Goal: Task Accomplishment & Management: Complete application form

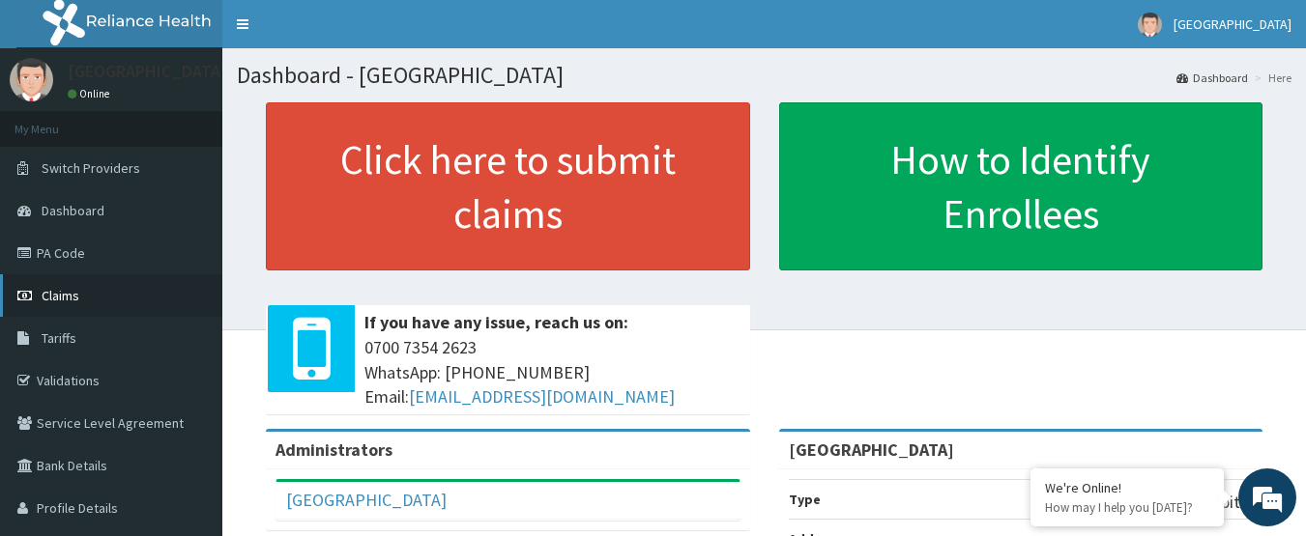
click at [59, 297] on span "Claims" at bounding box center [61, 295] width 38 height 17
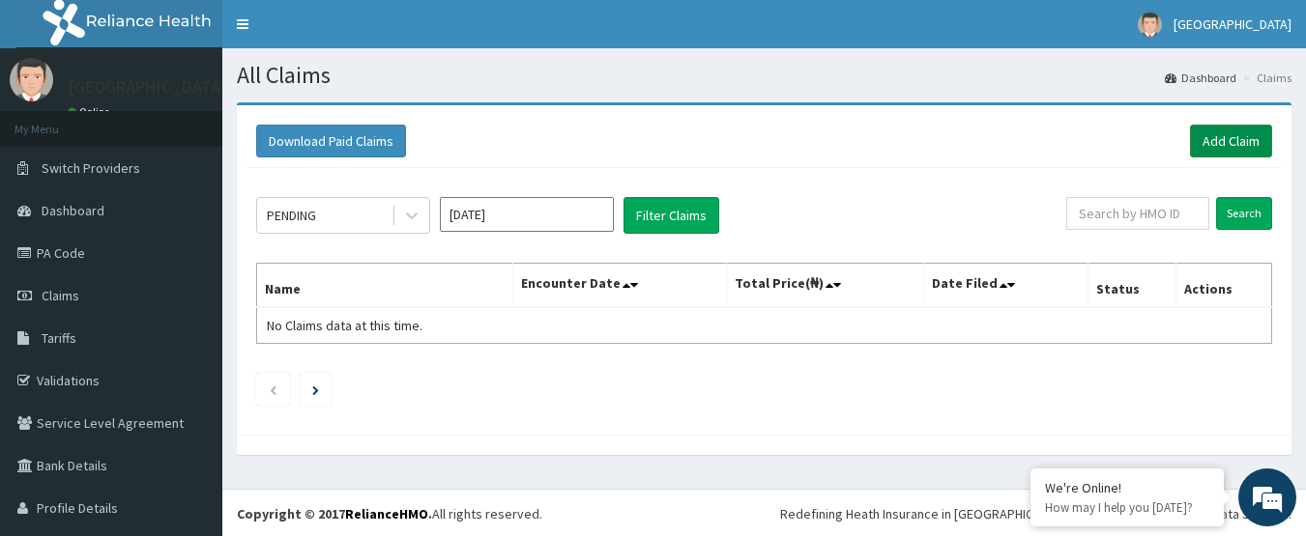
click at [1215, 134] on link "Add Claim" at bounding box center [1231, 141] width 82 height 33
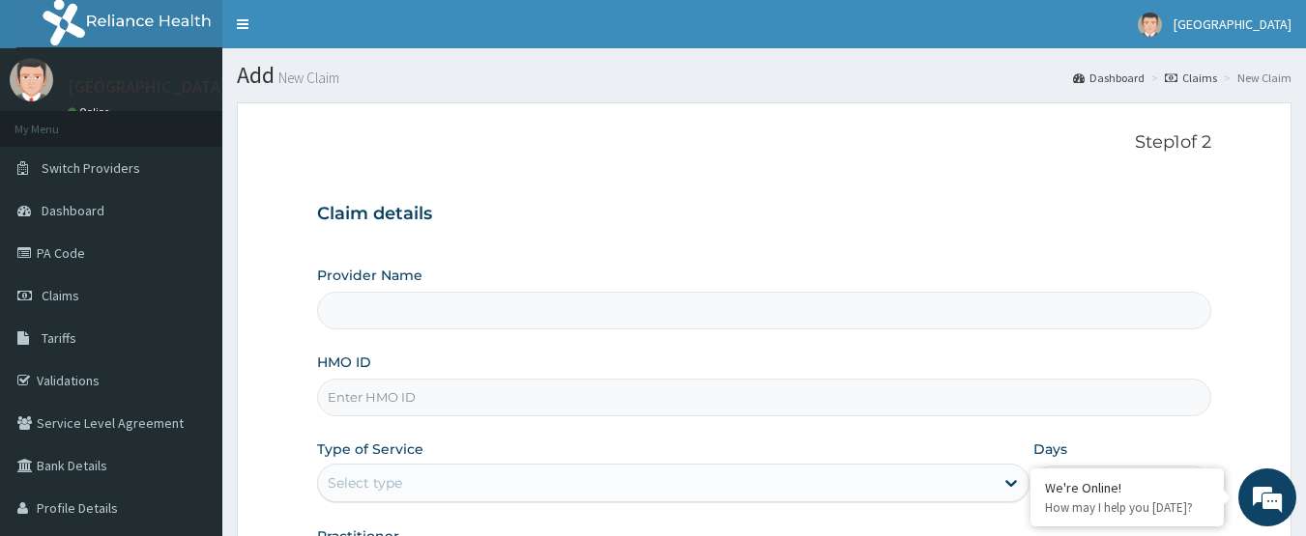
type input "Samaria Hospital"
paste input "OSP/10027/A"
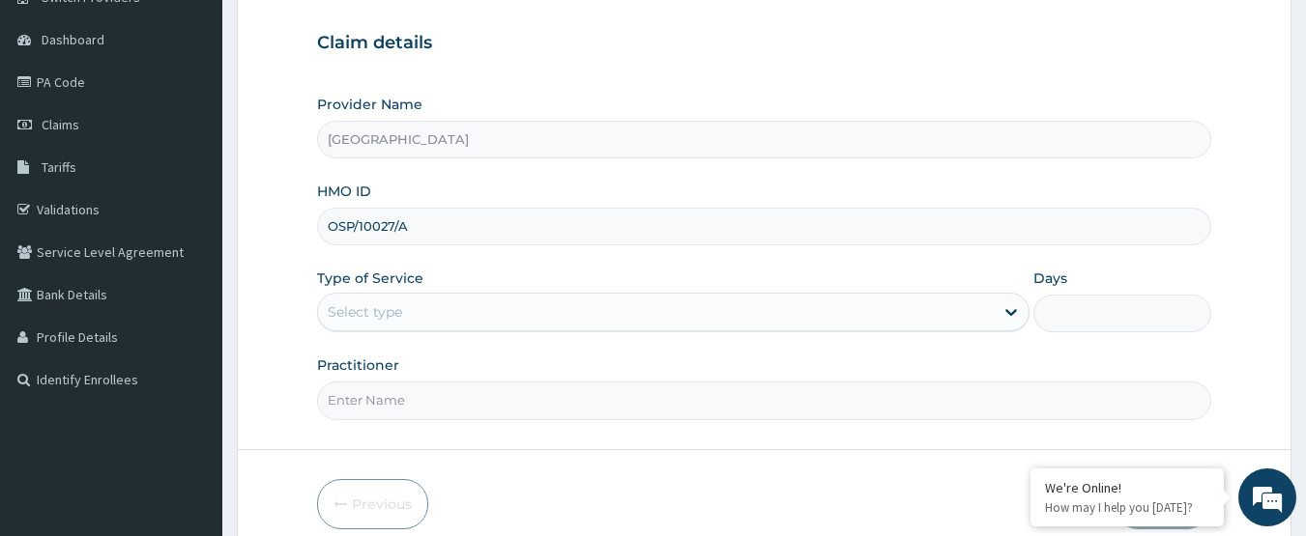
scroll to position [193, 0]
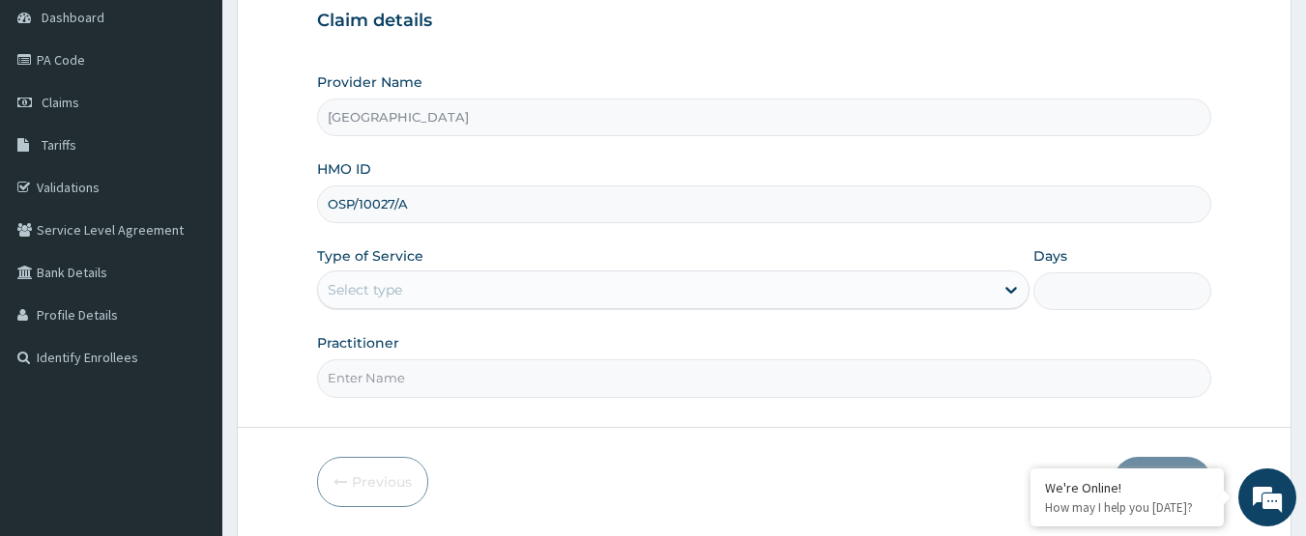
type input "OSP/10027/A"
click at [505, 267] on div "Type of Service Select type" at bounding box center [673, 278] width 712 height 64
click at [504, 274] on div "Select type" at bounding box center [656, 289] width 676 height 31
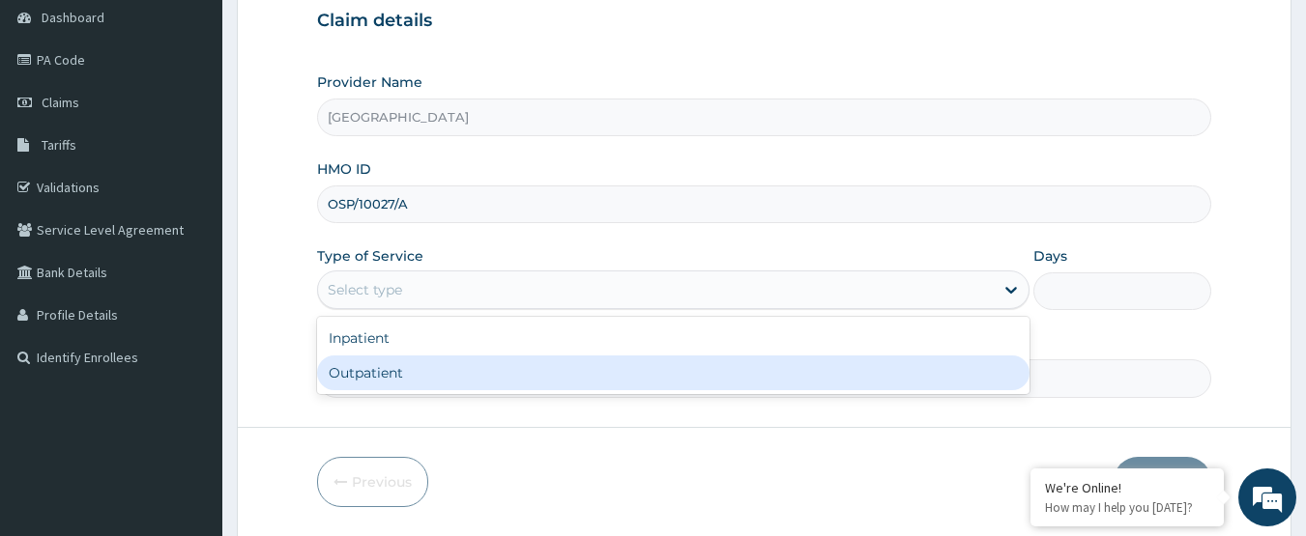
click at [454, 376] on div "Outpatient" at bounding box center [673, 373] width 712 height 35
type input "1"
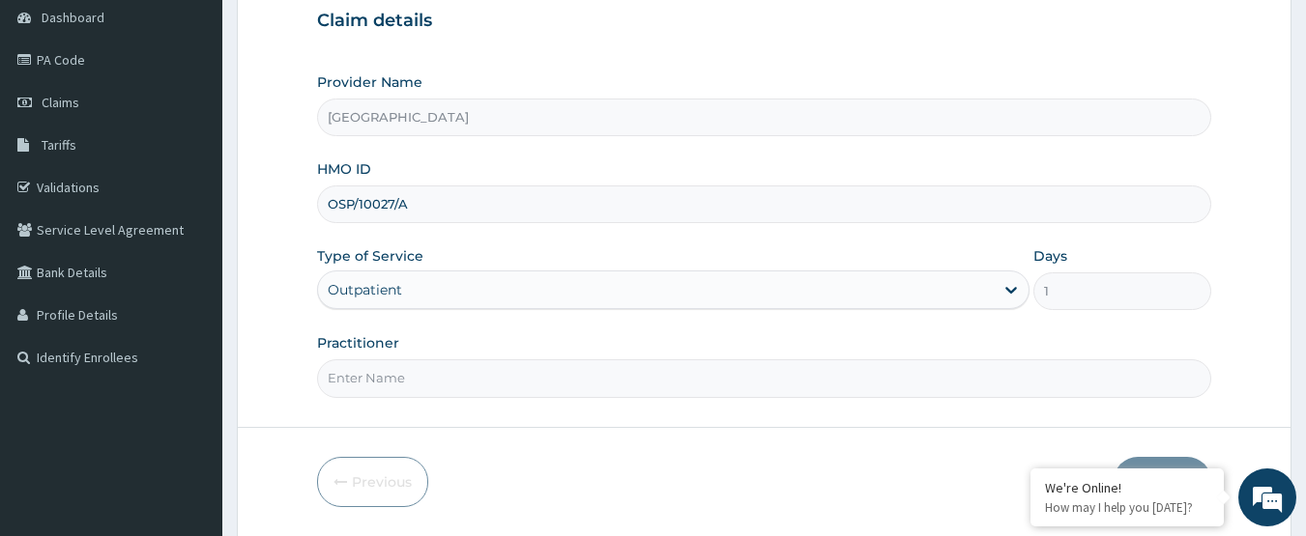
click at [454, 376] on input "Practitioner" at bounding box center [764, 379] width 895 height 38
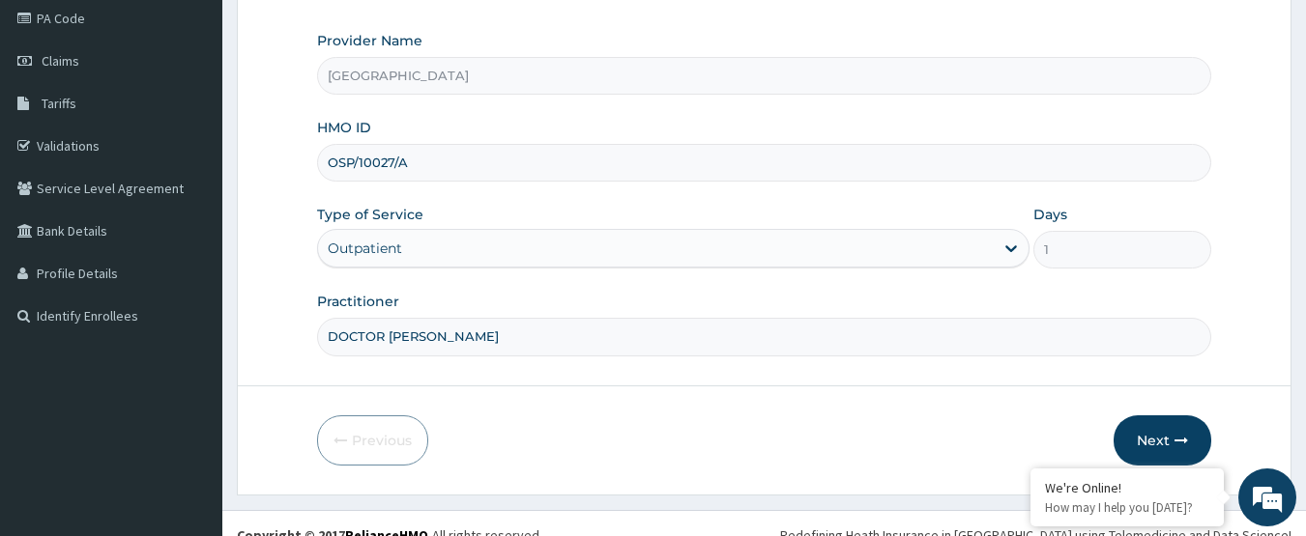
scroll to position [258, 0]
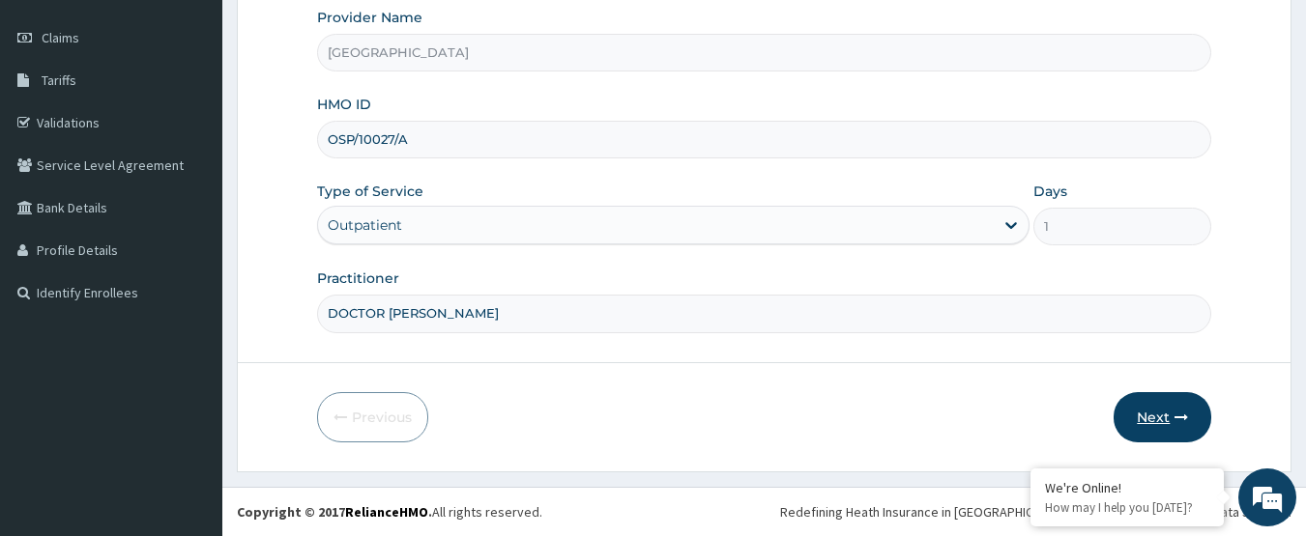
type input "DOCTOR [PERSON_NAME]"
click at [1156, 415] on button "Next" at bounding box center [1162, 417] width 98 height 50
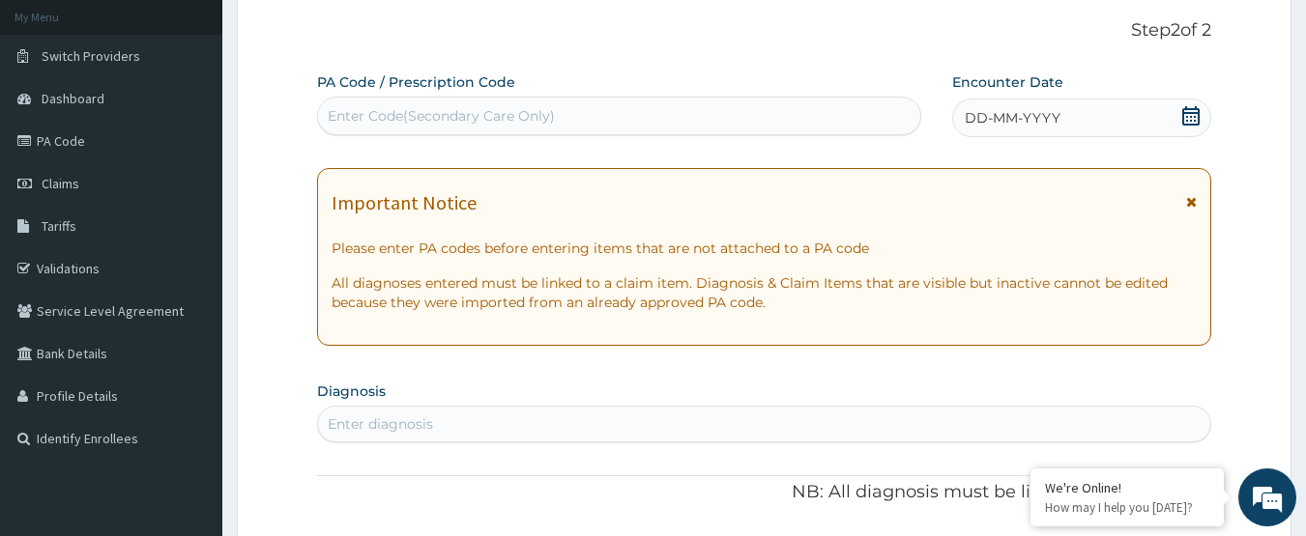
scroll to position [0, 0]
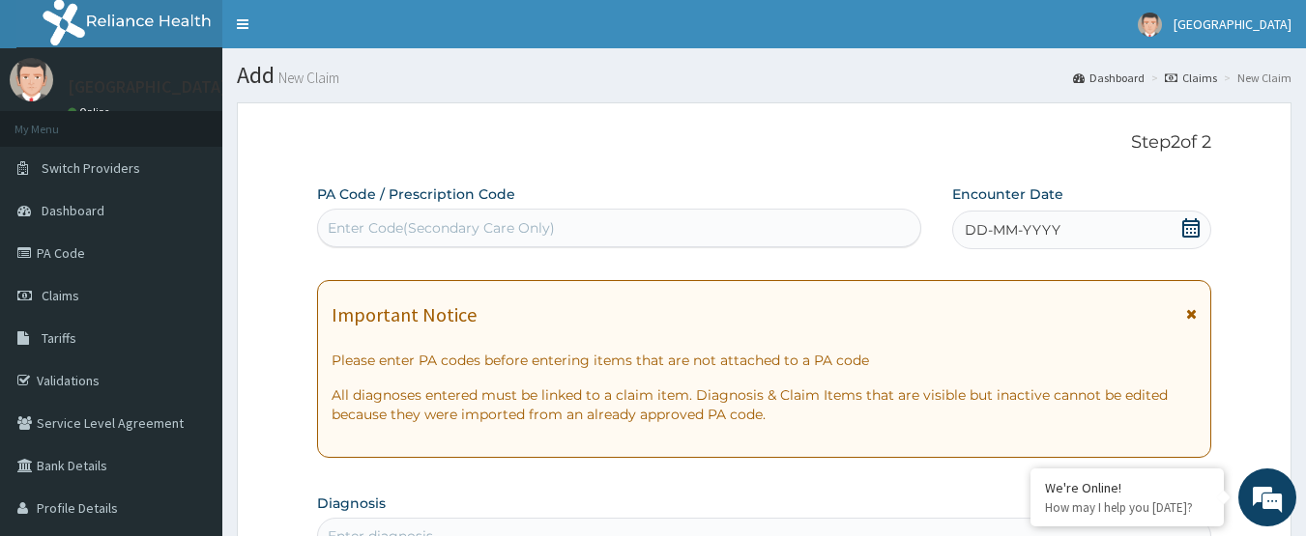
click at [1183, 235] on icon at bounding box center [1190, 227] width 19 height 19
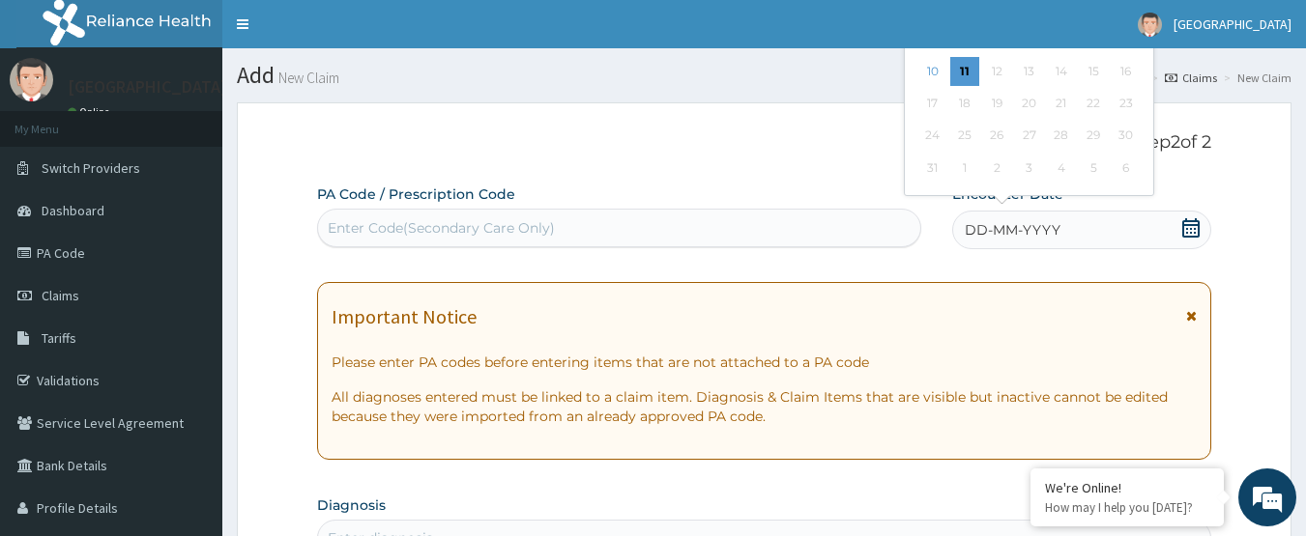
click at [1190, 237] on span at bounding box center [1190, 230] width 19 height 24
click at [1190, 232] on icon at bounding box center [1190, 227] width 19 height 19
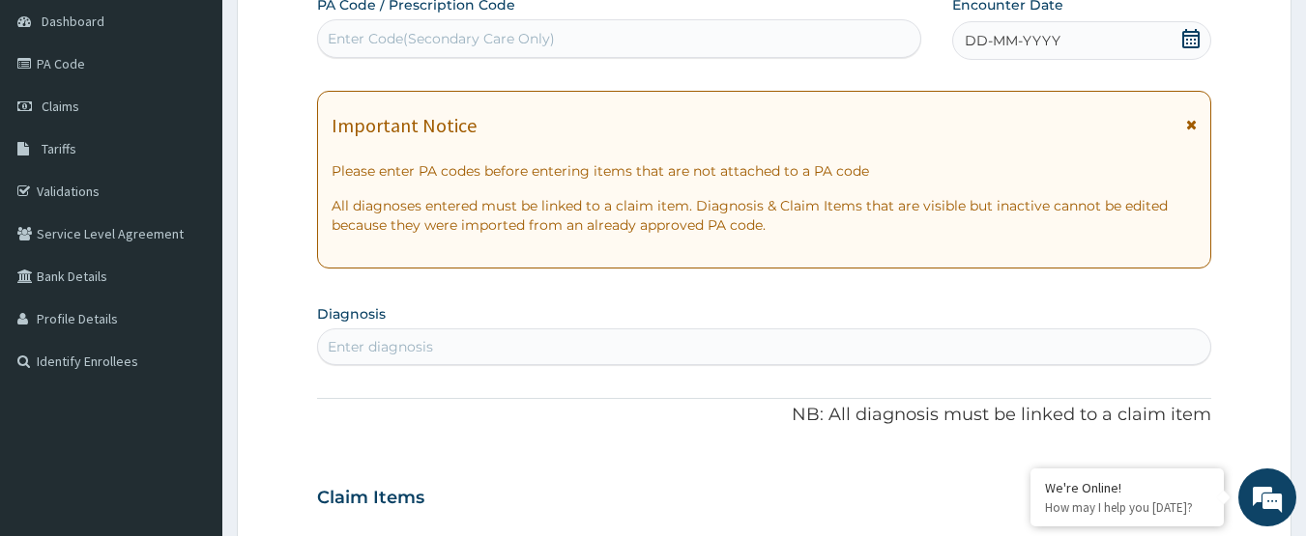
scroll to position [193, 0]
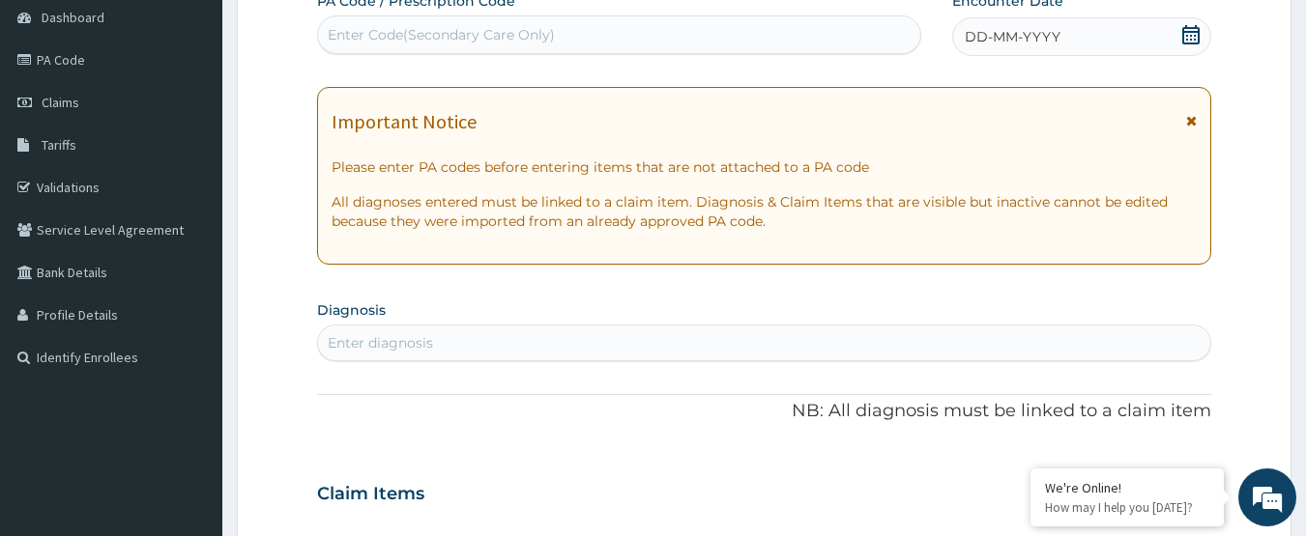
click at [1188, 34] on icon at bounding box center [1190, 34] width 19 height 19
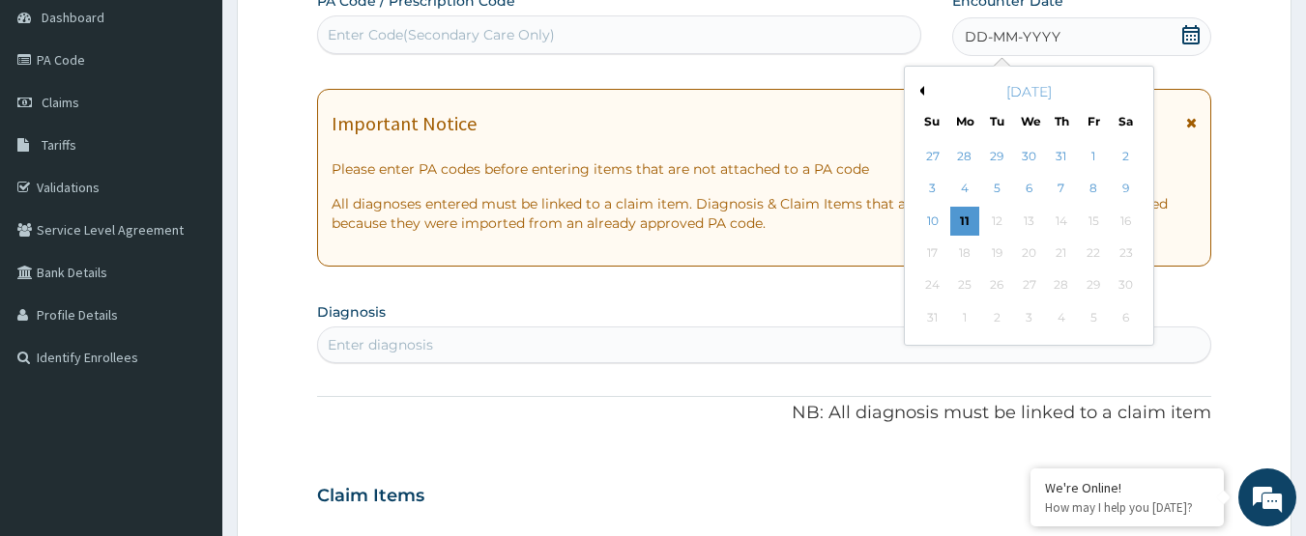
click at [916, 90] on button "Previous Month" at bounding box center [919, 91] width 10 height 10
click at [1034, 191] on div "9" at bounding box center [1029, 189] width 29 height 29
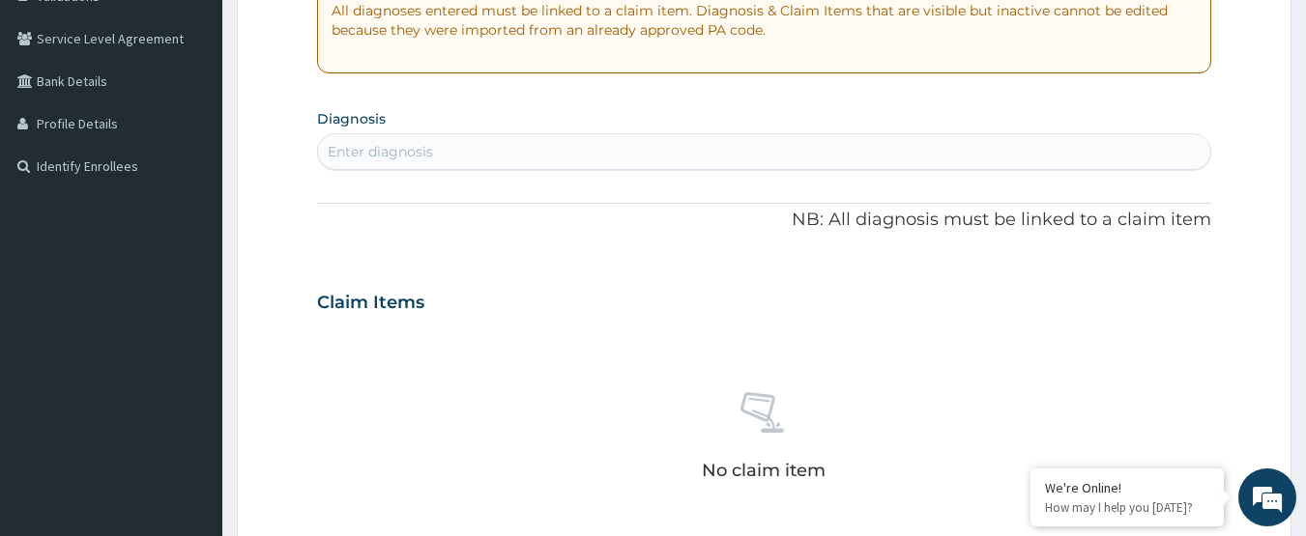
scroll to position [387, 0]
click at [563, 154] on div "Enter diagnosis" at bounding box center [764, 149] width 893 height 31
type input "MYOPIA"
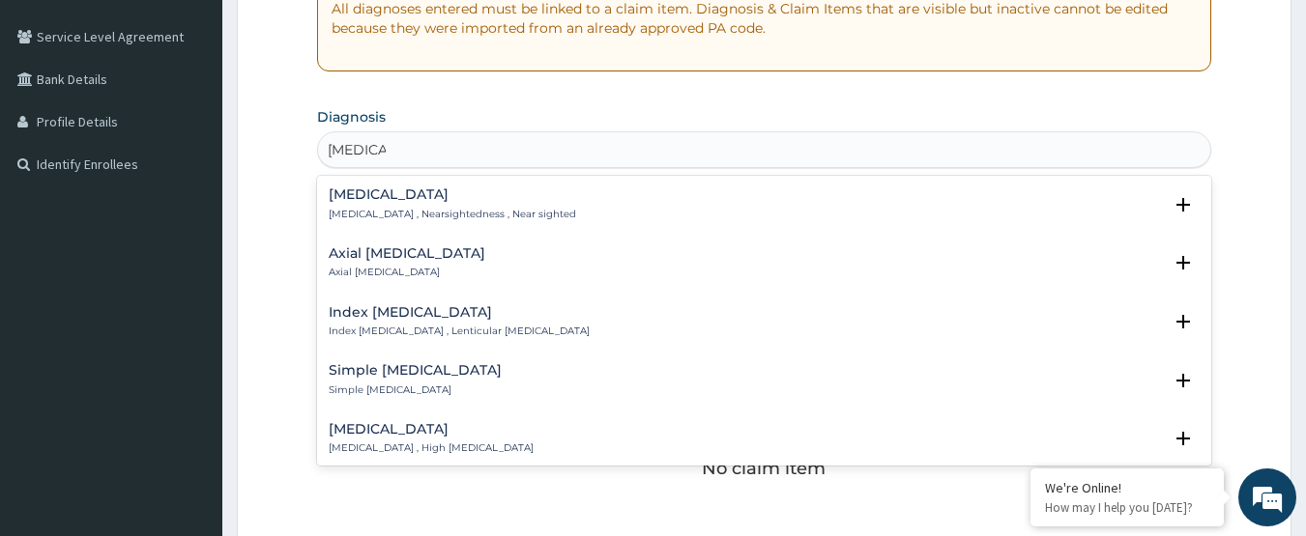
click at [501, 198] on h4 "Myopia" at bounding box center [452, 194] width 247 height 14
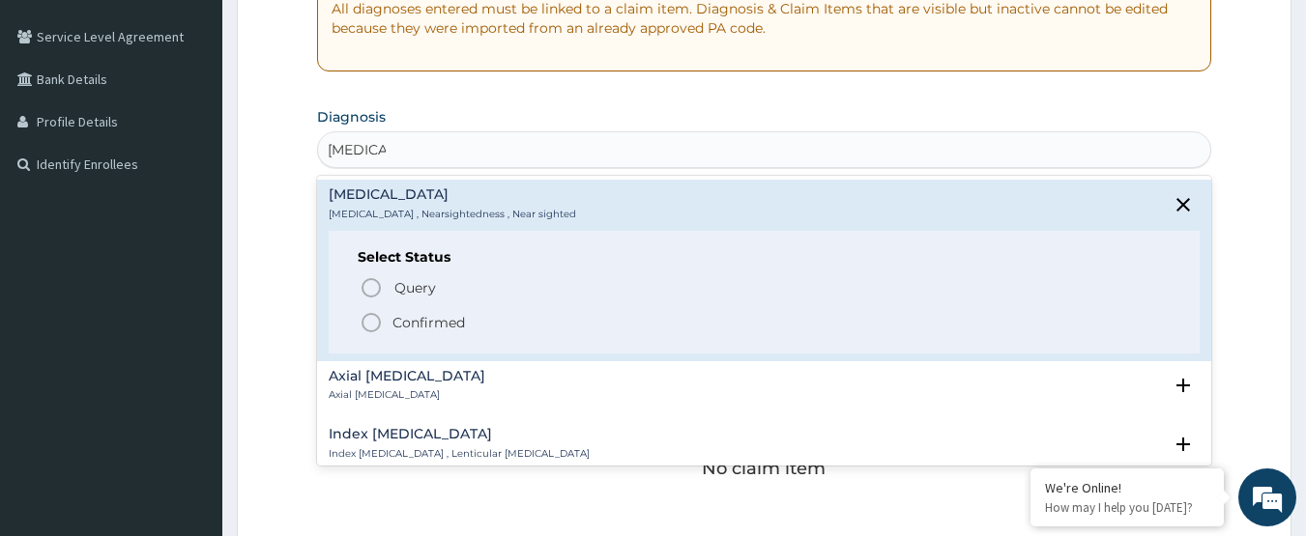
click at [419, 330] on p "Confirmed" at bounding box center [428, 322] width 72 height 19
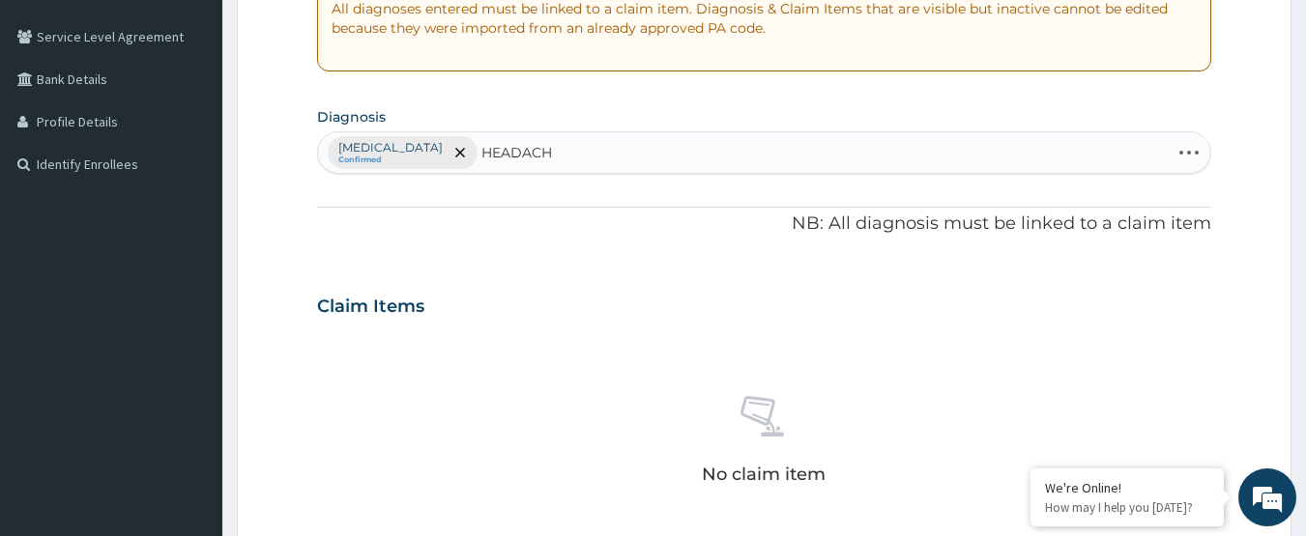
type input "HEADACHE"
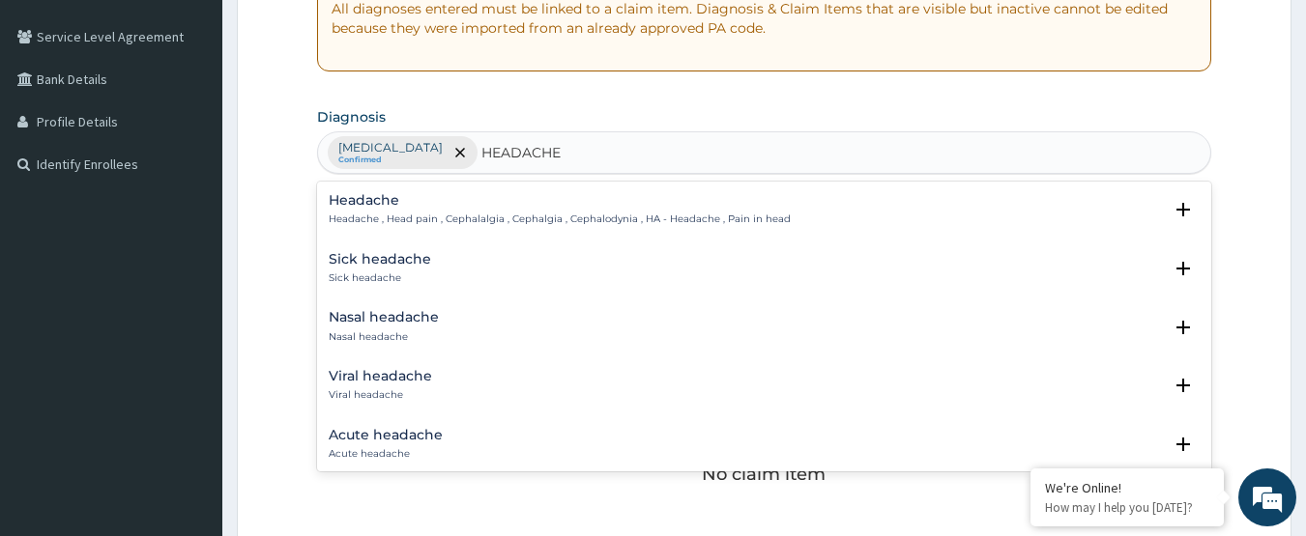
click at [523, 214] on p "Headache , Head pain , Cephalalgia , Cephalgia , Cephalodynia , HA - Headache ,…" at bounding box center [560, 220] width 462 height 14
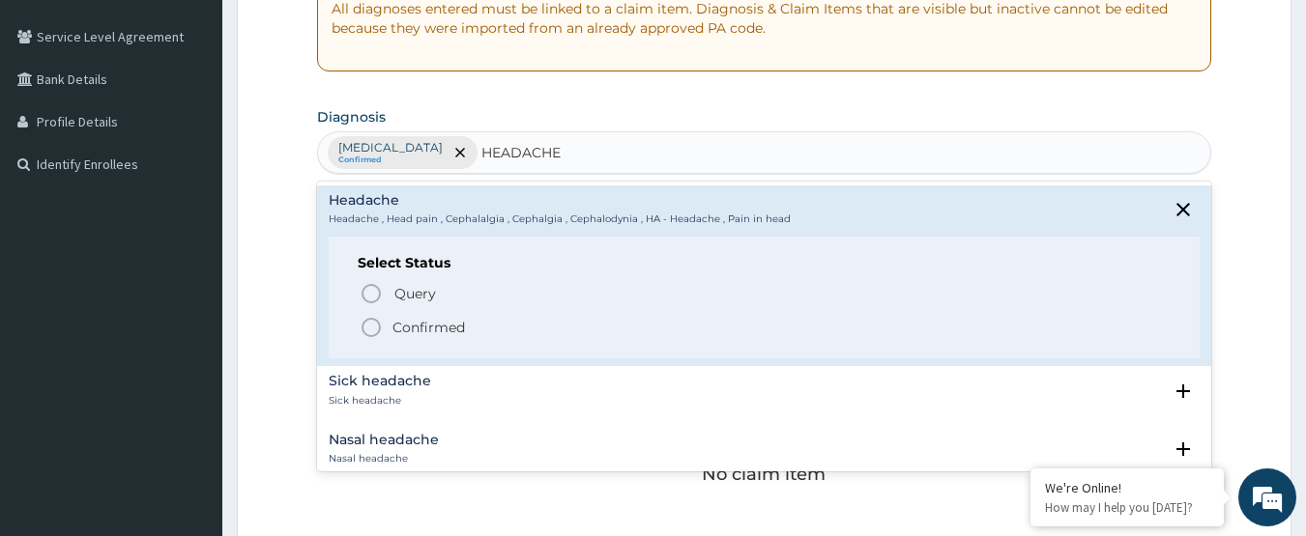
click at [408, 325] on p "Confirmed" at bounding box center [428, 327] width 72 height 19
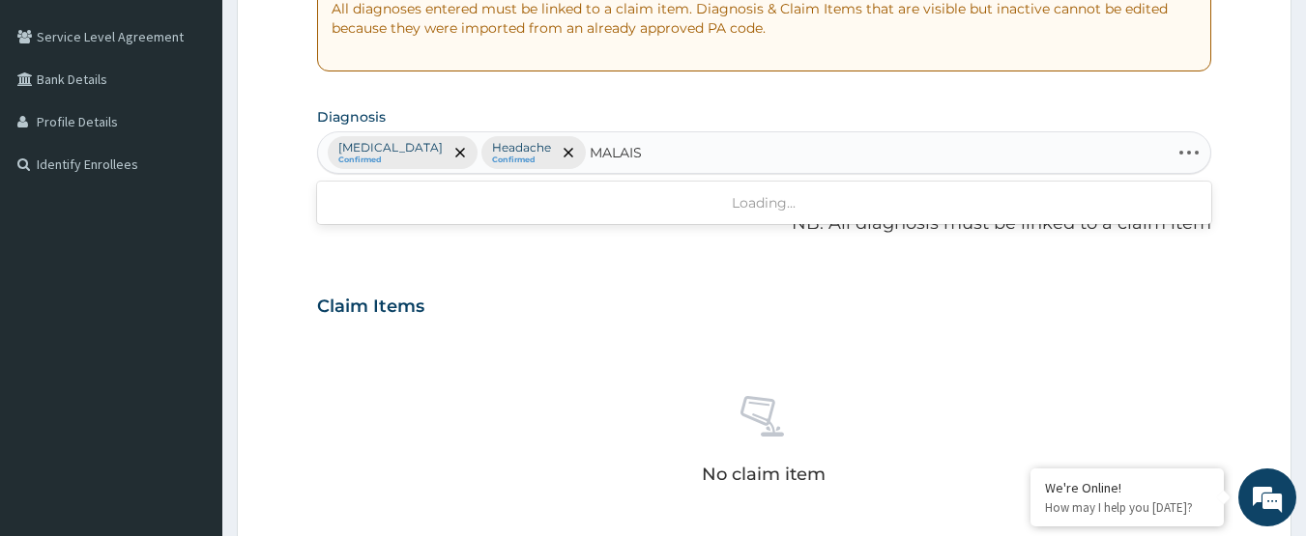
type input "MALAISE"
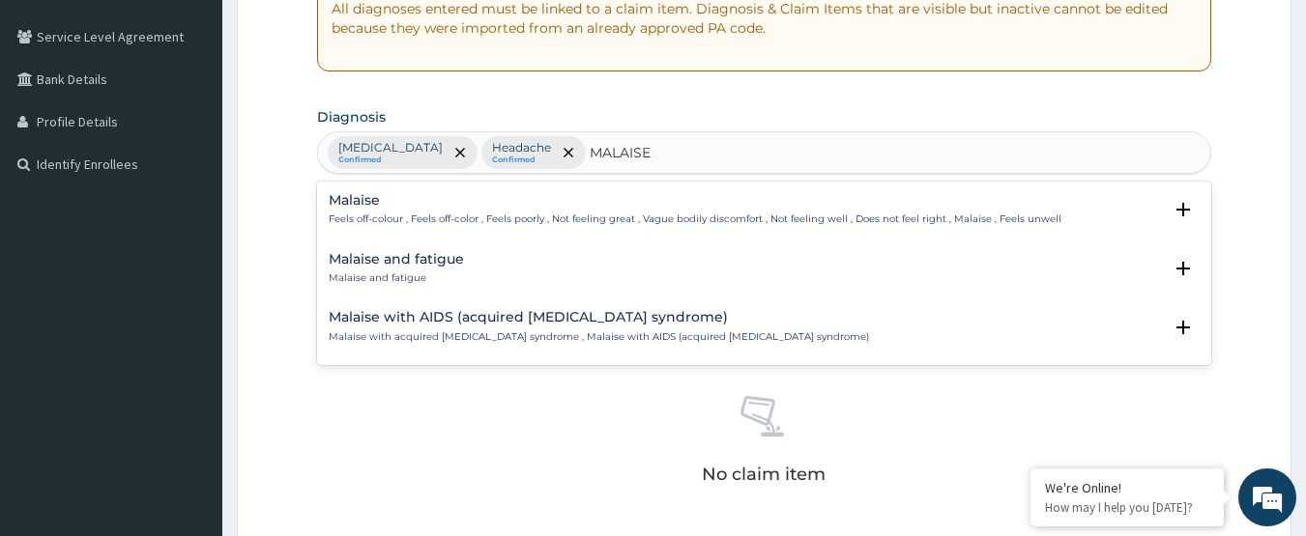
click at [486, 207] on h4 "Malaise" at bounding box center [695, 200] width 733 height 14
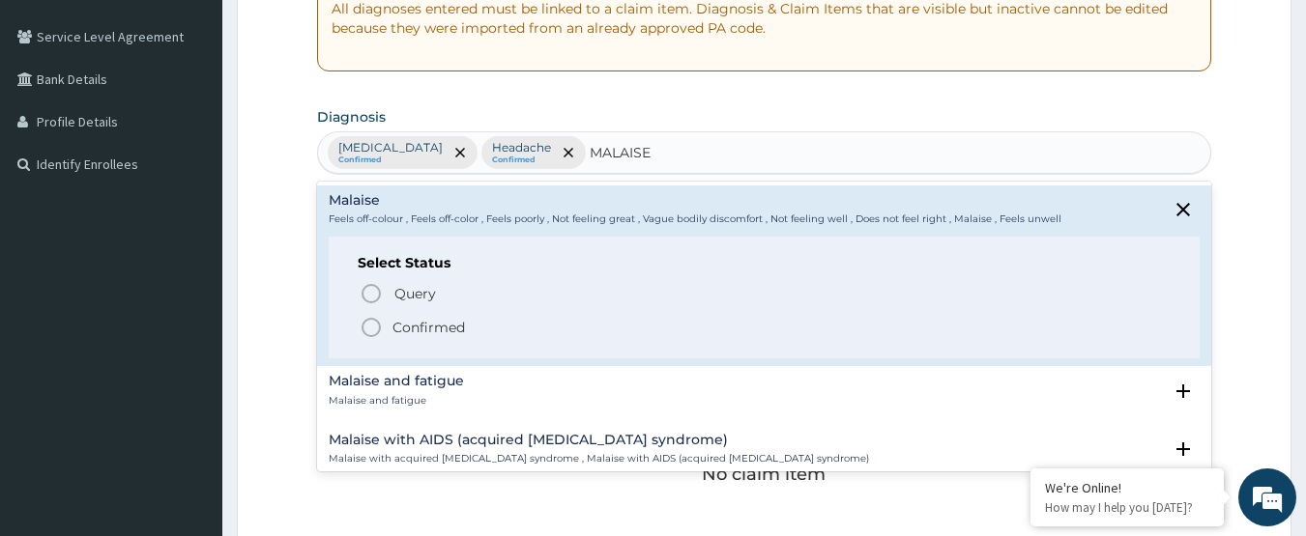
click at [422, 326] on p "Confirmed" at bounding box center [428, 327] width 72 height 19
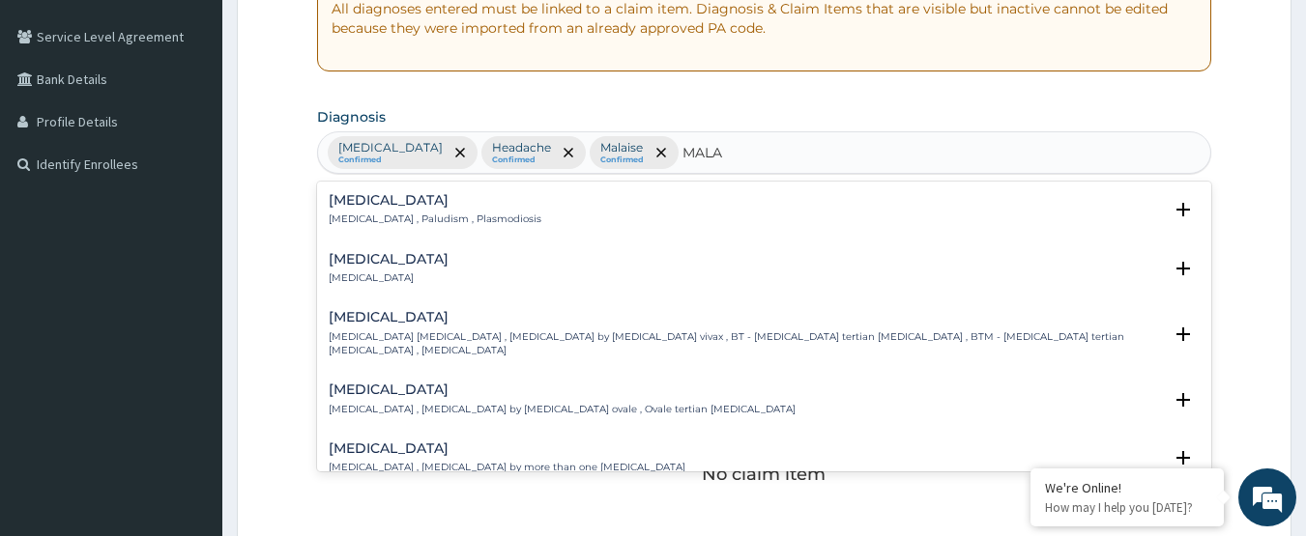
type input "MALAR"
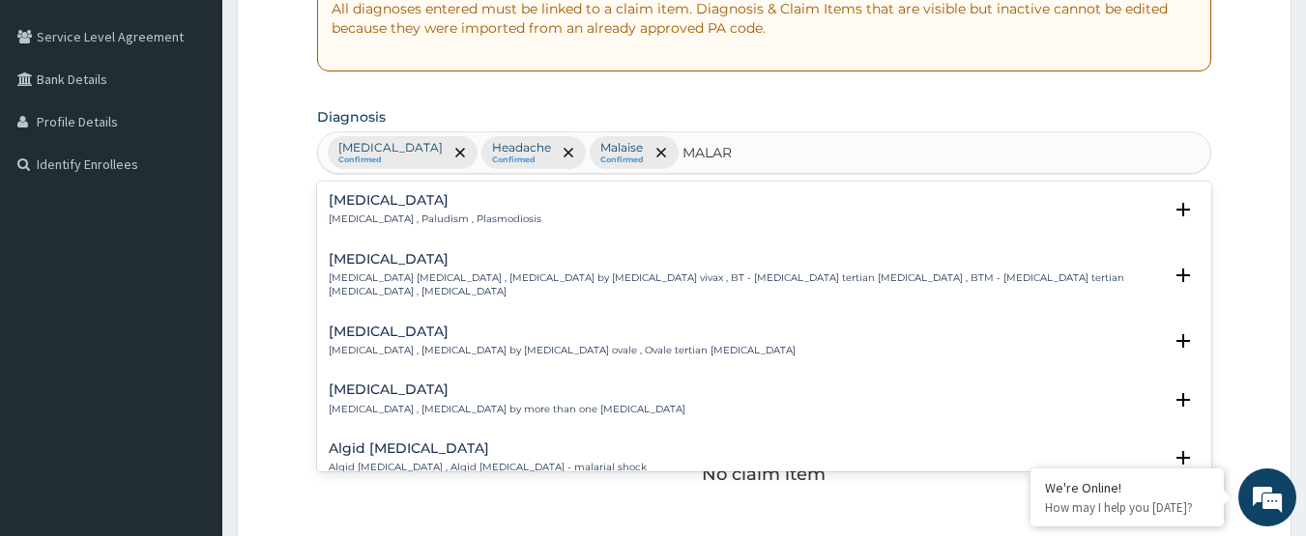
click at [497, 200] on div "Malaria Malaria , Paludism , Plasmodiosis" at bounding box center [765, 210] width 872 height 34
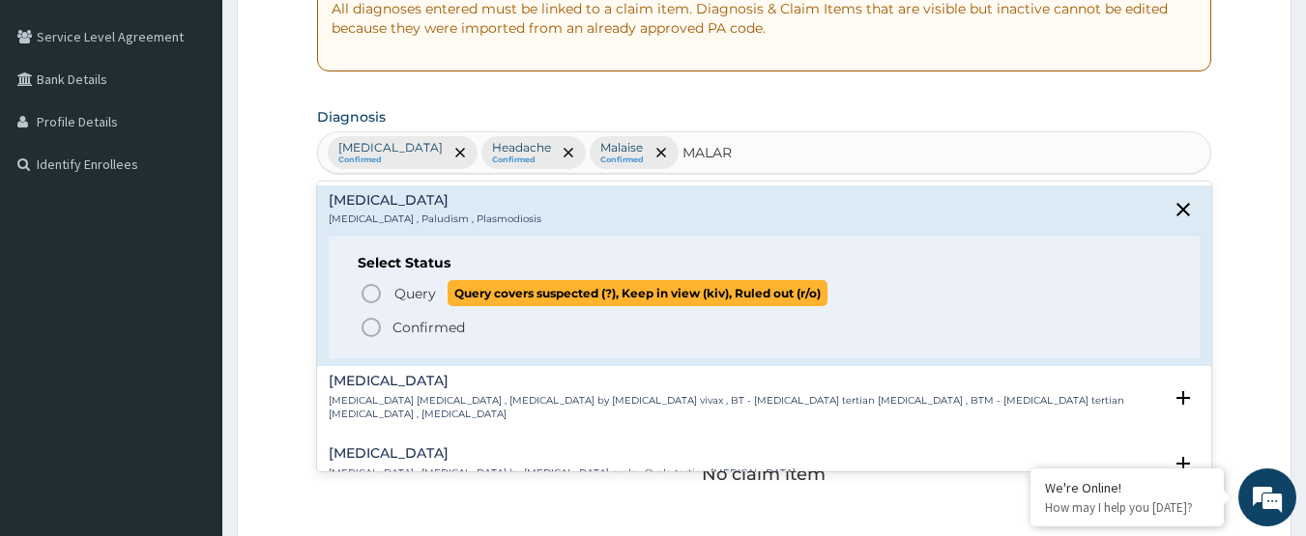
click at [416, 293] on span "Query" at bounding box center [415, 293] width 42 height 19
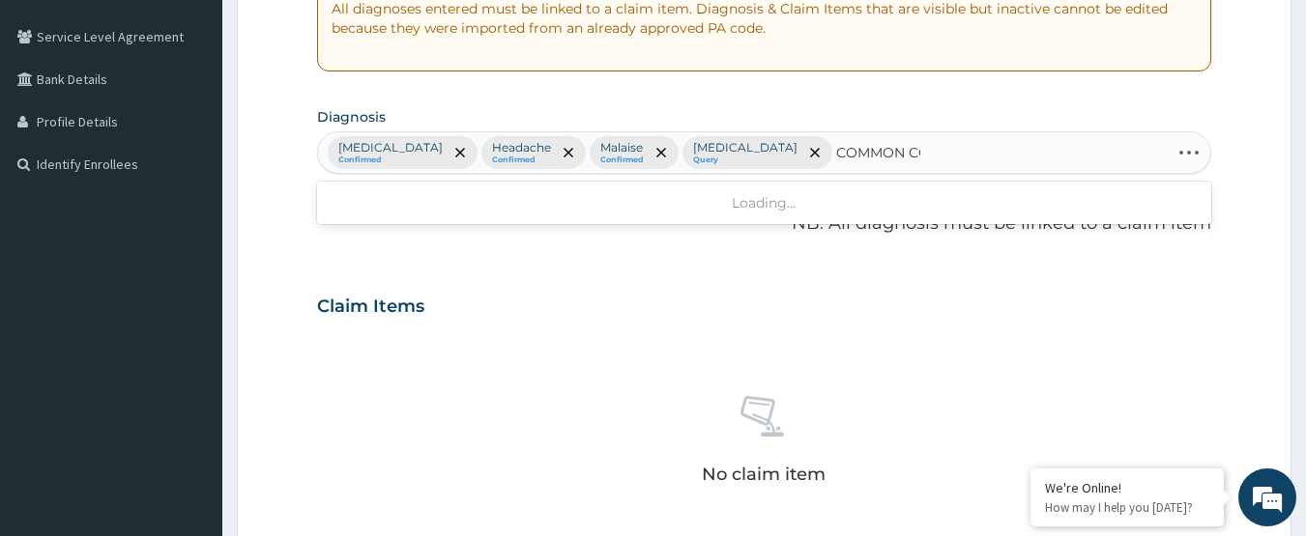
type input "COMMON COL"
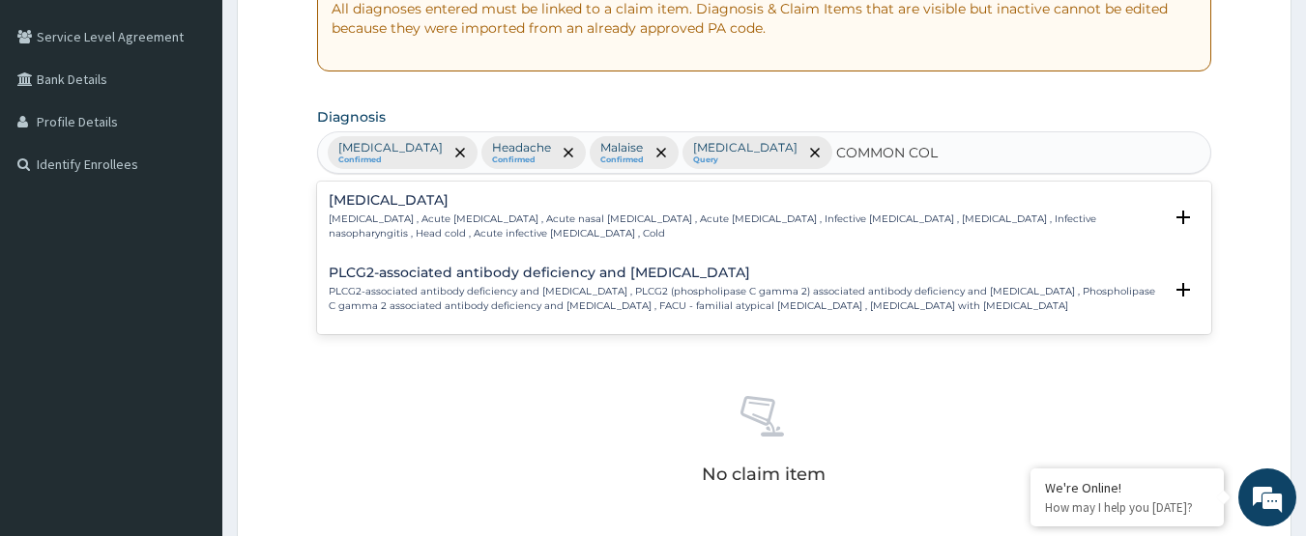
click at [813, 203] on h4 "Common cold" at bounding box center [746, 200] width 834 height 14
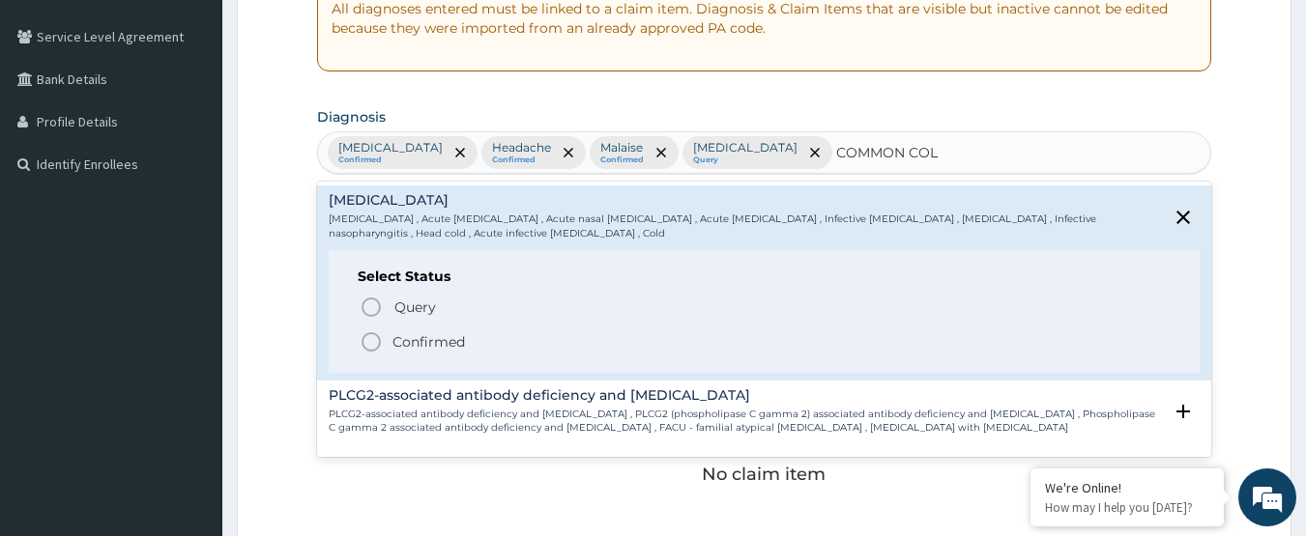
click at [470, 344] on span "Confirmed" at bounding box center [766, 342] width 812 height 23
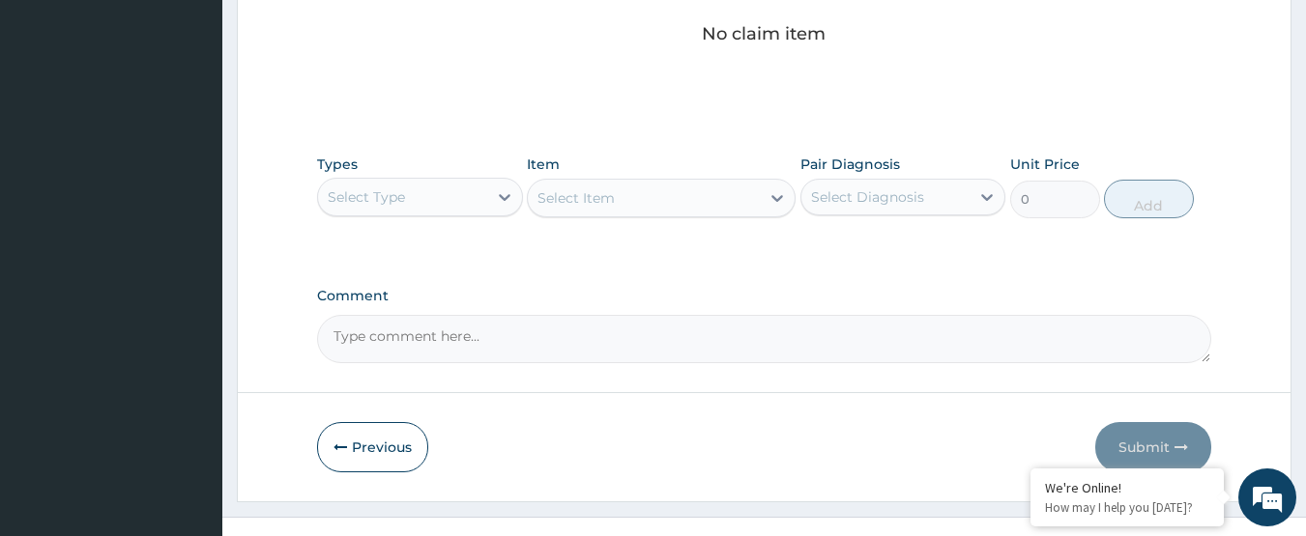
scroll to position [857, 0]
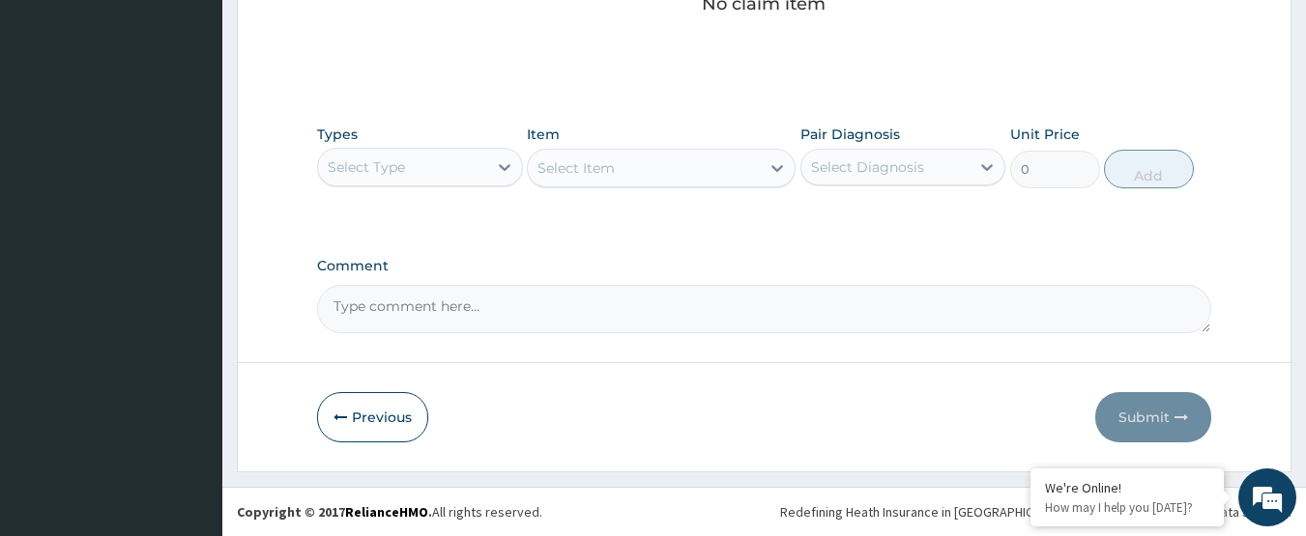
click at [476, 171] on div "Select Type" at bounding box center [402, 167] width 169 height 31
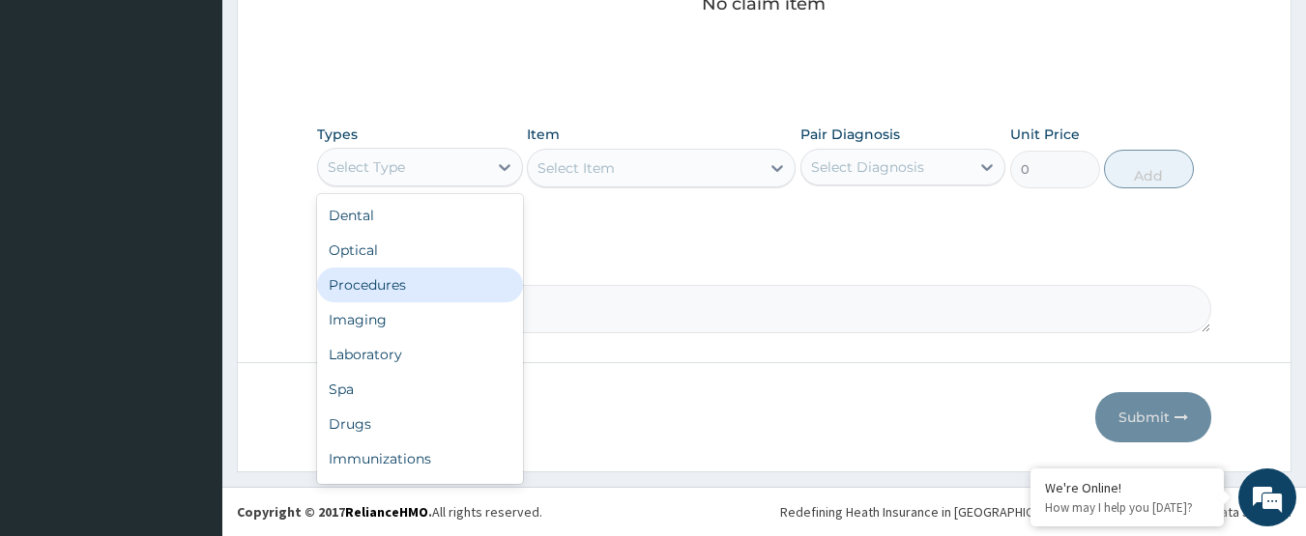
click at [424, 274] on div "Procedures" at bounding box center [420, 285] width 206 height 35
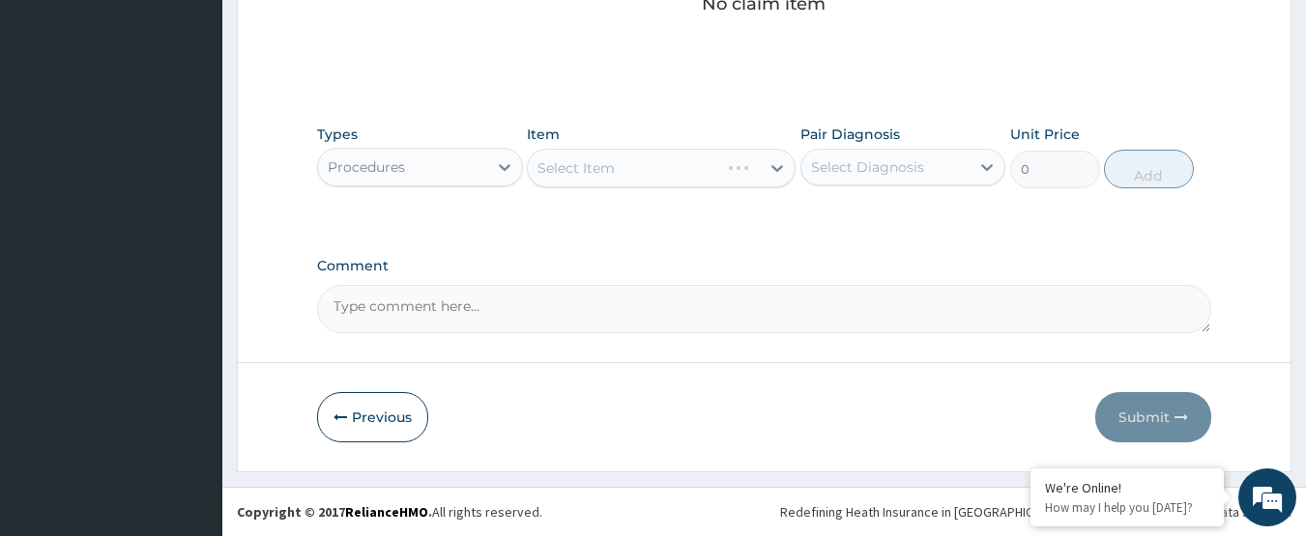
click at [864, 160] on div "Select Diagnosis" at bounding box center [867, 167] width 113 height 19
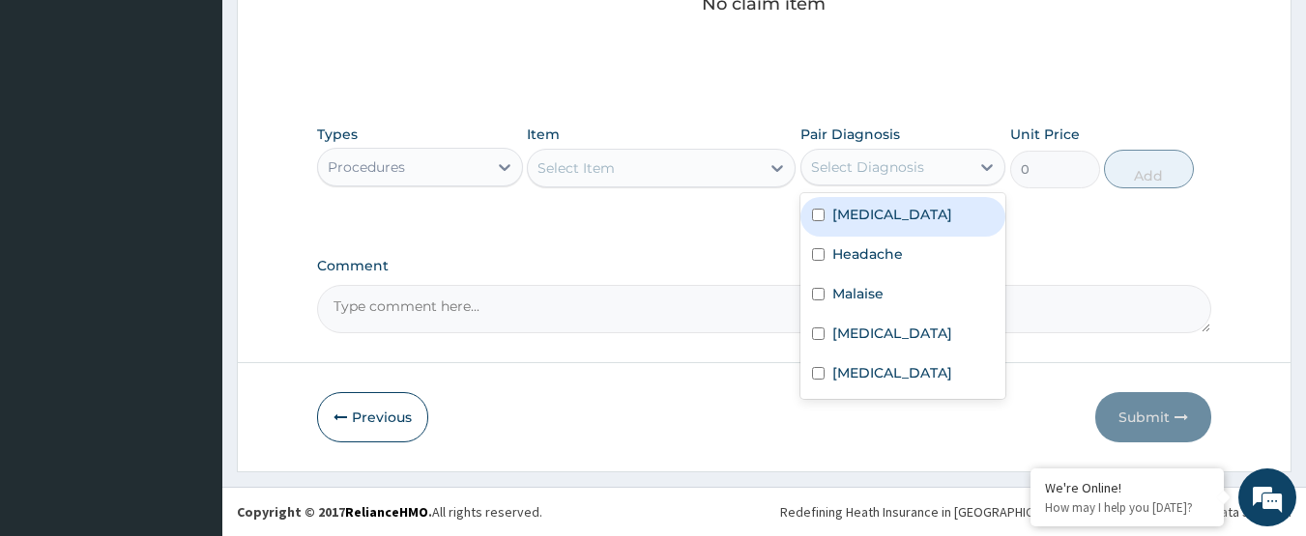
click at [846, 222] on label "Myopia" at bounding box center [892, 214] width 120 height 19
checkbox input "true"
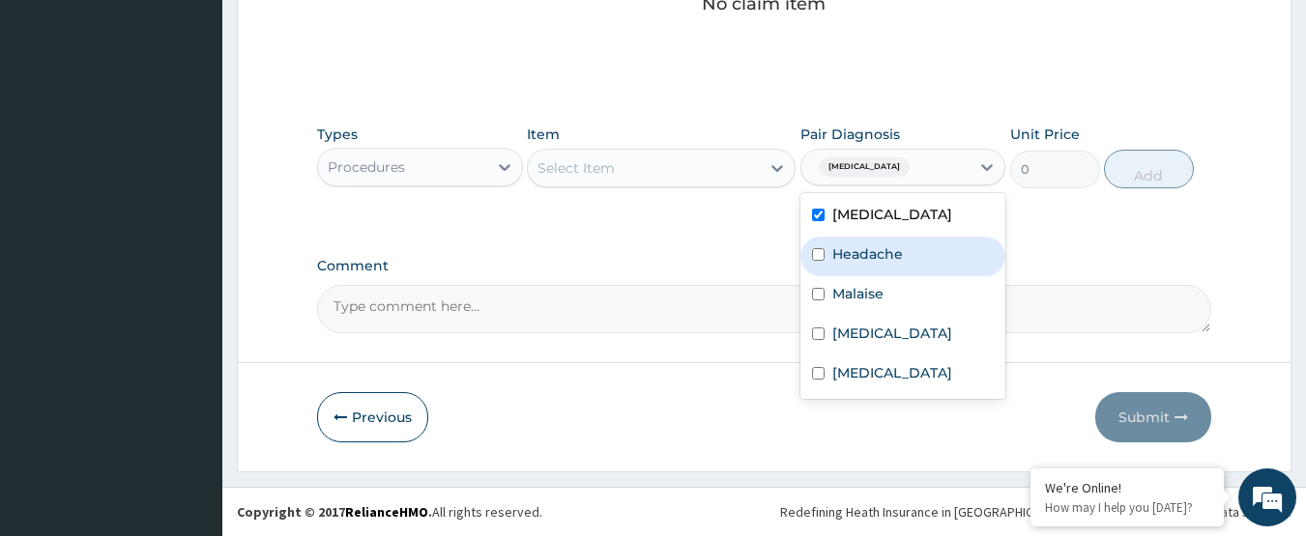
drag, startPoint x: 880, startPoint y: 247, endPoint x: 857, endPoint y: 281, distance: 40.5
click at [878, 251] on label "Headache" at bounding box center [867, 254] width 71 height 19
checkbox input "true"
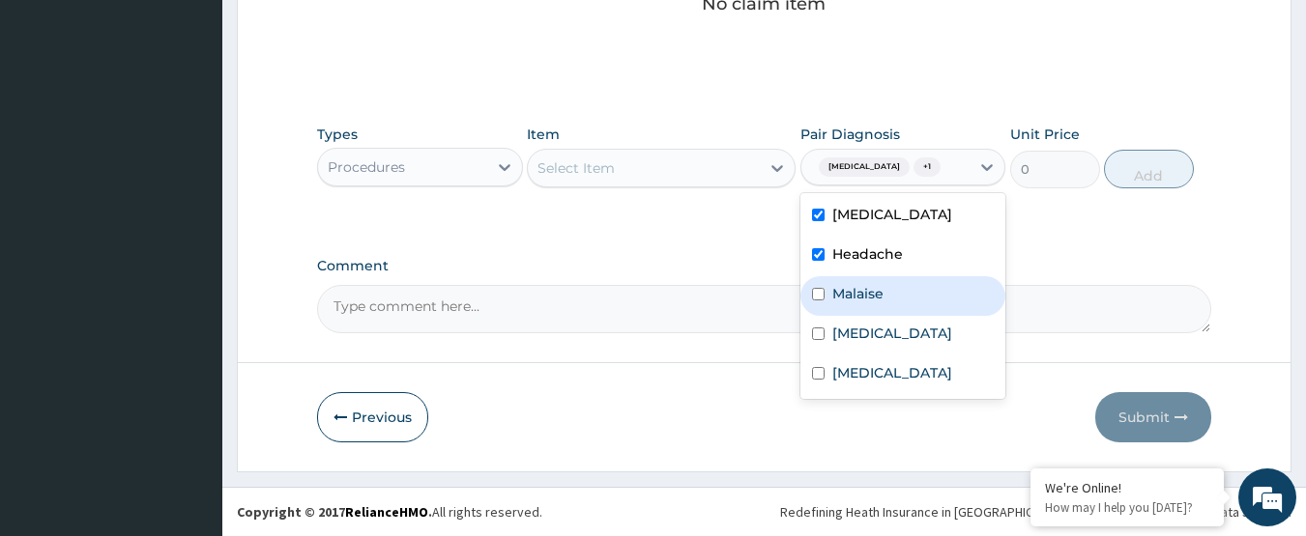
drag, startPoint x: 851, startPoint y: 301, endPoint x: 848, endPoint y: 328, distance: 27.2
click at [849, 307] on div "Malaise" at bounding box center [903, 296] width 206 height 40
checkbox input "true"
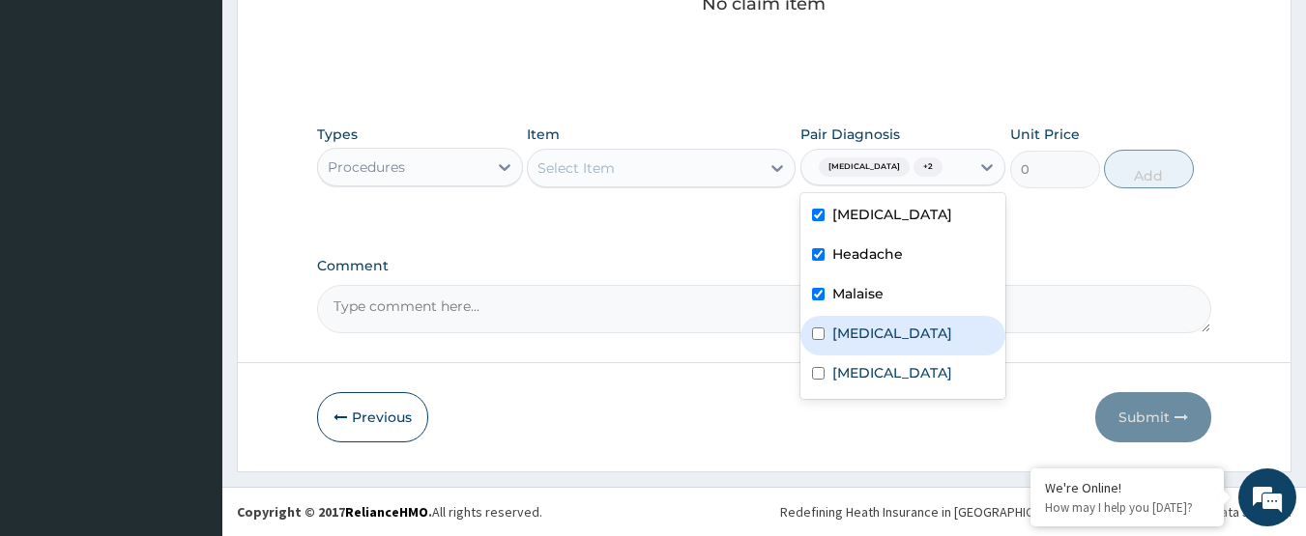
drag, startPoint x: 848, startPoint y: 328, endPoint x: 855, endPoint y: 370, distance: 43.2
click at [847, 332] on label "Malaria" at bounding box center [892, 333] width 120 height 19
checkbox input "true"
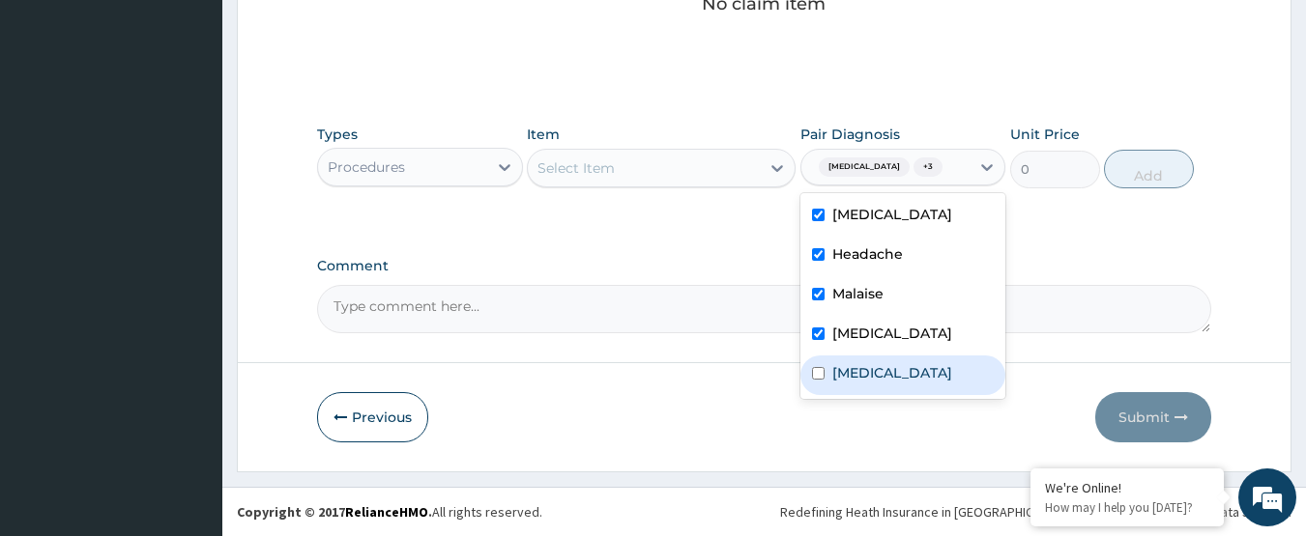
drag, startPoint x: 856, startPoint y: 371, endPoint x: 756, endPoint y: 240, distance: 165.5
click at [855, 369] on label "Common cold" at bounding box center [892, 372] width 120 height 19
checkbox input "true"
click at [698, 157] on div "Select Item" at bounding box center [644, 168] width 232 height 31
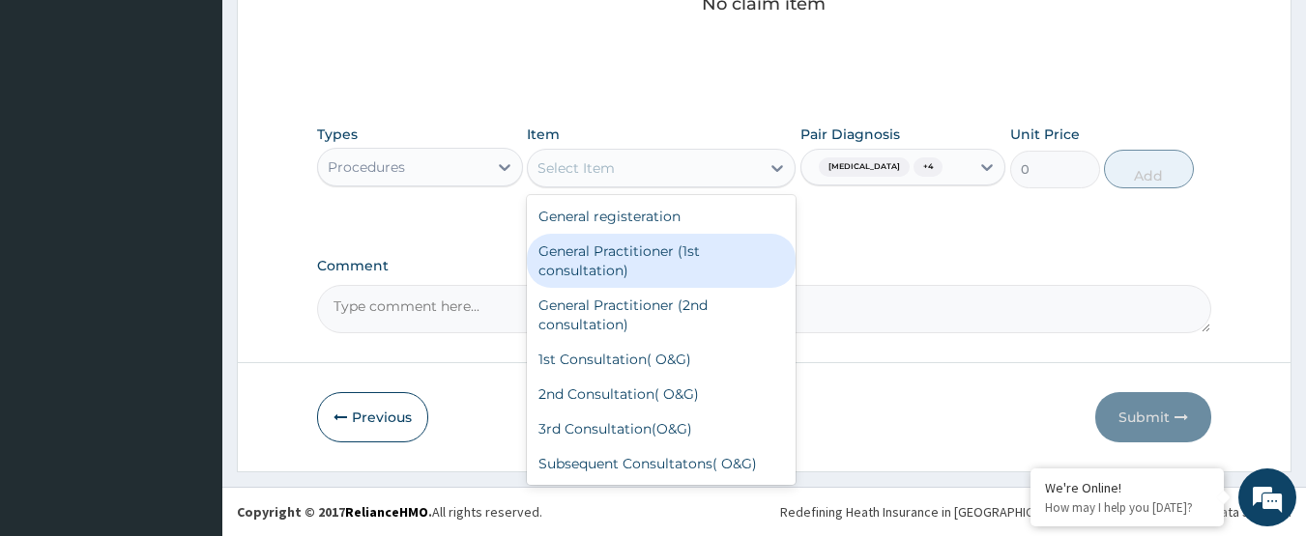
click at [654, 277] on div "General Practitioner (1st consultation)" at bounding box center [661, 261] width 269 height 54
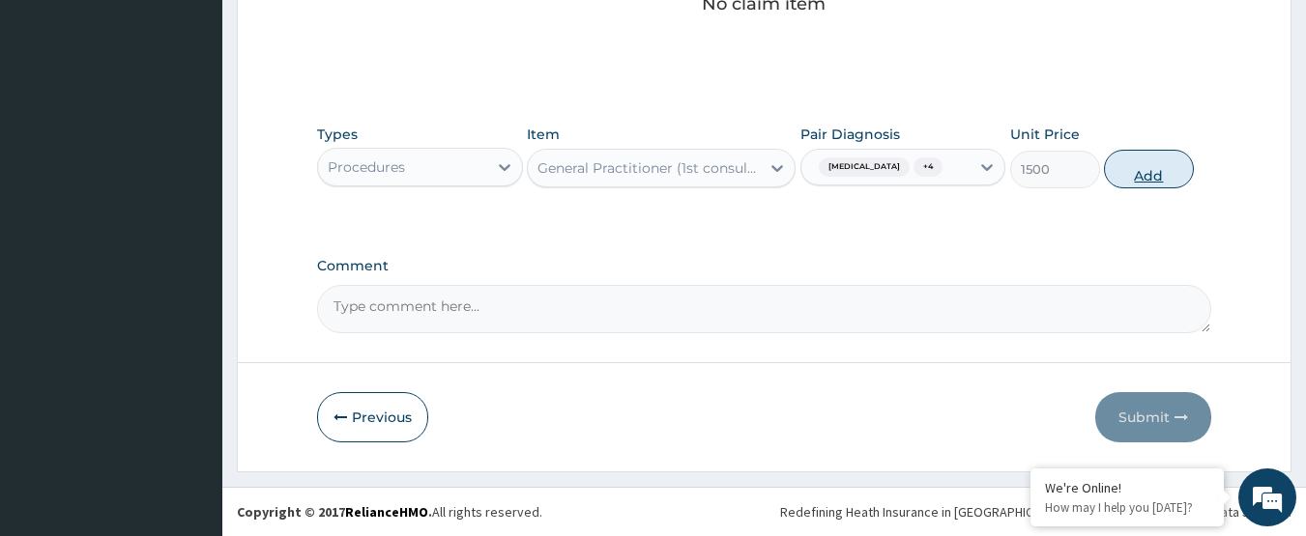
click at [1159, 163] on button "Add" at bounding box center [1149, 169] width 90 height 39
type input "0"
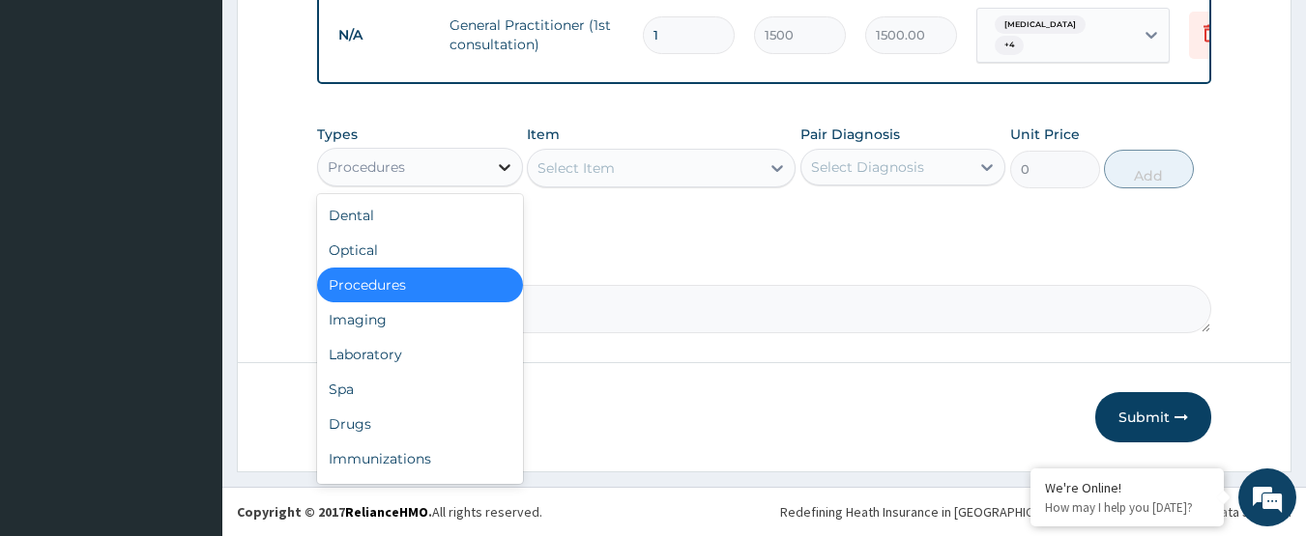
click at [495, 171] on icon at bounding box center [504, 167] width 19 height 19
click at [405, 418] on div "Drugs" at bounding box center [420, 424] width 206 height 35
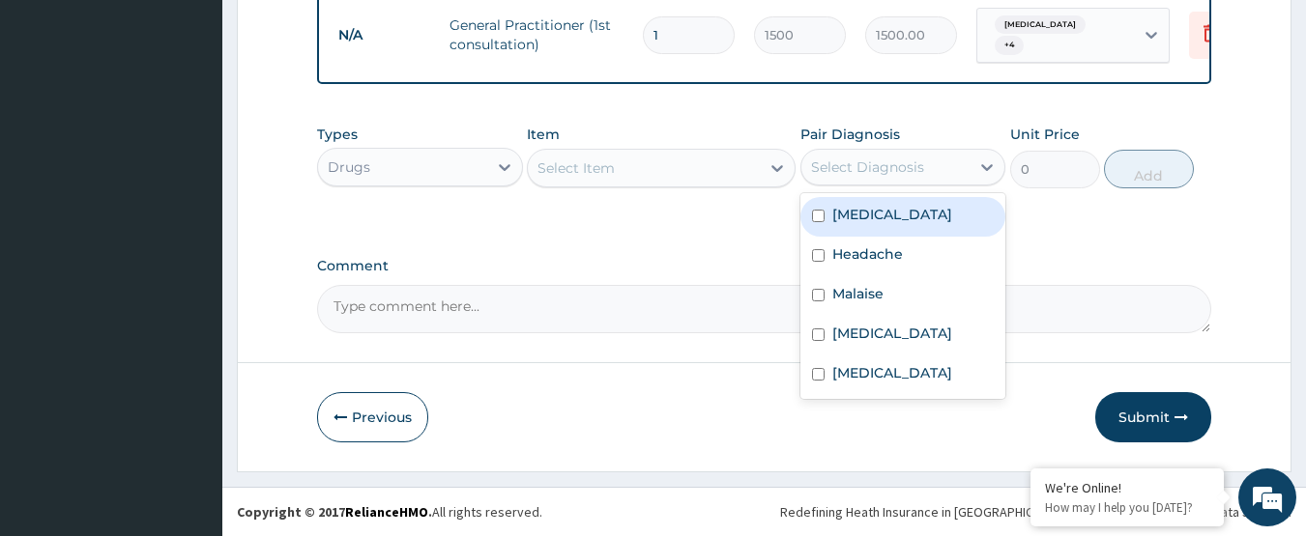
click at [896, 175] on div "Select Diagnosis" at bounding box center [867, 167] width 113 height 19
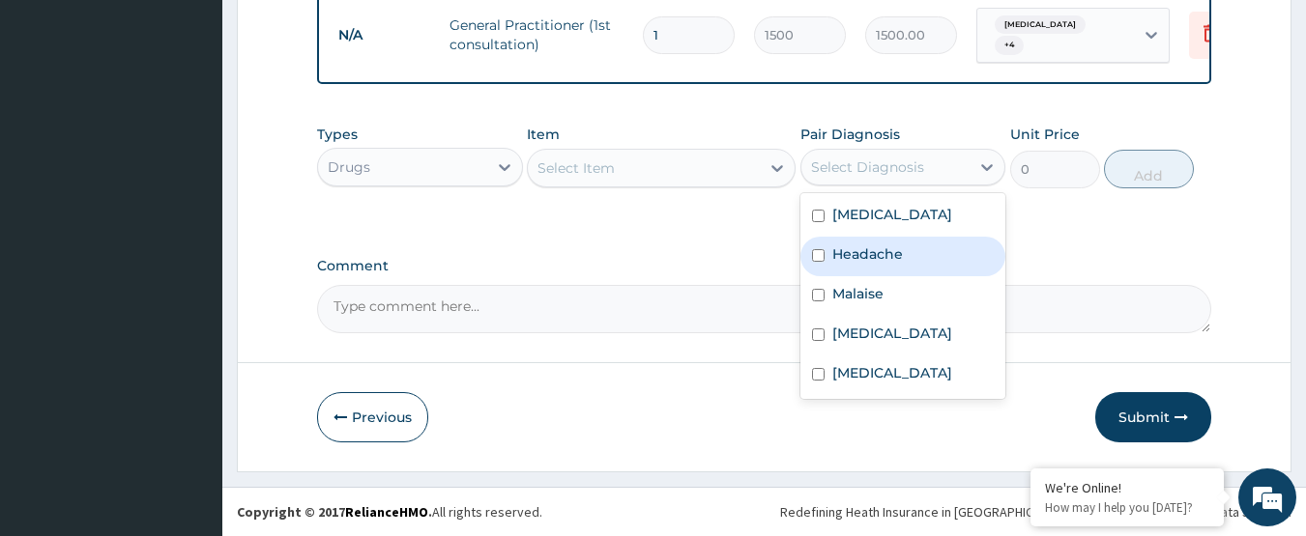
drag, startPoint x: 881, startPoint y: 249, endPoint x: 857, endPoint y: 241, distance: 25.7
click at [881, 251] on label "Headache" at bounding box center [867, 254] width 71 height 19
checkbox input "true"
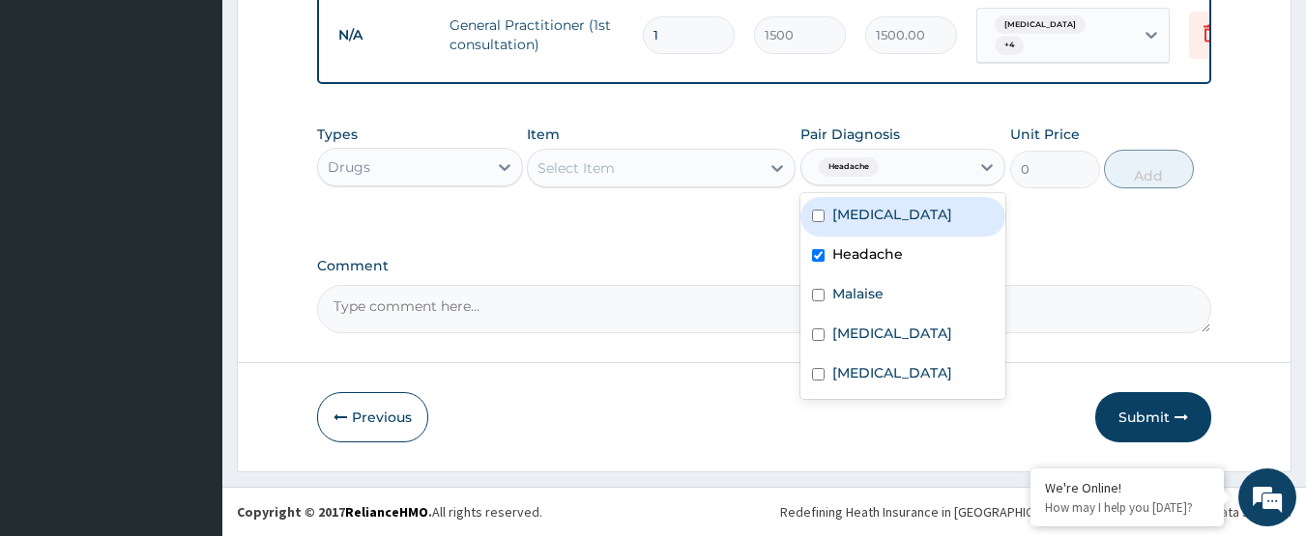
click at [716, 171] on div "Select Item" at bounding box center [644, 168] width 232 height 31
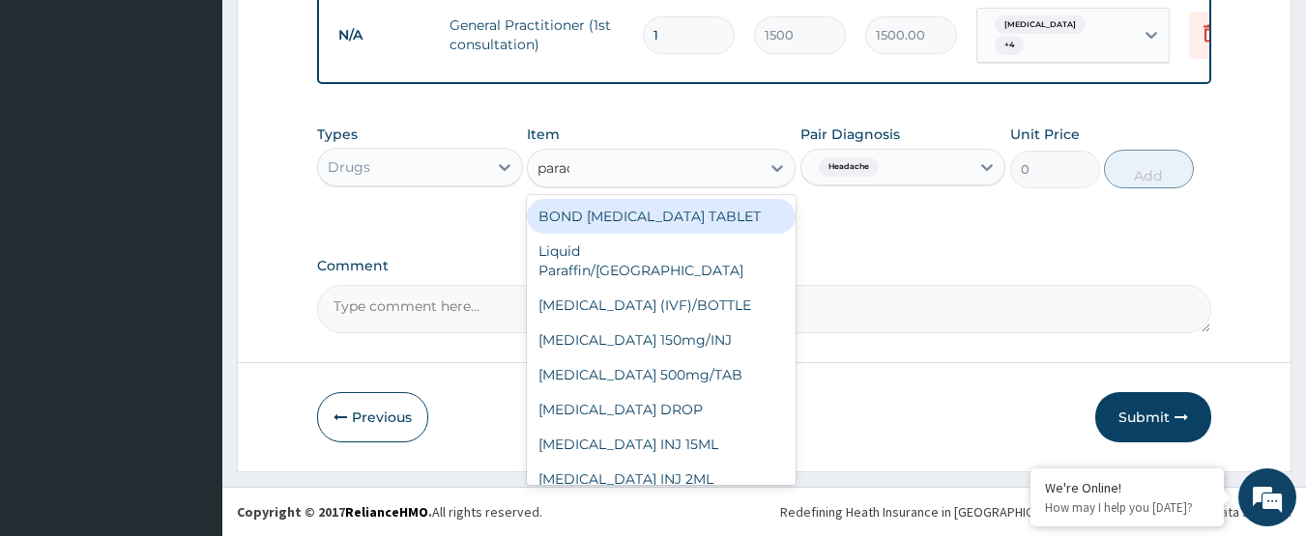
type input "parace"
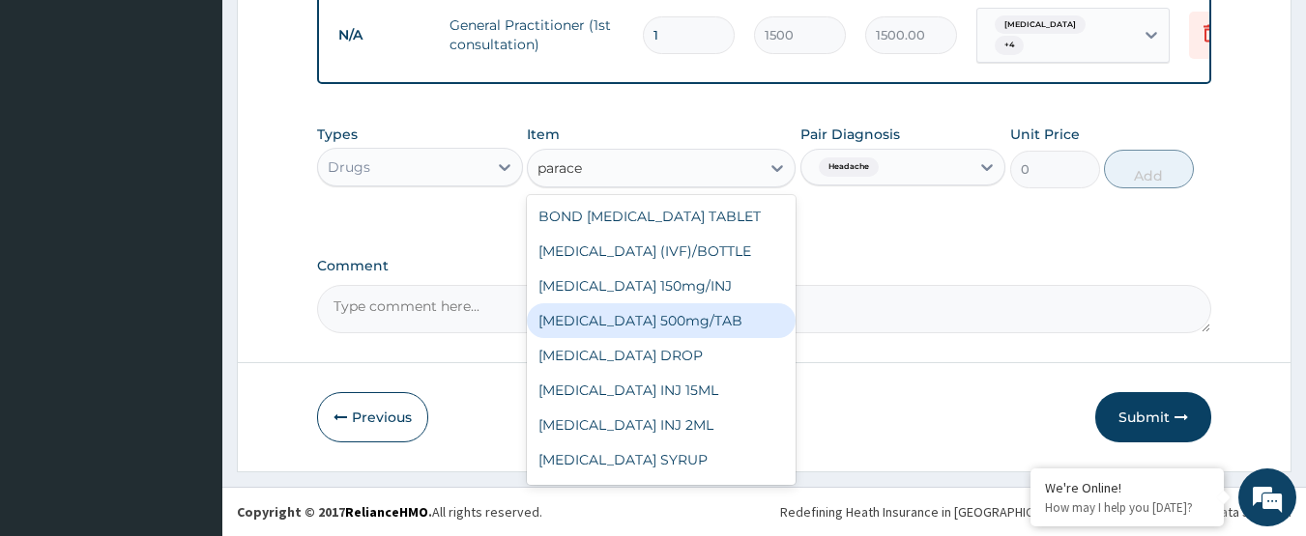
drag, startPoint x: 718, startPoint y: 317, endPoint x: 1016, endPoint y: 244, distance: 306.6
click at [723, 317] on div "PARACETAMOL 500mg/TAB" at bounding box center [661, 320] width 269 height 35
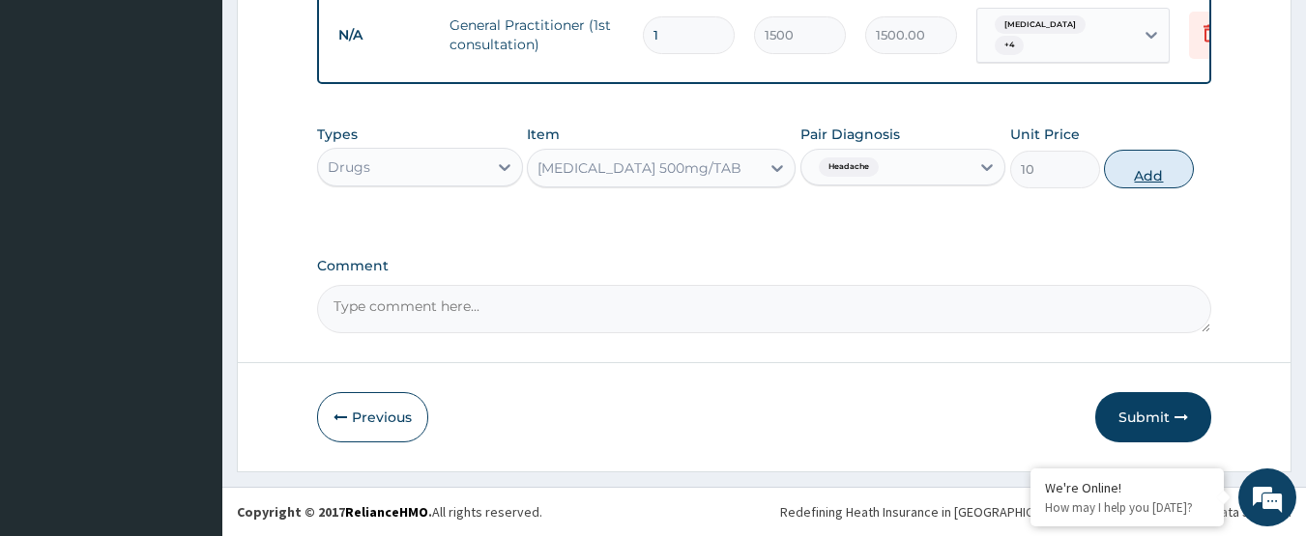
click at [1153, 180] on button "Add" at bounding box center [1149, 169] width 90 height 39
type input "0"
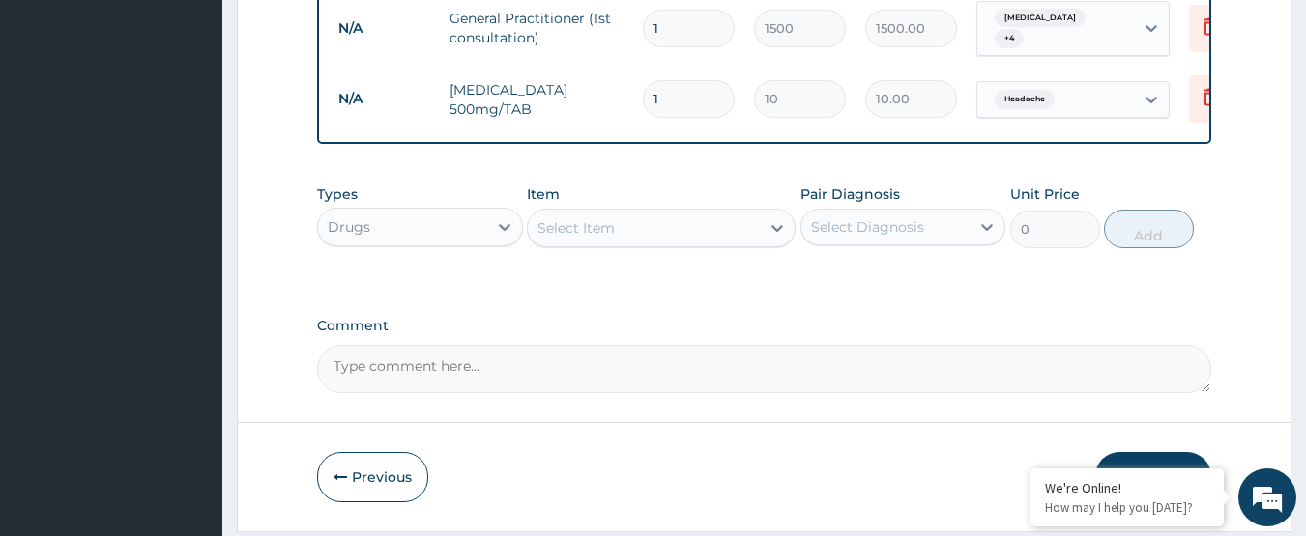
type input "18"
type input "180.00"
type input "18"
click at [912, 223] on div "Select Diagnosis" at bounding box center [867, 226] width 113 height 19
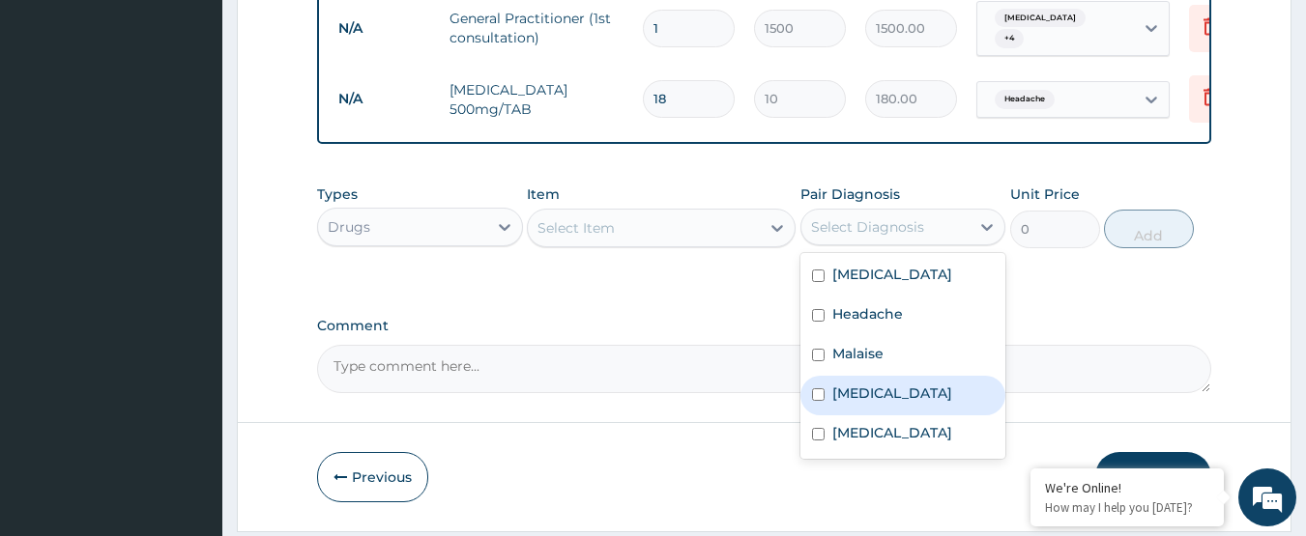
click at [897, 390] on div "[MEDICAL_DATA]" at bounding box center [903, 396] width 206 height 40
checkbox input "true"
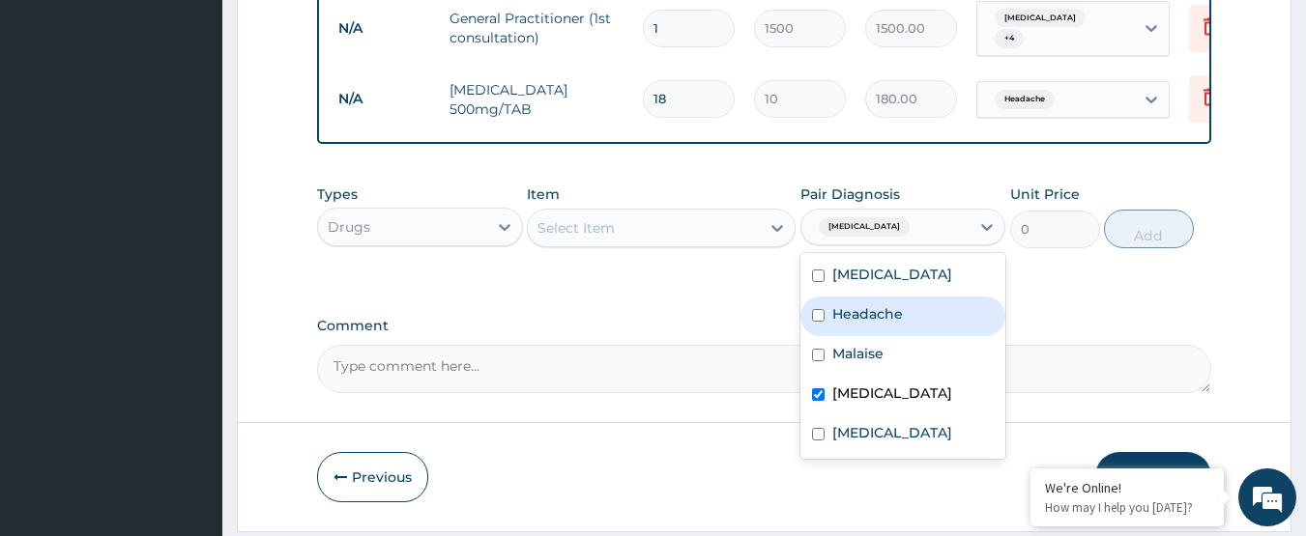
click at [690, 233] on div "Select Item" at bounding box center [644, 228] width 232 height 31
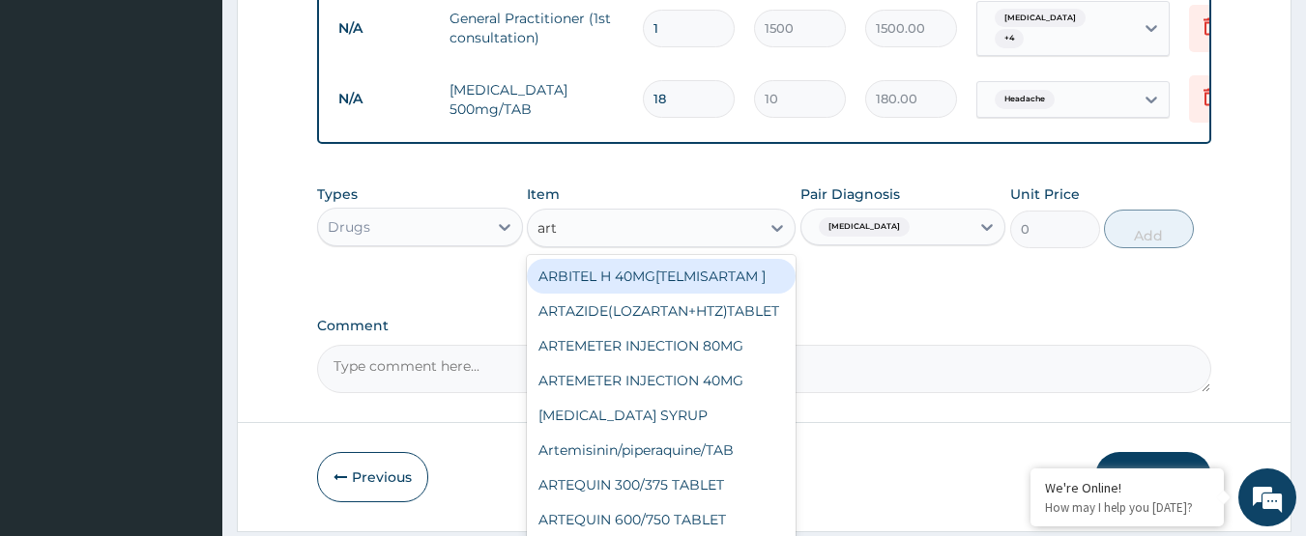
type input "arth"
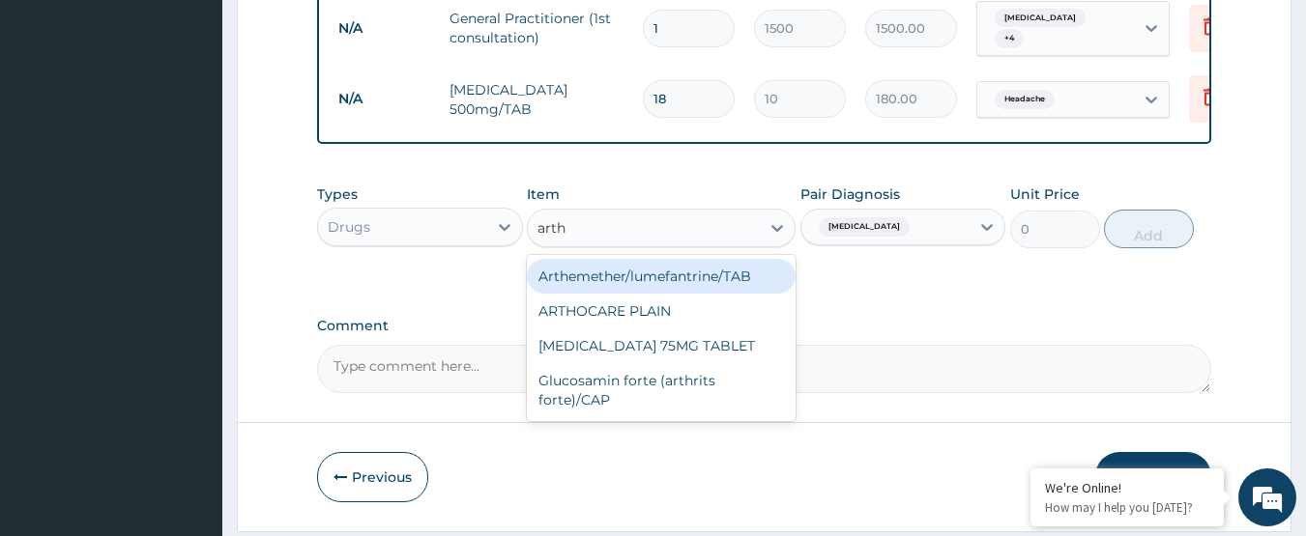
click at [698, 292] on div "Arthemether/lumefantrine/TAB" at bounding box center [661, 276] width 269 height 35
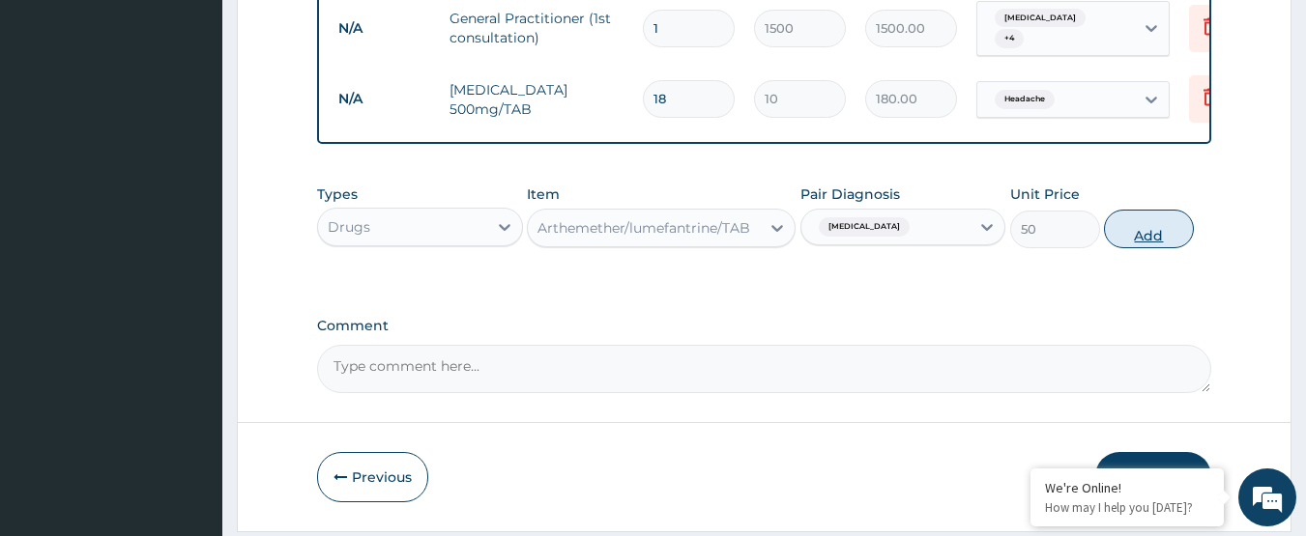
click at [1157, 243] on button "Add" at bounding box center [1149, 229] width 90 height 39
type input "0"
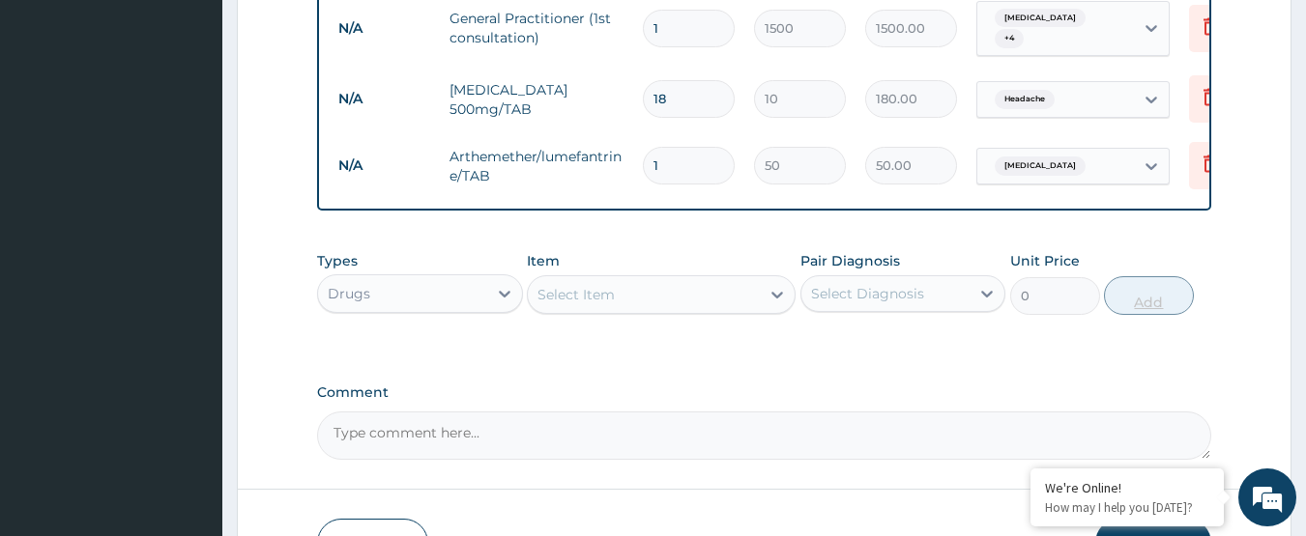
type input "0.00"
type input "2"
type input "100.00"
type input "24"
type input "1200.00"
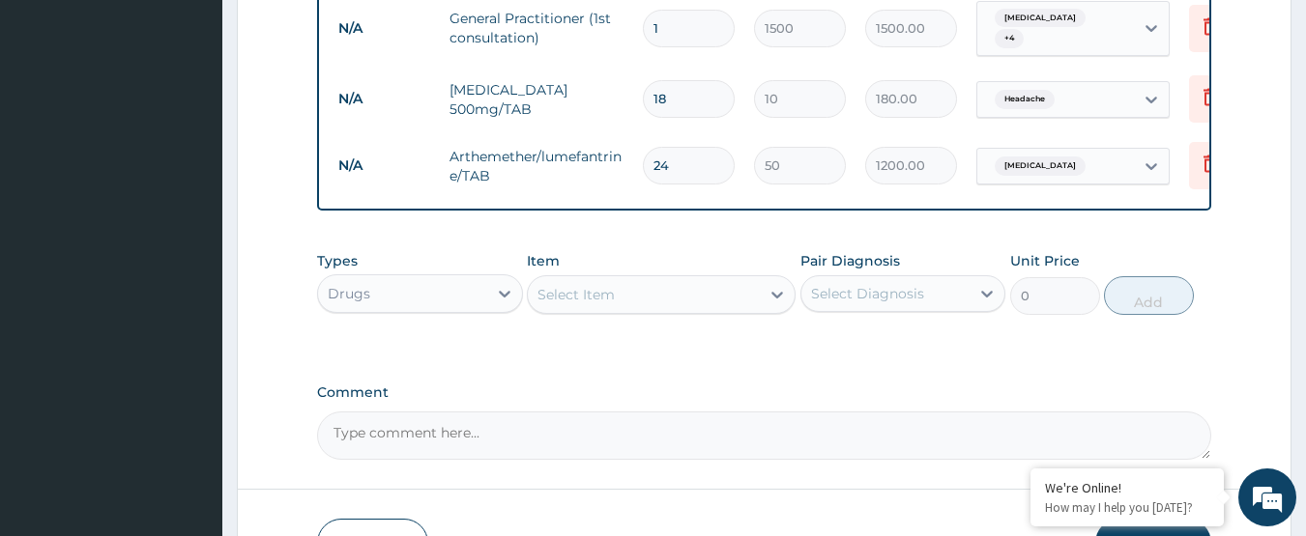
type input "24"
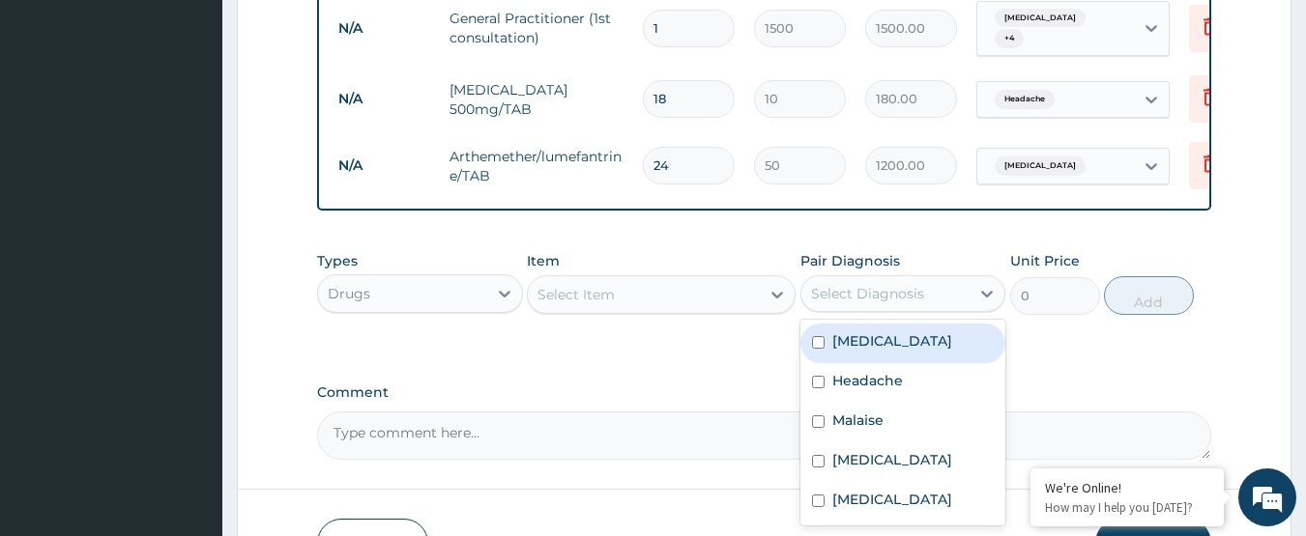
click at [842, 309] on div "Select Diagnosis" at bounding box center [885, 293] width 169 height 31
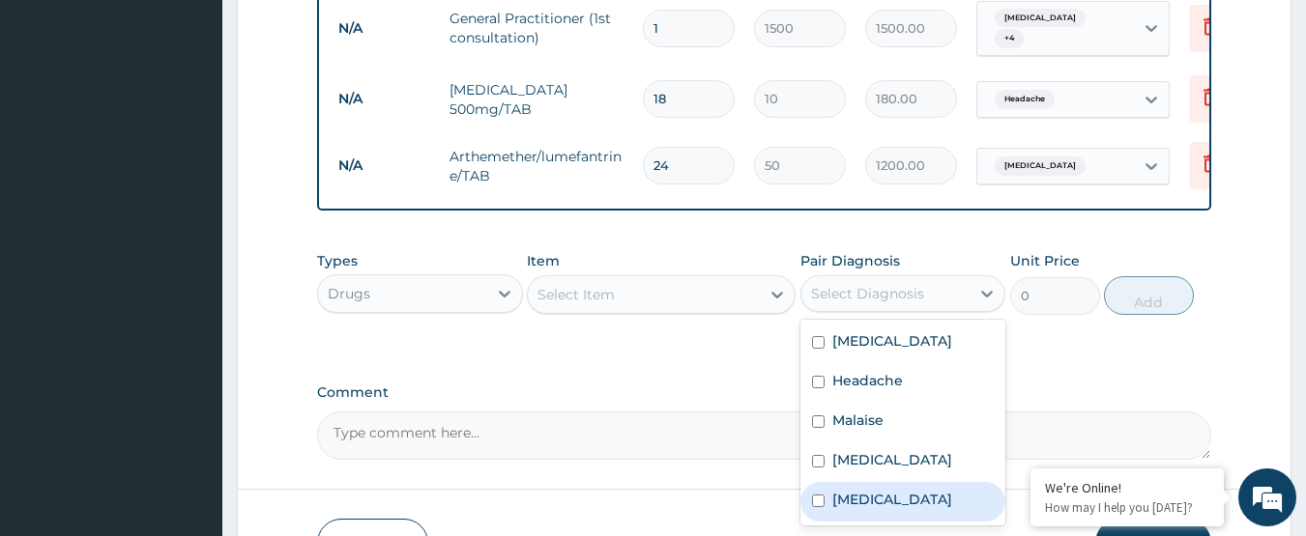
click at [867, 490] on div "Common cold" at bounding box center [903, 502] width 206 height 40
checkbox input "true"
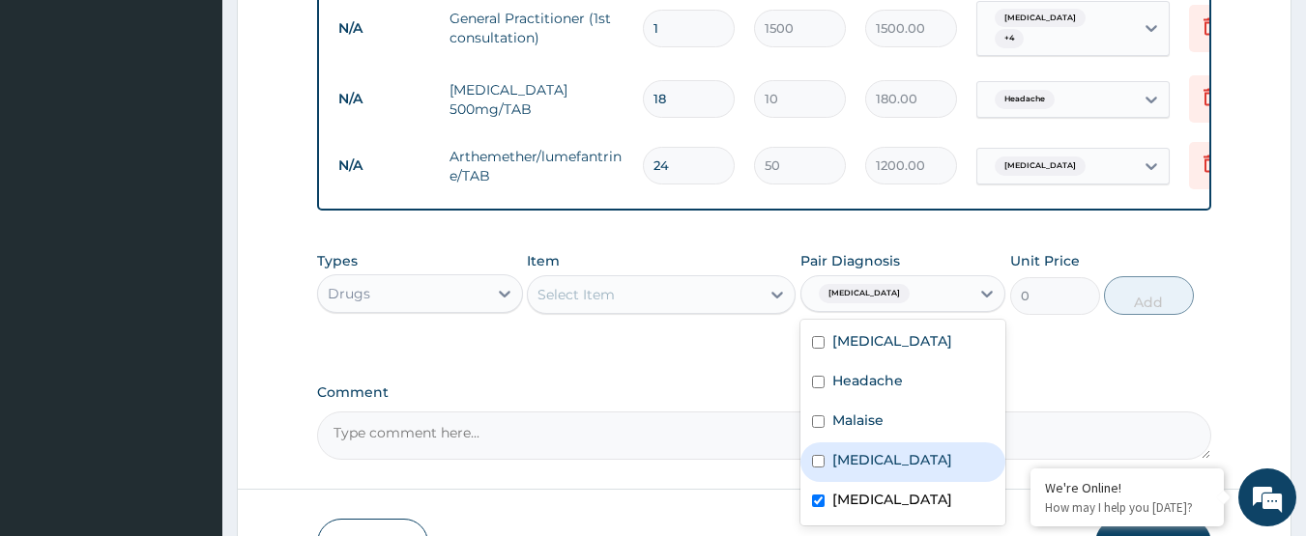
click at [667, 310] on div "Select Item" at bounding box center [644, 294] width 232 height 31
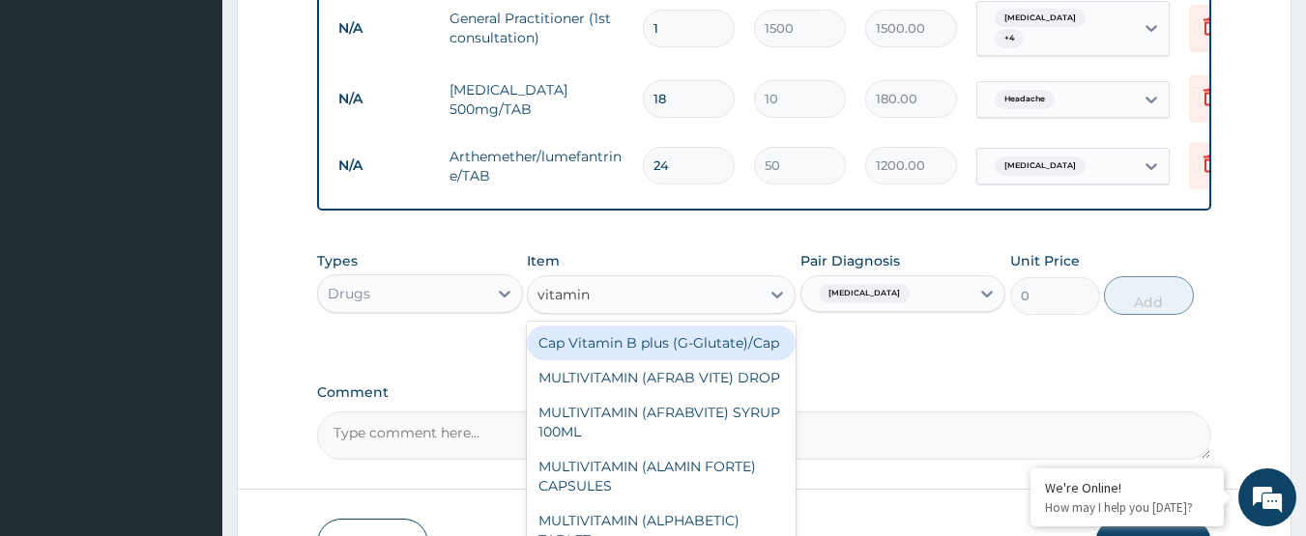
type input "vitamin c"
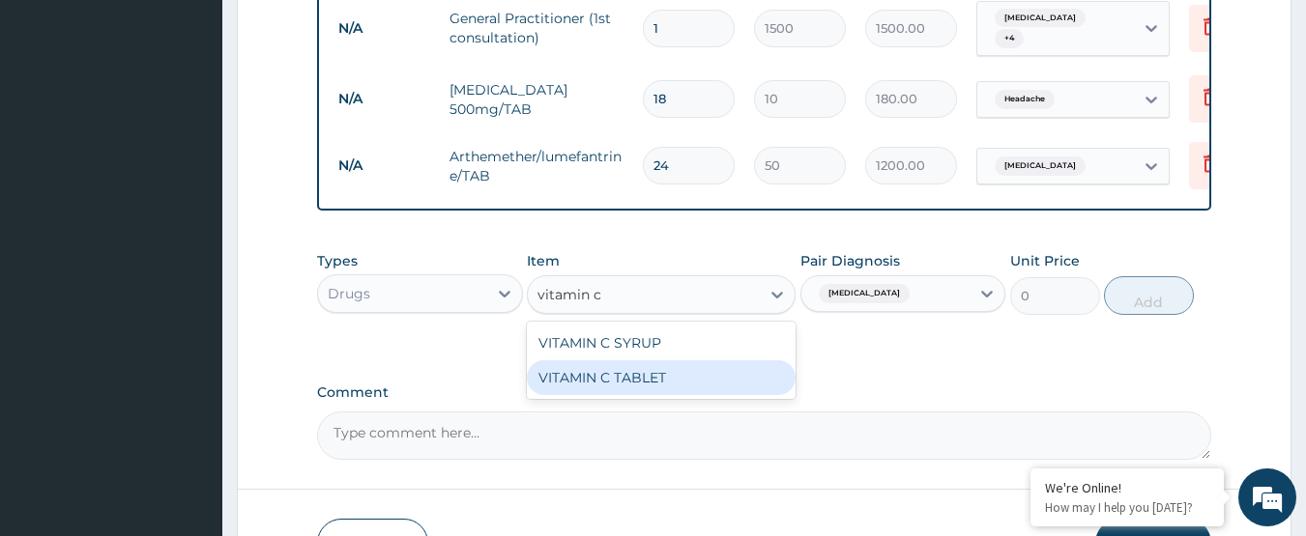
drag, startPoint x: 671, startPoint y: 385, endPoint x: 695, endPoint y: 380, distance: 24.6
click at [672, 386] on div "VITAMIN C TABLET" at bounding box center [661, 377] width 269 height 35
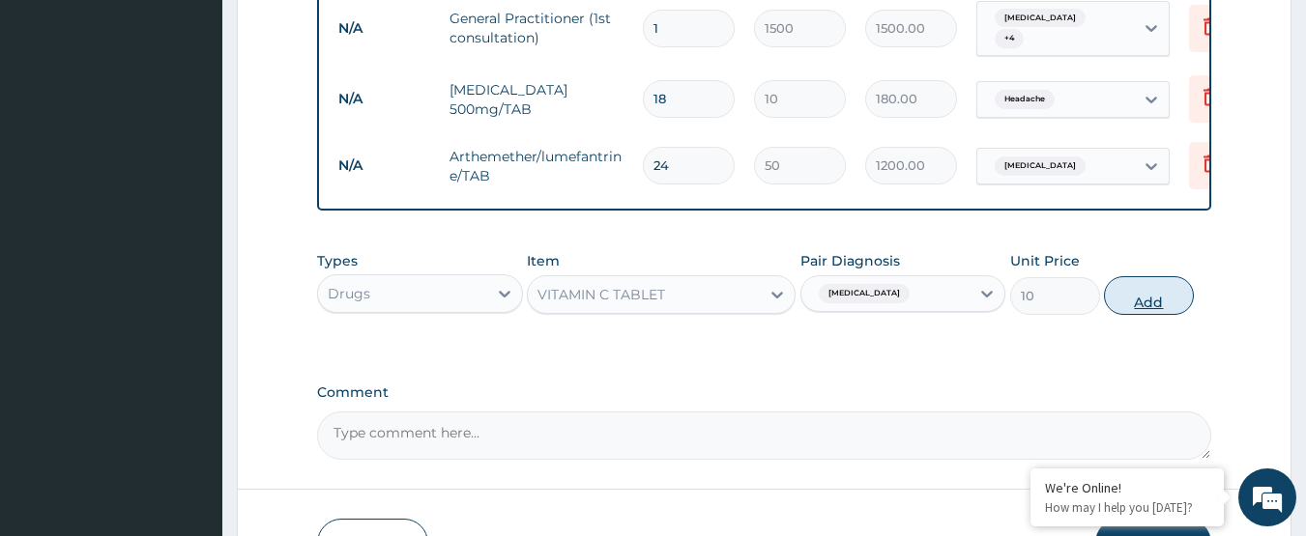
click at [1152, 307] on button "Add" at bounding box center [1149, 295] width 90 height 39
type input "0"
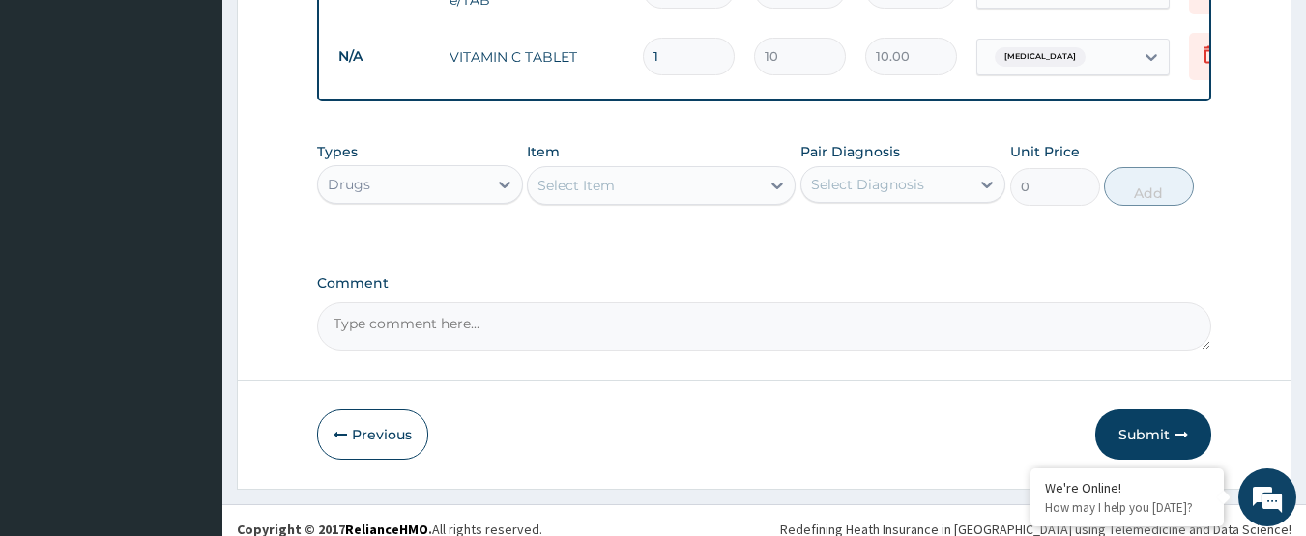
scroll to position [973, 0]
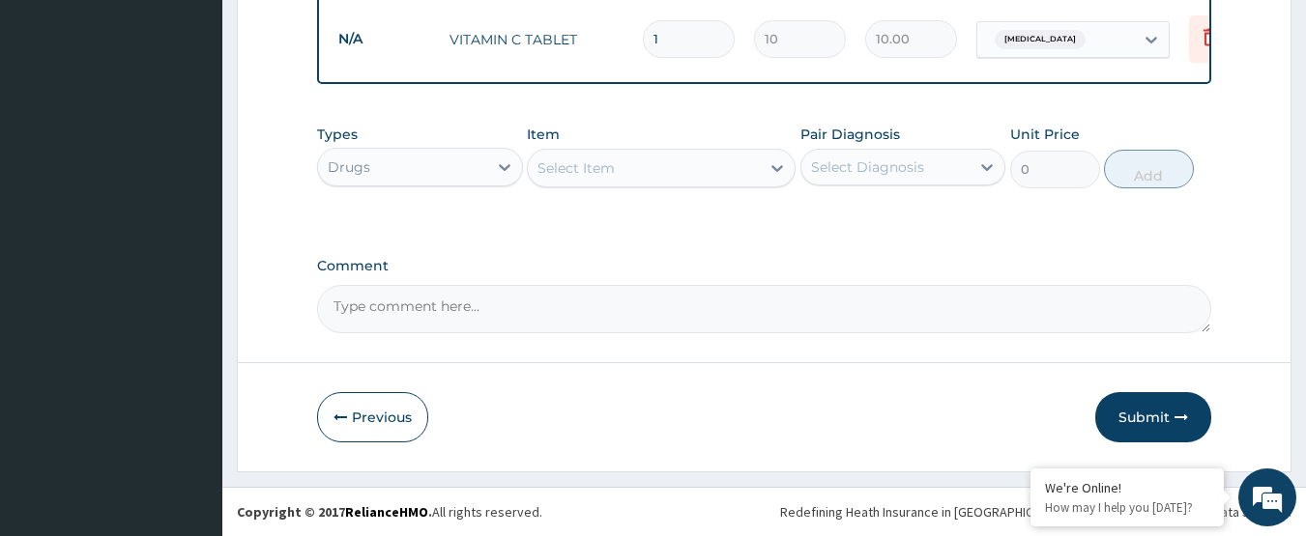
type input "0.00"
type input "2"
type input "20.00"
type input "24"
type input "240.00"
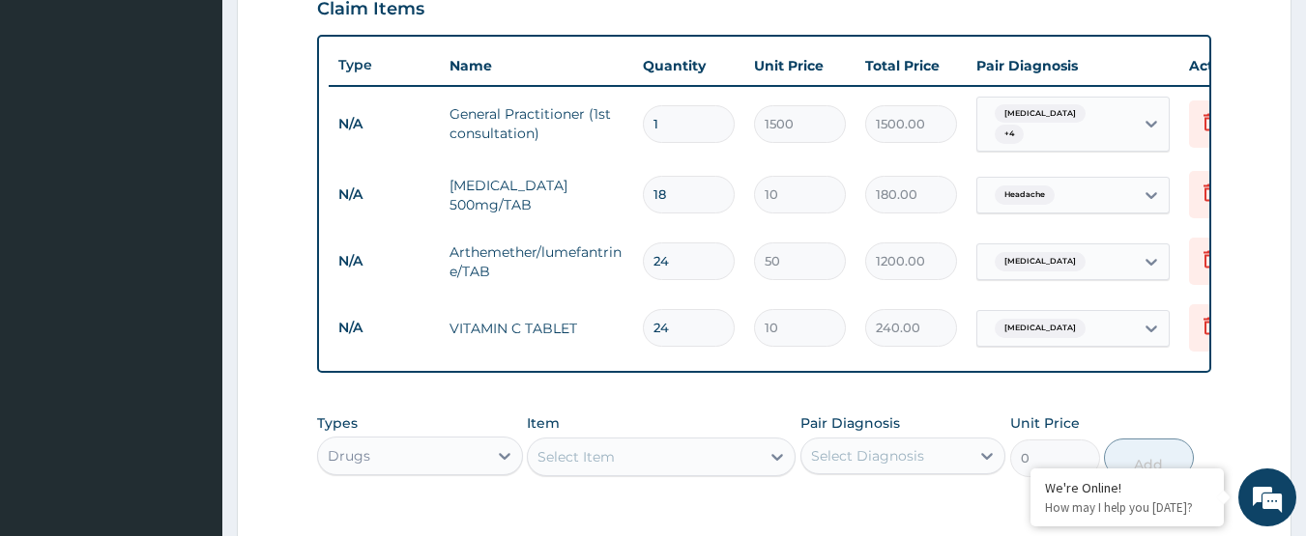
scroll to position [683, 0]
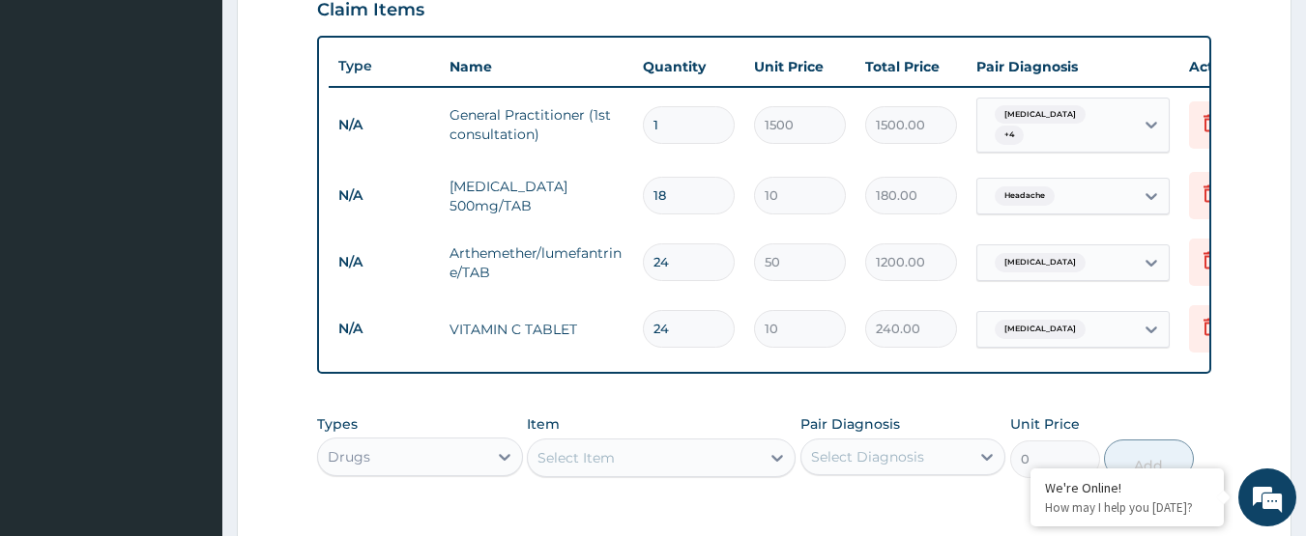
type input "24"
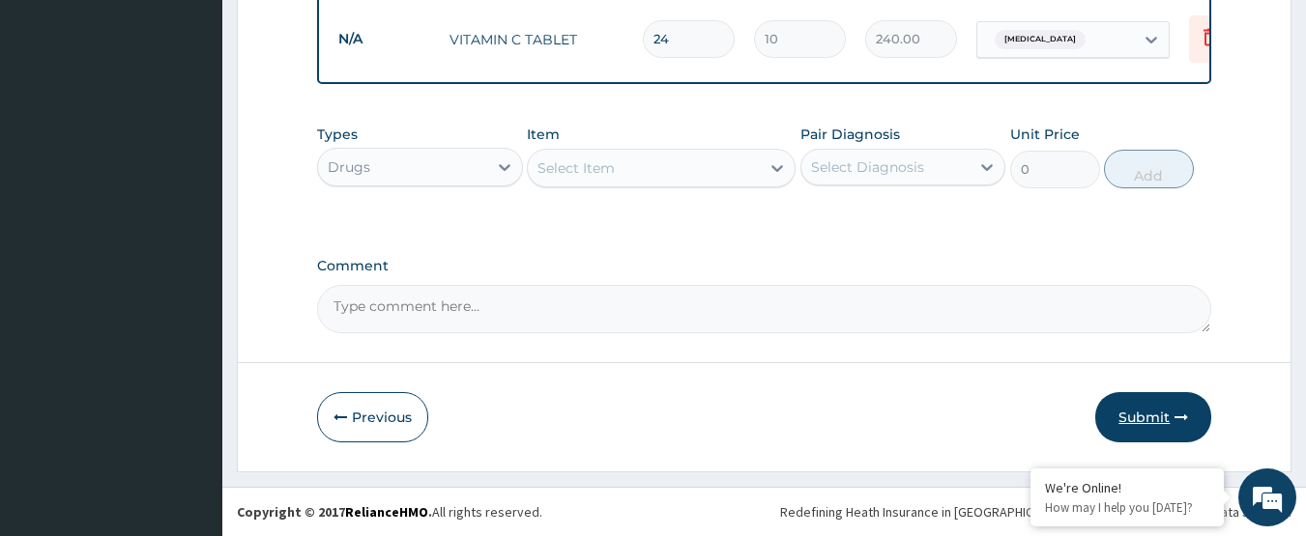
click at [1153, 430] on button "Submit" at bounding box center [1153, 417] width 116 height 50
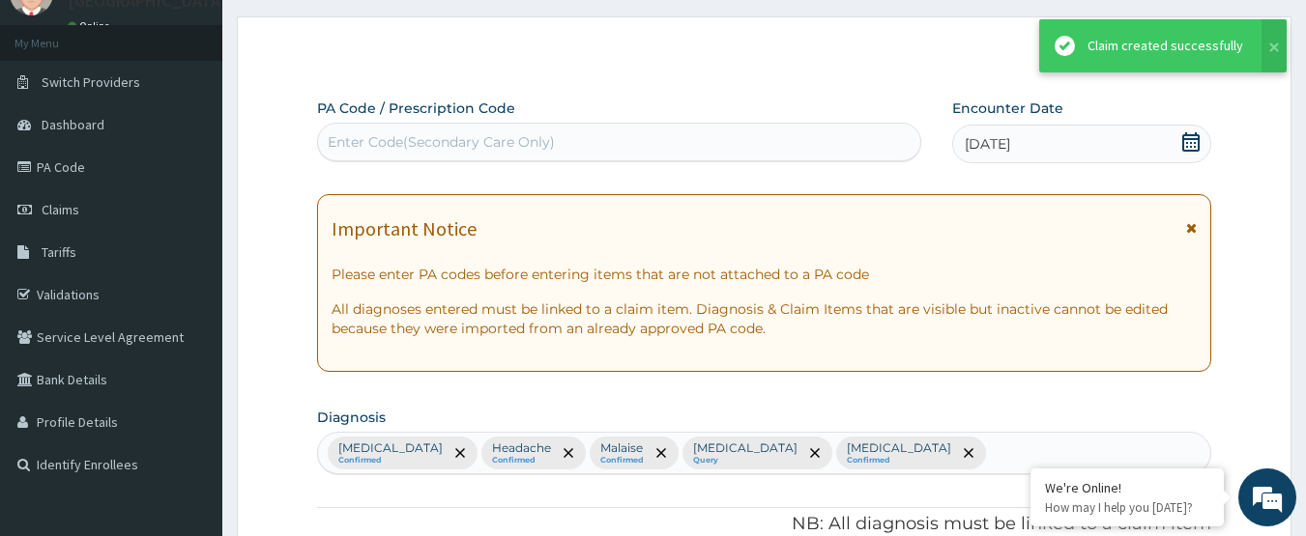
scroll to position [980, 0]
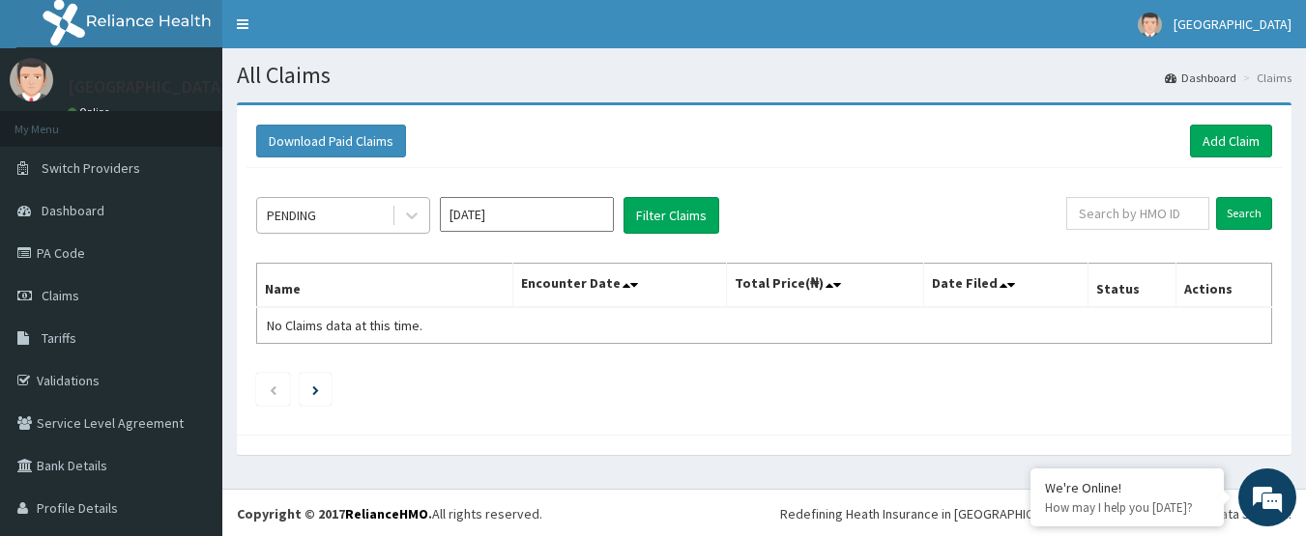
click at [361, 215] on div "PENDING" at bounding box center [324, 215] width 134 height 31
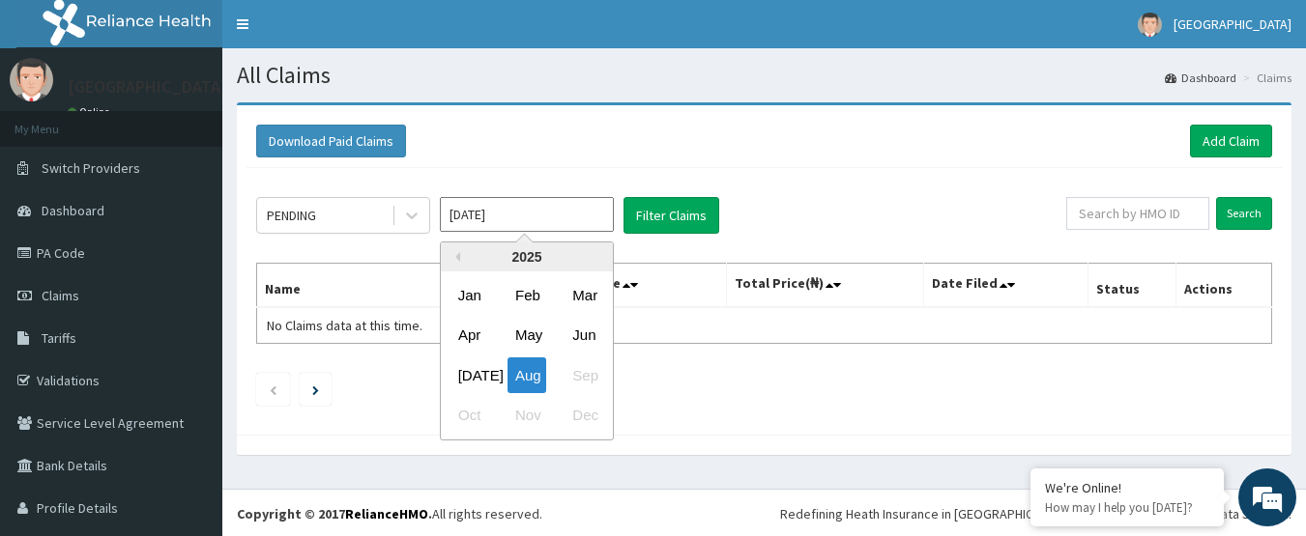
click at [560, 215] on input "Aug 2025" at bounding box center [527, 214] width 174 height 35
click at [471, 375] on div "Jul" at bounding box center [469, 376] width 39 height 36
type input "Jul 2025"
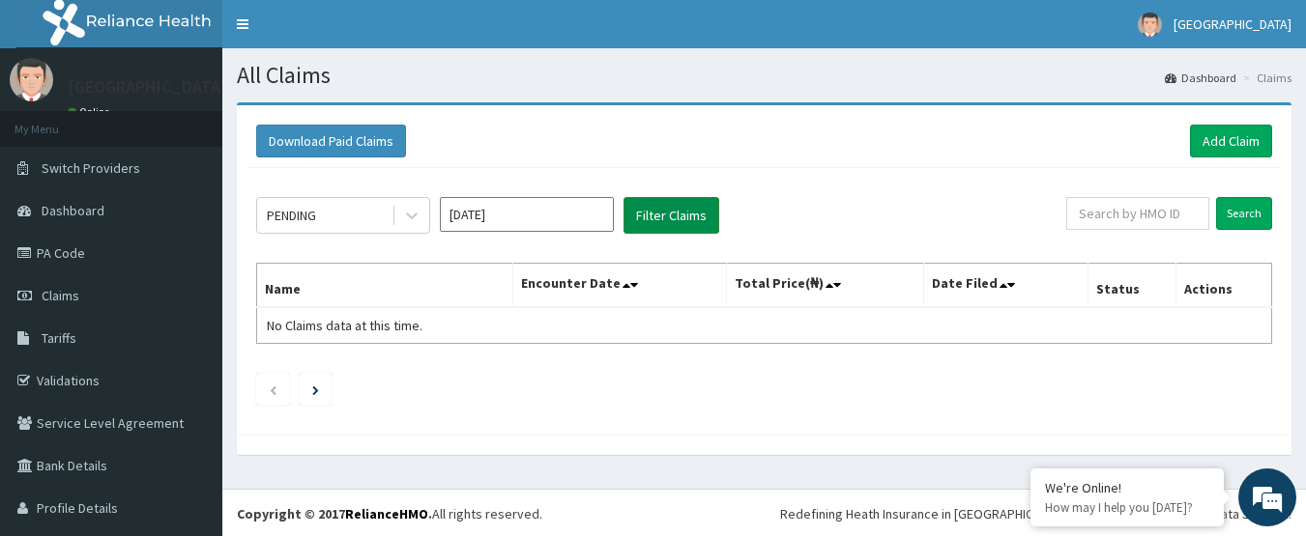
click at [655, 223] on button "Filter Claims" at bounding box center [671, 215] width 96 height 37
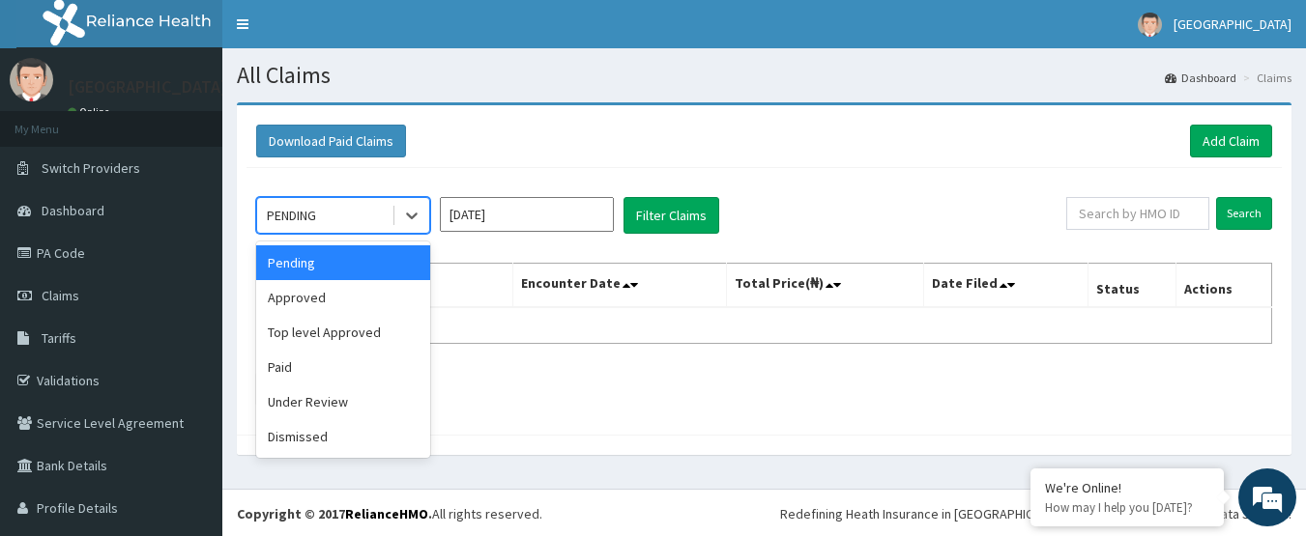
click at [361, 214] on div "PENDING" at bounding box center [324, 215] width 134 height 31
click at [330, 306] on div "Approved" at bounding box center [343, 297] width 174 height 35
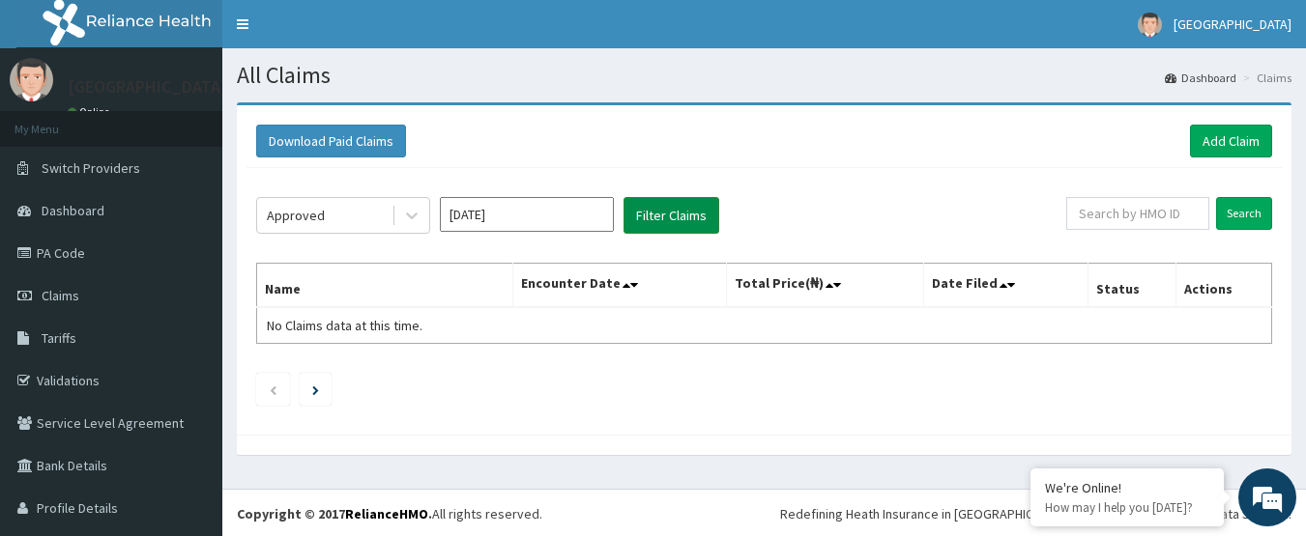
click at [677, 218] on button "Filter Claims" at bounding box center [671, 215] width 96 height 37
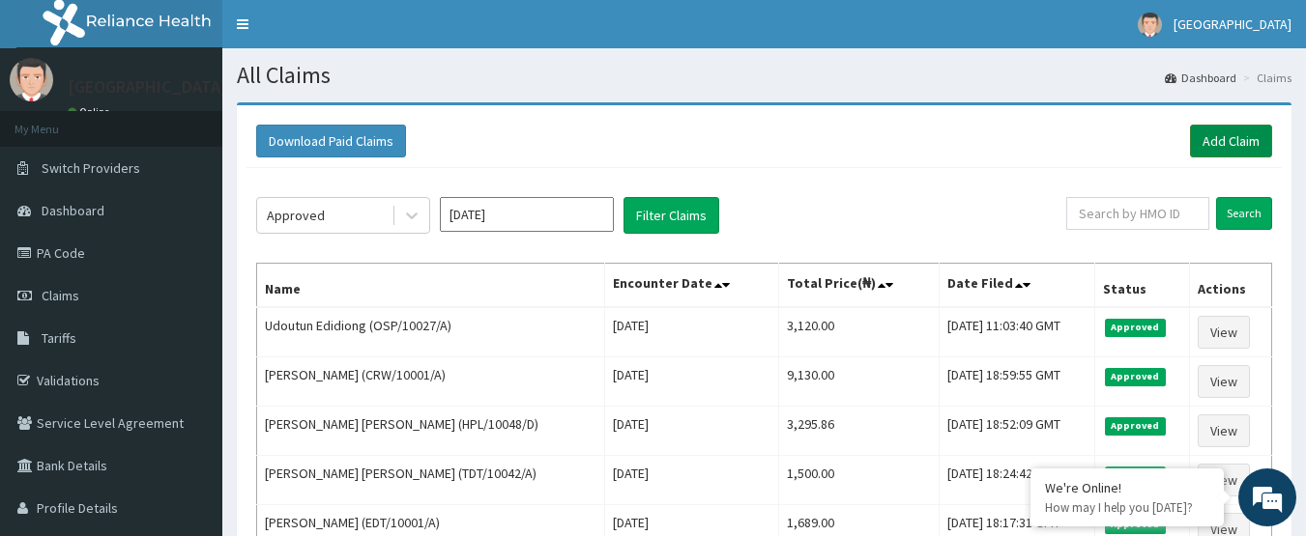
click at [1223, 141] on link "Add Claim" at bounding box center [1231, 141] width 82 height 33
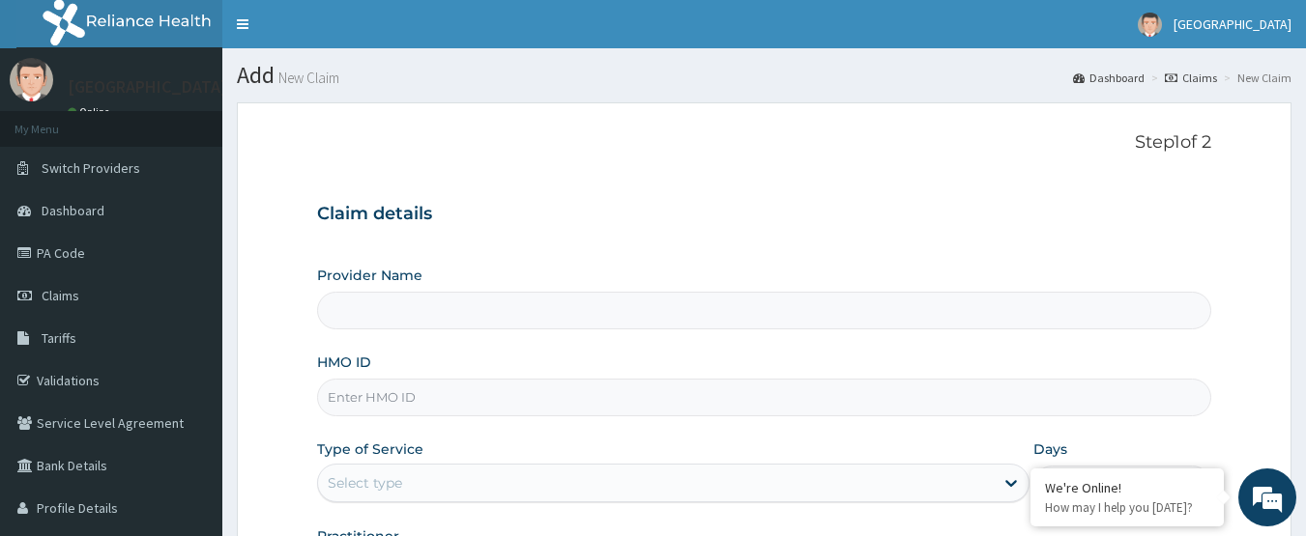
paste input "OSP/10027/A"
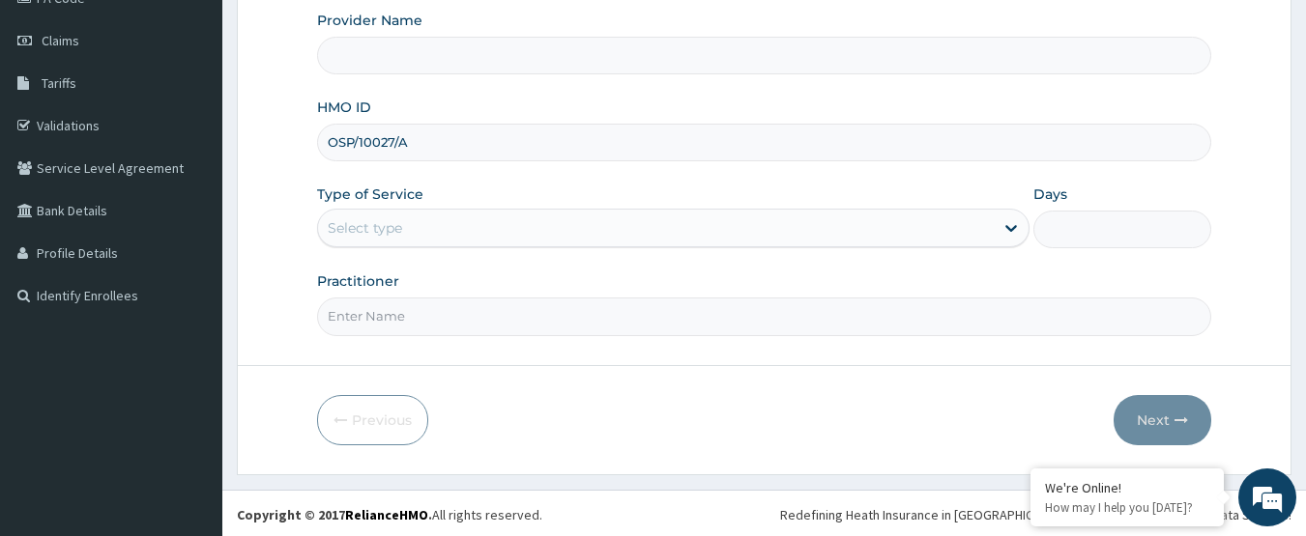
scroll to position [258, 0]
type input "OSP/10027/A"
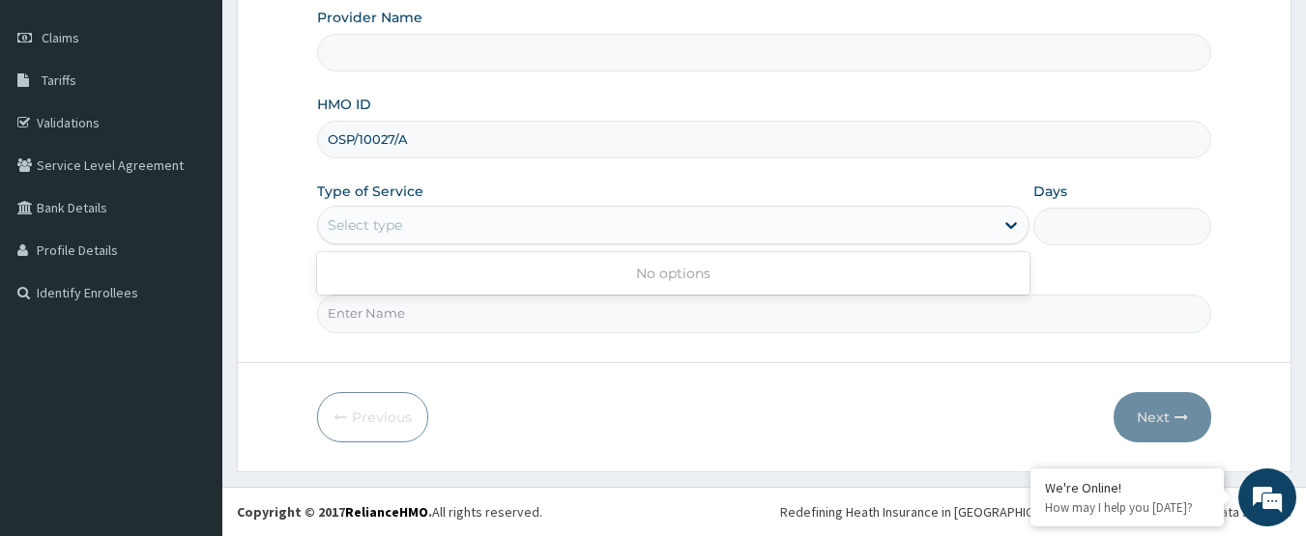
click at [459, 222] on div "Select type" at bounding box center [656, 225] width 676 height 31
click at [538, 207] on div "Select type" at bounding box center [673, 225] width 712 height 39
click at [549, 225] on div "Select type" at bounding box center [656, 225] width 676 height 31
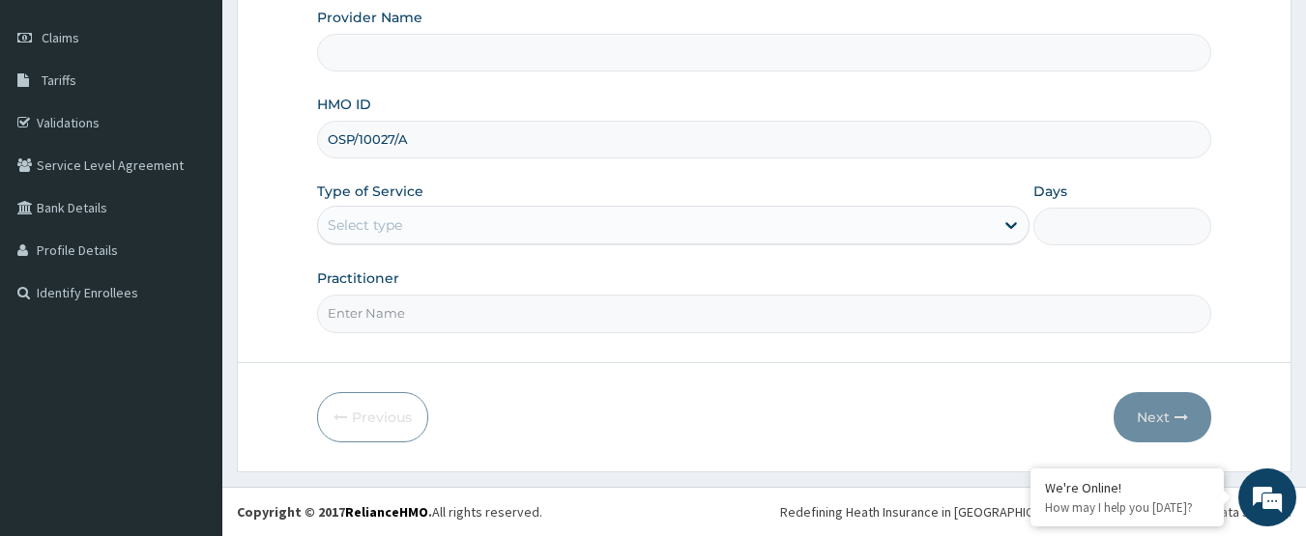
click at [549, 225] on div "Select type" at bounding box center [656, 225] width 676 height 31
click at [495, 320] on input "Practitioner" at bounding box center [764, 314] width 895 height 38
type input "DOCTOR AHMED"
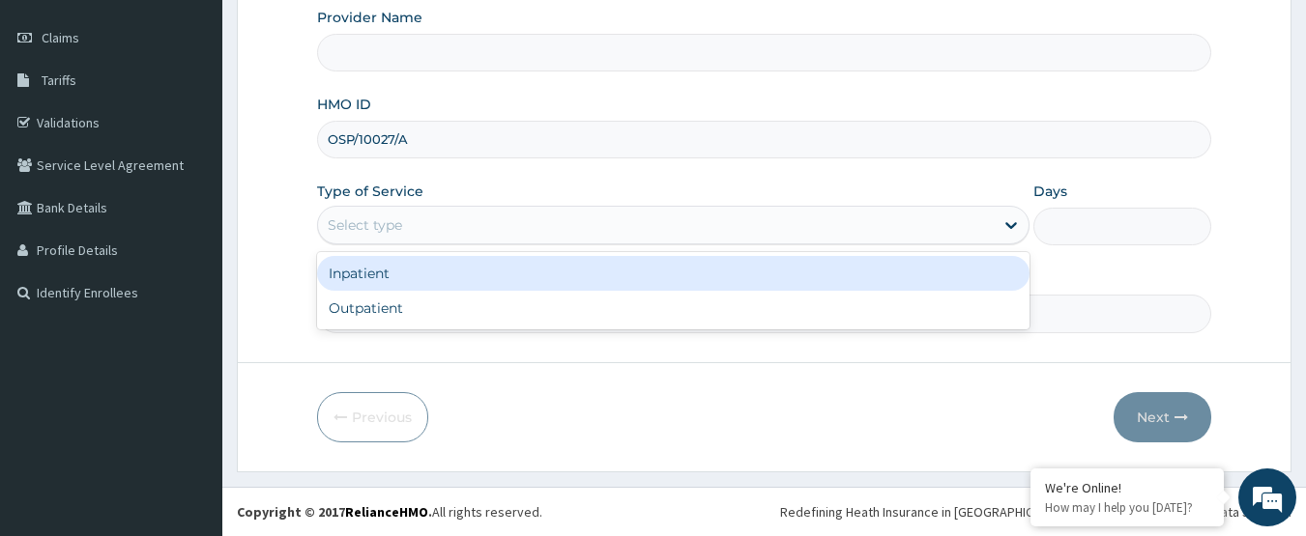
scroll to position [0, 0]
click at [535, 239] on div "Select type" at bounding box center [656, 225] width 676 height 31
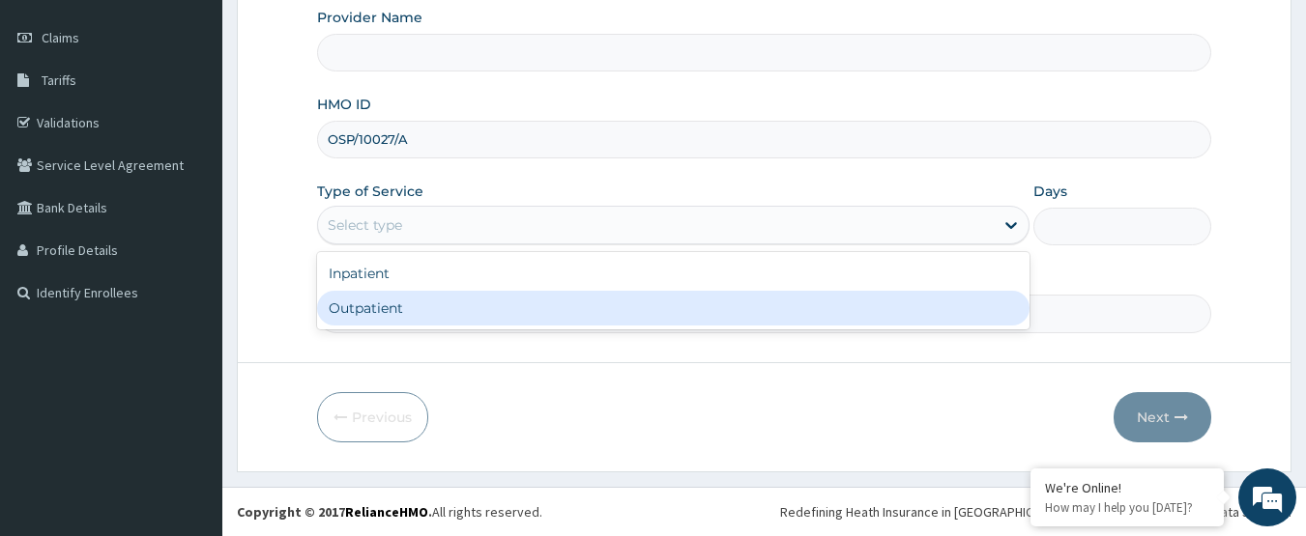
click at [498, 315] on div "Outpatient" at bounding box center [673, 308] width 712 height 35
type input "1"
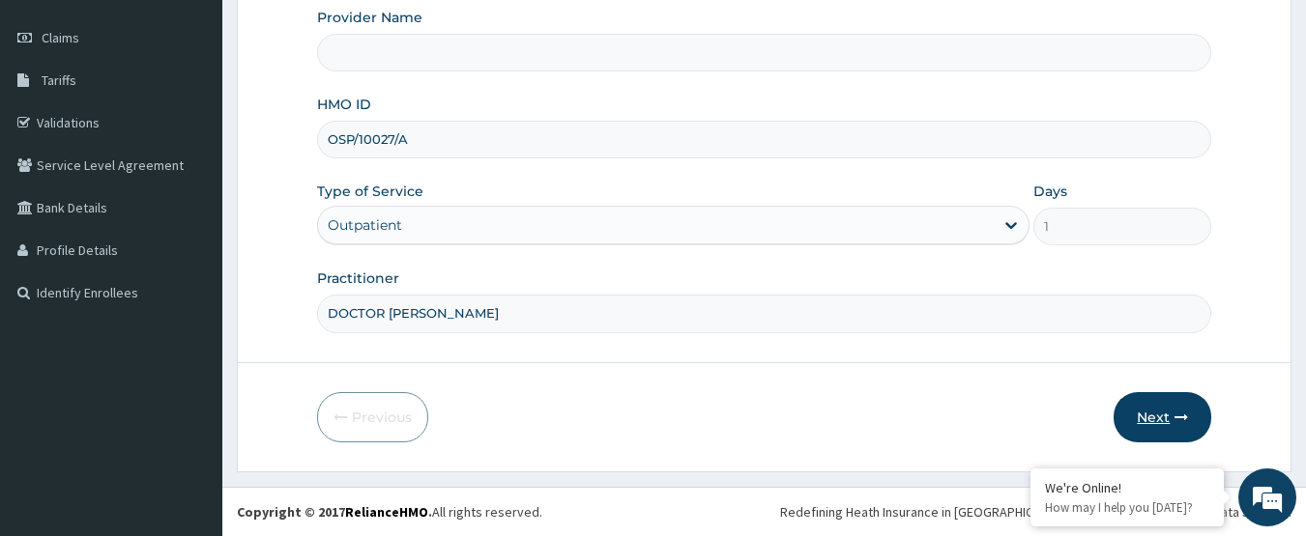
click at [1146, 424] on button "Next" at bounding box center [1162, 417] width 98 height 50
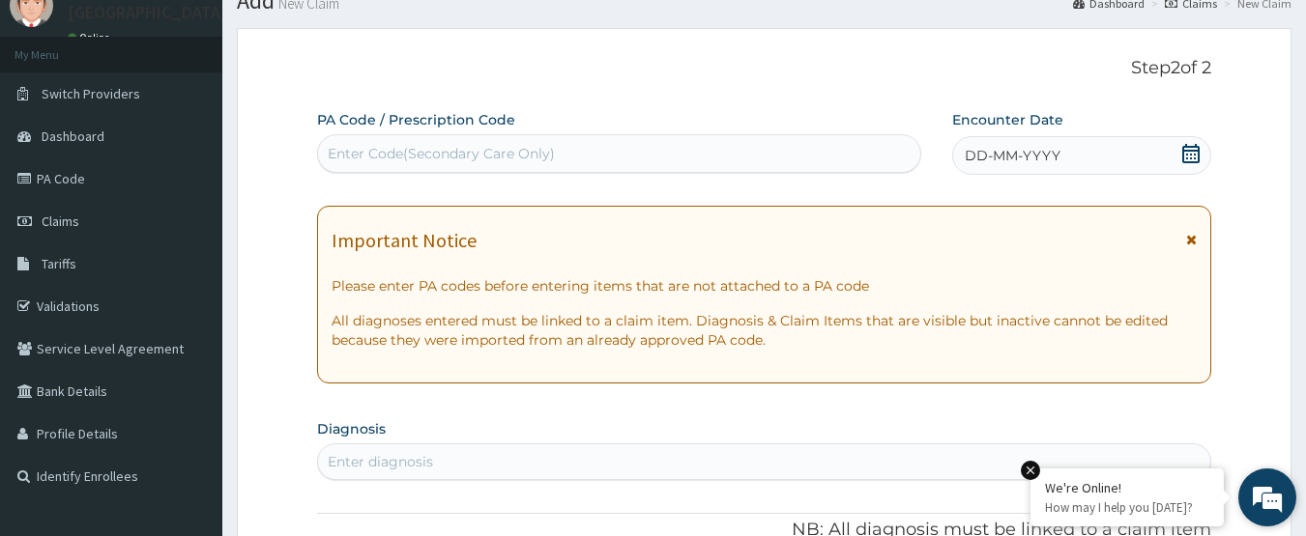
scroll to position [65, 0]
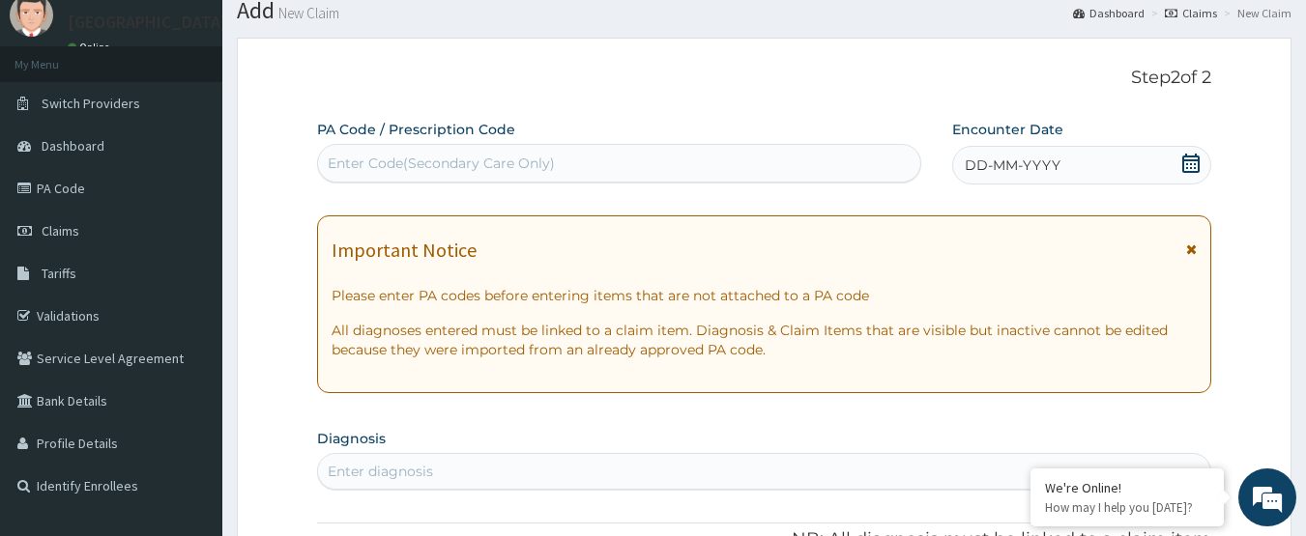
click at [1195, 159] on icon at bounding box center [1190, 163] width 19 height 19
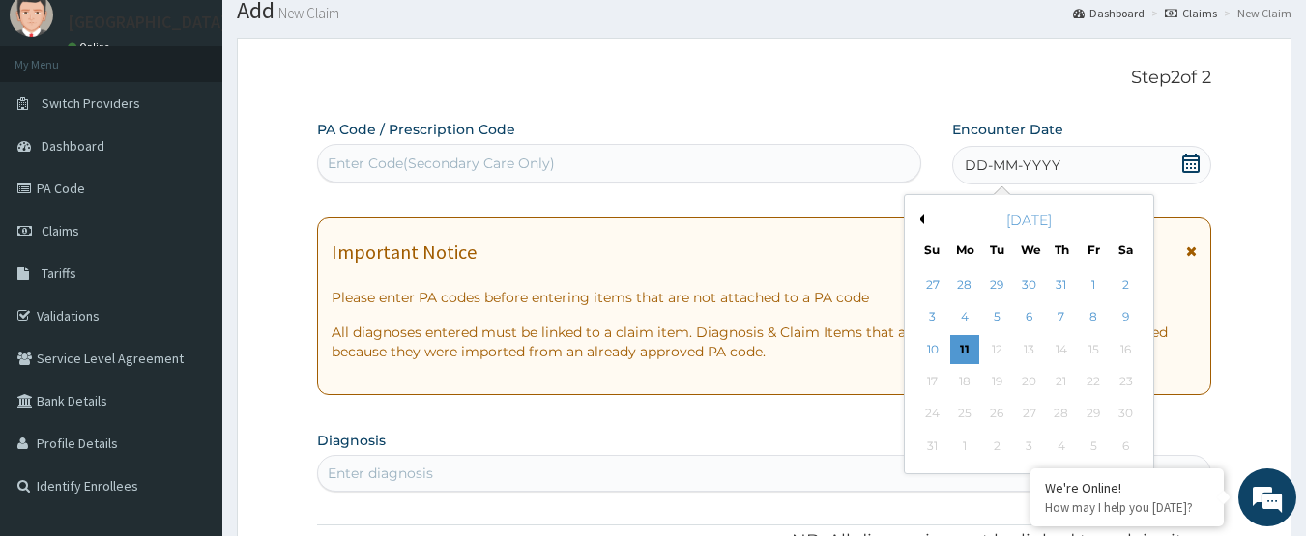
click at [919, 221] on button "Previous Month" at bounding box center [919, 220] width 10 height 10
click at [929, 386] on div "20" at bounding box center [932, 381] width 29 height 29
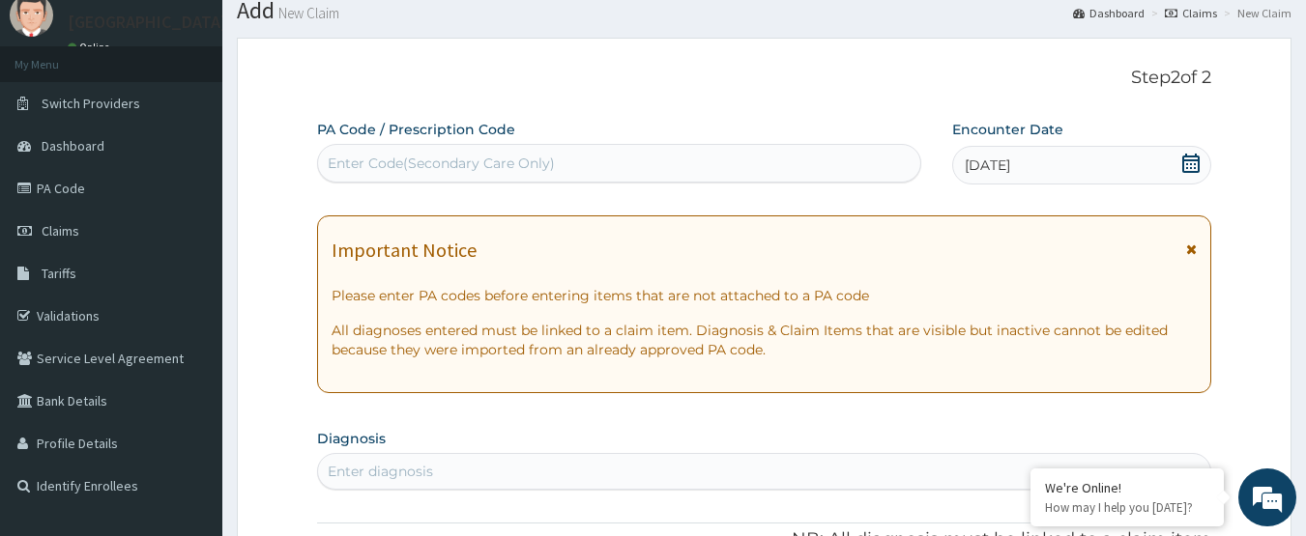
click at [1197, 161] on icon at bounding box center [1190, 163] width 19 height 19
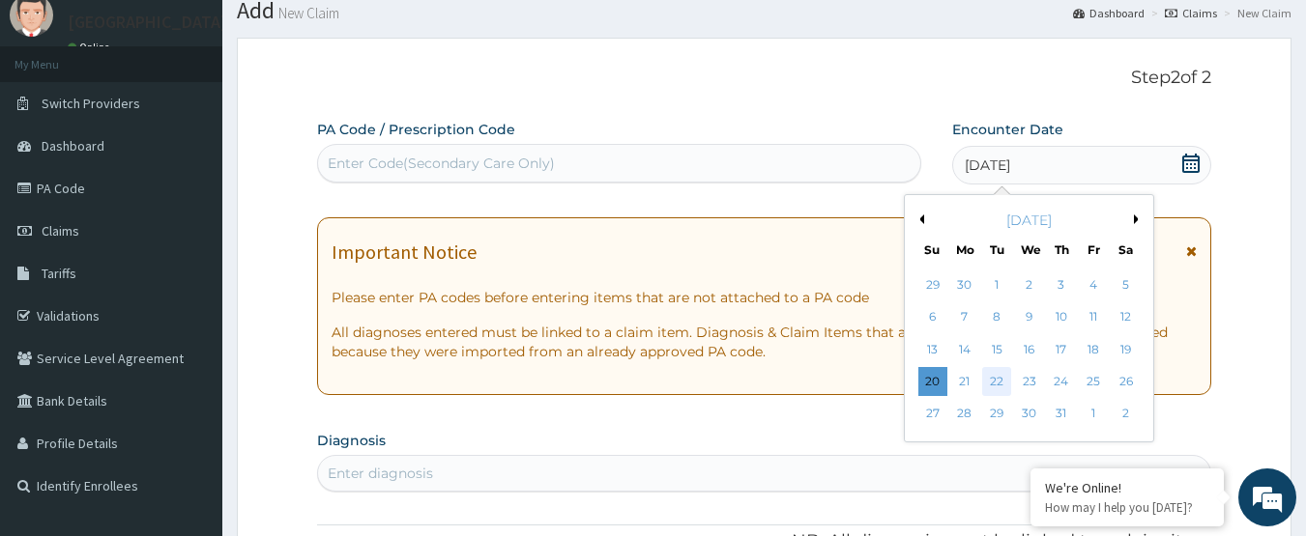
click at [993, 384] on div "22" at bounding box center [997, 381] width 29 height 29
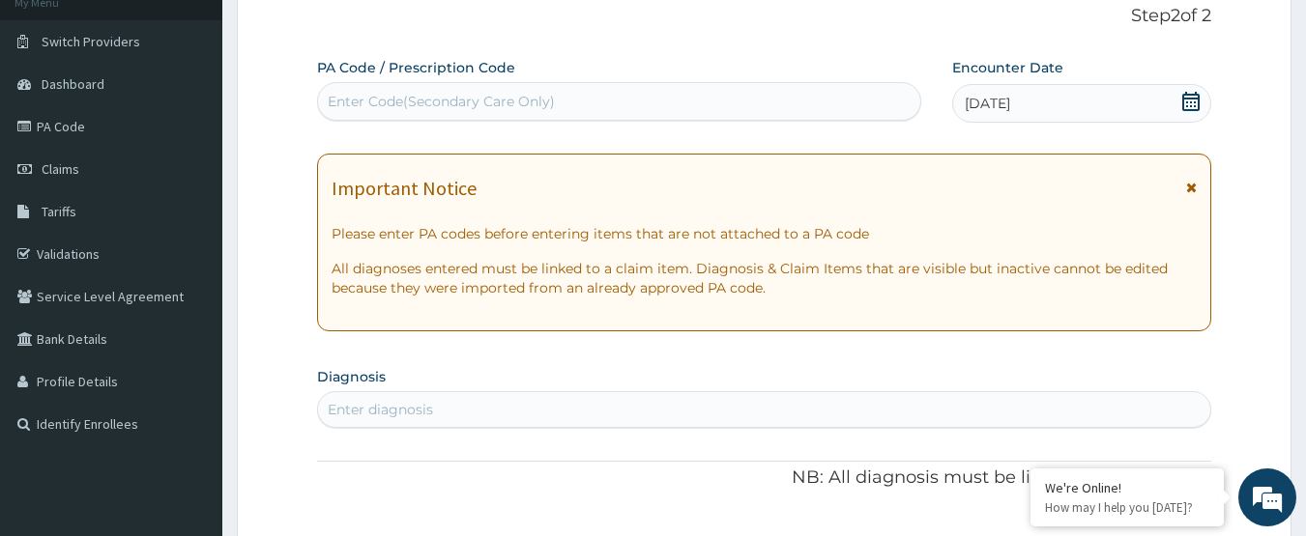
scroll to position [161, 0]
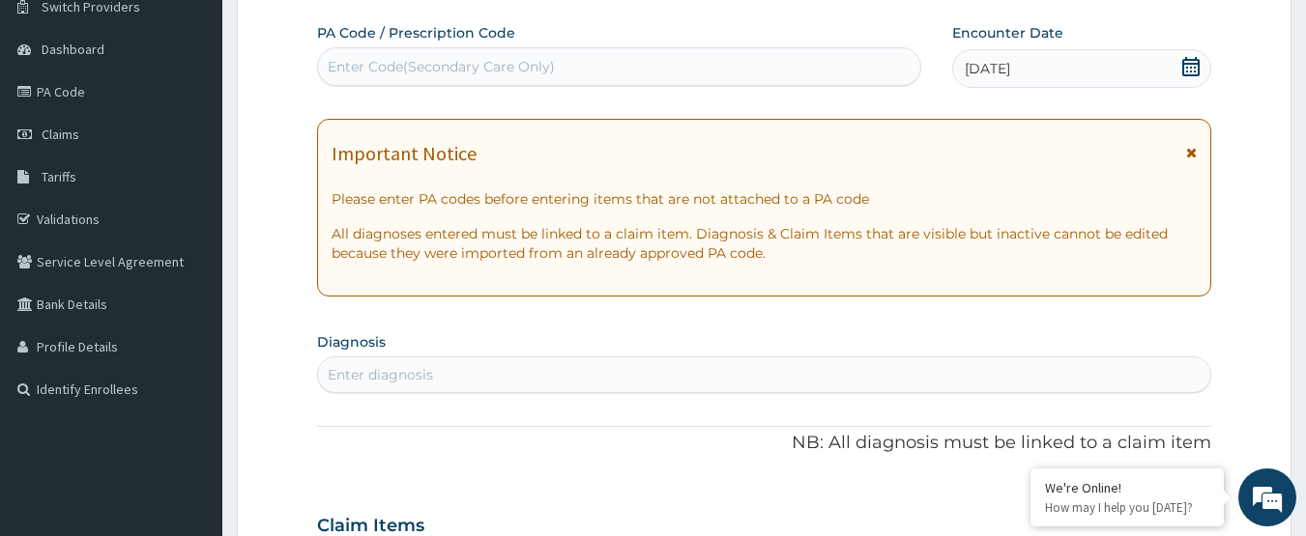
click at [644, 367] on div "Enter diagnosis" at bounding box center [764, 375] width 893 height 31
type input "SEPSIS"
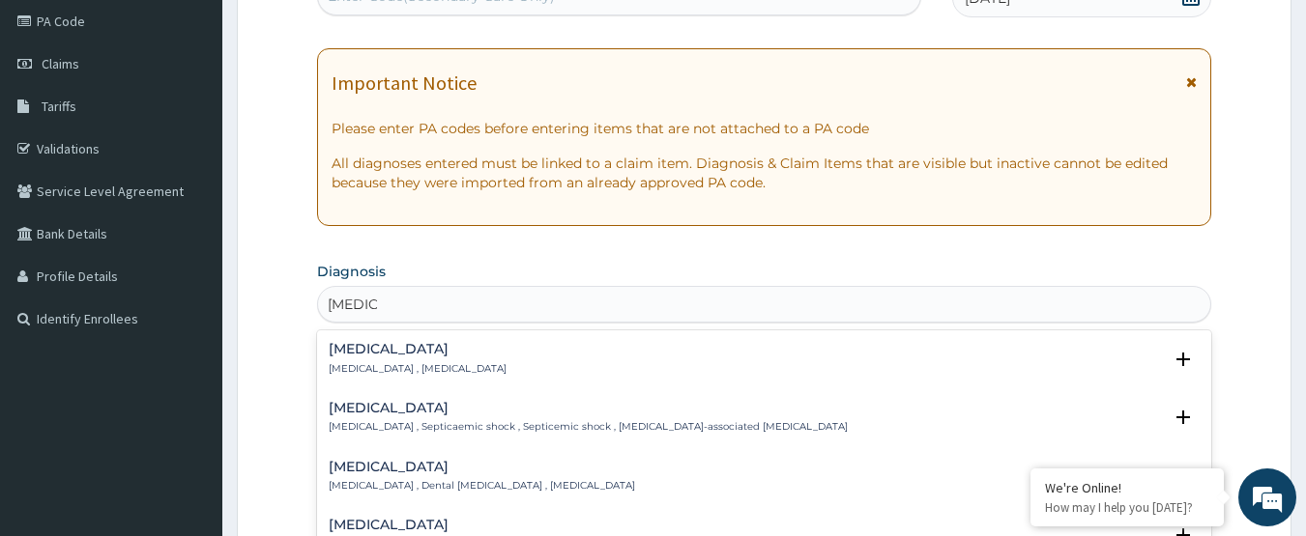
scroll to position [451, 0]
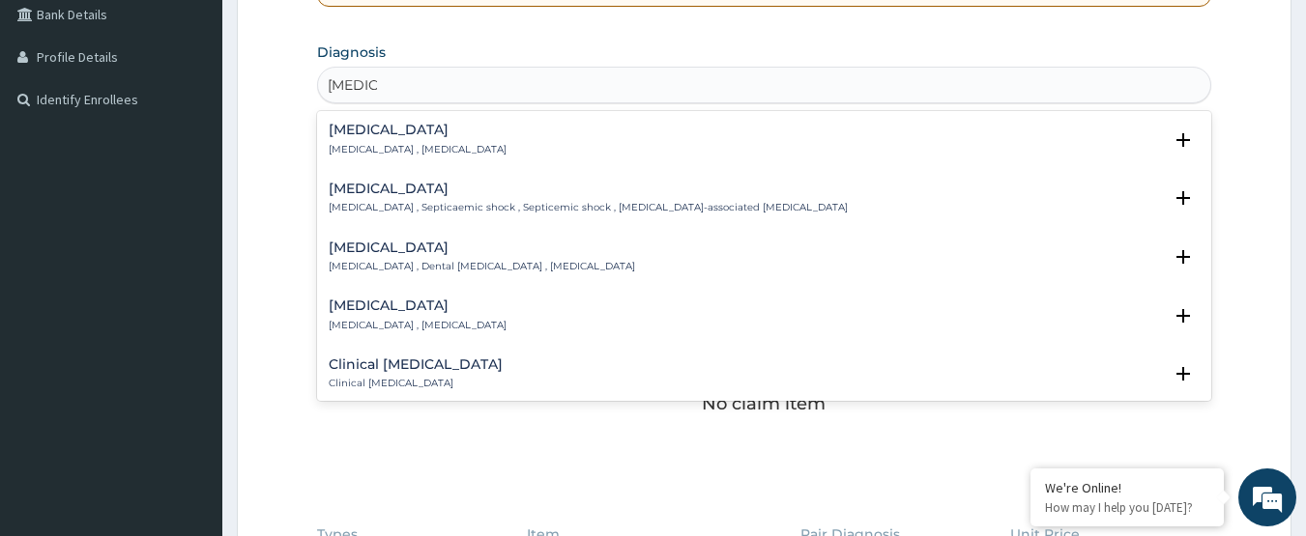
click at [392, 126] on h4 "Sepsis" at bounding box center [418, 130] width 178 height 14
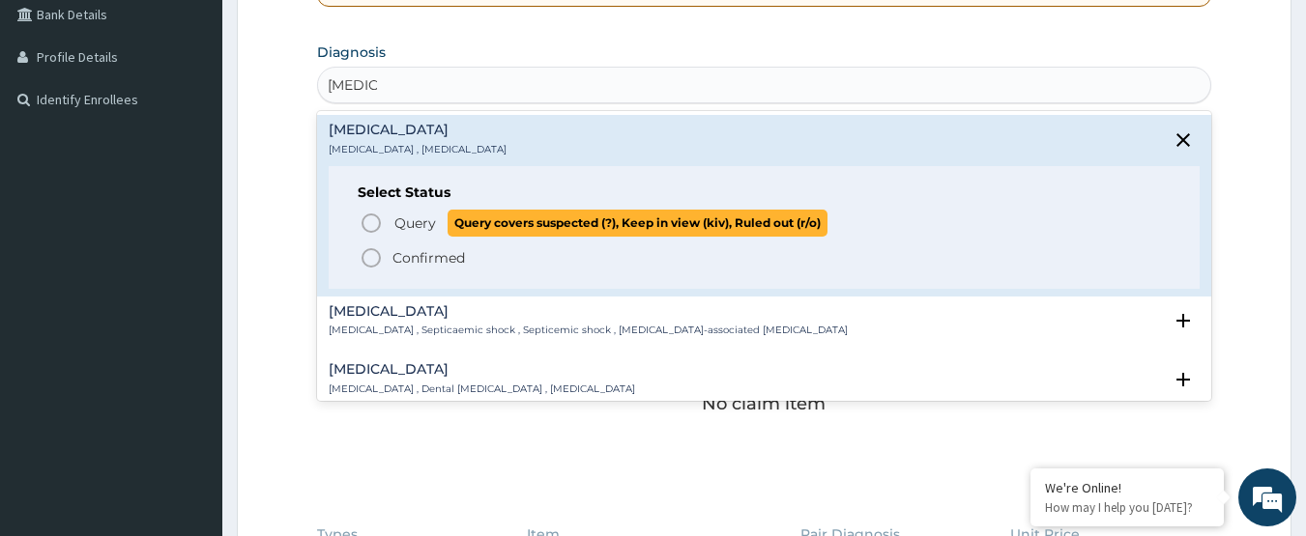
click at [375, 225] on icon "status option query" at bounding box center [371, 223] width 23 height 23
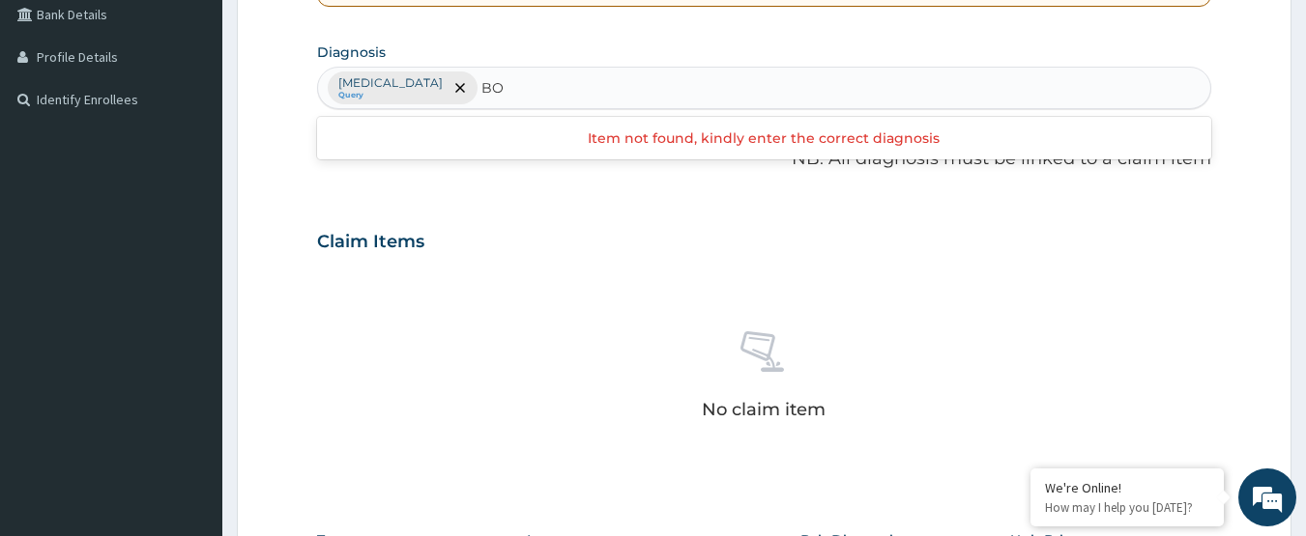
type input "B"
type input "WEAKNESS"
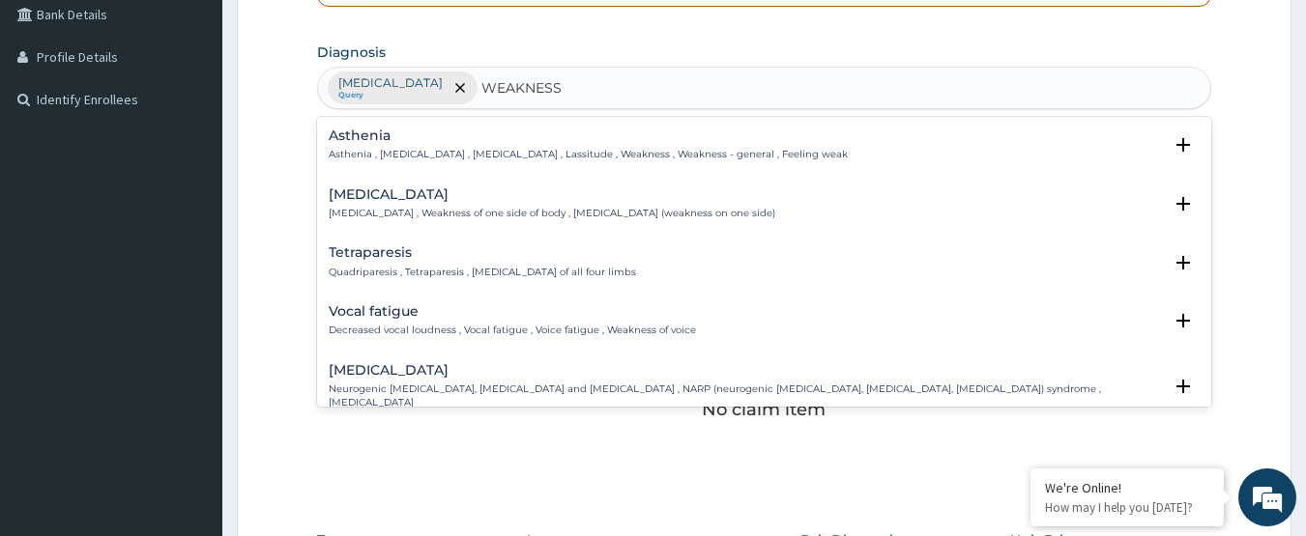
click at [487, 150] on p "Asthenia , General weakness , Debility , Lassitude , Weakness , Weakness - gene…" at bounding box center [588, 155] width 519 height 14
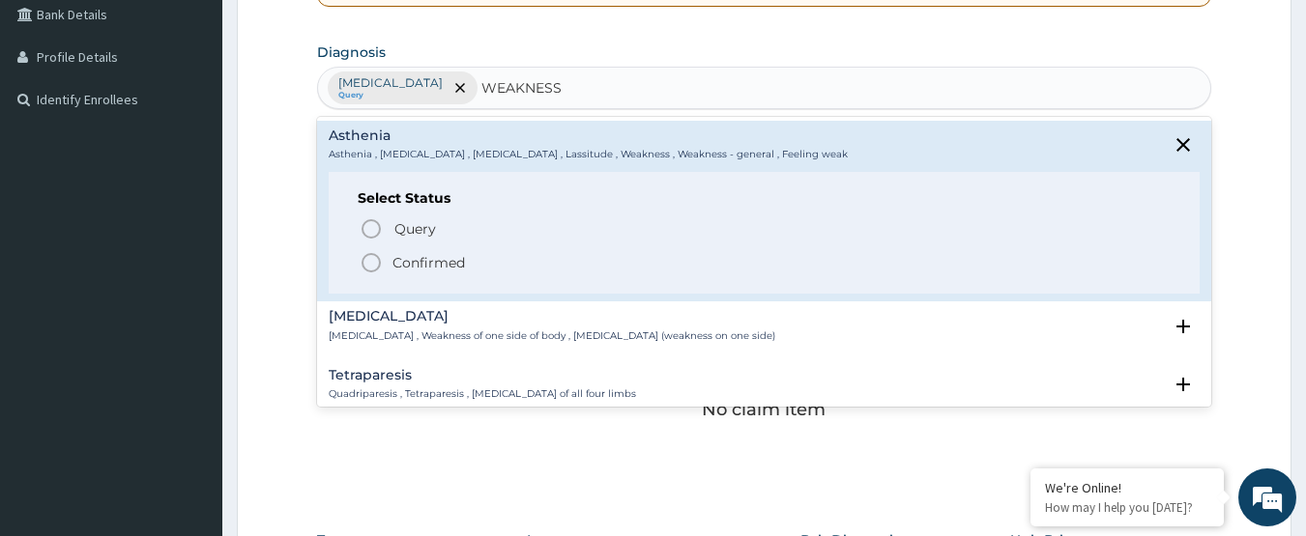
click at [422, 262] on p "Confirmed" at bounding box center [428, 262] width 72 height 19
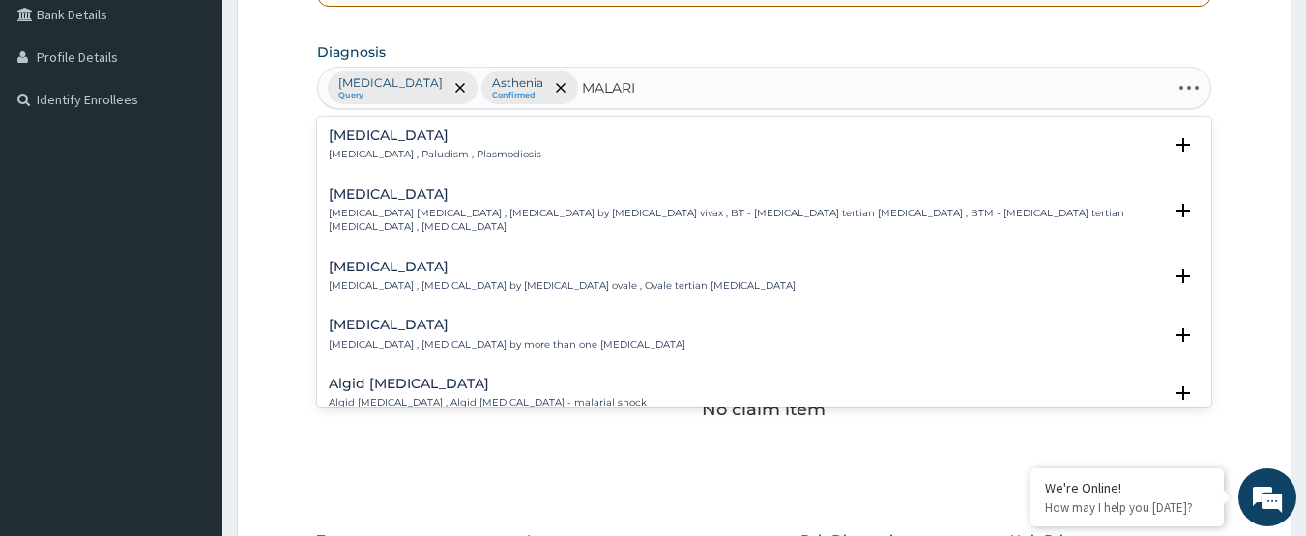
type input "MALARIA"
click at [438, 151] on p "Malaria , Paludism , Plasmodiosis" at bounding box center [435, 155] width 213 height 14
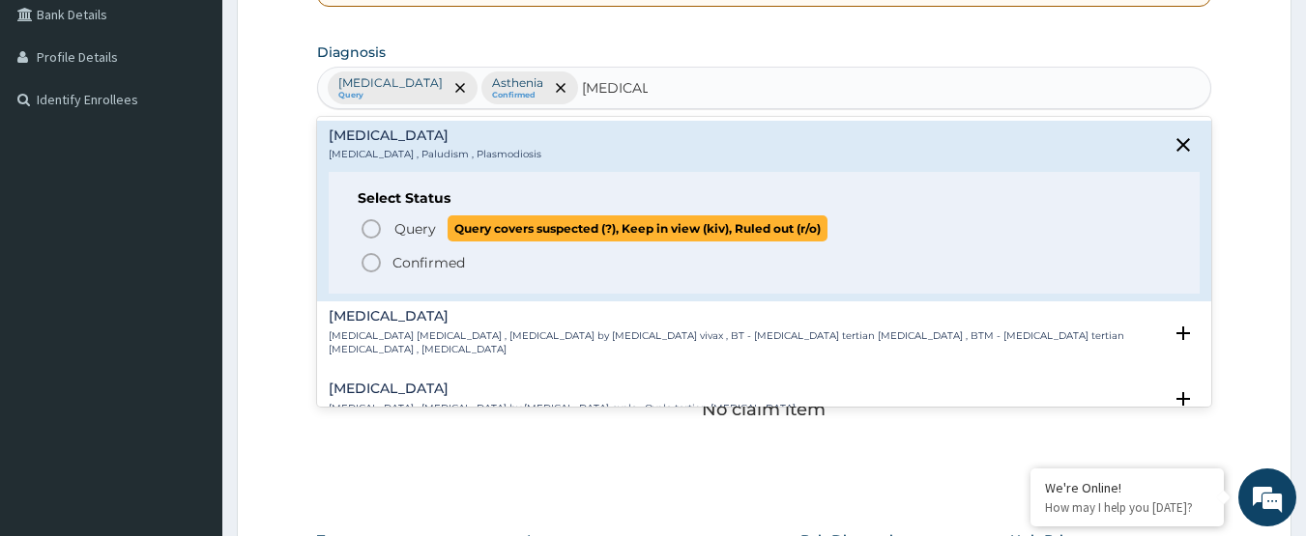
click at [395, 228] on span "Query" at bounding box center [415, 228] width 42 height 19
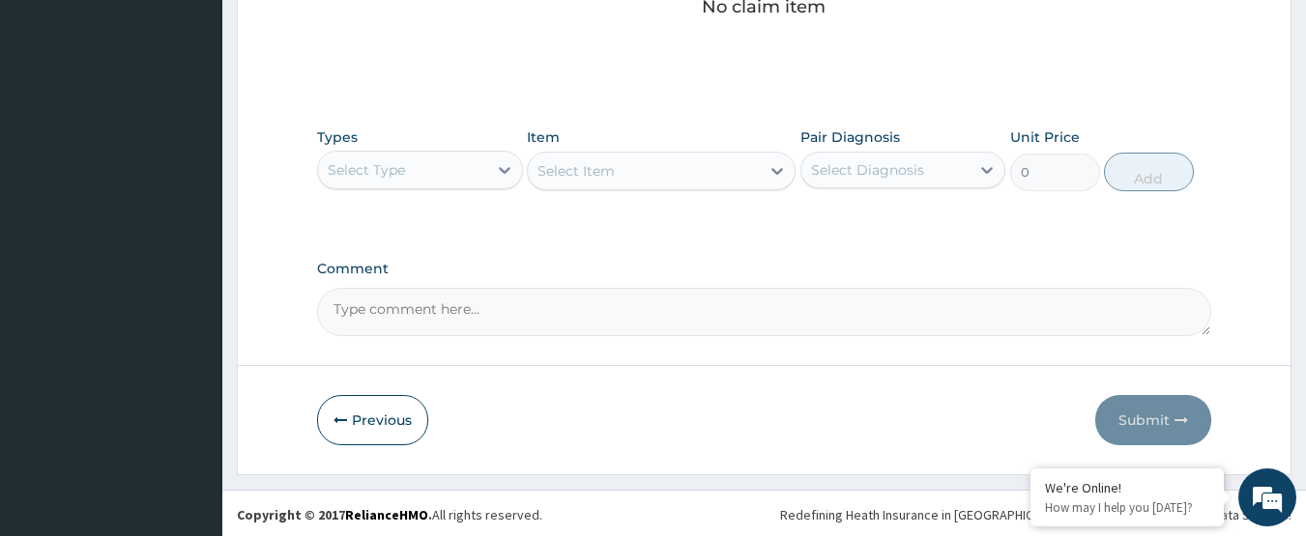
scroll to position [857, 0]
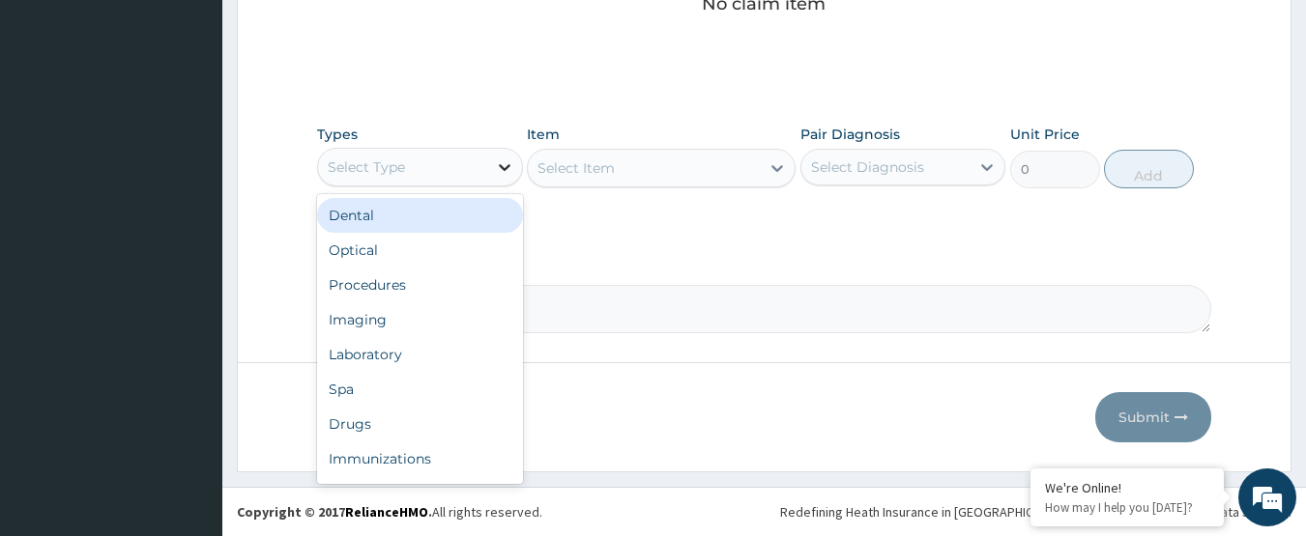
click at [510, 172] on icon at bounding box center [504, 167] width 19 height 19
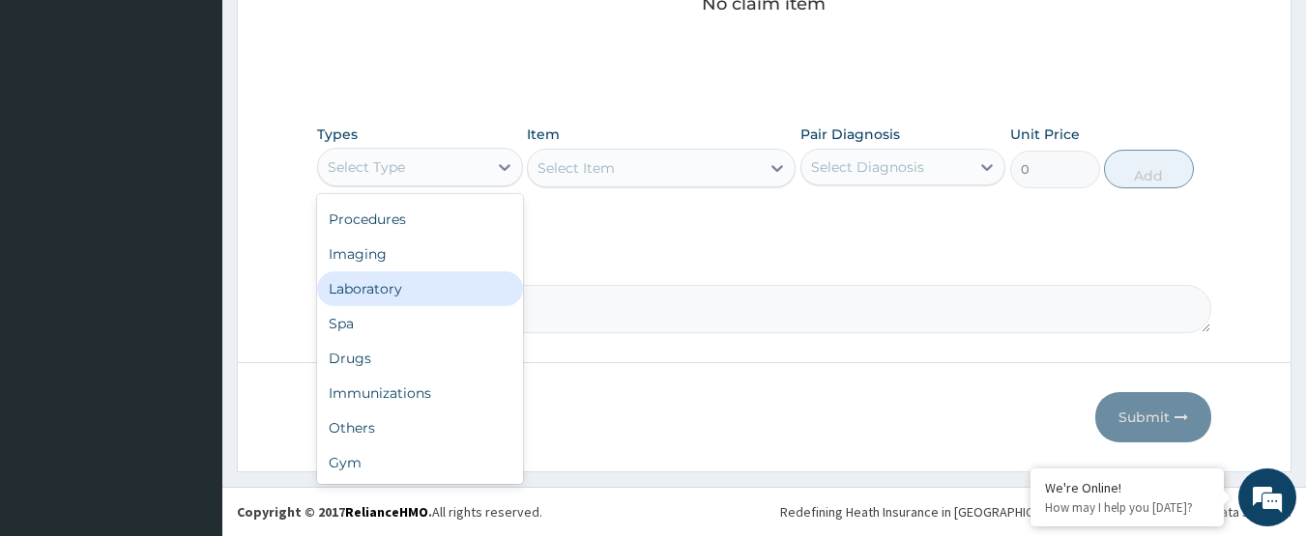
scroll to position [0, 0]
click at [412, 288] on div "Procedures" at bounding box center [420, 285] width 206 height 35
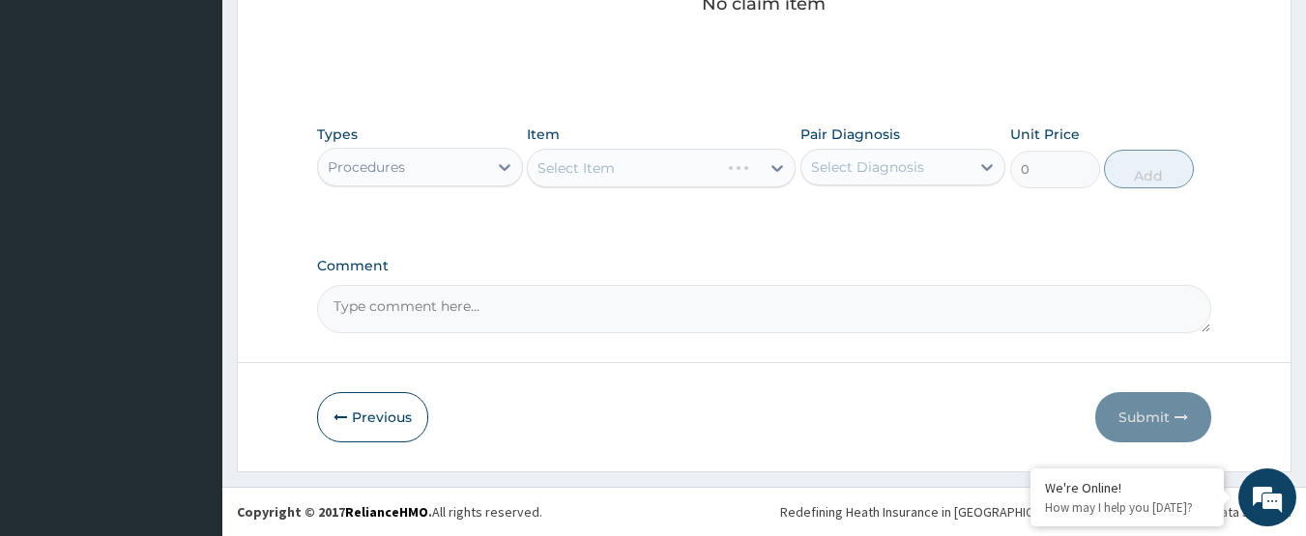
click at [890, 159] on div "Select Diagnosis" at bounding box center [867, 167] width 113 height 19
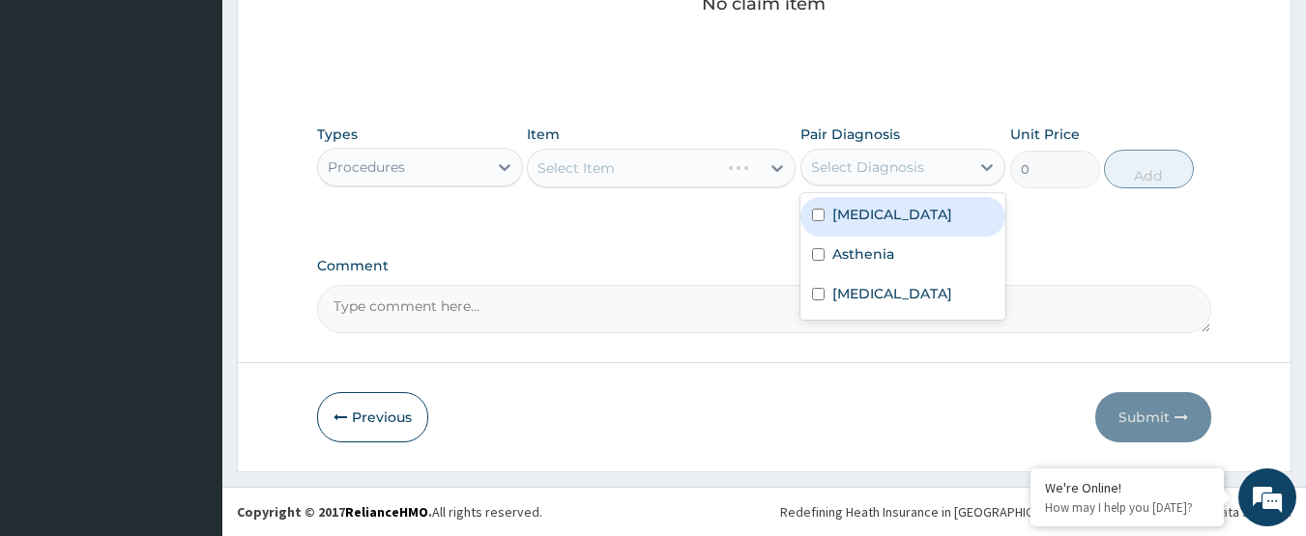
click at [889, 209] on div "Sepsis" at bounding box center [903, 217] width 206 height 40
checkbox input "true"
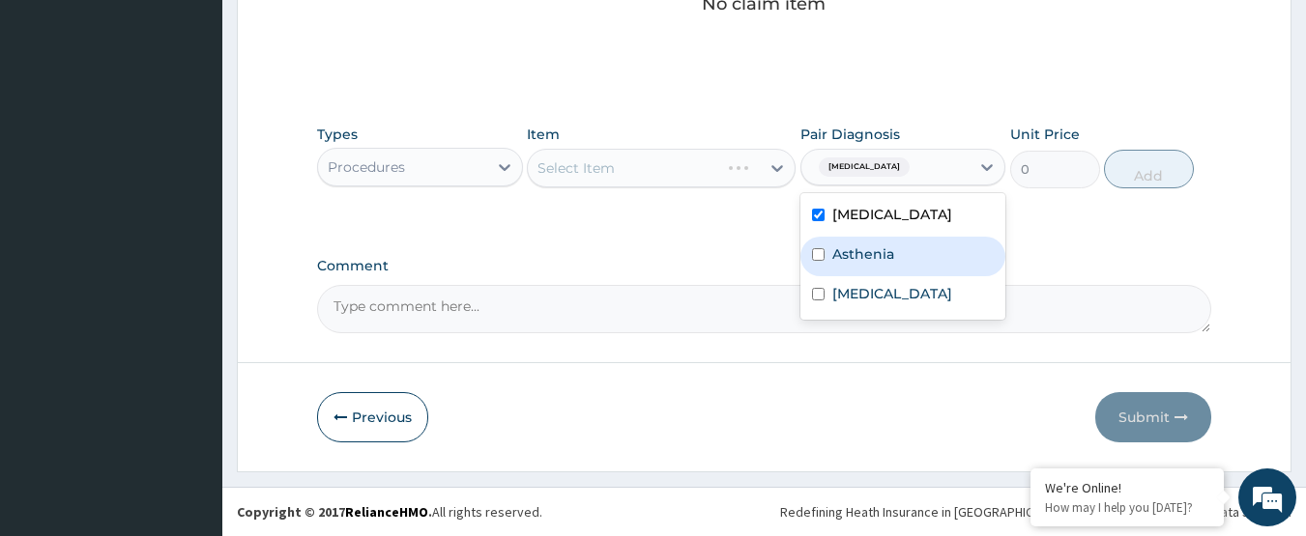
click at [888, 252] on label "Asthenia" at bounding box center [863, 254] width 62 height 19
checkbox input "true"
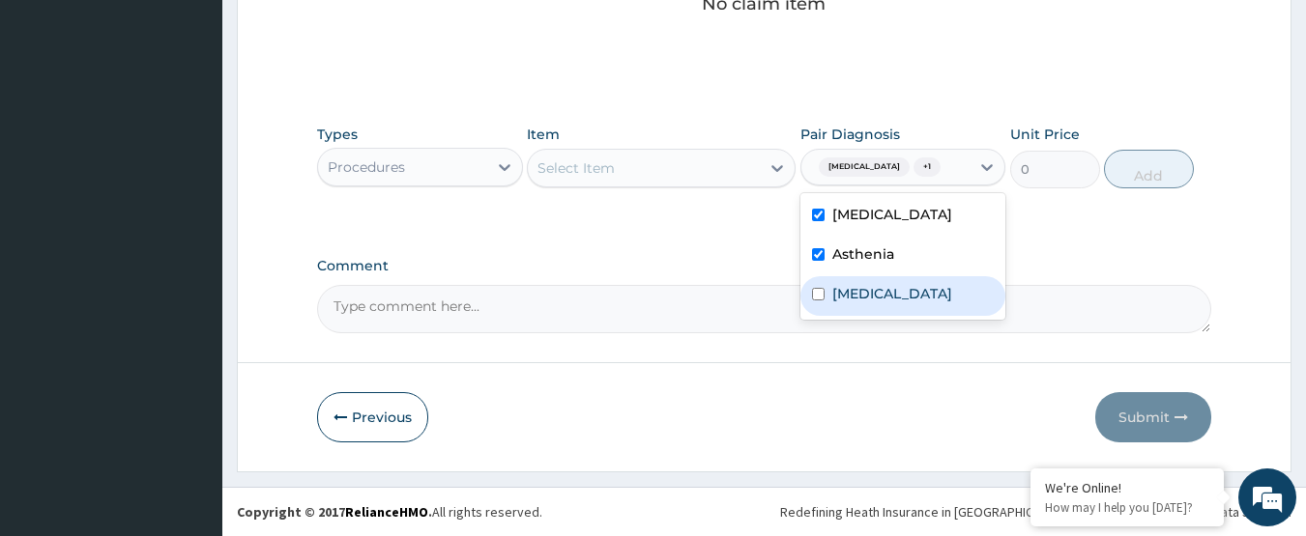
drag, startPoint x: 880, startPoint y: 287, endPoint x: 706, endPoint y: 181, distance: 204.7
click at [878, 287] on label "Malaria" at bounding box center [892, 293] width 120 height 19
checkbox input "true"
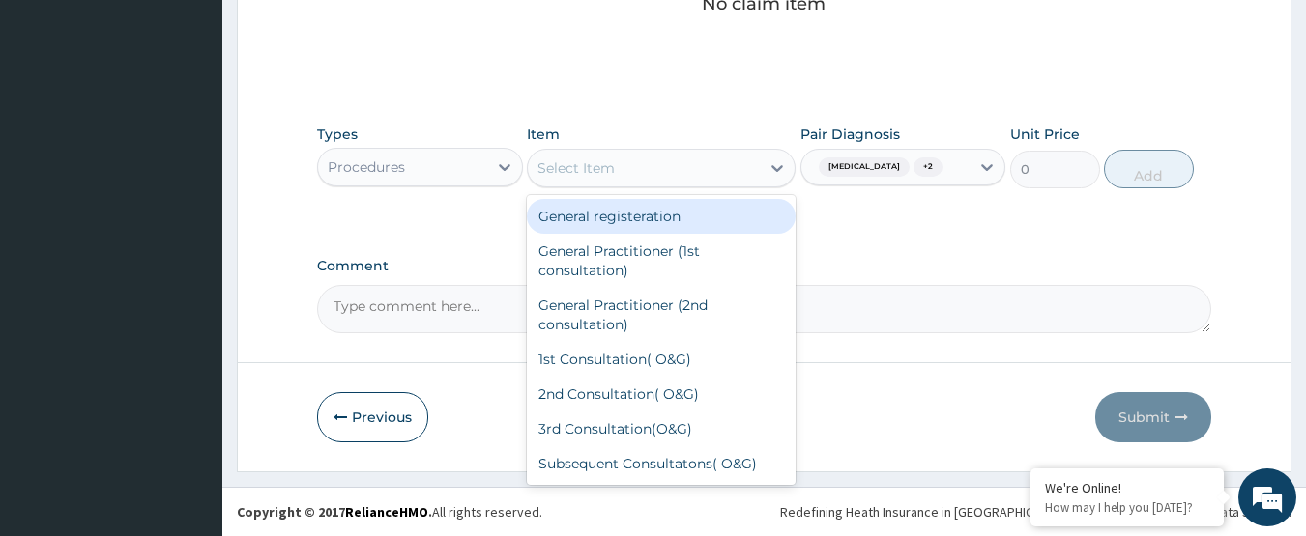
click at [697, 169] on div "Select Item" at bounding box center [644, 168] width 232 height 31
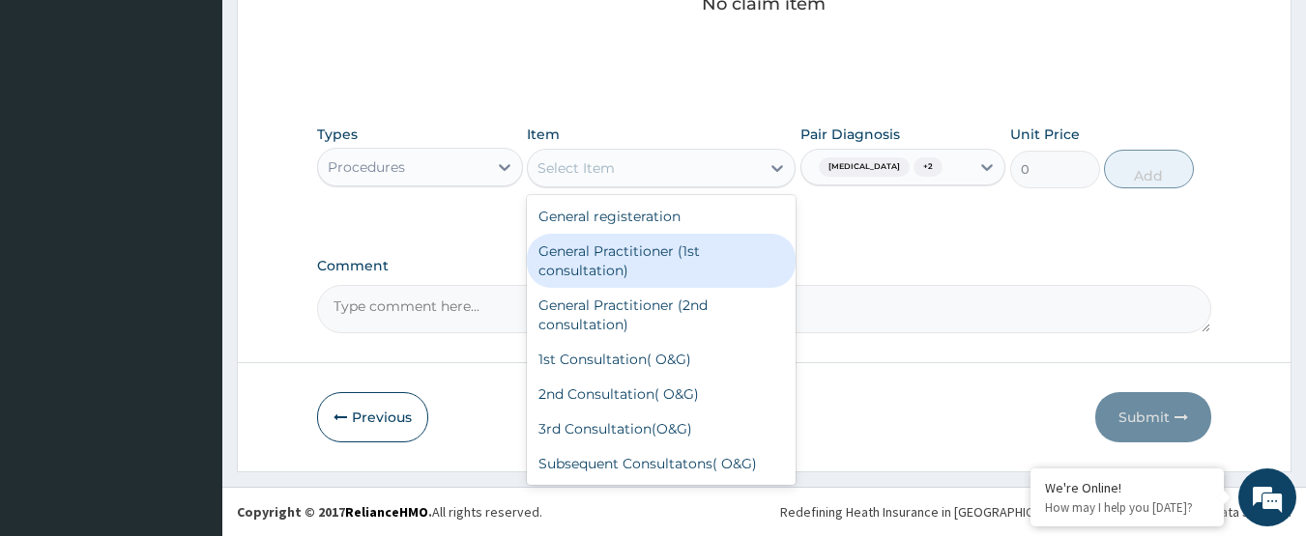
click at [679, 263] on div "General Practitioner (1st consultation)" at bounding box center [661, 261] width 269 height 54
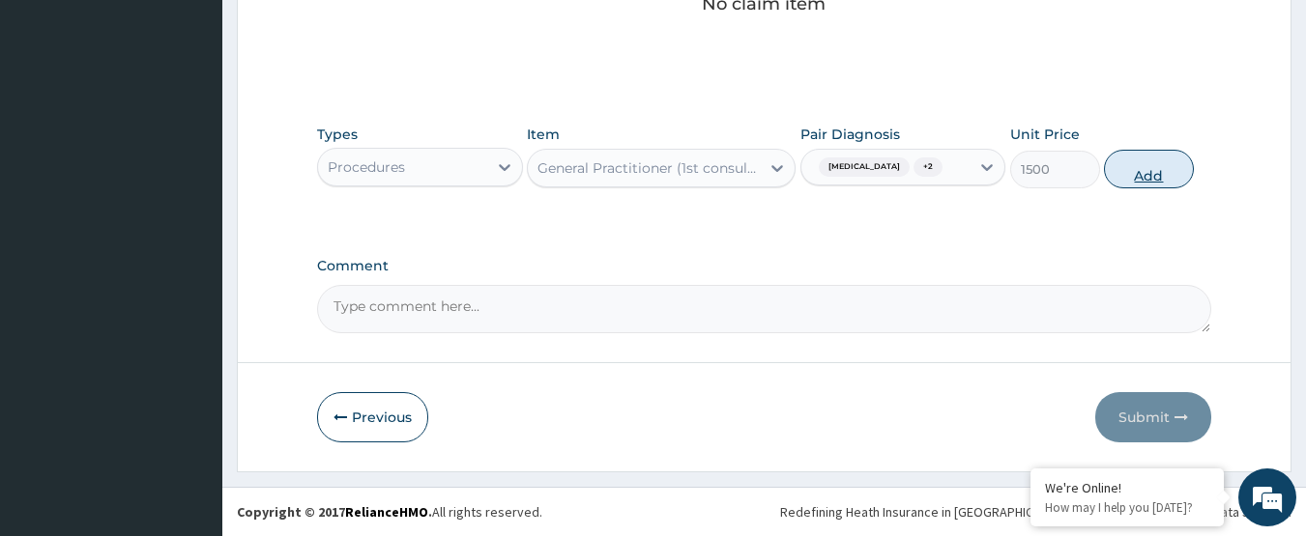
click at [1137, 156] on button "Add" at bounding box center [1149, 169] width 90 height 39
type input "0"
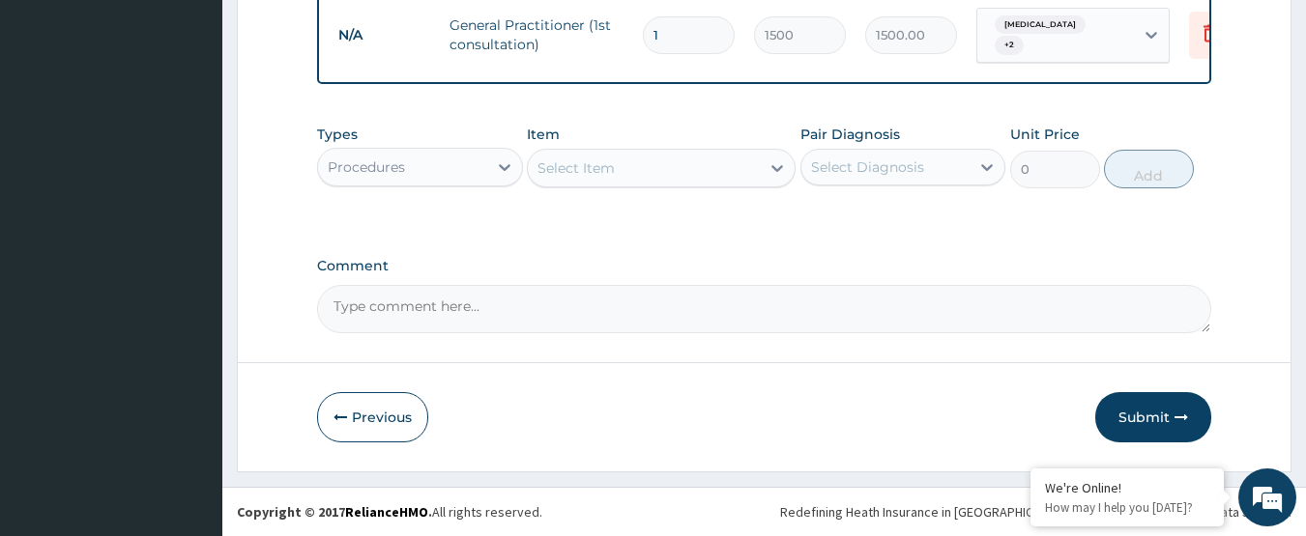
scroll to position [780, 0]
click at [389, 166] on div "Procedures" at bounding box center [366, 167] width 77 height 19
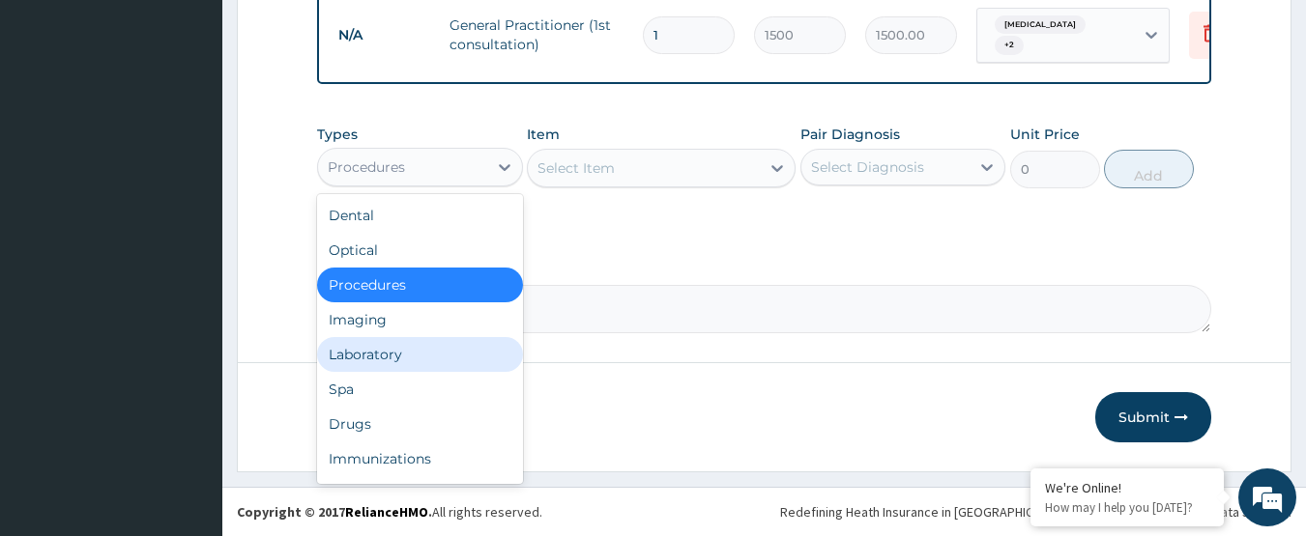
click at [377, 358] on div "Laboratory" at bounding box center [420, 354] width 206 height 35
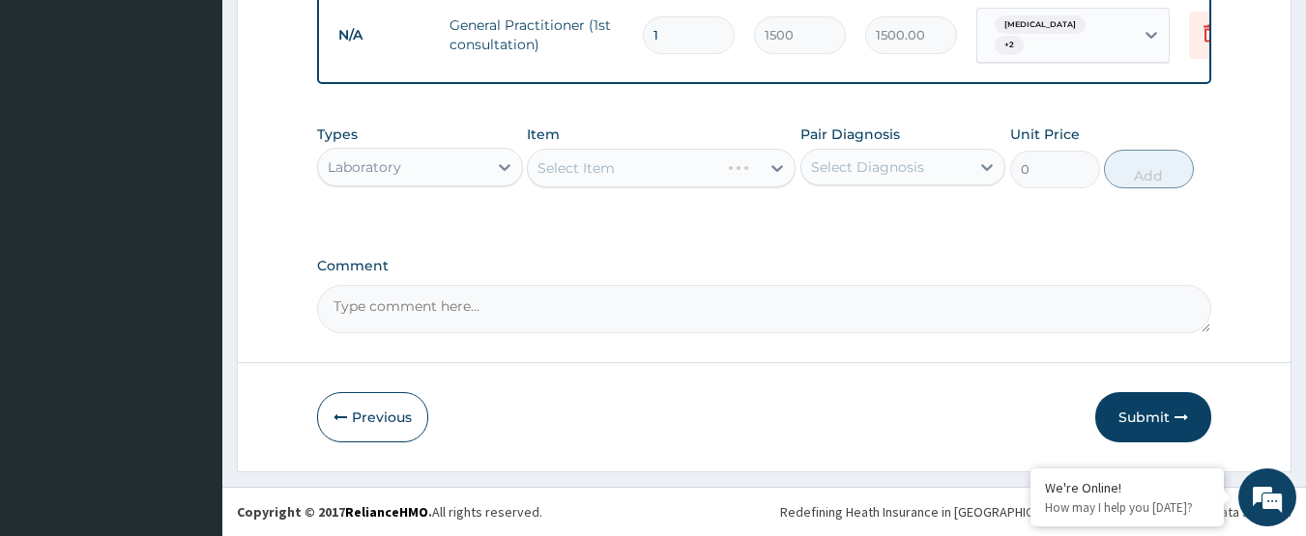
click at [851, 172] on div "Select Diagnosis" at bounding box center [867, 167] width 113 height 19
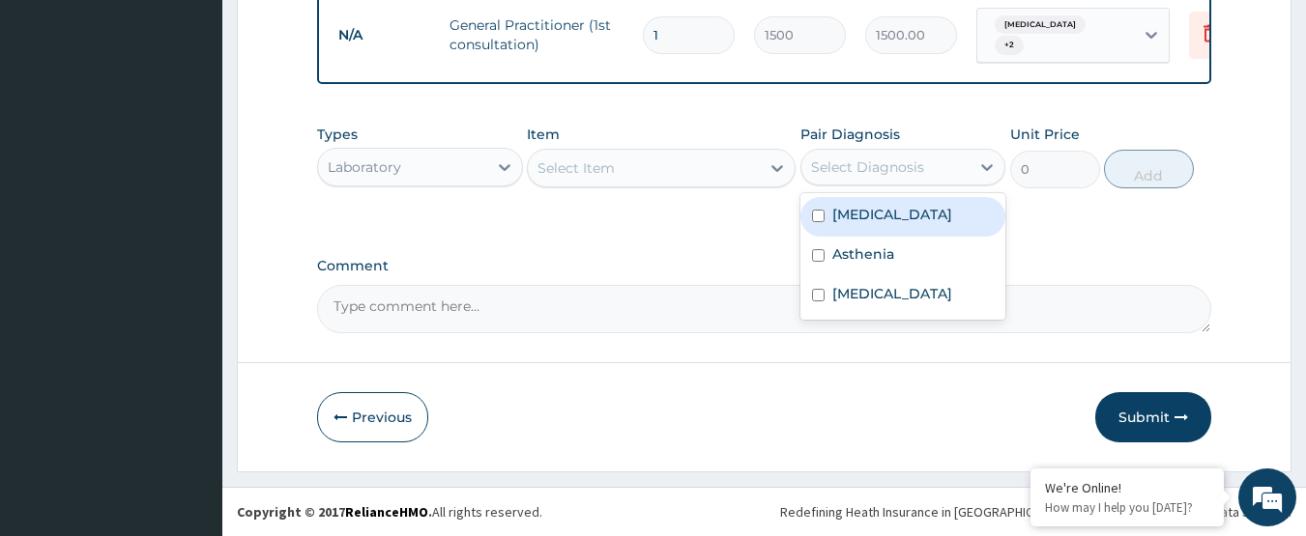
click at [846, 222] on label "[MEDICAL_DATA]" at bounding box center [892, 214] width 120 height 19
click at [864, 216] on label "[MEDICAL_DATA]" at bounding box center [892, 214] width 120 height 19
checkbox input "false"
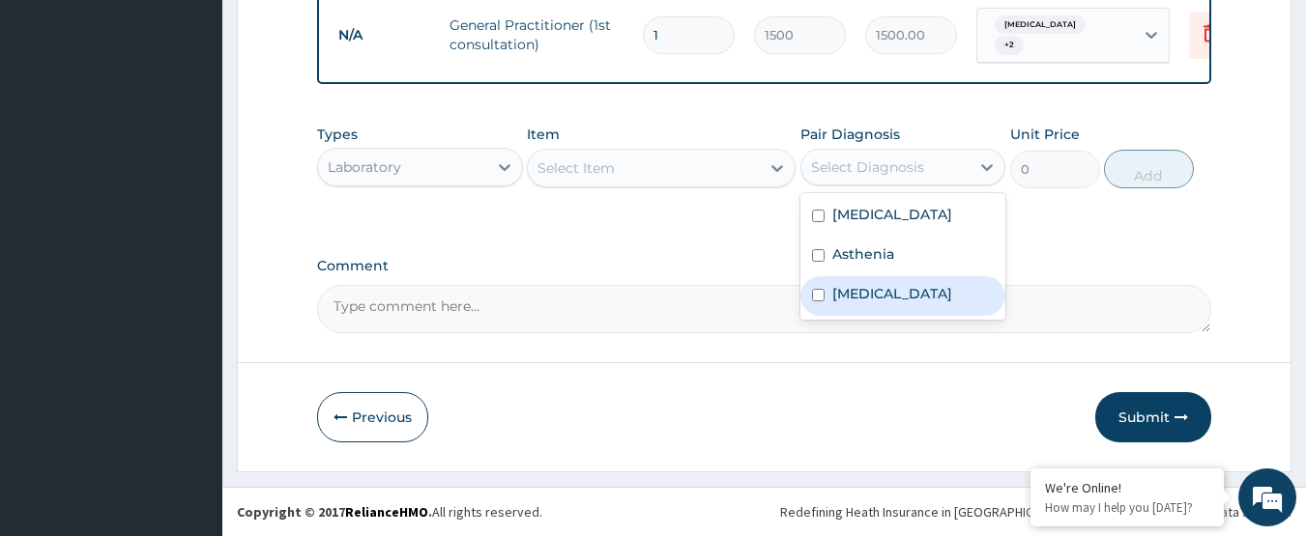
click at [866, 288] on label "[MEDICAL_DATA]" at bounding box center [892, 293] width 120 height 19
checkbox input "true"
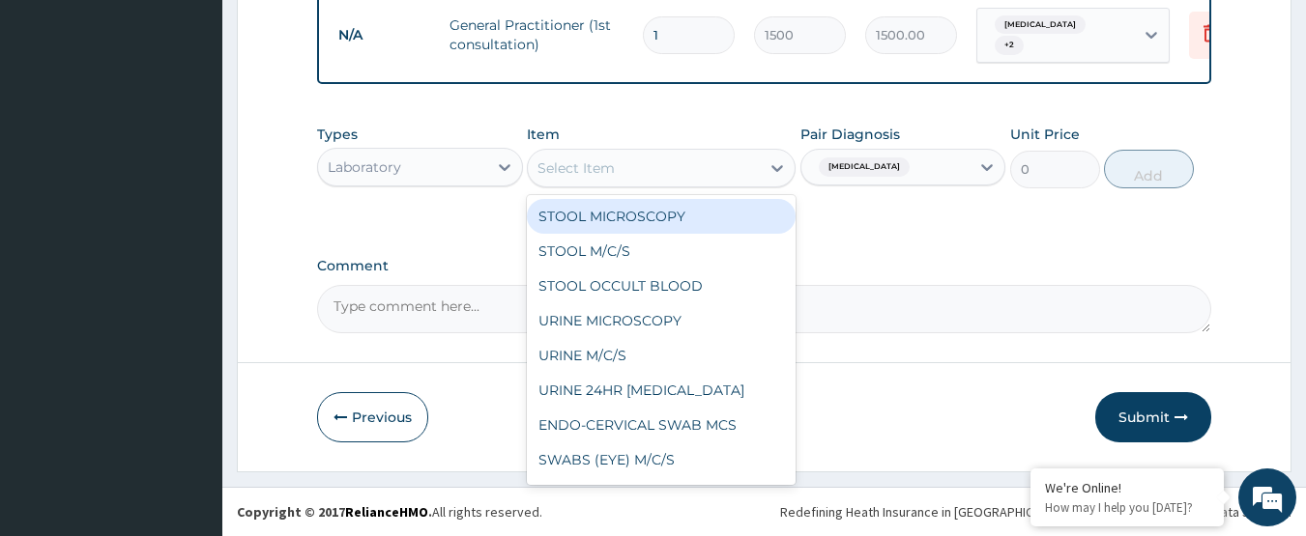
click at [667, 162] on div "Select Item" at bounding box center [644, 168] width 232 height 31
type input "MP"
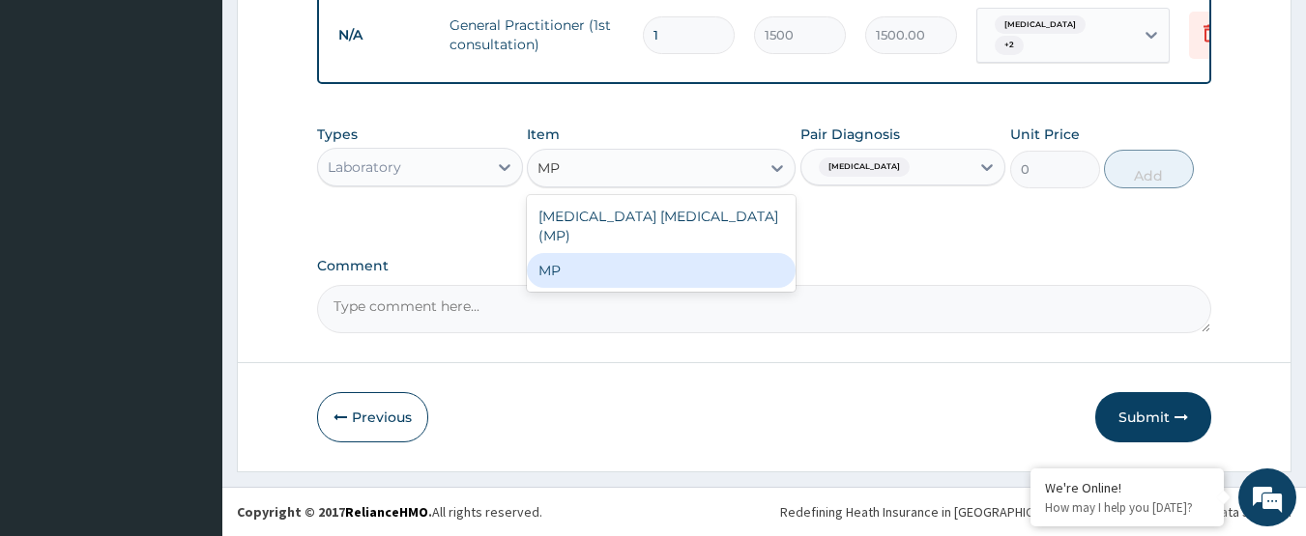
drag, startPoint x: 662, startPoint y: 250, endPoint x: 1062, endPoint y: 187, distance: 405.0
click at [693, 253] on div "MP" at bounding box center [661, 270] width 269 height 35
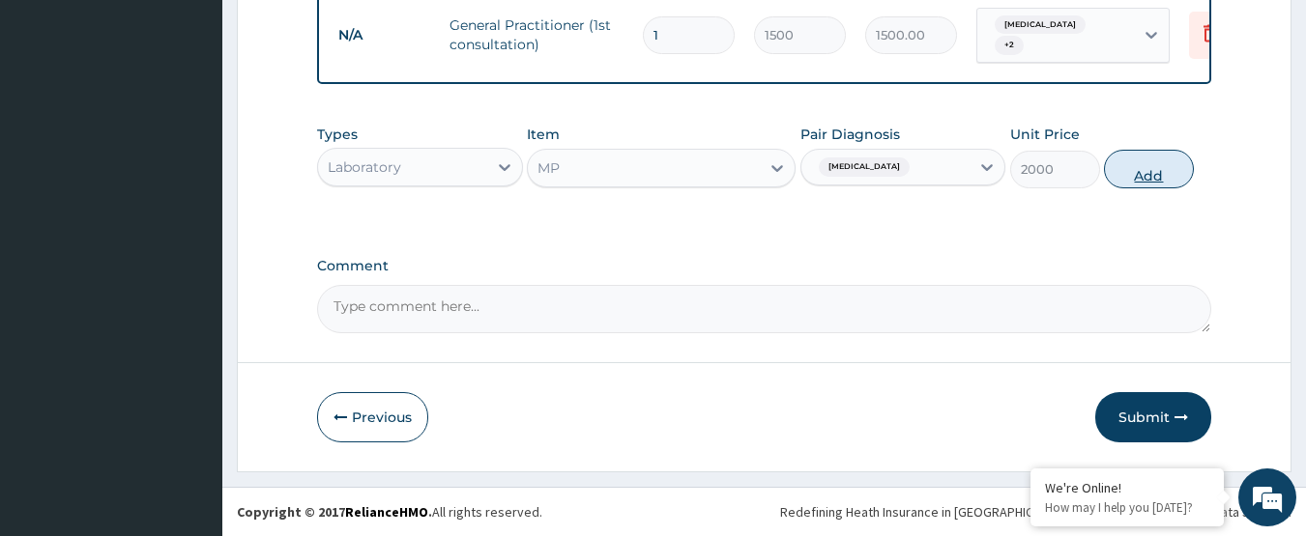
click at [1148, 178] on button "Add" at bounding box center [1149, 169] width 90 height 39
type input "0"
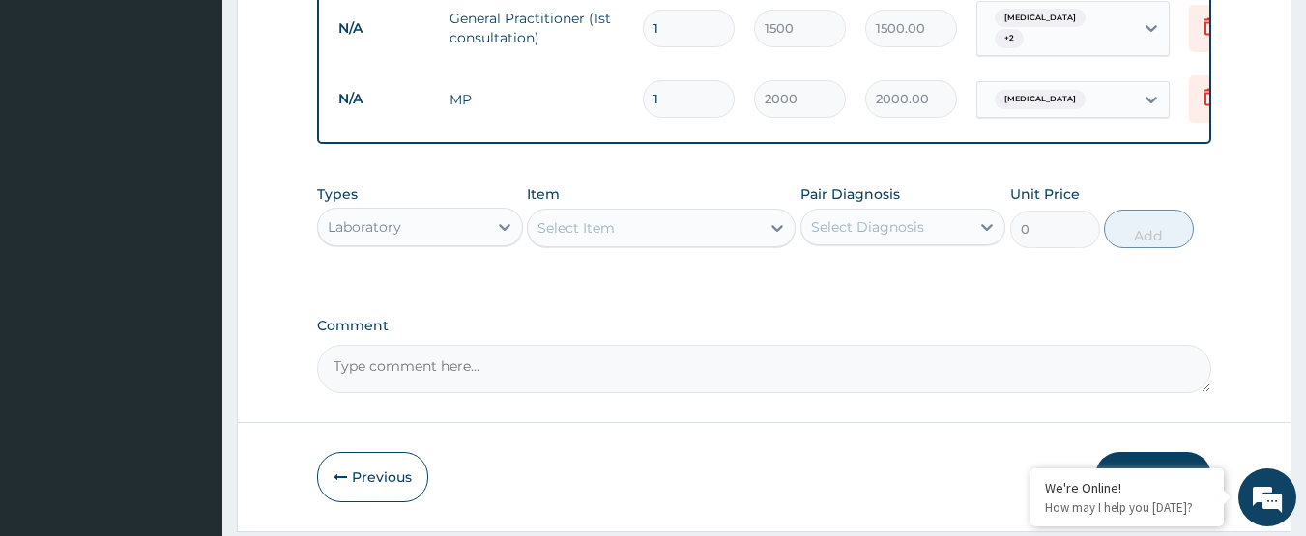
click at [957, 221] on div "Select Diagnosis" at bounding box center [885, 227] width 169 height 31
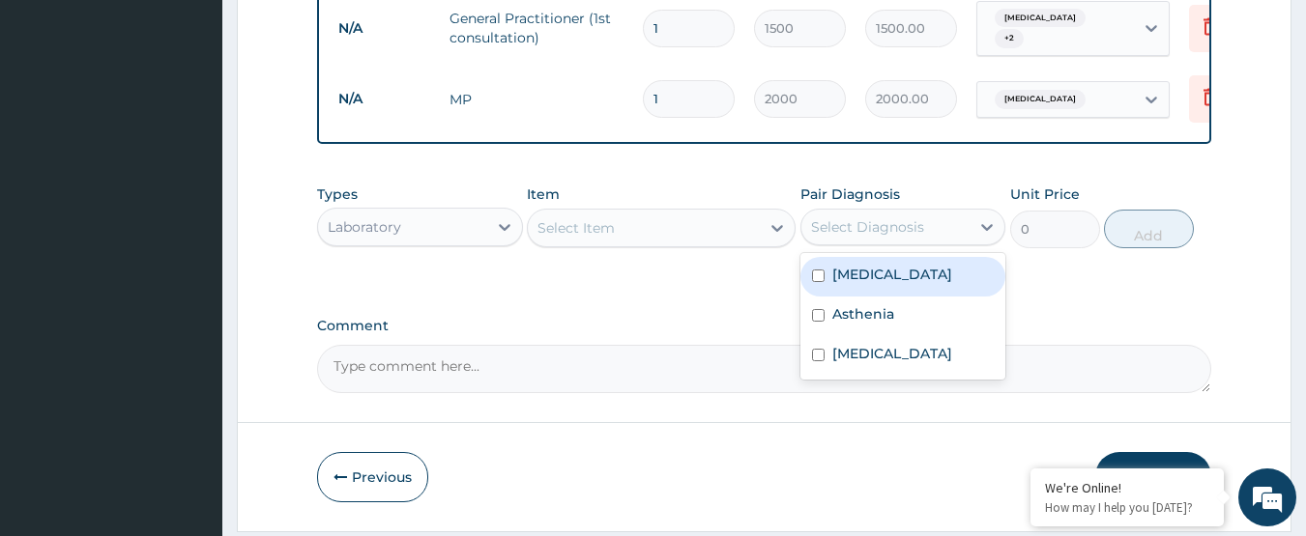
click at [858, 284] on label "[MEDICAL_DATA]" at bounding box center [892, 274] width 120 height 19
checkbox input "true"
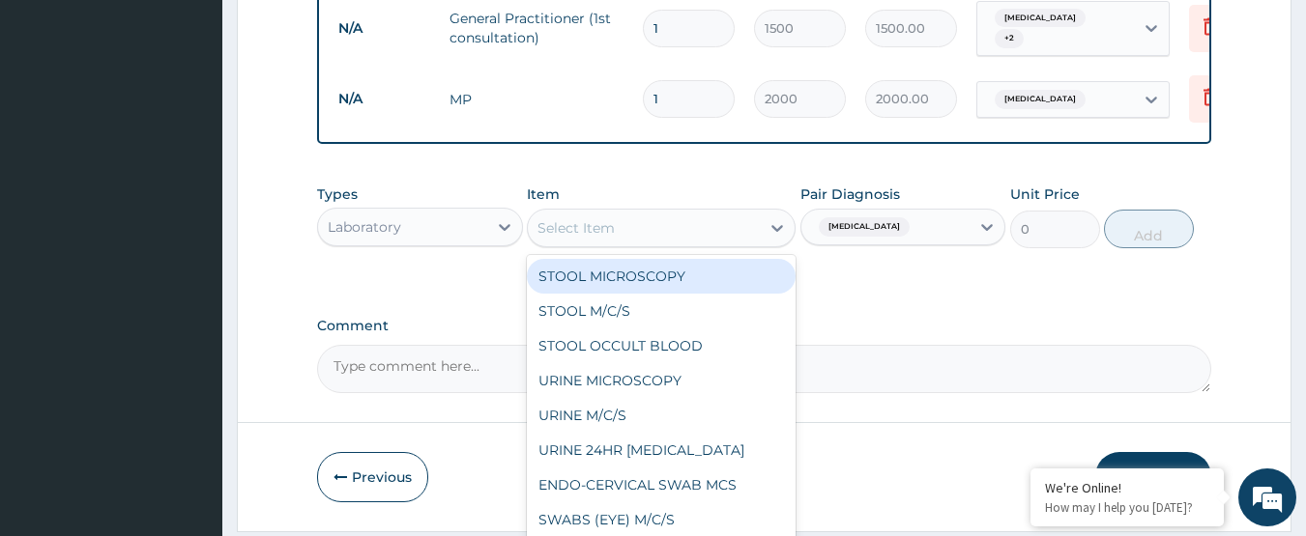
click at [677, 236] on div "Select Item" at bounding box center [644, 228] width 232 height 31
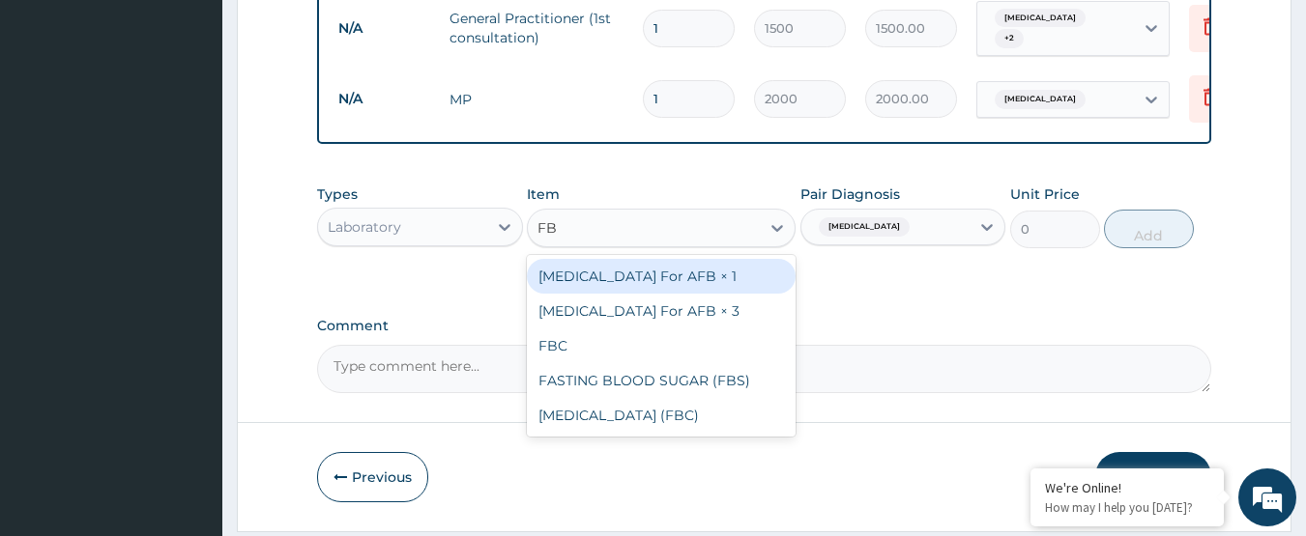
type input "FBC"
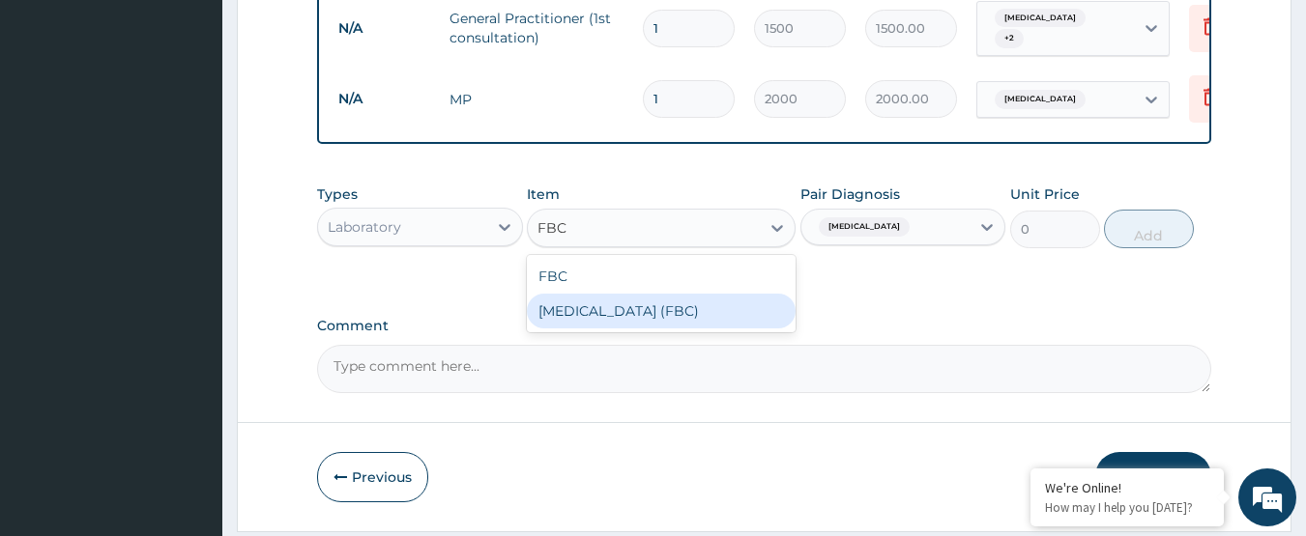
click at [697, 327] on div "Full Blood Count (FBC)" at bounding box center [661, 311] width 269 height 35
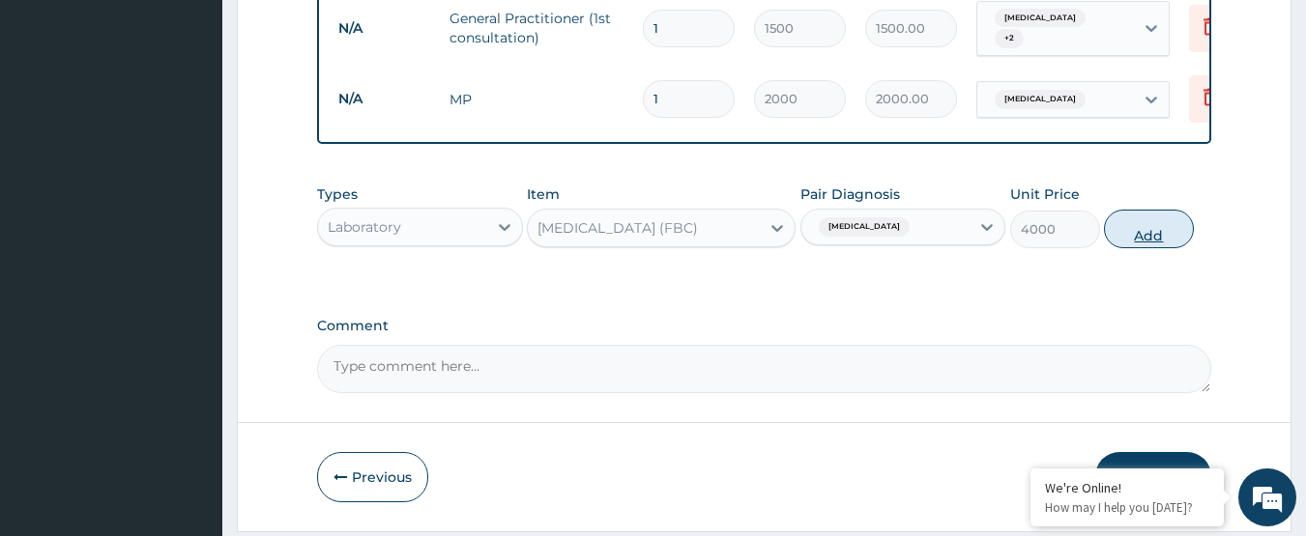
click at [1139, 232] on button "Add" at bounding box center [1149, 229] width 90 height 39
type input "0"
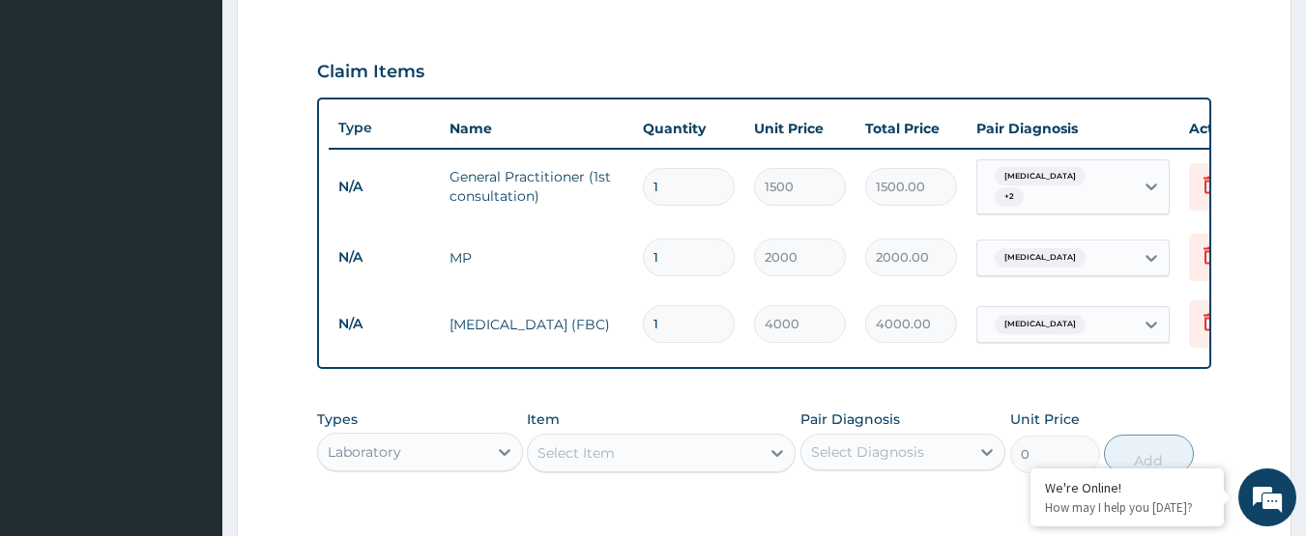
scroll to position [587, 0]
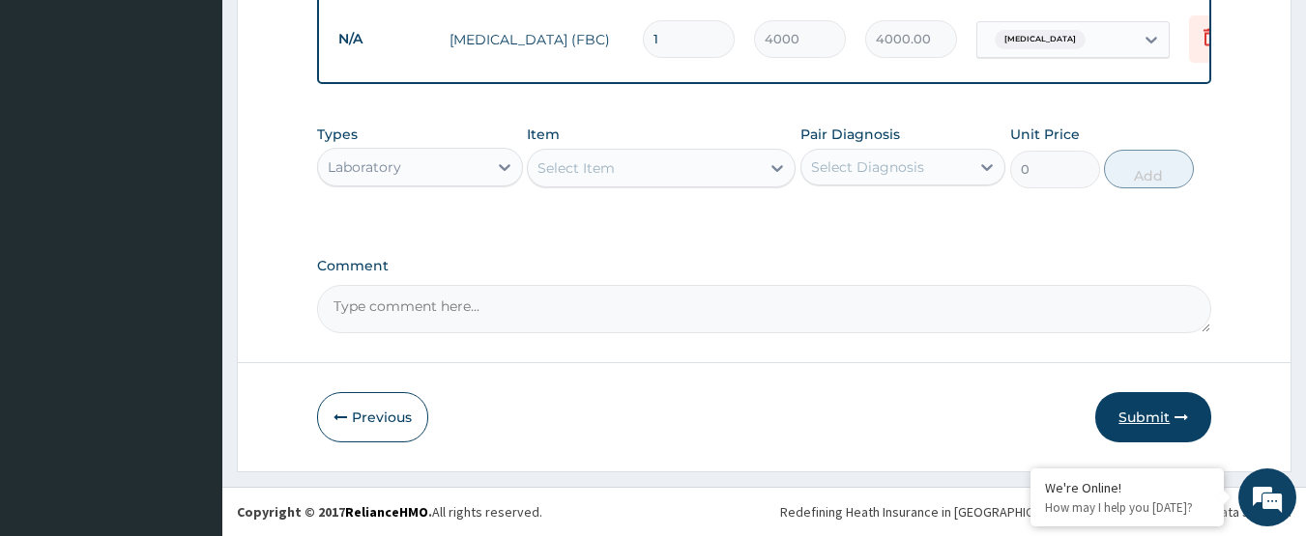
click at [1167, 417] on button "Submit" at bounding box center [1153, 417] width 116 height 50
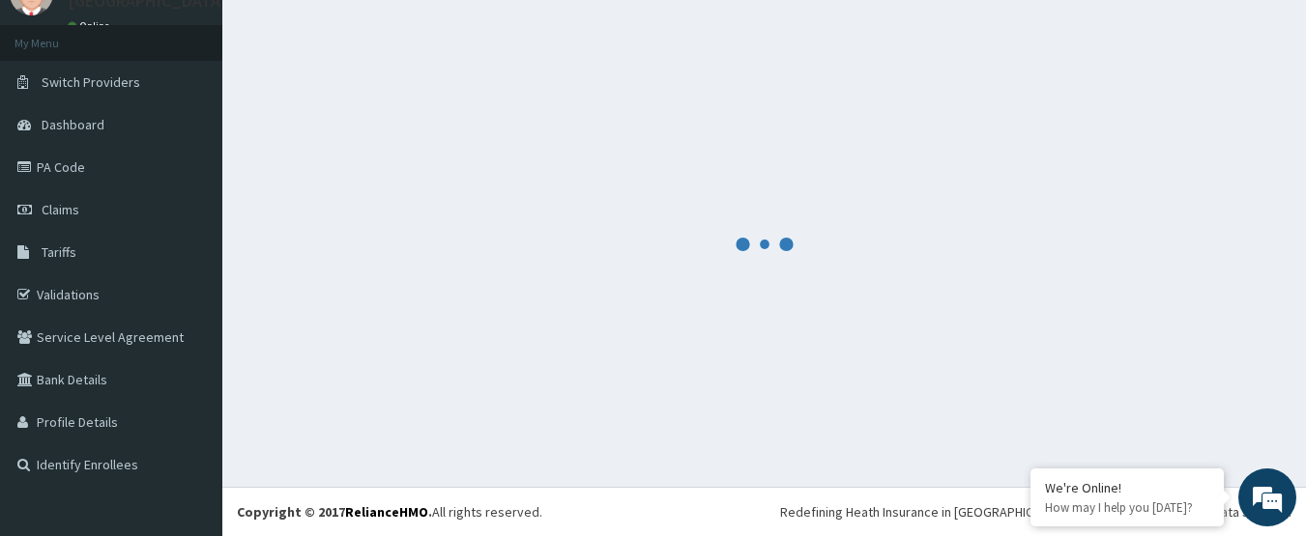
scroll to position [0, 0]
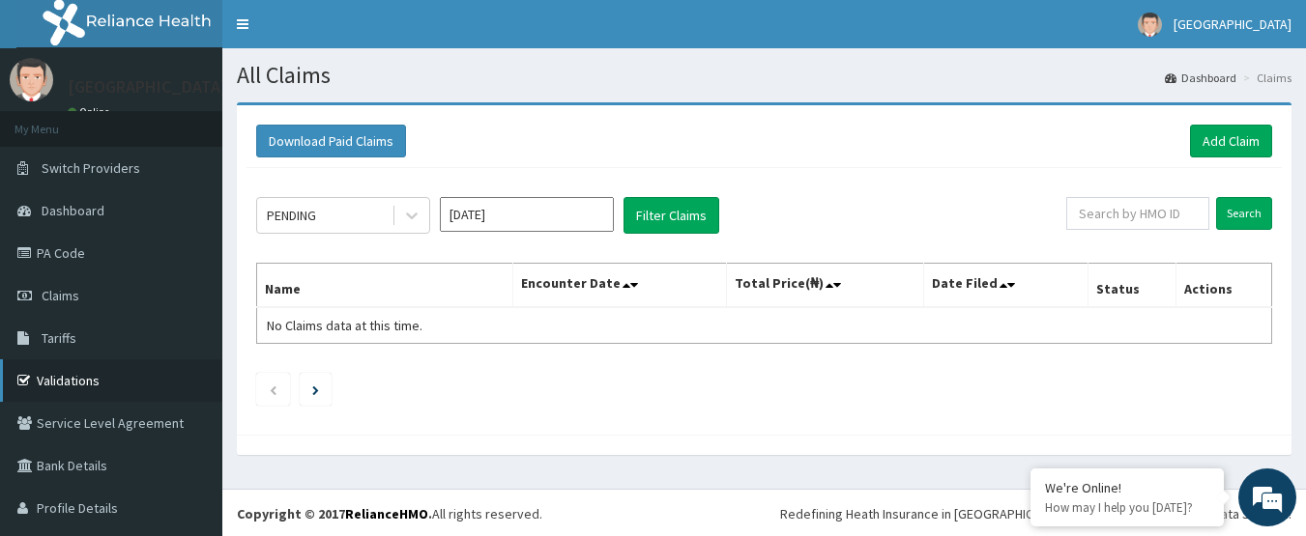
click at [85, 370] on link "Validations" at bounding box center [111, 381] width 222 height 43
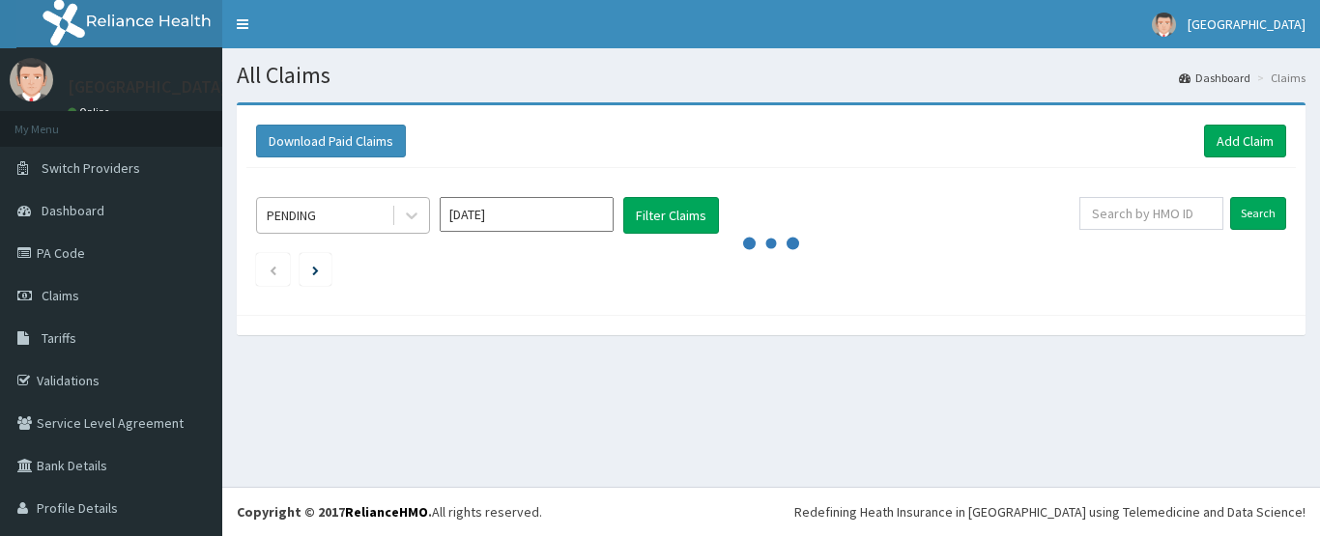
click at [340, 216] on div "PENDING" at bounding box center [324, 215] width 134 height 31
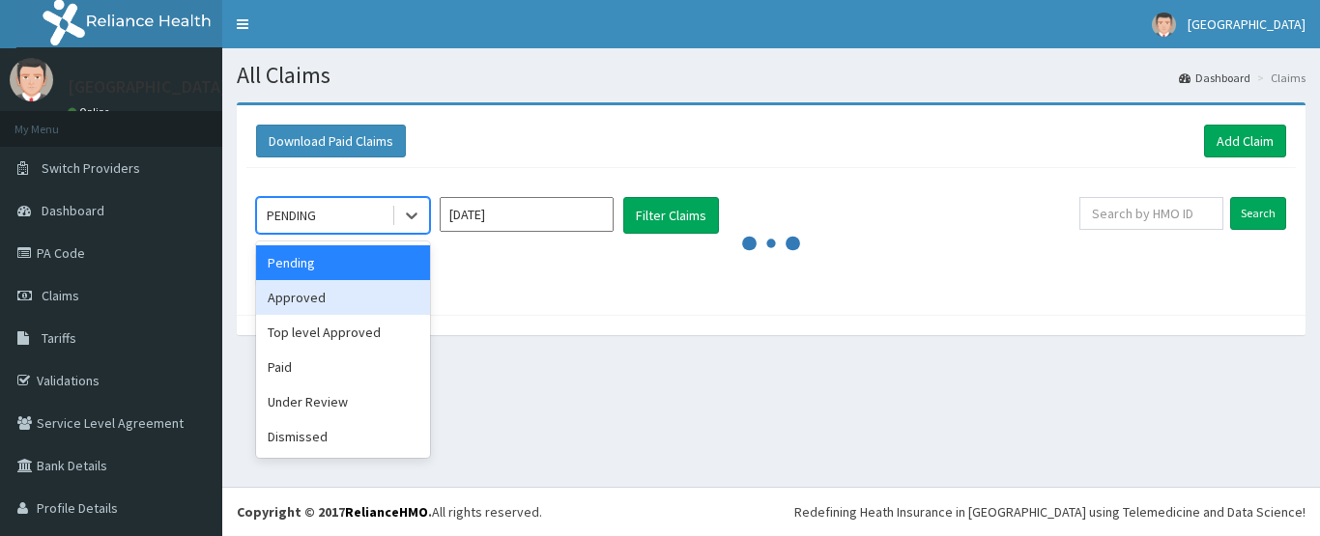
drag, startPoint x: 349, startPoint y: 290, endPoint x: 384, endPoint y: 270, distance: 40.3
click at [349, 292] on div "Approved" at bounding box center [343, 297] width 174 height 35
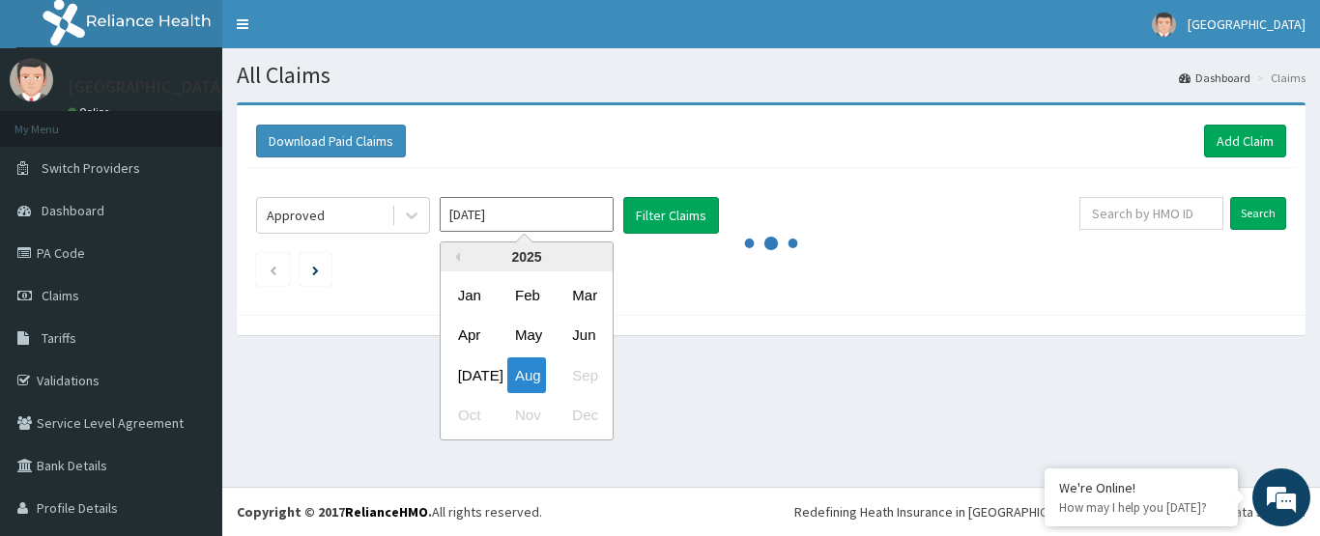
click at [472, 218] on input "[DATE]" at bounding box center [527, 214] width 174 height 35
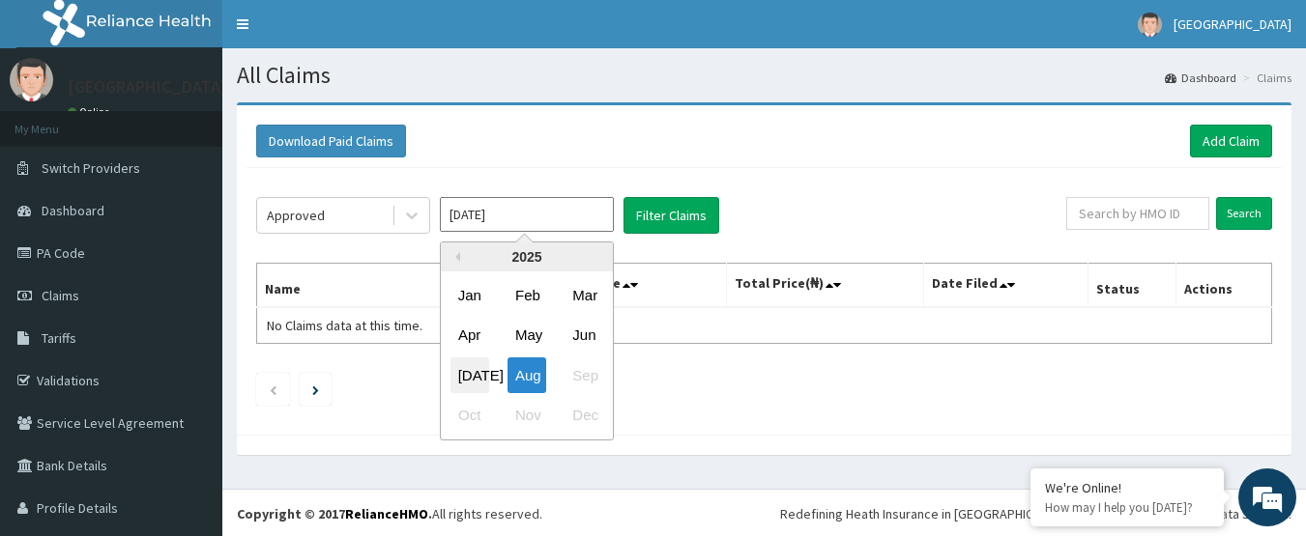
click at [472, 377] on div "[DATE]" at bounding box center [469, 376] width 39 height 36
type input "[DATE]"
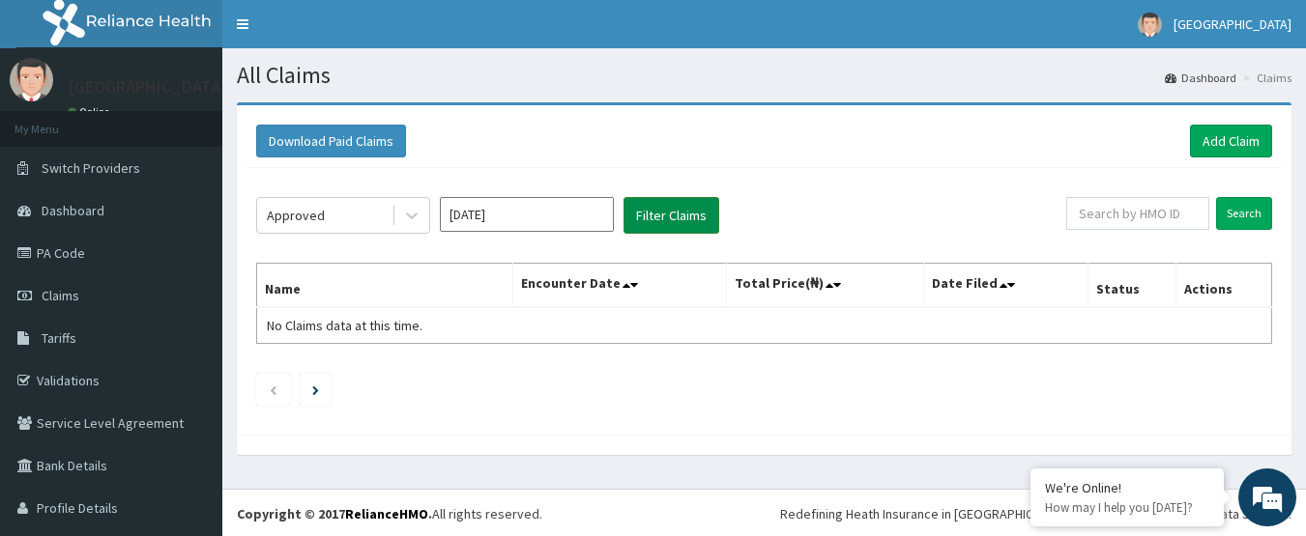
click at [661, 223] on button "Filter Claims" at bounding box center [671, 215] width 96 height 37
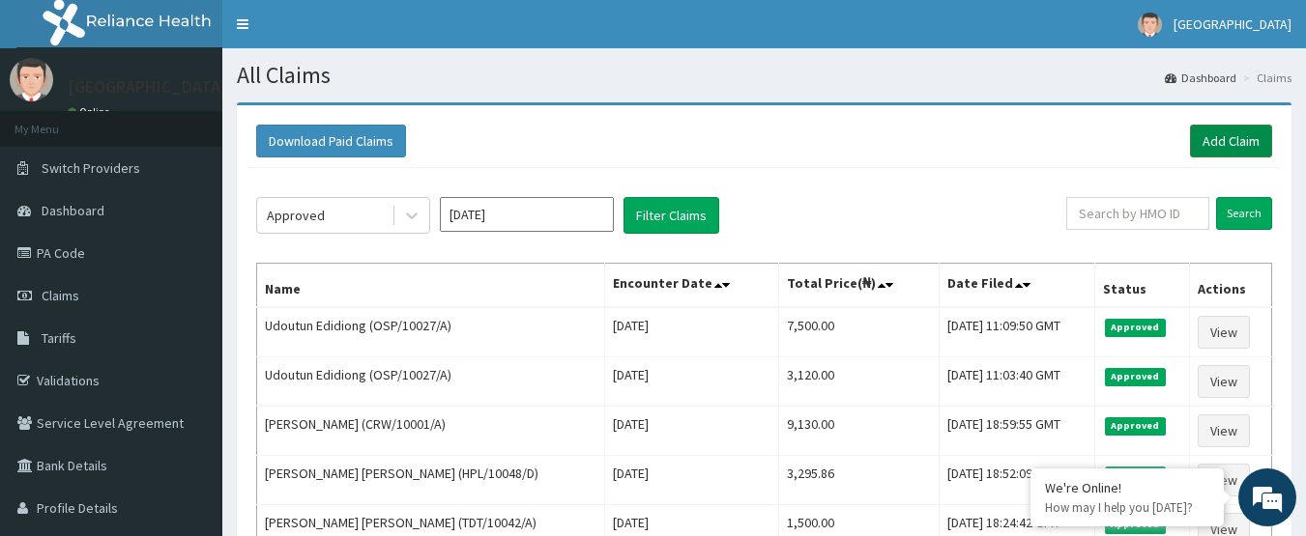
click at [1202, 136] on link "Add Claim" at bounding box center [1231, 141] width 82 height 33
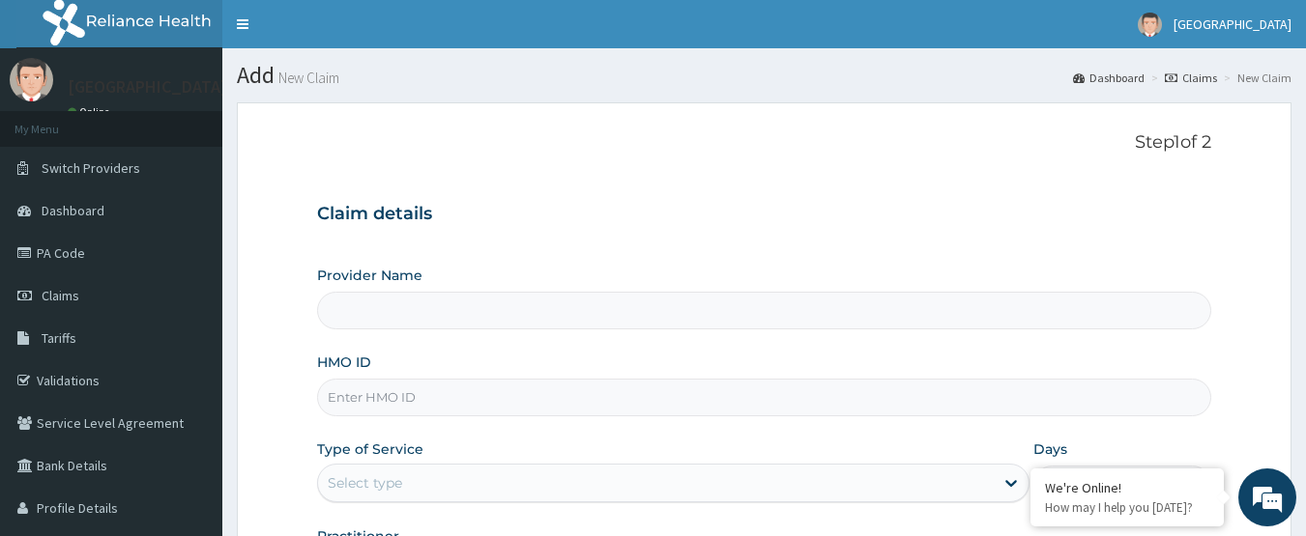
paste input "FMG/10135/B"
type input "FMG/10135/B"
type input "[GEOGRAPHIC_DATA]"
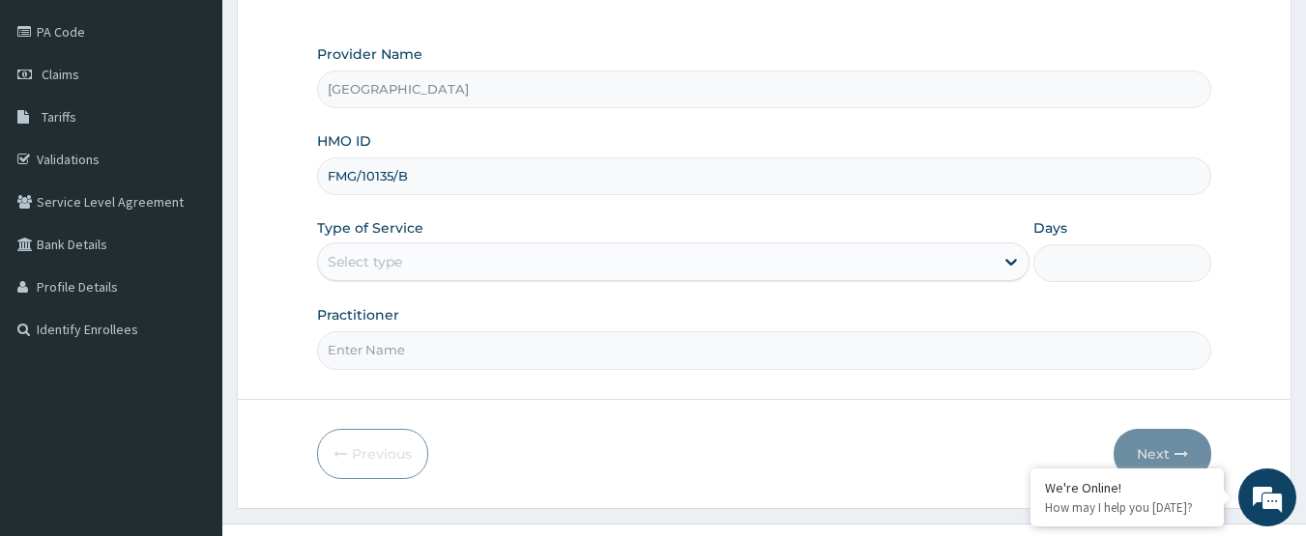
scroll to position [258, 0]
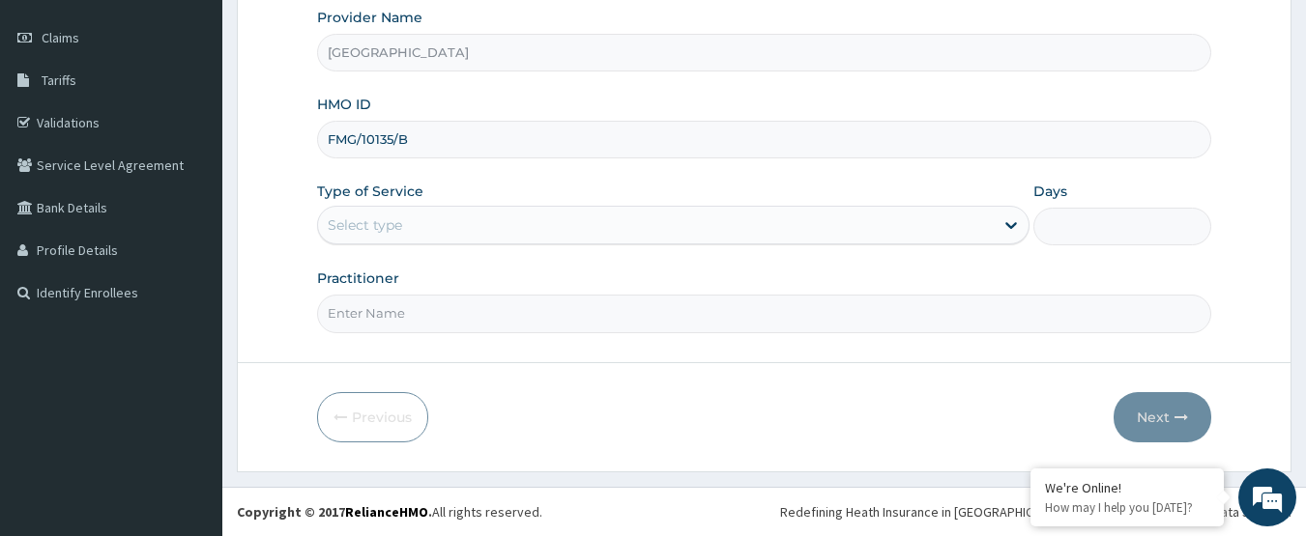
type input "FMG/10135/B"
click at [453, 223] on div "Select type" at bounding box center [656, 225] width 676 height 31
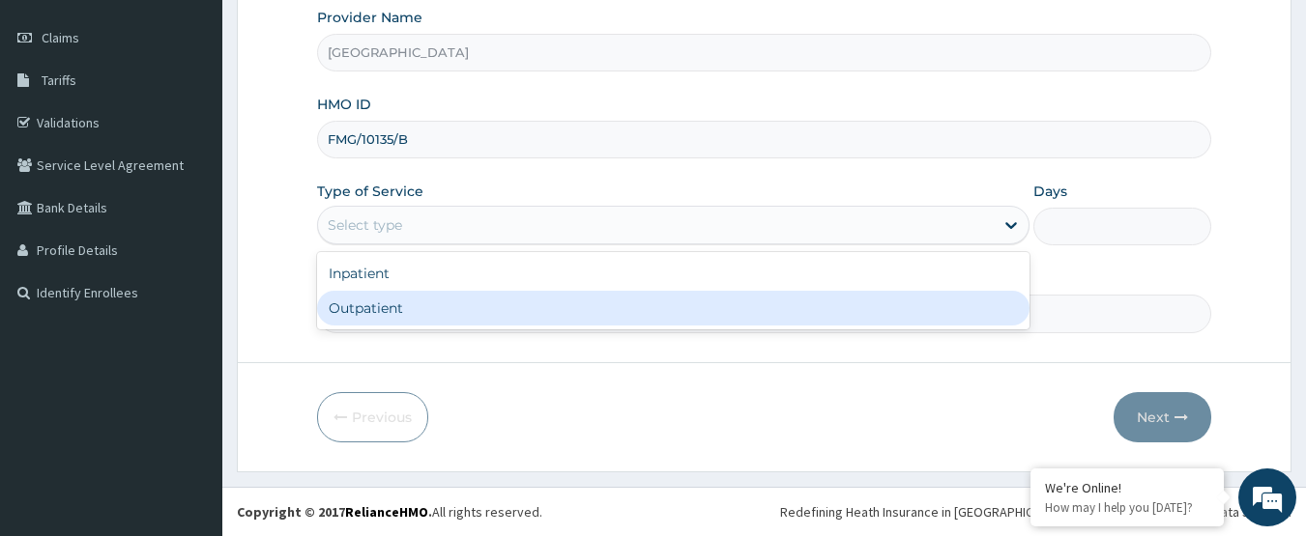
click at [431, 312] on div "Outpatient" at bounding box center [673, 308] width 712 height 35
type input "1"
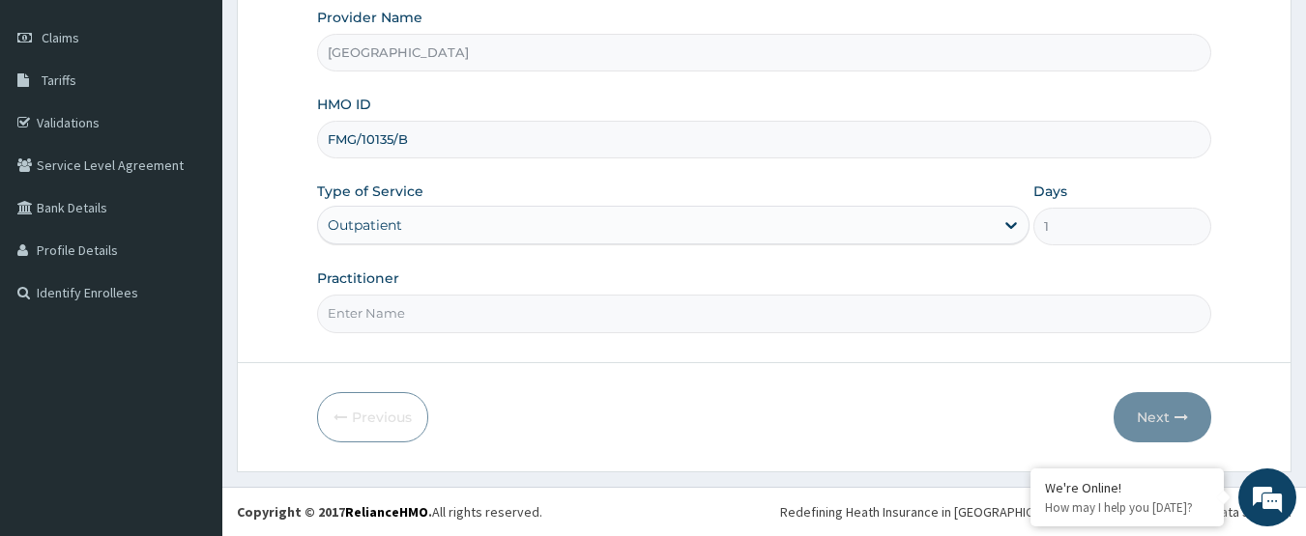
scroll to position [0, 0]
click at [475, 322] on input "Practitioner" at bounding box center [764, 314] width 895 height 38
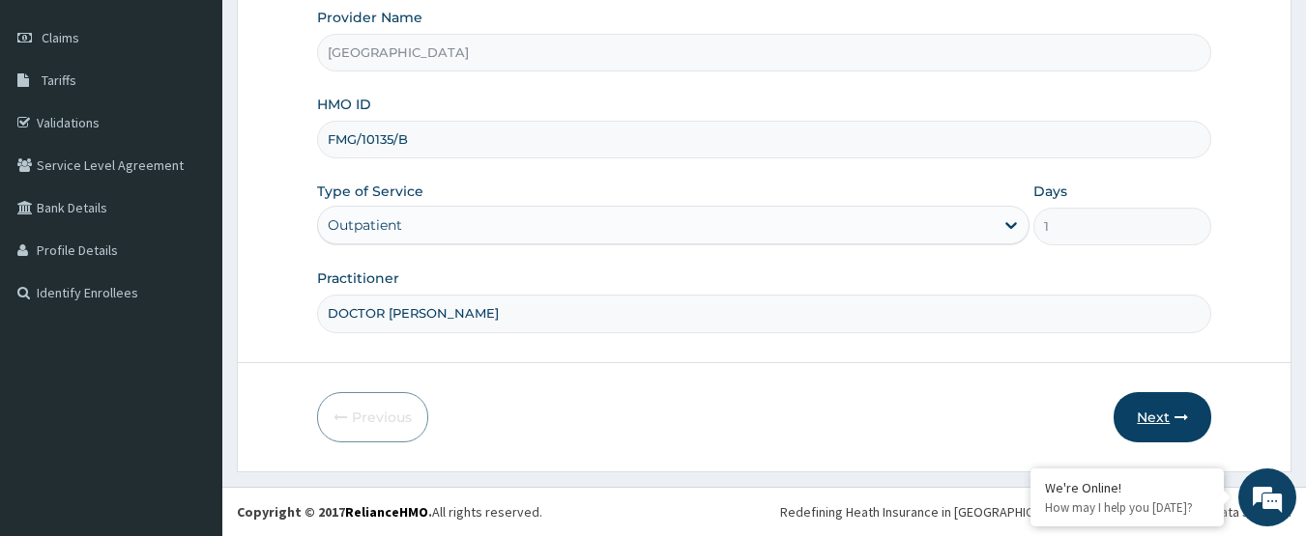
type input "DOCTOR LOUIS"
click at [1174, 412] on icon "button" at bounding box center [1181, 418] width 14 height 14
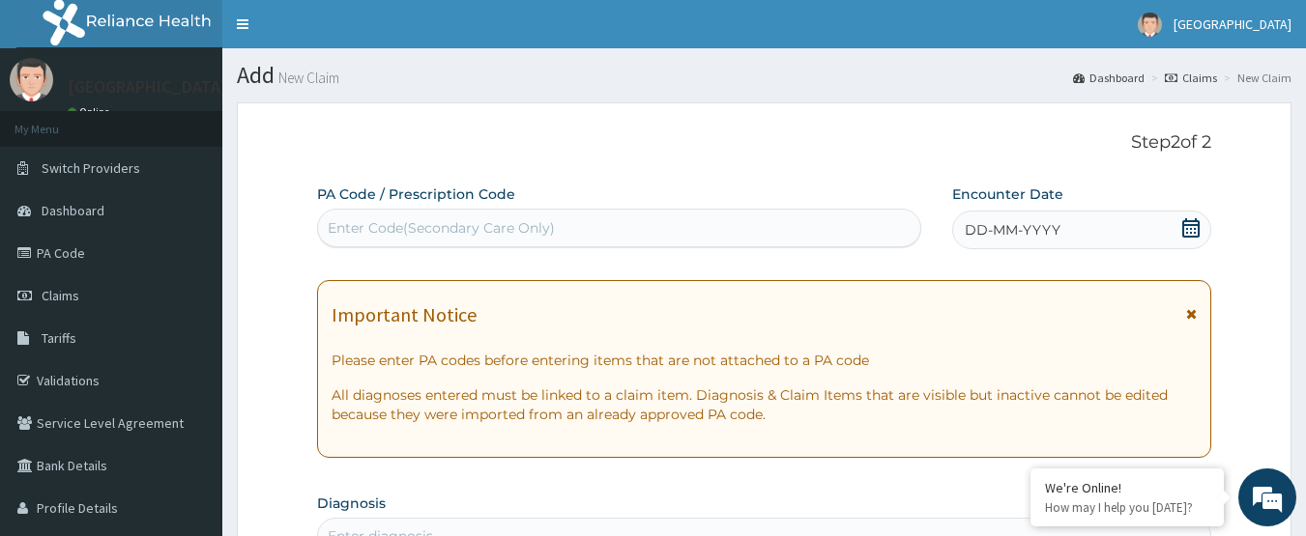
click at [1188, 226] on icon at bounding box center [1190, 227] width 19 height 19
click at [1187, 227] on icon at bounding box center [1190, 227] width 19 height 19
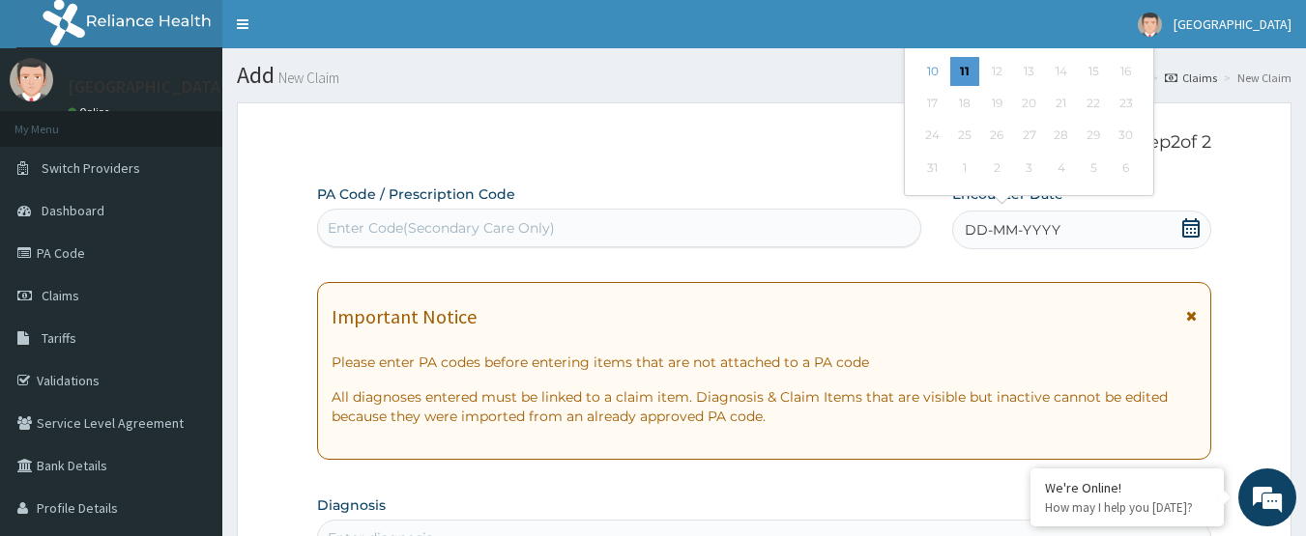
click at [1187, 228] on icon at bounding box center [1190, 227] width 17 height 19
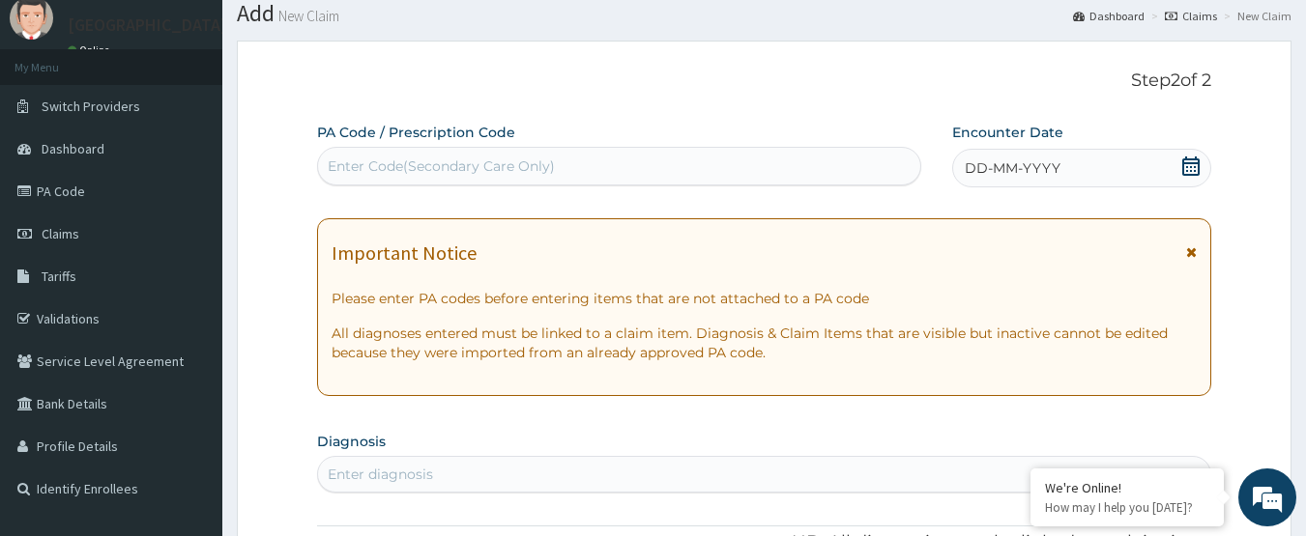
scroll to position [97, 0]
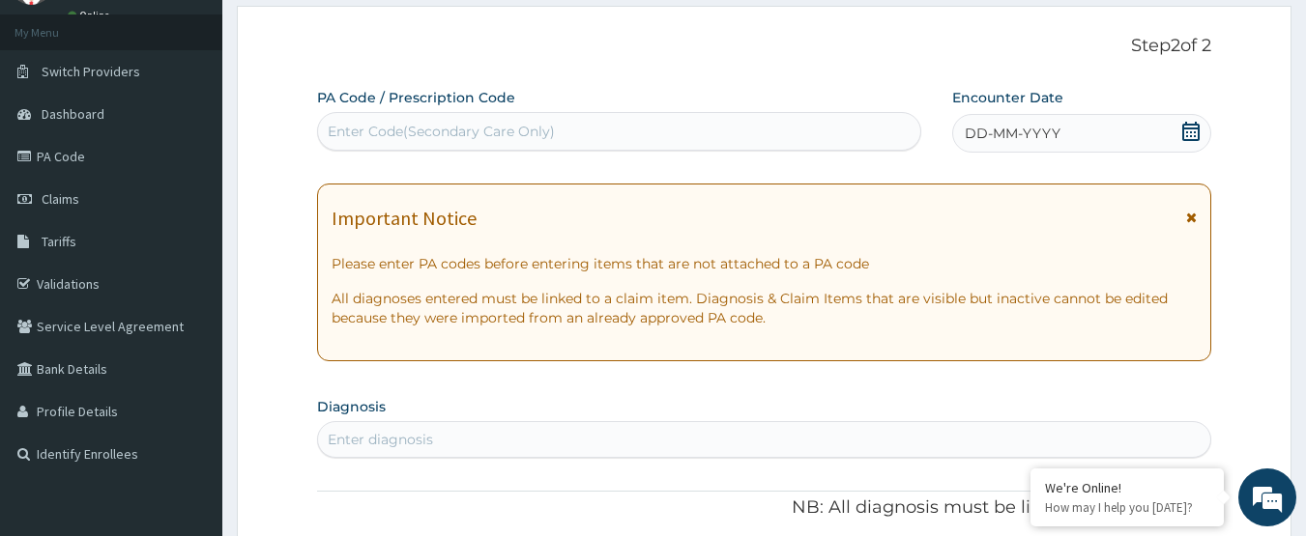
click at [1184, 130] on icon at bounding box center [1190, 131] width 17 height 19
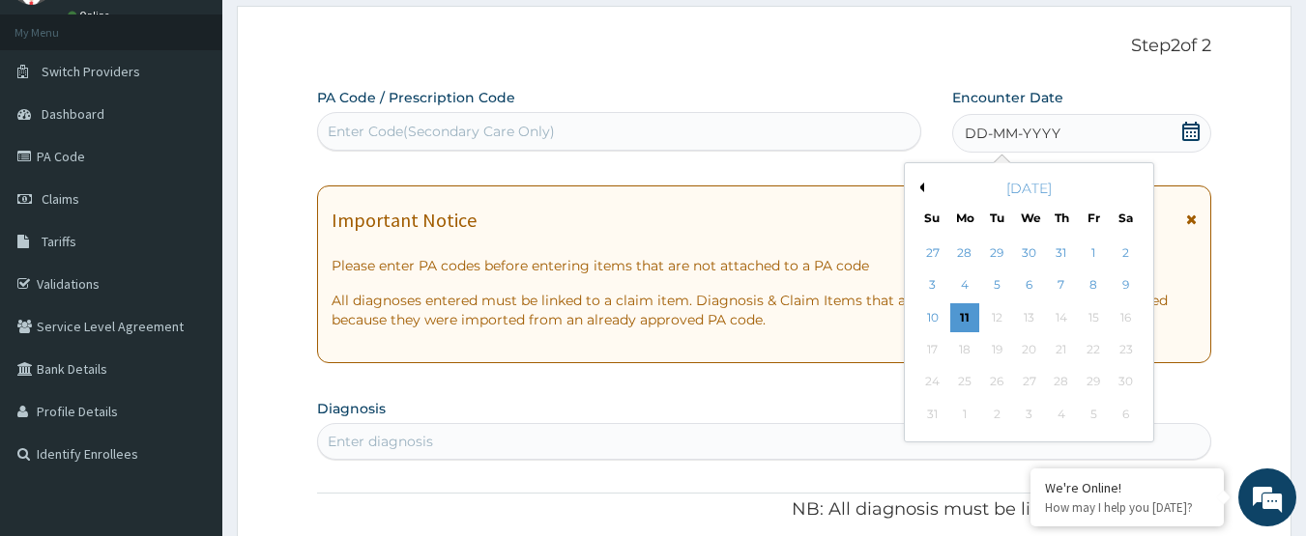
click at [925, 187] on div "August 2025" at bounding box center [1028, 188] width 233 height 19
click at [919, 187] on button "Previous Month" at bounding box center [919, 188] width 10 height 10
click at [1065, 290] on div "10" at bounding box center [1061, 286] width 29 height 29
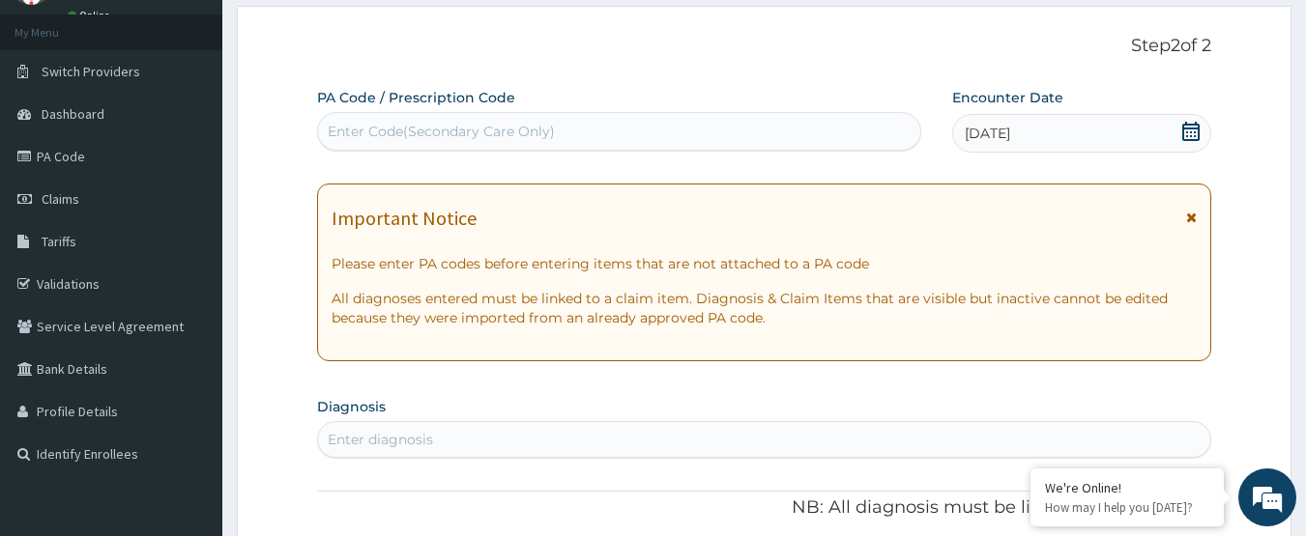
click at [687, 416] on section "Diagnosis Enter diagnosis" at bounding box center [764, 425] width 895 height 66
click at [690, 427] on div "Enter diagnosis" at bounding box center [764, 439] width 893 height 31
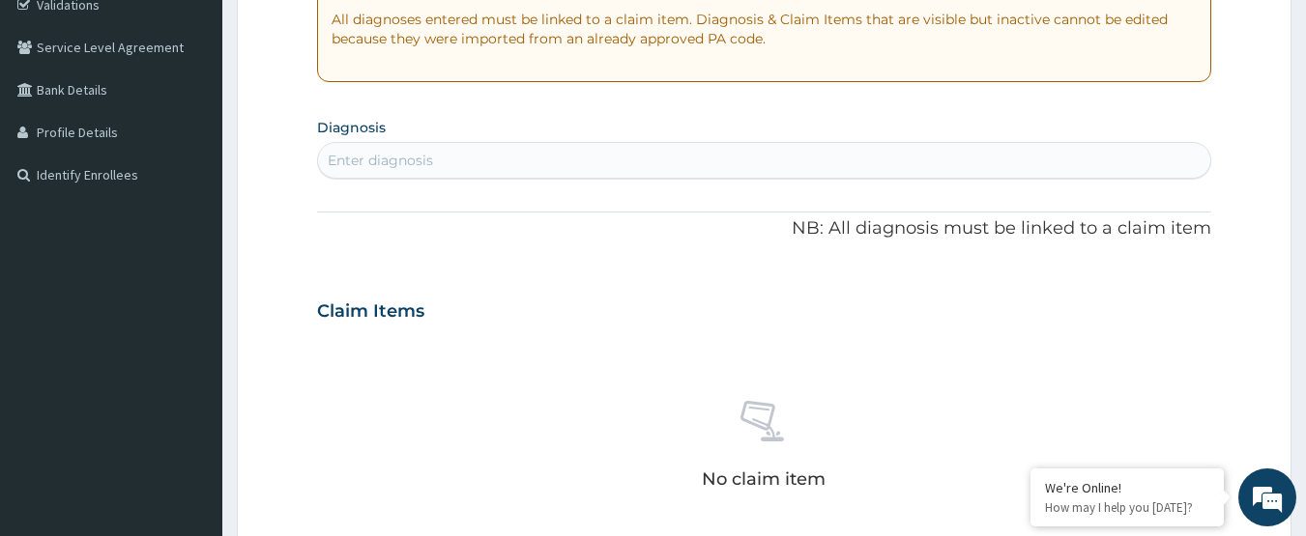
scroll to position [387, 0]
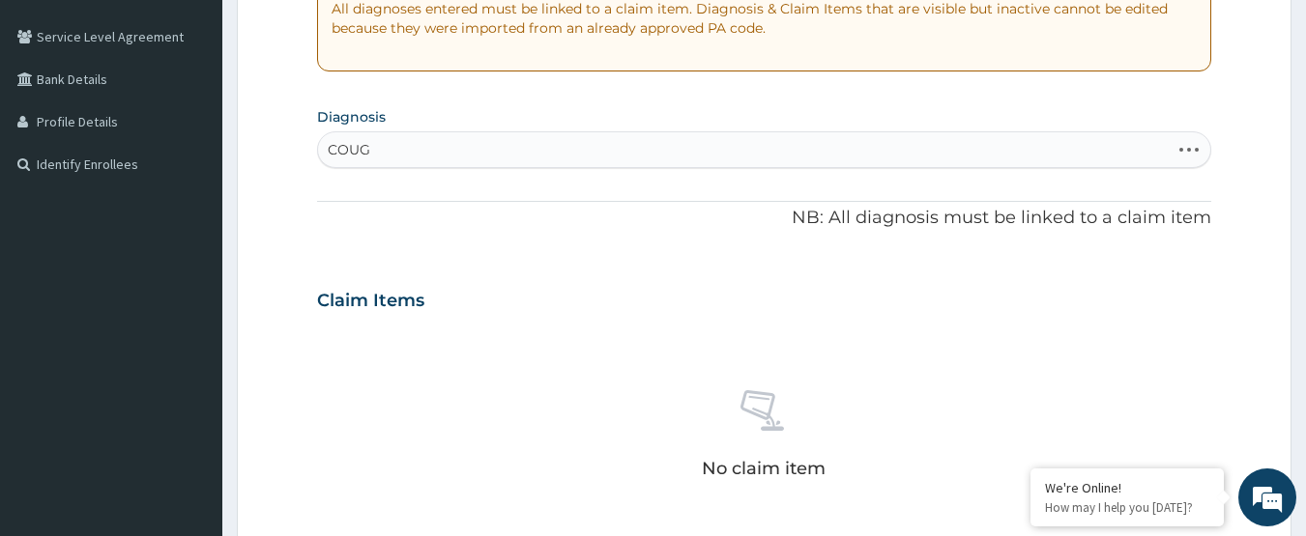
type input "COUGH"
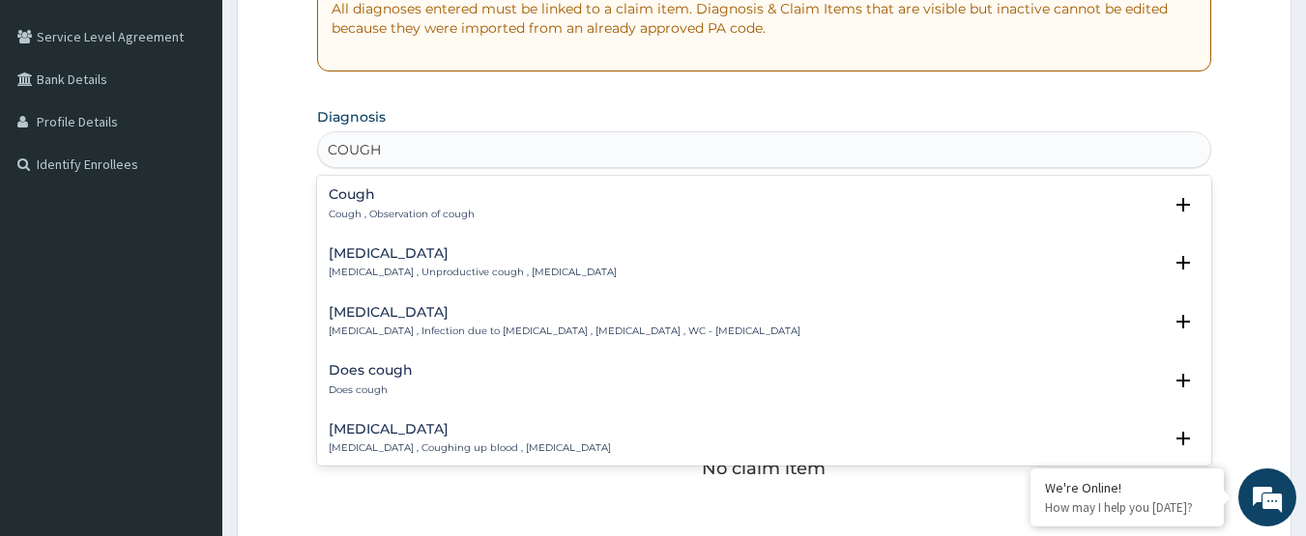
click at [414, 211] on p "Cough , Observation of cough" at bounding box center [402, 215] width 146 height 14
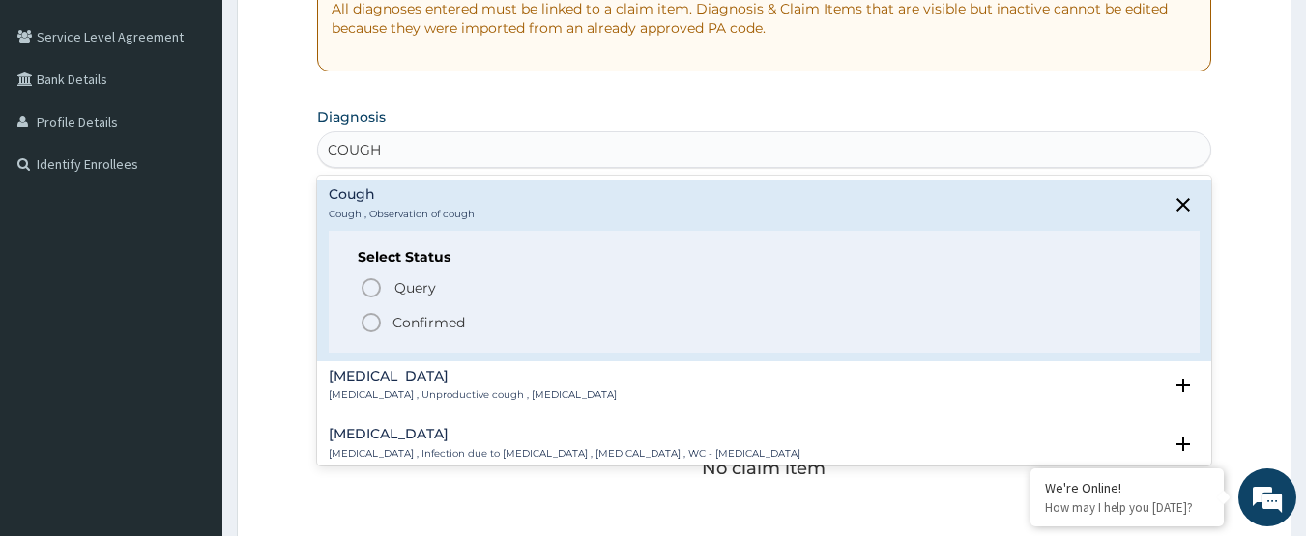
click at [388, 319] on span "Confirmed" at bounding box center [766, 322] width 812 height 23
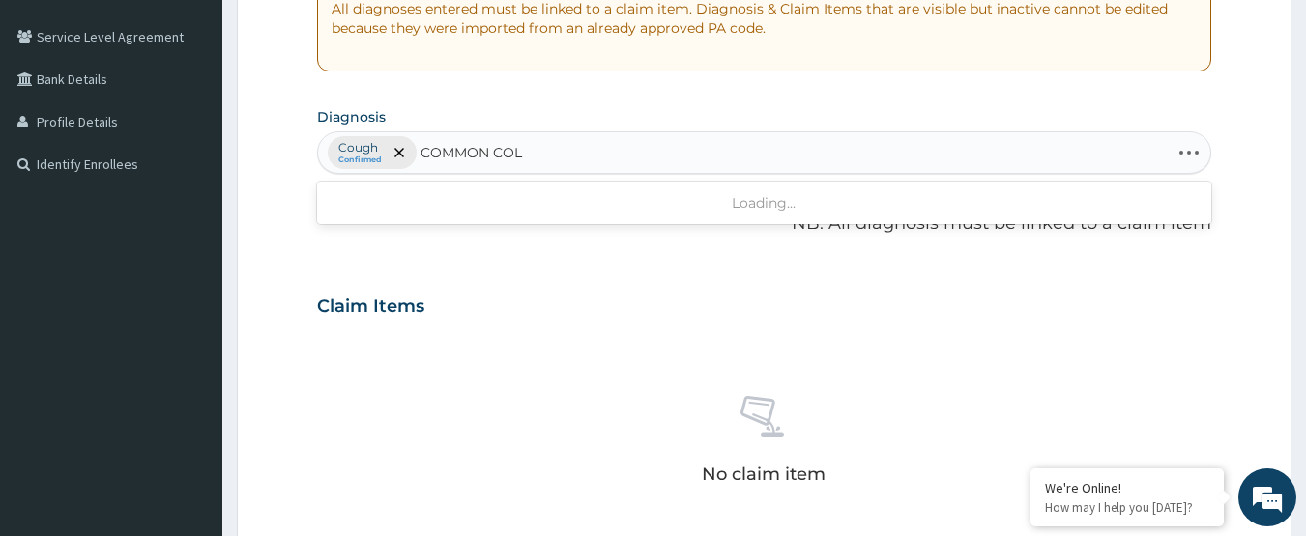
type input "COMMON COLD"
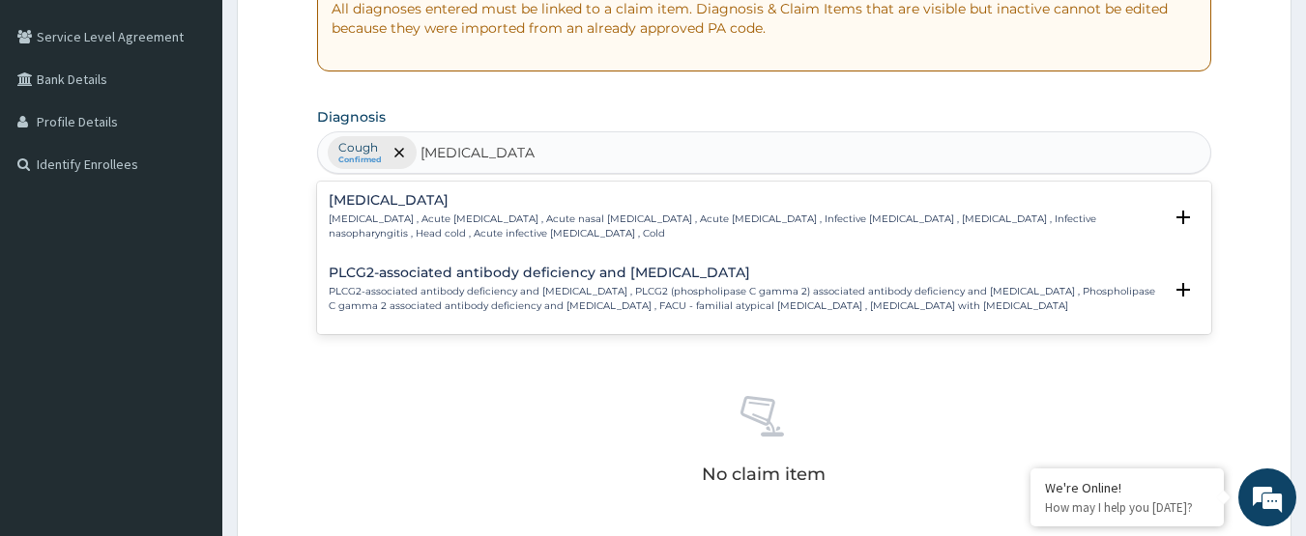
click at [442, 205] on h4 "Common cold" at bounding box center [746, 200] width 834 height 14
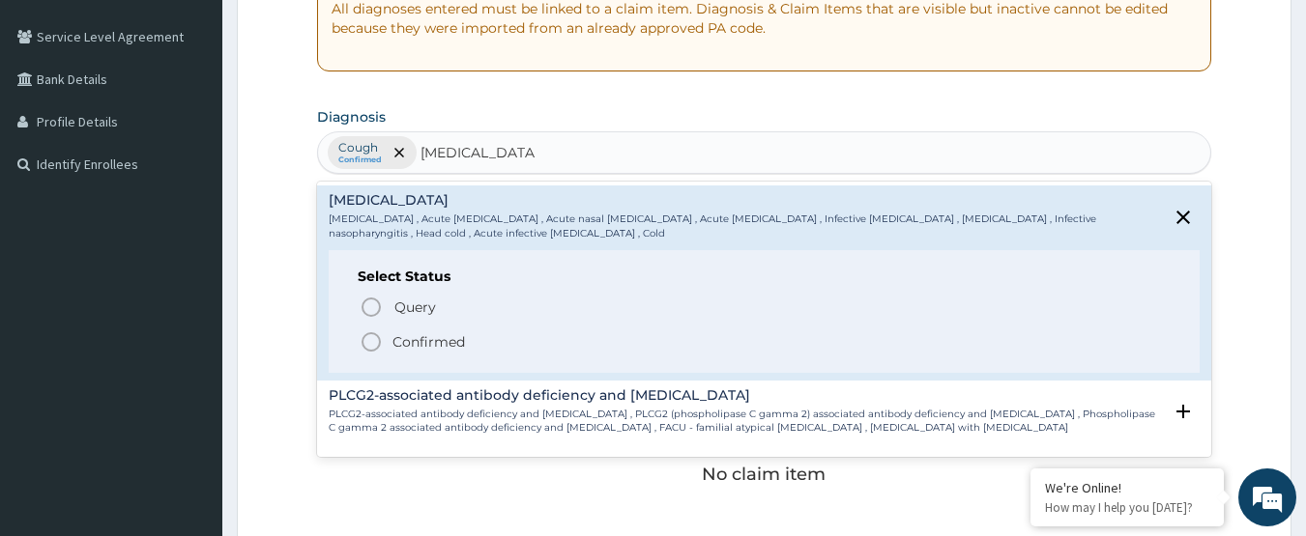
click at [380, 347] on icon "status option filled" at bounding box center [371, 342] width 23 height 23
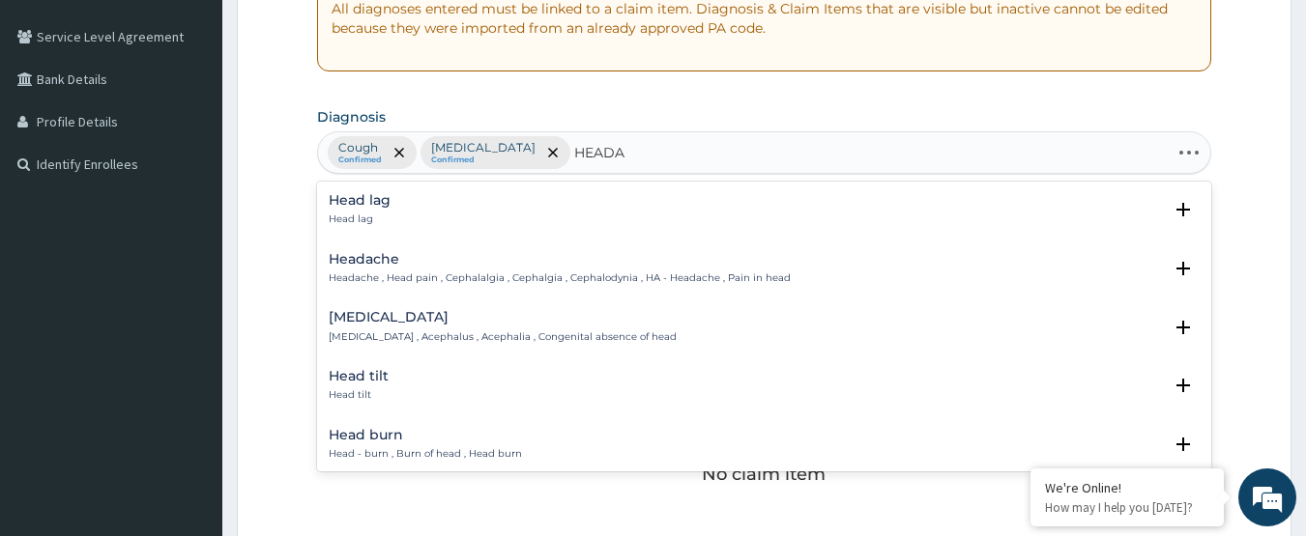
type input "HEADAC"
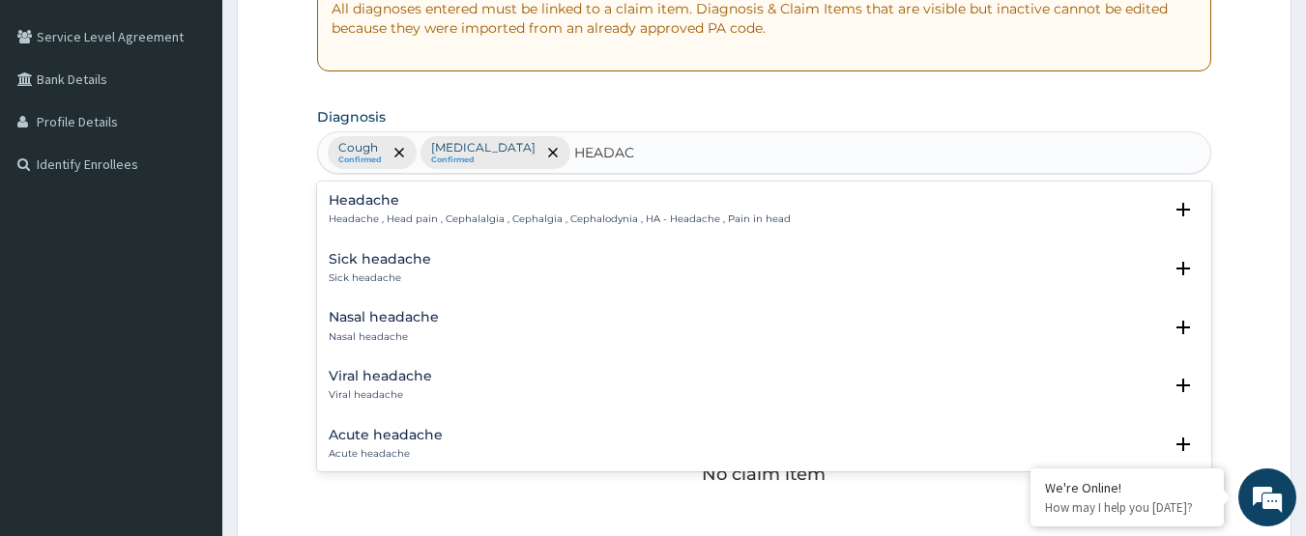
click at [389, 225] on p "Headache , Head pain , Cephalalgia , Cephalgia , Cephalodynia , HA - Headache ,…" at bounding box center [560, 220] width 462 height 14
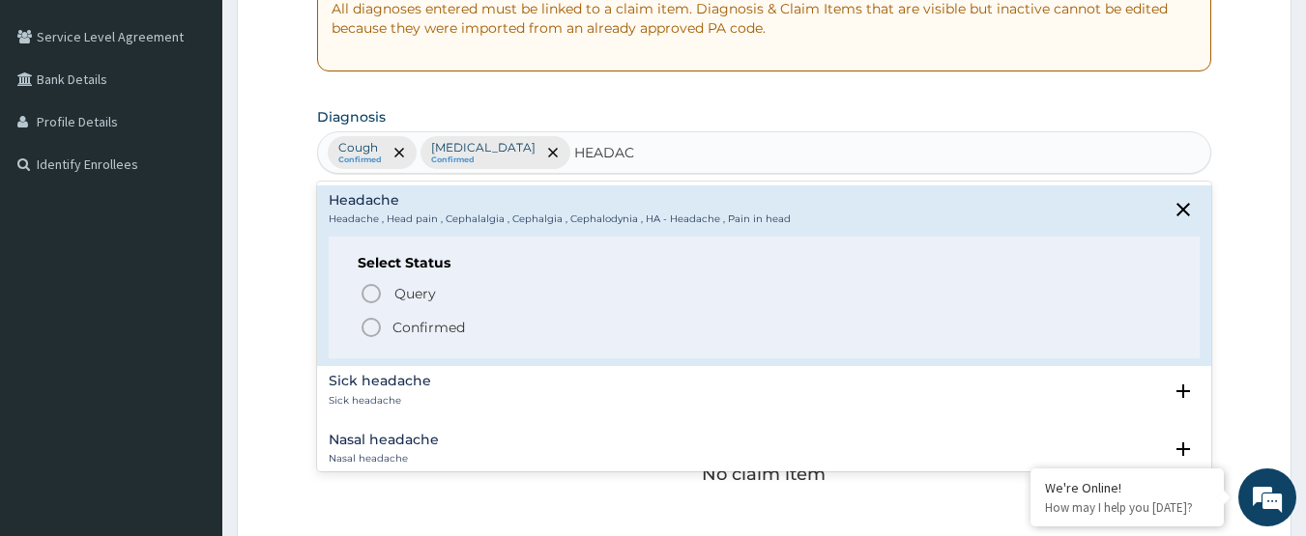
click at [410, 322] on p "Confirmed" at bounding box center [428, 327] width 72 height 19
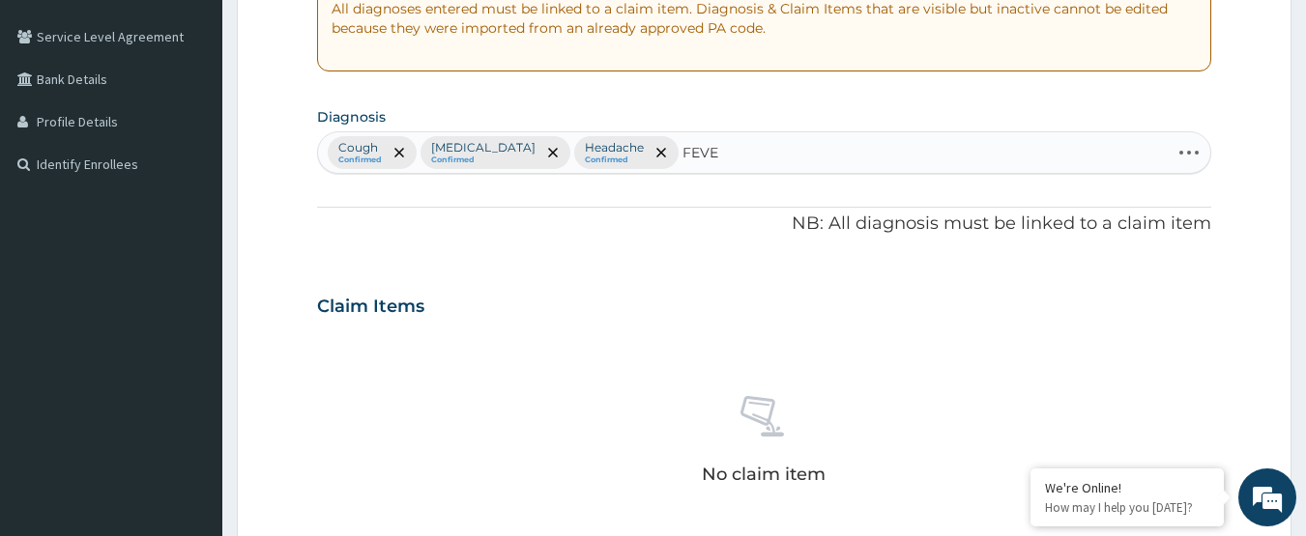
type input "FEVER"
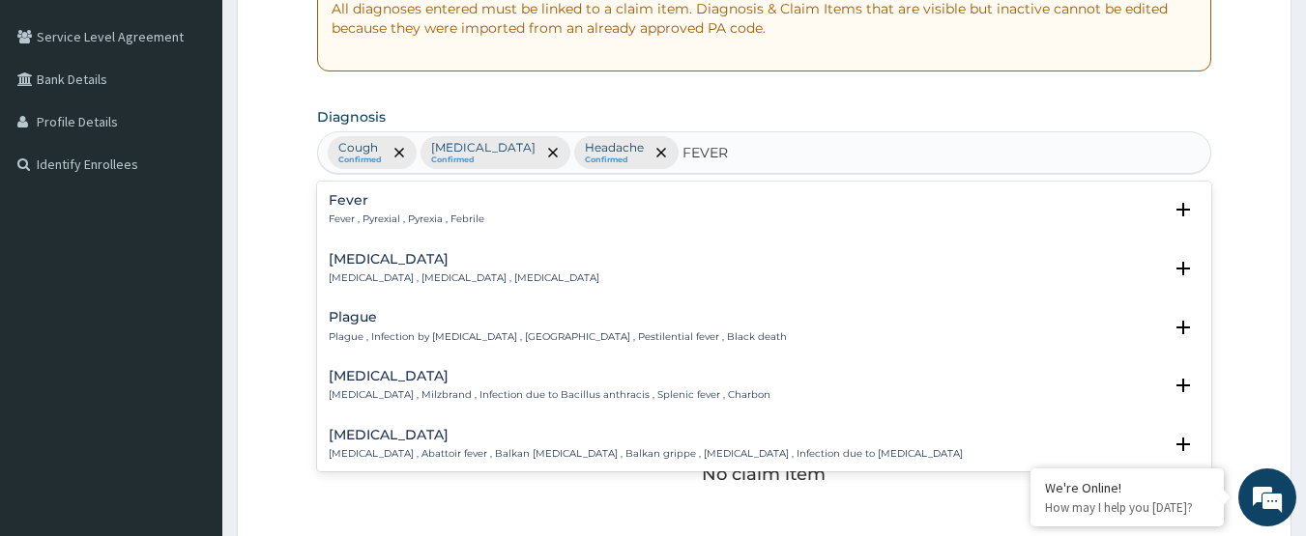
click at [507, 209] on div "Fever Fever , Pyrexial , Pyrexia , Febrile" at bounding box center [765, 210] width 872 height 34
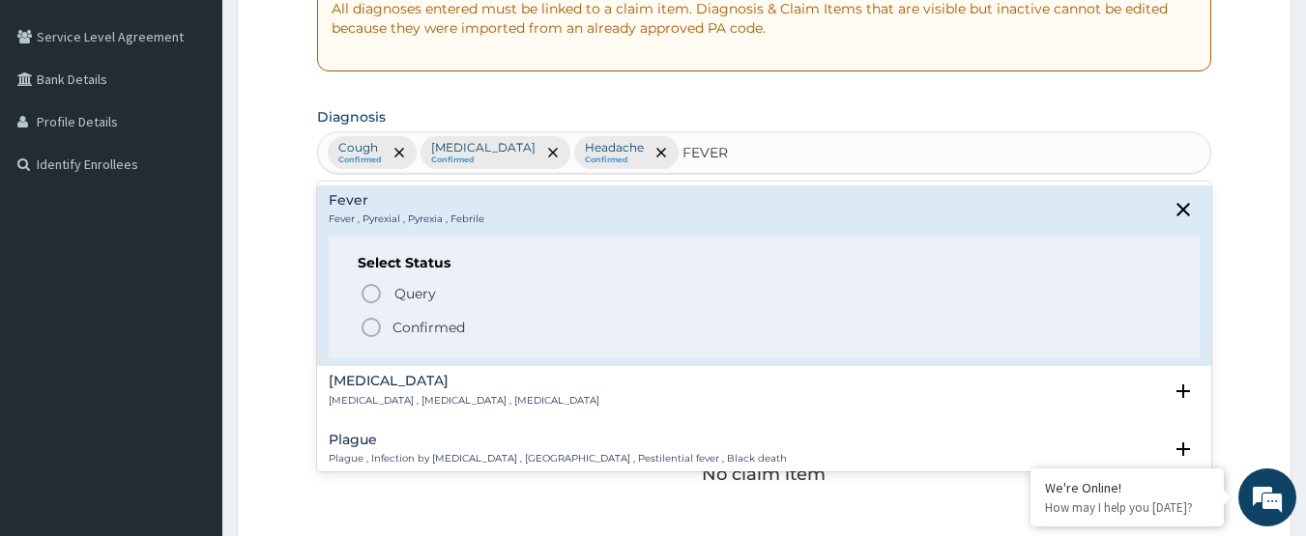
click at [430, 330] on p "Confirmed" at bounding box center [428, 327] width 72 height 19
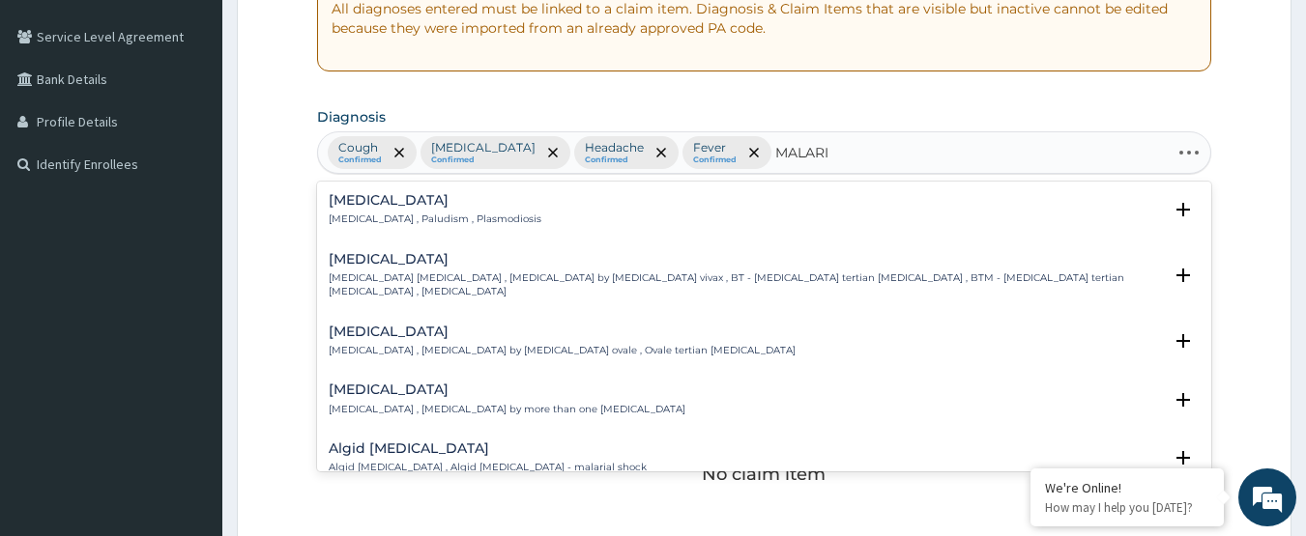
type input "MALARIA"
click at [499, 191] on div "Malaria Malaria , Paludism , Plasmodiosis Select Status Query Query covers susp…" at bounding box center [764, 215] width 895 height 59
click at [473, 206] on h4 "Malaria" at bounding box center [435, 200] width 213 height 14
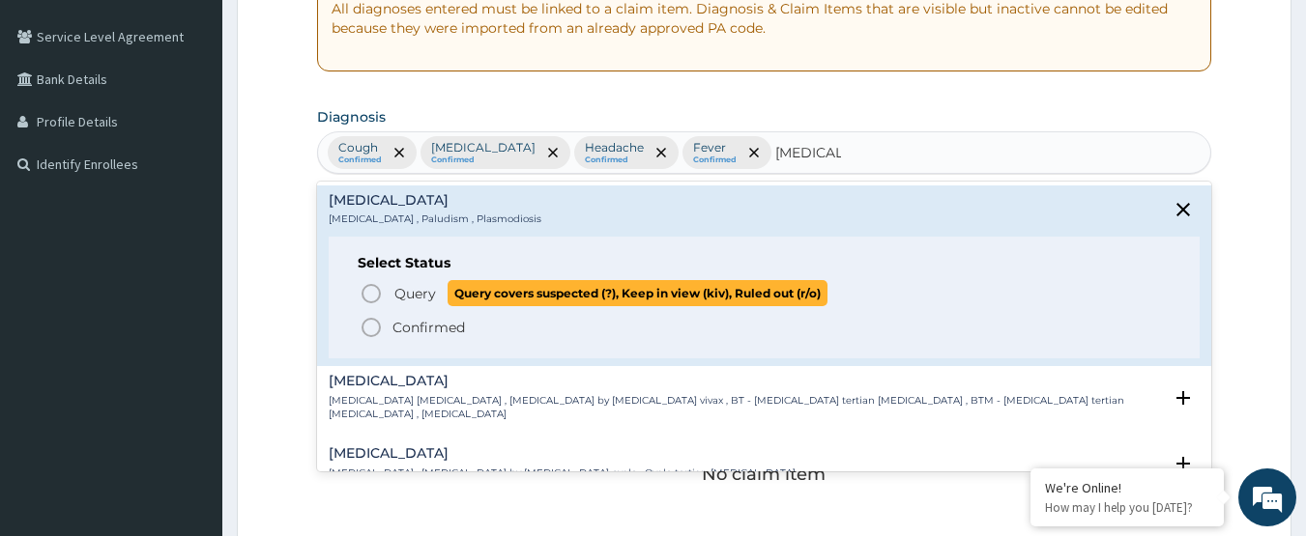
drag, startPoint x: 425, startPoint y: 295, endPoint x: 654, endPoint y: 393, distance: 249.4
click at [425, 298] on span "Query" at bounding box center [415, 293] width 42 height 19
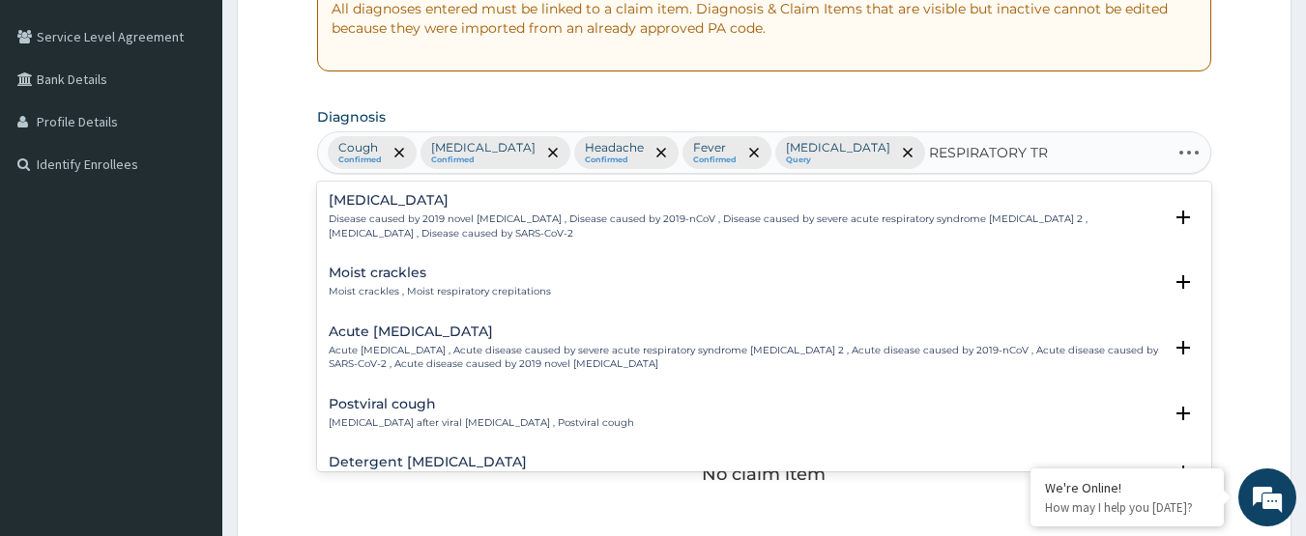
type input "RESPIRATORY TRA"
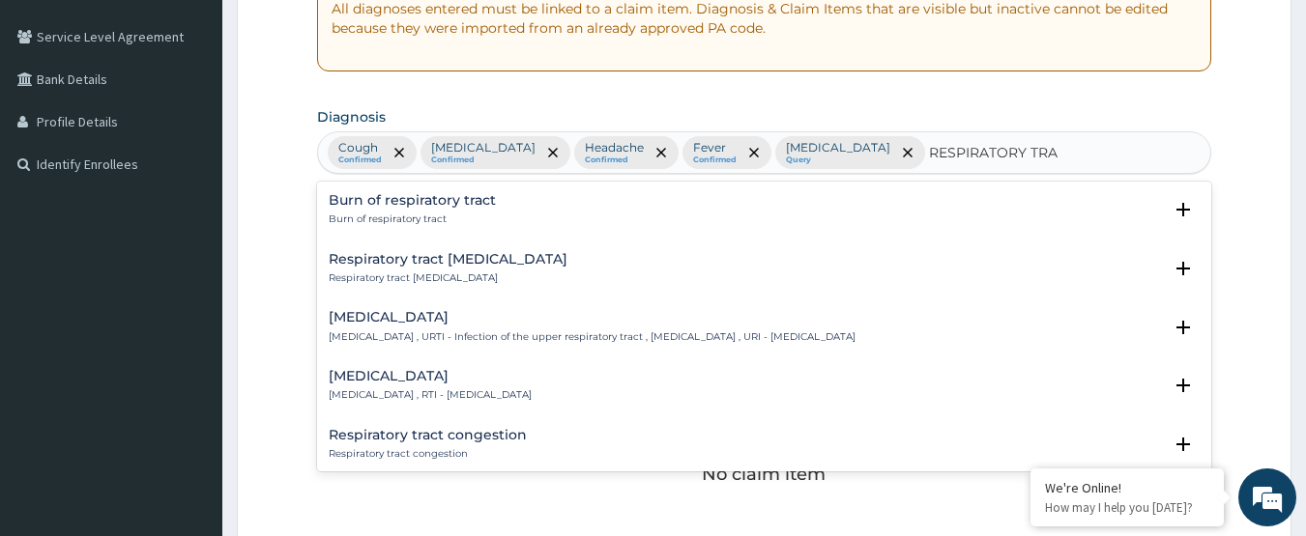
click at [532, 389] on p "Respiratory tract infection , RTI - Respiratory tract infection" at bounding box center [430, 396] width 203 height 14
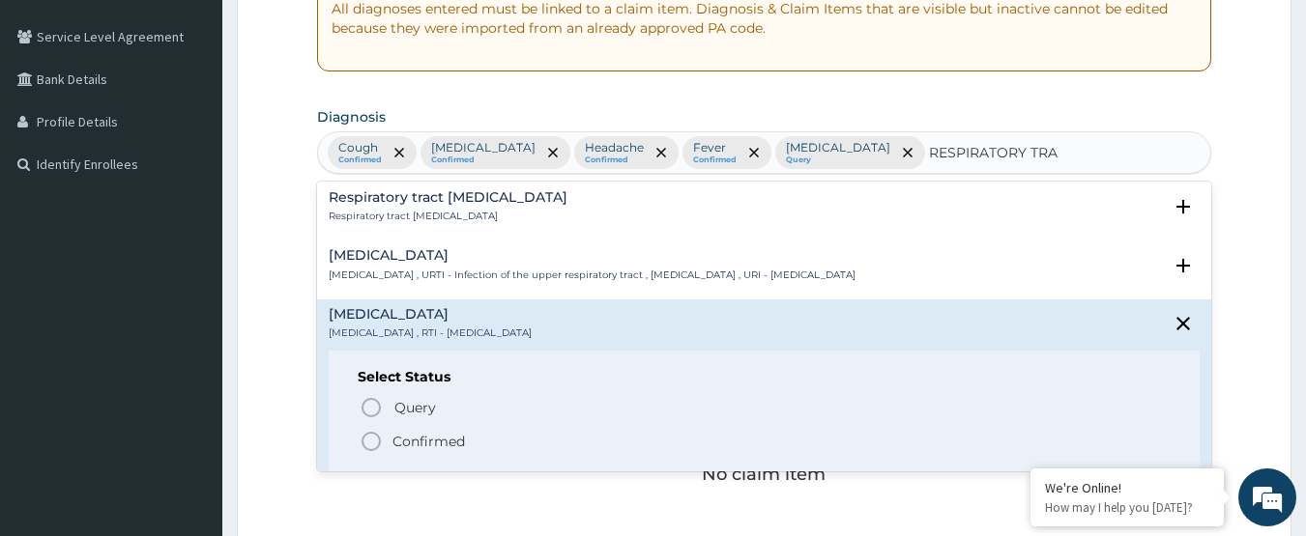
scroll to position [97, 0]
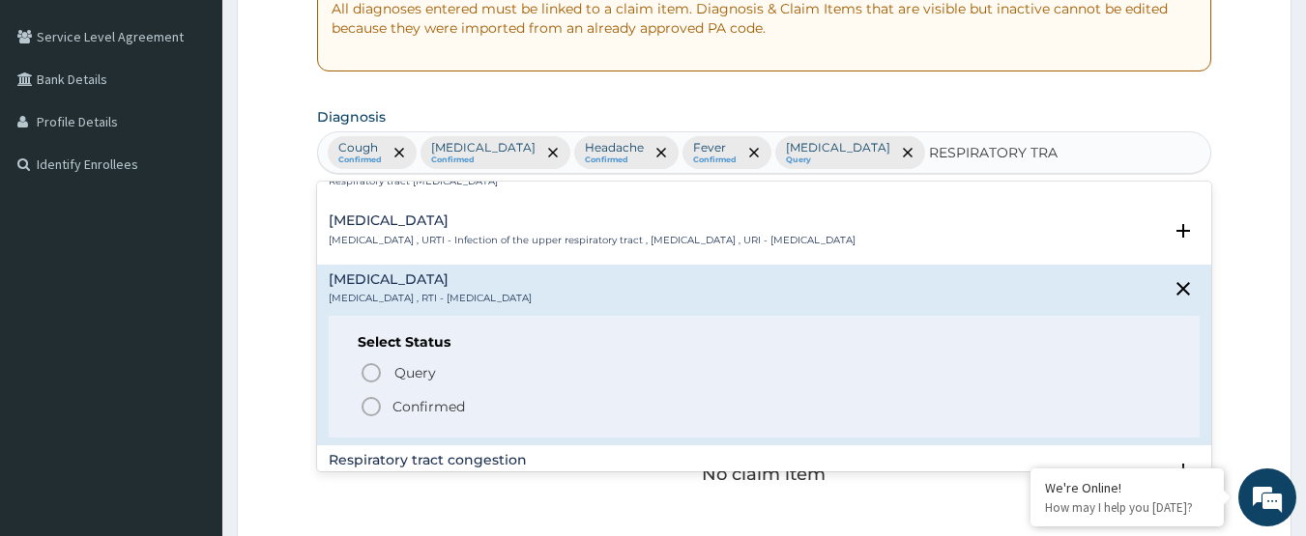
click at [438, 403] on p "Confirmed" at bounding box center [428, 406] width 72 height 19
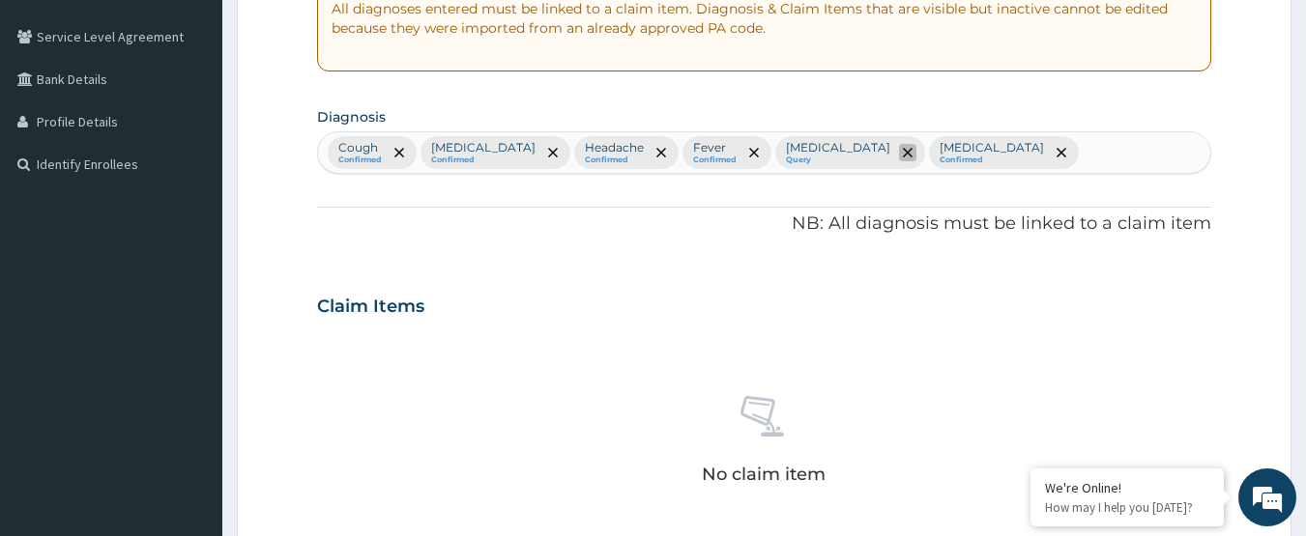
click at [903, 155] on icon "remove selection option" at bounding box center [908, 153] width 10 height 10
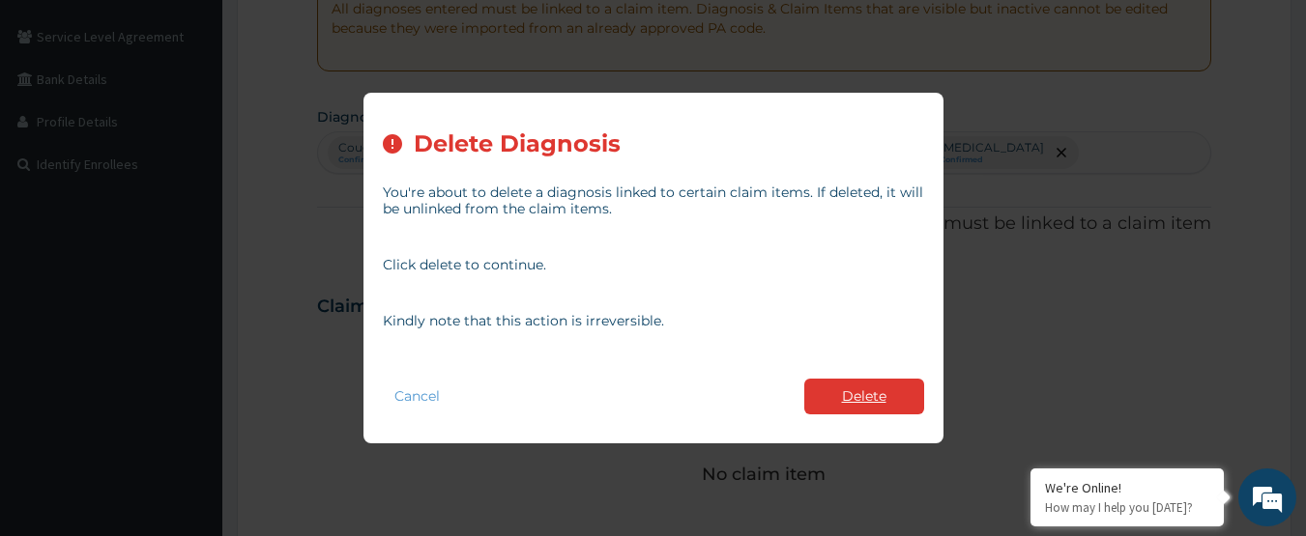
click at [892, 394] on button "Delete" at bounding box center [864, 397] width 120 height 36
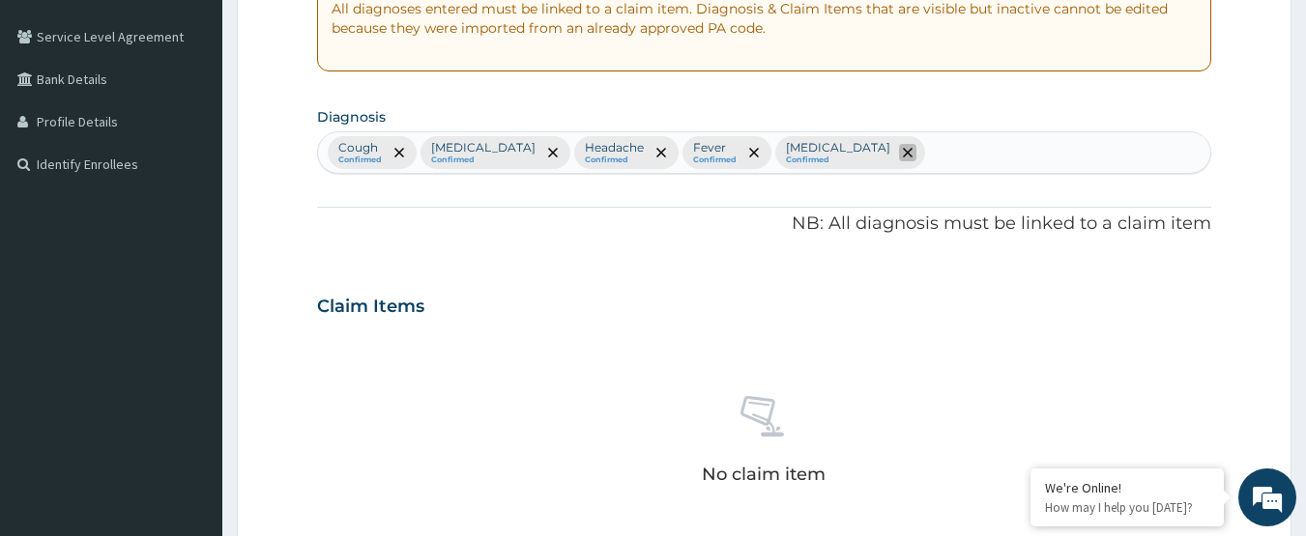
click at [912, 155] on icon "remove selection option" at bounding box center [908, 153] width 10 height 10
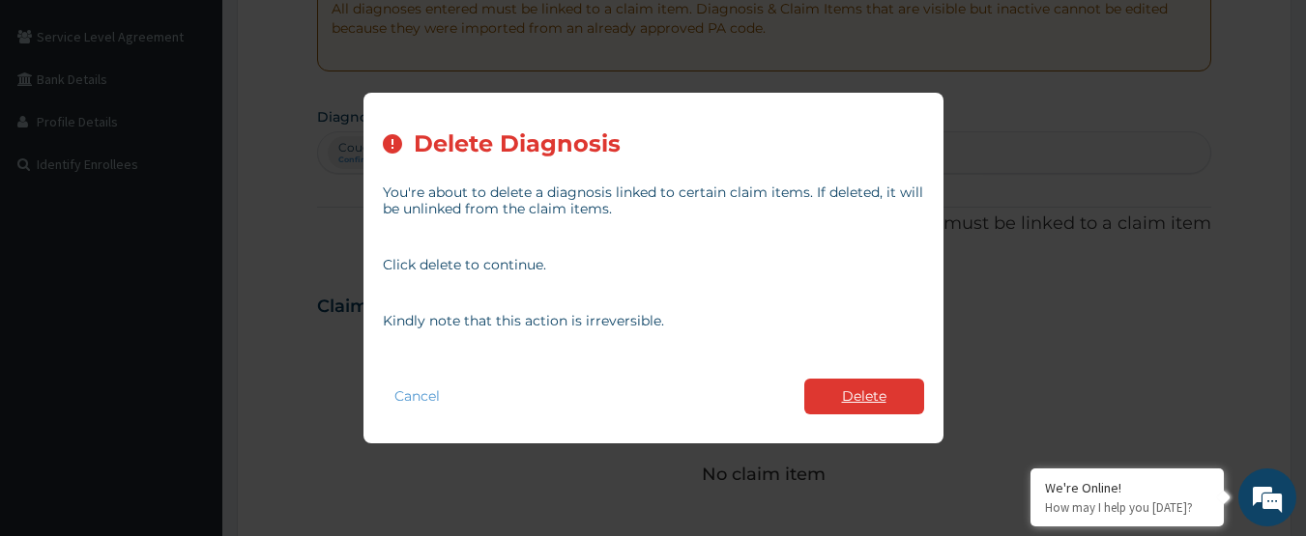
click at [851, 397] on button "Delete" at bounding box center [864, 397] width 120 height 36
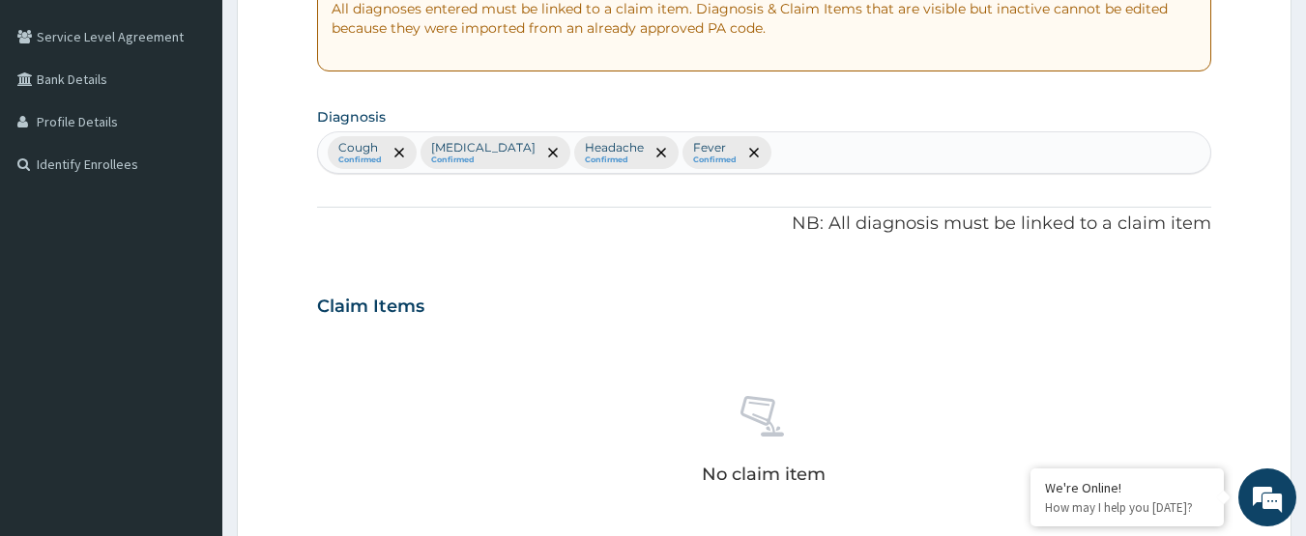
click at [810, 163] on div "Cough Confirmed Common cold Confirmed Headache Confirmed Fever Confirmed" at bounding box center [764, 152] width 893 height 41
click at [823, 163] on div "Cough Confirmed Common cold Confirmed Headache Confirmed Fever Confirmed" at bounding box center [764, 152] width 893 height 41
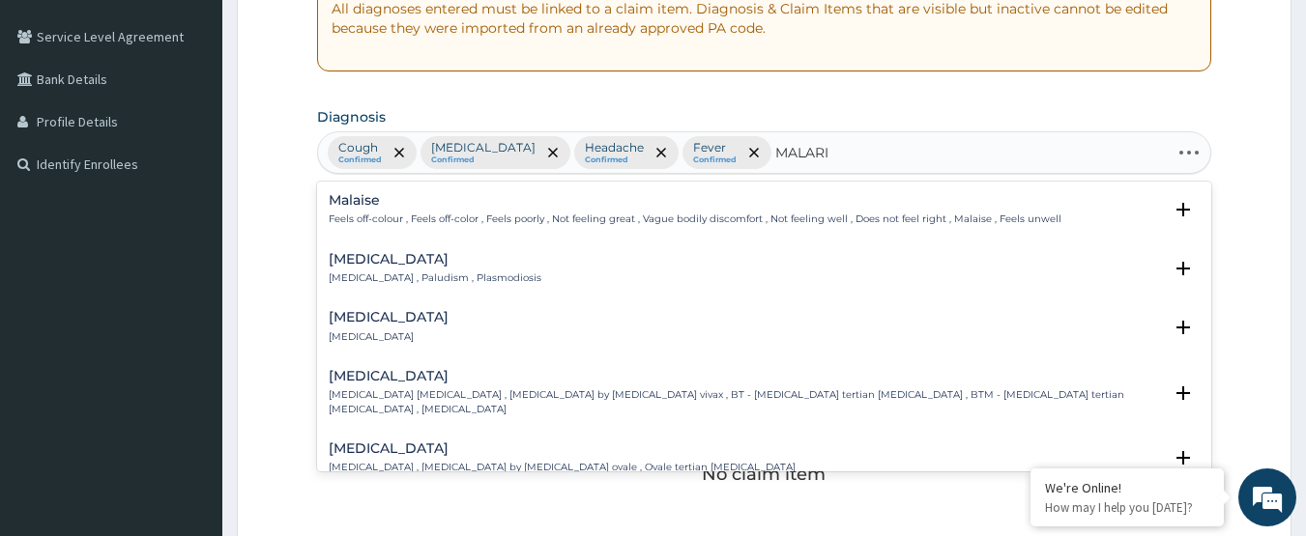
type input "[MEDICAL_DATA]"
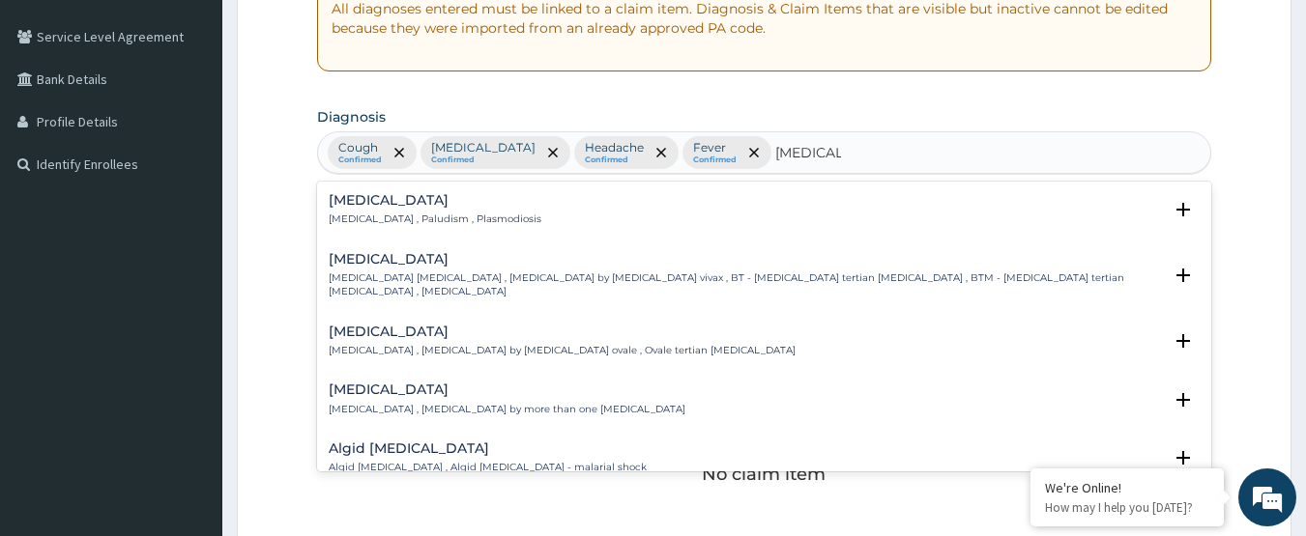
click at [357, 194] on h4 "[MEDICAL_DATA]" at bounding box center [435, 200] width 213 height 14
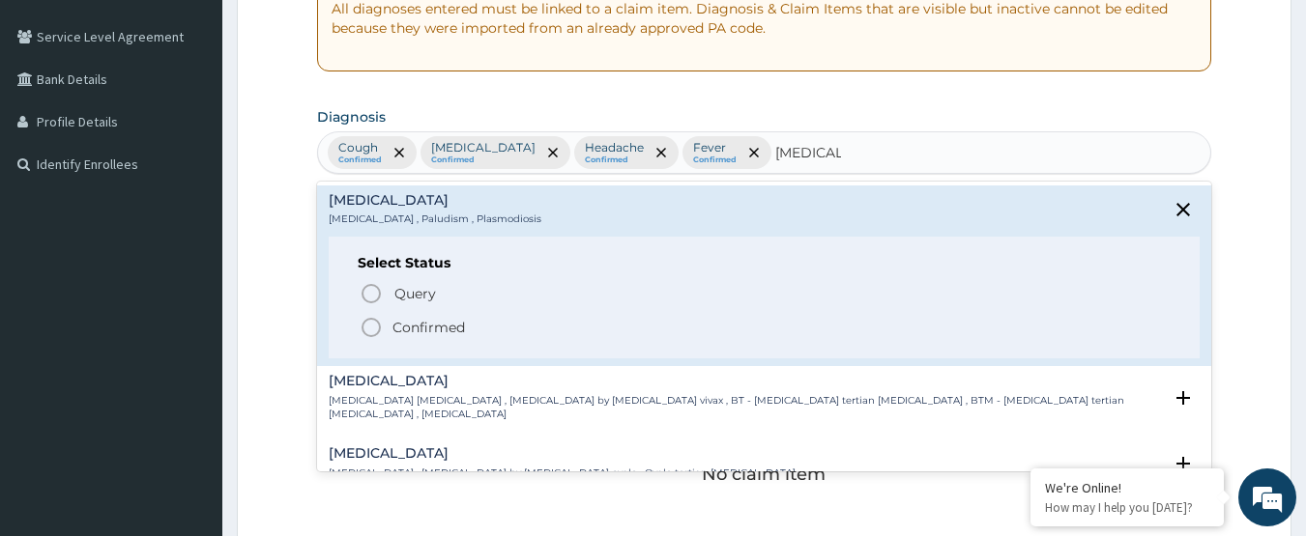
click at [418, 331] on p "Confirmed" at bounding box center [428, 327] width 72 height 19
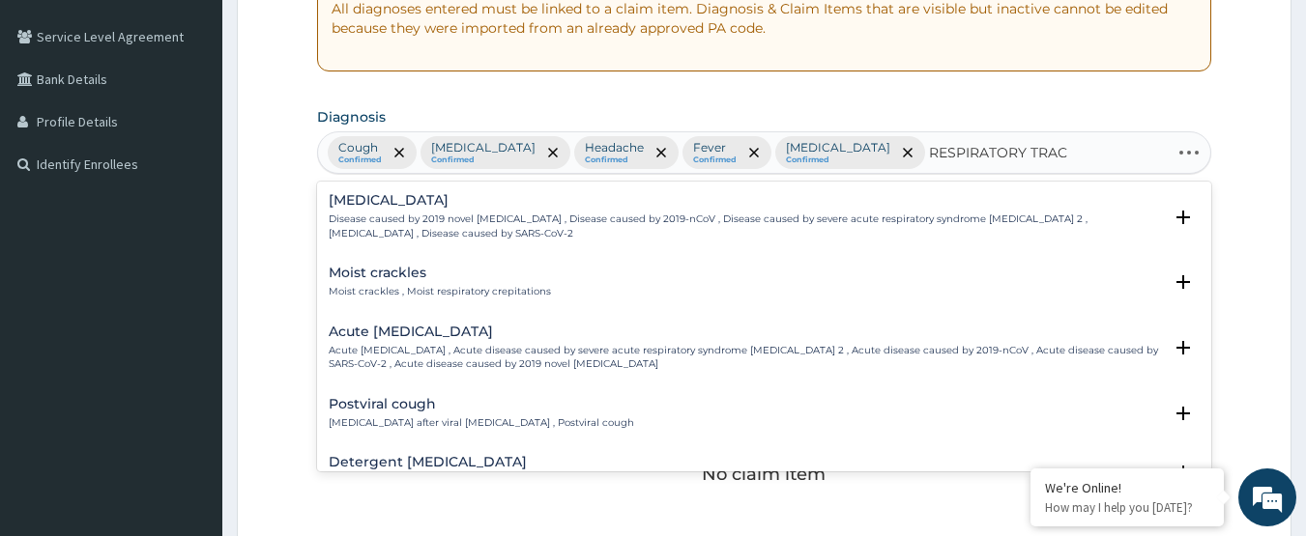
type input "RESPIRATORY TRACT"
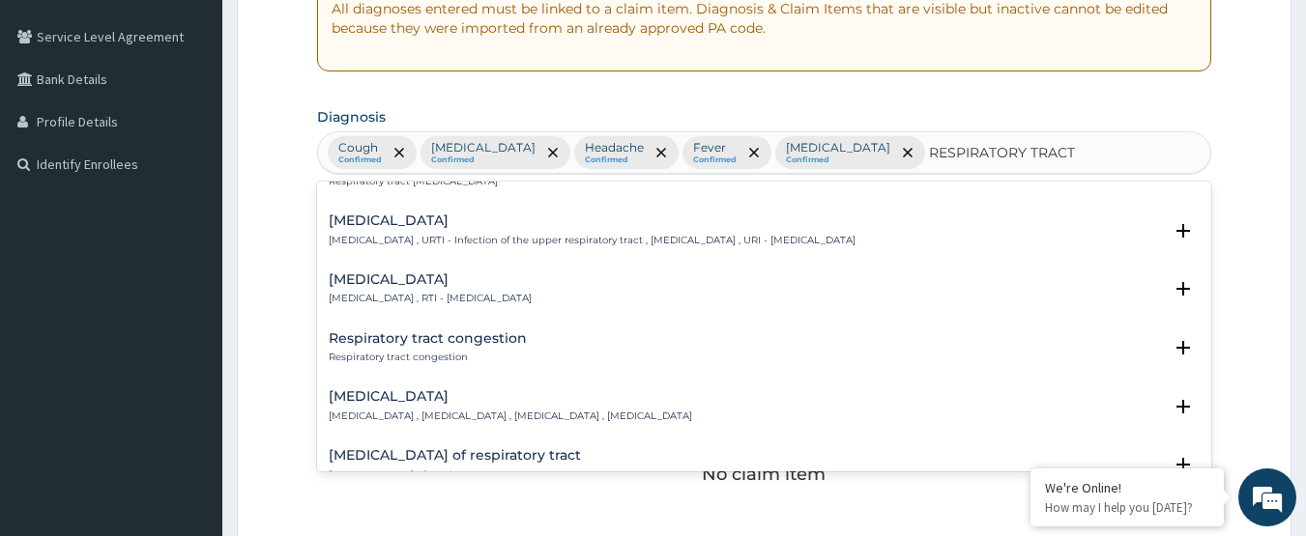
click at [532, 300] on p "Respiratory tract infection , RTI - Respiratory tract infection" at bounding box center [430, 299] width 203 height 14
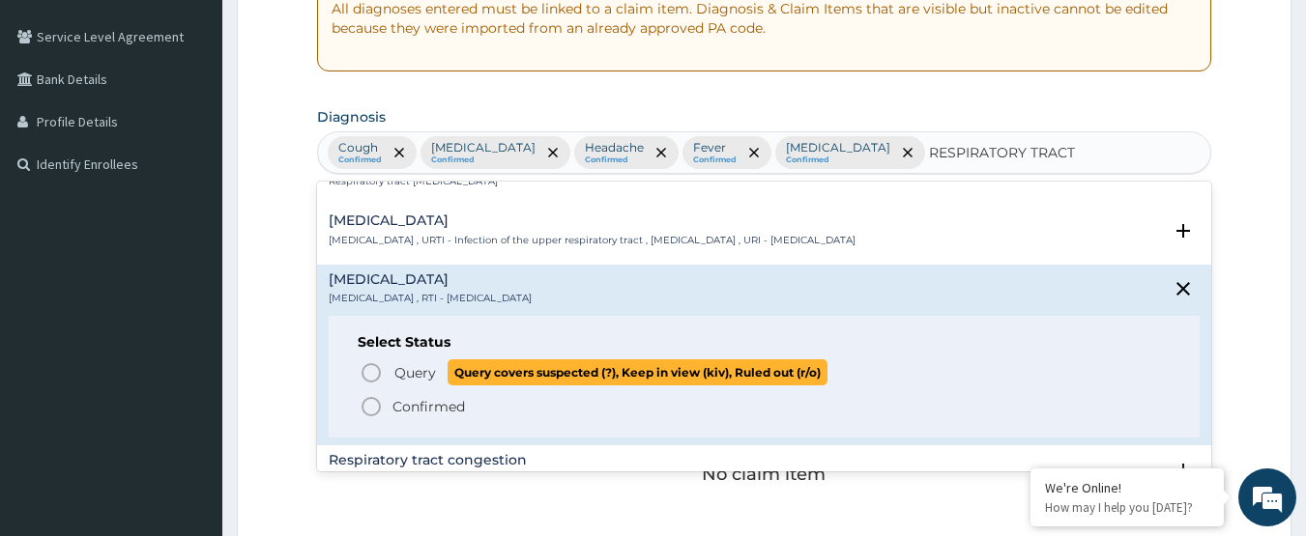
click at [426, 369] on span "Query" at bounding box center [415, 372] width 42 height 19
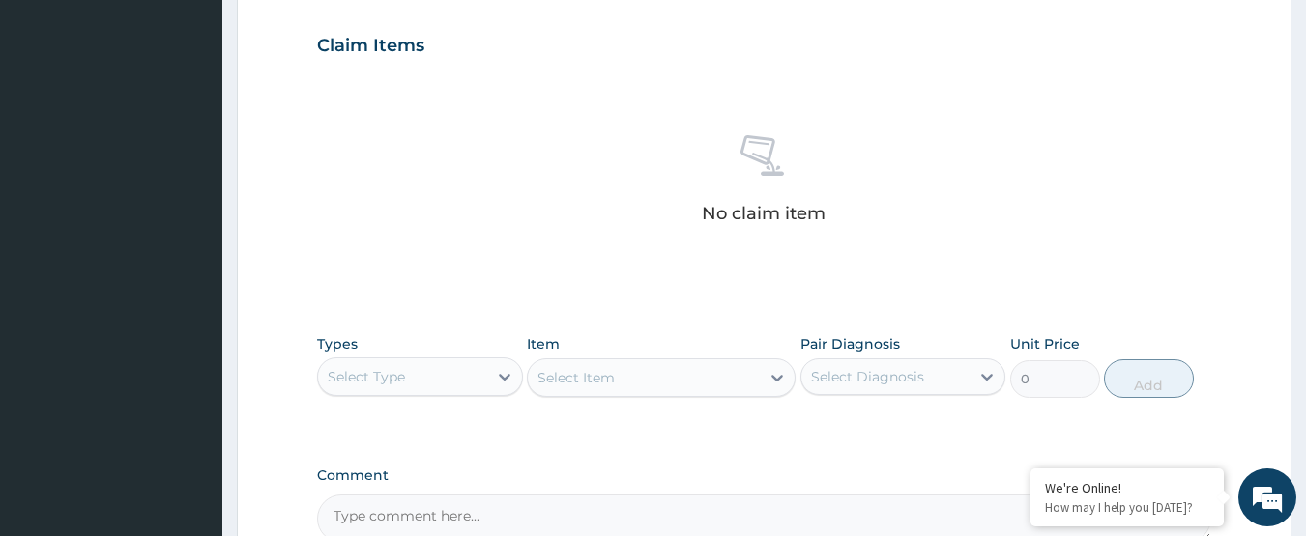
scroll to position [677, 0]
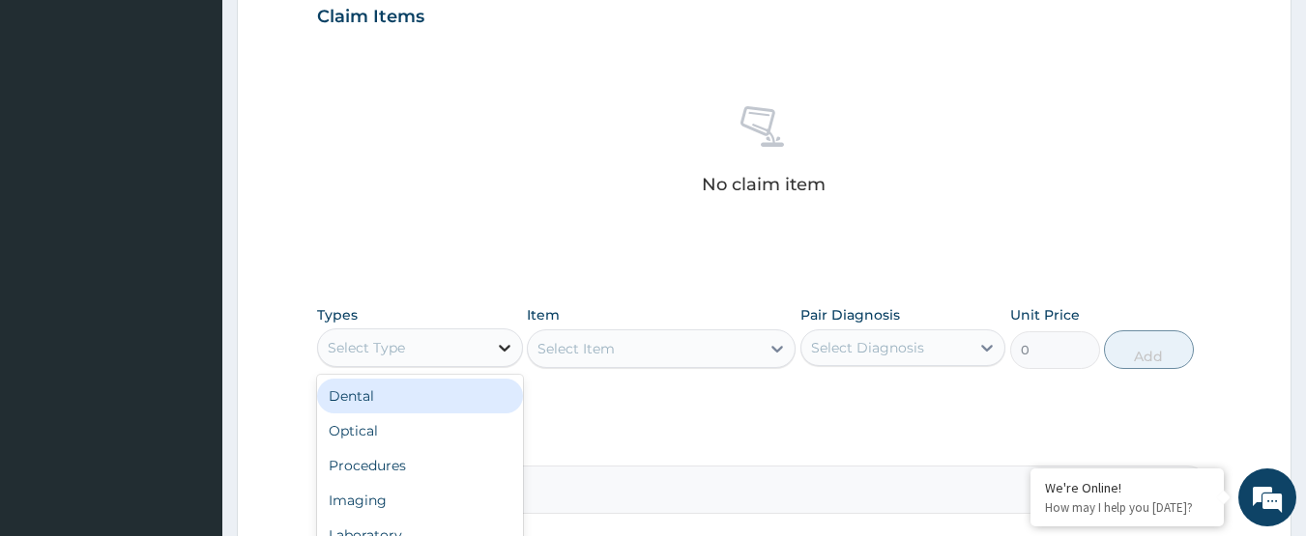
click at [487, 358] on div at bounding box center [504, 348] width 35 height 35
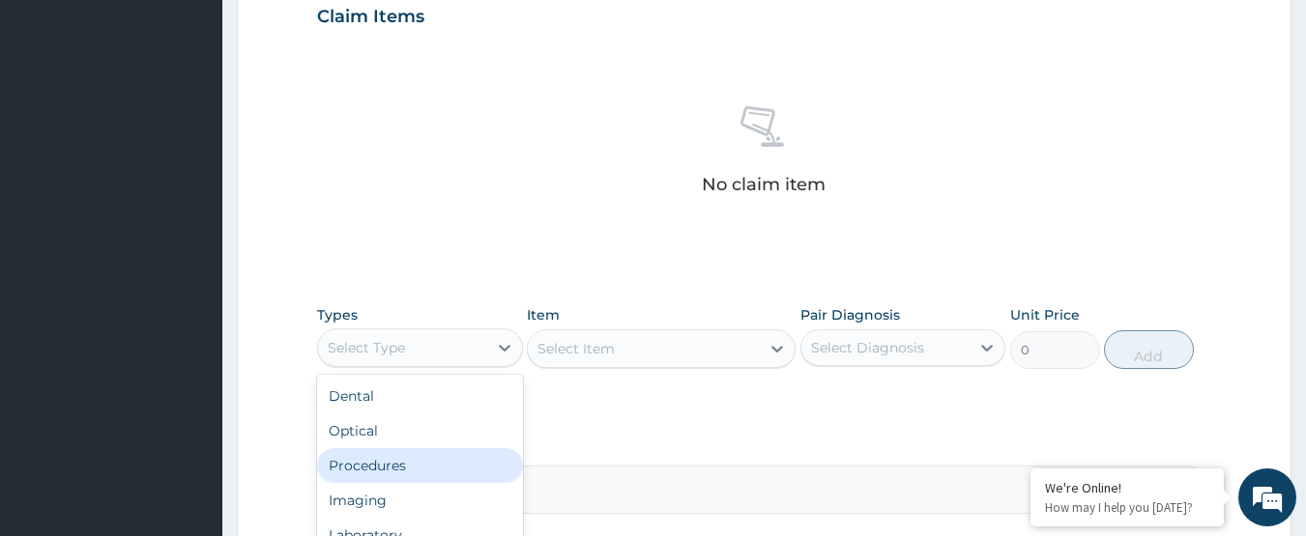
click at [464, 460] on div "Procedures" at bounding box center [420, 465] width 206 height 35
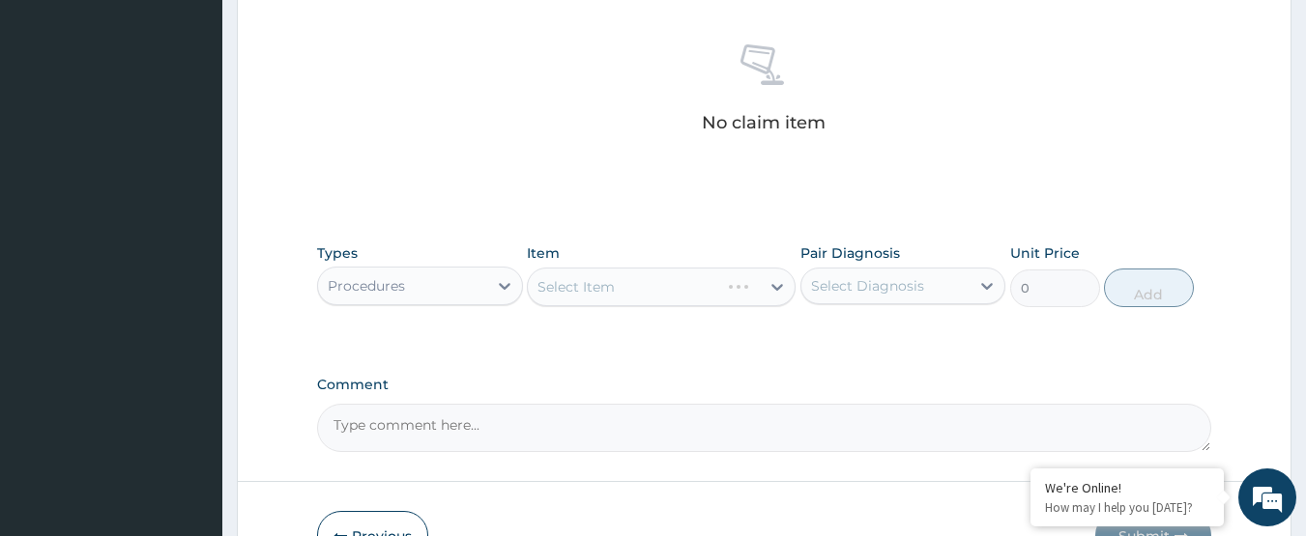
scroll to position [773, 0]
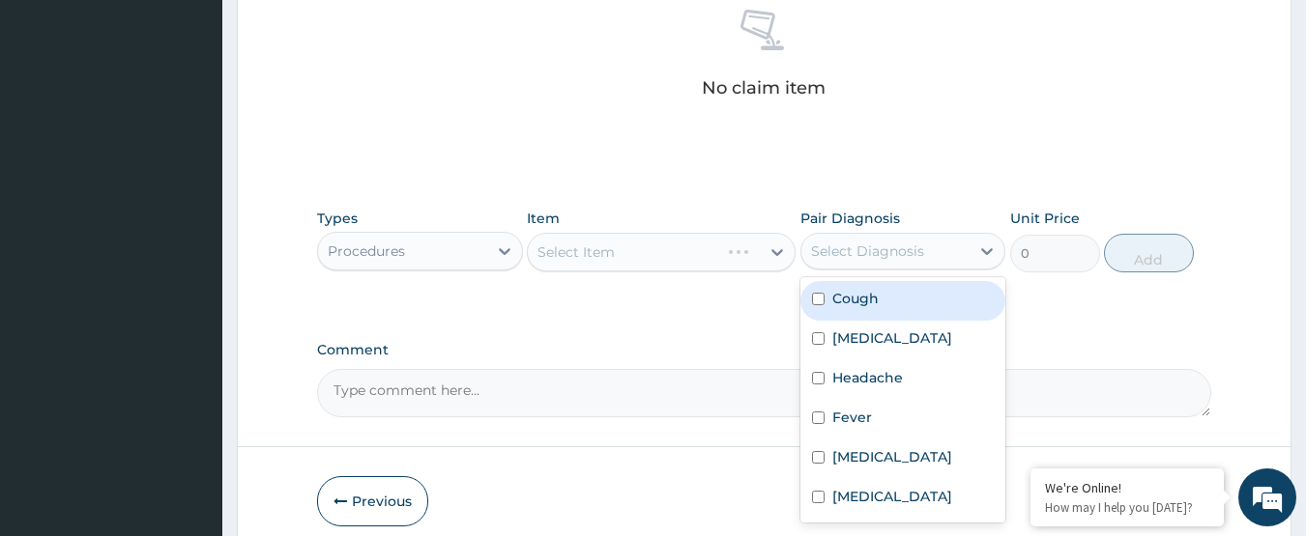
click at [822, 237] on div "Select Diagnosis" at bounding box center [885, 251] width 169 height 31
click at [838, 309] on div "Cough" at bounding box center [903, 301] width 206 height 40
checkbox input "true"
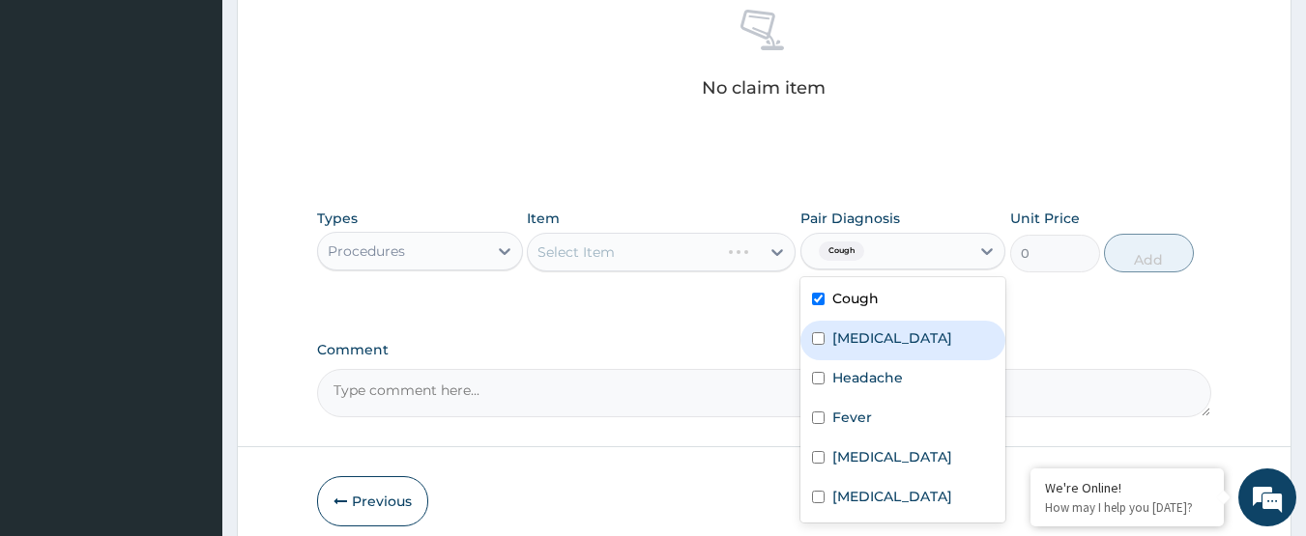
drag, startPoint x: 843, startPoint y: 332, endPoint x: 848, endPoint y: 356, distance: 24.6
click at [844, 334] on label "Common cold" at bounding box center [892, 338] width 120 height 19
checkbox input "true"
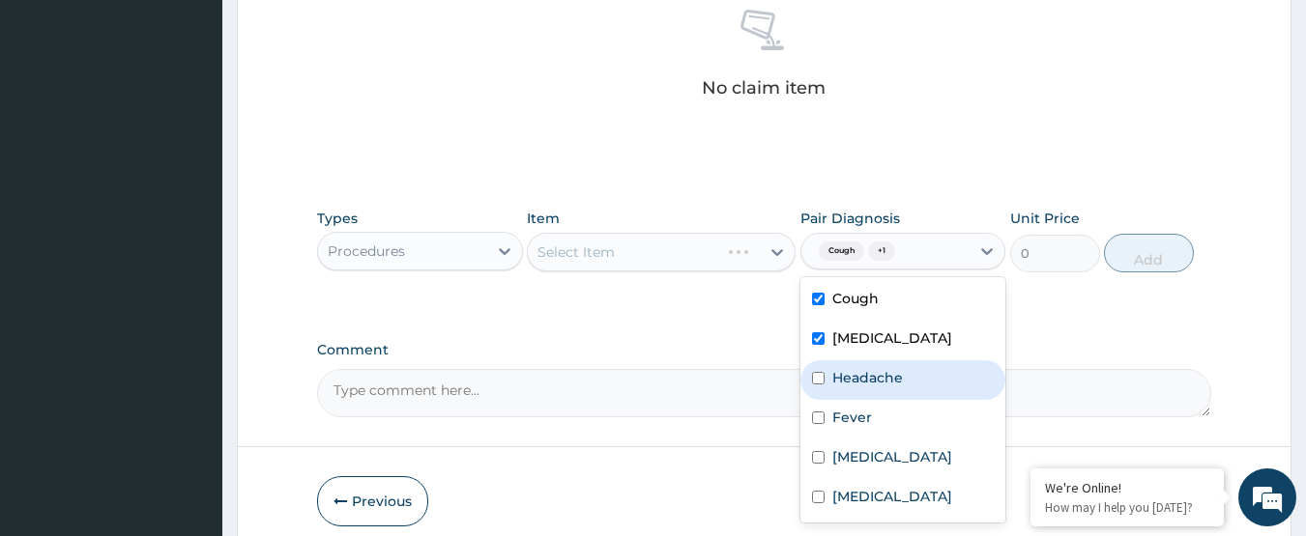
click at [850, 371] on label "Headache" at bounding box center [867, 377] width 71 height 19
checkbox input "true"
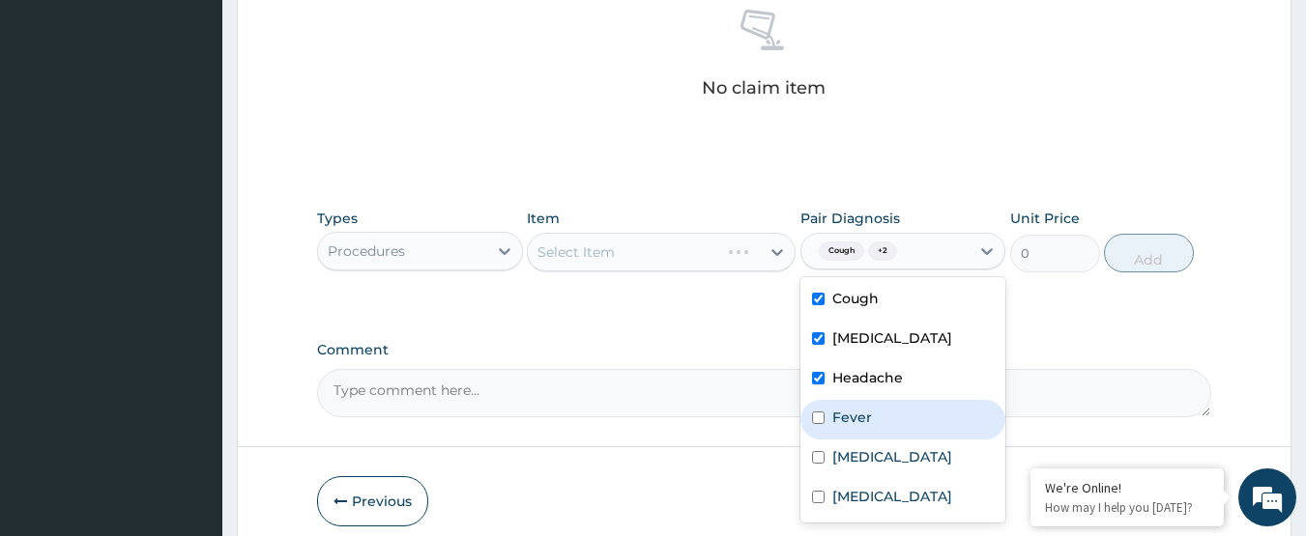
drag, startPoint x: 848, startPoint y: 405, endPoint x: 851, endPoint y: 419, distance: 14.8
click at [848, 406] on div "Fever" at bounding box center [903, 420] width 206 height 40
checkbox input "true"
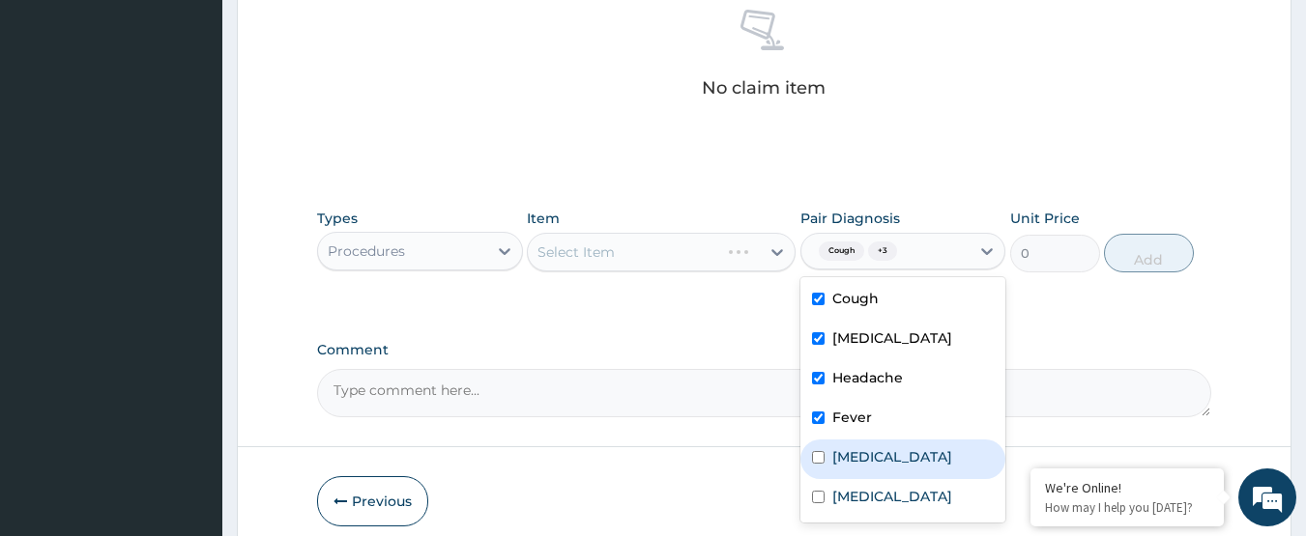
drag, startPoint x: 856, startPoint y: 441, endPoint x: 858, endPoint y: 458, distance: 17.5
click at [856, 449] on div "Malaria" at bounding box center [903, 460] width 206 height 40
checkbox input "true"
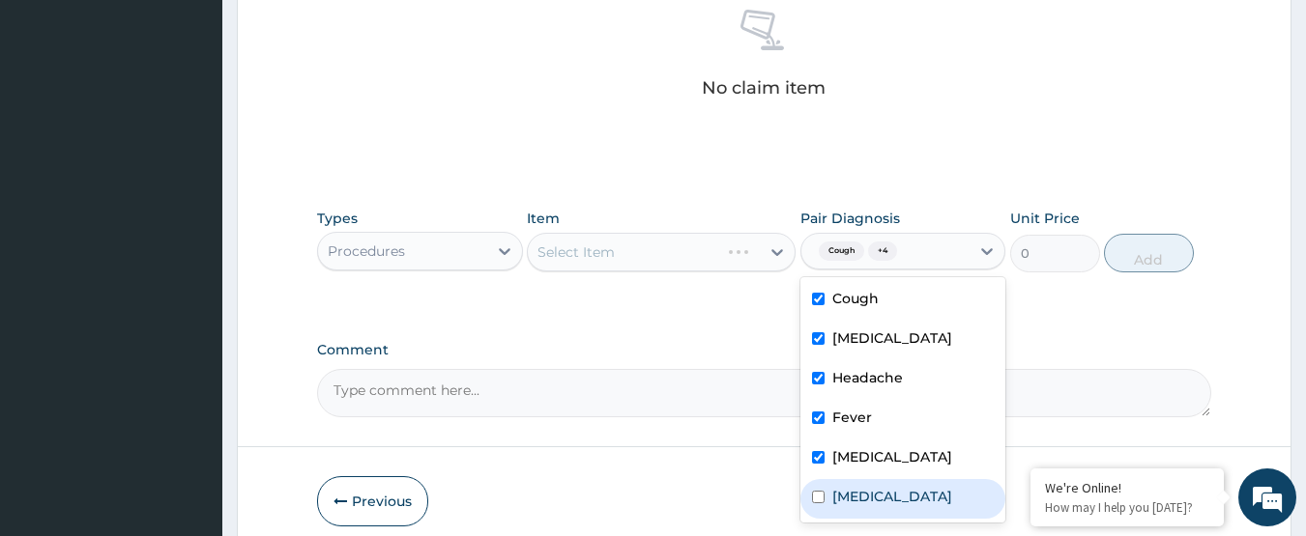
click at [873, 494] on label "Respiratory tract infection" at bounding box center [892, 496] width 120 height 19
checkbox input "true"
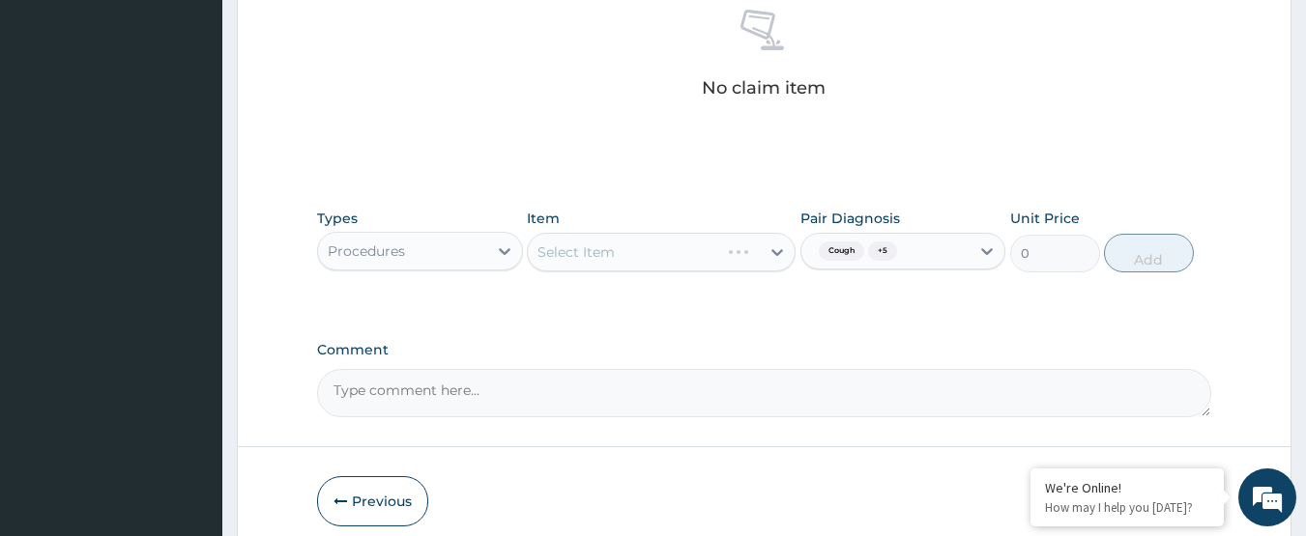
click at [737, 257] on div "Select Item" at bounding box center [661, 252] width 269 height 39
click at [658, 256] on div "Select Item" at bounding box center [661, 252] width 269 height 39
click at [707, 254] on div "Select Item" at bounding box center [661, 252] width 269 height 39
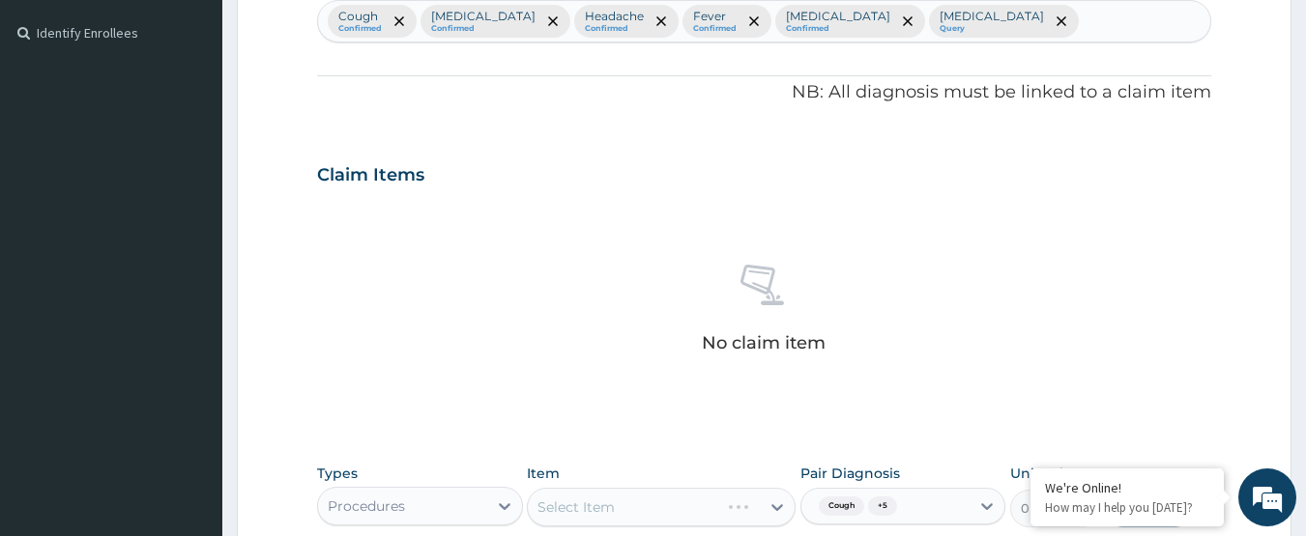
scroll to position [483, 0]
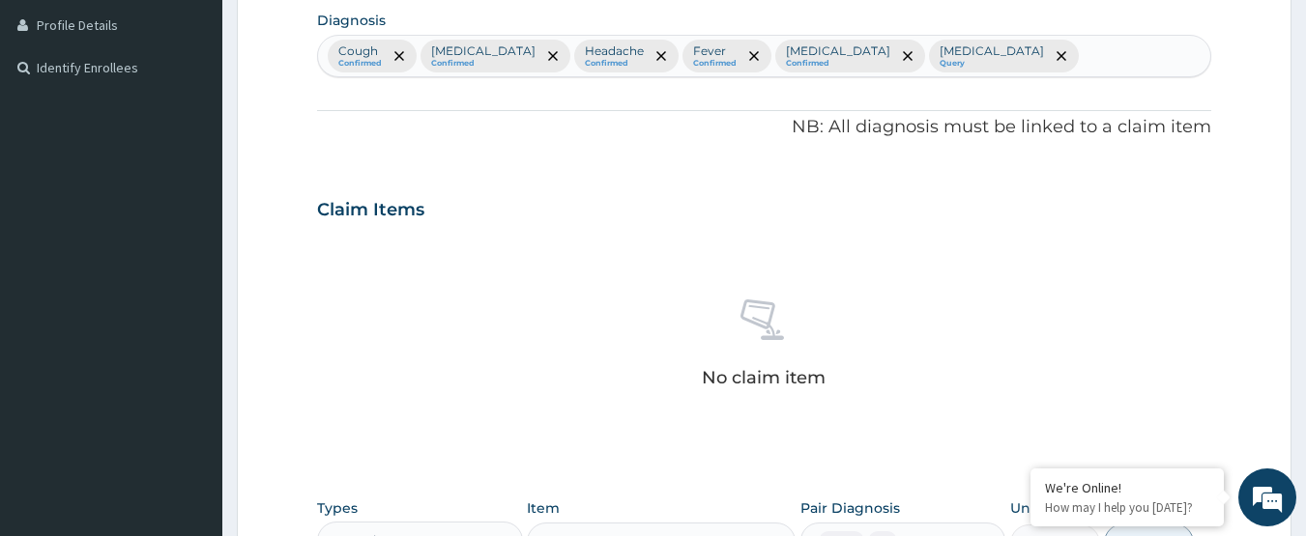
click at [1082, 59] on input "text" at bounding box center [1083, 55] width 2 height 19
type input "SEPSIS"
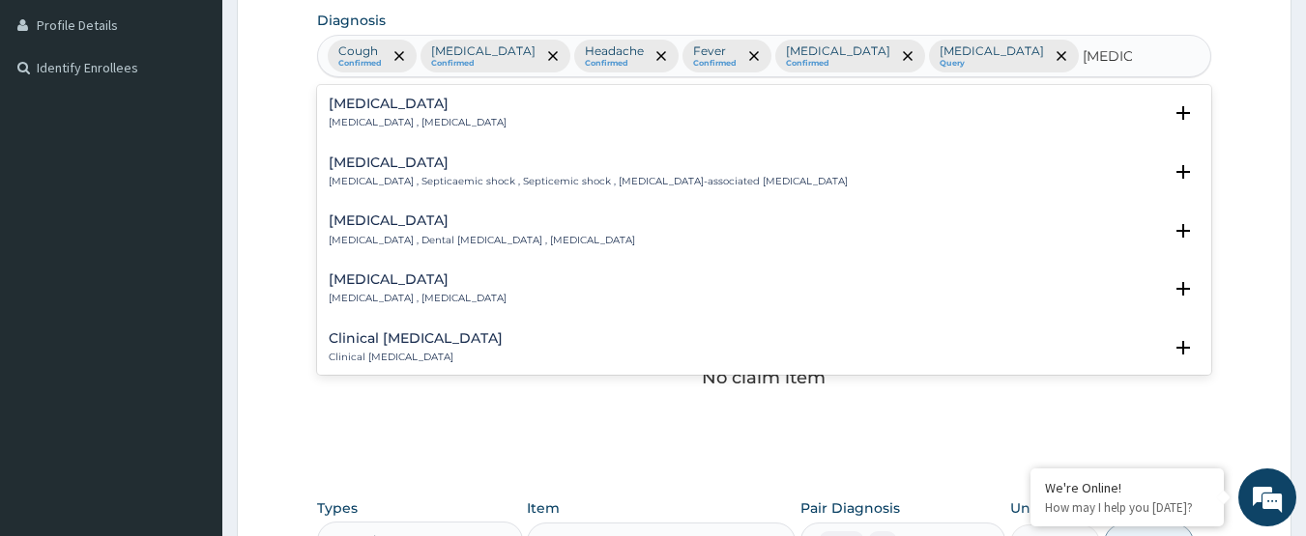
click at [532, 125] on div "Sepsis Systemic infection , Sepsis" at bounding box center [765, 114] width 872 height 34
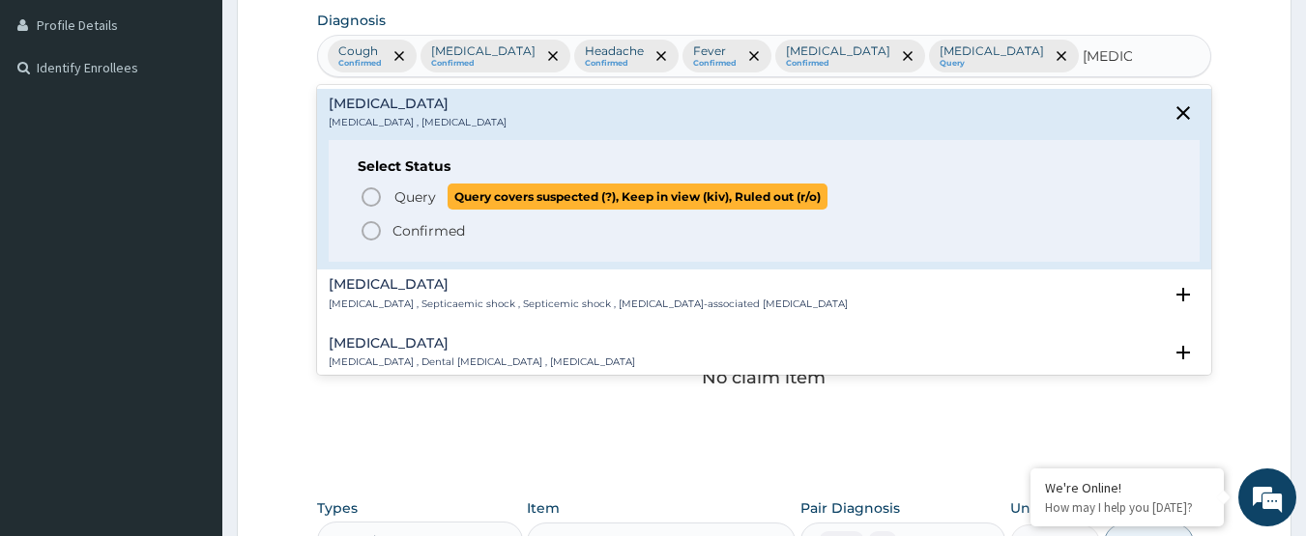
click at [456, 202] on span "Query covers suspected (?), Keep in view (kiv), Ruled out (r/o)" at bounding box center [637, 197] width 380 height 26
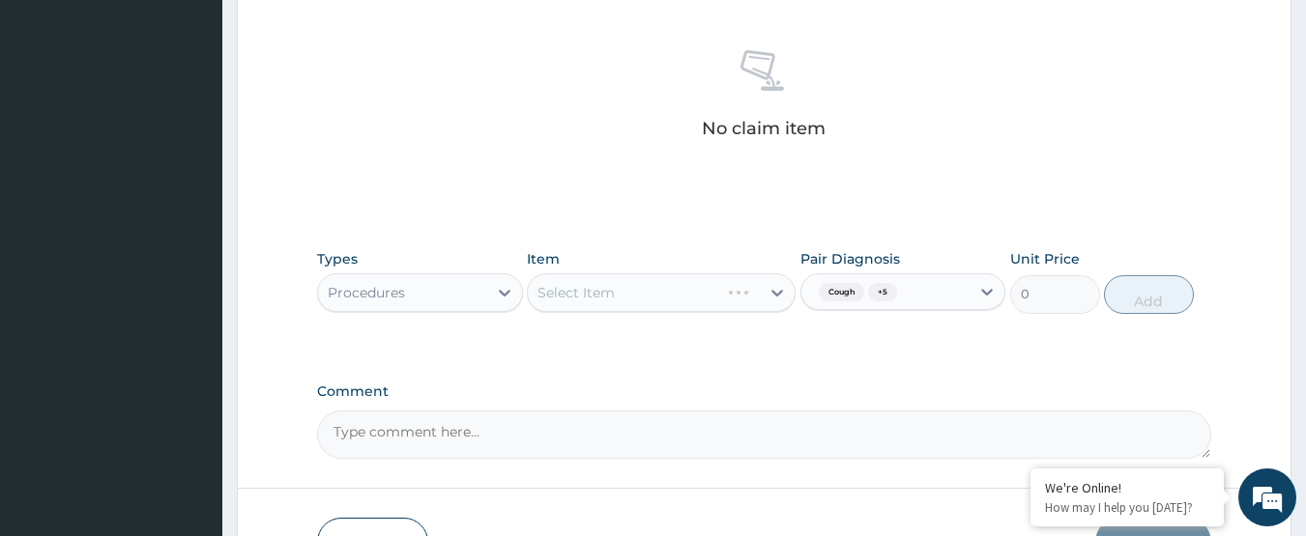
scroll to position [857, 0]
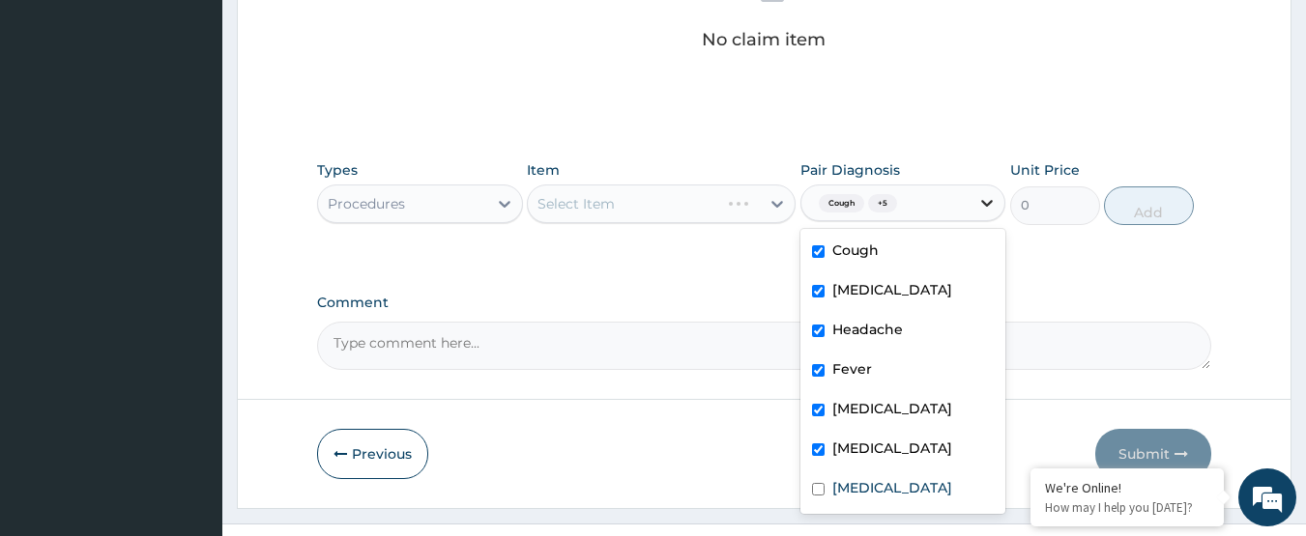
click at [985, 193] on icon at bounding box center [986, 202] width 19 height 19
click at [897, 471] on div "Sepsis" at bounding box center [903, 491] width 206 height 40
checkbox input "true"
click at [665, 185] on div "Select Item" at bounding box center [661, 204] width 269 height 39
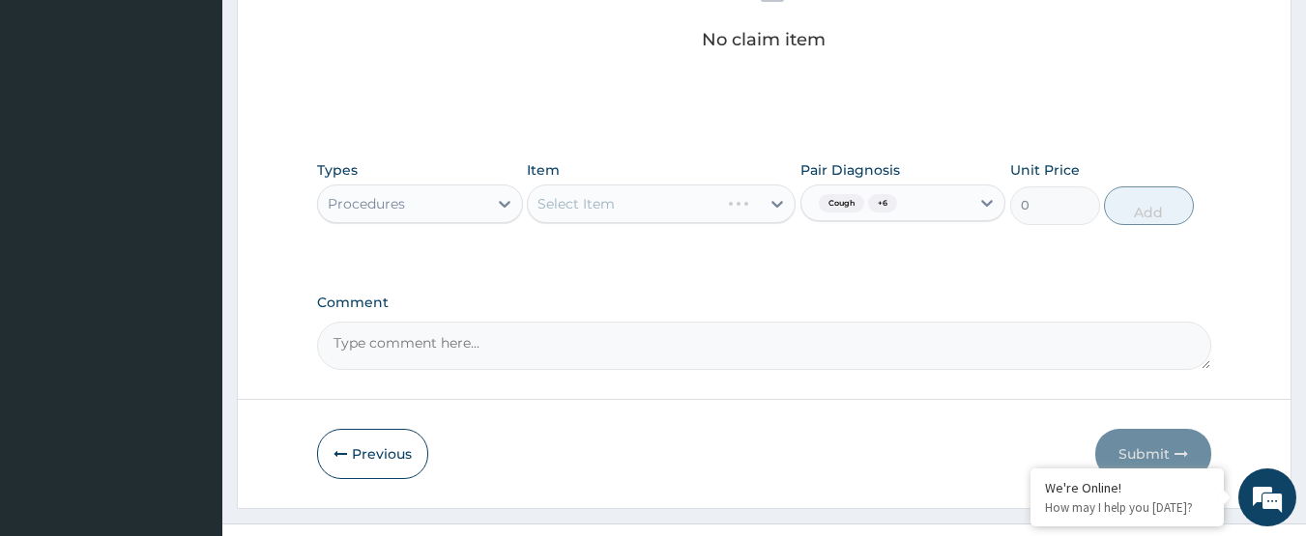
click at [665, 185] on div "Select Item" at bounding box center [661, 204] width 269 height 39
click at [663, 185] on div "Select Item" at bounding box center [661, 204] width 269 height 39
click at [659, 185] on div "Select Item" at bounding box center [661, 204] width 269 height 39
click at [702, 185] on div "Select Item" at bounding box center [661, 204] width 269 height 39
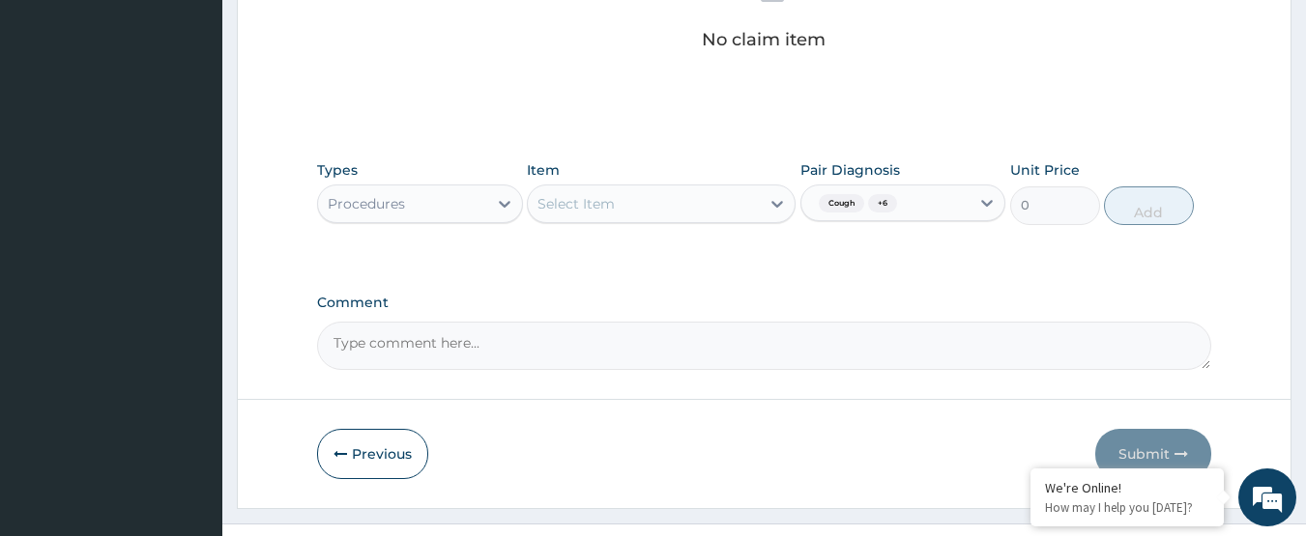
click at [617, 188] on div "Select Item" at bounding box center [644, 203] width 232 height 31
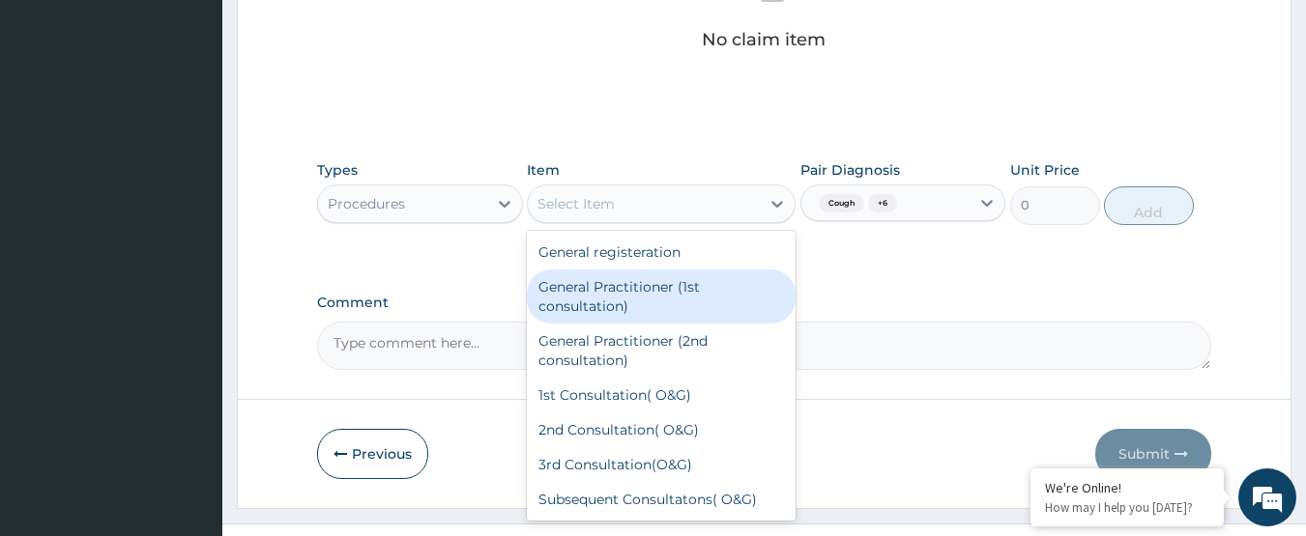
click at [652, 270] on div "General Practitioner (1st consultation)" at bounding box center [661, 297] width 269 height 54
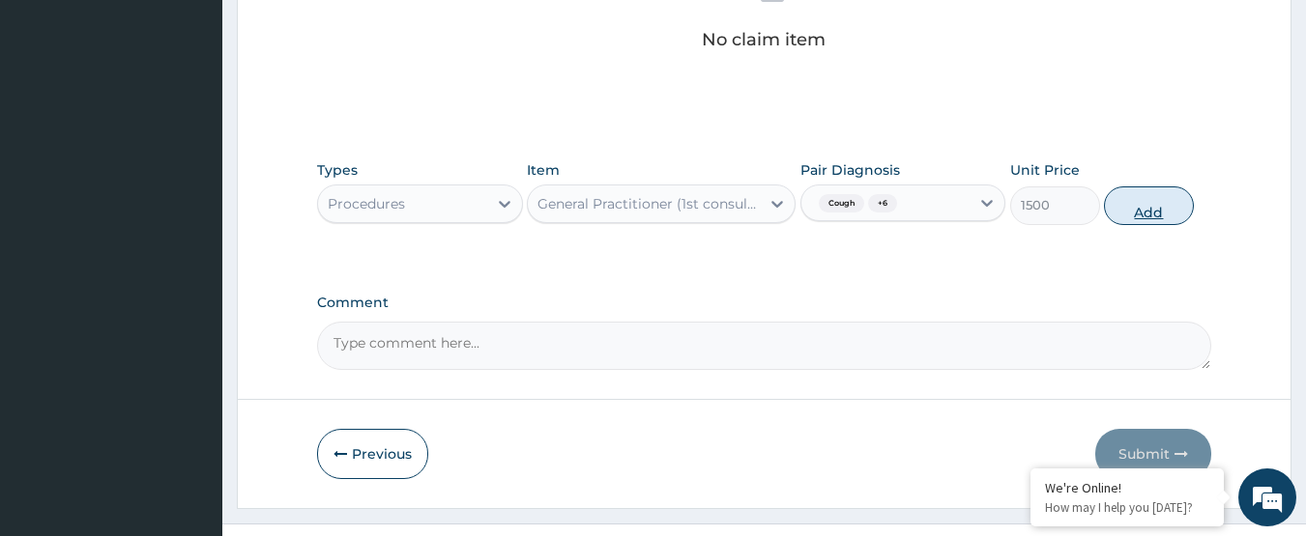
click at [1139, 187] on button "Add" at bounding box center [1149, 206] width 90 height 39
type input "0"
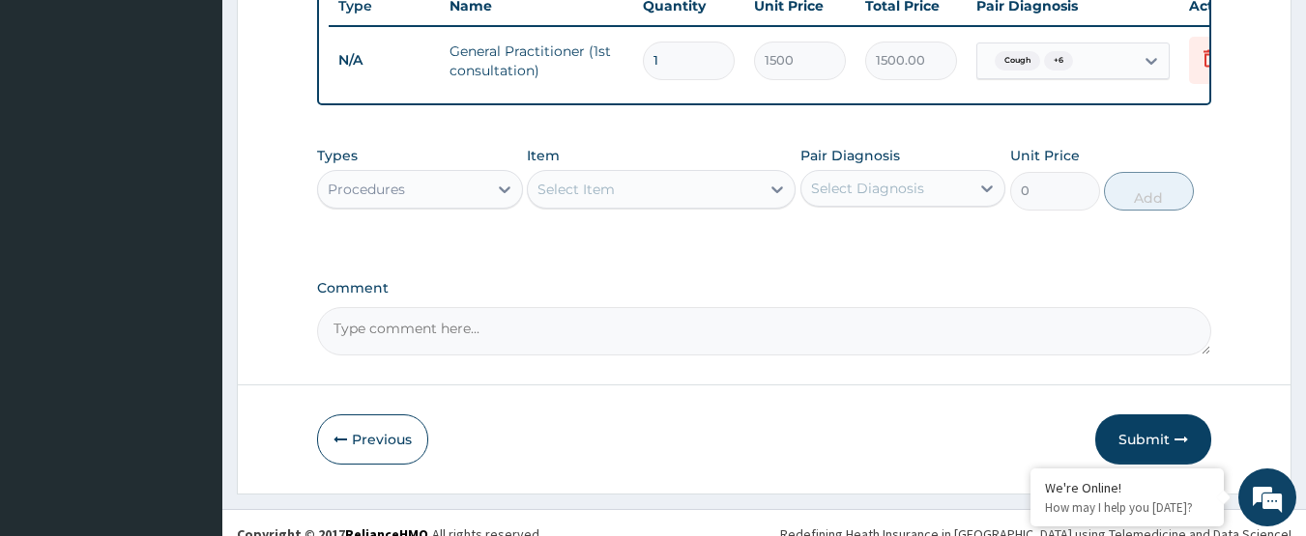
click at [430, 174] on div "Procedures" at bounding box center [402, 189] width 169 height 31
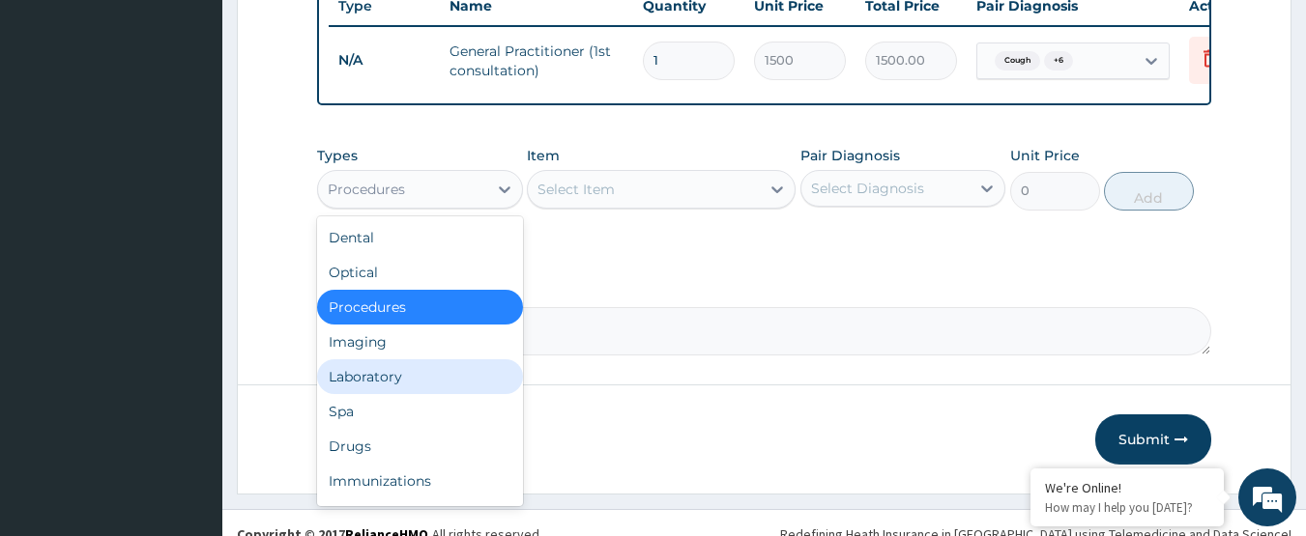
click at [426, 360] on div "Laboratory" at bounding box center [420, 377] width 206 height 35
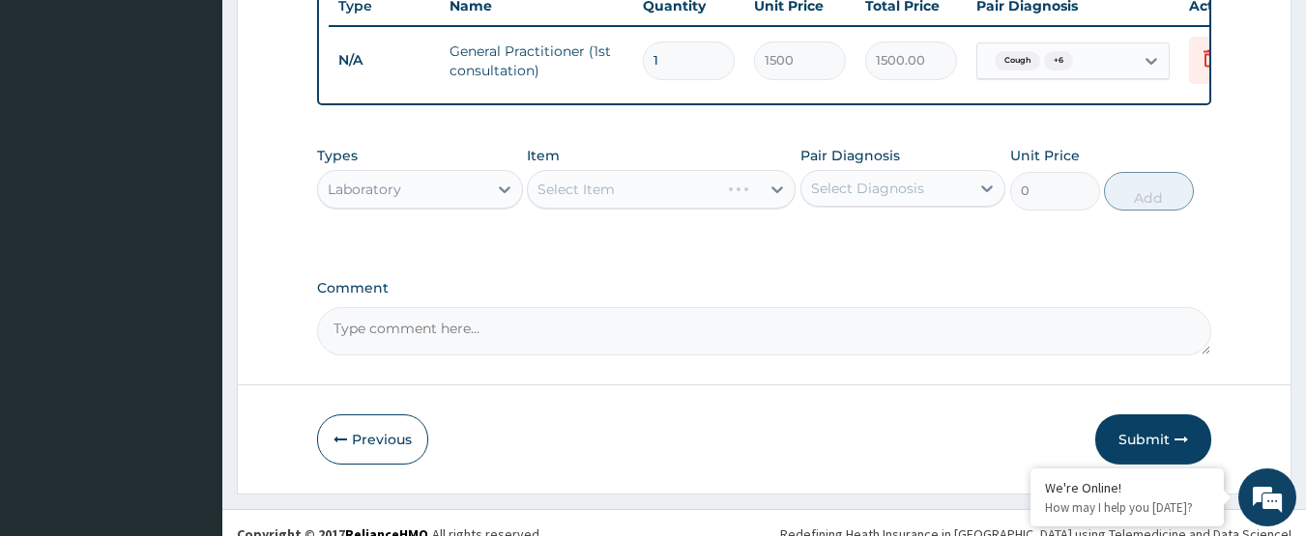
click at [879, 179] on div "Select Diagnosis" at bounding box center [867, 188] width 113 height 19
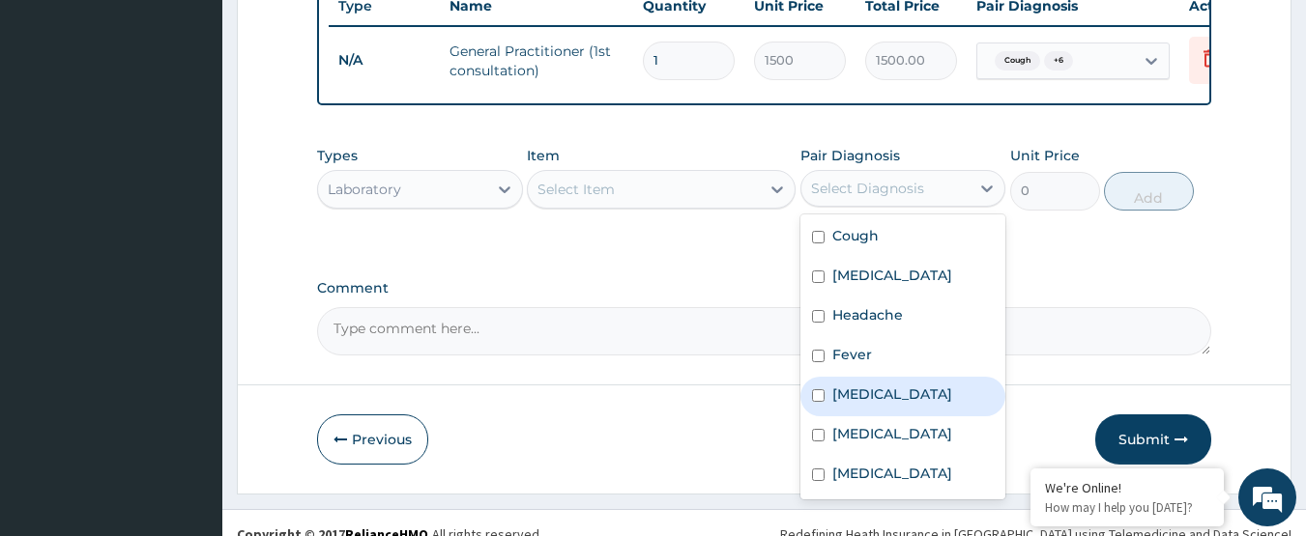
click at [880, 385] on label "Malaria" at bounding box center [892, 394] width 120 height 19
checkbox input "true"
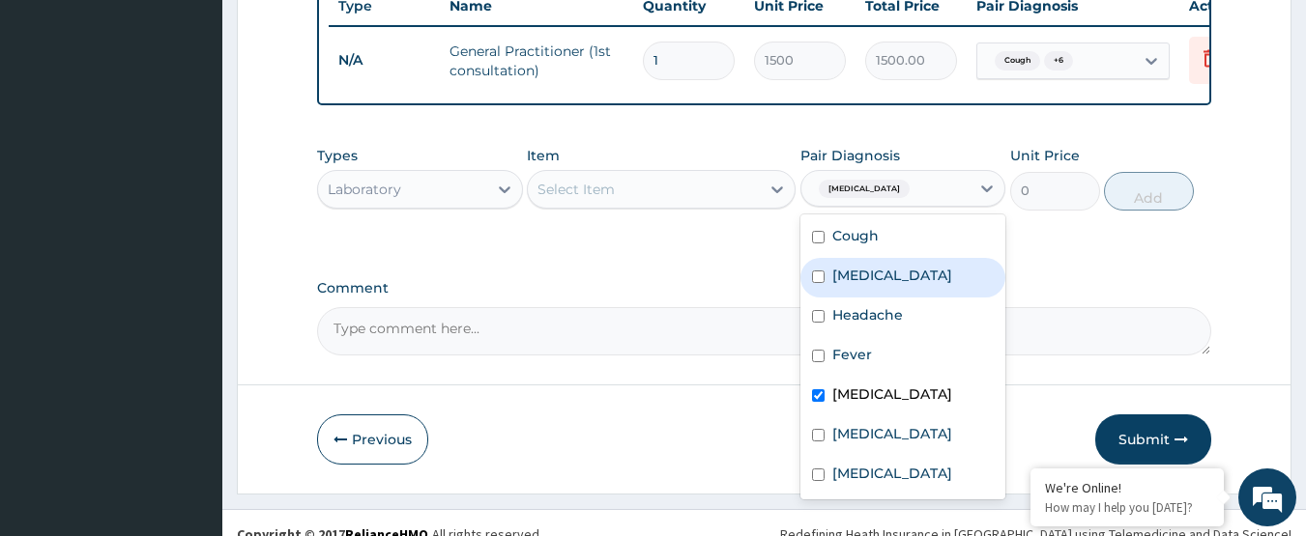
click at [702, 174] on div "Select Item" at bounding box center [644, 189] width 232 height 31
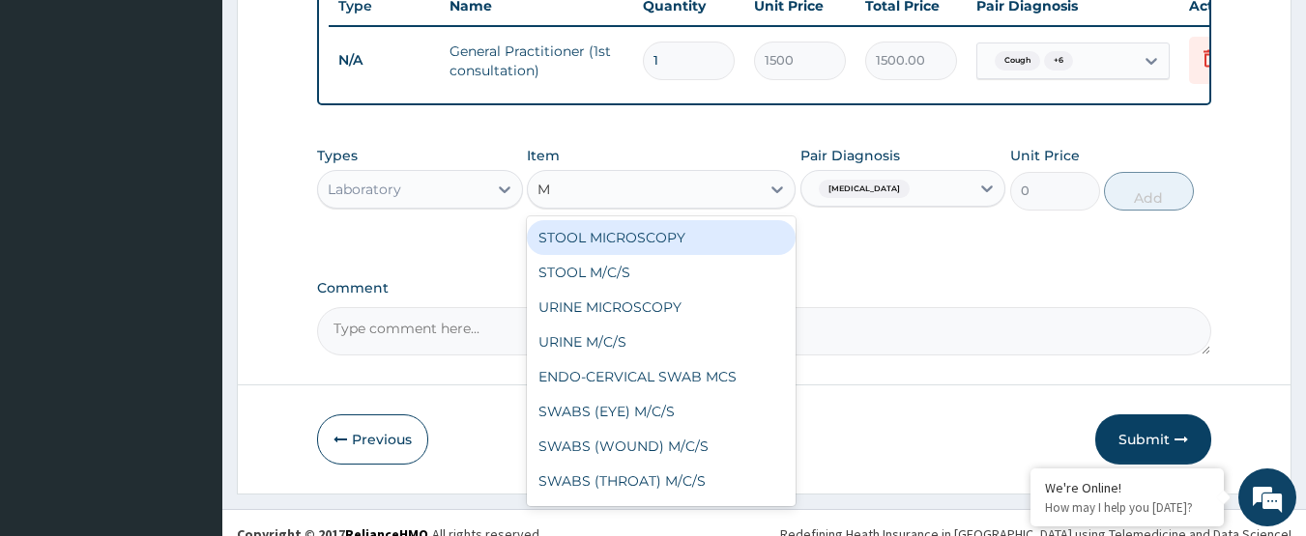
type input "MP"
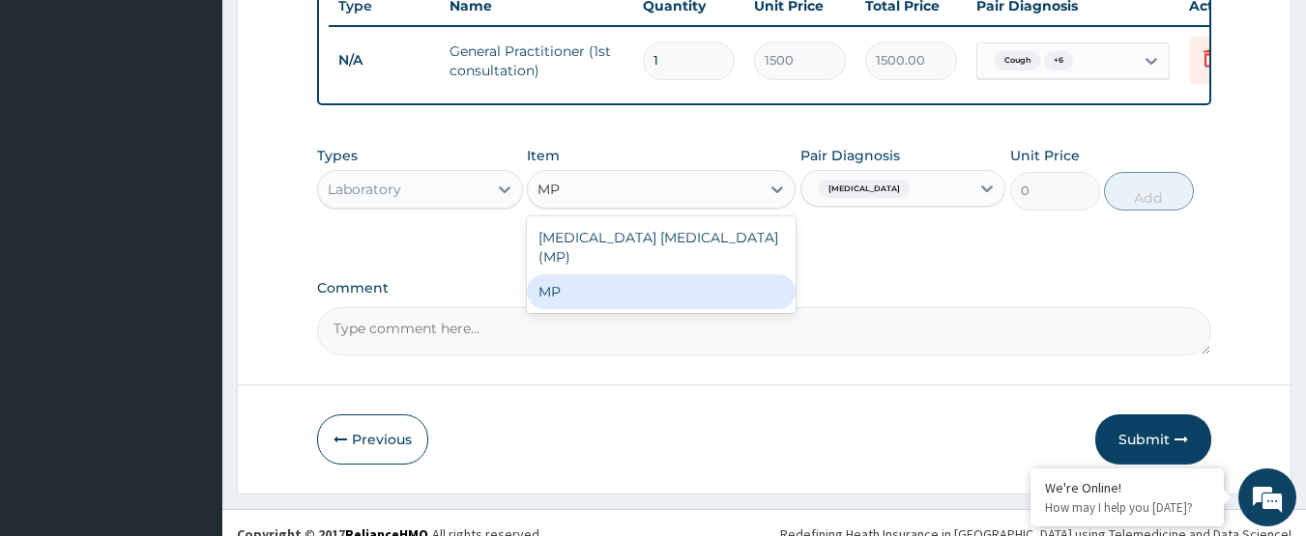
drag, startPoint x: 686, startPoint y: 251, endPoint x: 1032, endPoint y: 181, distance: 353.1
click at [691, 274] on div "MP" at bounding box center [661, 291] width 269 height 35
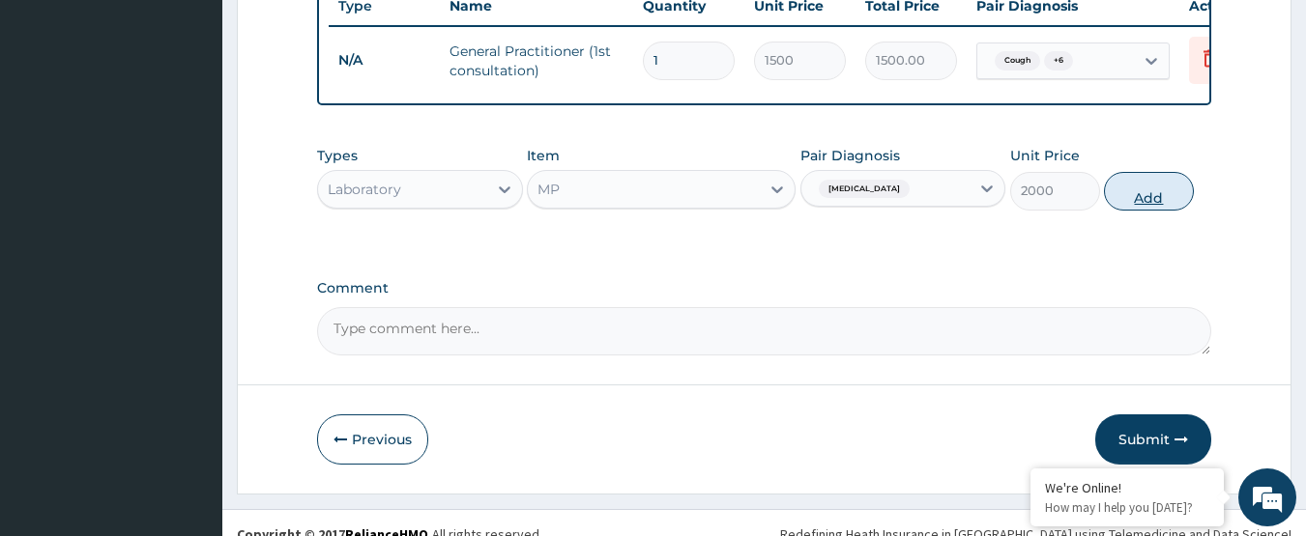
click at [1145, 172] on button "Add" at bounding box center [1149, 191] width 90 height 39
type input "0"
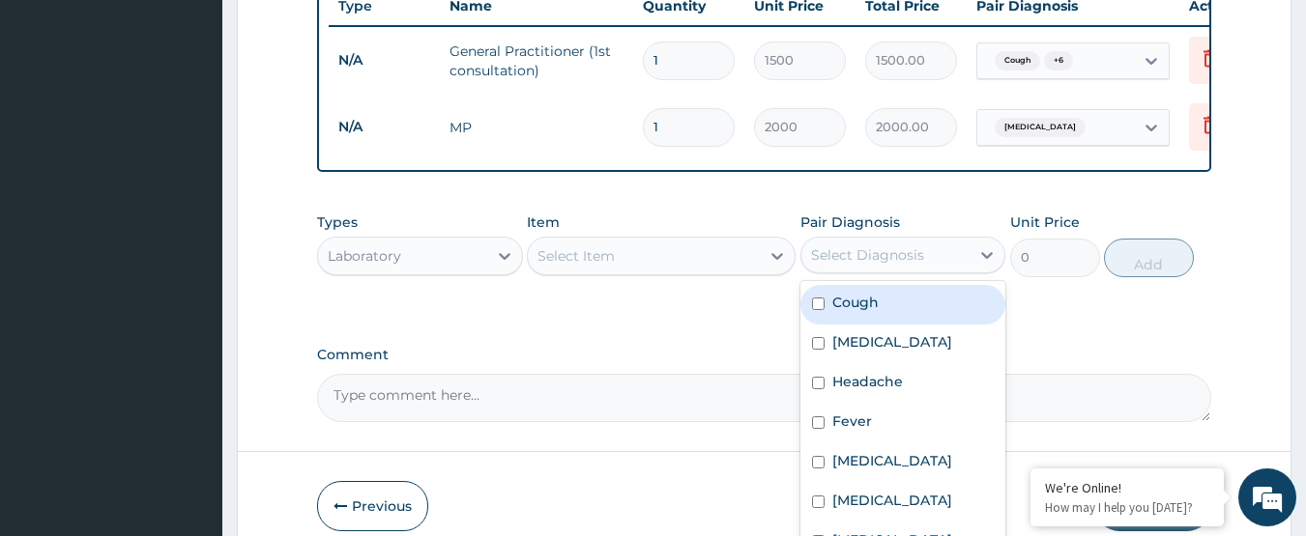
click at [943, 240] on div "Select Diagnosis" at bounding box center [885, 255] width 169 height 31
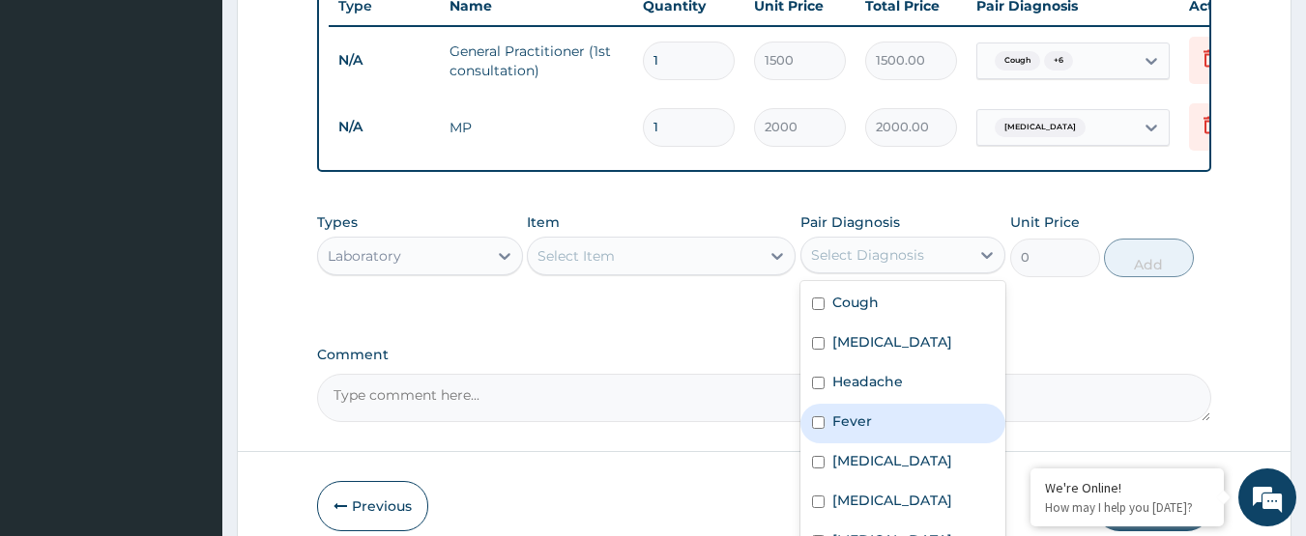
scroll to position [14, 0]
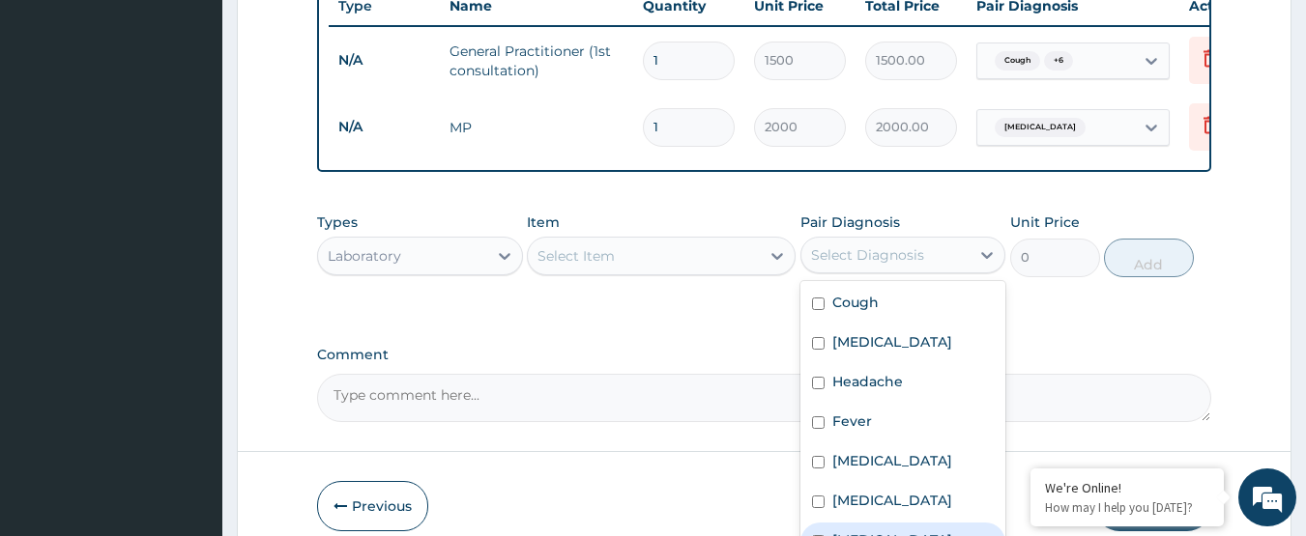
click at [878, 524] on div "Sepsis" at bounding box center [903, 543] width 206 height 40
checkbox input "true"
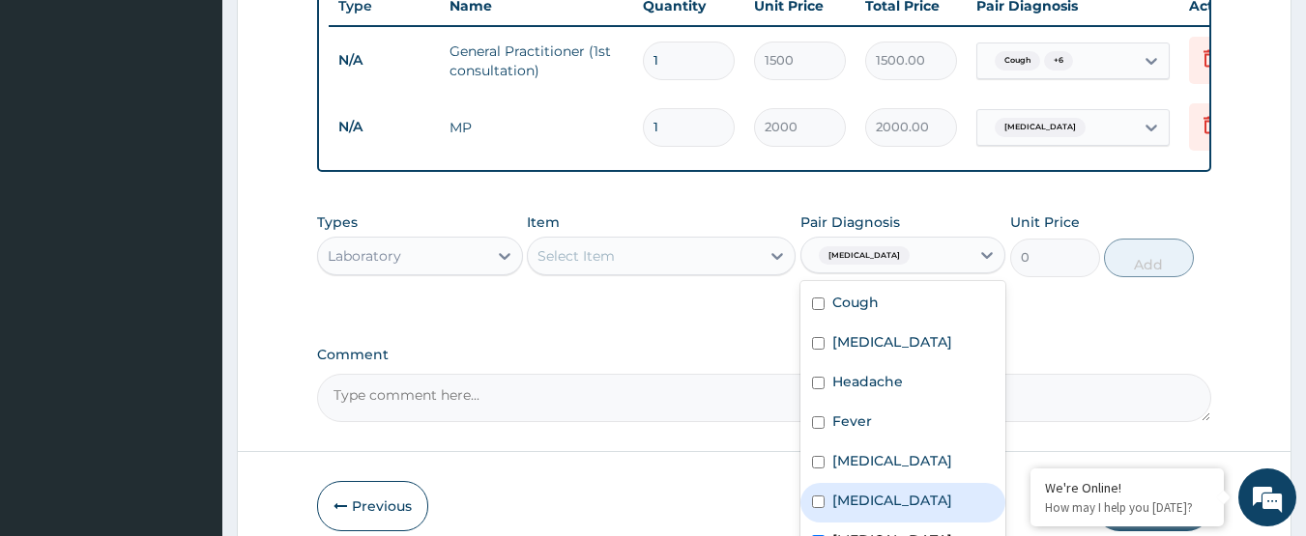
click at [885, 491] on label "Respiratory tract infection" at bounding box center [892, 500] width 120 height 19
checkbox input "true"
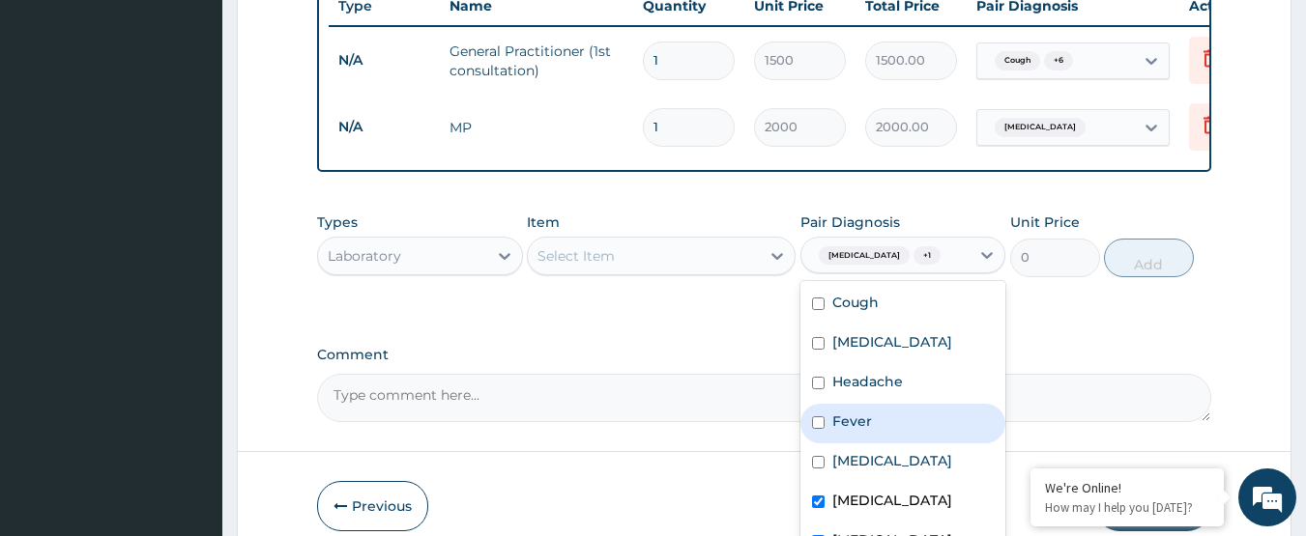
click at [714, 247] on div "Select Item" at bounding box center [644, 256] width 232 height 31
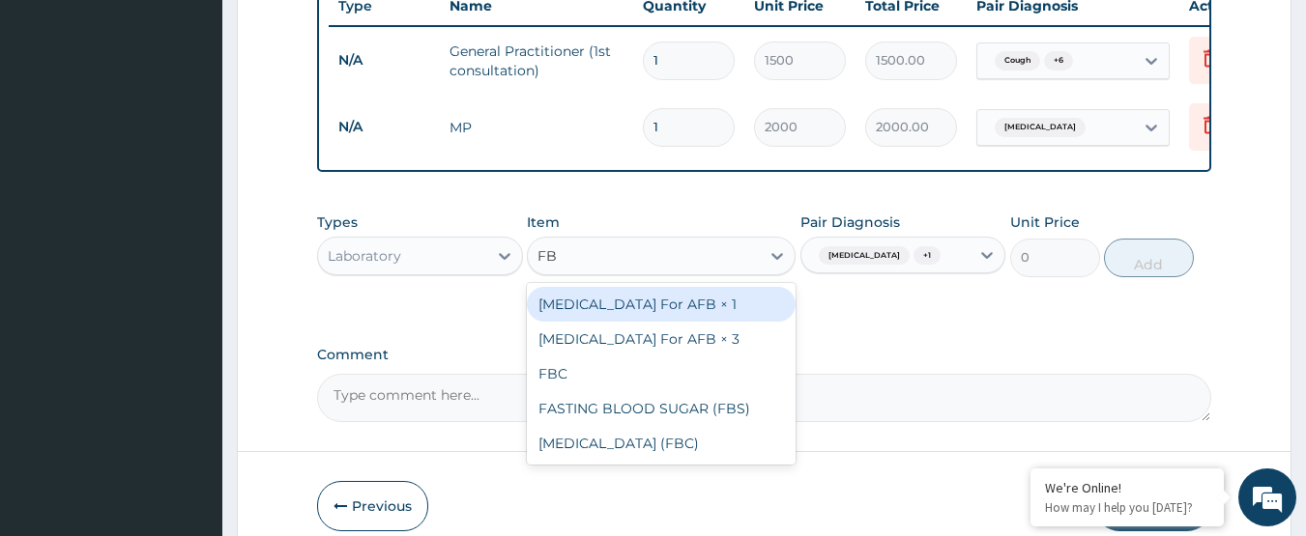
type input "FBC"
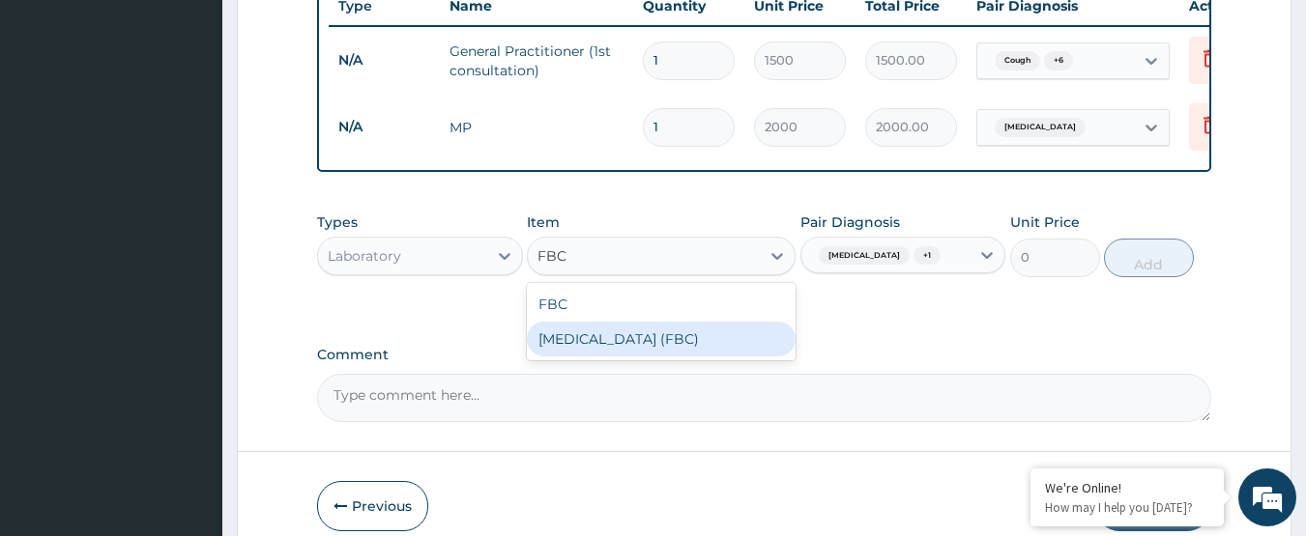
click at [716, 322] on div "Full Blood Count (FBC)" at bounding box center [661, 339] width 269 height 35
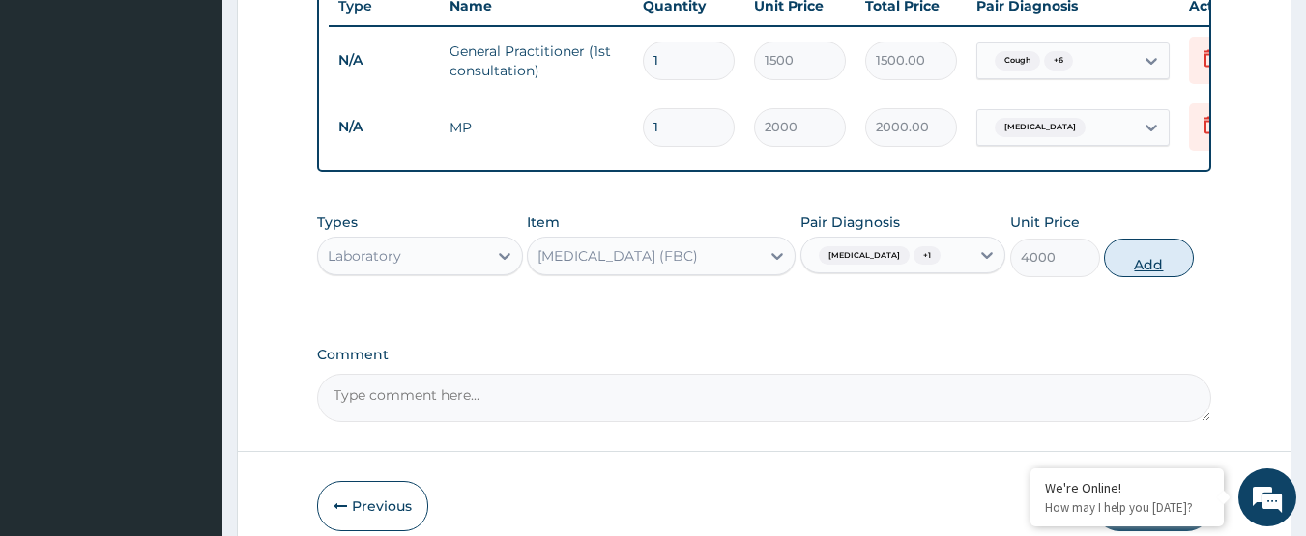
click at [1132, 242] on button "Add" at bounding box center [1149, 258] width 90 height 39
type input "0"
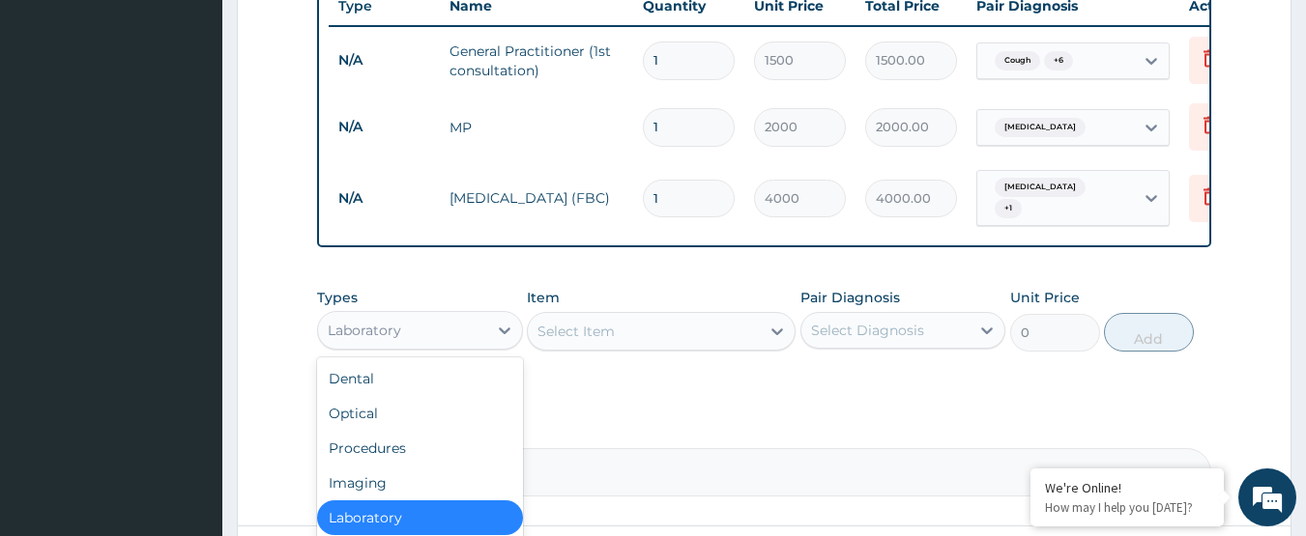
click at [469, 315] on div "Laboratory" at bounding box center [402, 330] width 169 height 31
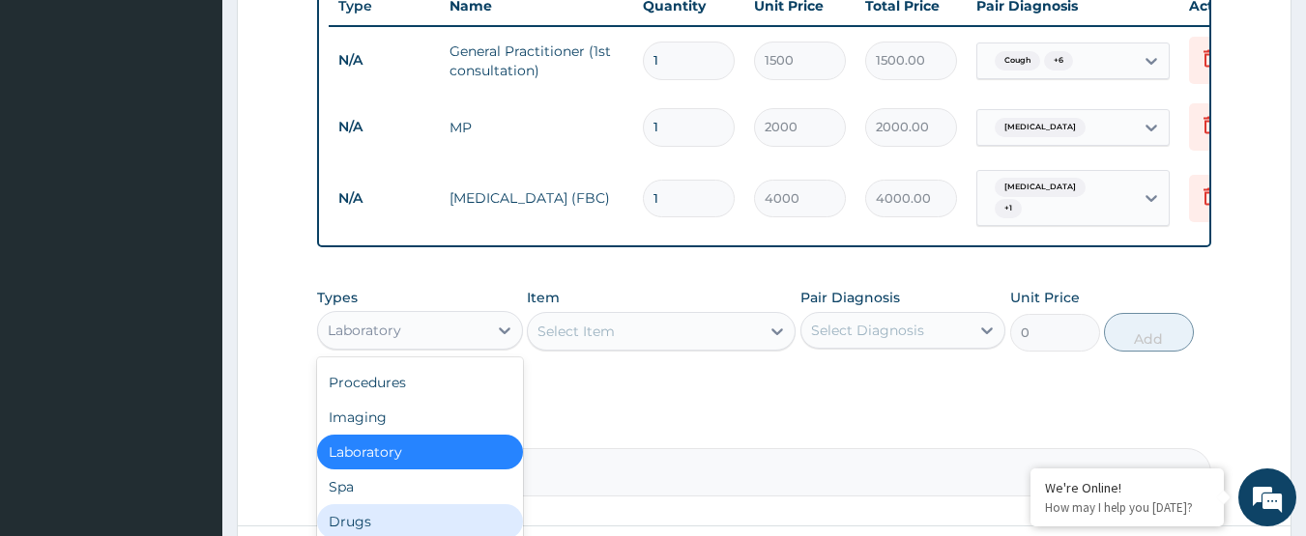
drag, startPoint x: 418, startPoint y: 493, endPoint x: 500, endPoint y: 500, distance: 82.4
click at [421, 505] on div "Drugs" at bounding box center [420, 522] width 206 height 35
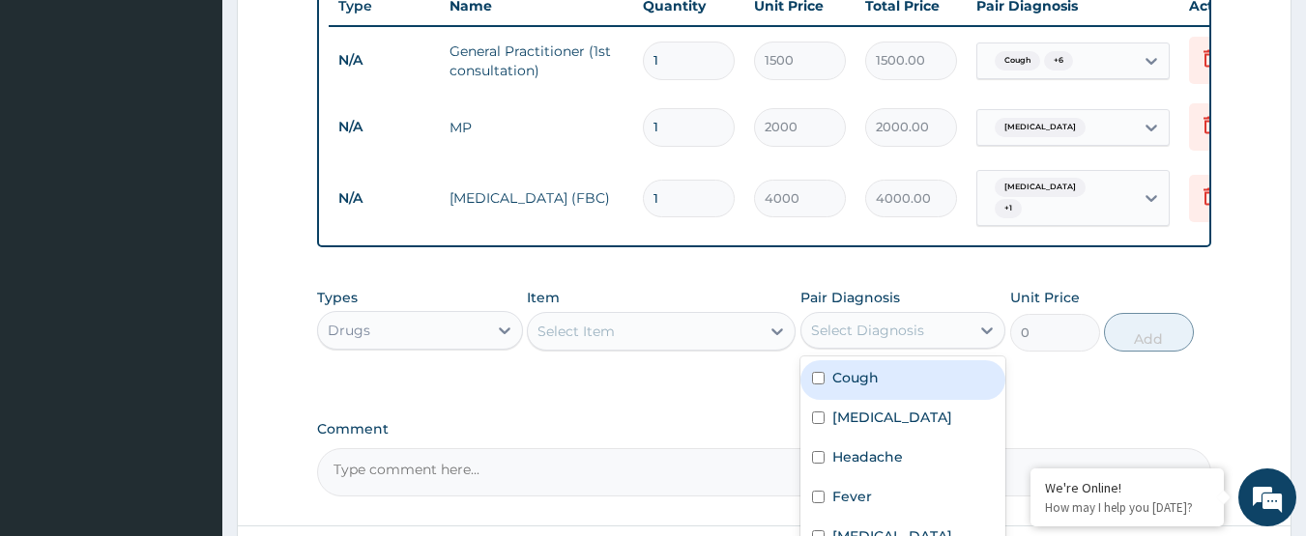
click at [902, 321] on div "Select Diagnosis" at bounding box center [867, 330] width 113 height 19
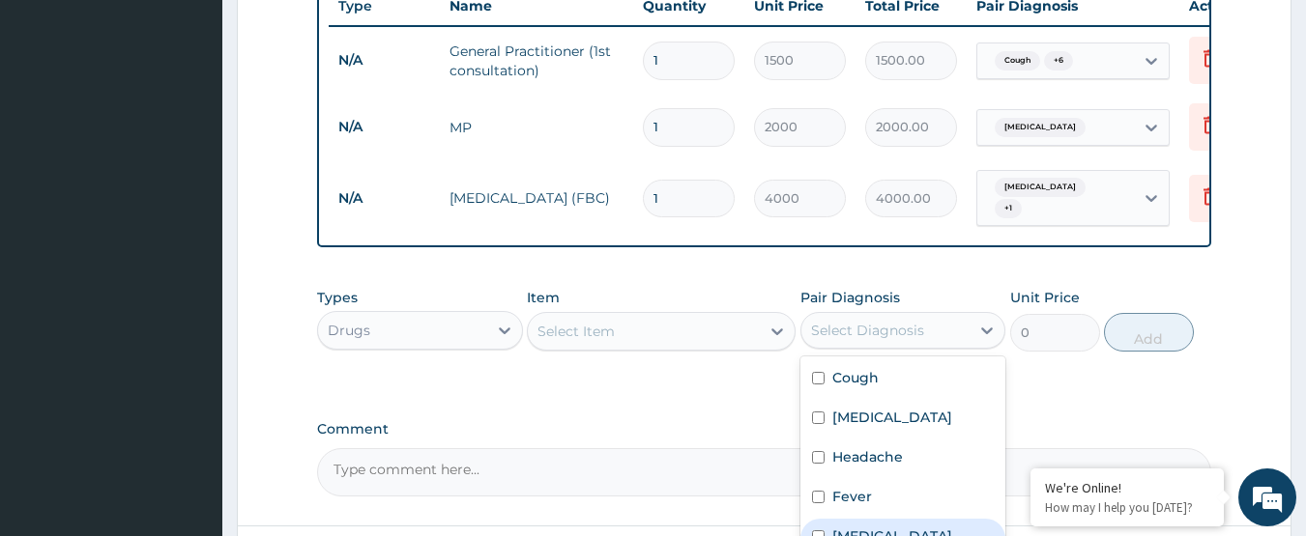
drag, startPoint x: 863, startPoint y: 510, endPoint x: 761, endPoint y: 342, distance: 196.9
click at [863, 527] on label "Malaria" at bounding box center [892, 536] width 120 height 19
checkbox input "true"
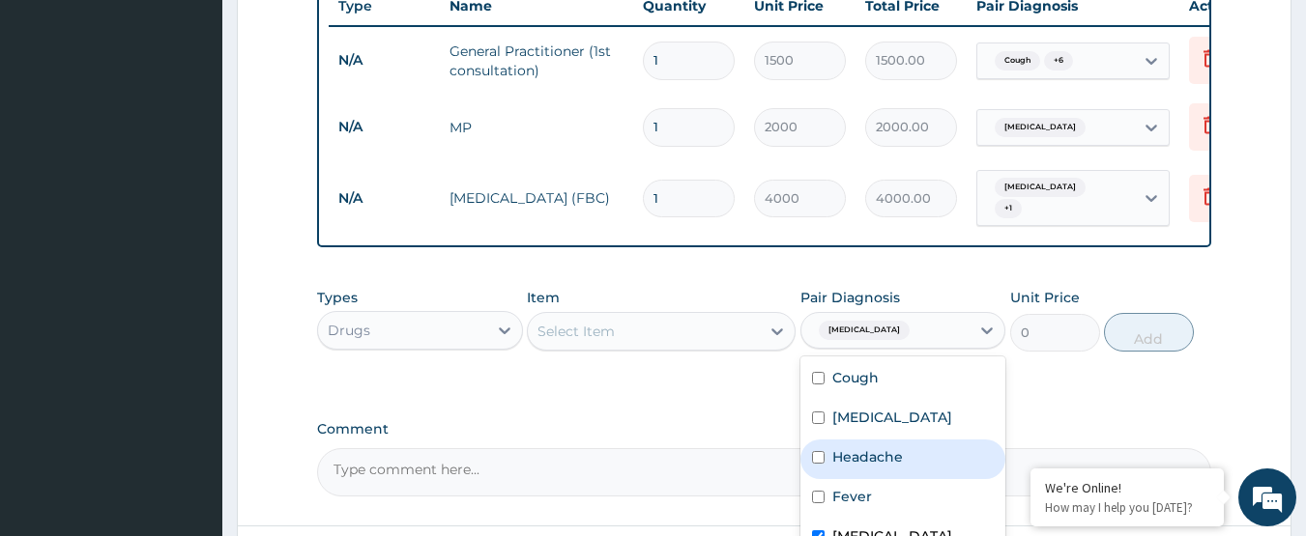
click at [710, 316] on div "Select Item" at bounding box center [644, 331] width 232 height 31
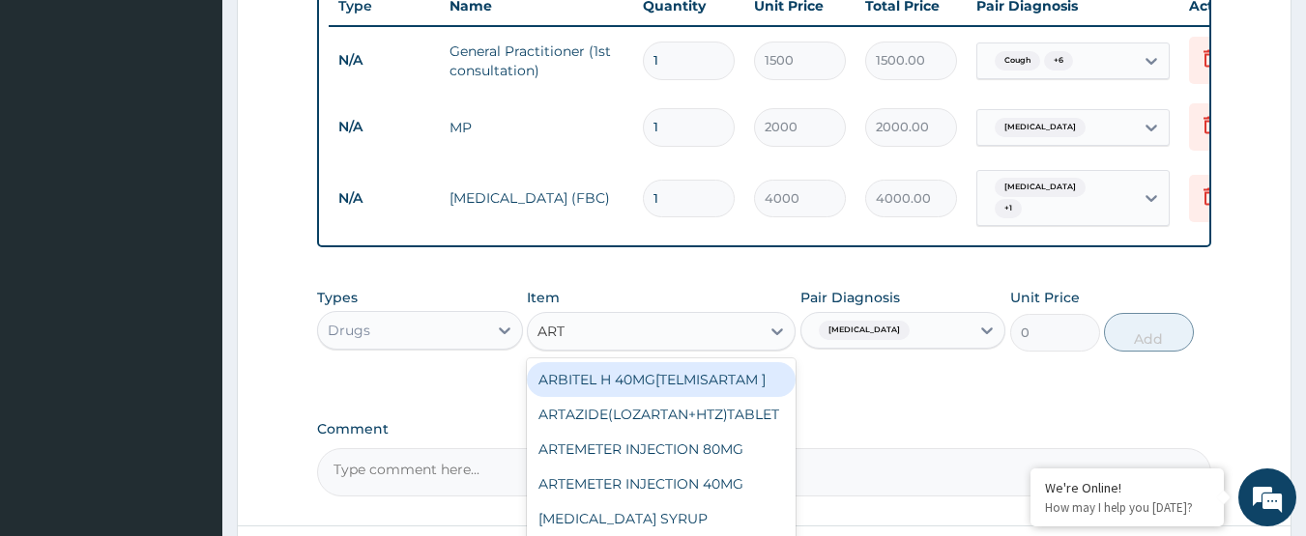
type input "ARTH"
click at [741, 364] on div "Arthemether/lumefantrine/TAB" at bounding box center [661, 379] width 269 height 35
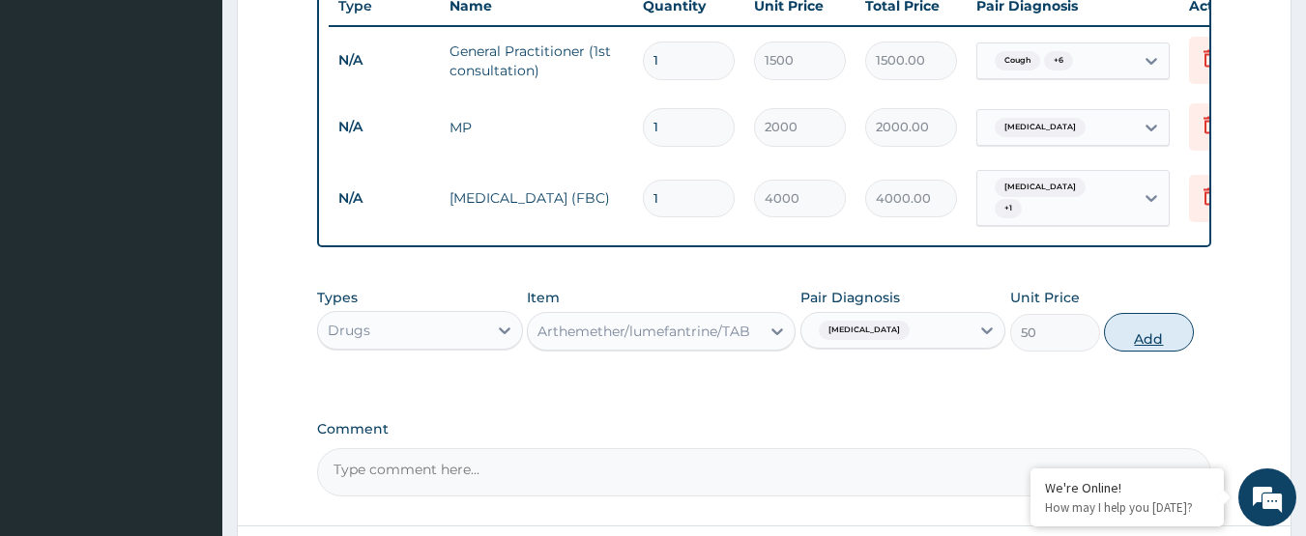
click at [1139, 313] on button "Add" at bounding box center [1149, 332] width 90 height 39
type input "0"
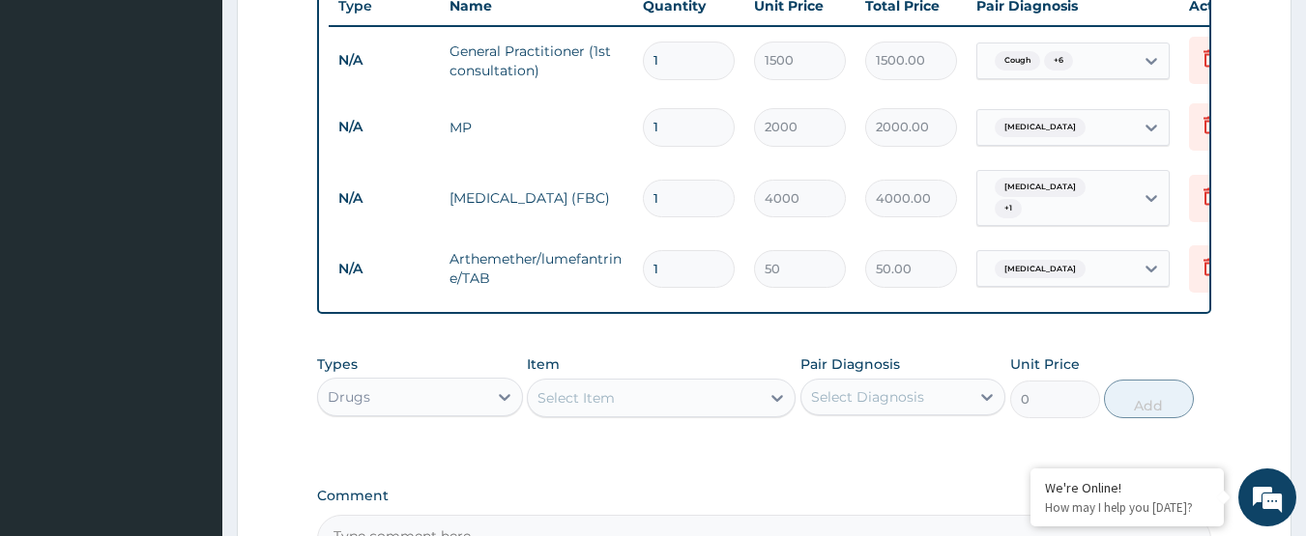
type input "0.00"
type input "2"
type input "100.00"
type input "24"
type input "1200.00"
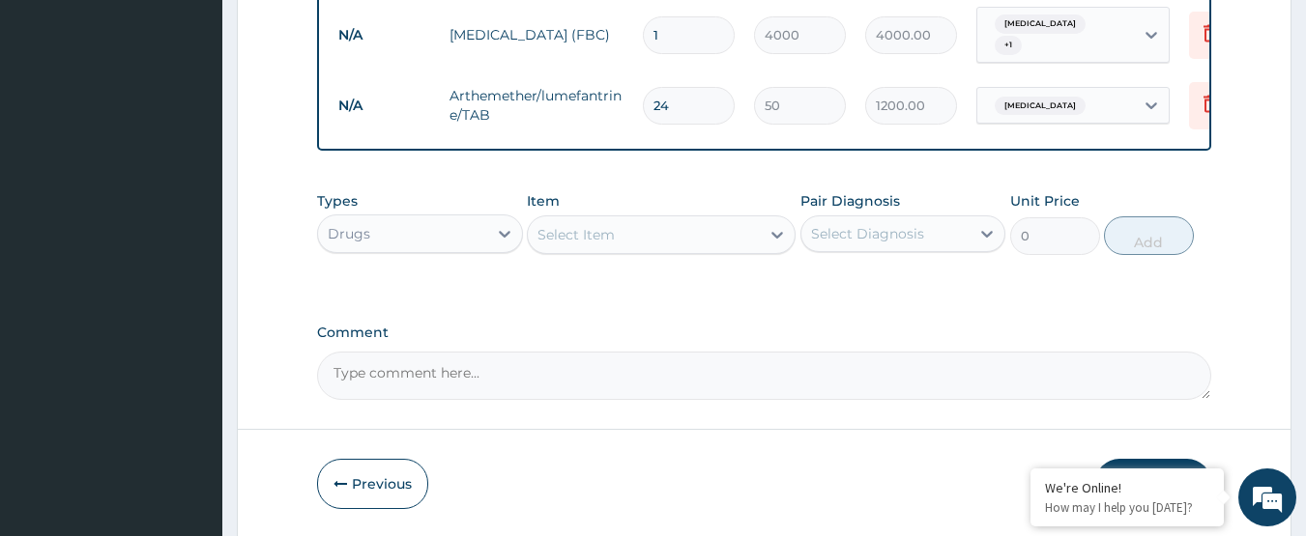
scroll to position [980, 0]
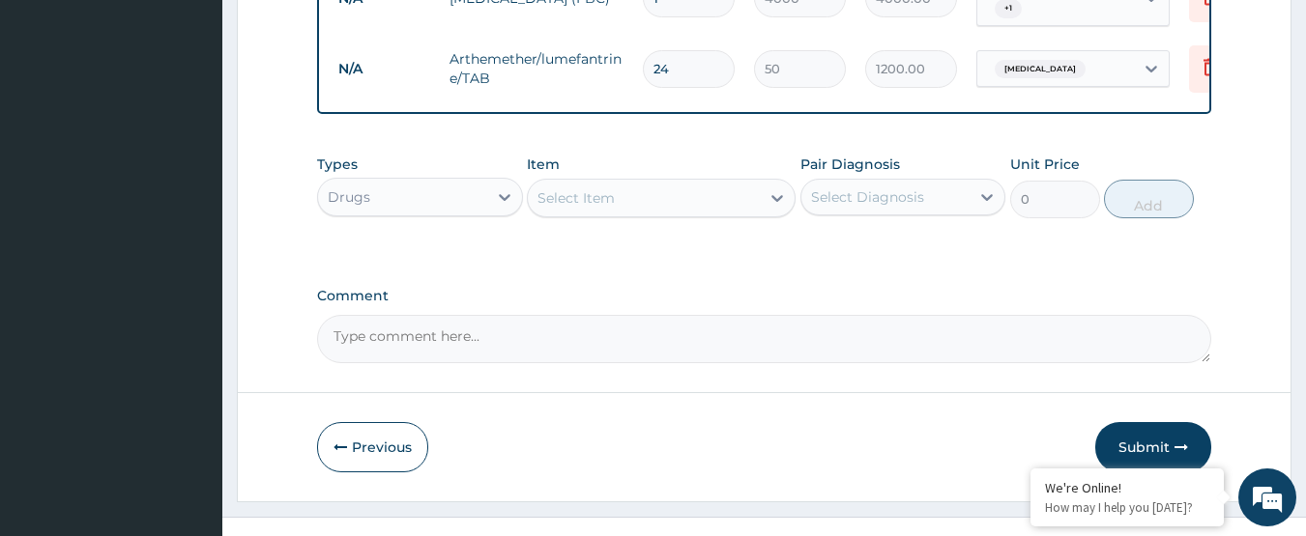
type input "24"
click at [899, 182] on div "Select Diagnosis" at bounding box center [885, 197] width 169 height 31
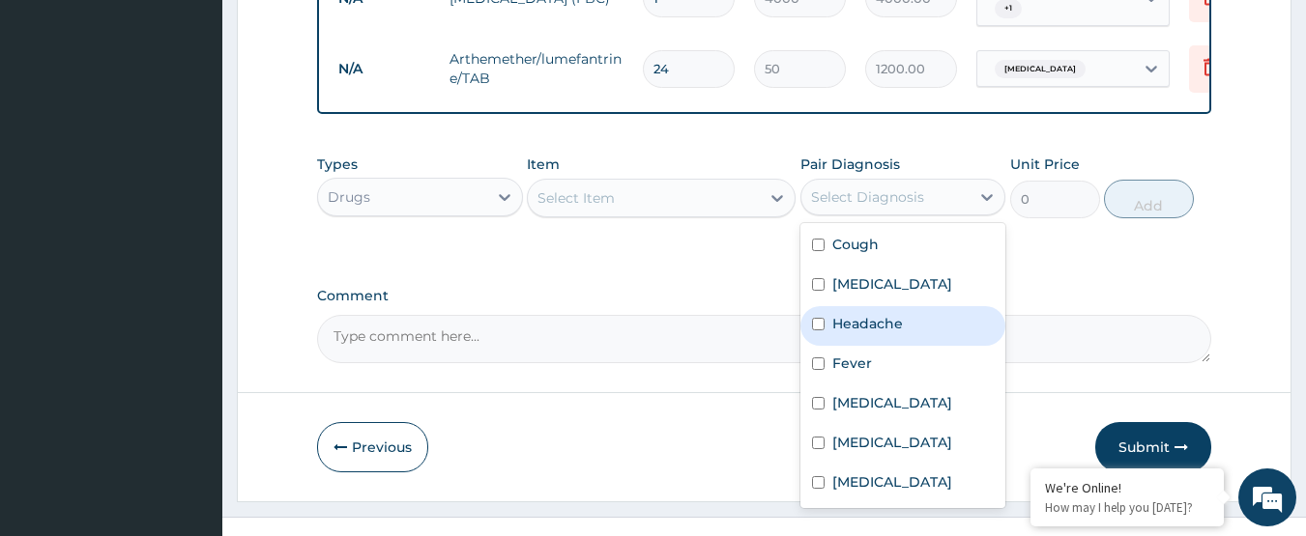
drag, startPoint x: 882, startPoint y: 293, endPoint x: 875, endPoint y: 318, distance: 26.3
click at [881, 314] on label "Headache" at bounding box center [867, 323] width 71 height 19
checkbox input "true"
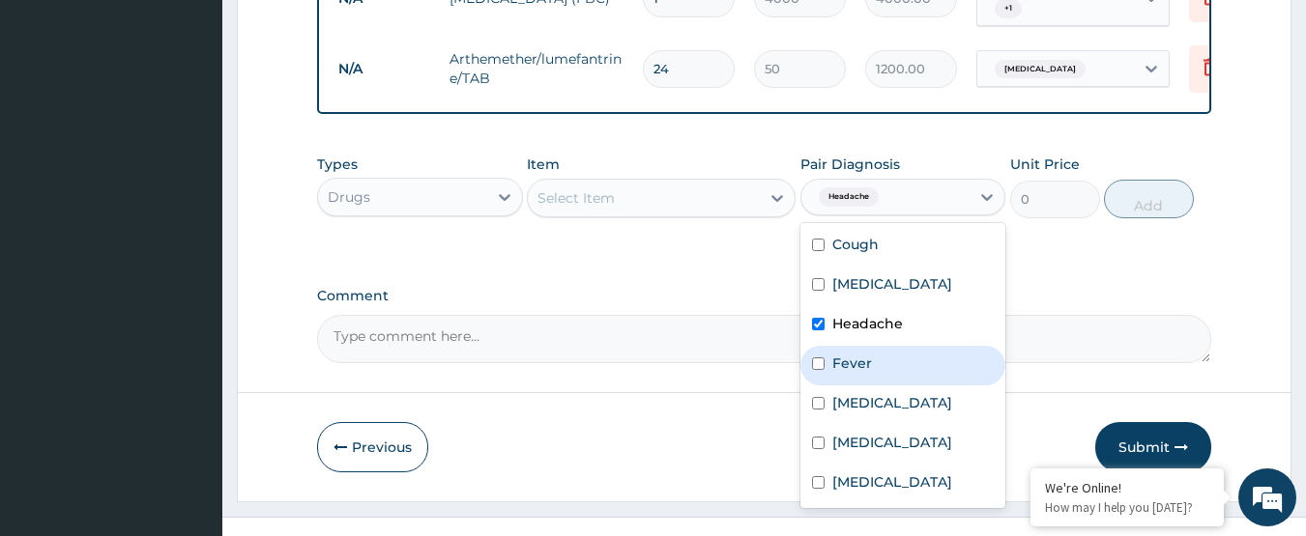
click at [871, 346] on div "Fever" at bounding box center [903, 366] width 206 height 40
checkbox input "true"
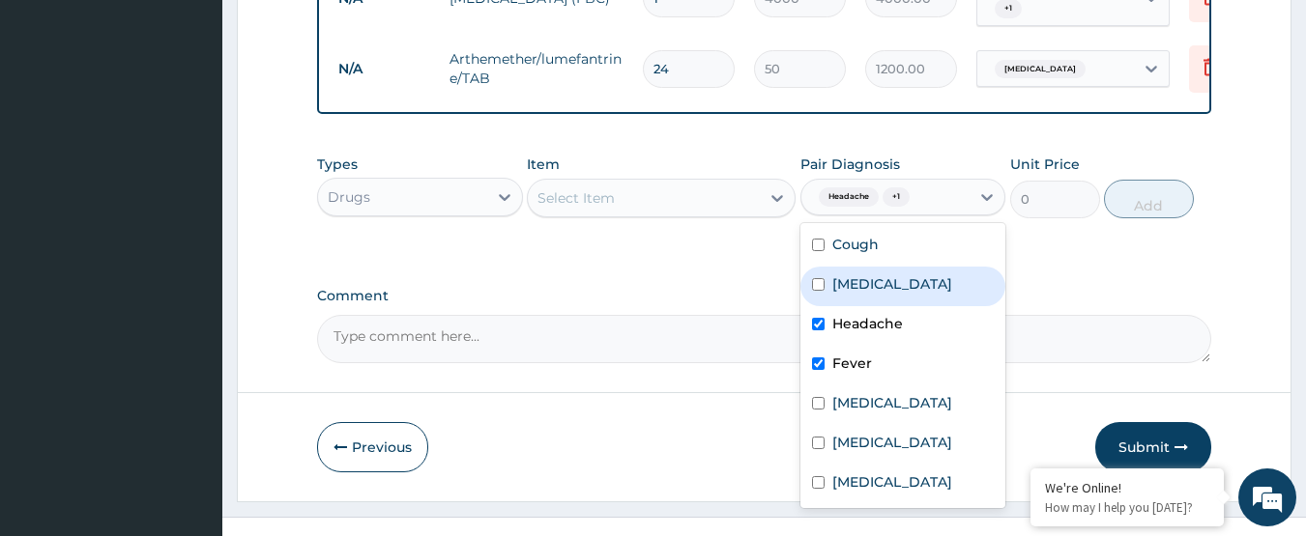
click at [679, 183] on div "Select Item" at bounding box center [644, 198] width 232 height 31
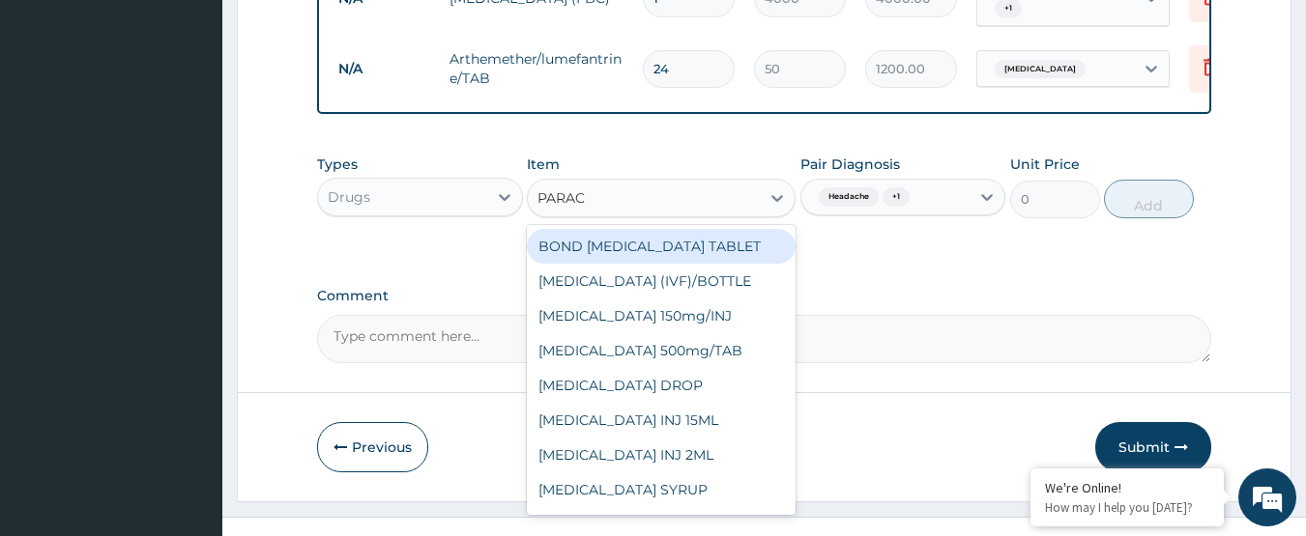
type input "PARACE"
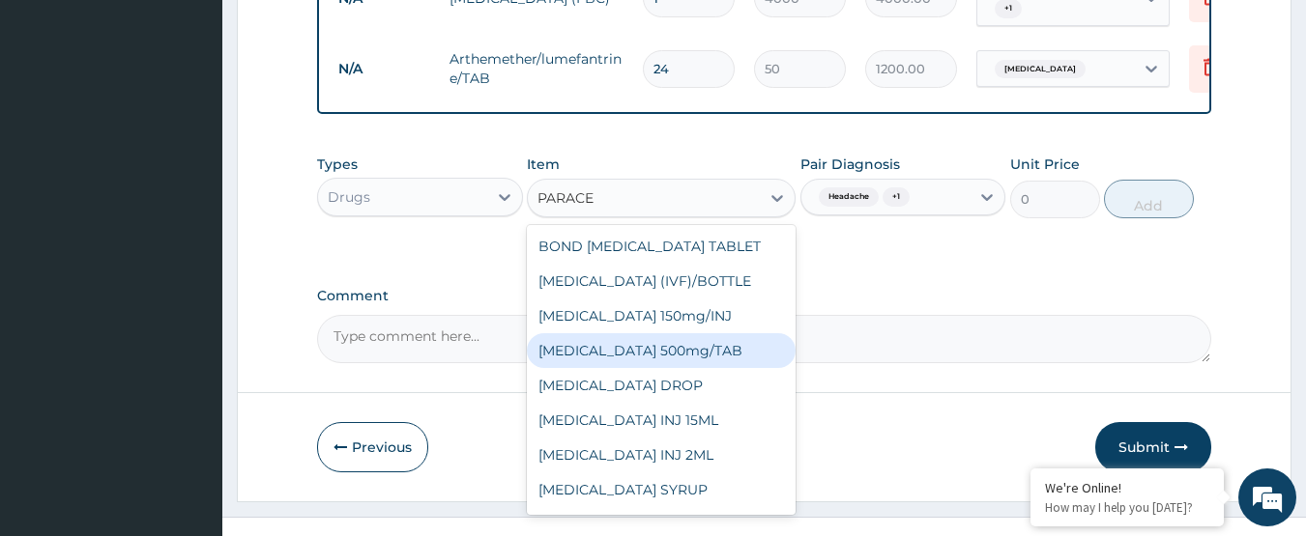
click at [703, 333] on div "PARACETAMOL 500mg/TAB" at bounding box center [661, 350] width 269 height 35
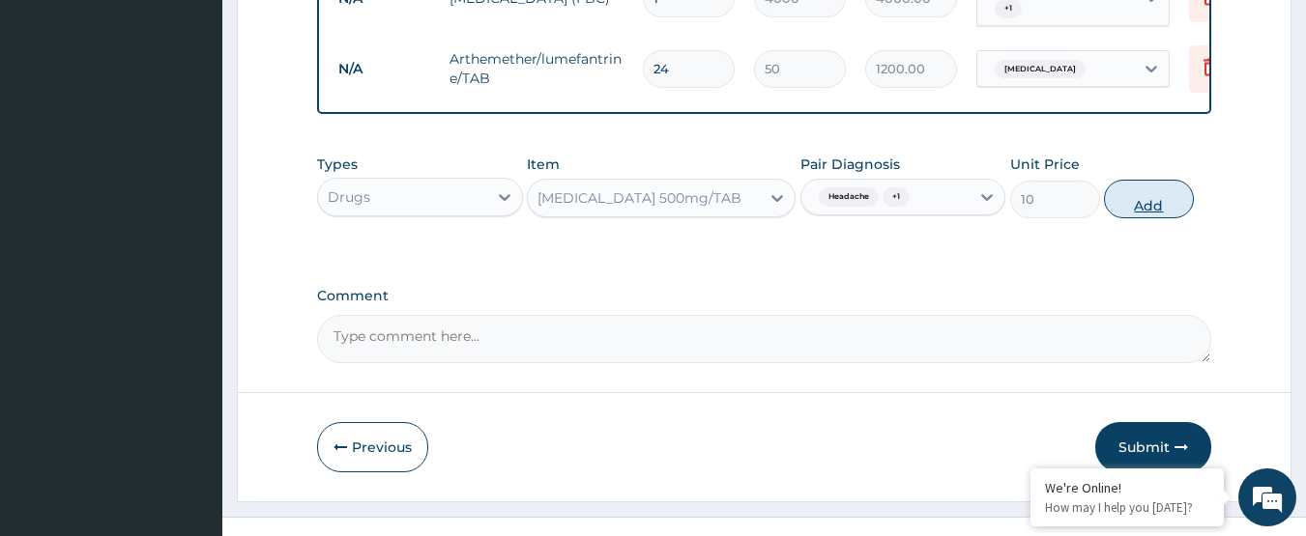
click at [1159, 180] on button "Add" at bounding box center [1149, 199] width 90 height 39
type input "0"
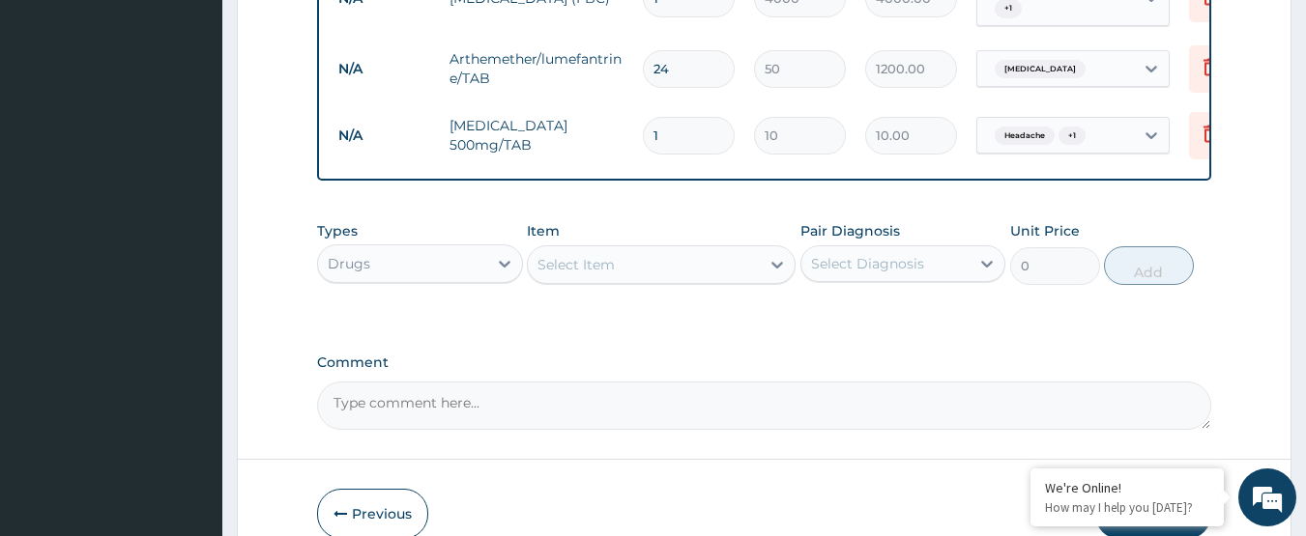
type input "18"
type input "180.00"
type input "18"
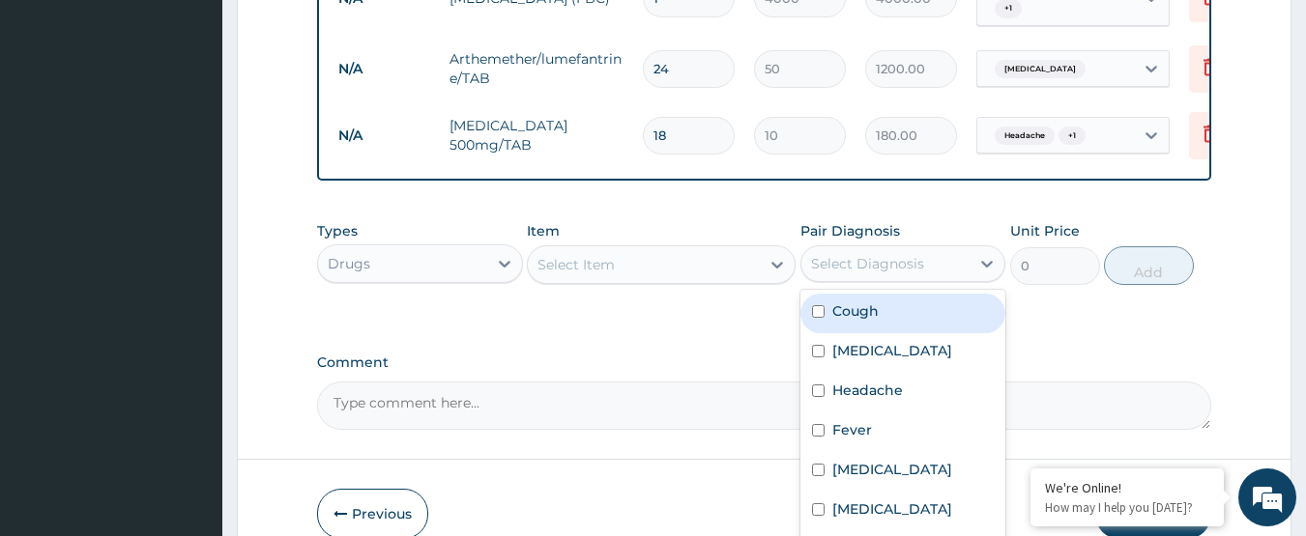
click at [838, 254] on div "Select Diagnosis" at bounding box center [867, 263] width 113 height 19
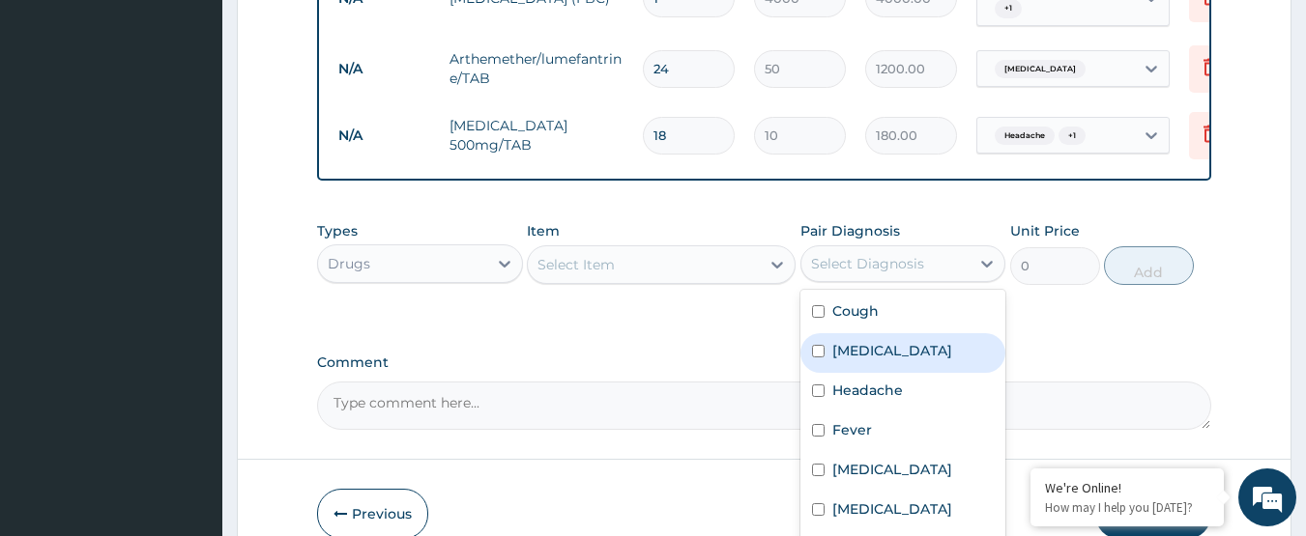
click at [886, 341] on label "Common cold" at bounding box center [892, 350] width 120 height 19
checkbox input "true"
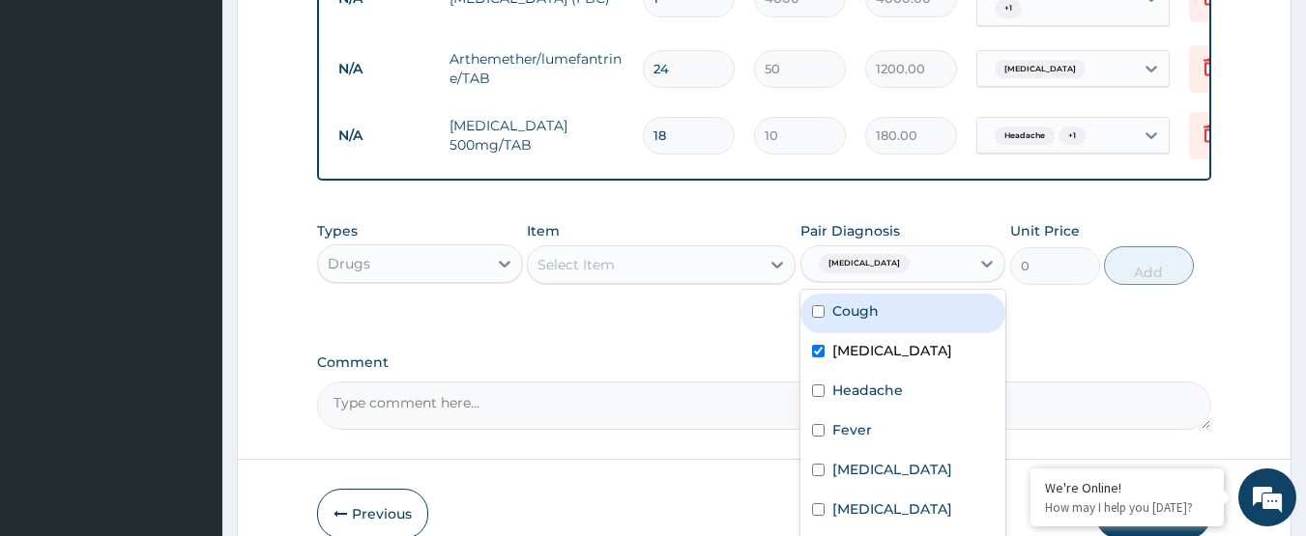
click at [719, 249] on div "Select Item" at bounding box center [644, 264] width 232 height 31
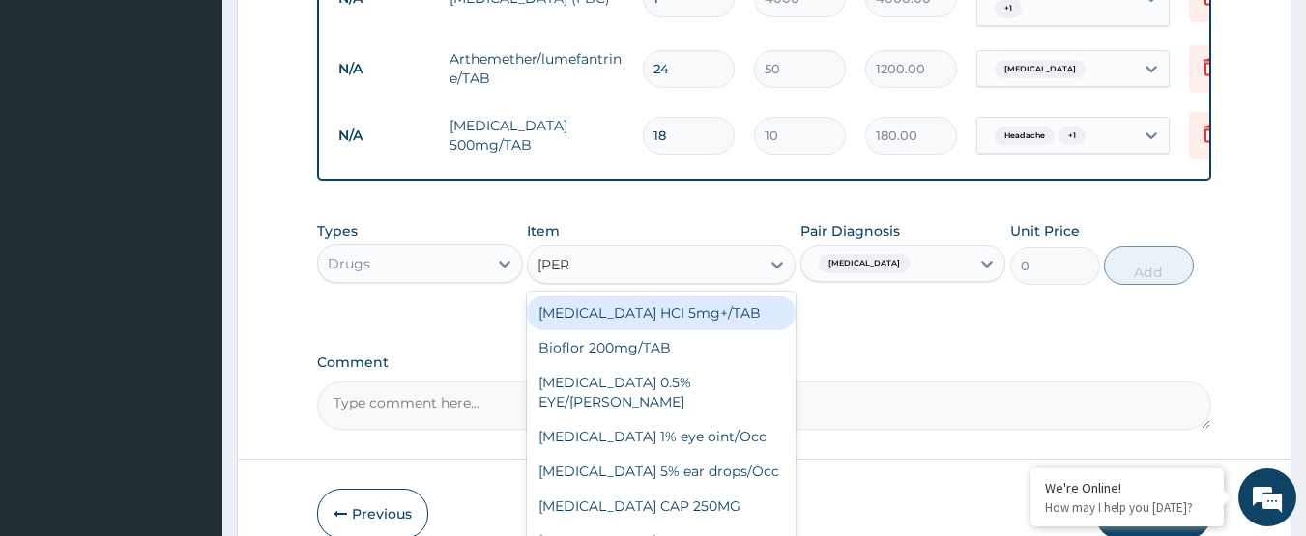
type input "LORAT"
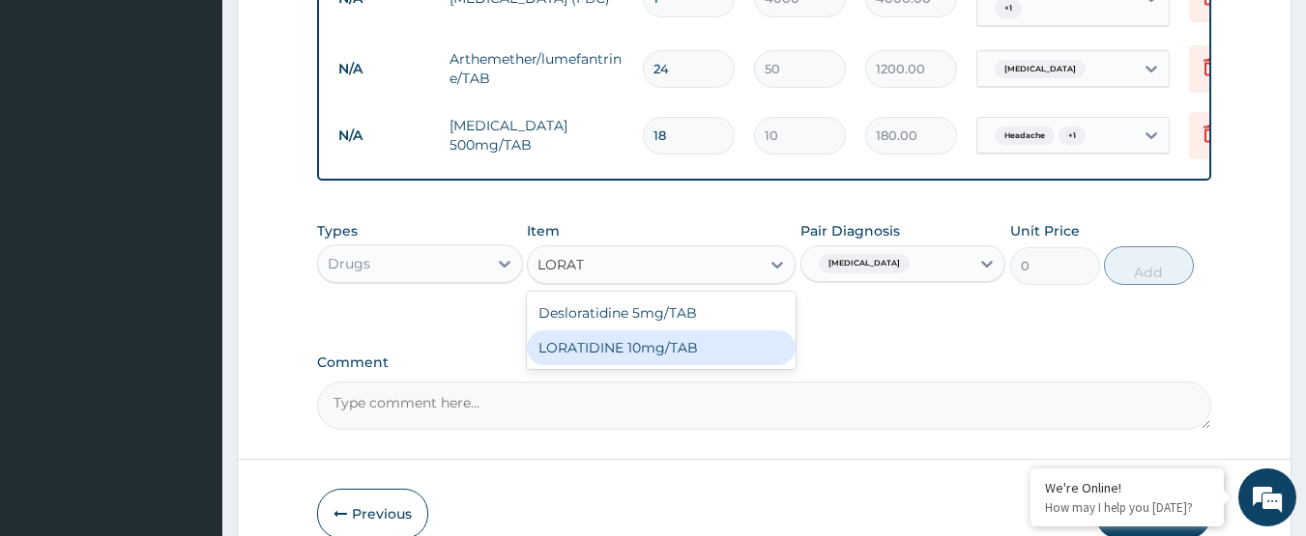
click at [718, 331] on div "LORATIDINE 10mg/TAB" at bounding box center [661, 348] width 269 height 35
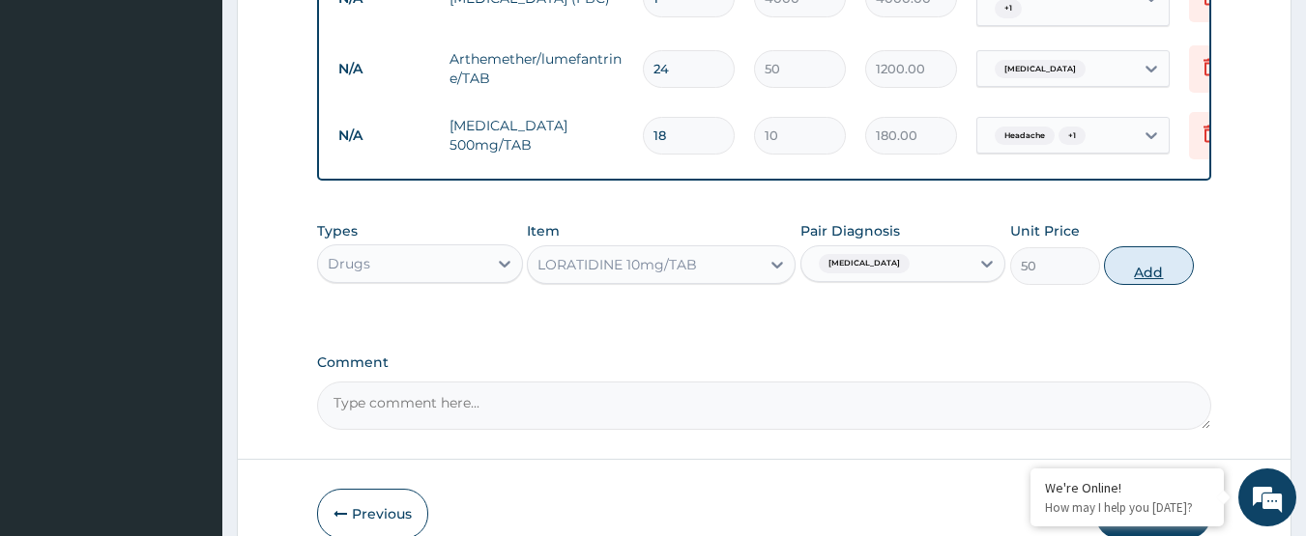
click at [1156, 246] on button "Add" at bounding box center [1149, 265] width 90 height 39
type input "0"
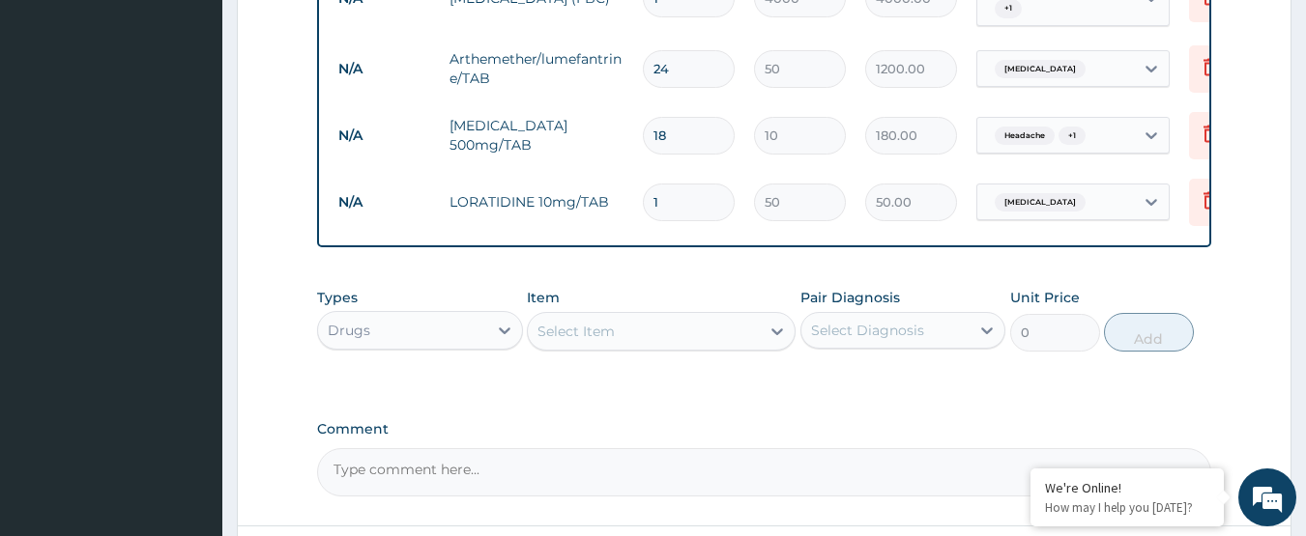
type input "0.00"
type input "7"
type input "350.00"
type input "7"
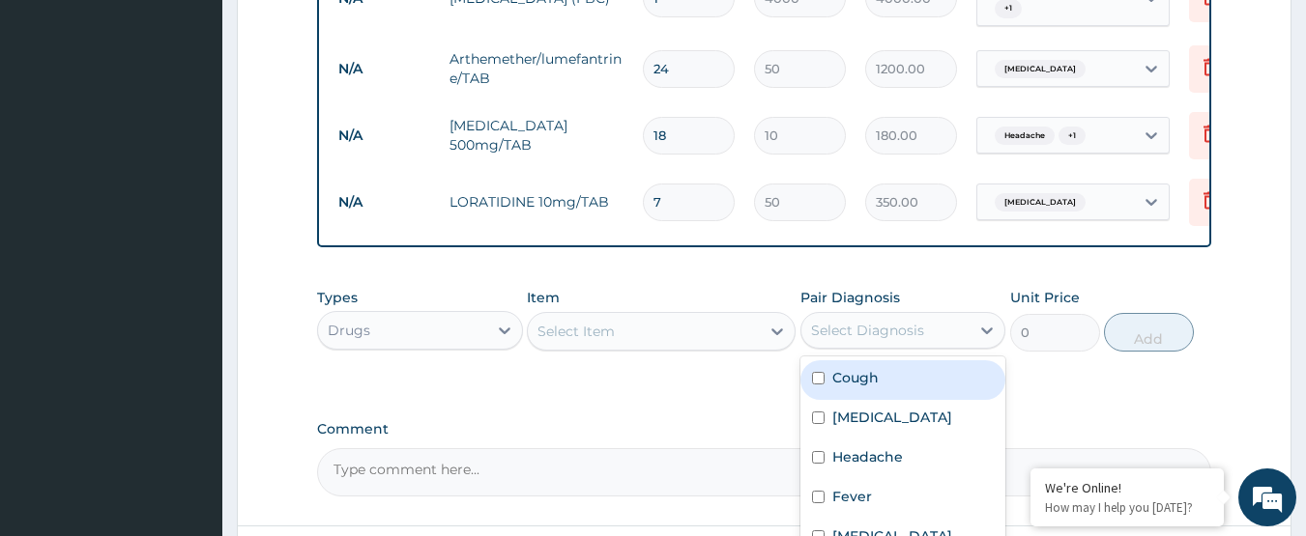
click at [917, 321] on div "Select Diagnosis" at bounding box center [867, 330] width 113 height 19
click at [876, 368] on label "Cough" at bounding box center [855, 377] width 46 height 19
checkbox input "true"
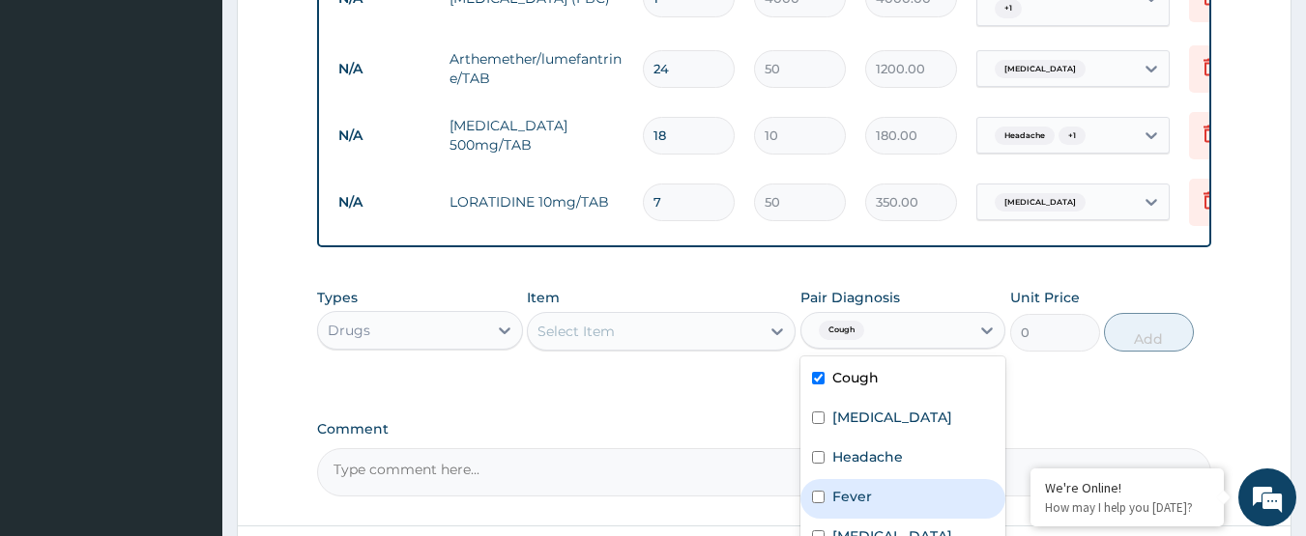
click at [686, 316] on div "Select Item" at bounding box center [644, 331] width 232 height 31
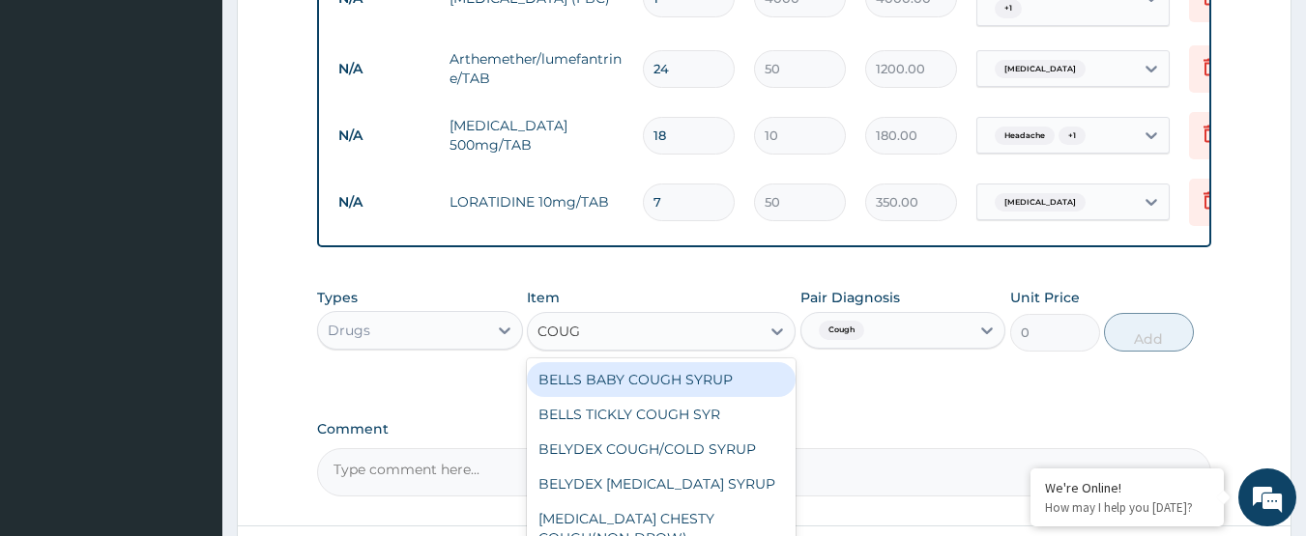
type input "COUGH"
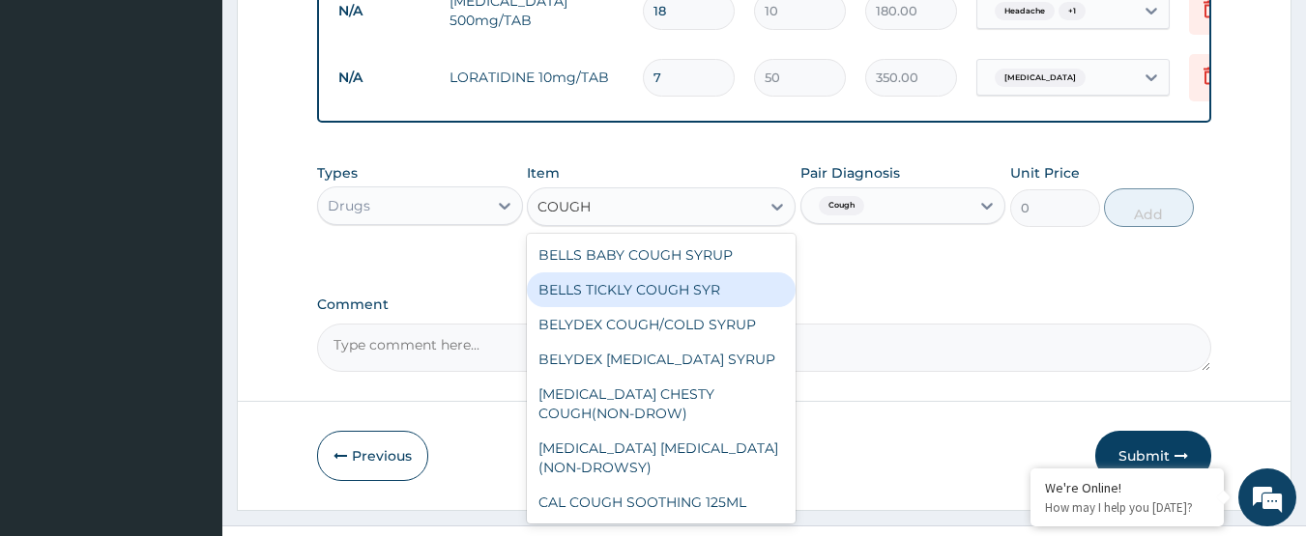
scroll to position [1113, 0]
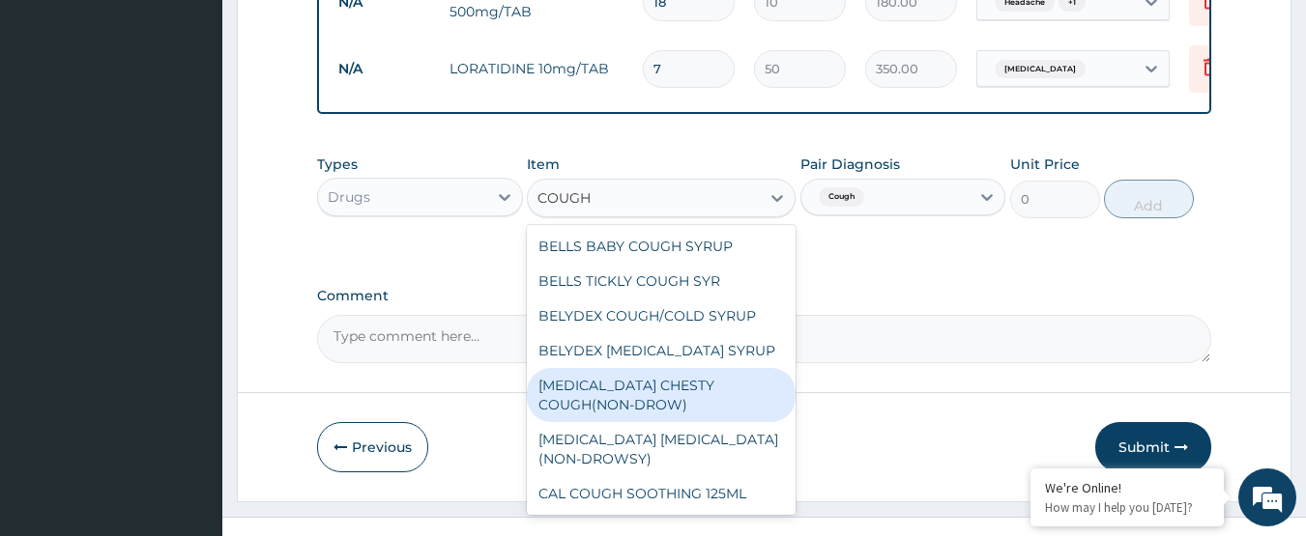
click at [697, 368] on div "BENYLIN CHESTY COUGH(NON-DROW)" at bounding box center [661, 395] width 269 height 54
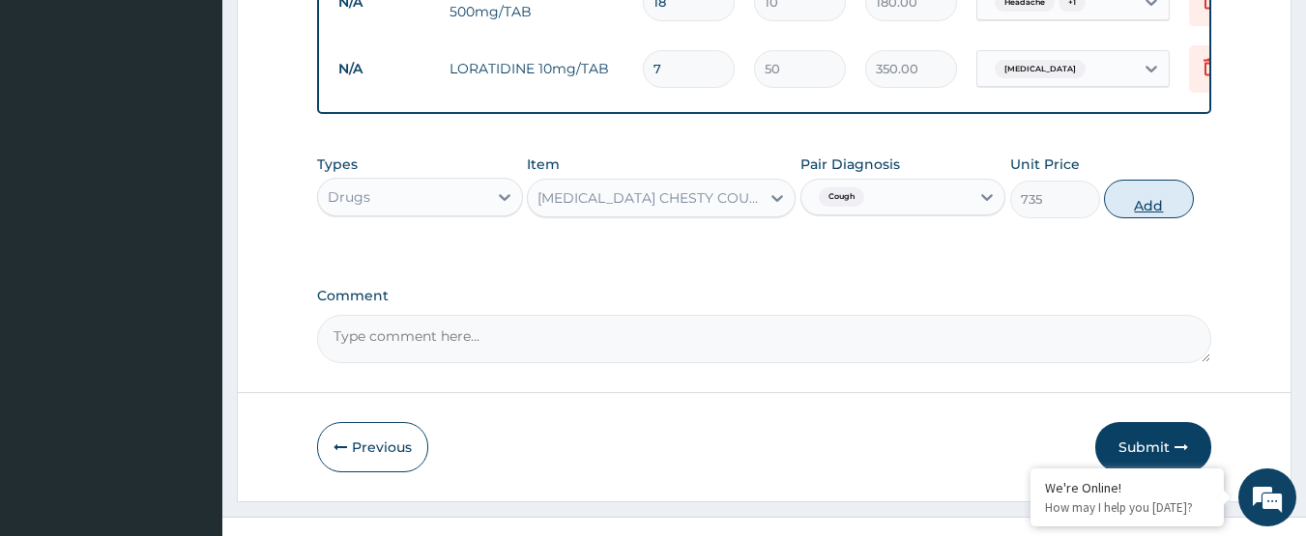
click at [1143, 184] on button "Add" at bounding box center [1149, 199] width 90 height 39
type input "0"
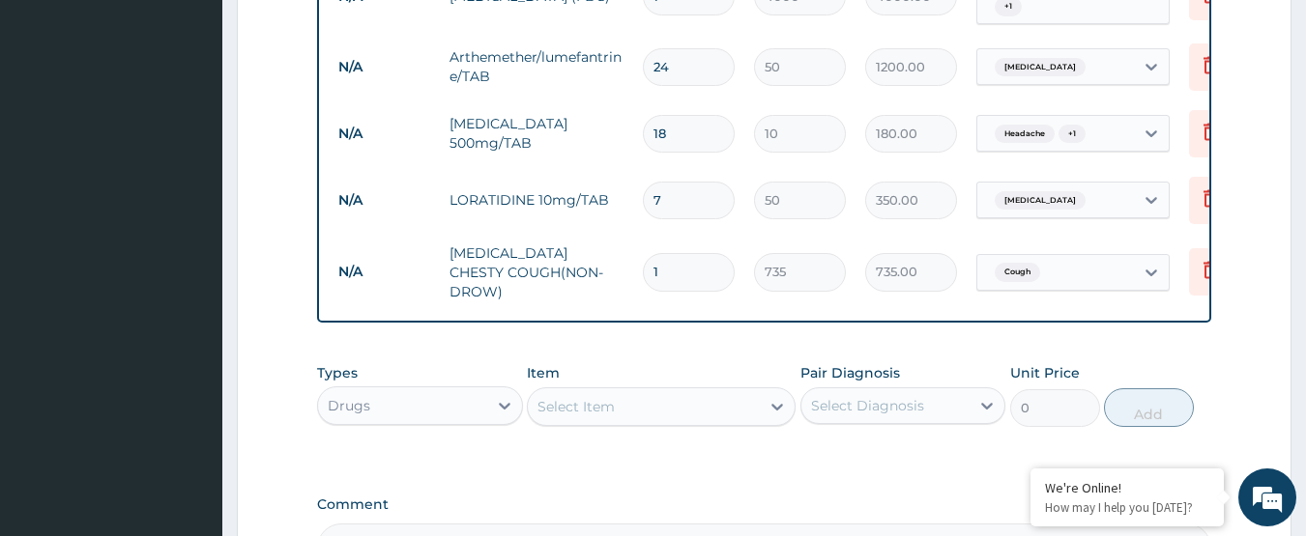
scroll to position [1017, 0]
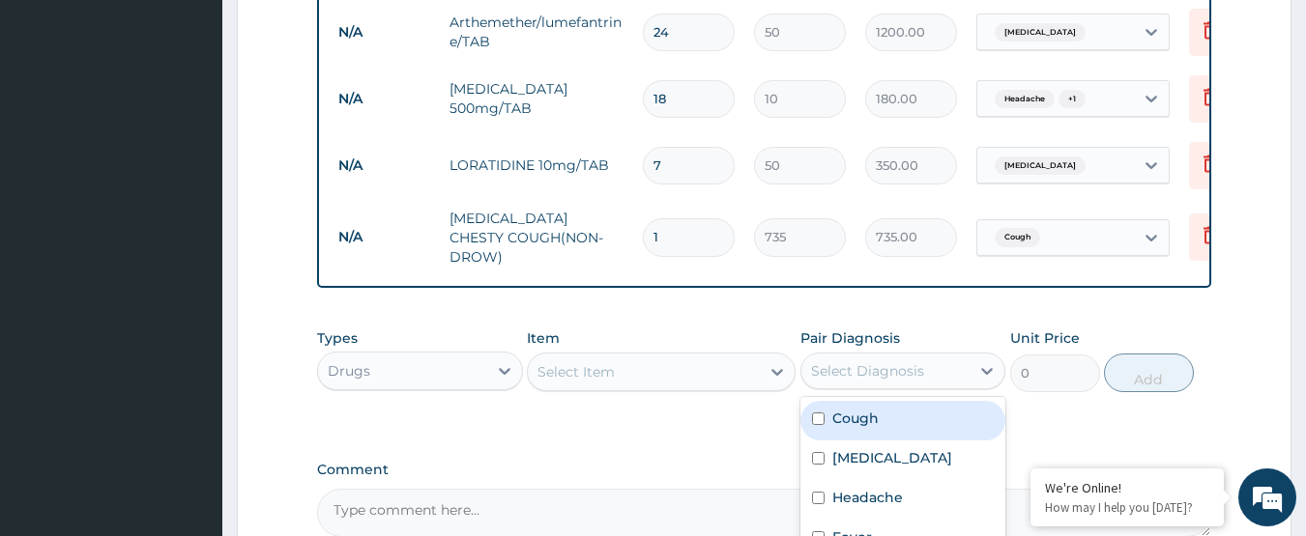
click at [828, 361] on div "Select Diagnosis" at bounding box center [867, 370] width 113 height 19
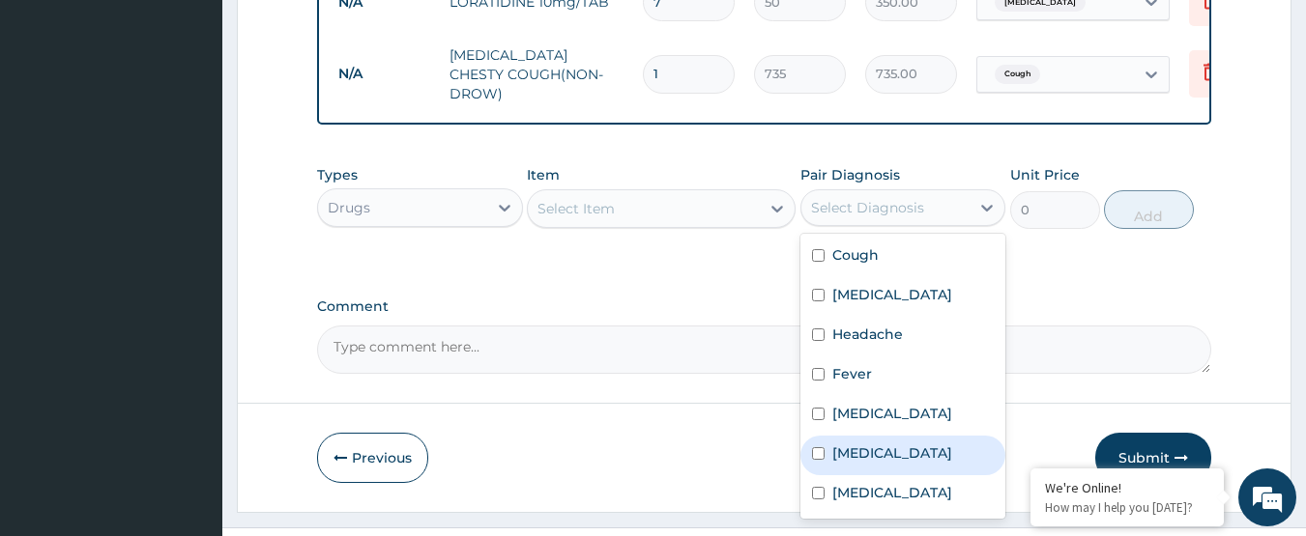
scroll to position [14, 0]
drag, startPoint x: 901, startPoint y: 419, endPoint x: 885, endPoint y: 396, distance: 27.9
click at [900, 444] on label "Respiratory tract infection" at bounding box center [892, 453] width 120 height 19
checkbox input "true"
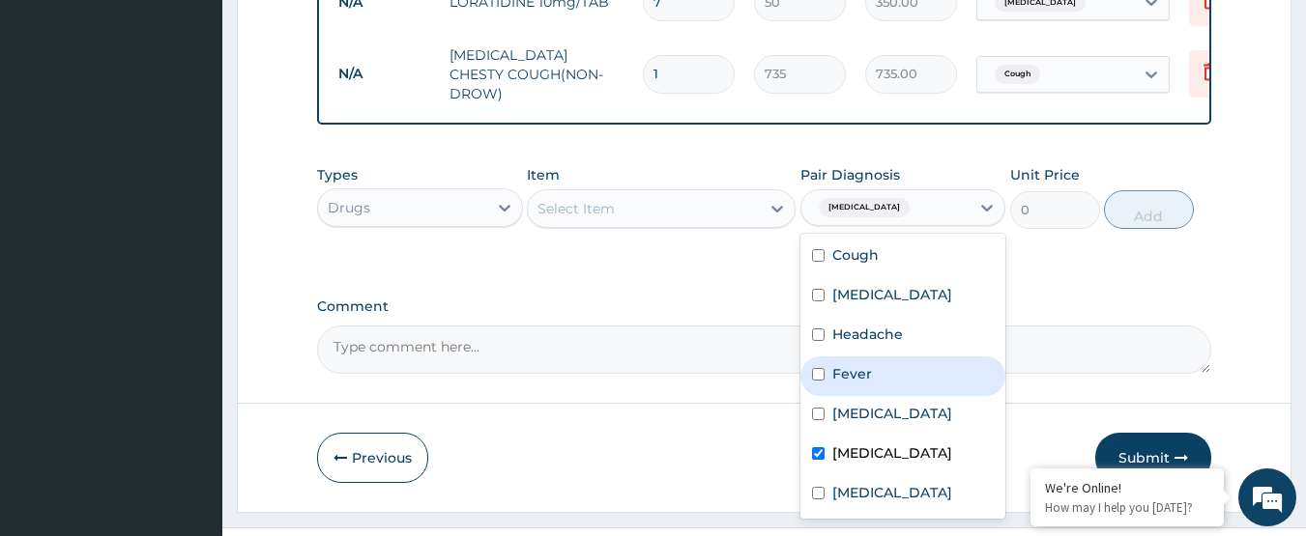
click at [686, 193] on div "Select Item" at bounding box center [644, 208] width 232 height 31
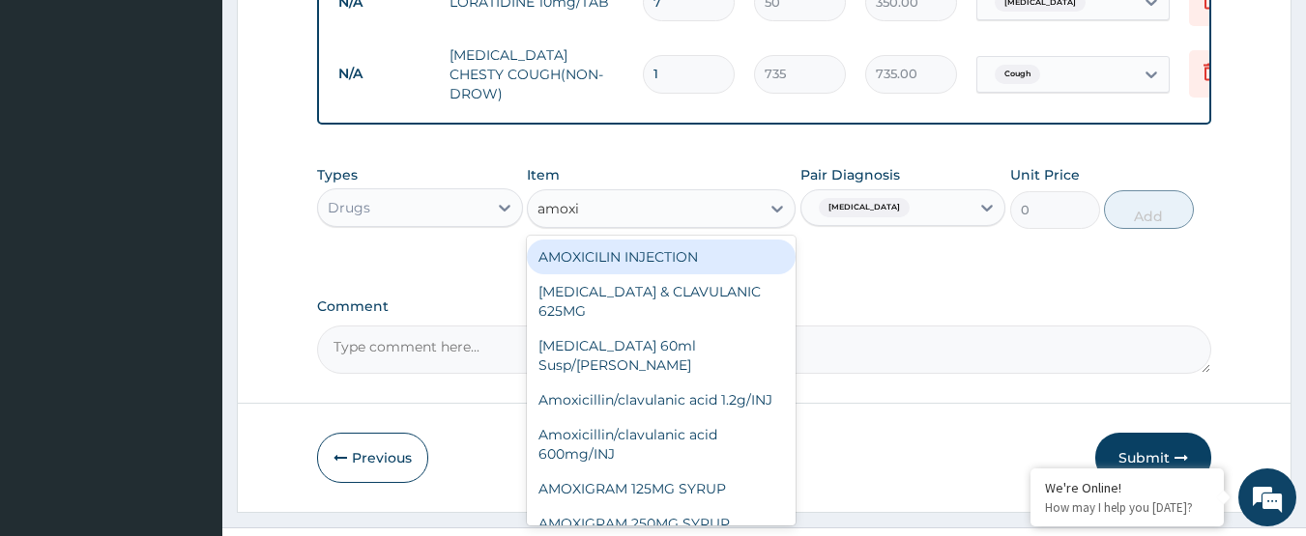
type input "amoxil"
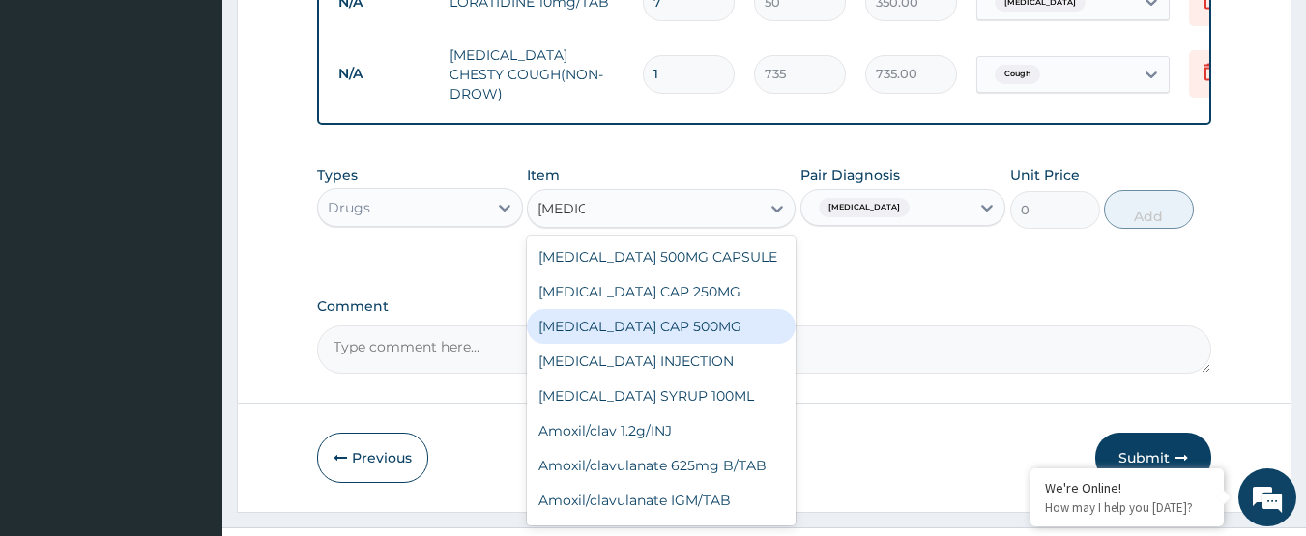
click at [657, 309] on div "AMOXIL CAP 500MG" at bounding box center [661, 326] width 269 height 35
type input "63"
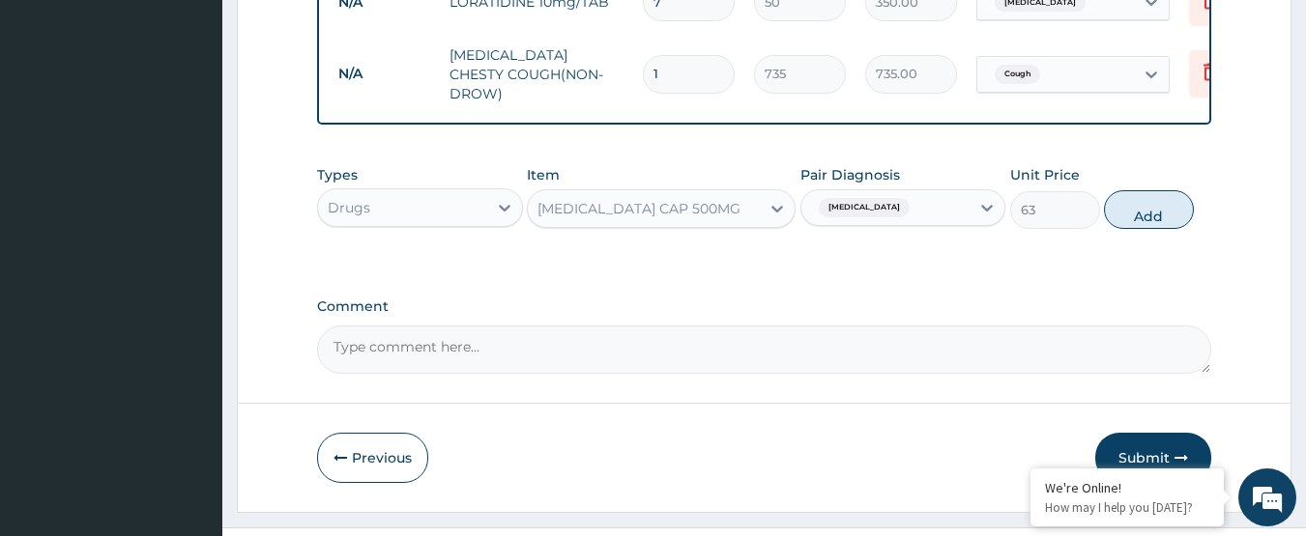
click at [661, 199] on div "AMOXIL CAP 500MG" at bounding box center [638, 208] width 203 height 19
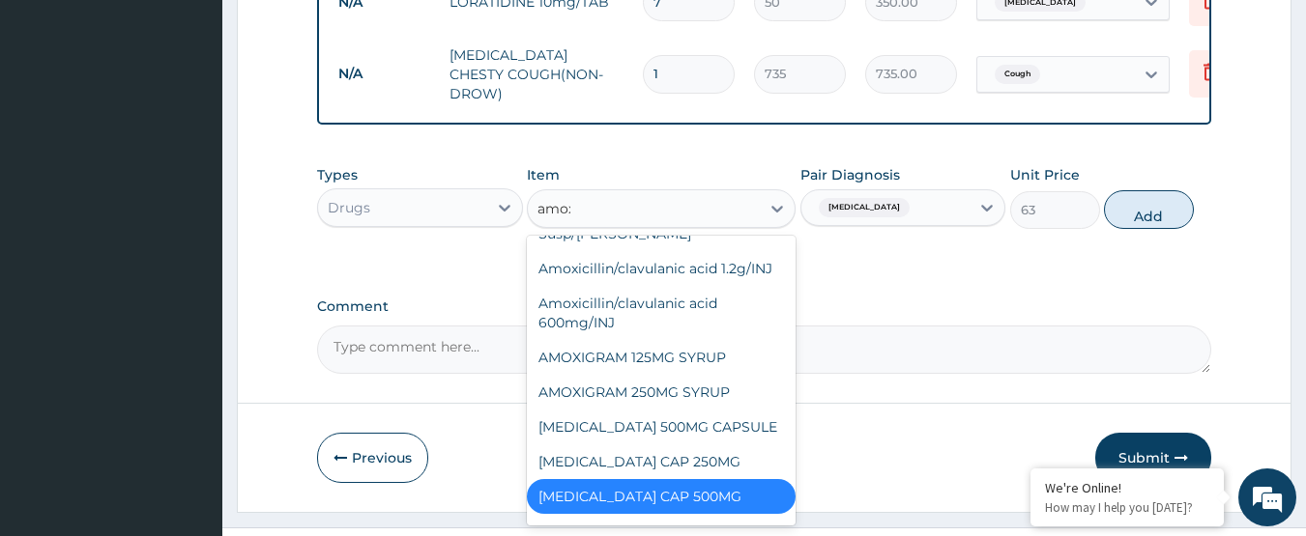
scroll to position [131, 0]
type input "amoxil"
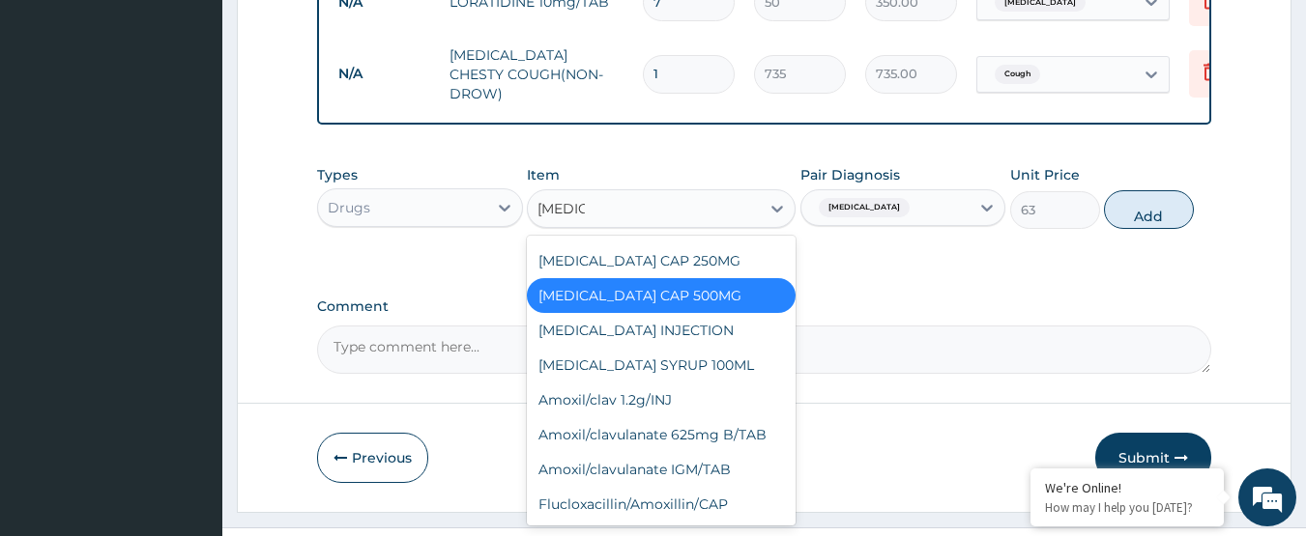
scroll to position [0, 0]
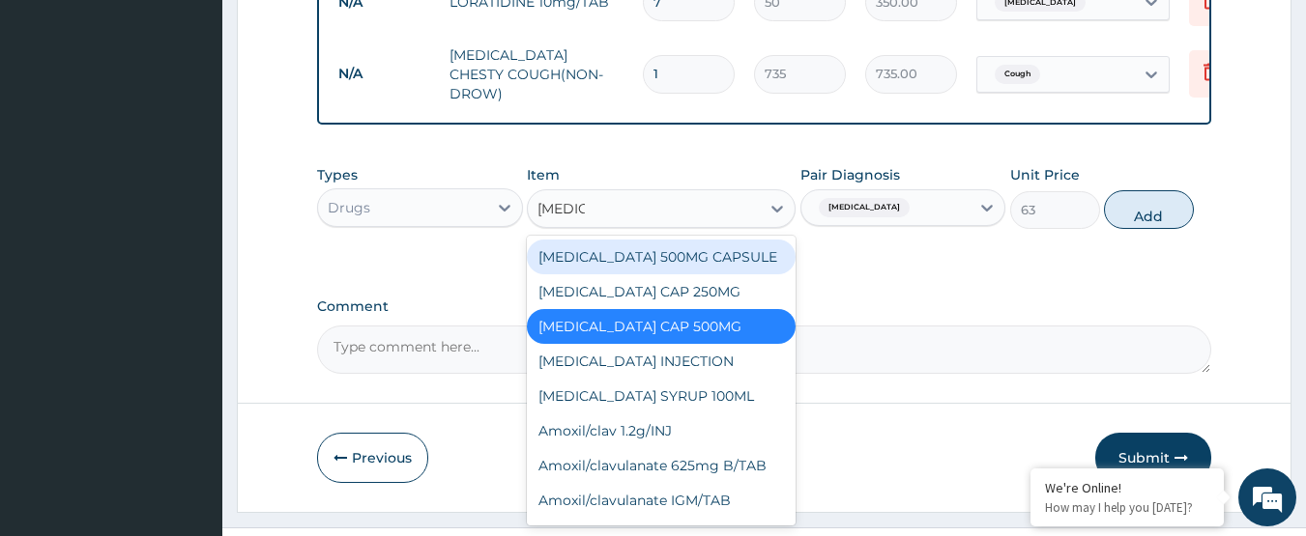
click at [658, 240] on div "AMOXIL 500MG CAPSULE" at bounding box center [661, 257] width 269 height 35
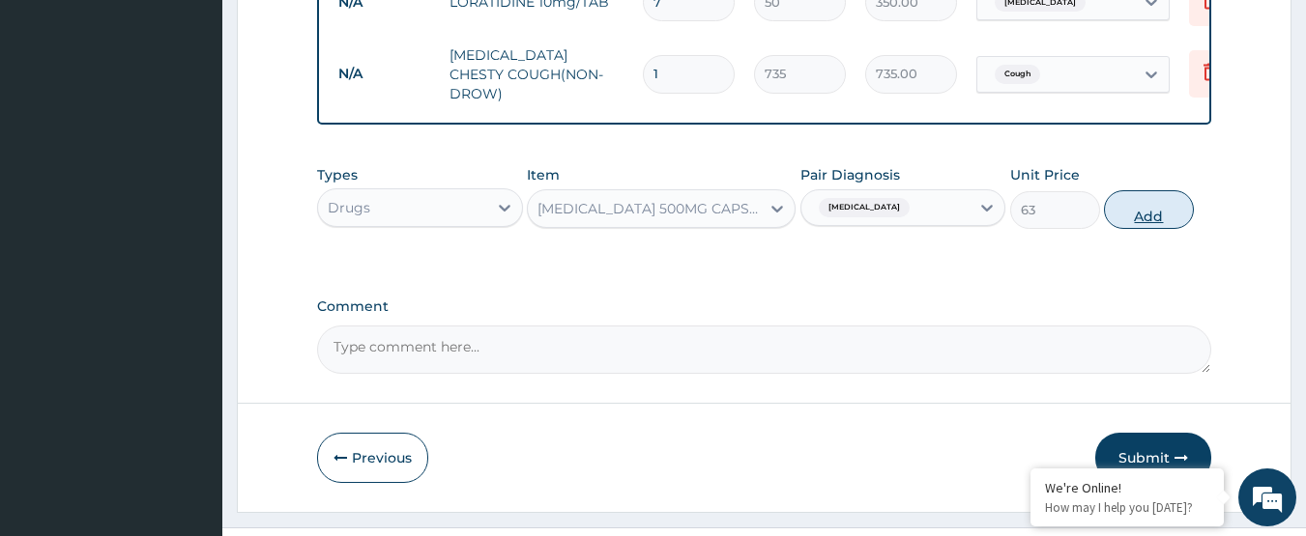
click at [1134, 190] on button "Add" at bounding box center [1149, 209] width 90 height 39
type input "0"
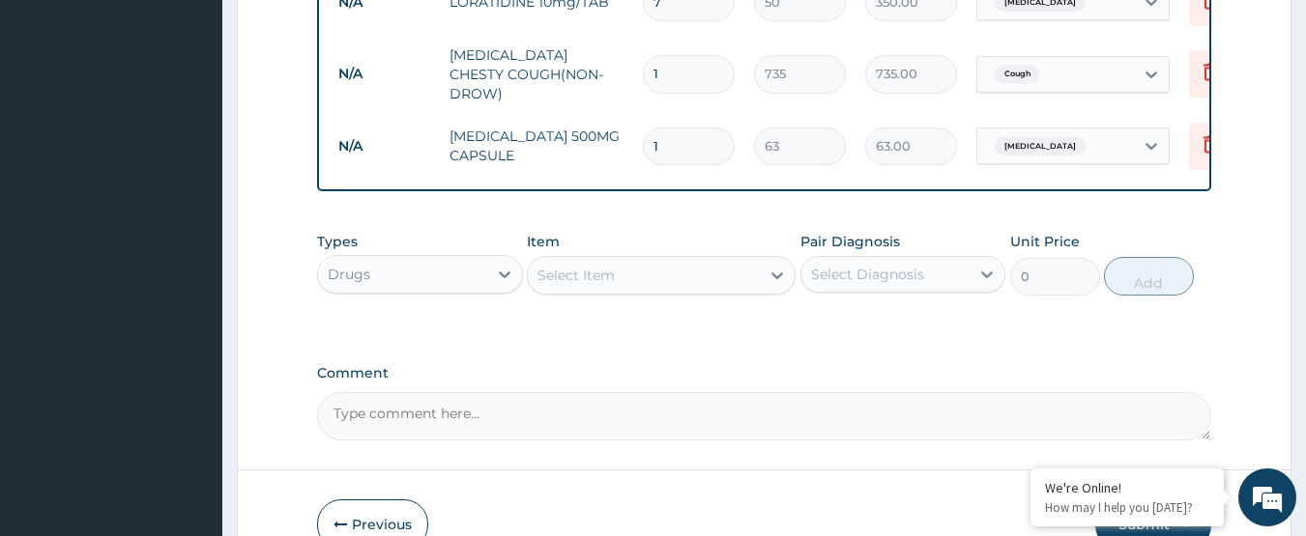
type input "14"
type input "882.00"
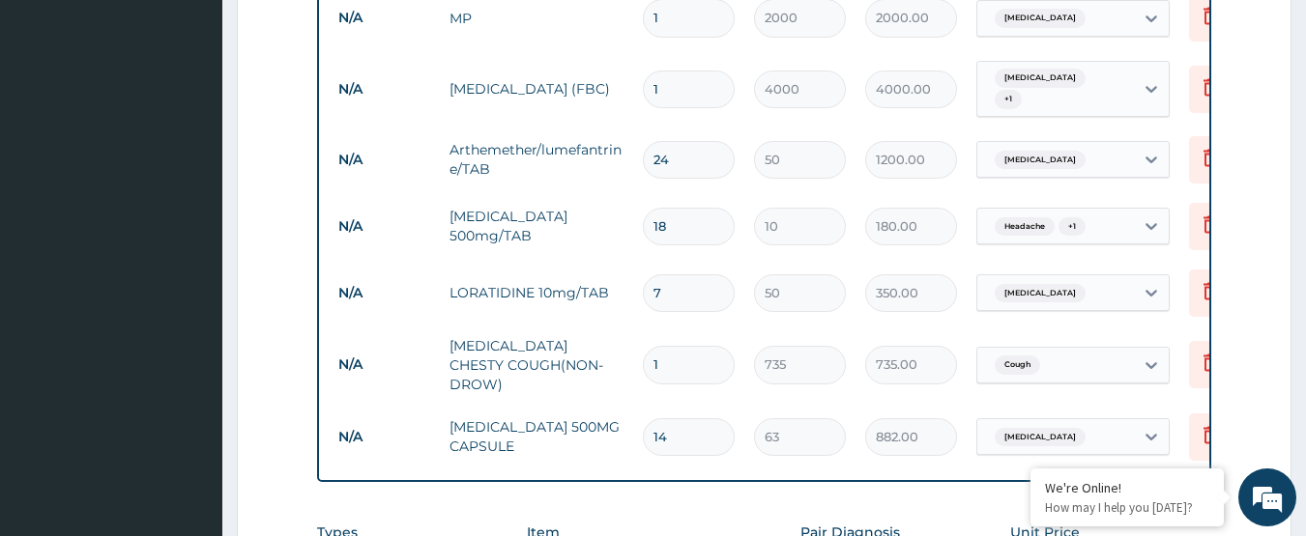
scroll to position [890, 0]
type input "13"
type input "819.00"
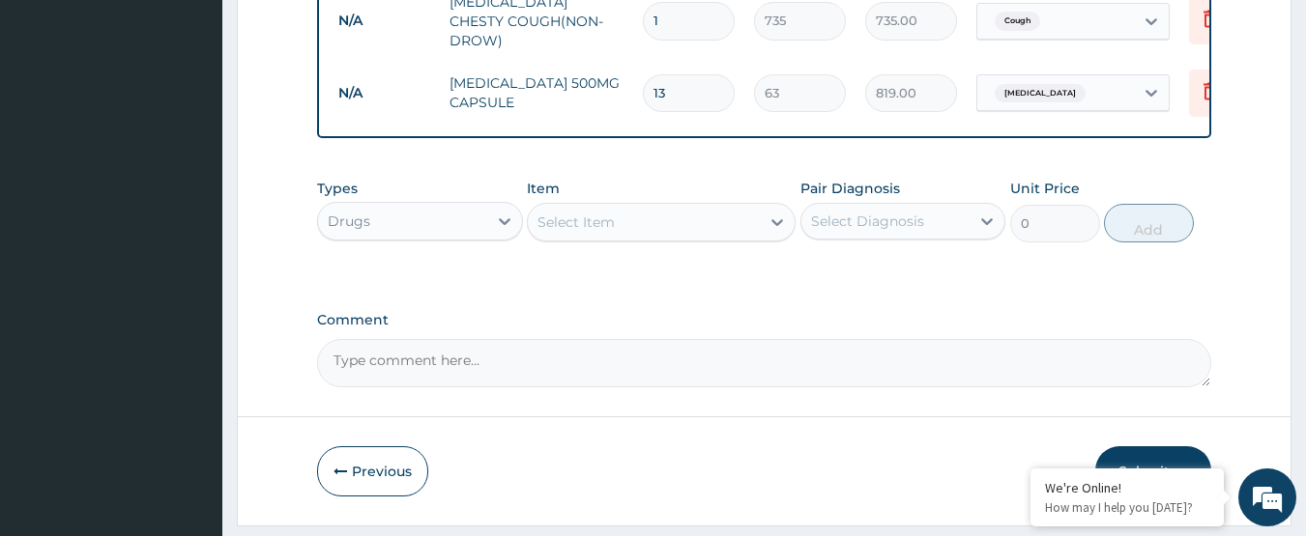
scroll to position [1247, 0]
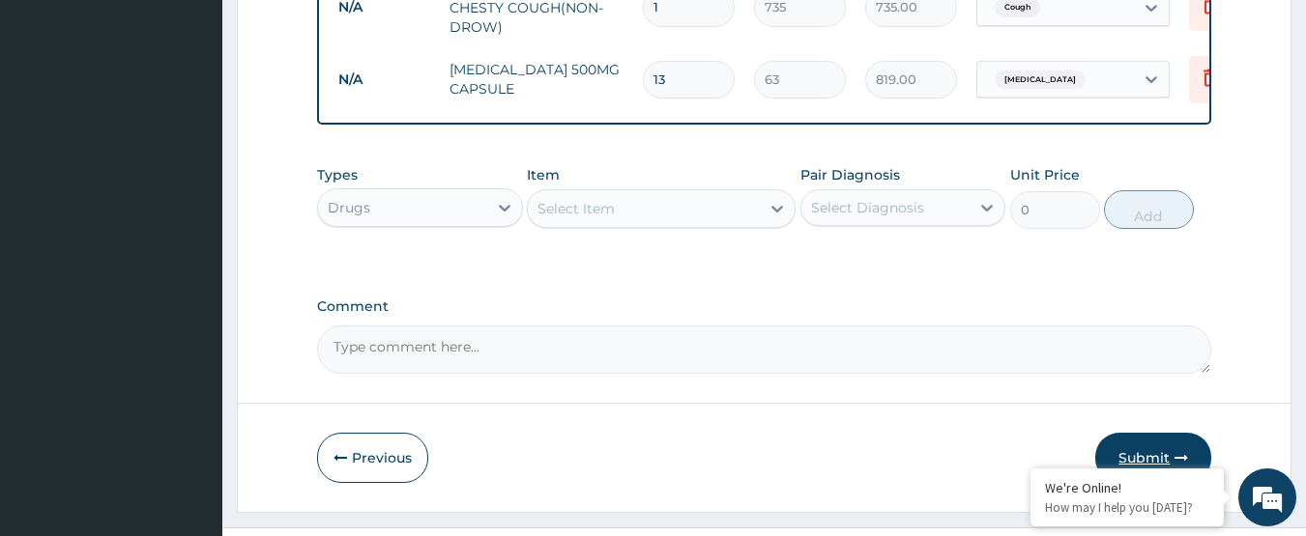
type input "13"
click at [1118, 433] on button "Submit" at bounding box center [1153, 458] width 116 height 50
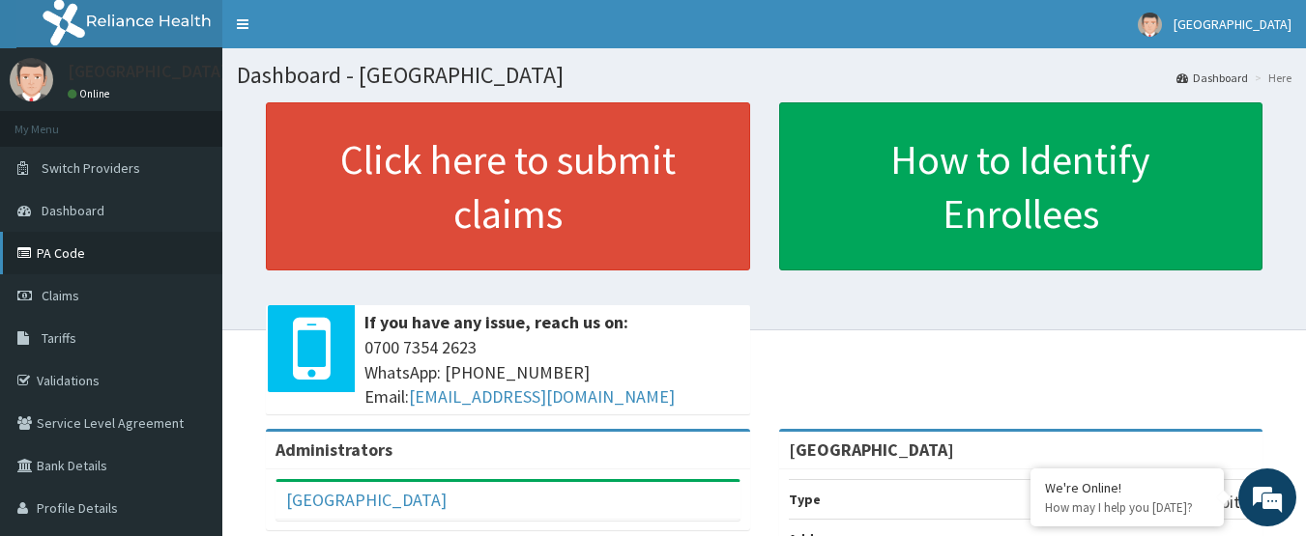
click at [107, 242] on link "PA Code" at bounding box center [111, 253] width 222 height 43
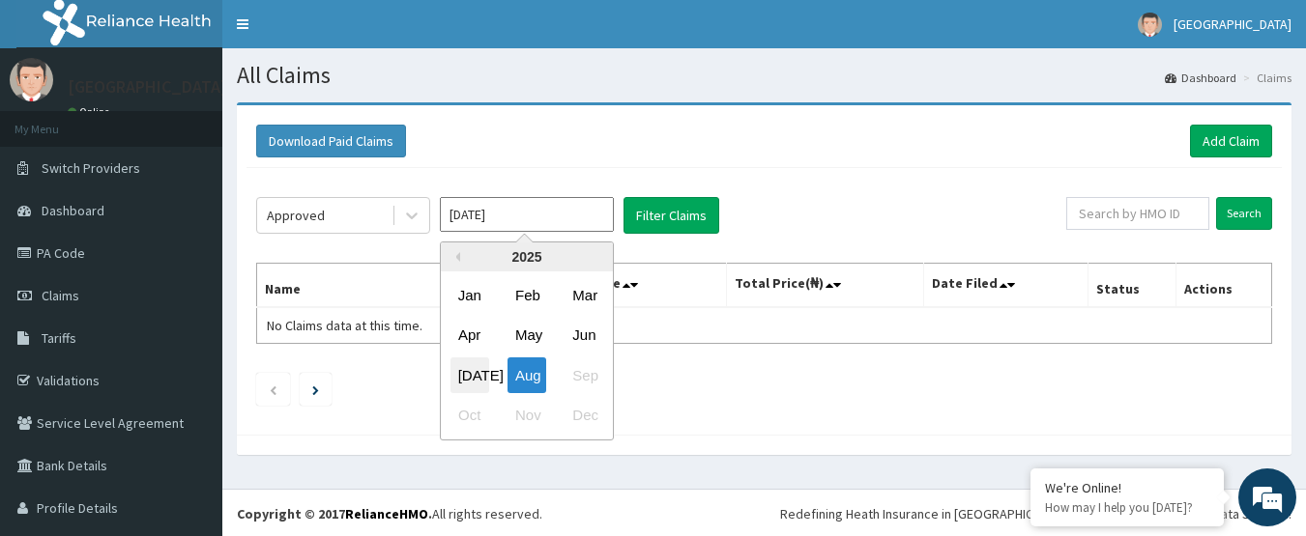
click at [476, 374] on div "[DATE]" at bounding box center [469, 376] width 39 height 36
type input "[DATE]"
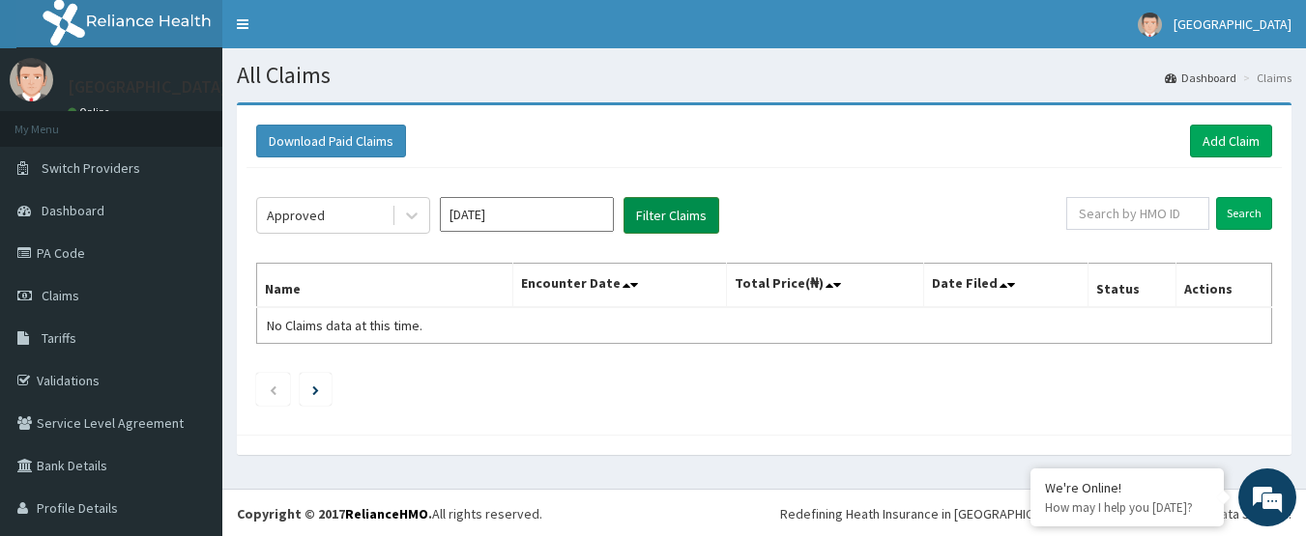
click at [673, 222] on button "Filter Claims" at bounding box center [671, 215] width 96 height 37
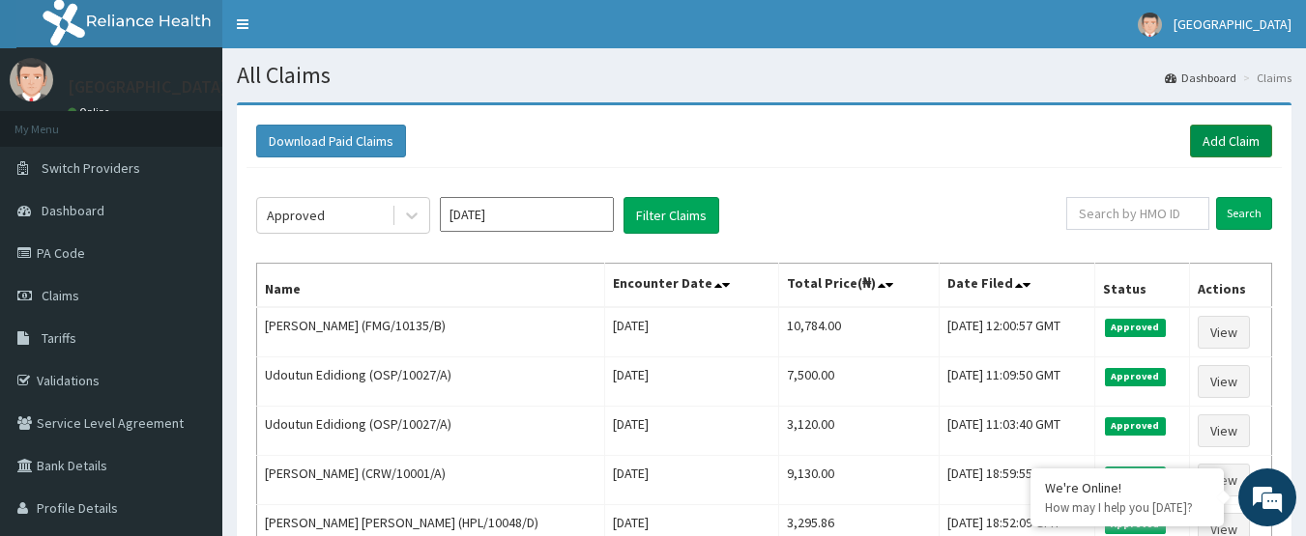
click at [1197, 132] on link "Add Claim" at bounding box center [1231, 141] width 82 height 33
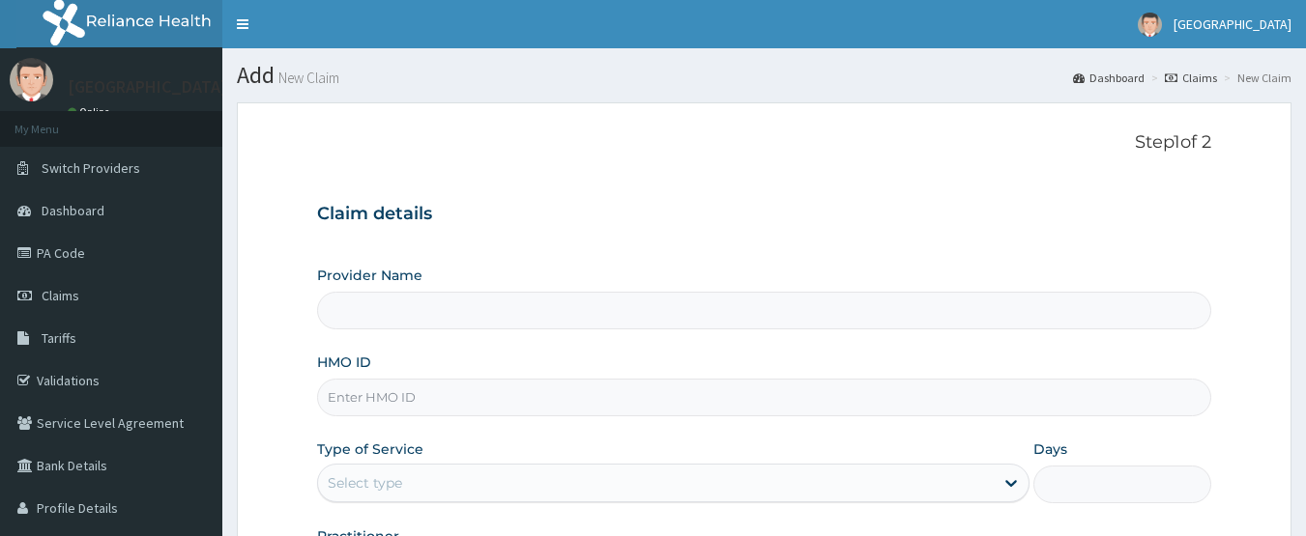
type input "[GEOGRAPHIC_DATA]"
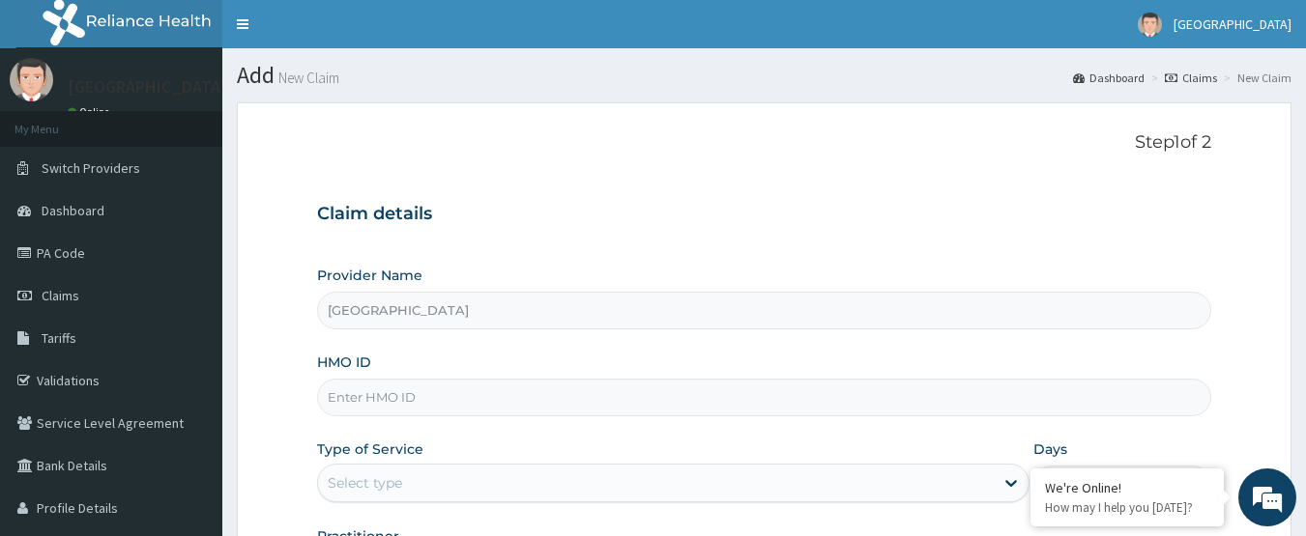
paste input "FET/10018/A"
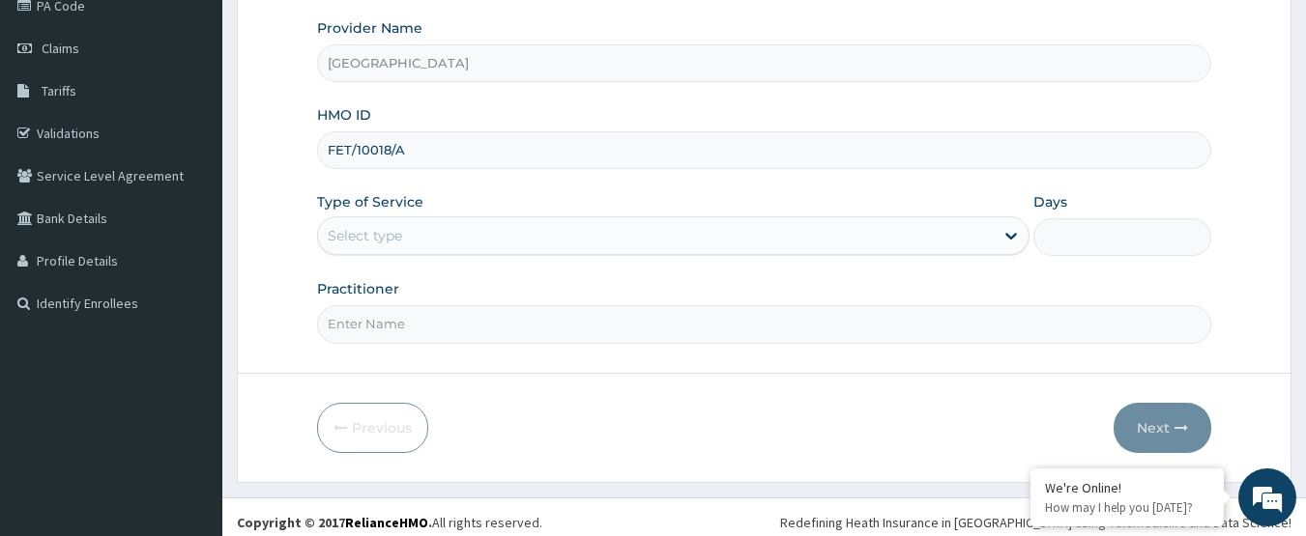
scroll to position [258, 0]
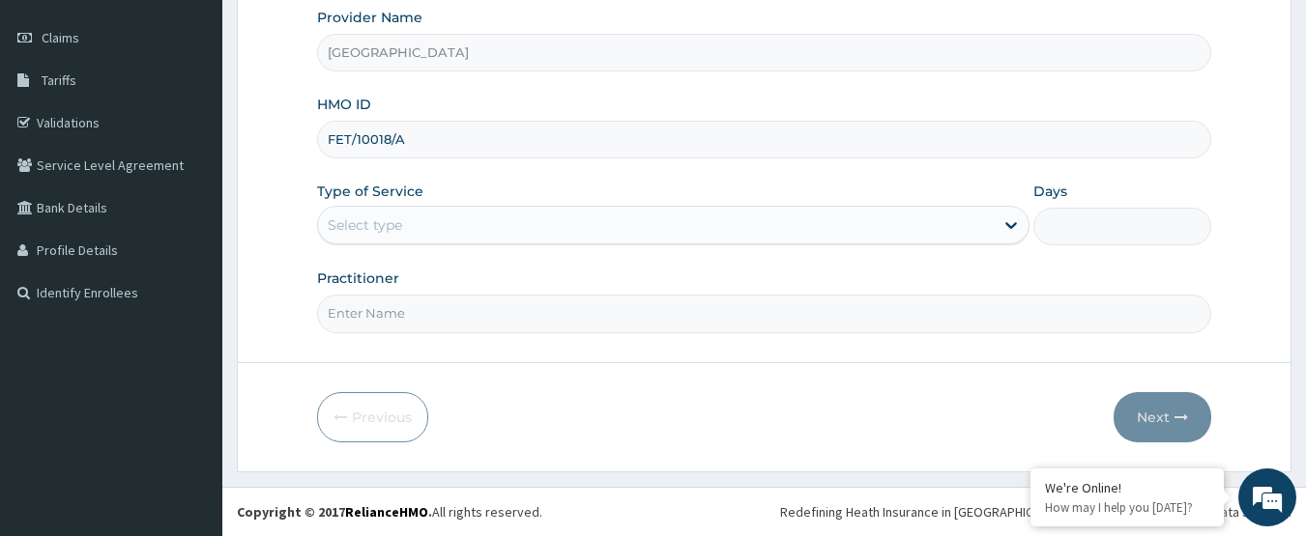
type input "FET/10018/A"
click at [482, 222] on div "Select type" at bounding box center [656, 225] width 676 height 31
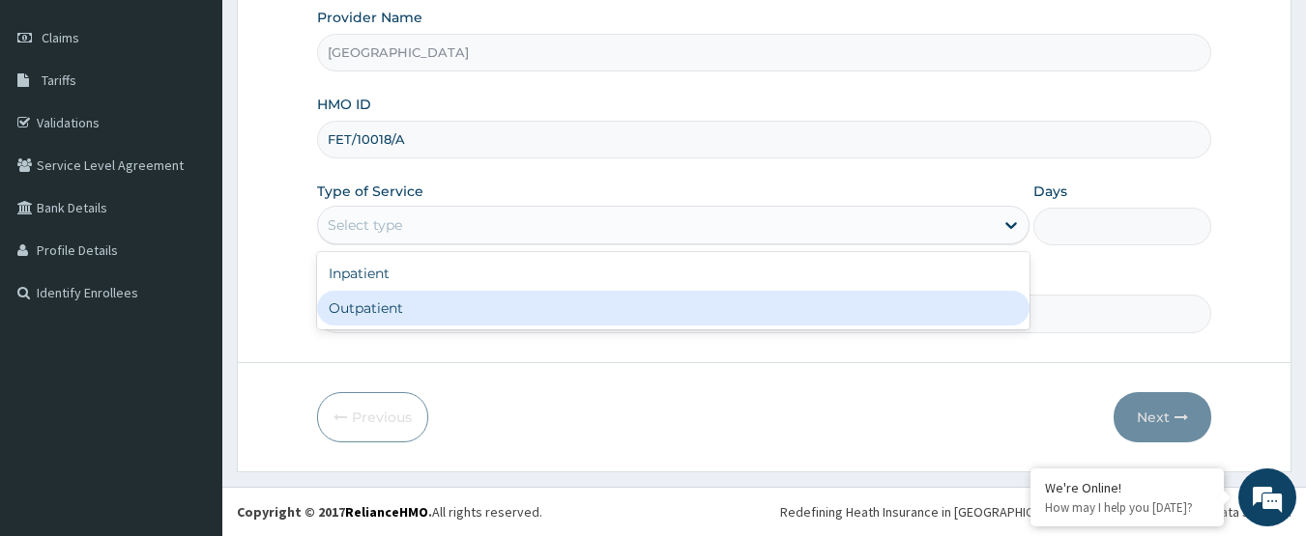
click at [429, 310] on div "Outpatient" at bounding box center [673, 308] width 712 height 35
type input "1"
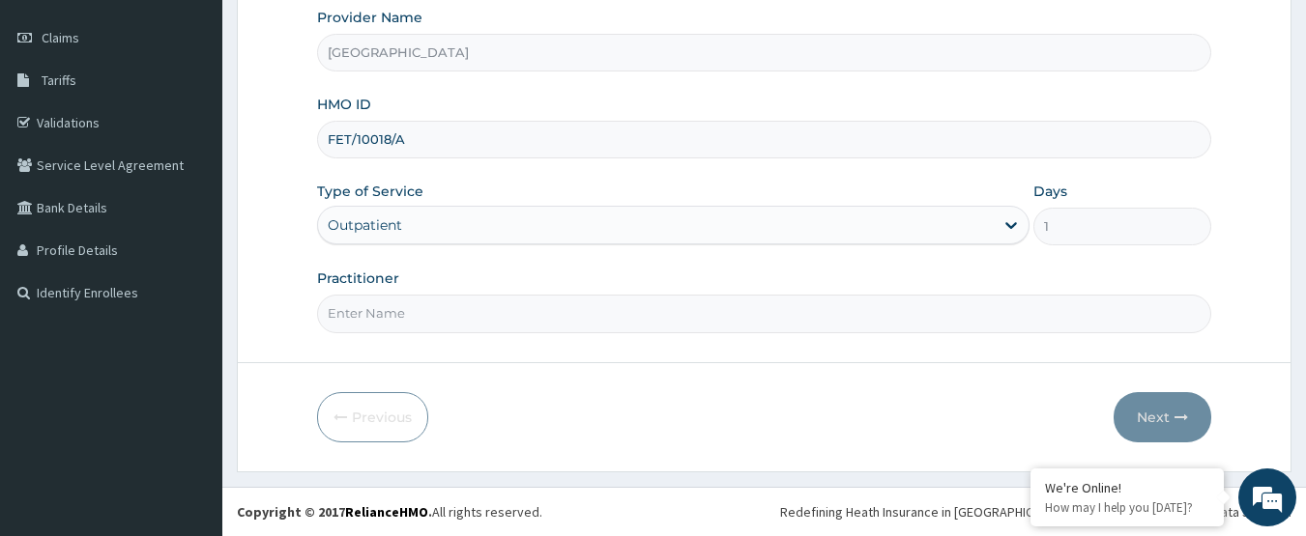
click at [429, 310] on input "Practitioner" at bounding box center [764, 314] width 895 height 38
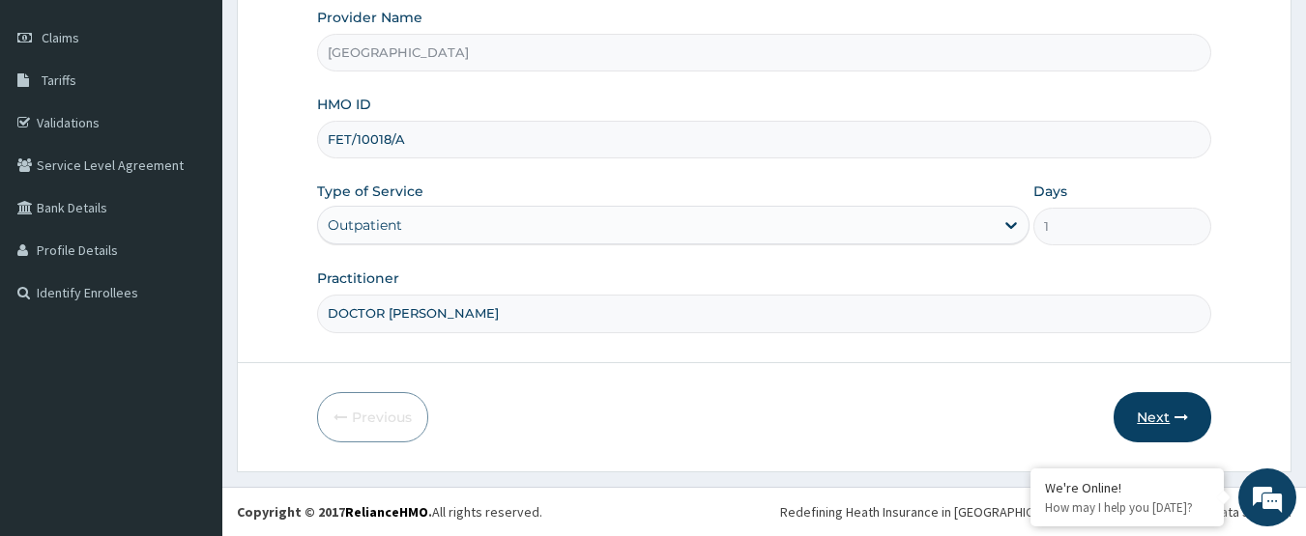
type input "DOCTOR [PERSON_NAME]"
click at [1134, 418] on button "Next" at bounding box center [1162, 417] width 98 height 50
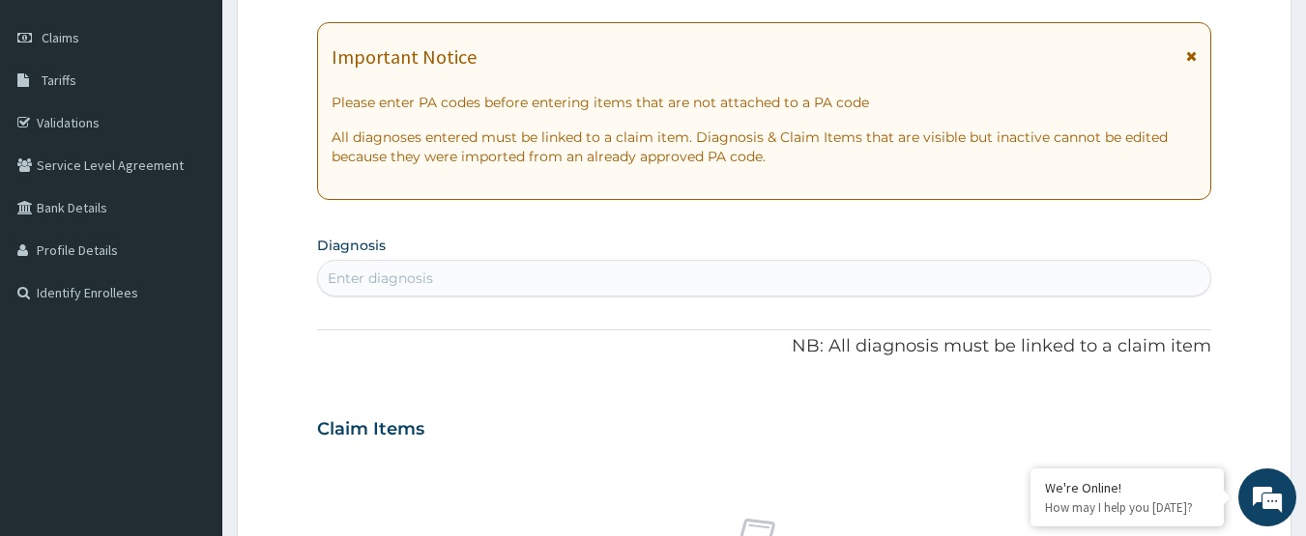
scroll to position [161, 0]
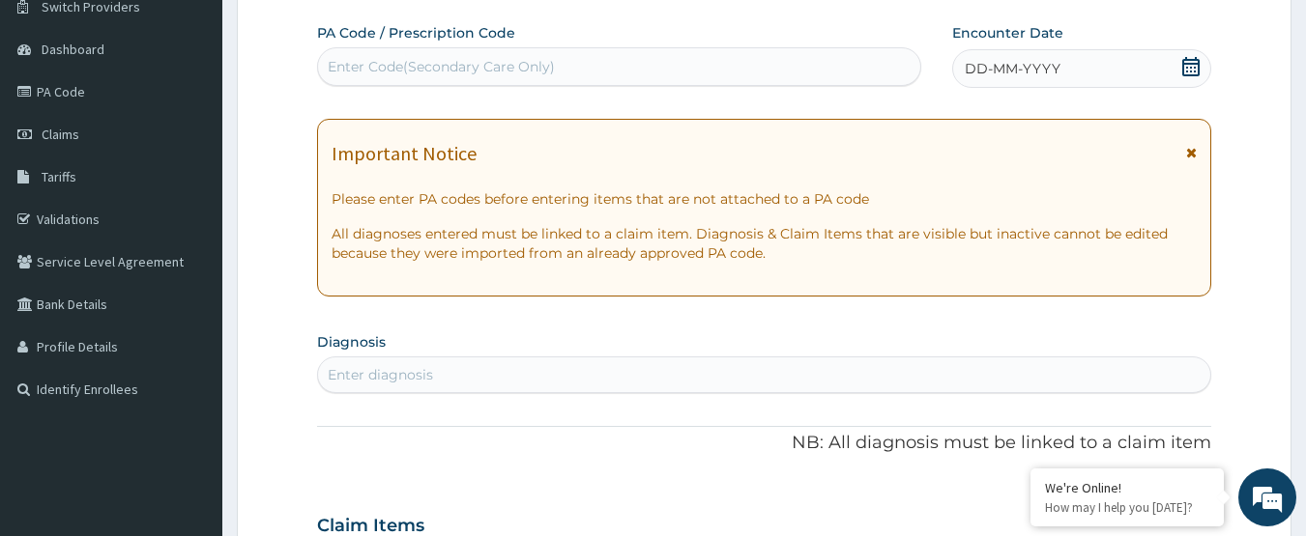
click at [1193, 71] on icon at bounding box center [1190, 66] width 19 height 19
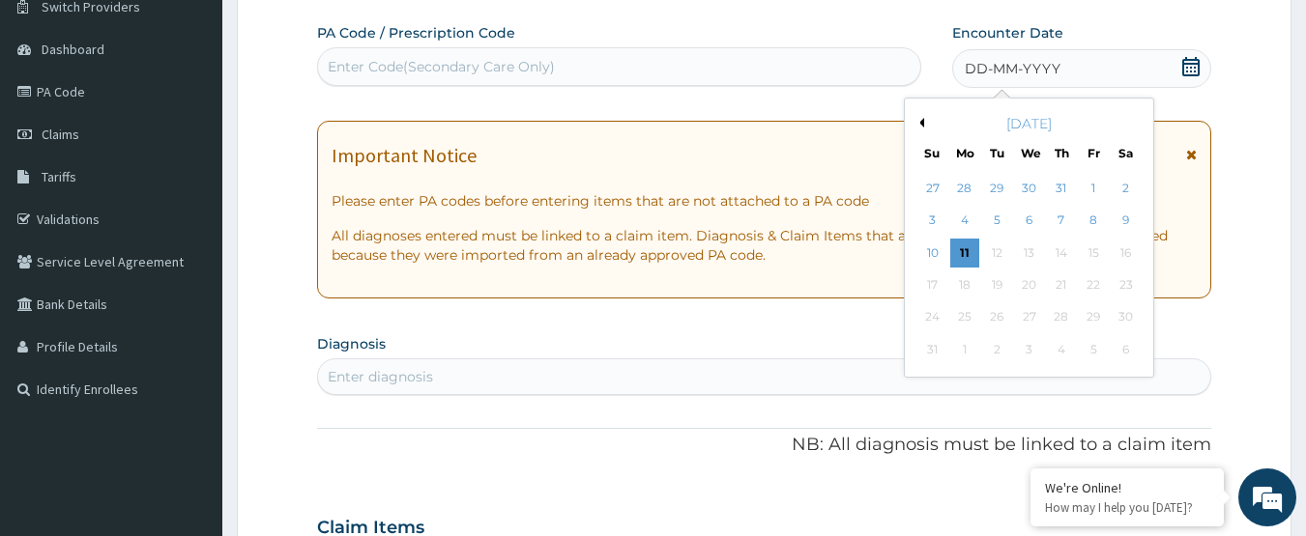
click at [916, 126] on button "Previous Month" at bounding box center [919, 123] width 10 height 10
click at [1062, 207] on div "10" at bounding box center [1061, 221] width 29 height 29
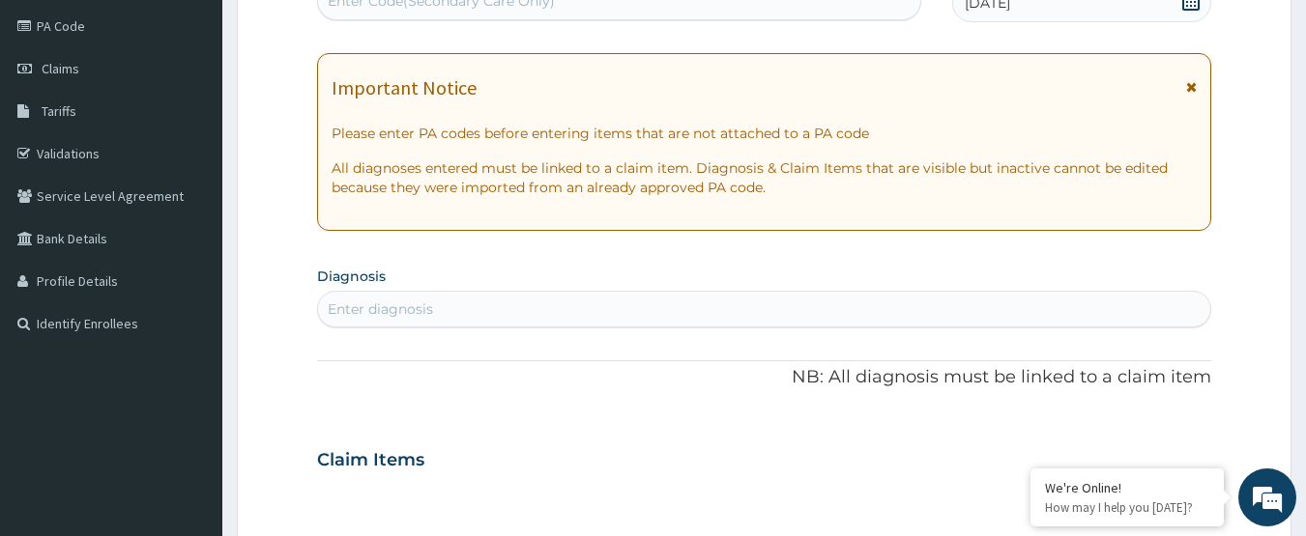
scroll to position [258, 0]
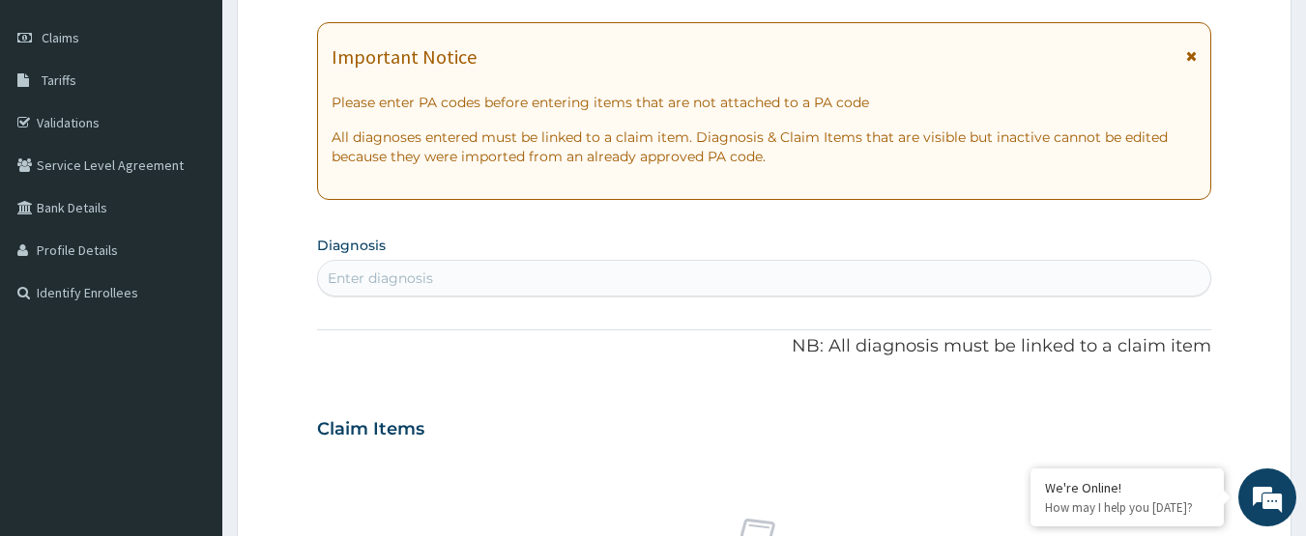
drag, startPoint x: 607, startPoint y: 268, endPoint x: 649, endPoint y: 291, distance: 48.4
click at [607, 269] on div "Enter diagnosis" at bounding box center [764, 278] width 893 height 31
type input "FEVER"
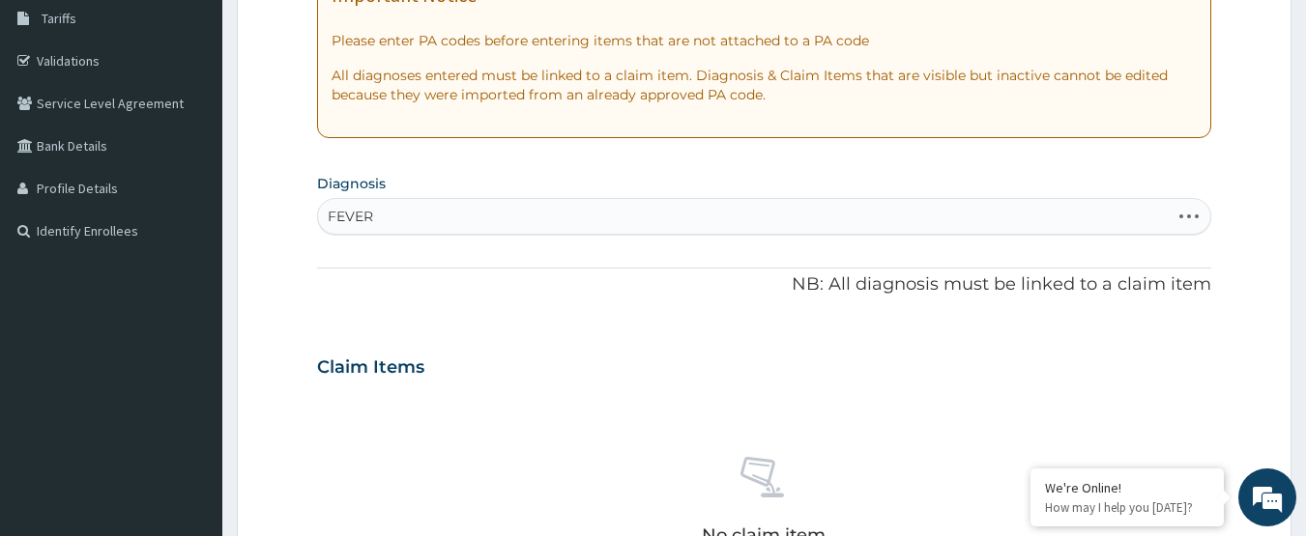
scroll to position [355, 0]
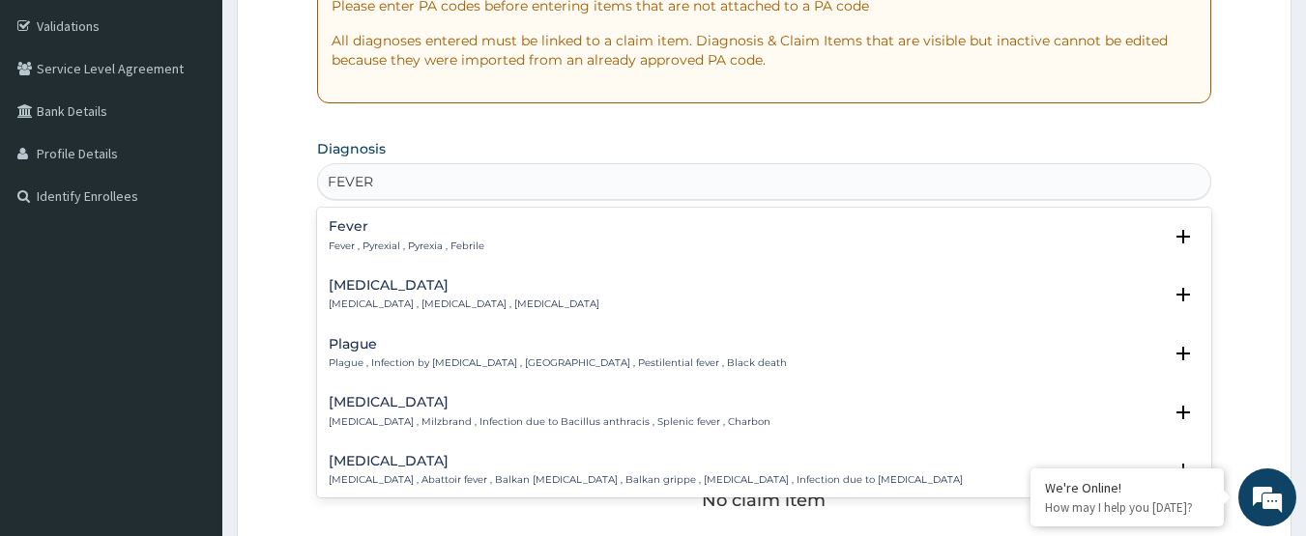
click at [354, 220] on h4 "Fever" at bounding box center [407, 226] width 156 height 14
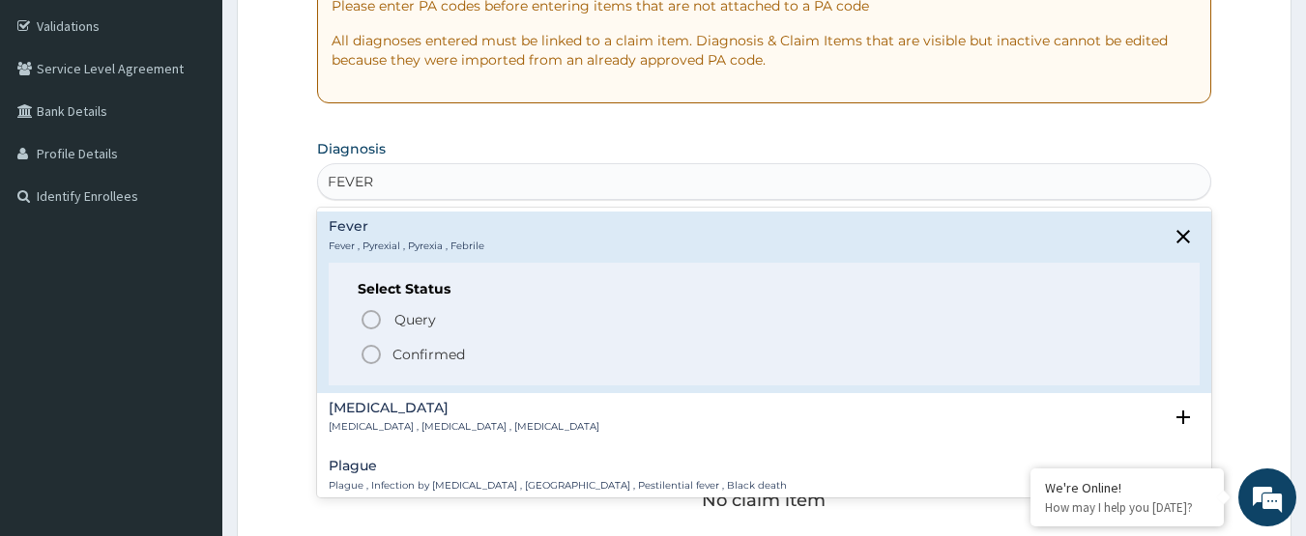
drag, startPoint x: 382, startPoint y: 351, endPoint x: 414, endPoint y: 260, distance: 96.3
click at [385, 349] on span "Confirmed" at bounding box center [766, 354] width 812 height 23
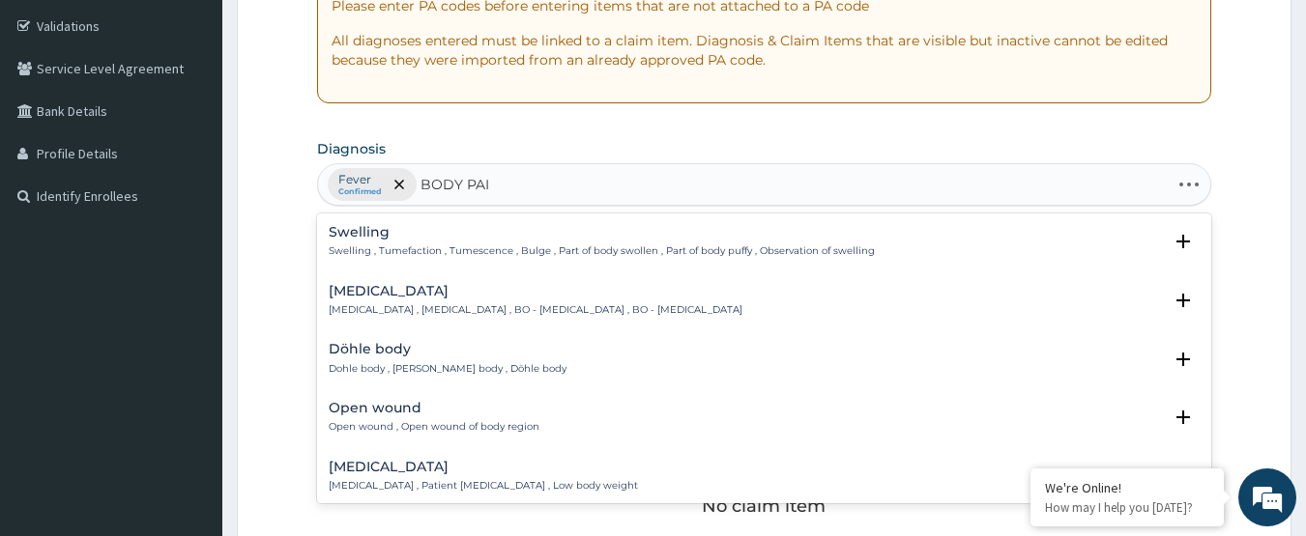
type input "BODY PAIN"
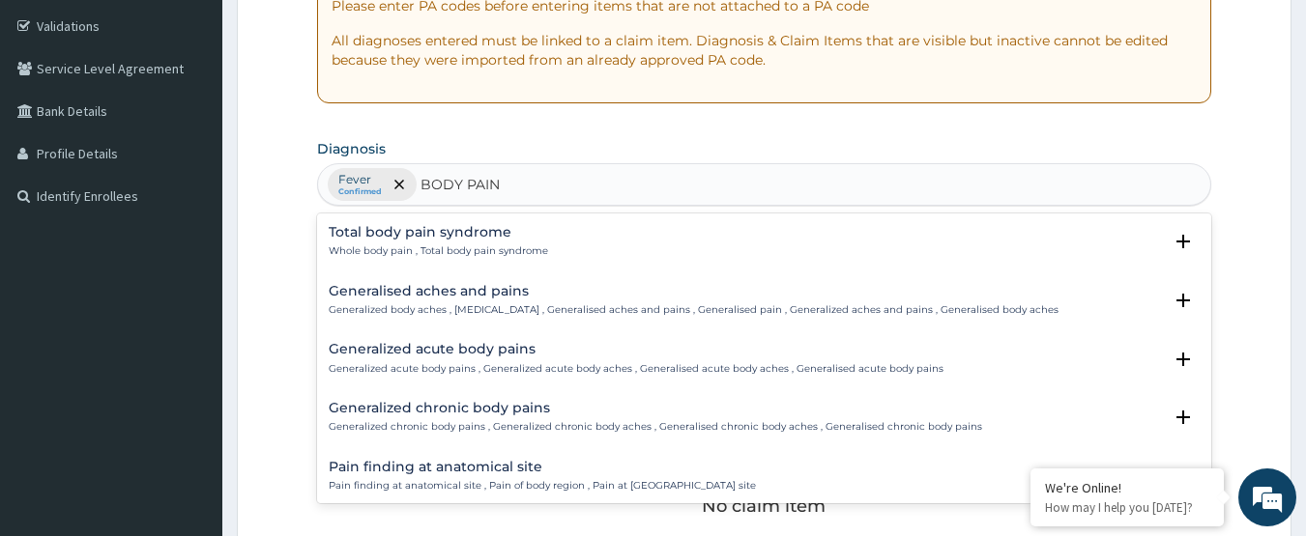
click at [447, 227] on h4 "Total body pain syndrome" at bounding box center [438, 232] width 219 height 14
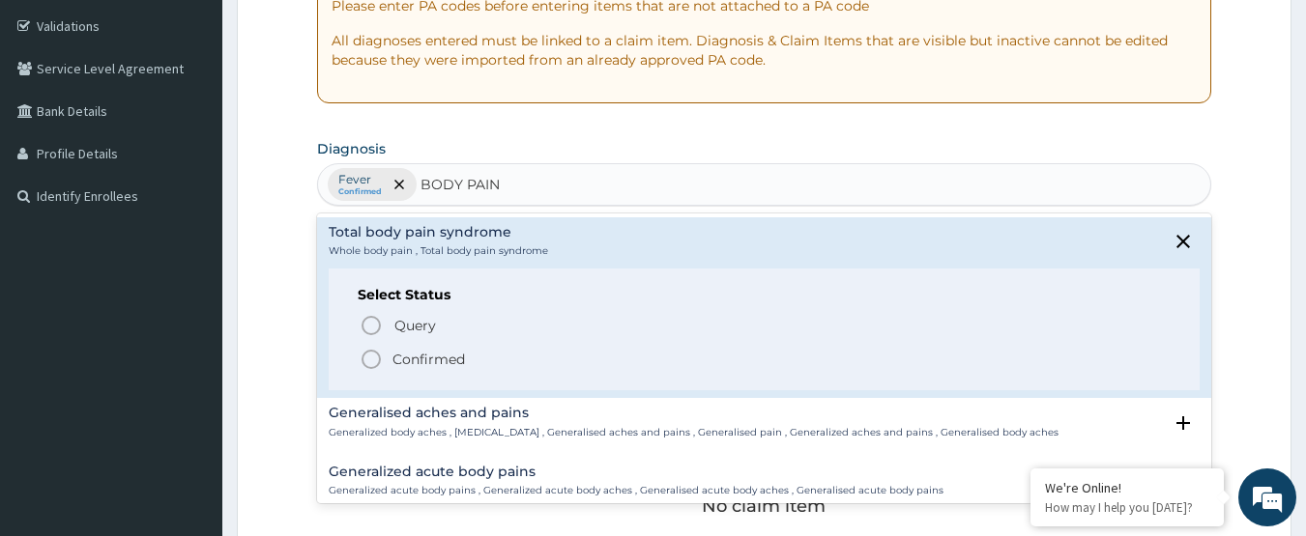
click at [413, 360] on p "Confirmed" at bounding box center [428, 359] width 72 height 19
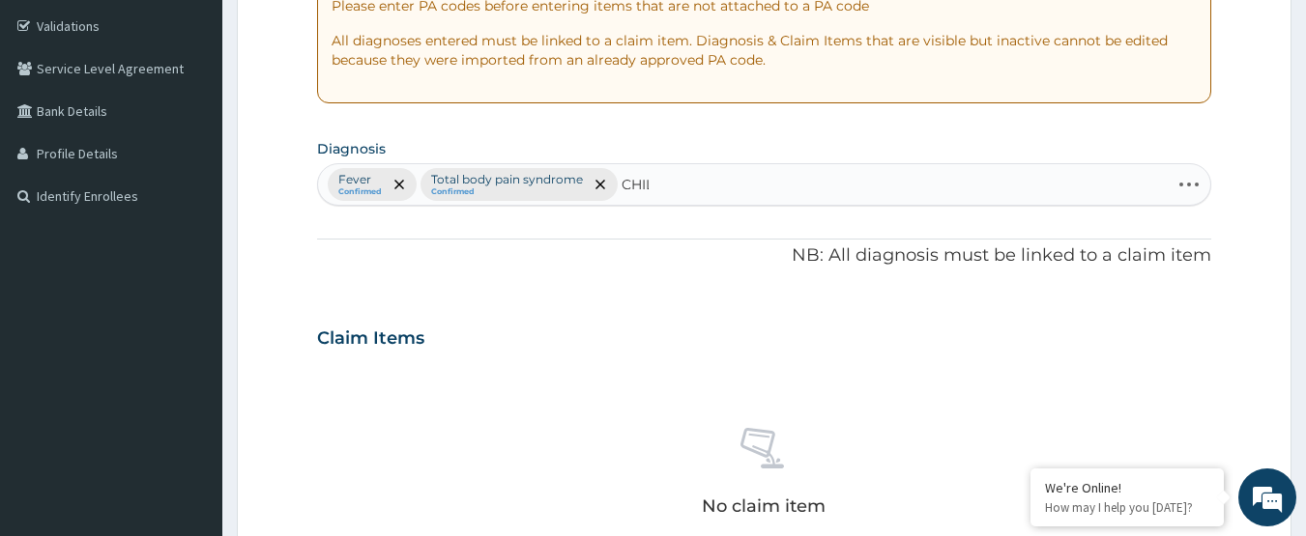
type input "CHILL"
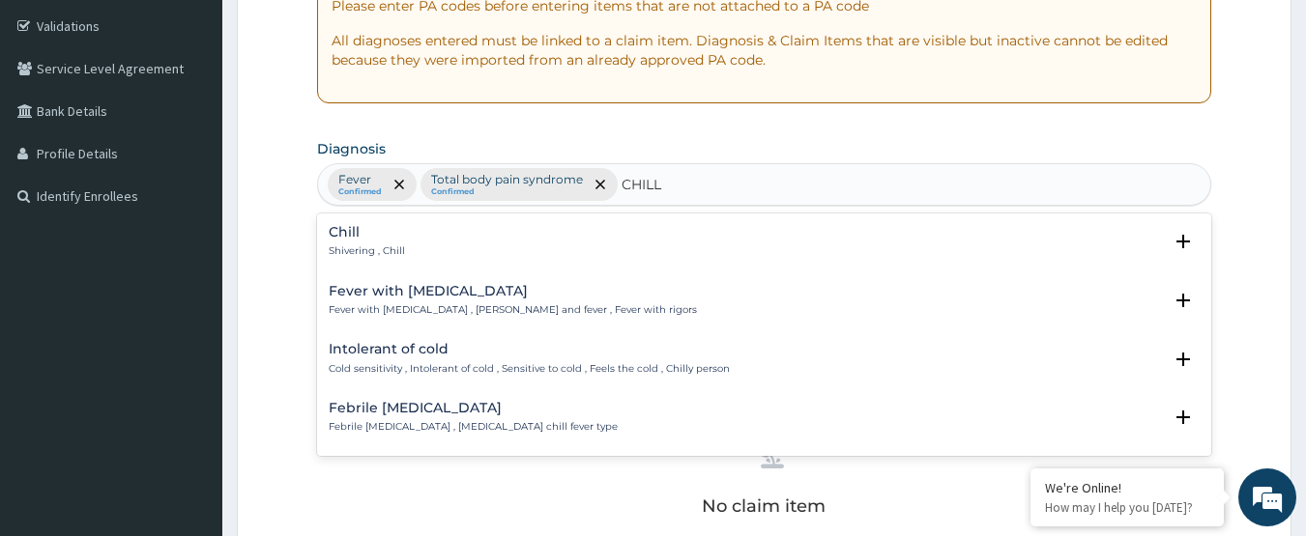
click at [341, 250] on p "Shivering , Chill" at bounding box center [367, 252] width 76 height 14
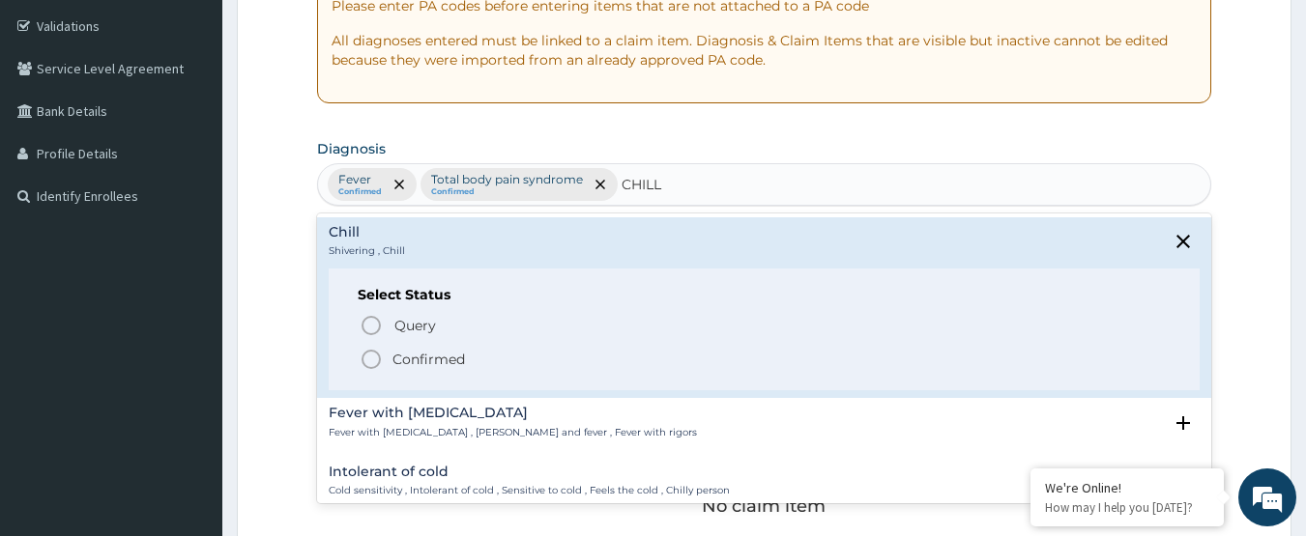
click at [412, 369] on p "Confirmed" at bounding box center [428, 359] width 72 height 19
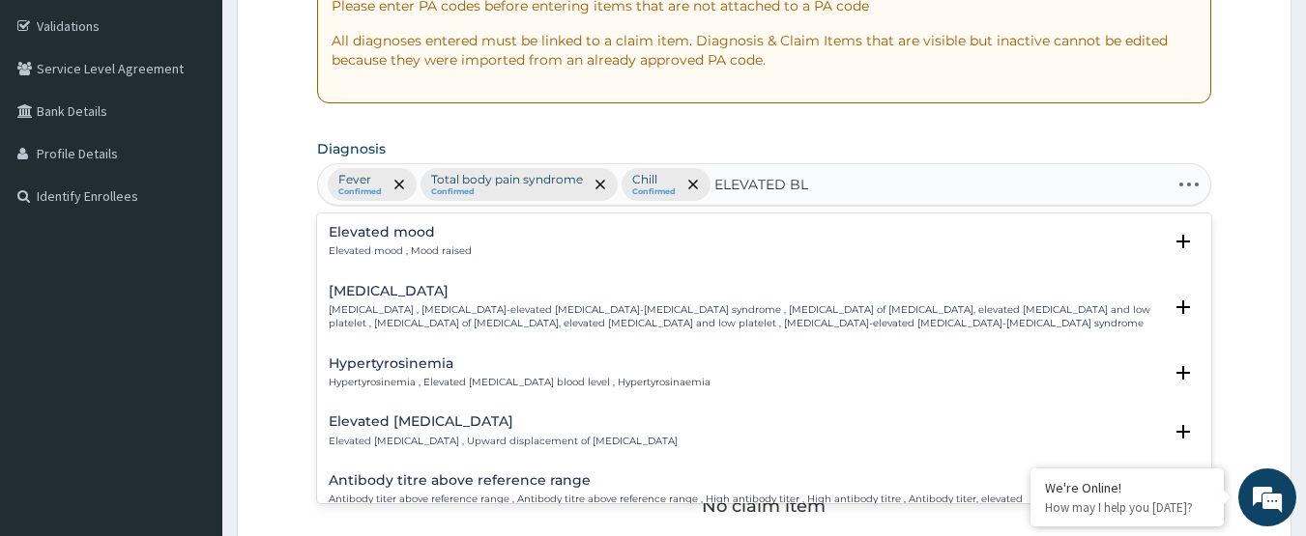
type input "ELEVATED BLO"
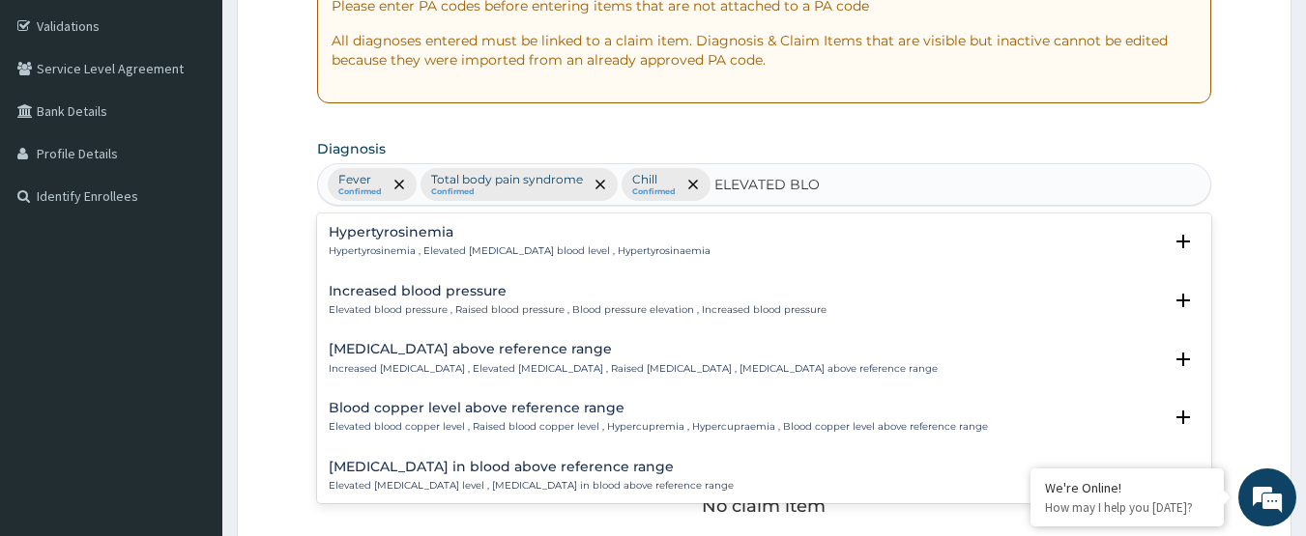
click at [567, 301] on div "Increased blood pressure Elevated blood pressure , Raised blood pressure , Bloo…" at bounding box center [578, 301] width 498 height 34
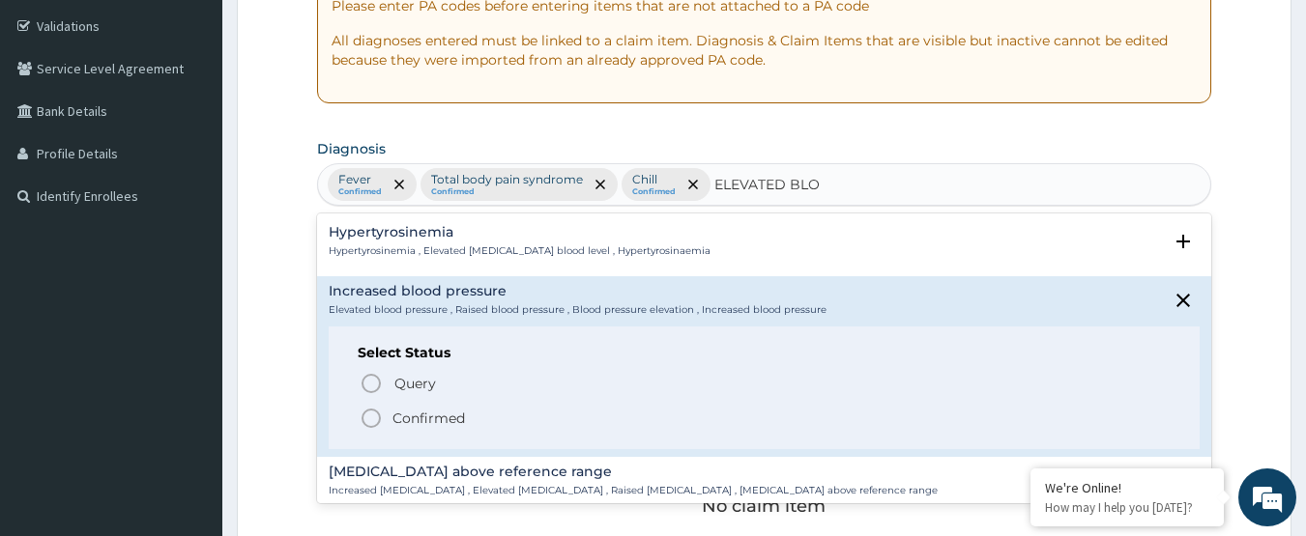
click at [447, 418] on p "Confirmed" at bounding box center [428, 418] width 72 height 19
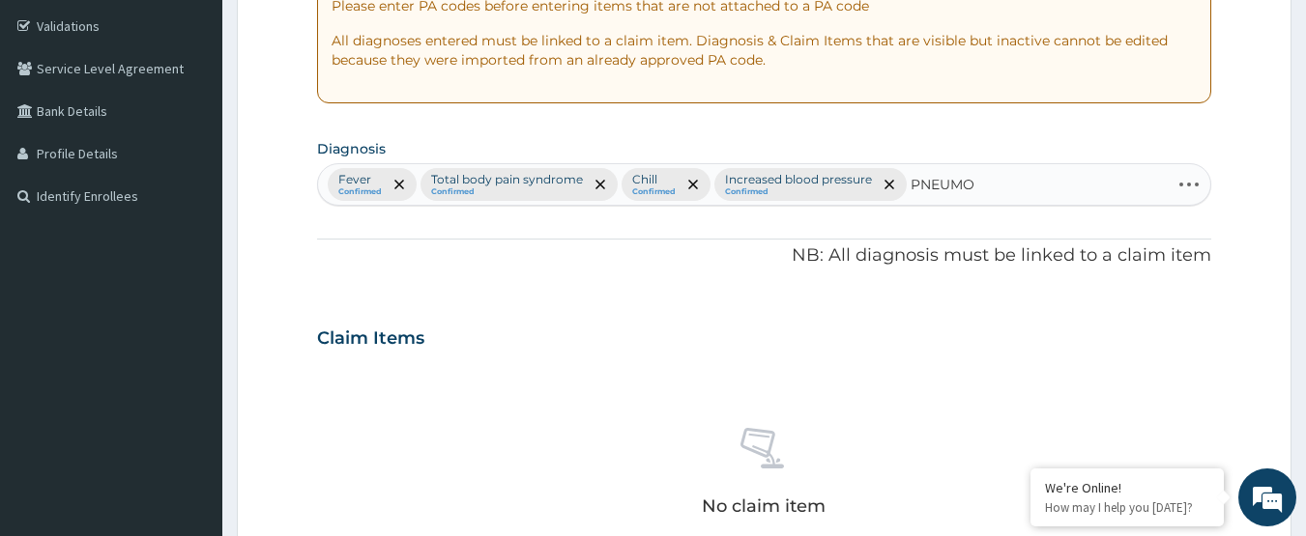
type input "PNEUMON"
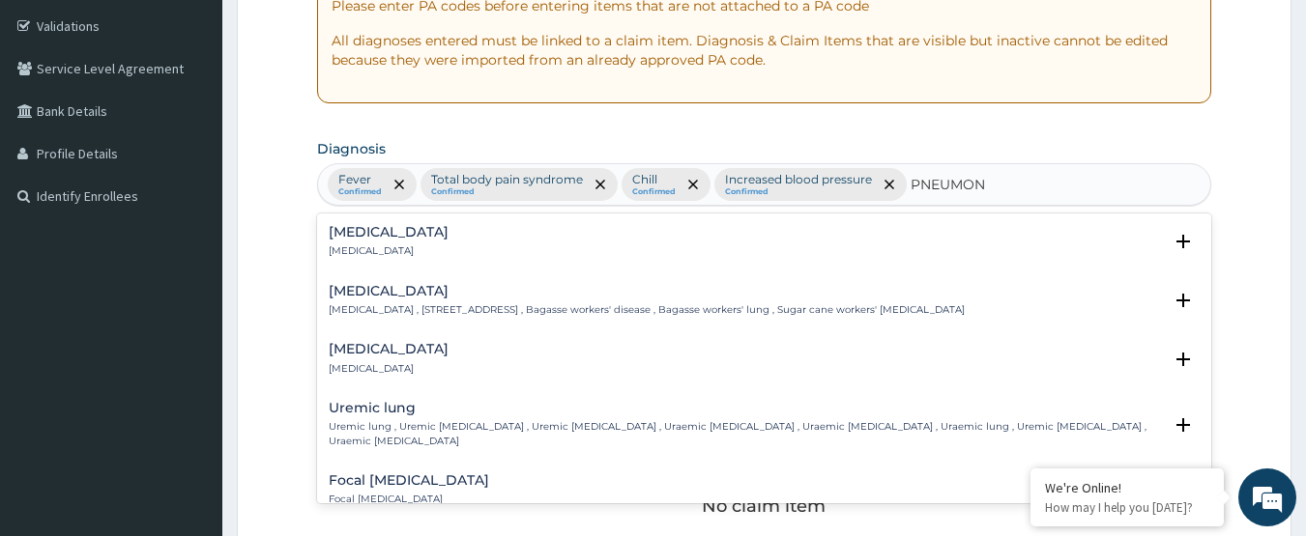
click at [454, 236] on div "Pneumonia Pneumonia" at bounding box center [765, 242] width 872 height 34
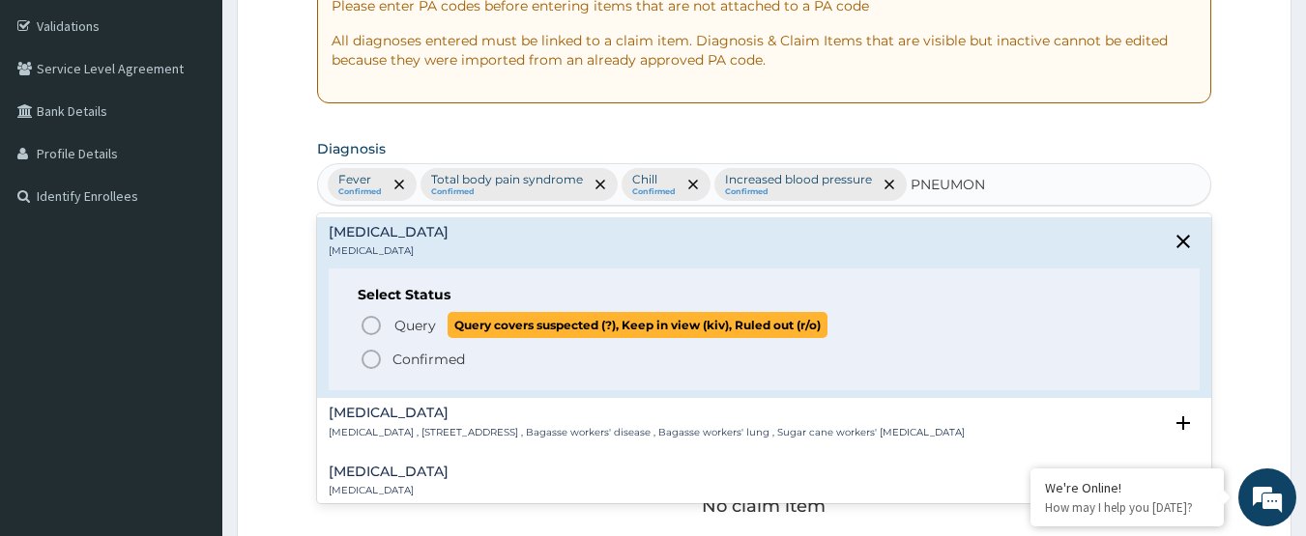
click at [406, 319] on span "Query" at bounding box center [415, 325] width 42 height 19
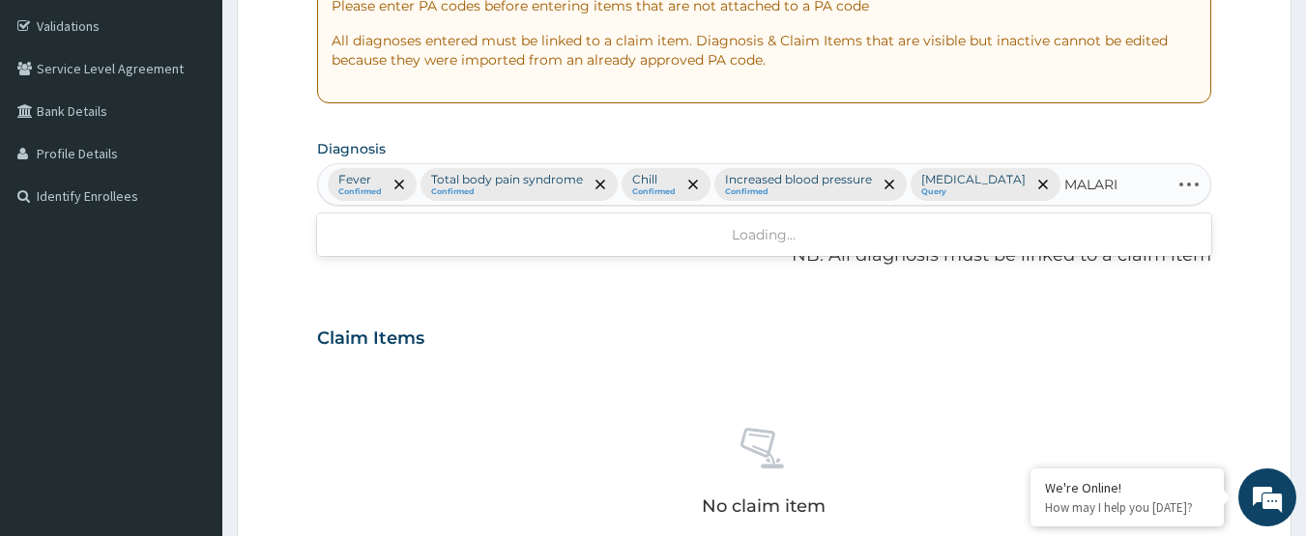
type input "MALARIA"
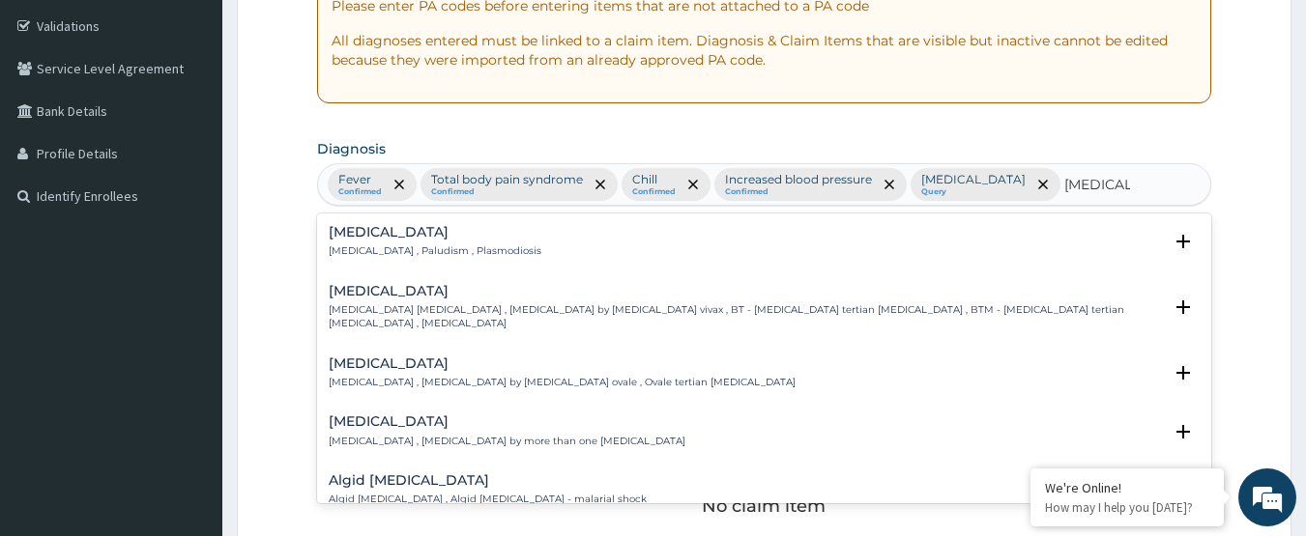
click at [495, 245] on div "Malaria Malaria , Paludism , Plasmodiosis" at bounding box center [765, 242] width 872 height 34
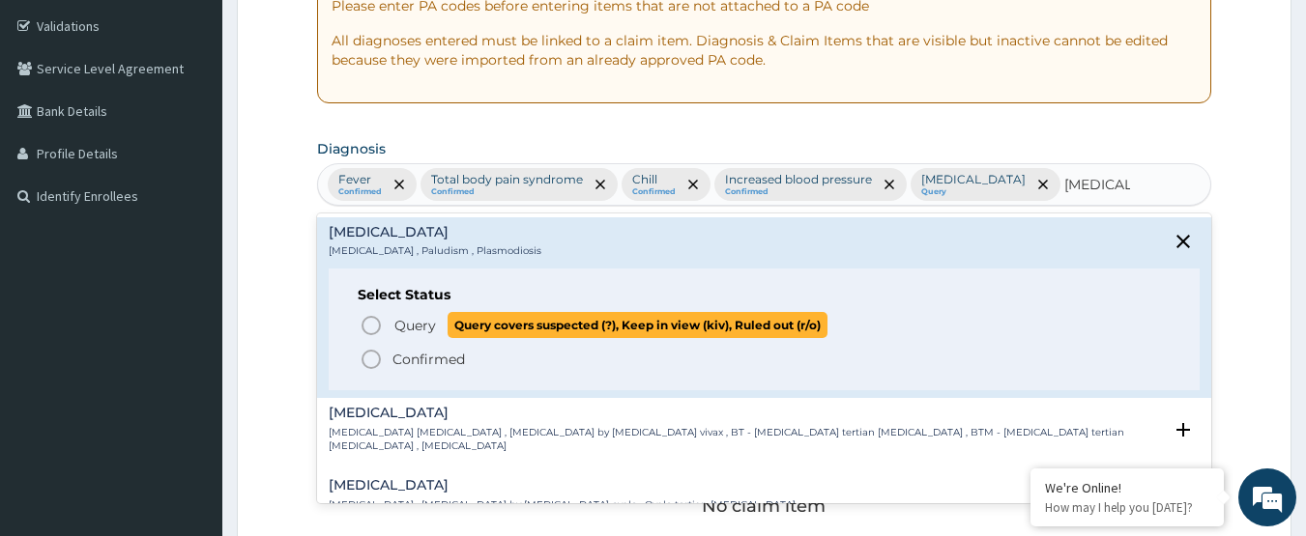
click at [423, 323] on span "Query" at bounding box center [415, 325] width 42 height 19
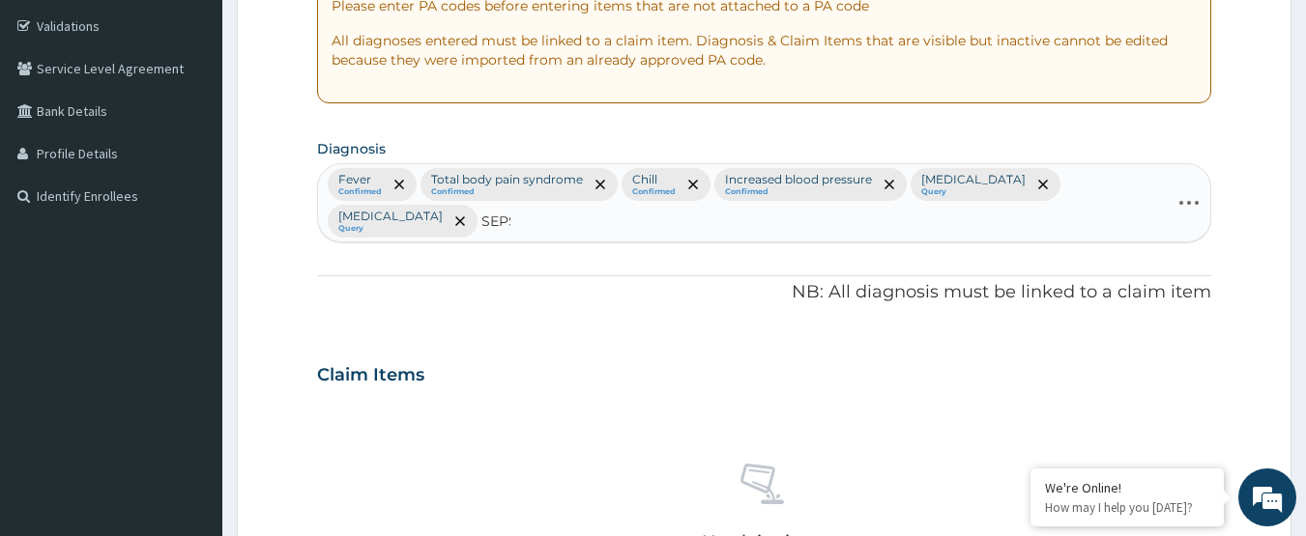
type input "SEPSIS"
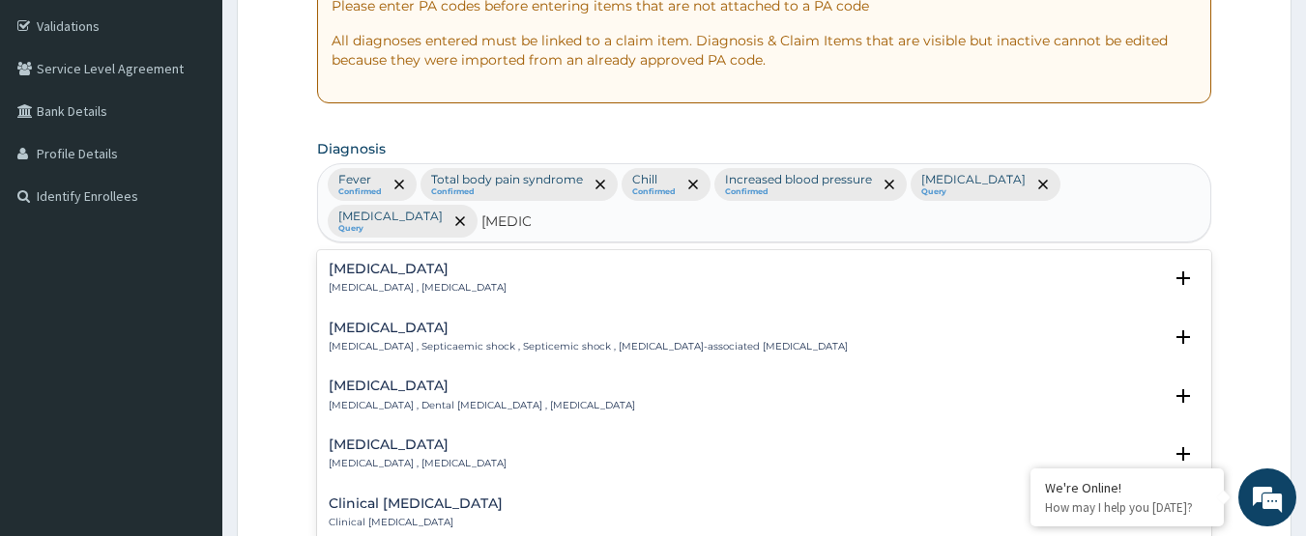
click at [402, 262] on h4 "Sepsis" at bounding box center [418, 269] width 178 height 14
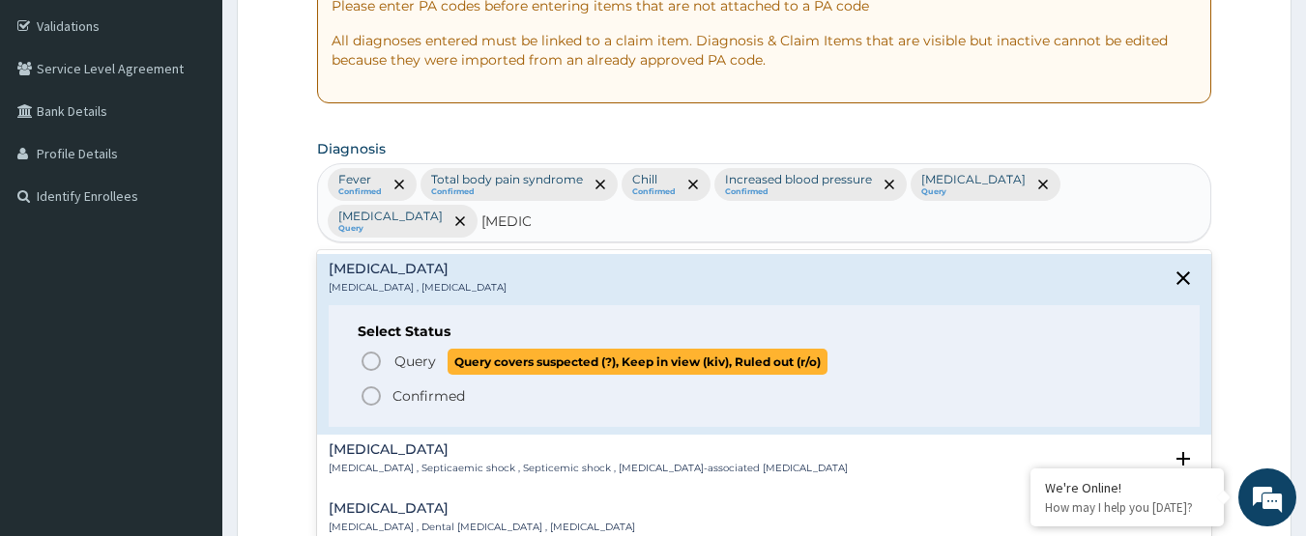
click at [382, 350] on icon "status option query" at bounding box center [371, 361] width 23 height 23
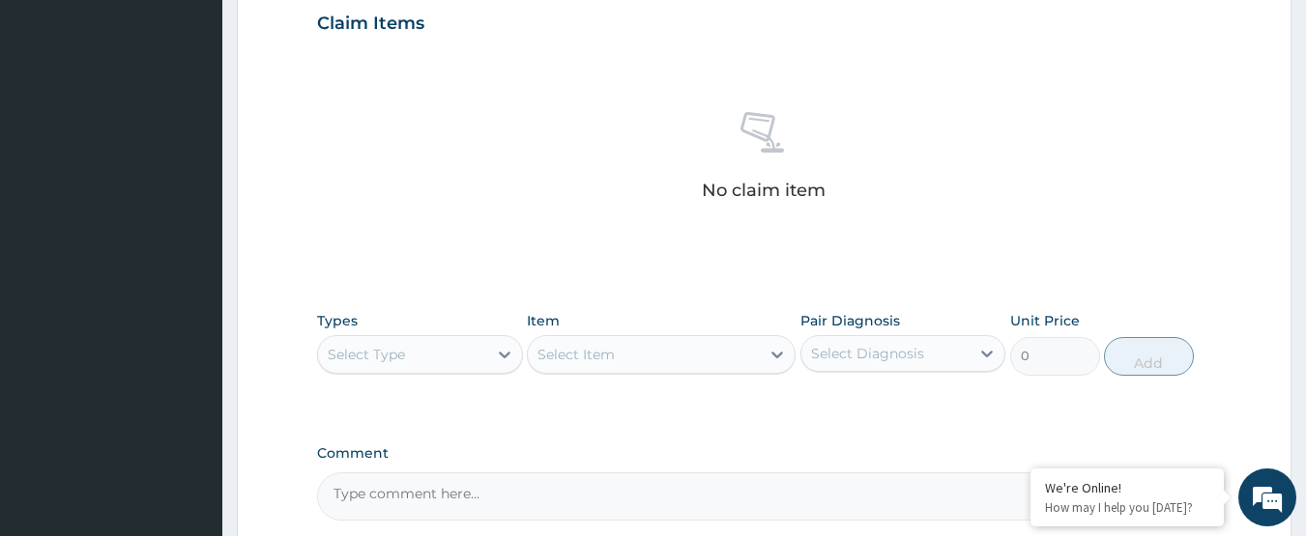
scroll to position [741, 0]
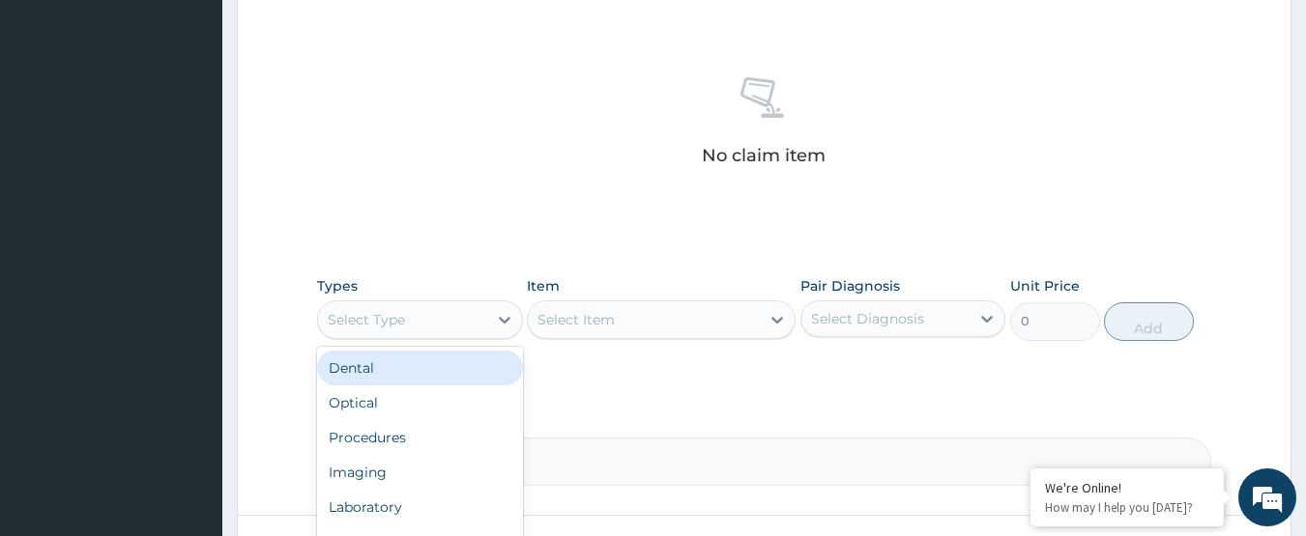
click at [477, 309] on div "Select Type" at bounding box center [402, 319] width 169 height 31
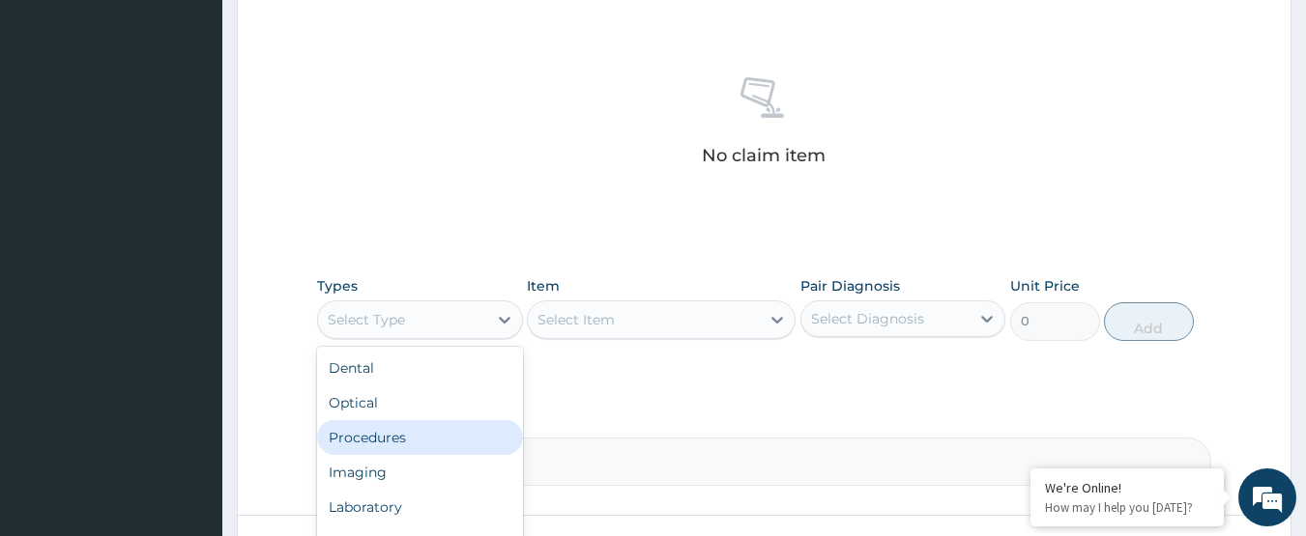
click at [429, 436] on div "Procedures" at bounding box center [420, 437] width 206 height 35
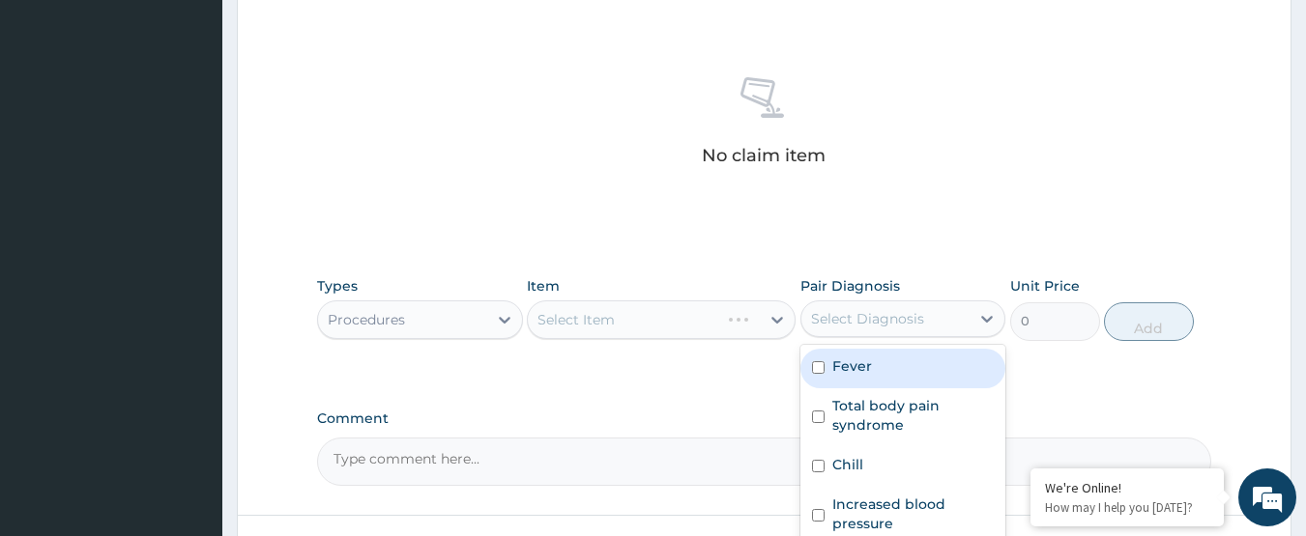
click at [916, 309] on div "Select Diagnosis" at bounding box center [867, 318] width 113 height 19
click at [907, 362] on div "Fever" at bounding box center [903, 369] width 206 height 40
checkbox input "true"
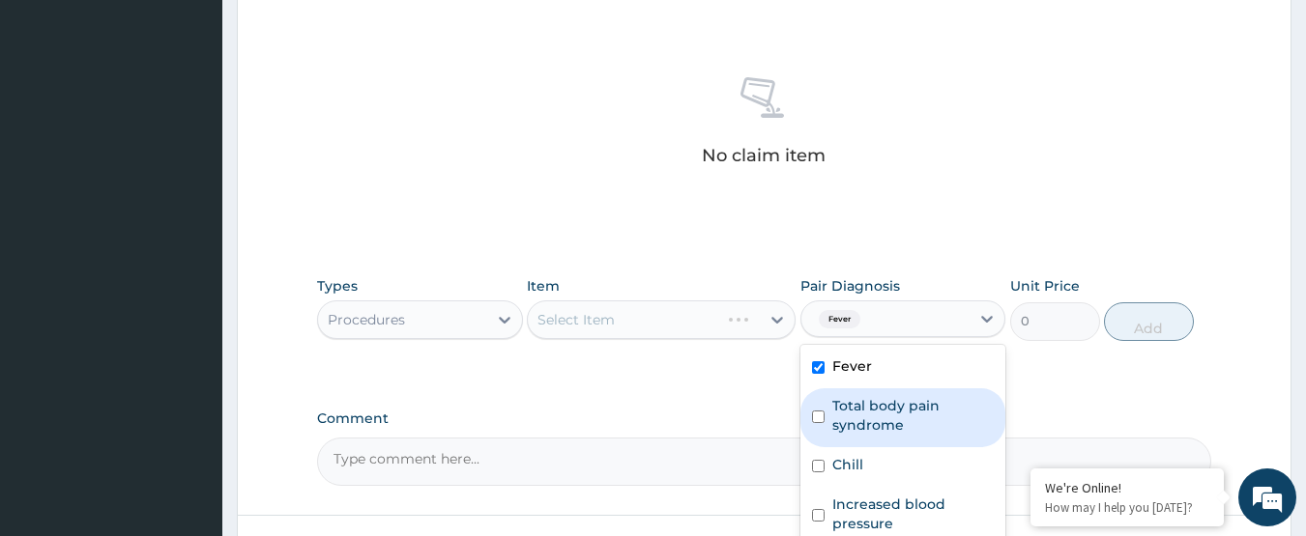
click at [903, 396] on label "Total body pain syndrome" at bounding box center [913, 415] width 162 height 39
checkbox input "true"
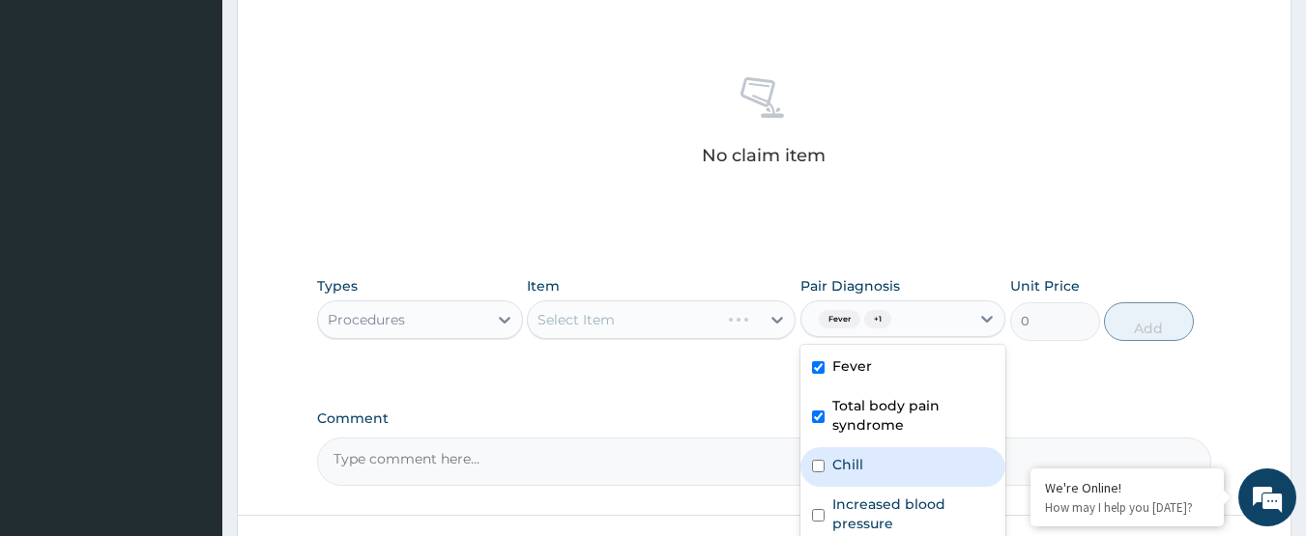
click at [902, 454] on div "Chill" at bounding box center [903, 467] width 206 height 40
checkbox input "true"
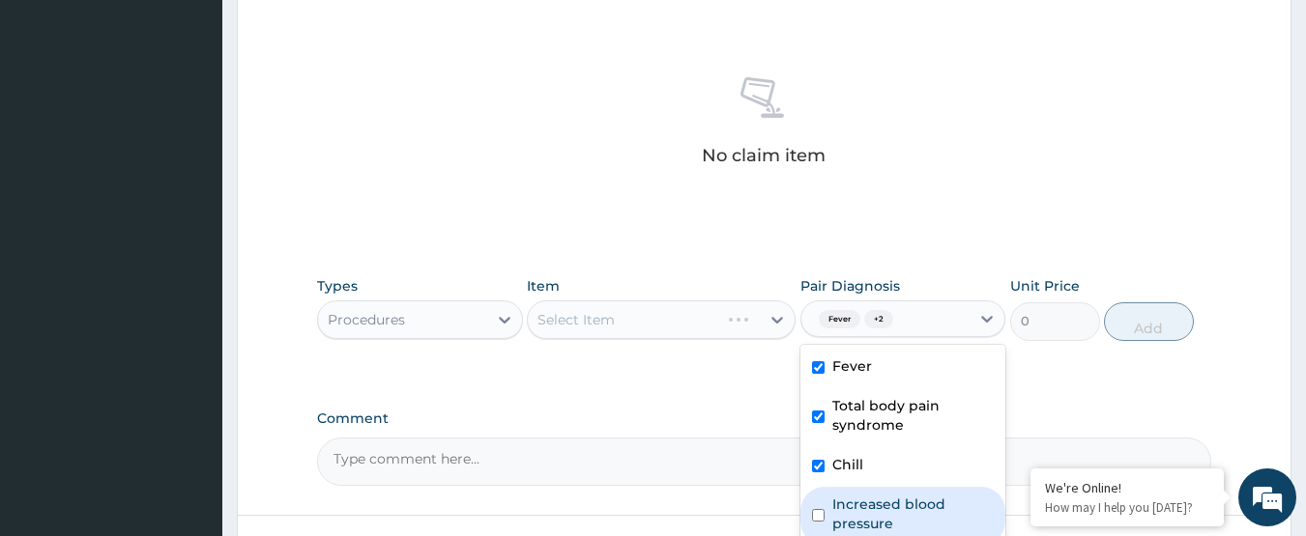
click at [904, 495] on label "Increased blood pressure" at bounding box center [913, 514] width 162 height 39
checkbox input "true"
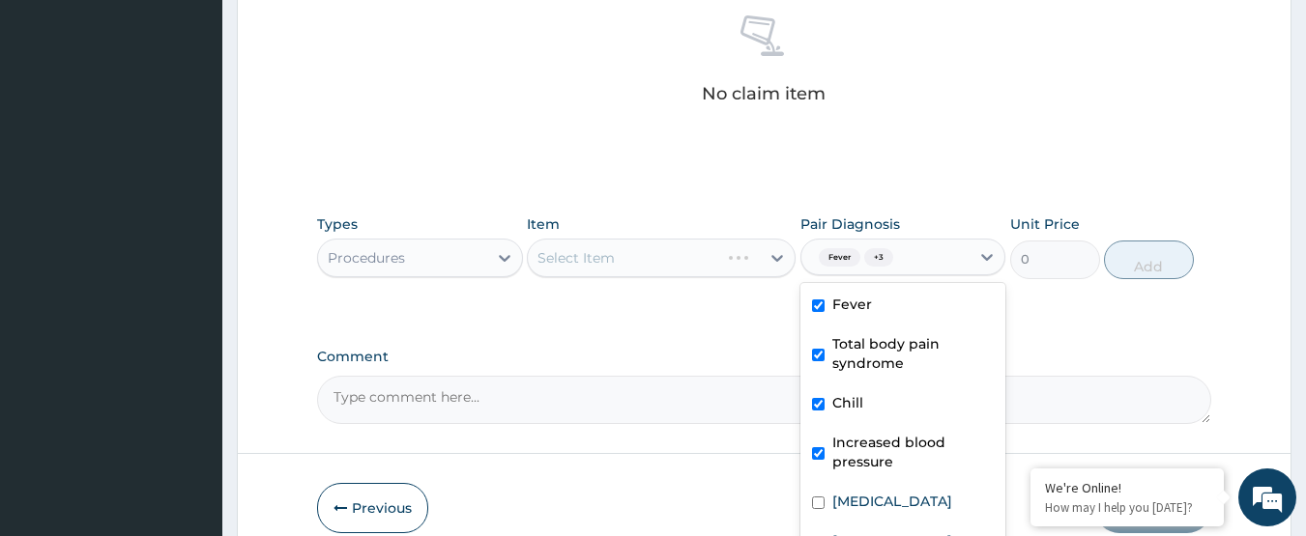
scroll to position [838, 0]
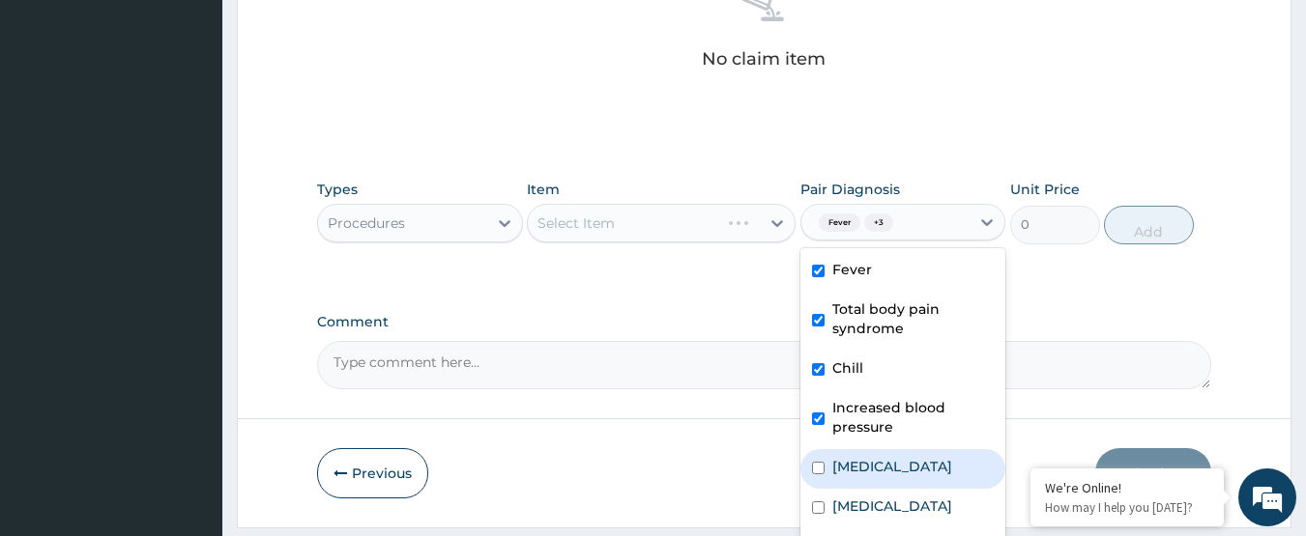
click at [914, 449] on div "Pneumonia" at bounding box center [903, 469] width 206 height 40
checkbox input "true"
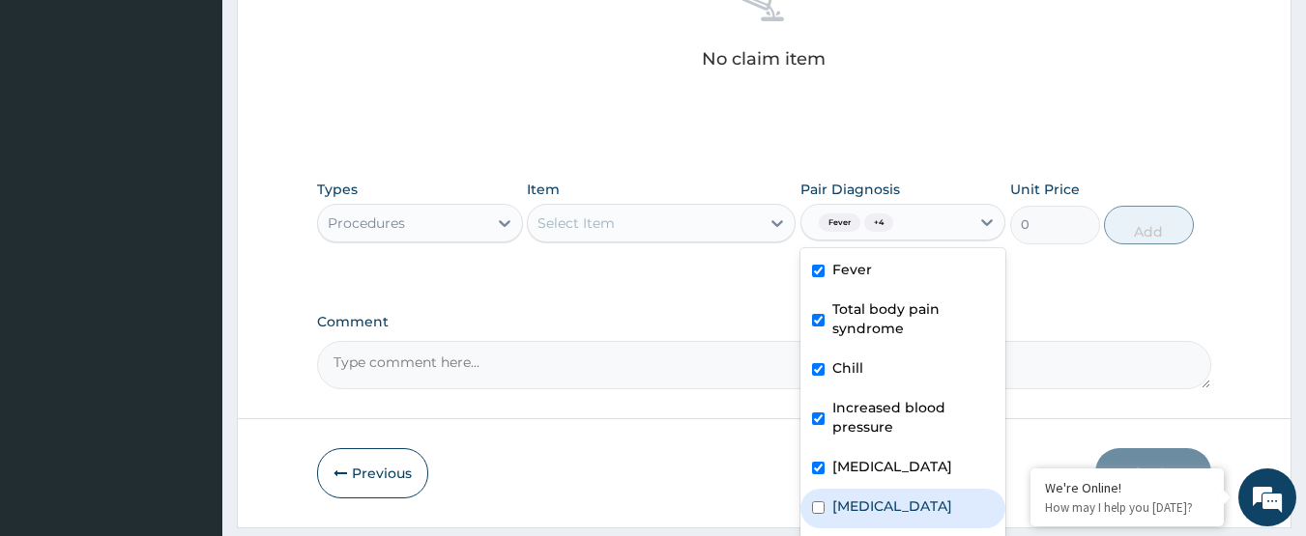
click at [890, 506] on div "Malaria" at bounding box center [903, 509] width 206 height 40
checkbox input "true"
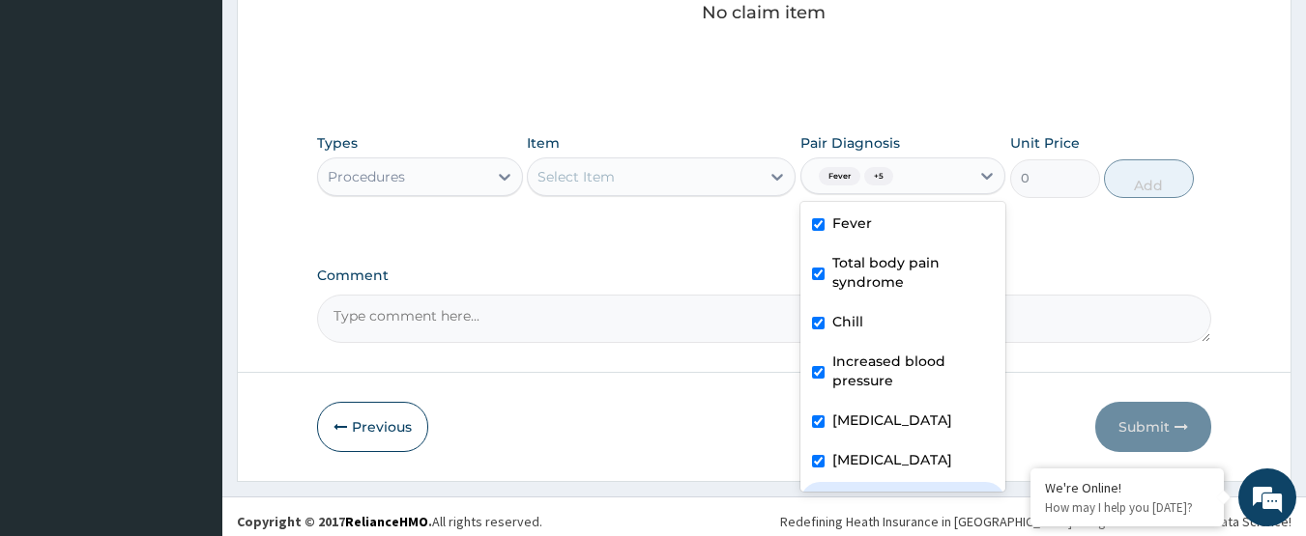
scroll to position [34, 0]
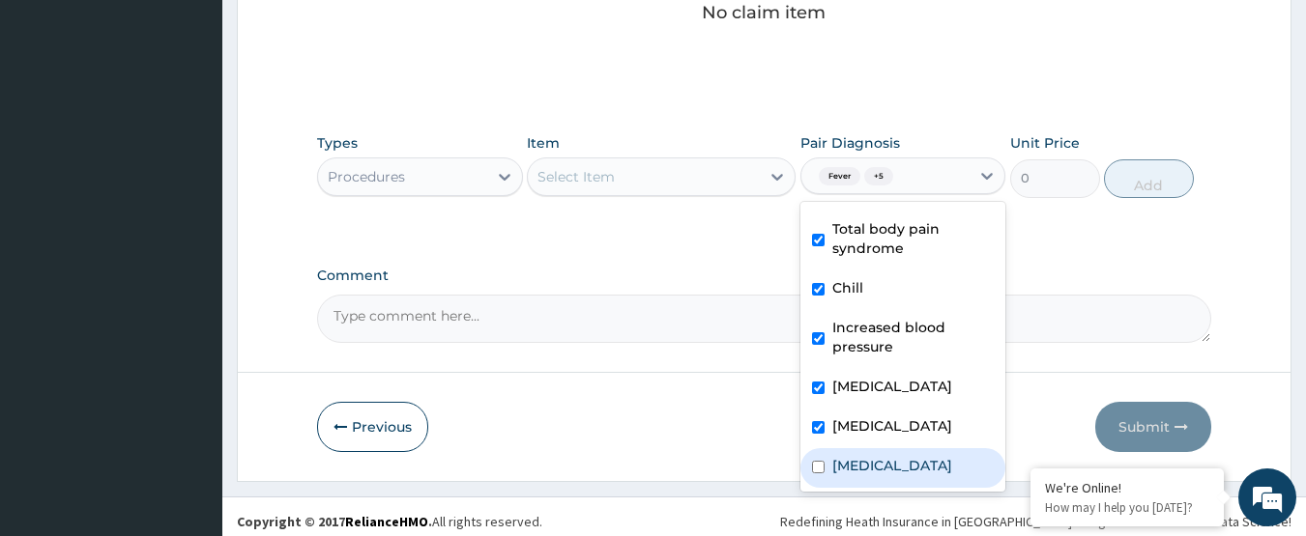
drag, startPoint x: 934, startPoint y: 456, endPoint x: 871, endPoint y: 408, distance: 79.3
click at [931, 456] on div "Sepsis" at bounding box center [903, 468] width 206 height 40
checkbox input "true"
click at [614, 167] on div "Select Item" at bounding box center [575, 176] width 77 height 19
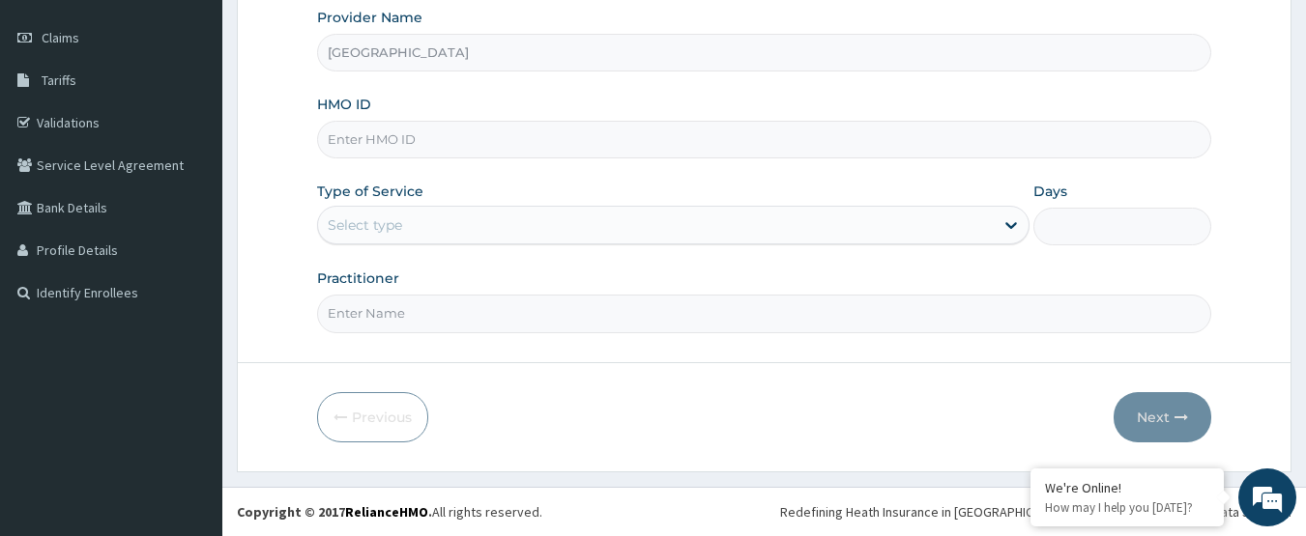
paste input "FET/10018/A"
type input "FET/10018/A"
click at [473, 231] on div "Select type" at bounding box center [656, 225] width 676 height 31
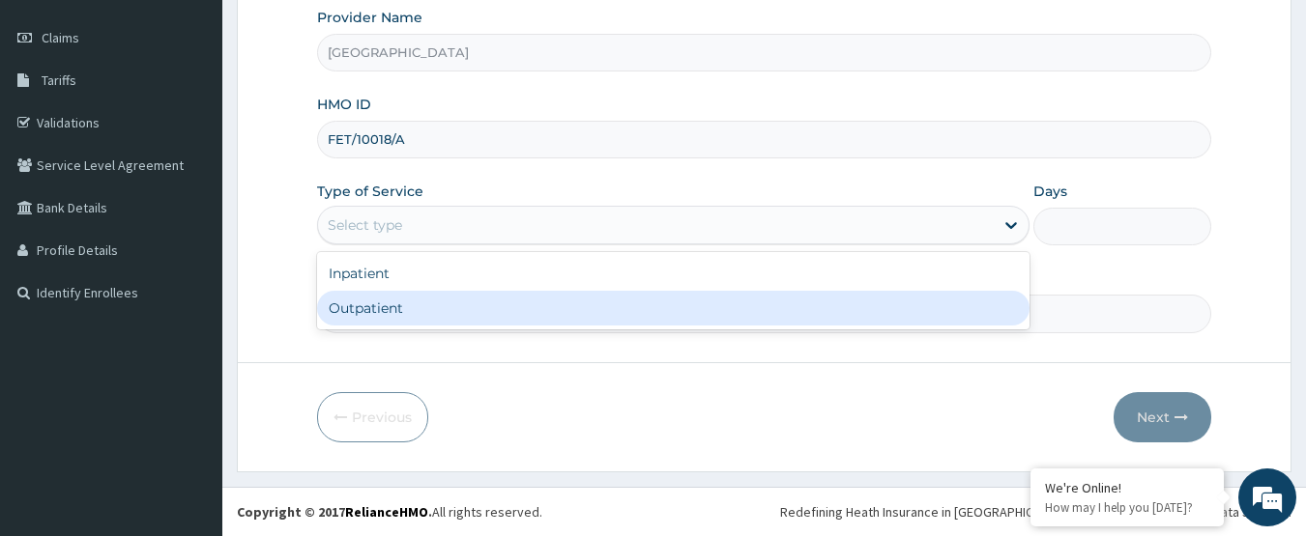
click at [464, 299] on div "Outpatient" at bounding box center [673, 308] width 712 height 35
type input "1"
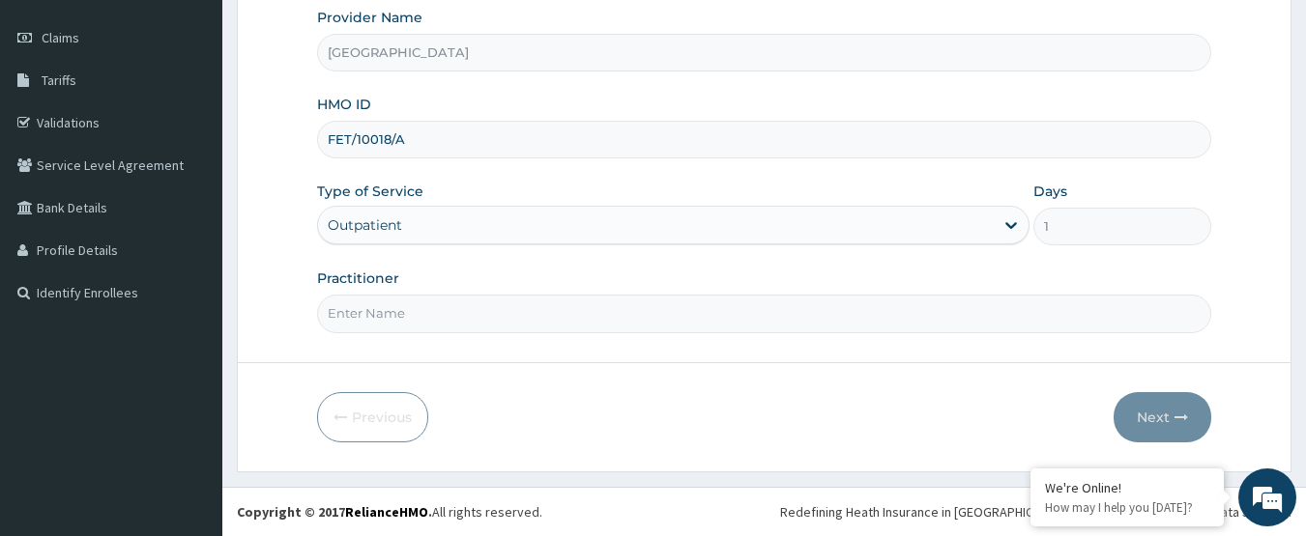
click at [464, 300] on input "Practitioner" at bounding box center [764, 314] width 895 height 38
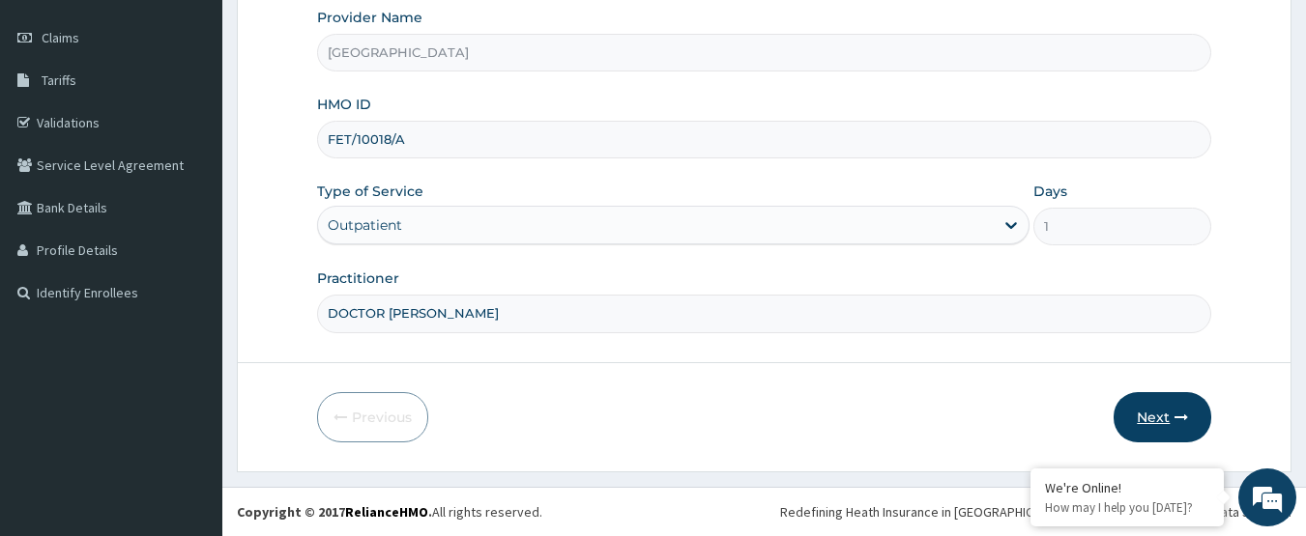
type input "DOCTOR AHMED"
click at [1168, 424] on button "Next" at bounding box center [1162, 417] width 98 height 50
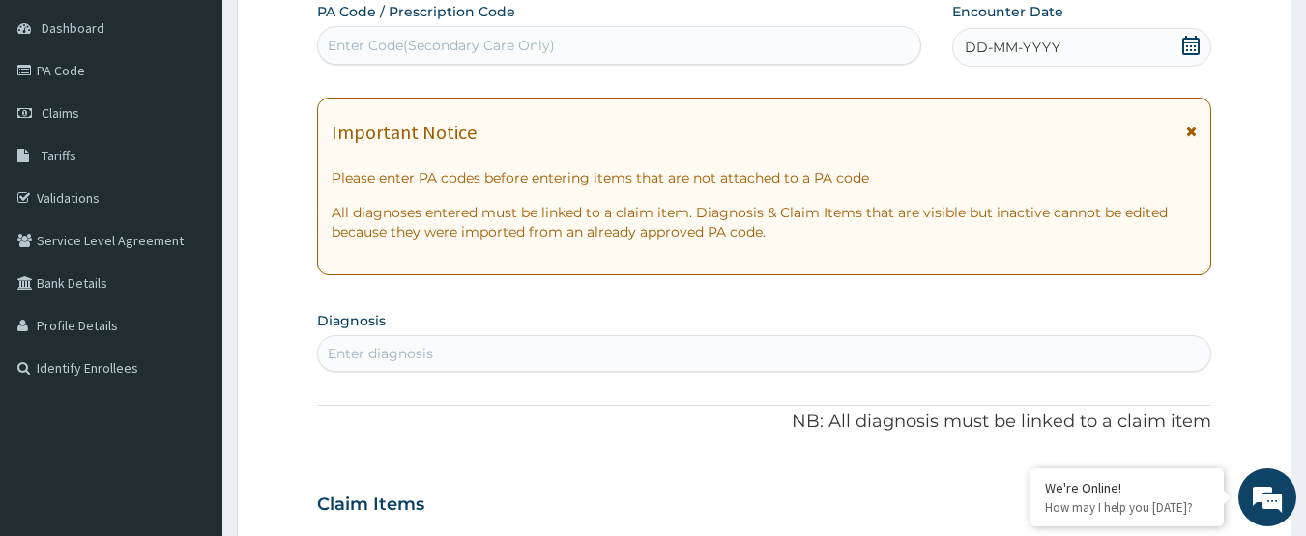
scroll to position [65, 0]
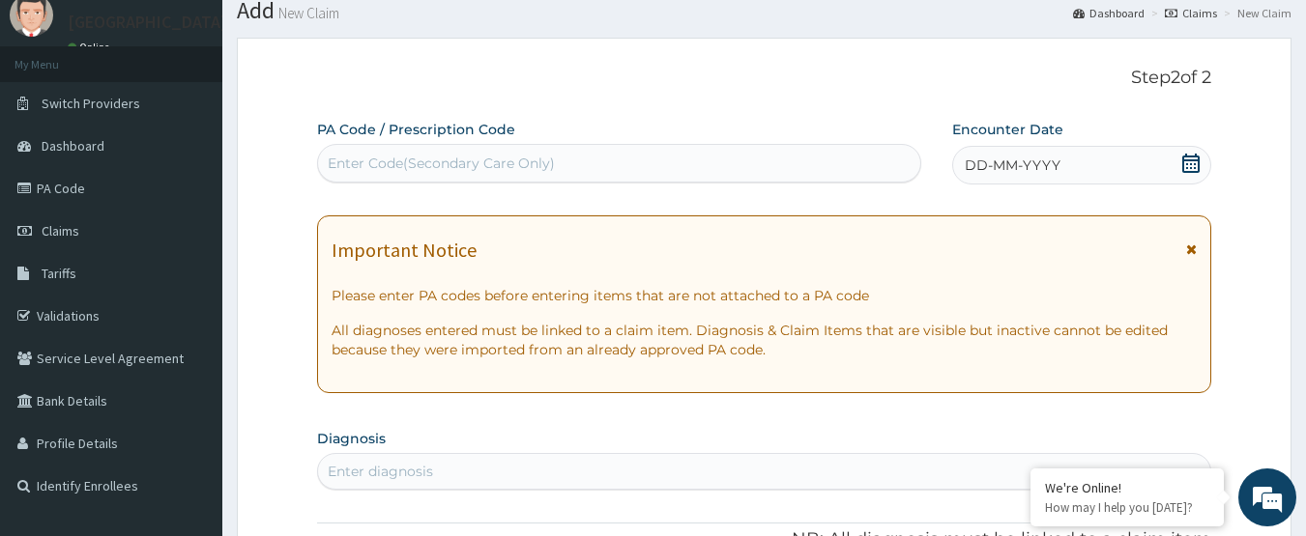
click at [1193, 164] on icon at bounding box center [1190, 163] width 19 height 19
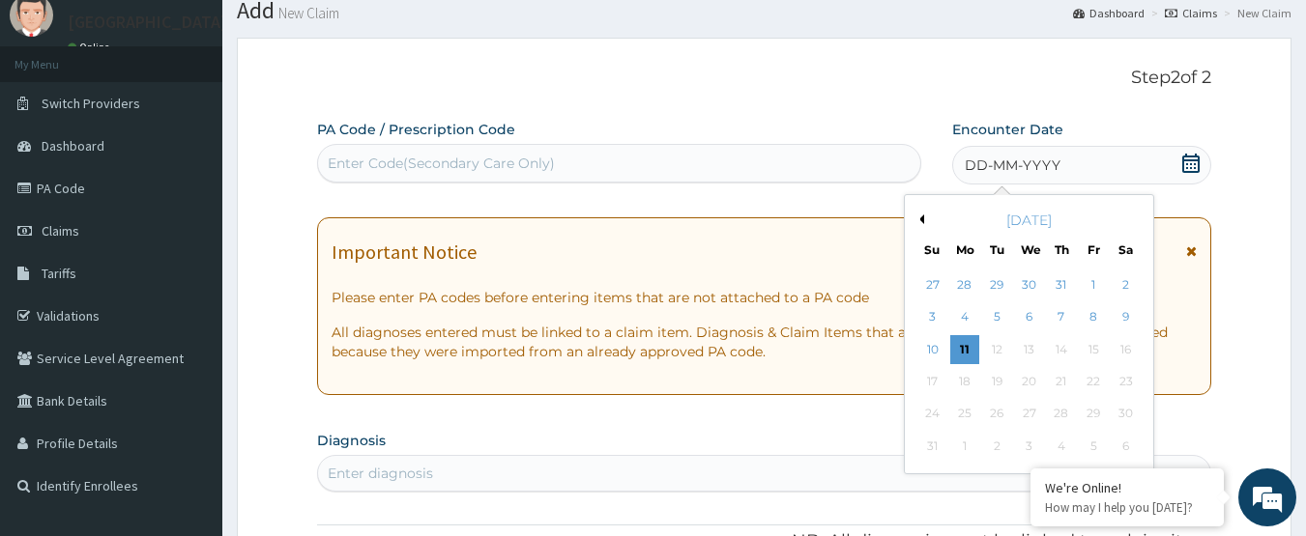
click at [915, 217] on button "Previous Month" at bounding box center [919, 220] width 10 height 10
click at [1053, 323] on div "10" at bounding box center [1061, 317] width 29 height 29
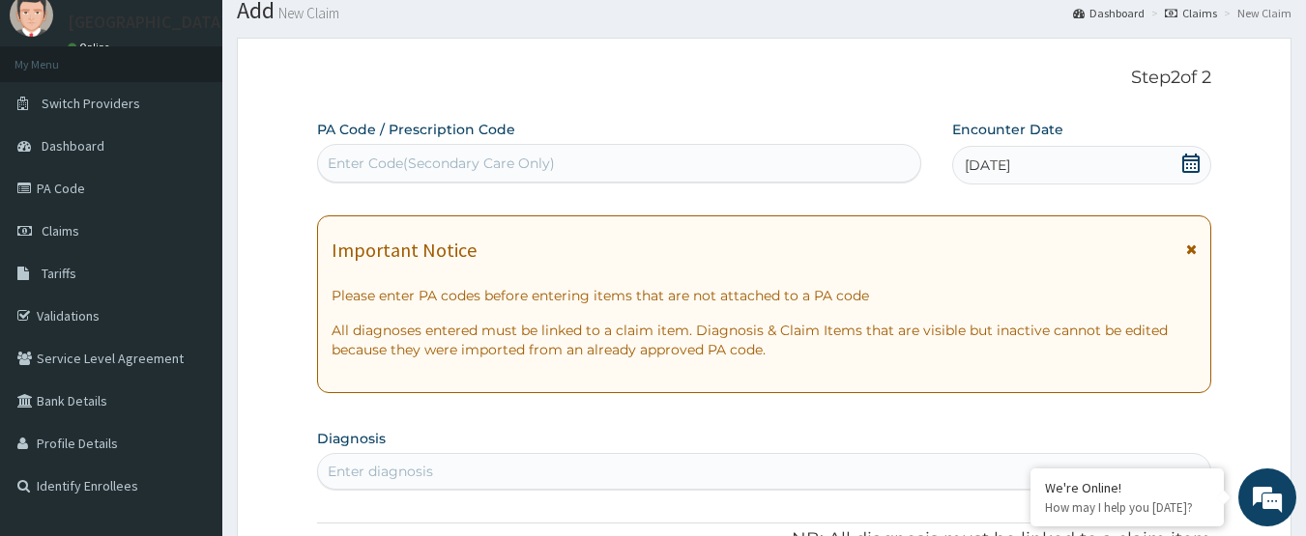
click at [788, 426] on section "Diagnosis Enter diagnosis" at bounding box center [764, 457] width 895 height 66
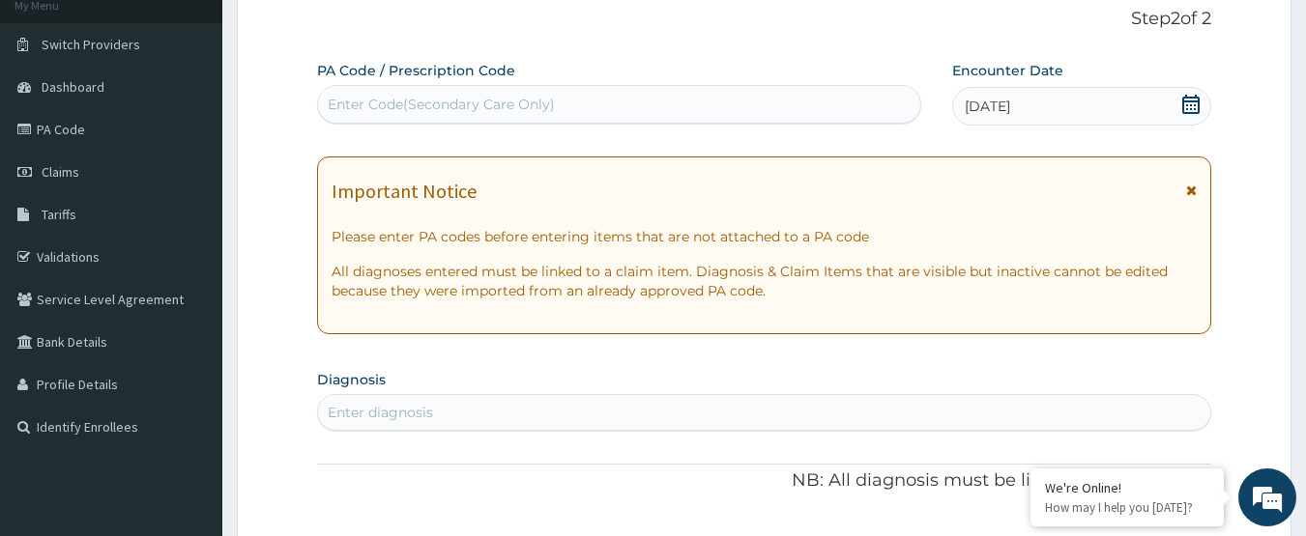
scroll to position [258, 0]
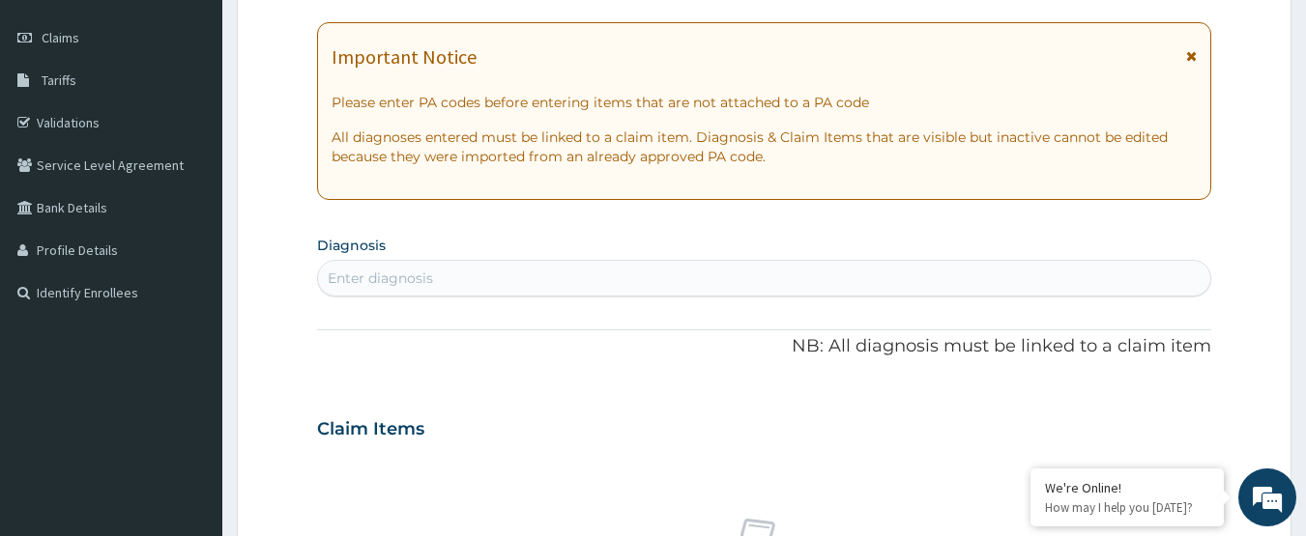
click at [660, 270] on div "Enter diagnosis" at bounding box center [764, 278] width 893 height 31
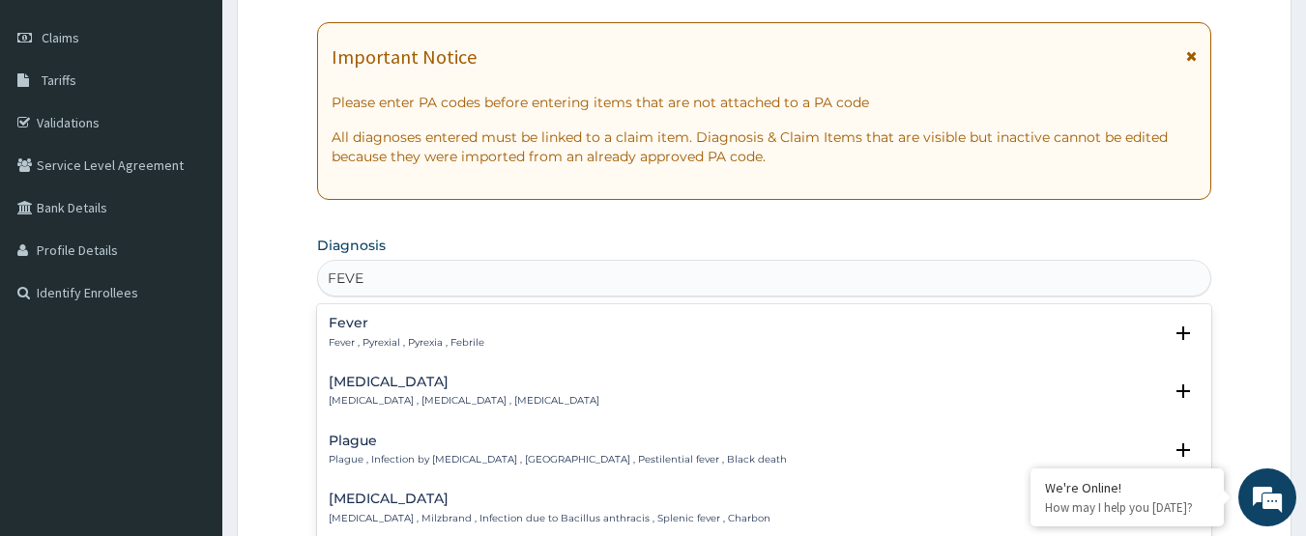
type input "FEVER"
click at [382, 312] on div "Fever Fever , Pyrexial , Pyrexia , Febrile Select Status Query Query covers sus…" at bounding box center [764, 337] width 895 height 59
click at [434, 327] on h4 "Fever" at bounding box center [407, 323] width 156 height 14
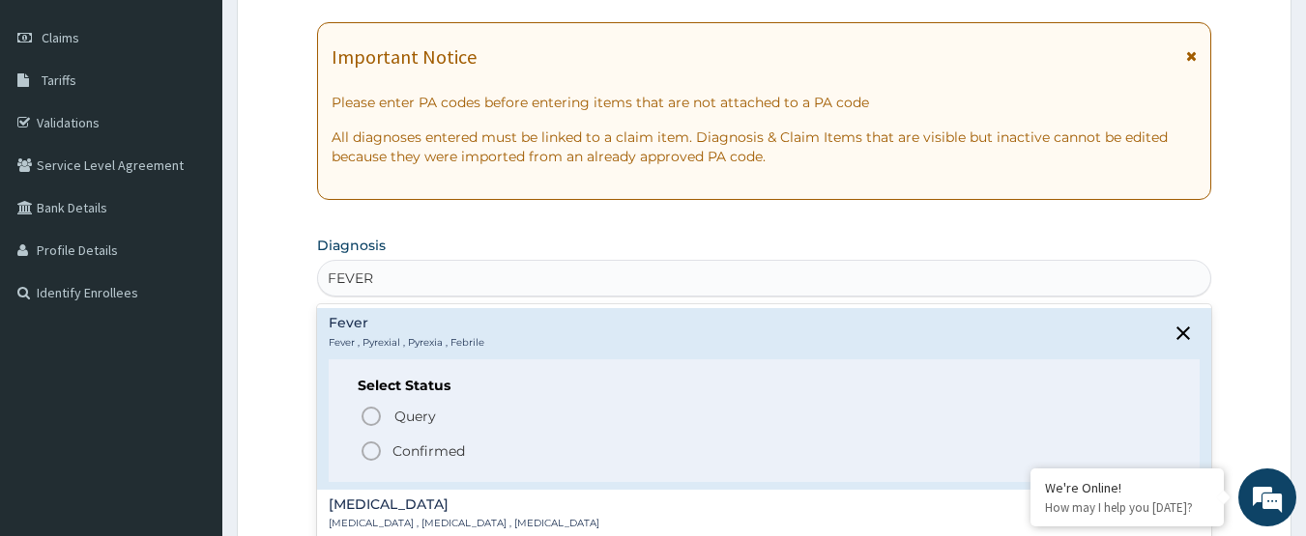
click at [410, 442] on p "Confirmed" at bounding box center [428, 451] width 72 height 19
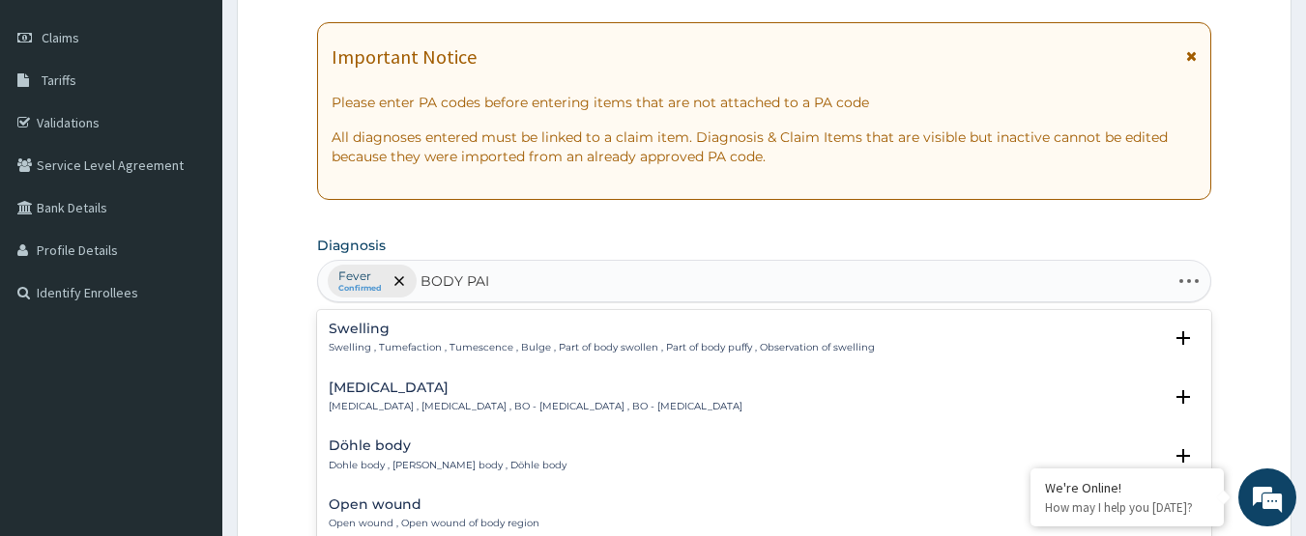
type input "BODY PAIN"
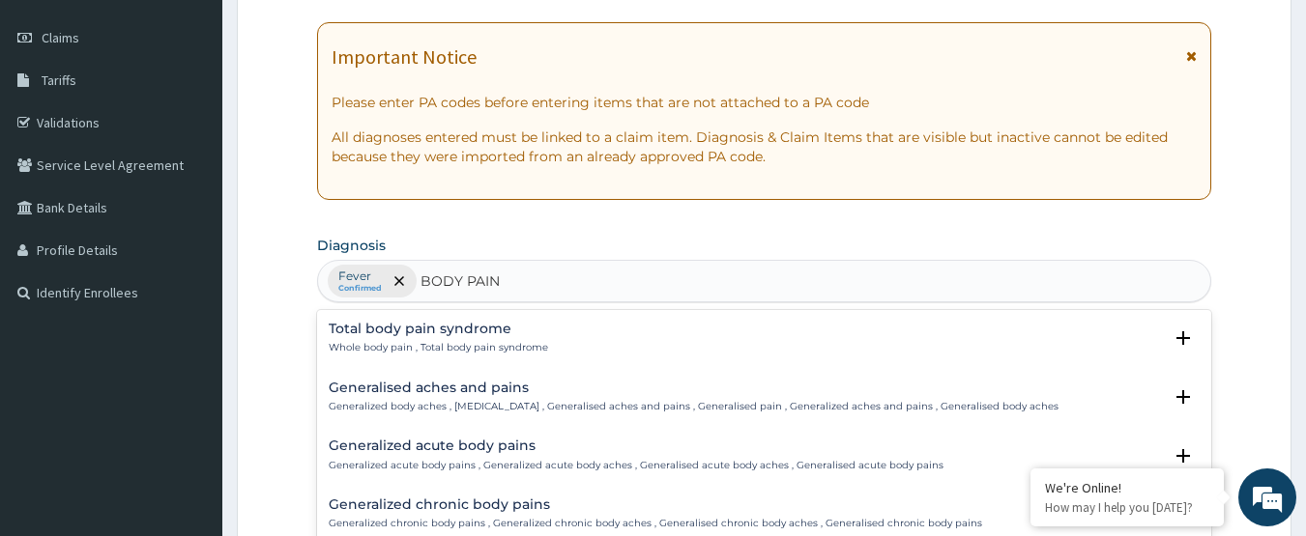
click at [453, 389] on h4 "Generalised aches and pains" at bounding box center [694, 388] width 730 height 14
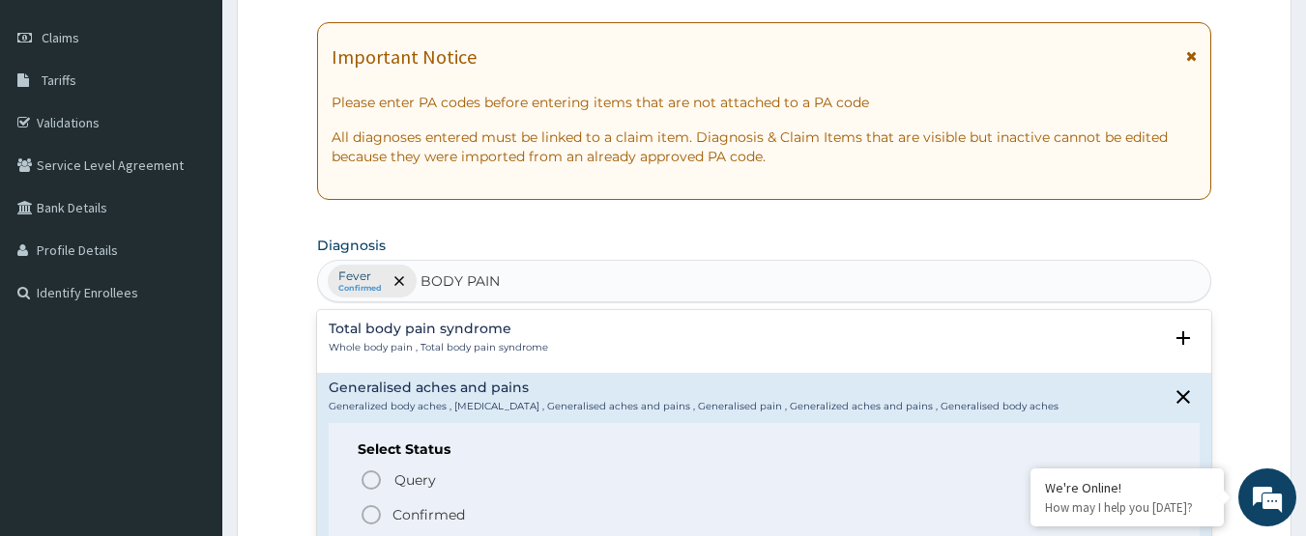
click at [425, 508] on p "Confirmed" at bounding box center [428, 514] width 72 height 19
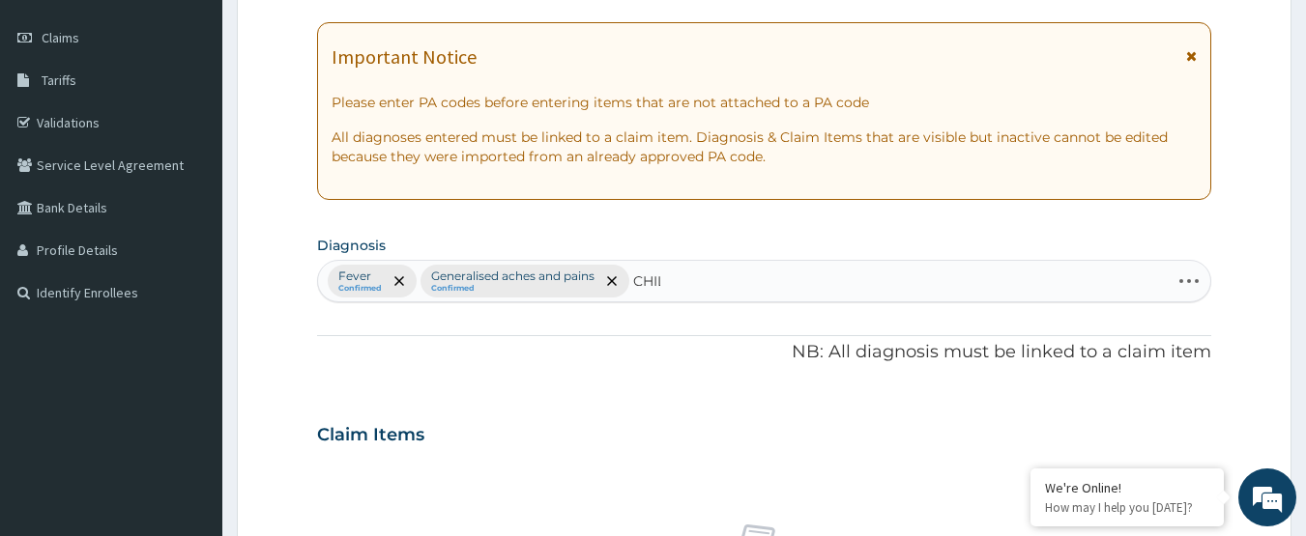
type input "CHILL"
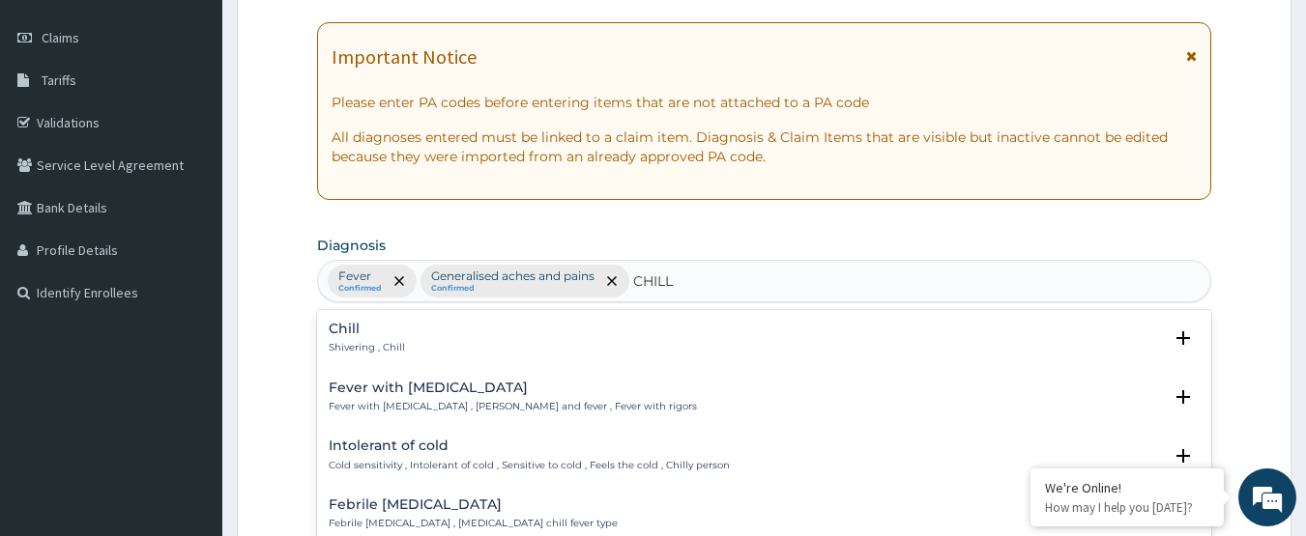
click at [441, 326] on div "Chill Shivering , Chill" at bounding box center [765, 339] width 872 height 34
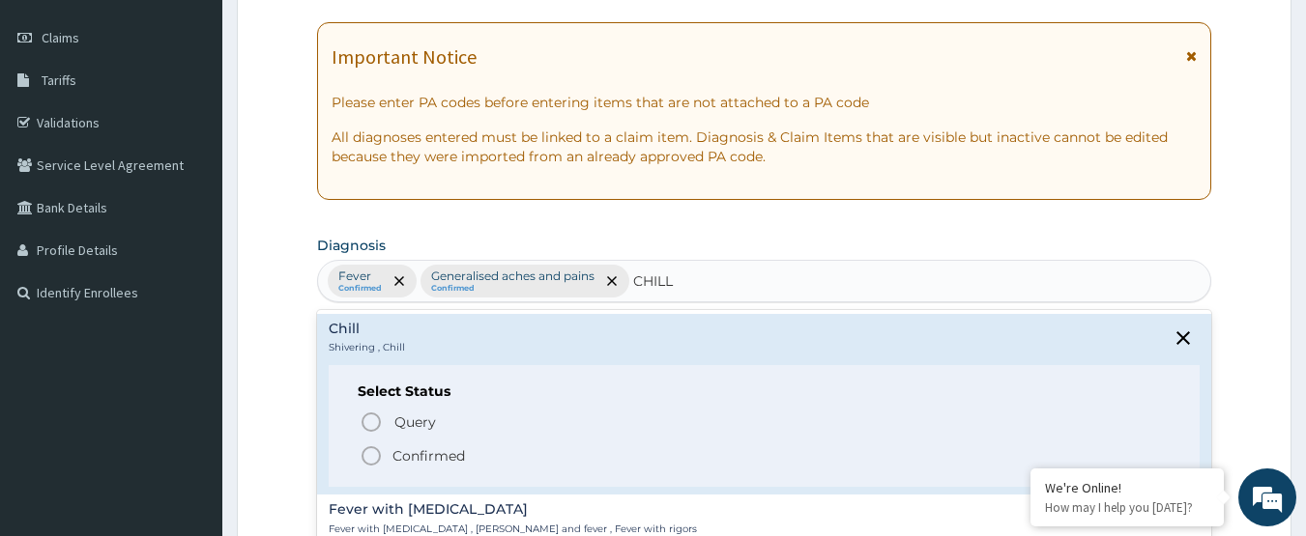
click at [421, 470] on div "Select Status Query Query covers suspected (?), Keep in view (kiv), Ruled out (…" at bounding box center [765, 426] width 872 height 123
click at [433, 452] on p "Confirmed" at bounding box center [428, 456] width 72 height 19
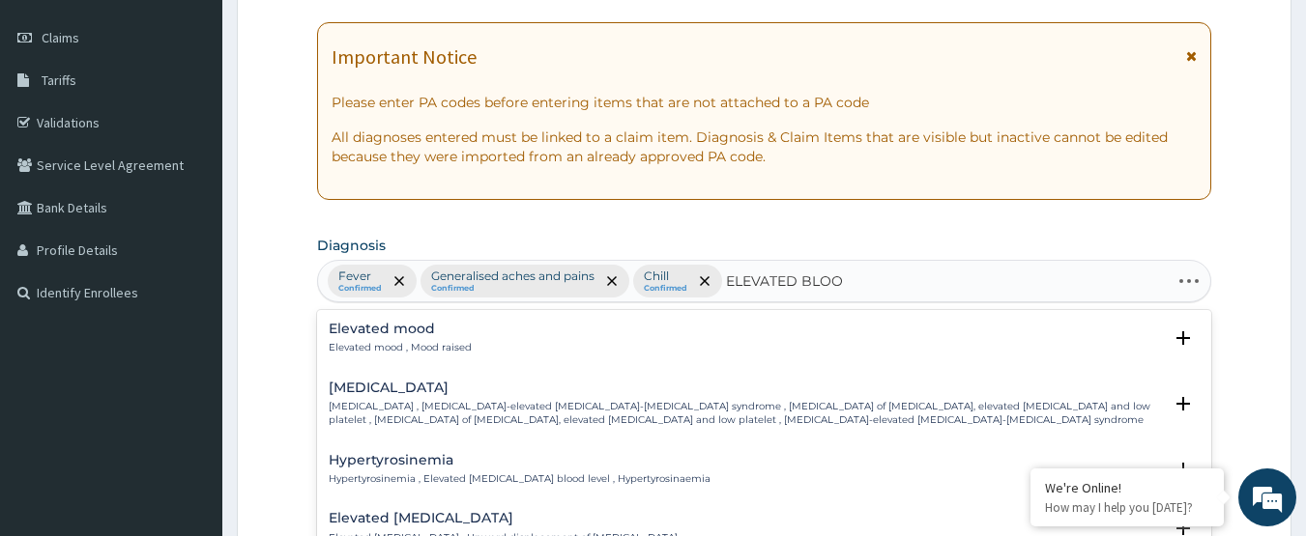
type input "ELEVATED BLOOD"
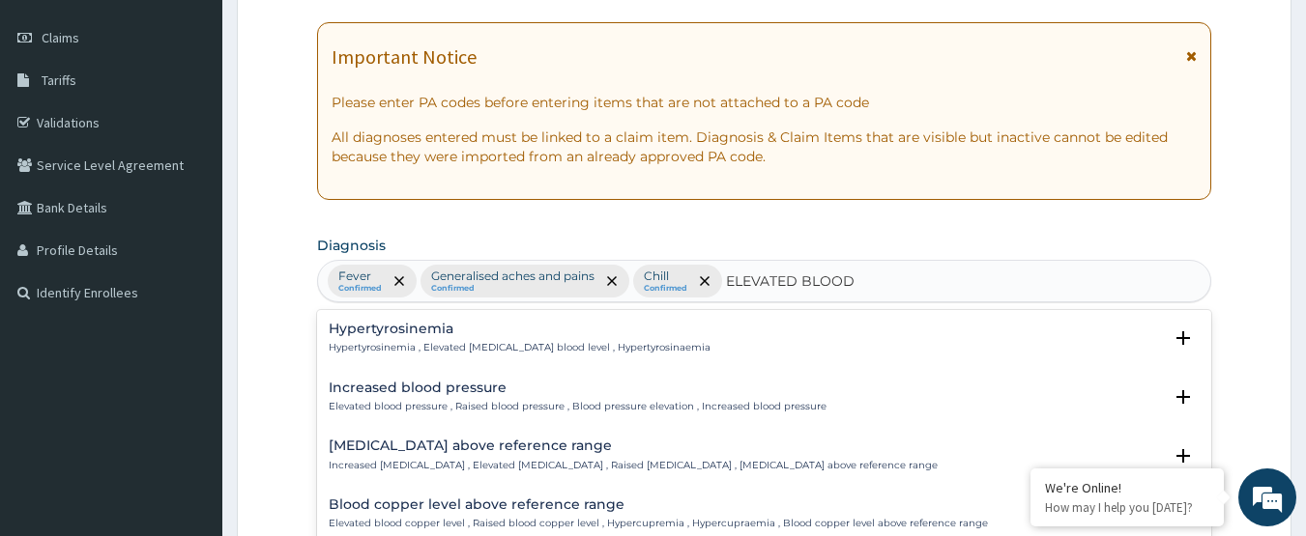
click at [483, 411] on p "Elevated blood pressure , Raised blood pressure , Blood pressure elevation , In…" at bounding box center [578, 407] width 498 height 14
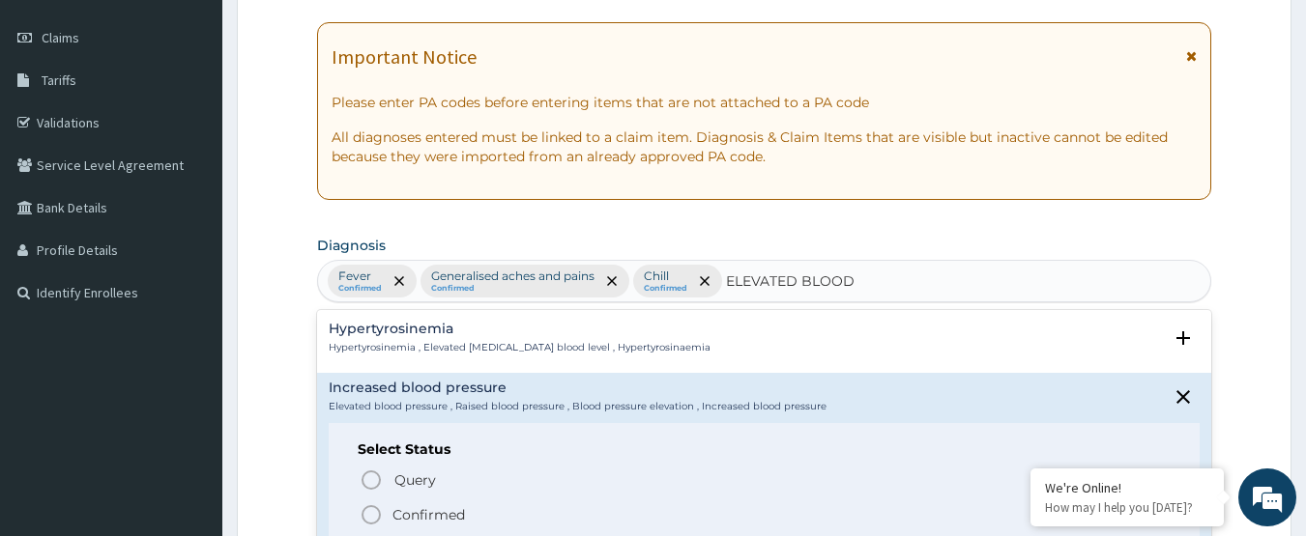
click at [461, 507] on p "Confirmed" at bounding box center [428, 514] width 72 height 19
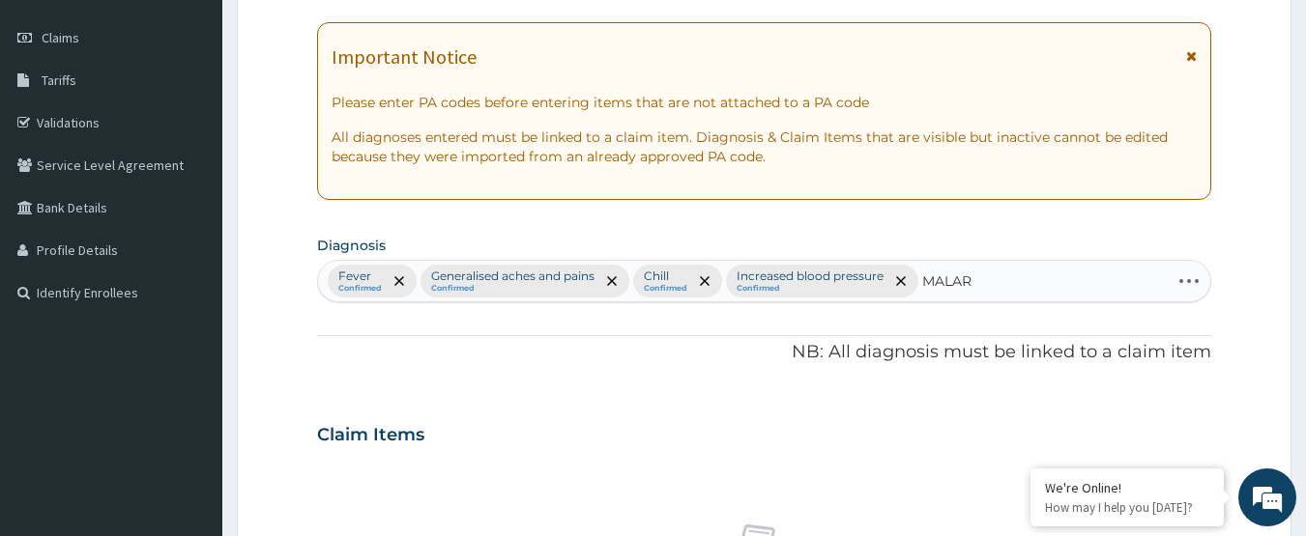
type input "MALARI"
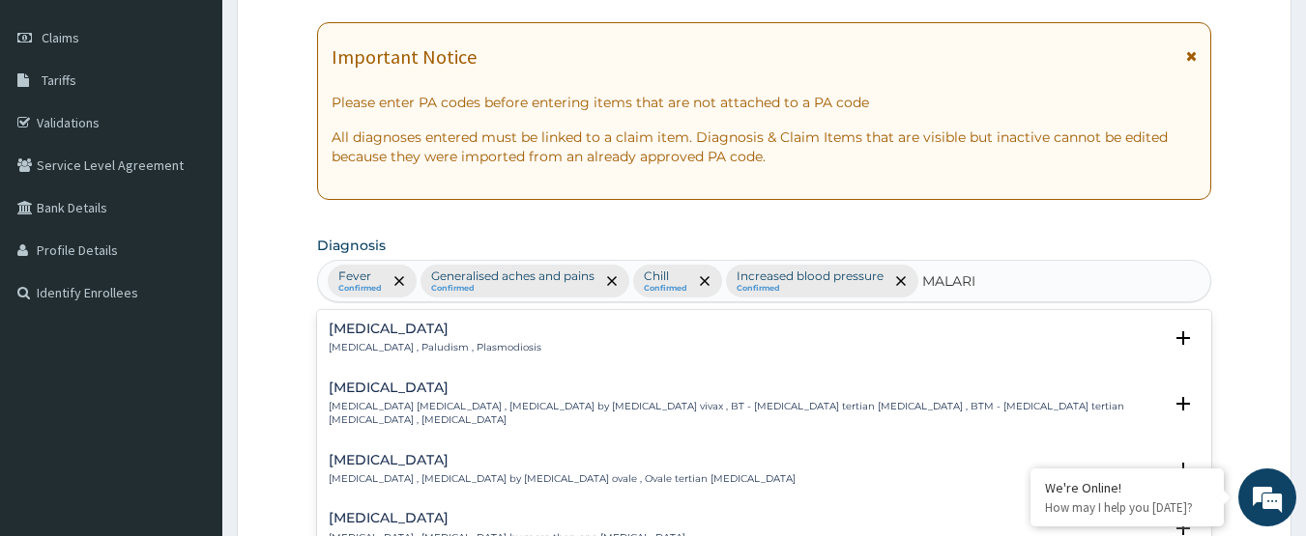
click at [469, 336] on h4 "Malaria" at bounding box center [435, 329] width 213 height 14
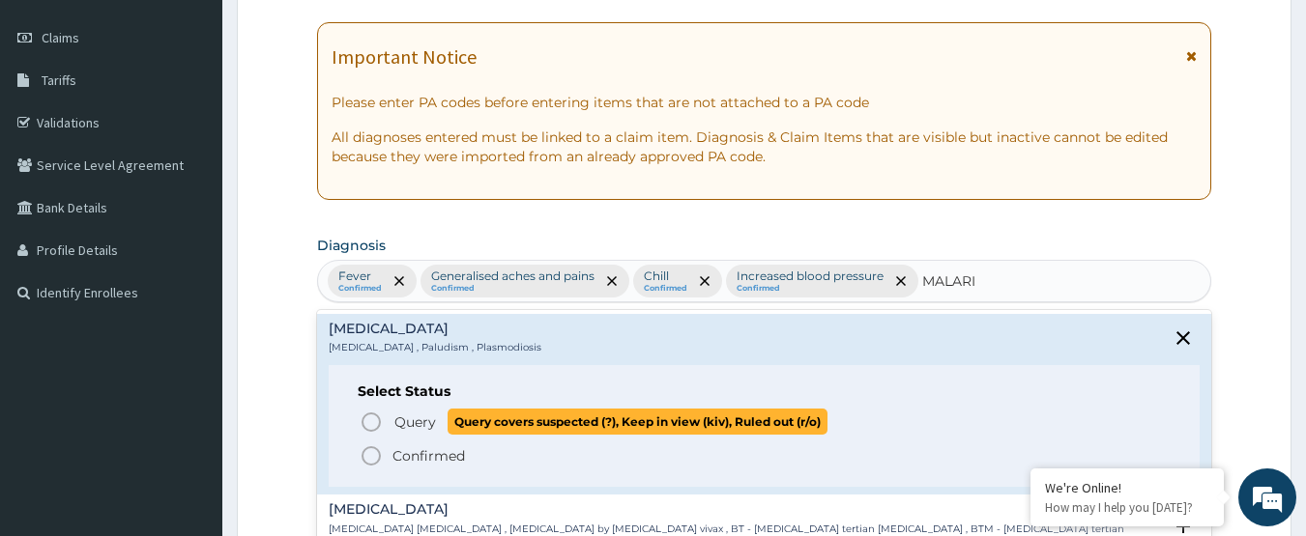
click at [411, 422] on span "Query" at bounding box center [415, 422] width 42 height 19
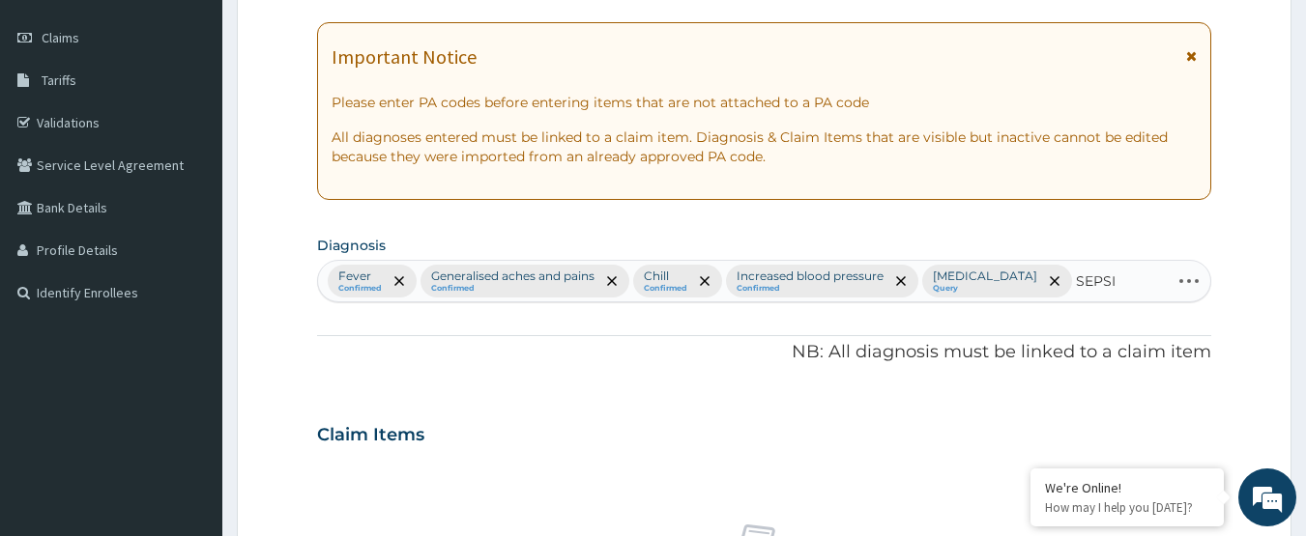
type input "SEPSIS"
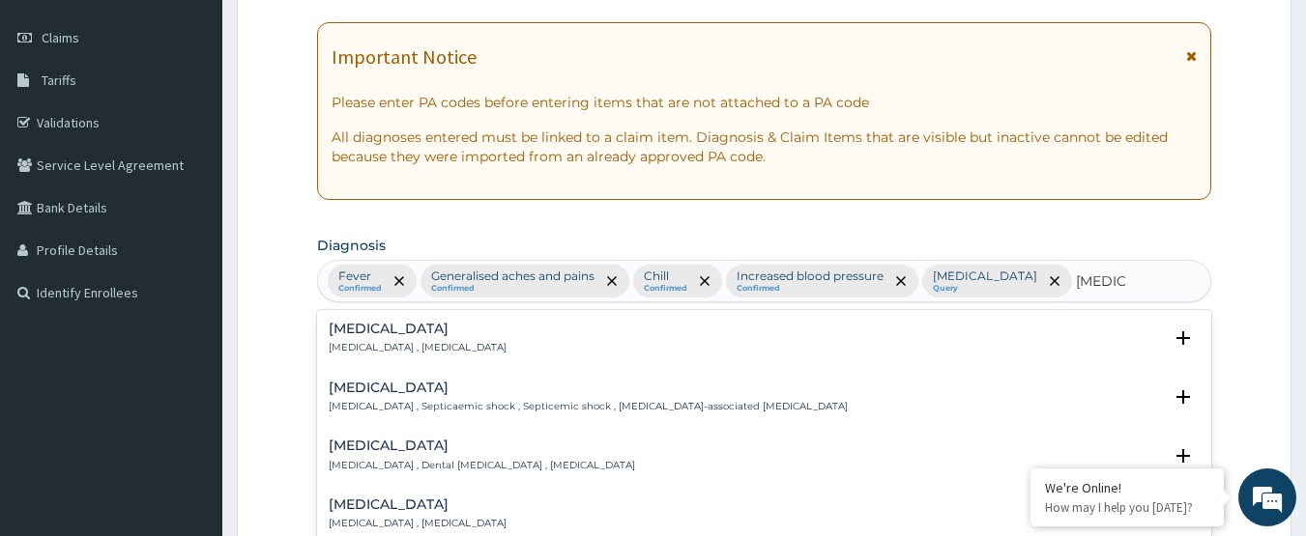
click at [465, 334] on div "Sepsis Systemic infection , Sepsis" at bounding box center [765, 339] width 872 height 34
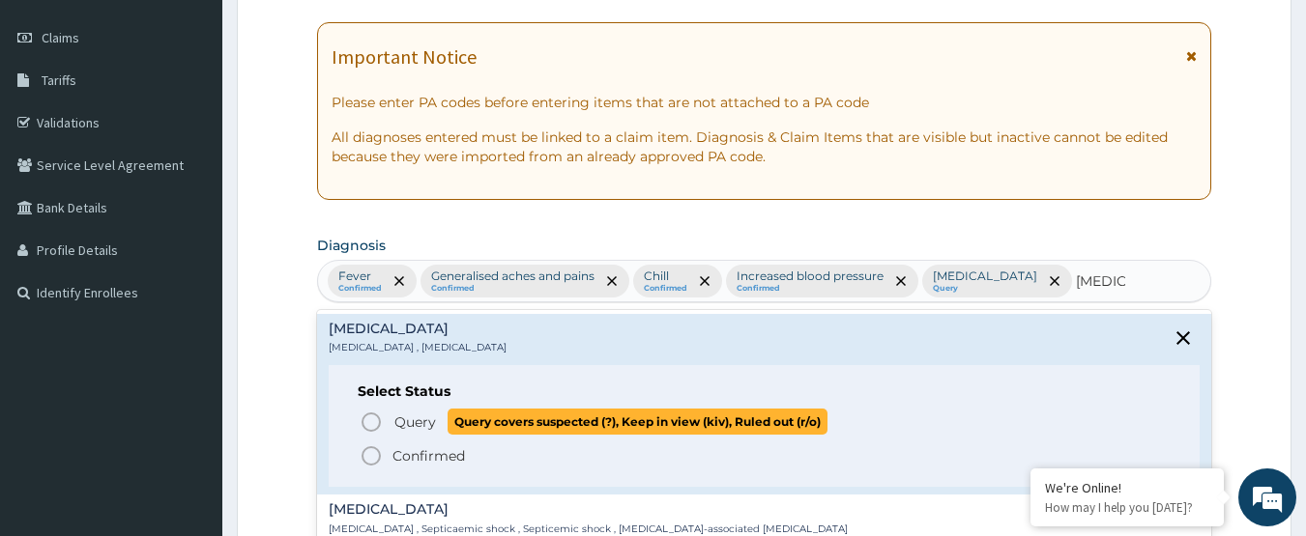
click at [423, 410] on p "Query Query covers suspected (?), Keep in view (kiv), Ruled out (r/o)" at bounding box center [609, 422] width 435 height 26
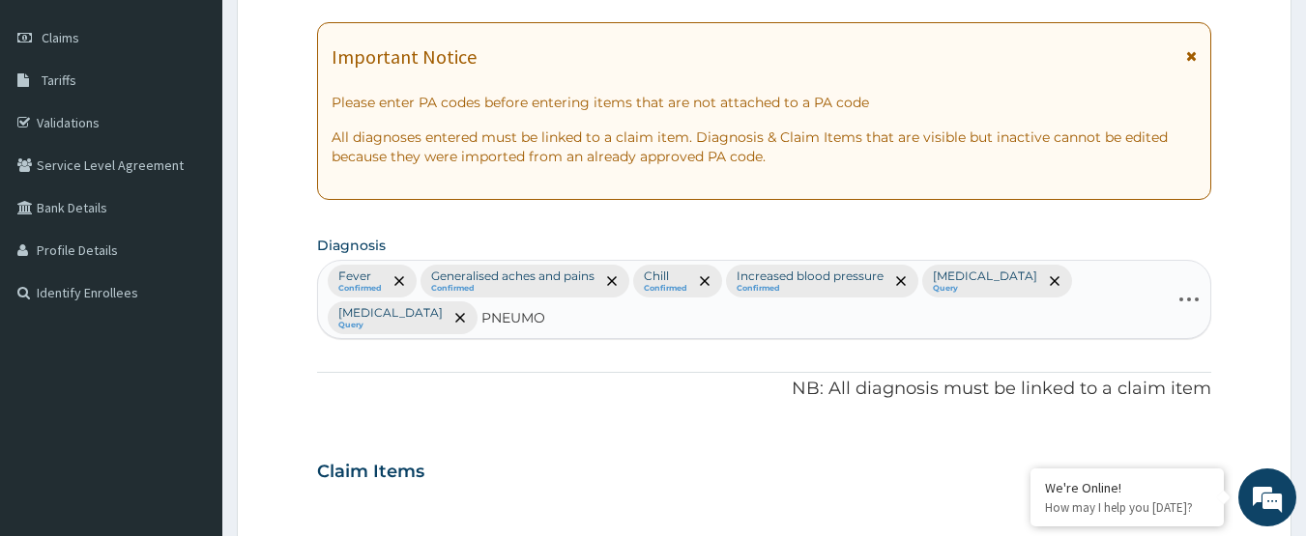
type input "PNEUMON"
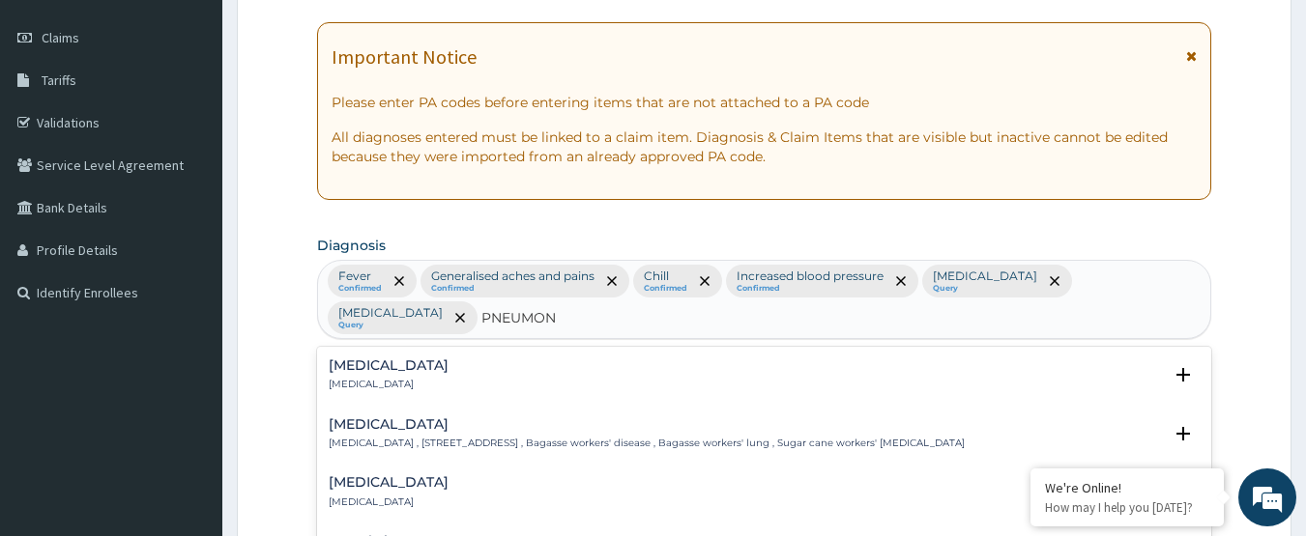
click at [418, 359] on div "Pneumonia Pneumonia" at bounding box center [765, 376] width 872 height 34
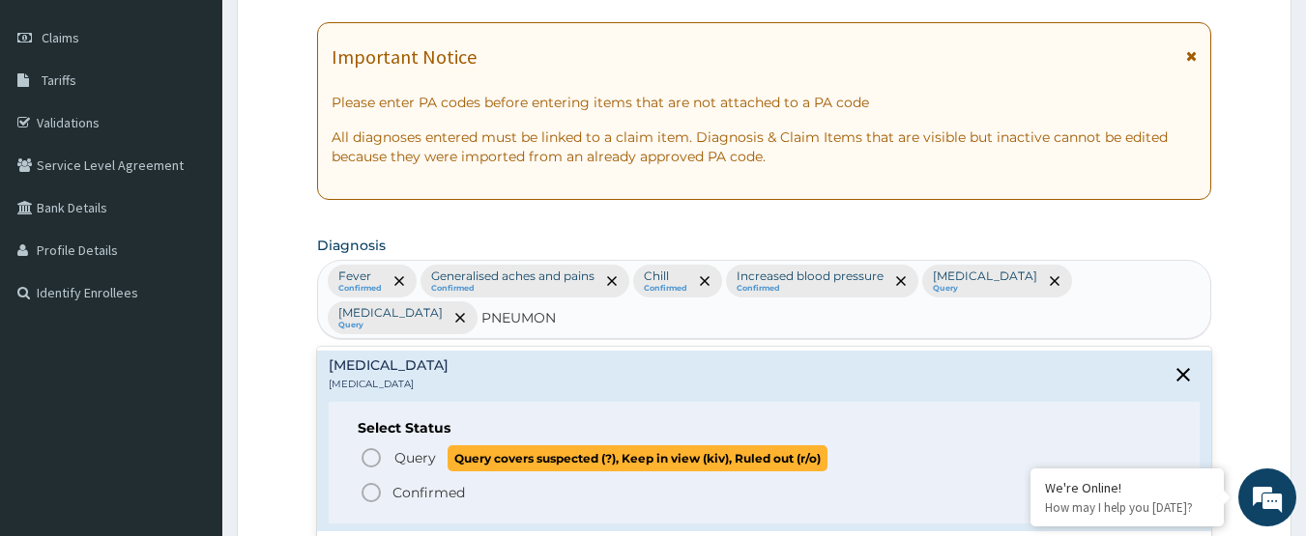
click at [393, 446] on p "Query Query covers suspected (?), Keep in view (kiv), Ruled out (r/o)" at bounding box center [609, 459] width 435 height 26
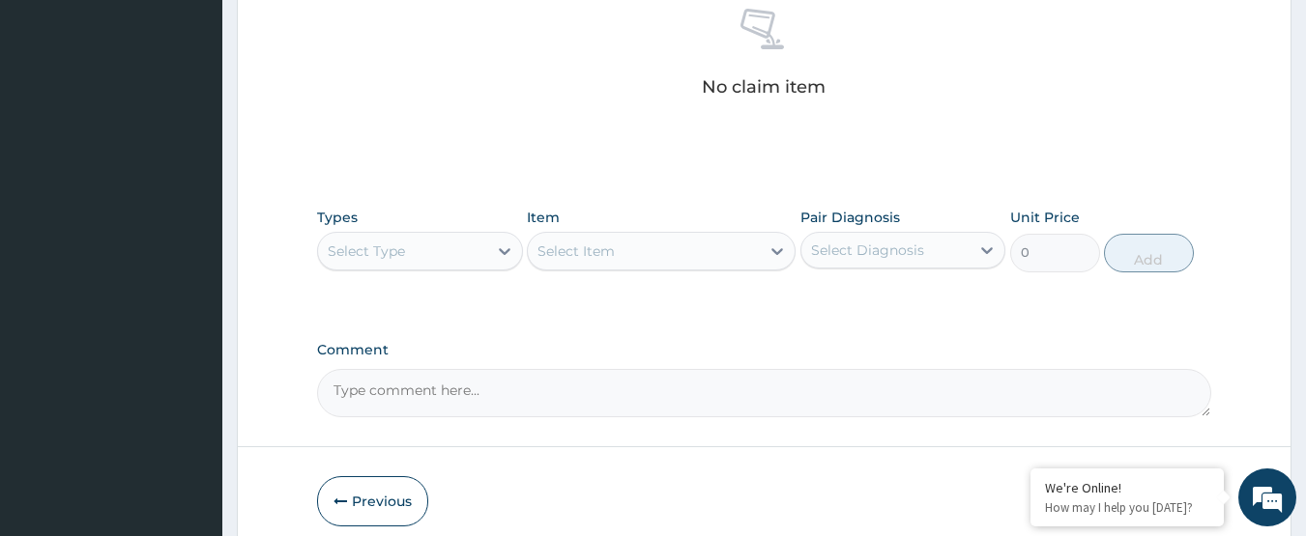
scroll to position [838, 0]
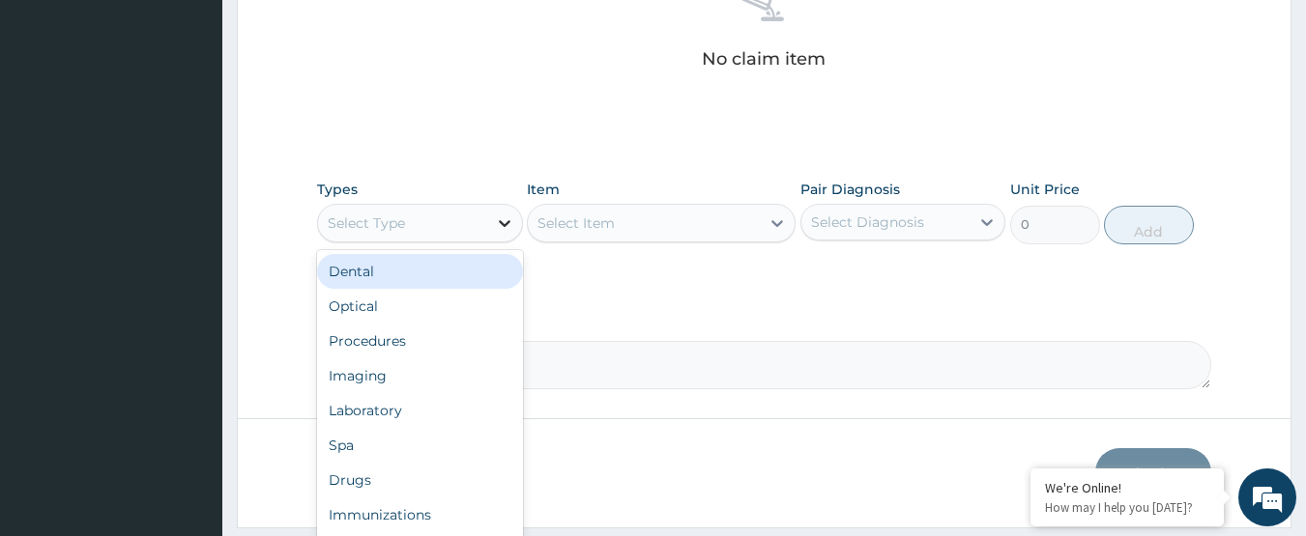
click at [490, 223] on div at bounding box center [504, 223] width 35 height 35
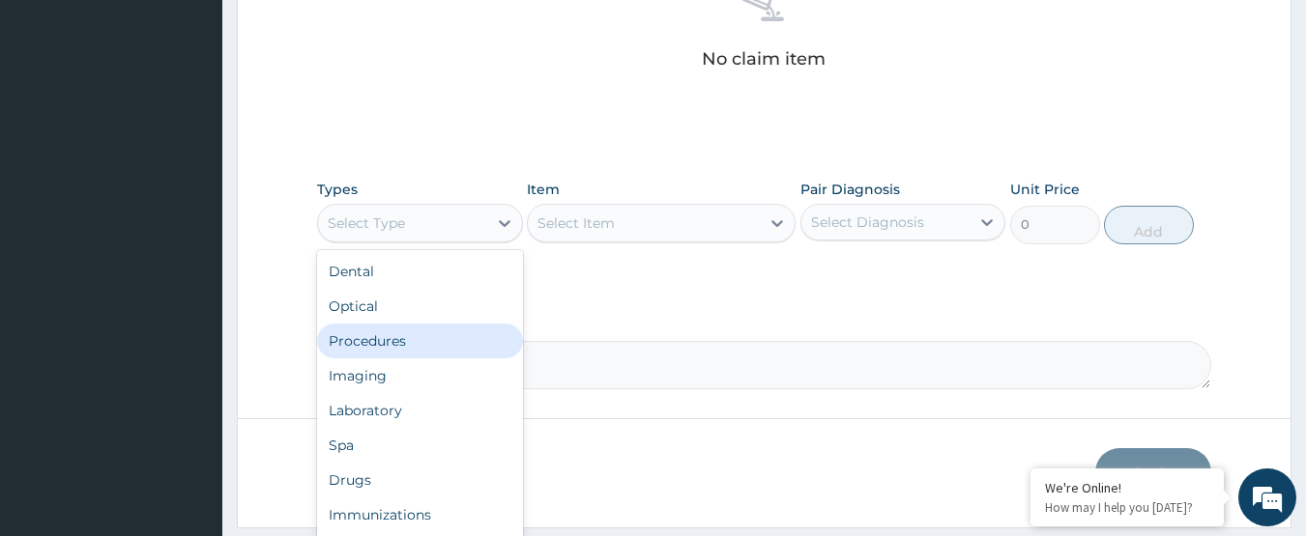
click at [436, 330] on div "Procedures" at bounding box center [420, 341] width 206 height 35
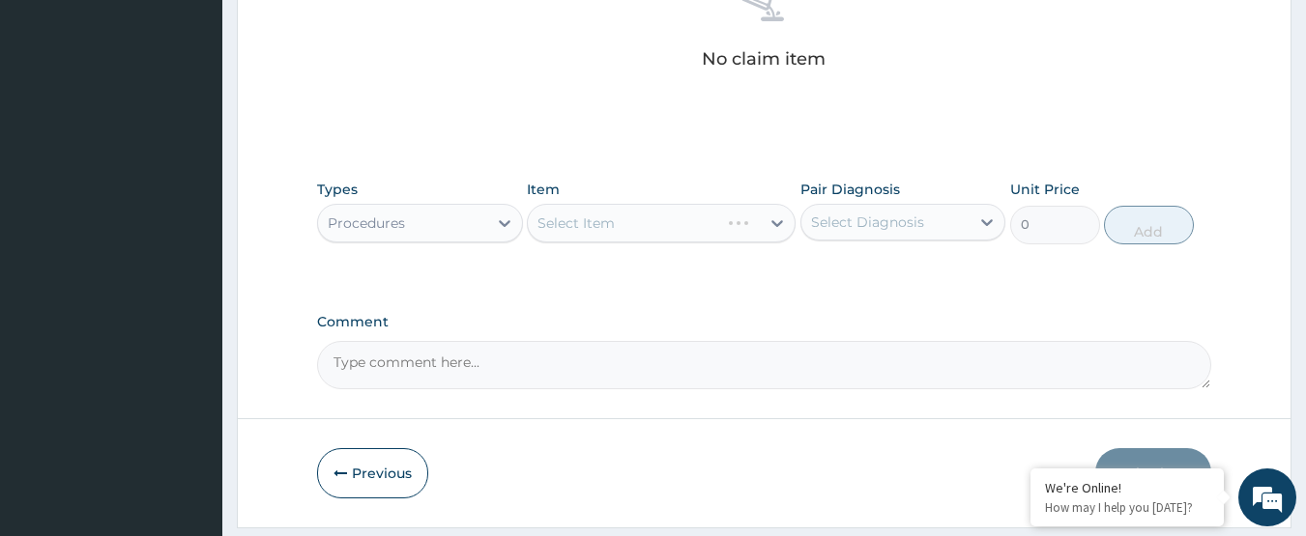
click at [870, 210] on div "Select Diagnosis" at bounding box center [885, 222] width 169 height 31
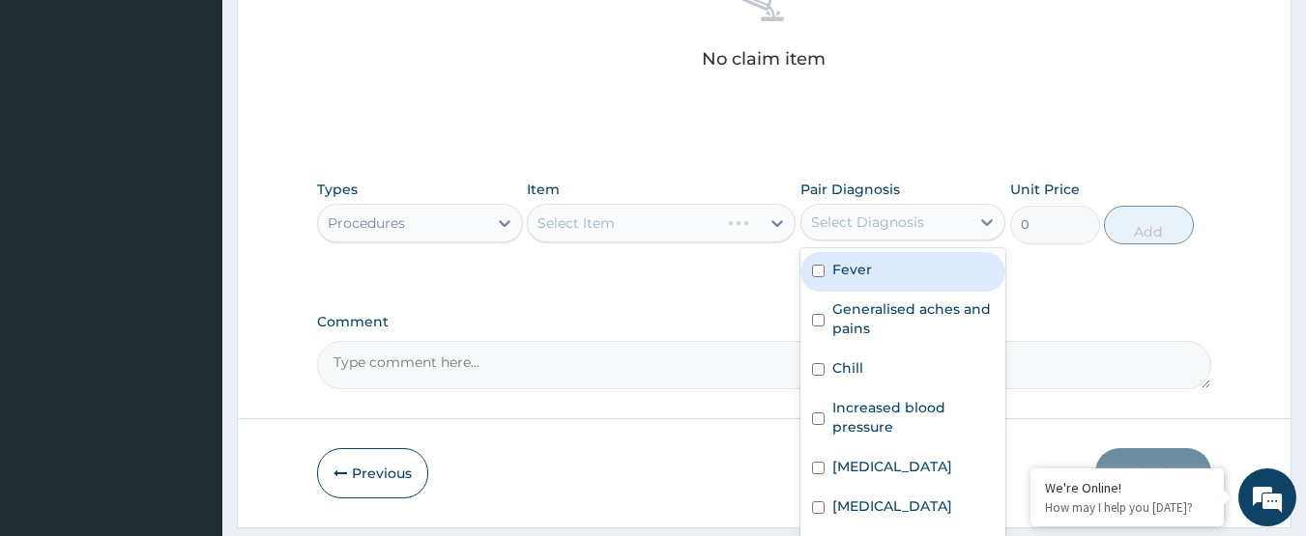
click at [886, 273] on div "Fever" at bounding box center [903, 272] width 206 height 40
checkbox input "true"
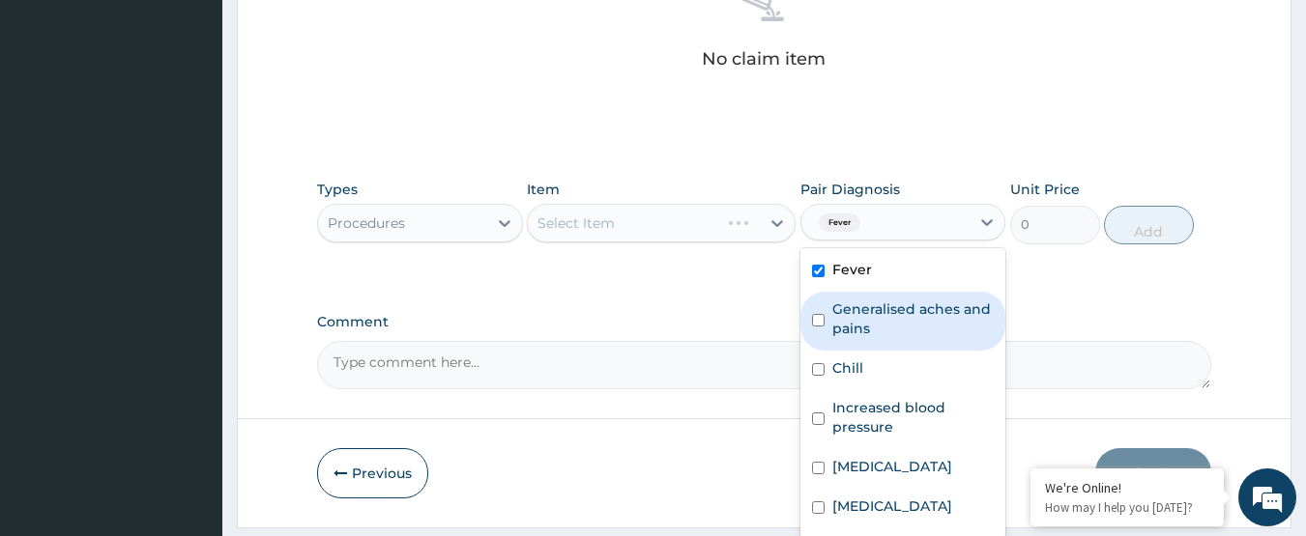
click at [890, 303] on label "Generalised aches and pains" at bounding box center [913, 319] width 162 height 39
checkbox input "true"
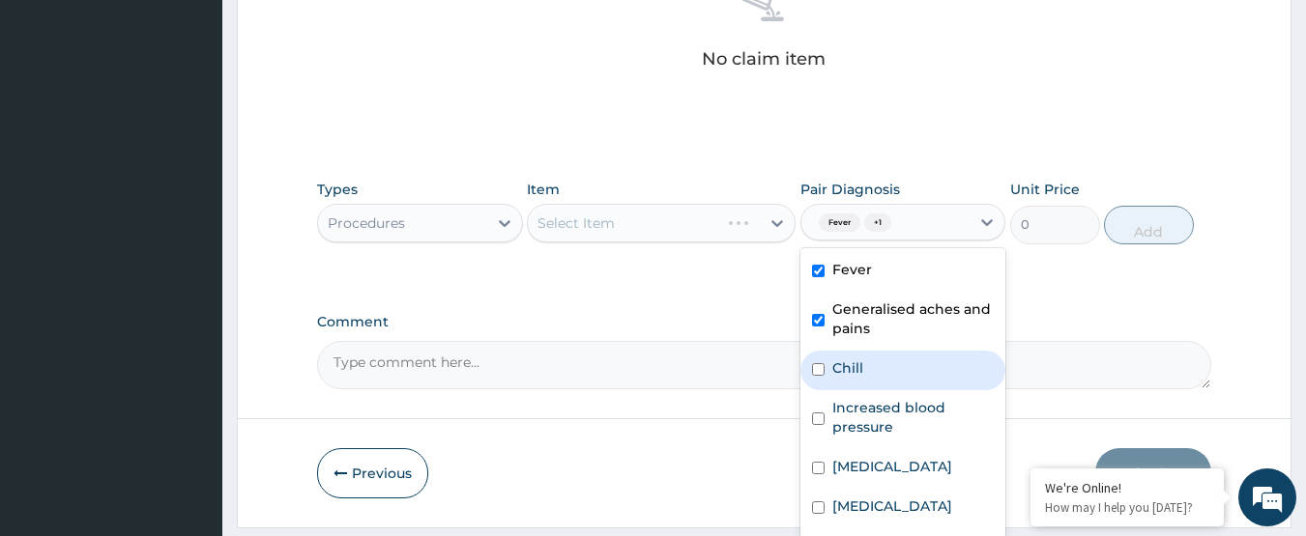
click at [888, 376] on div "Chill" at bounding box center [903, 371] width 206 height 40
checkbox input "true"
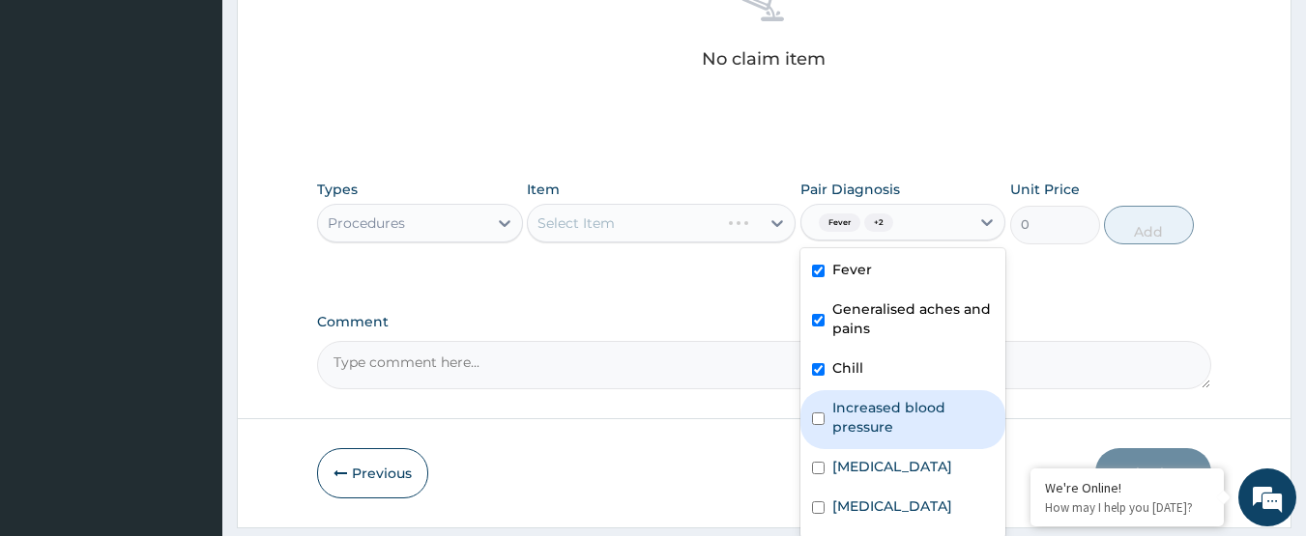
click at [886, 413] on label "Increased blood pressure" at bounding box center [913, 417] width 162 height 39
checkbox input "true"
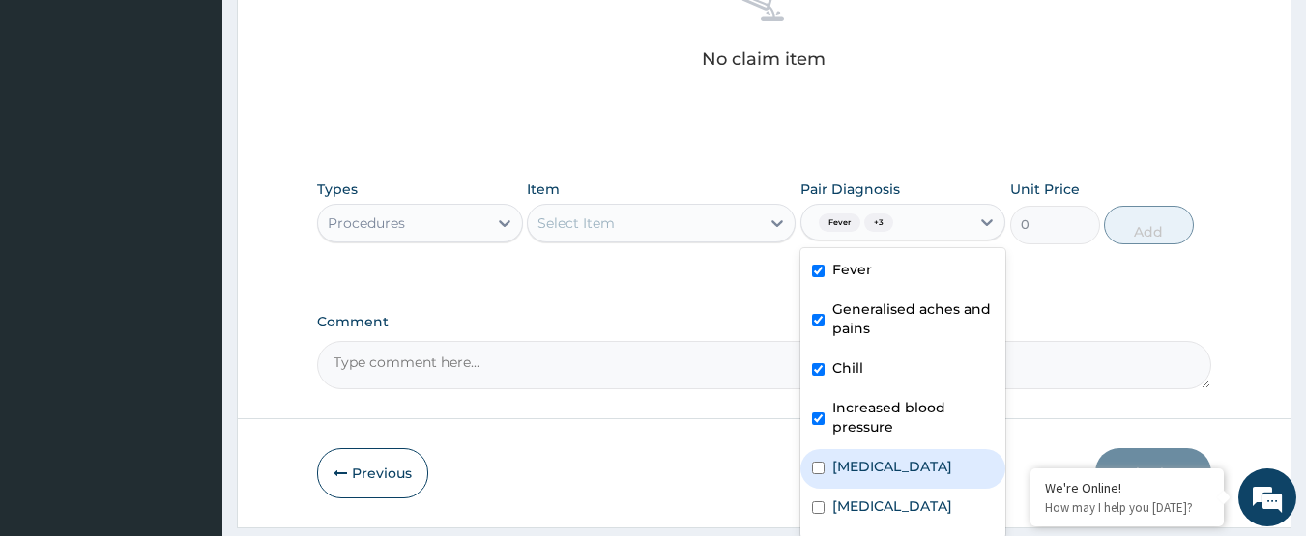
click at [864, 482] on div "Malaria" at bounding box center [903, 469] width 206 height 40
checkbox input "true"
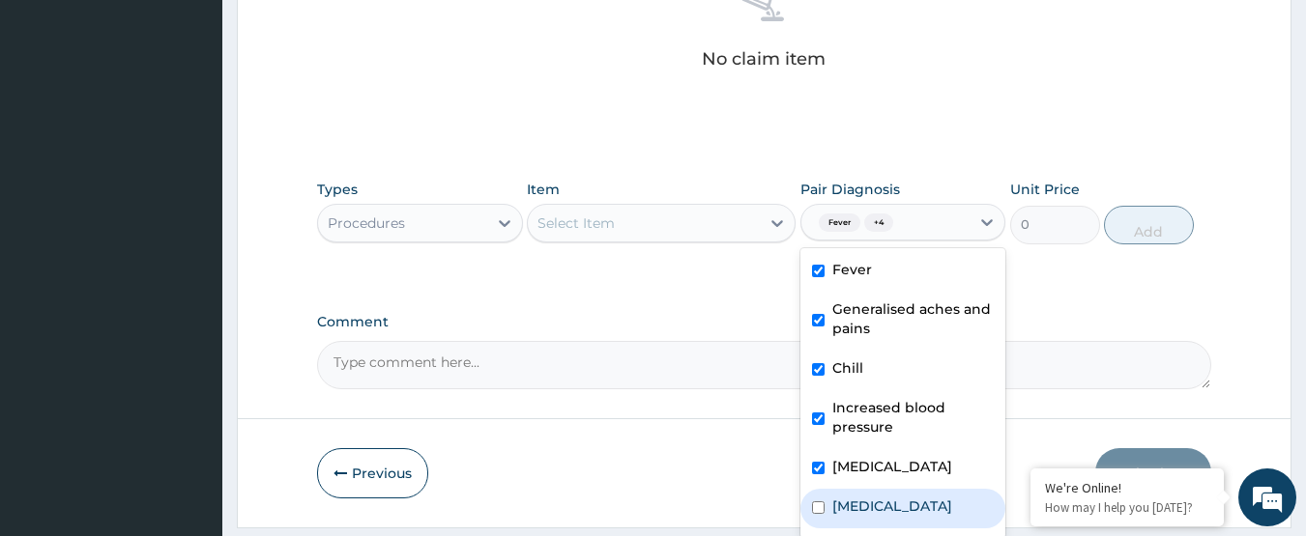
click at [868, 507] on label "Sepsis" at bounding box center [892, 506] width 120 height 19
checkbox input "true"
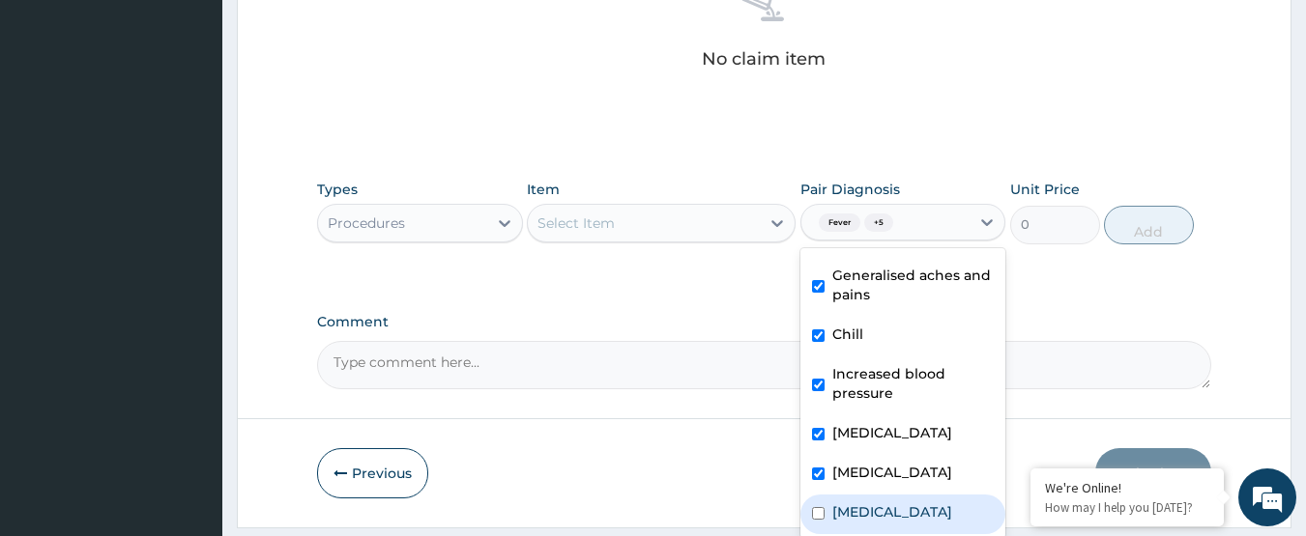
click at [875, 514] on label "Pneumonia" at bounding box center [892, 512] width 120 height 19
checkbox input "true"
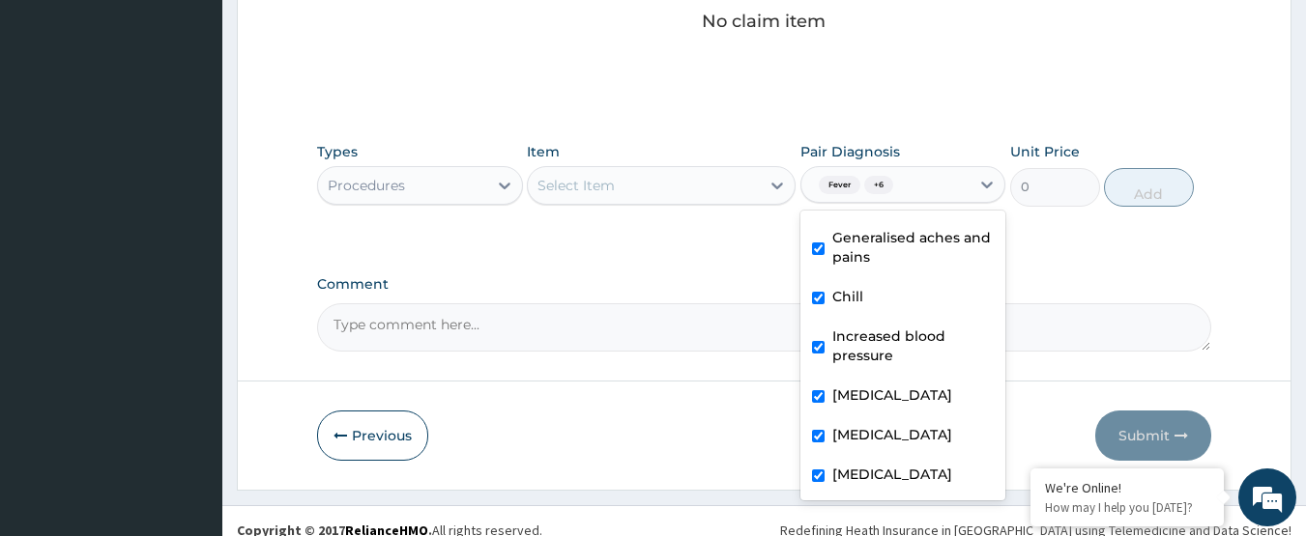
scroll to position [894, 0]
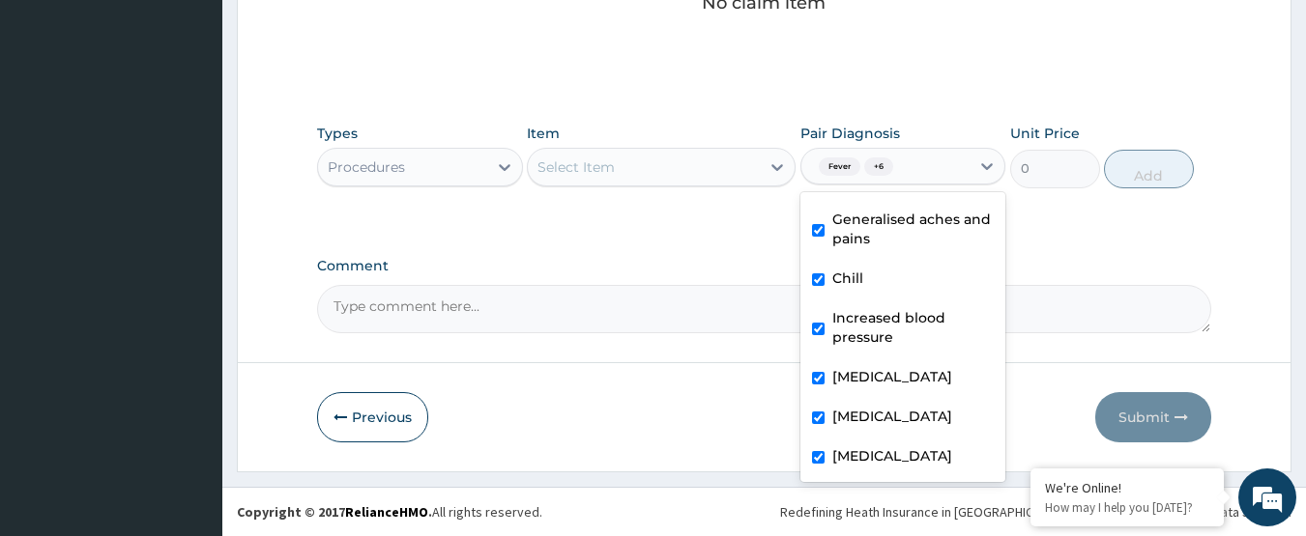
drag, startPoint x: 565, startPoint y: 329, endPoint x: 584, endPoint y: 301, distance: 33.5
click at [566, 329] on textarea "Comment" at bounding box center [764, 309] width 895 height 48
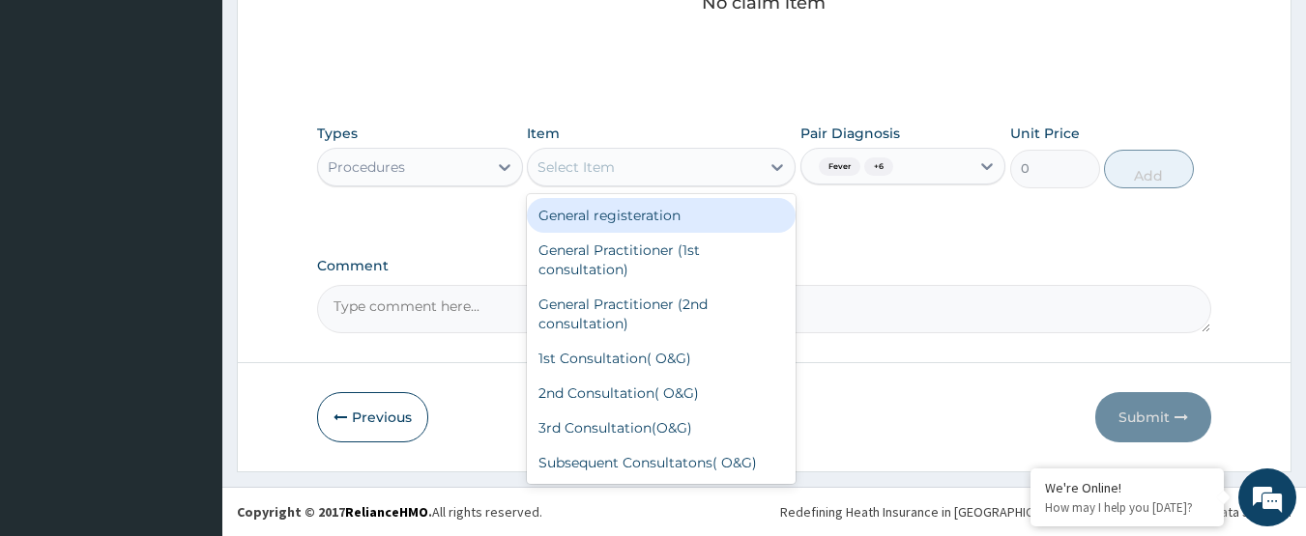
click at [673, 161] on div "Select Item" at bounding box center [644, 167] width 232 height 31
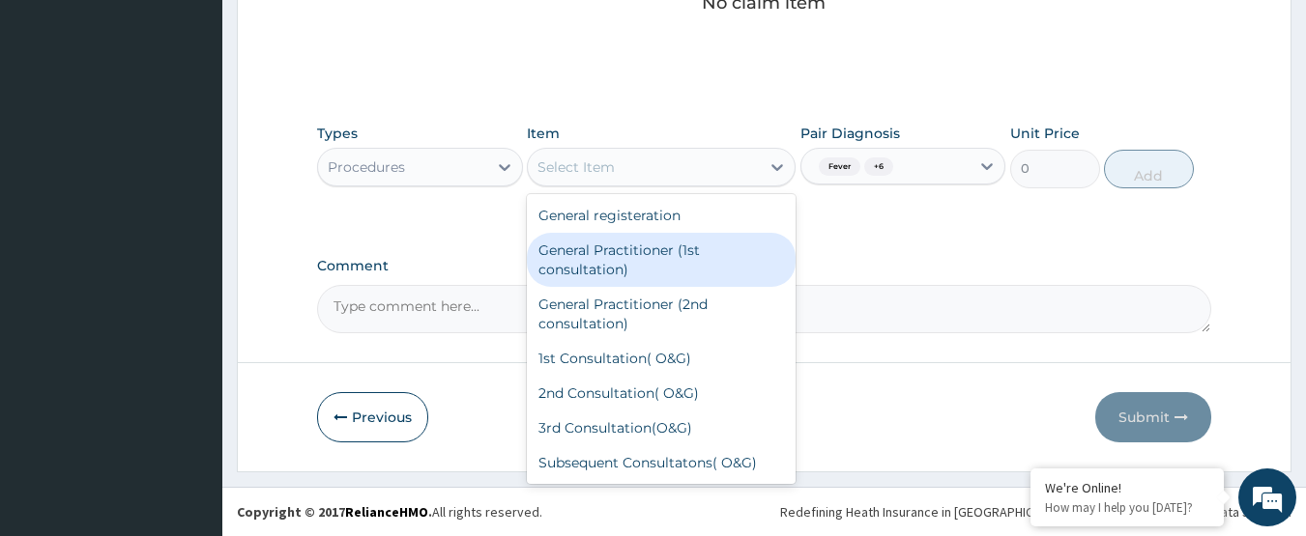
click at [682, 257] on div "General Practitioner (1st consultation)" at bounding box center [661, 260] width 269 height 54
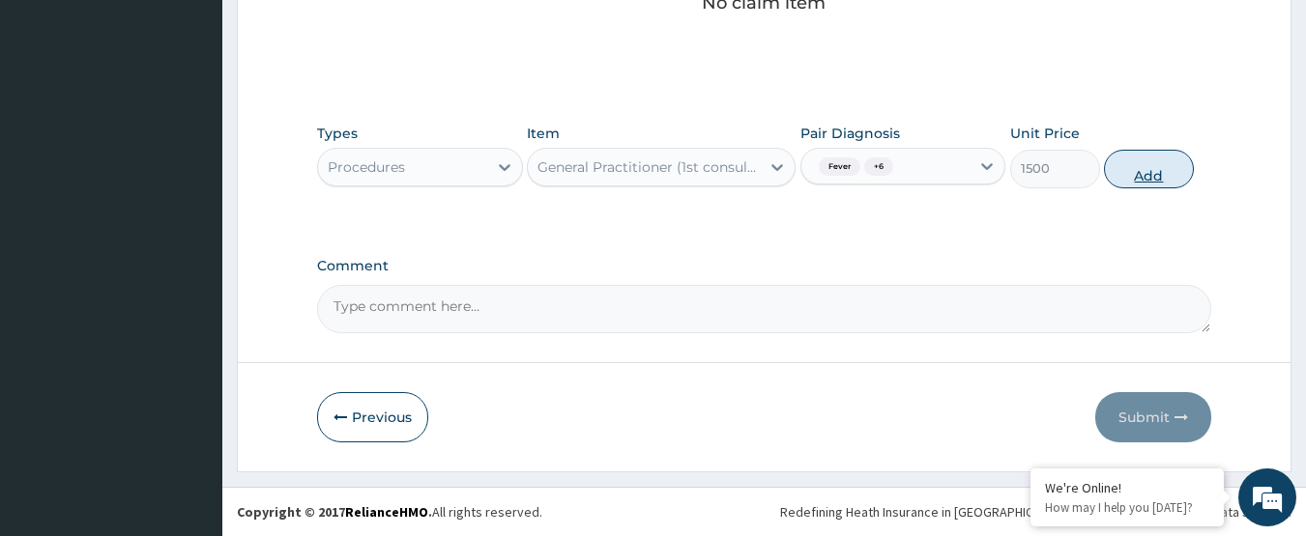
click at [1154, 184] on button "Add" at bounding box center [1149, 169] width 90 height 39
type input "0"
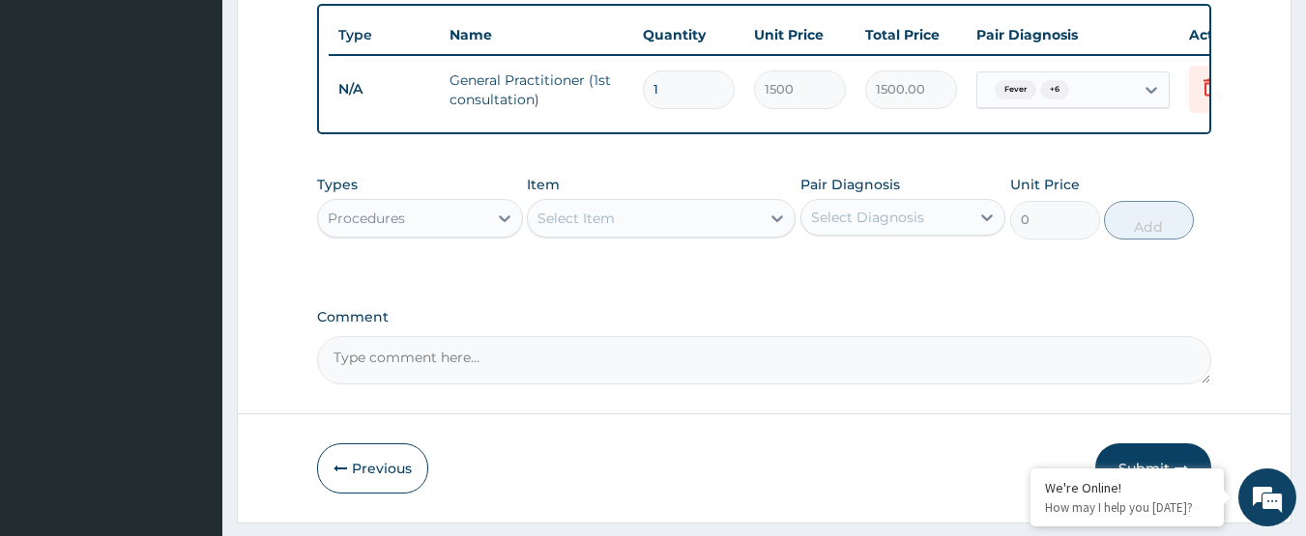
scroll to position [817, 0]
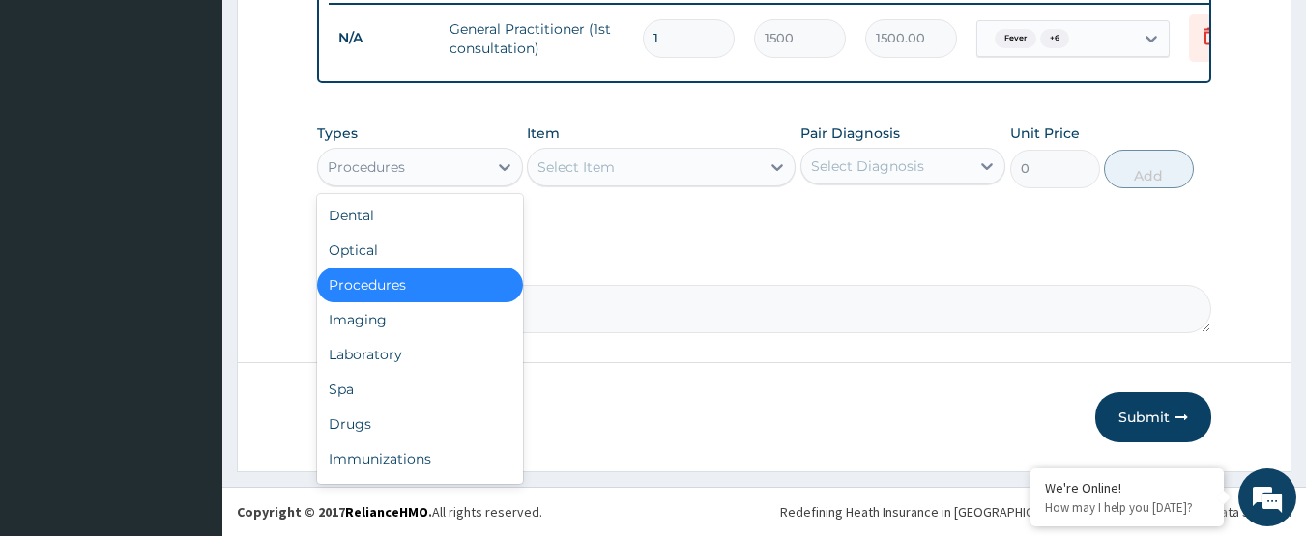
click at [447, 163] on div "Procedures" at bounding box center [402, 167] width 169 height 31
drag, startPoint x: 420, startPoint y: 350, endPoint x: 807, endPoint y: 261, distance: 396.7
click at [424, 349] on div "Laboratory" at bounding box center [420, 354] width 206 height 35
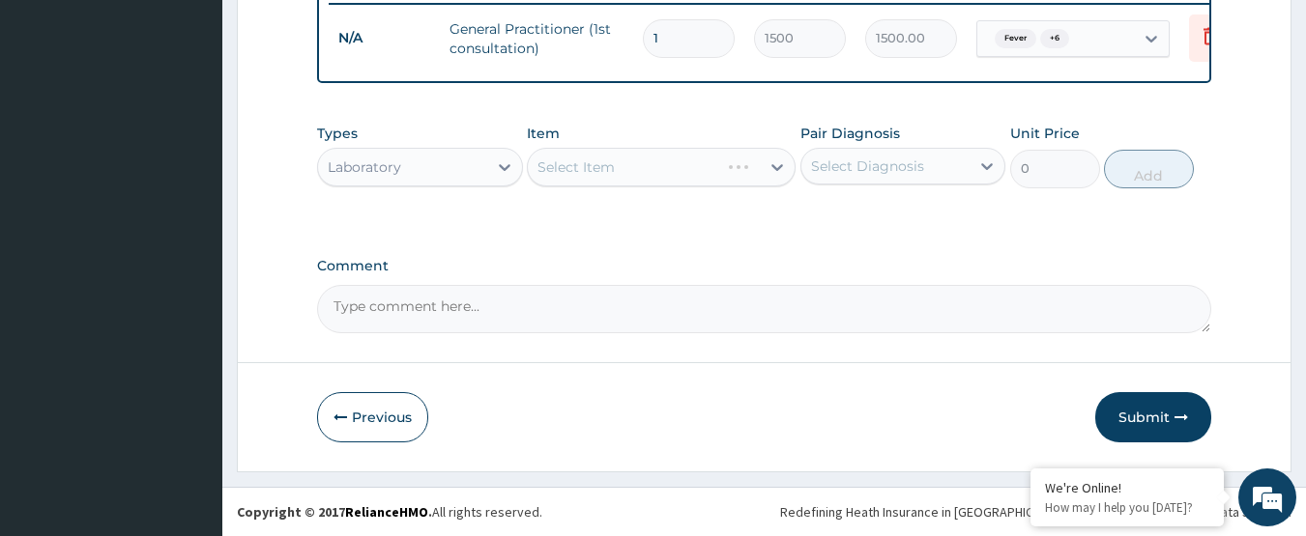
click at [870, 171] on div "Select Diagnosis" at bounding box center [867, 166] width 113 height 19
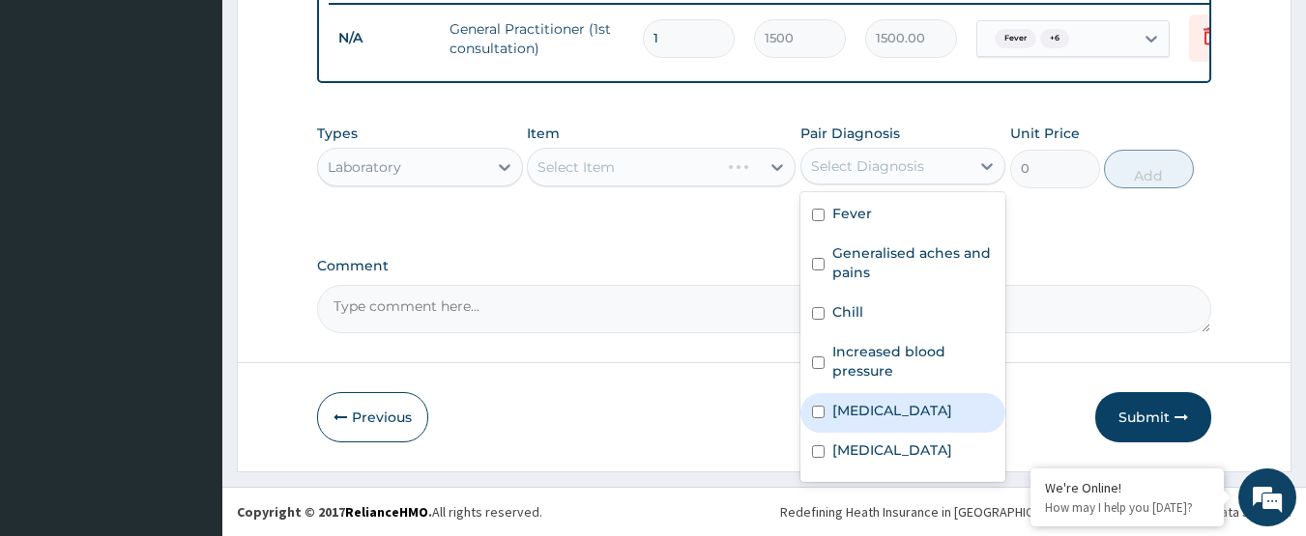
drag, startPoint x: 878, startPoint y: 409, endPoint x: 796, endPoint y: 292, distance: 142.4
click at [876, 409] on label "Malaria" at bounding box center [892, 410] width 120 height 19
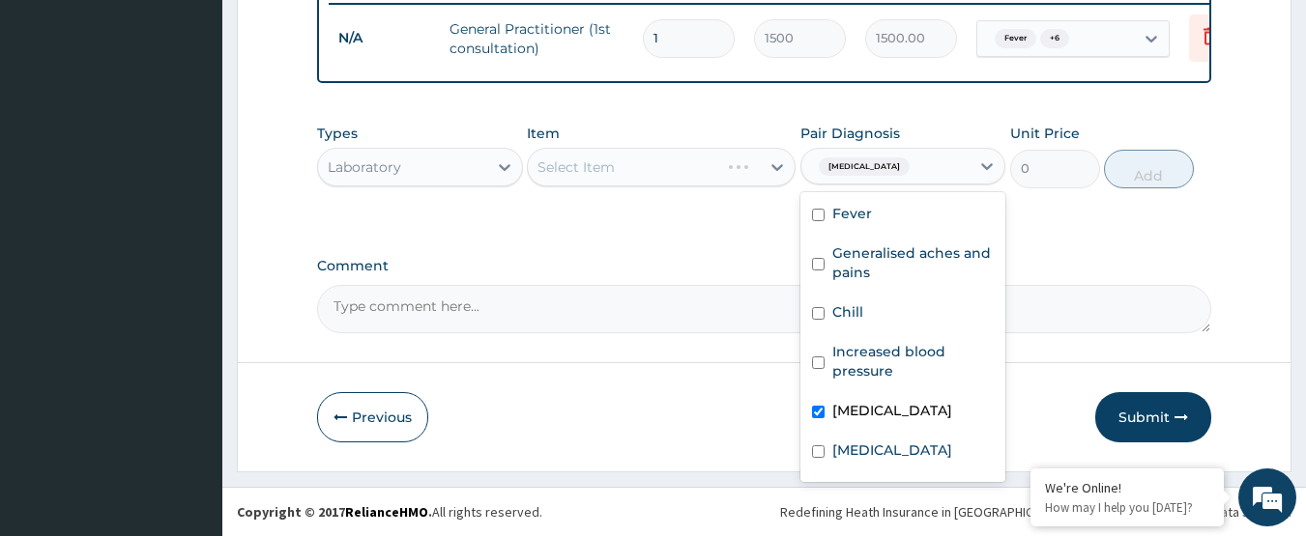
checkbox input "true"
click at [633, 163] on div "Select Item" at bounding box center [644, 167] width 232 height 31
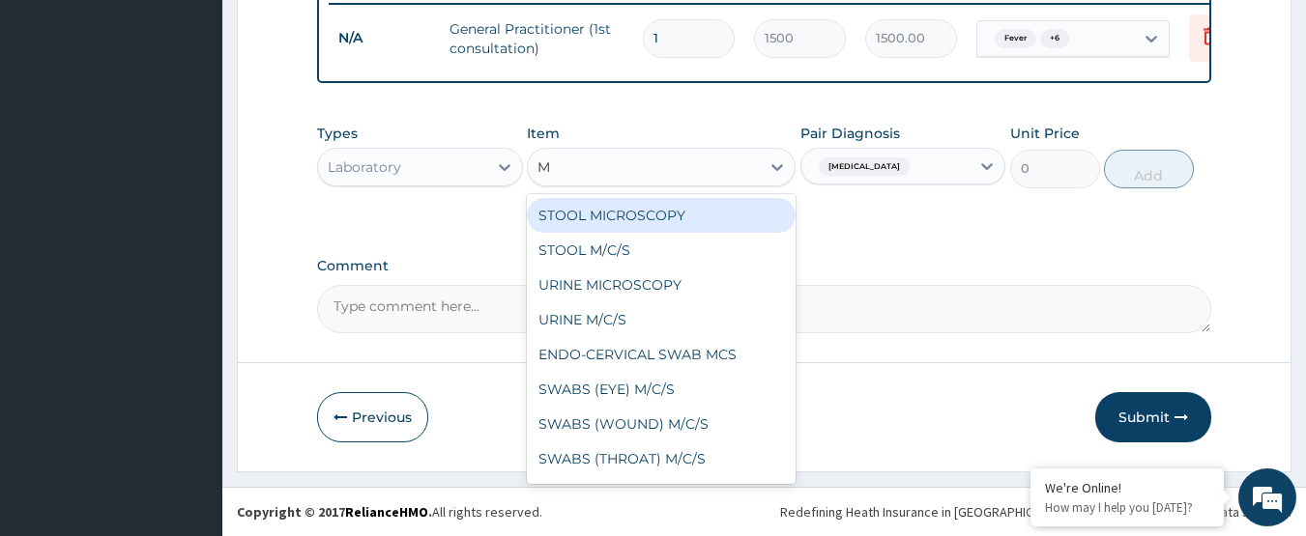
type input "MP"
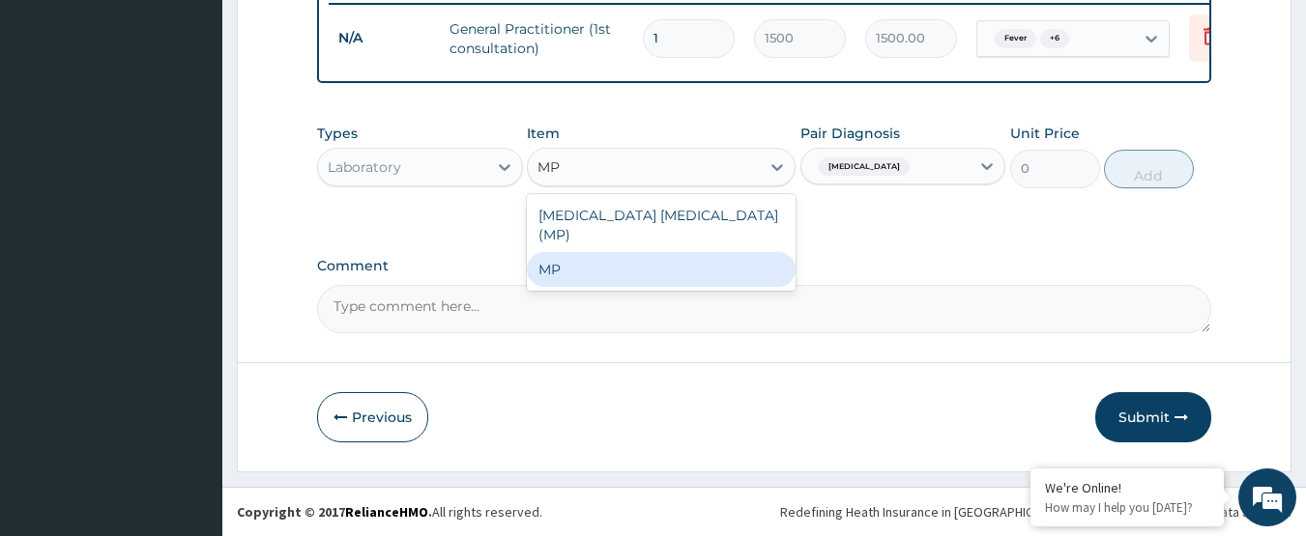
drag, startPoint x: 640, startPoint y: 257, endPoint x: 930, endPoint y: 239, distance: 290.5
click at [646, 256] on div "MP" at bounding box center [661, 269] width 269 height 35
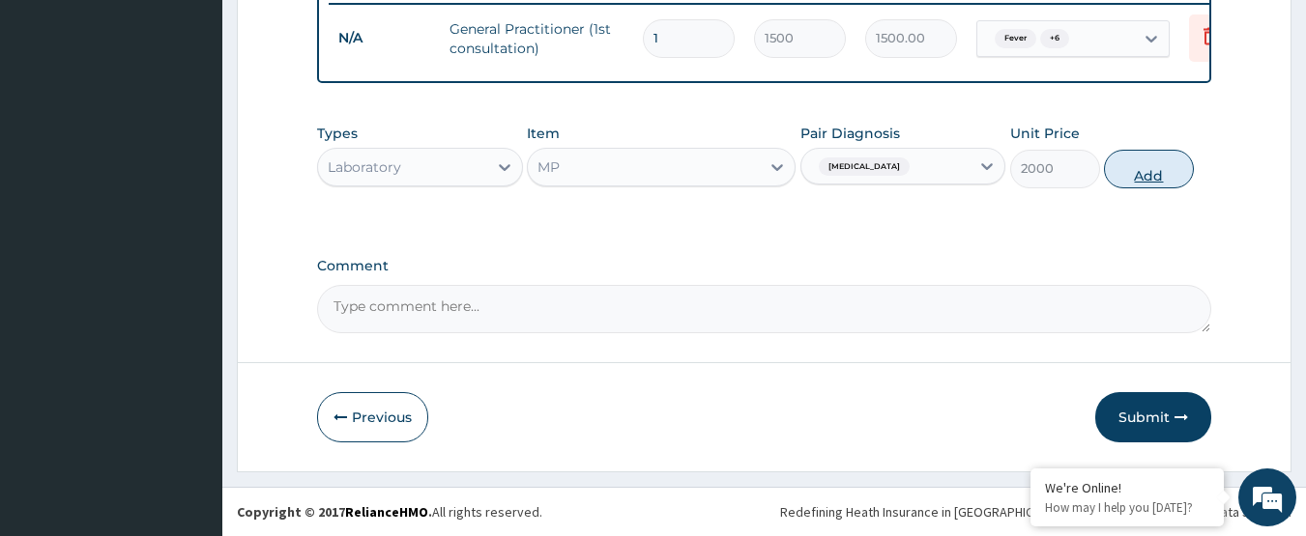
click at [1131, 173] on button "Add" at bounding box center [1149, 169] width 90 height 39
type input "0"
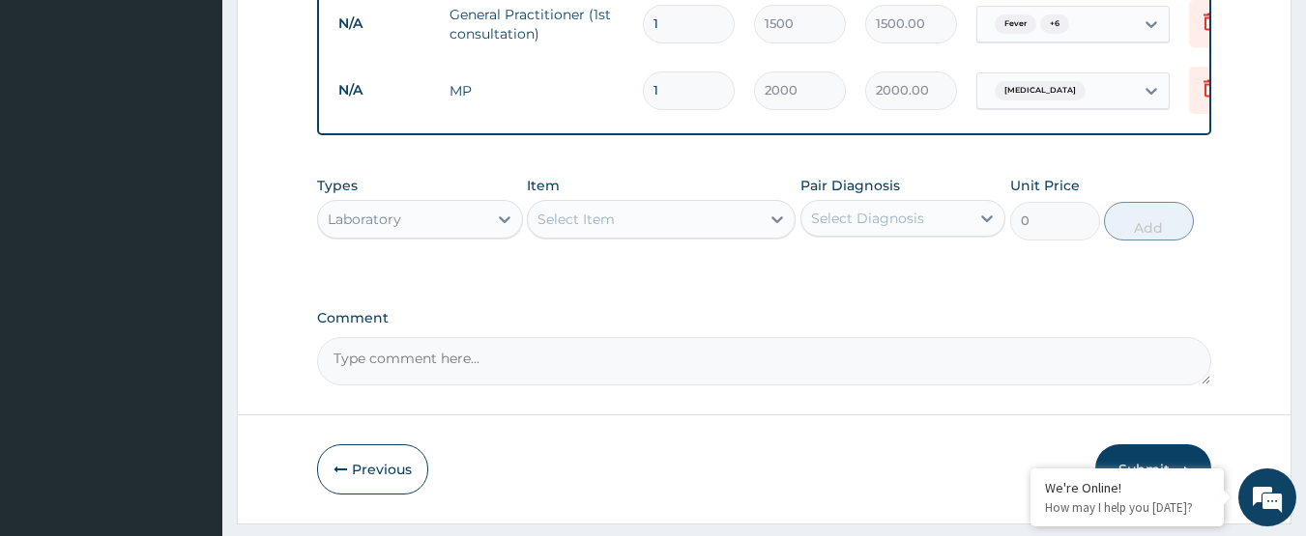
click at [810, 229] on div "Select Diagnosis" at bounding box center [885, 218] width 169 height 31
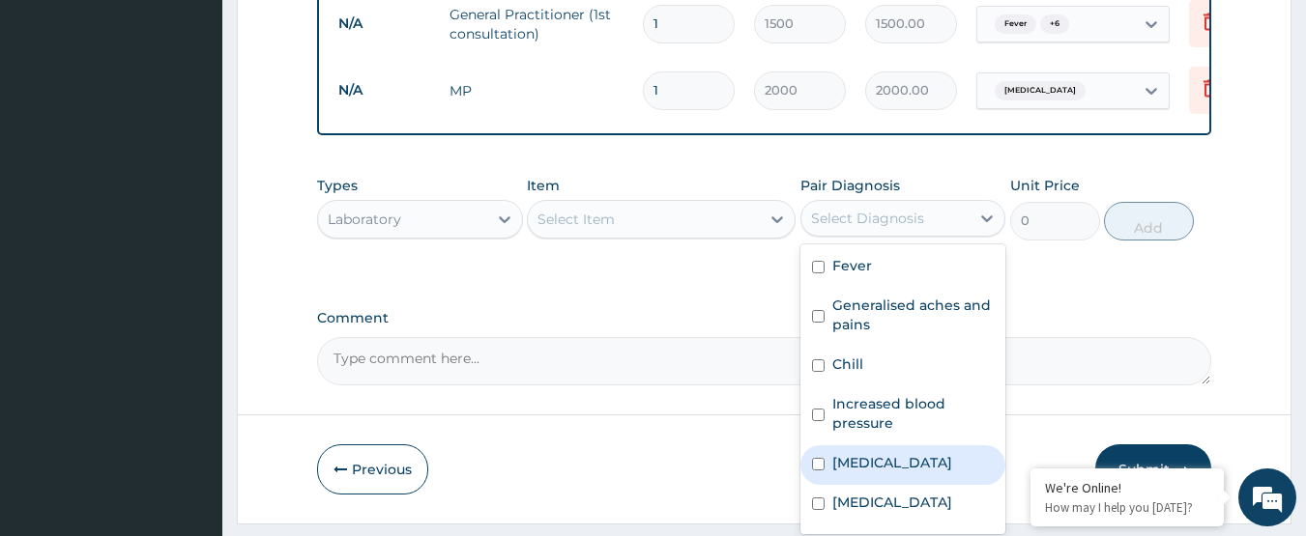
scroll to position [34, 0]
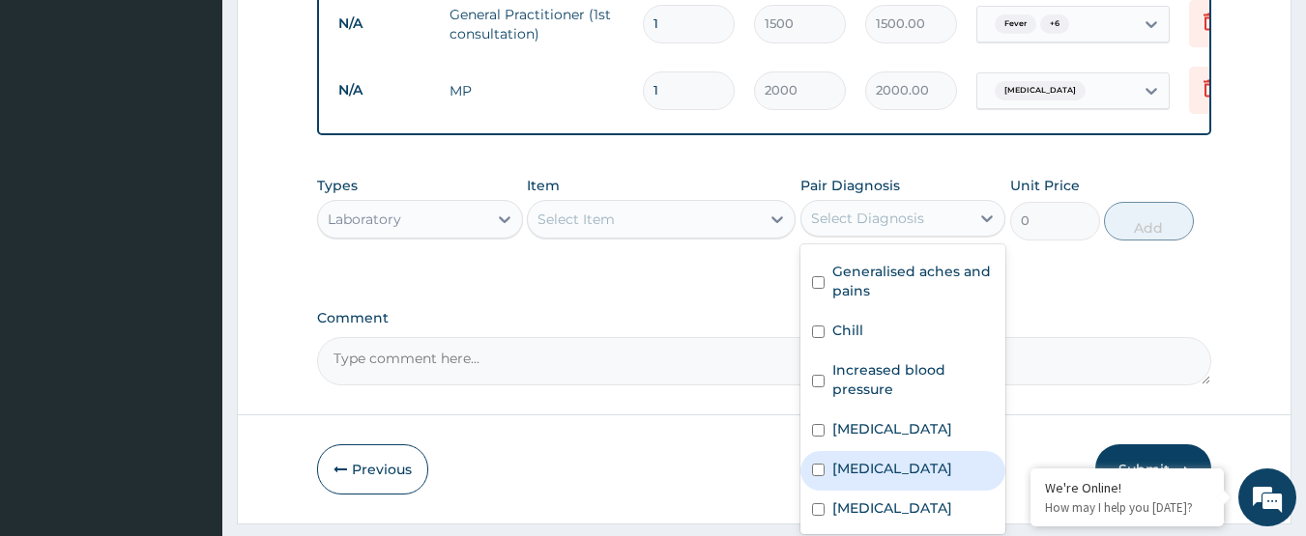
click at [908, 472] on div "Sepsis" at bounding box center [903, 471] width 206 height 40
checkbox input "true"
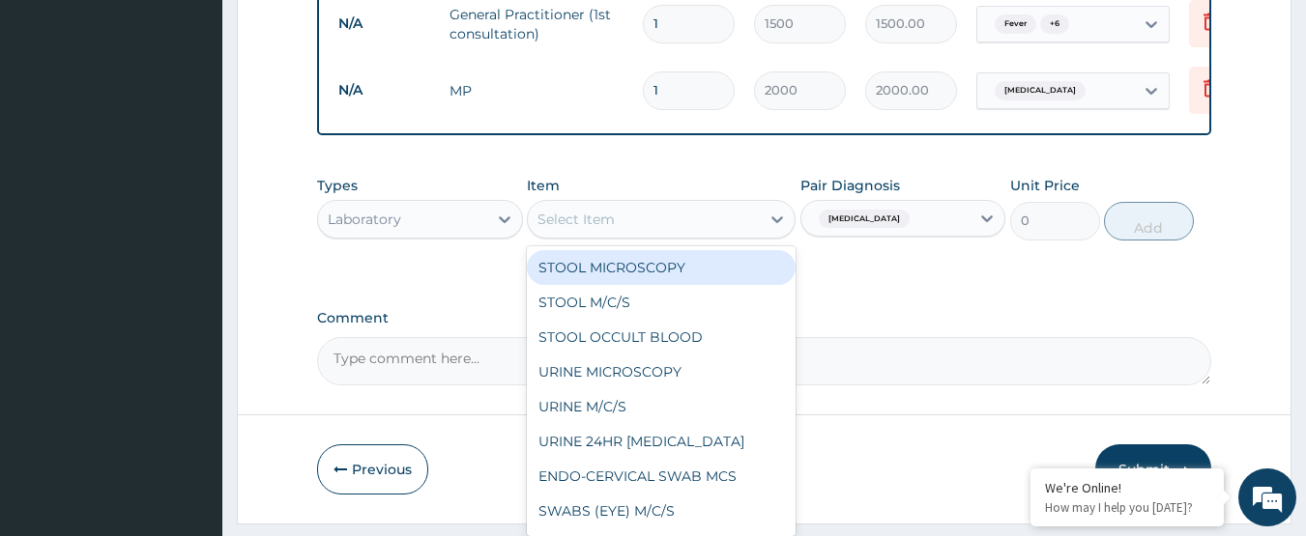
click at [575, 224] on div "Select Item" at bounding box center [575, 219] width 77 height 19
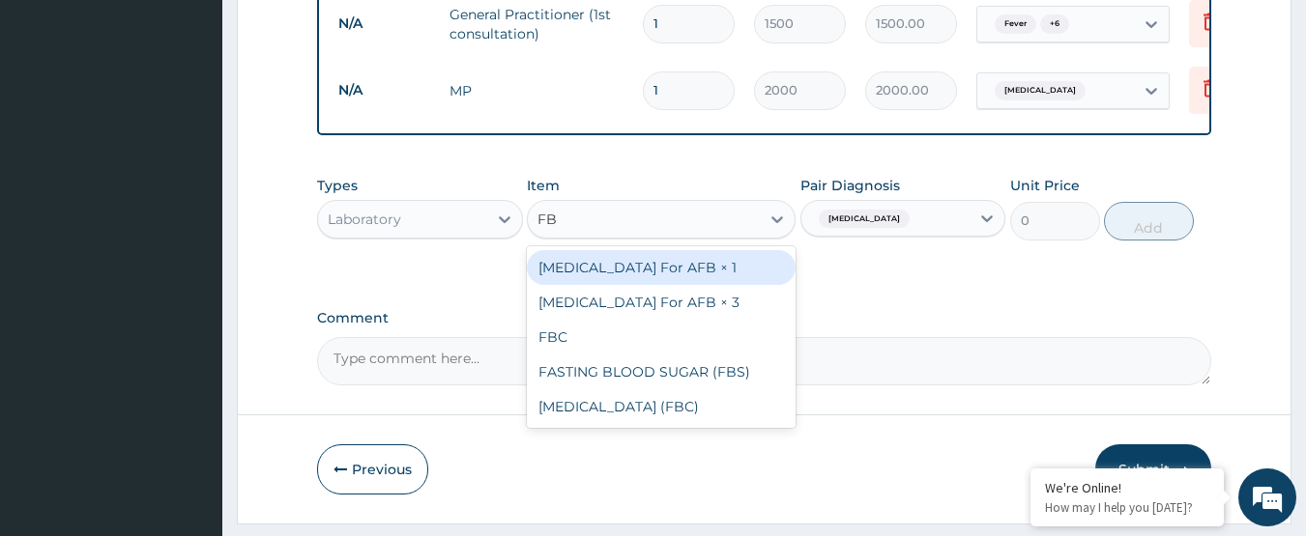
type input "FBC"
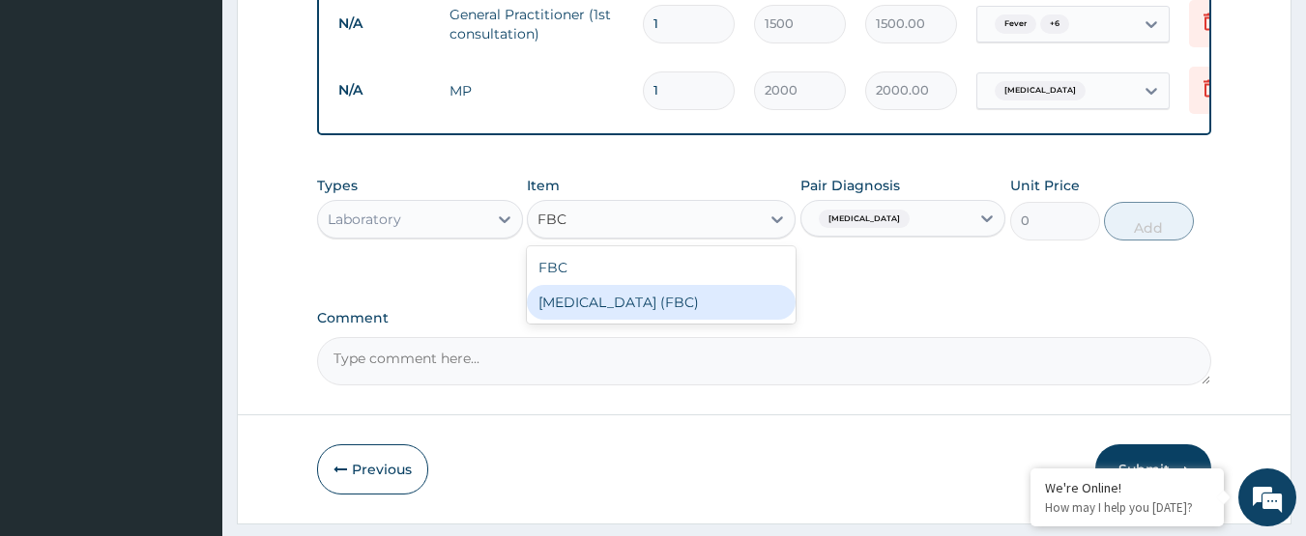
click at [650, 324] on div "FBC Full Blood Count (FBC)" at bounding box center [661, 284] width 269 height 77
drag, startPoint x: 662, startPoint y: 323, endPoint x: 1098, endPoint y: 188, distance: 456.1
click at [665, 320] on div "Full Blood Count (FBC)" at bounding box center [661, 302] width 269 height 35
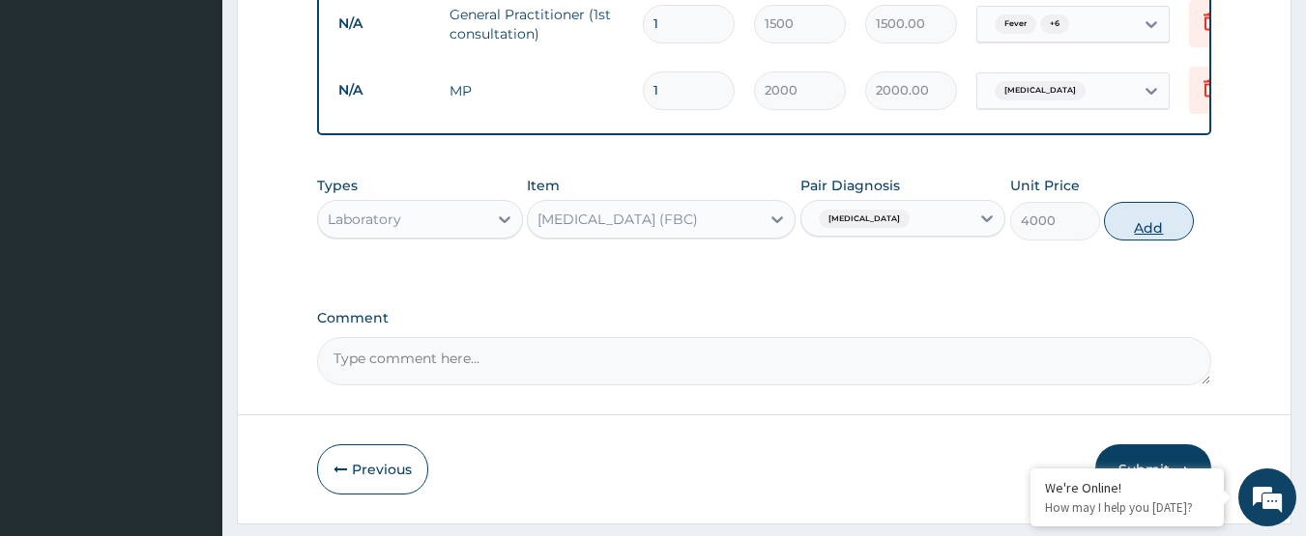
click at [1120, 235] on button "Add" at bounding box center [1149, 221] width 90 height 39
type input "0"
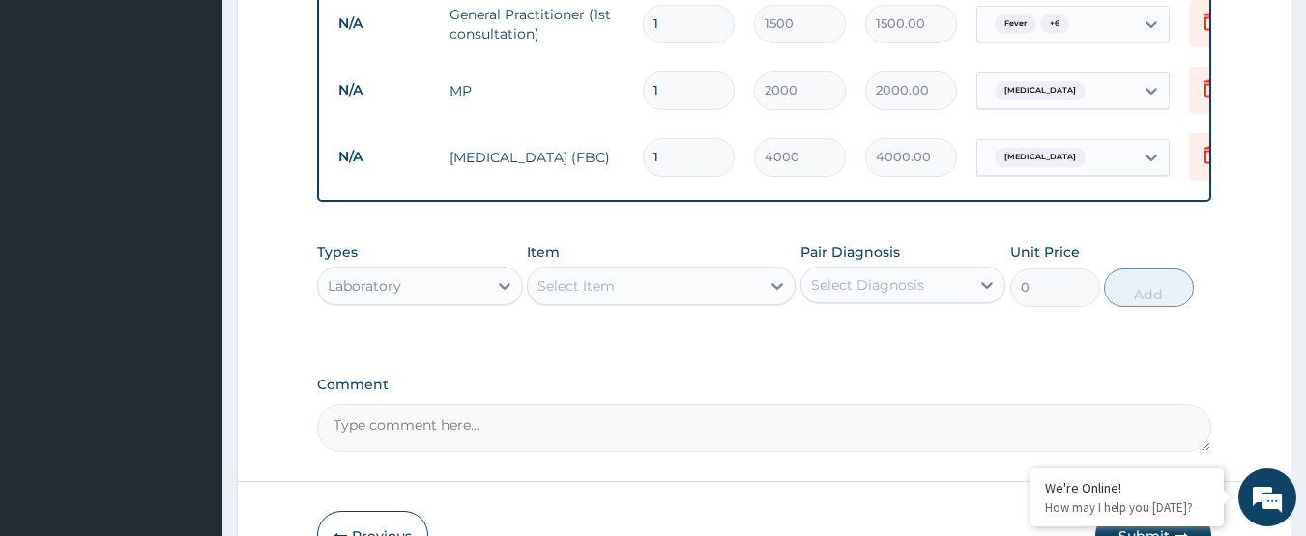
click at [903, 295] on div "Select Diagnosis" at bounding box center [867, 284] width 113 height 19
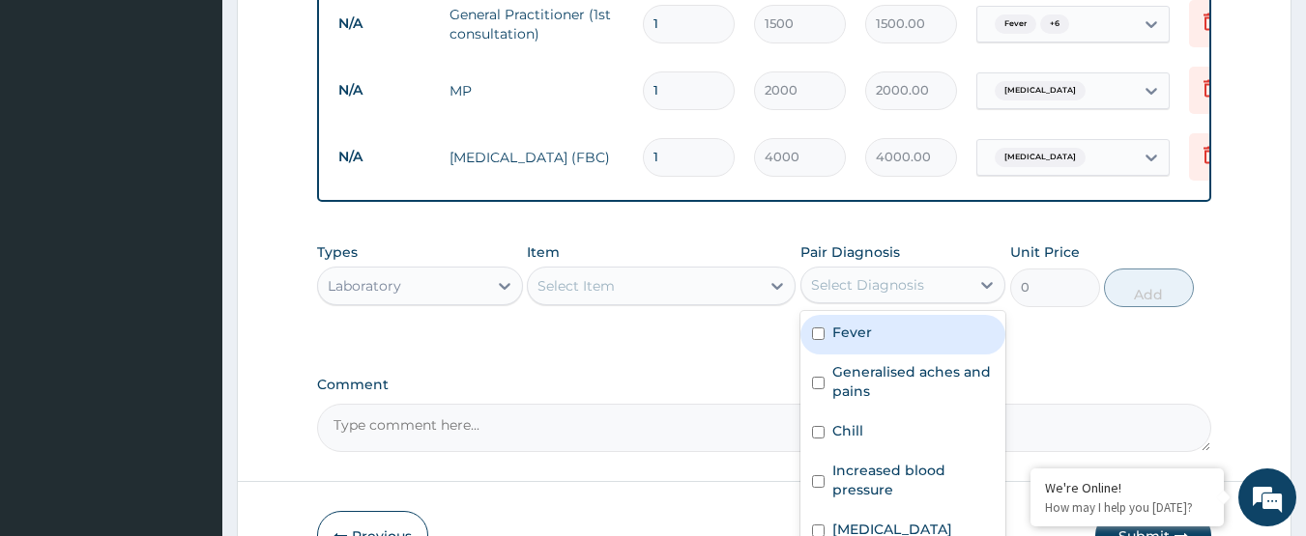
click at [898, 332] on div "Fever" at bounding box center [903, 335] width 206 height 40
checkbox input "true"
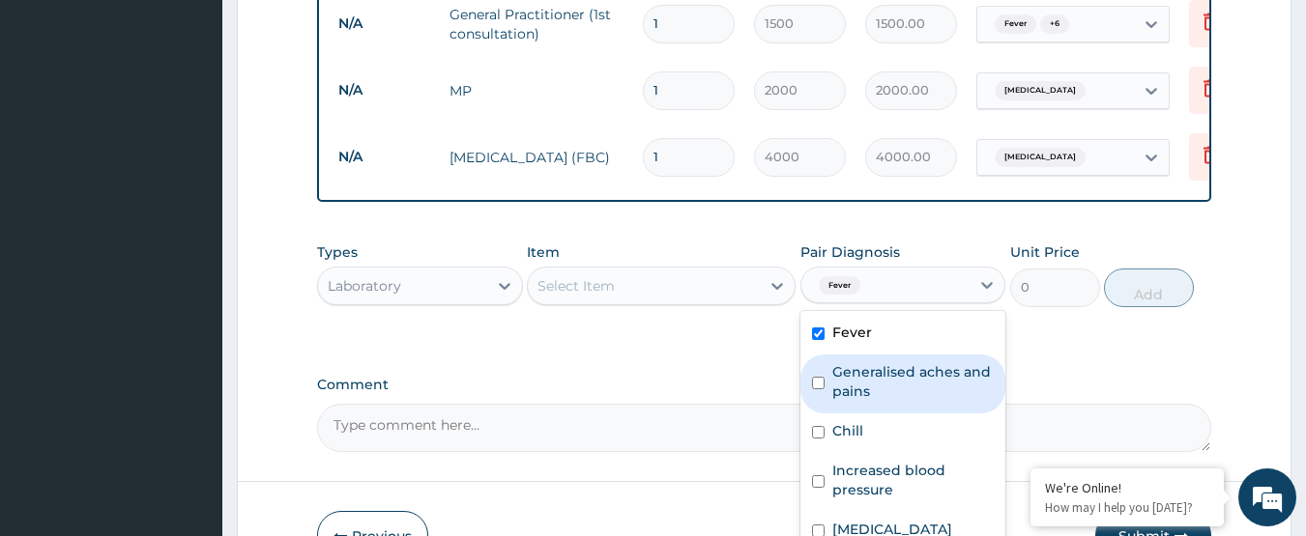
click at [854, 401] on label "Generalised aches and pains" at bounding box center [913, 381] width 162 height 39
checkbox input "true"
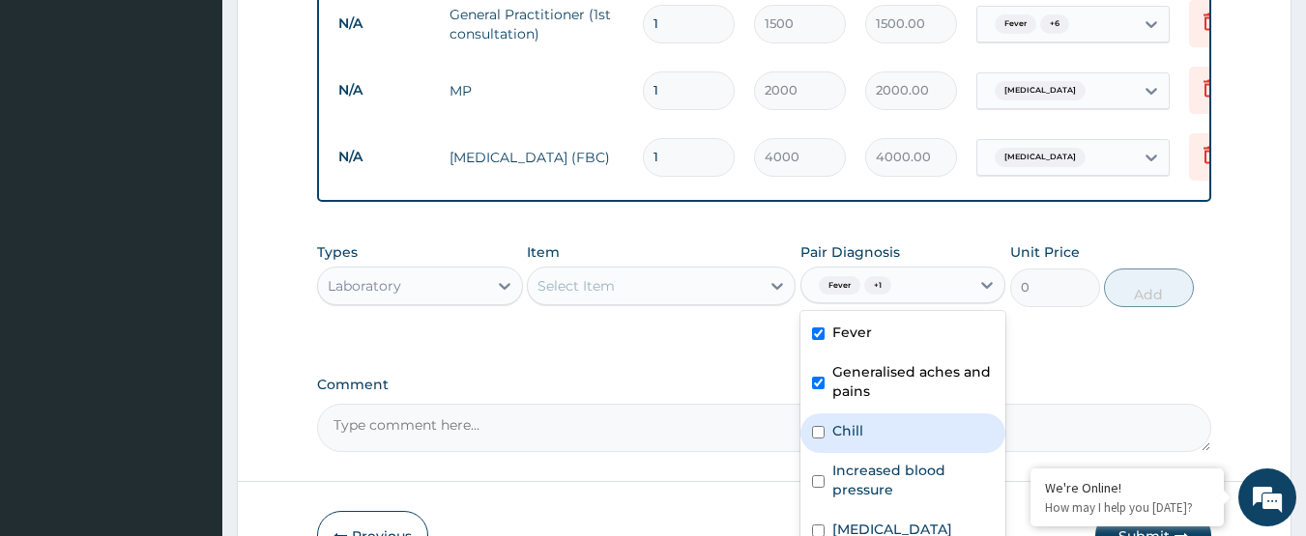
click at [411, 302] on div "Laboratory" at bounding box center [402, 286] width 169 height 31
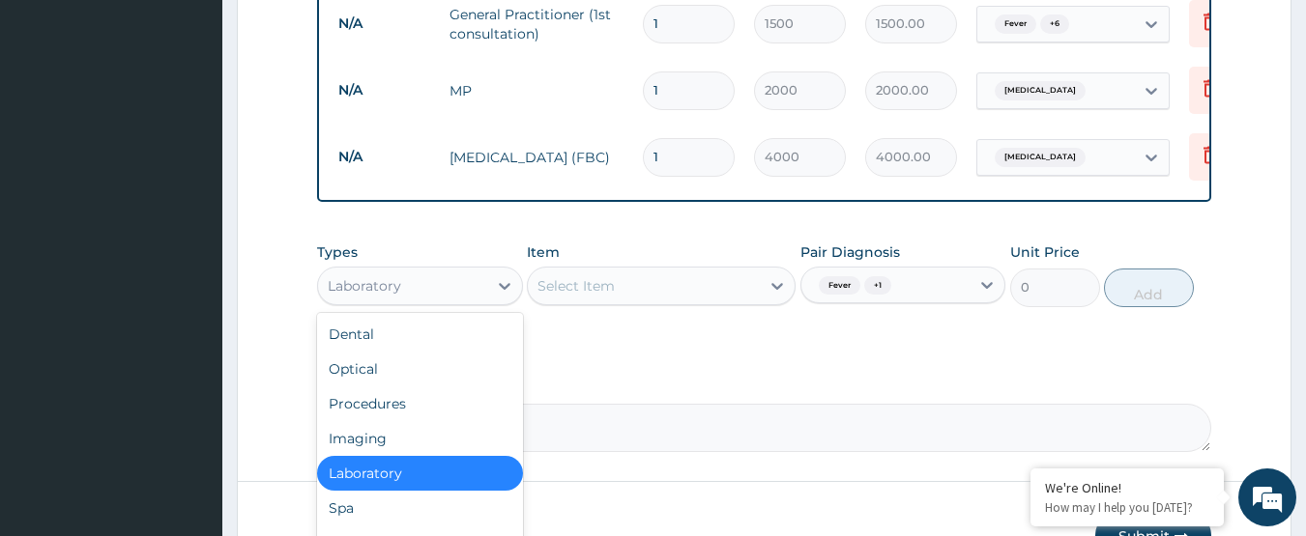
scroll to position [66, 0]
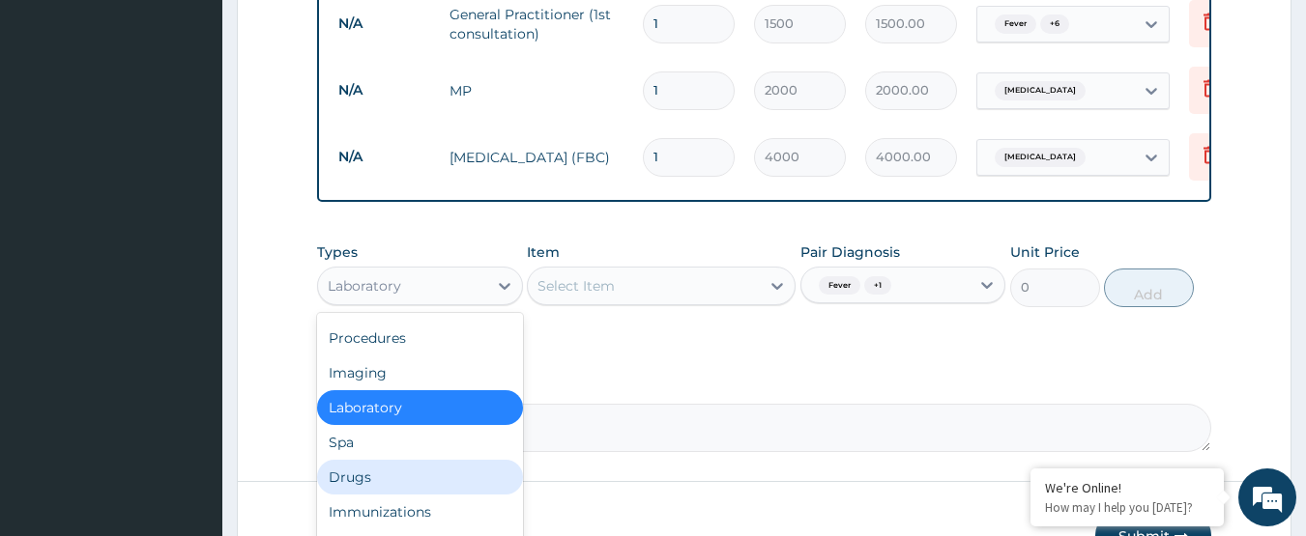
click at [419, 483] on div "Drugs" at bounding box center [420, 477] width 206 height 35
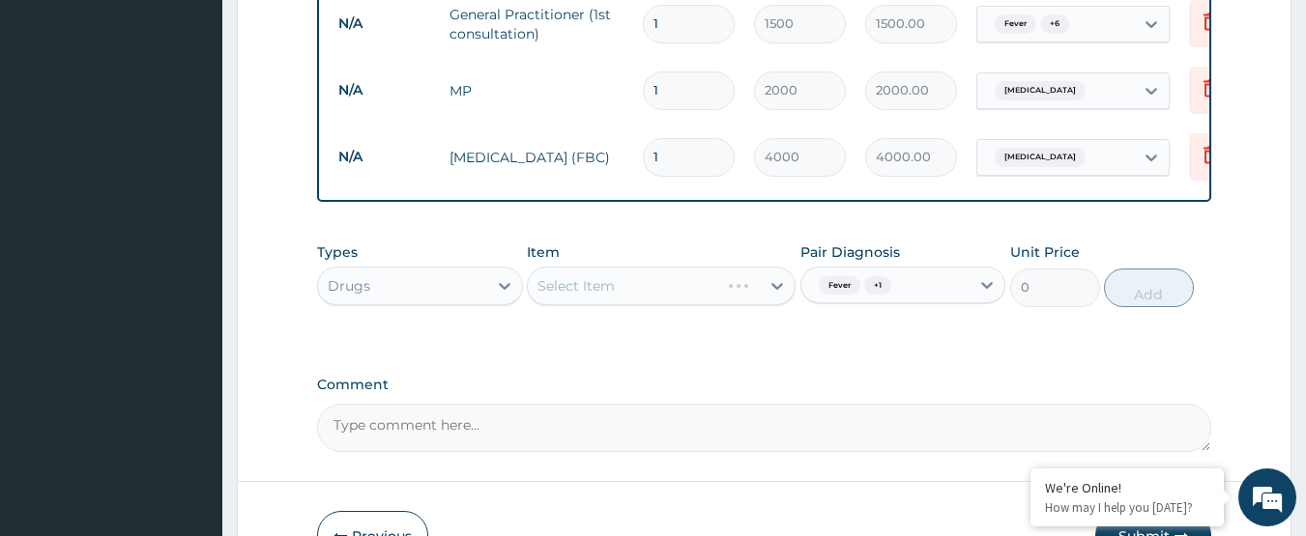
click at [657, 290] on div "Select Item" at bounding box center [661, 286] width 269 height 39
click at [657, 290] on div "Select Item" at bounding box center [644, 286] width 232 height 31
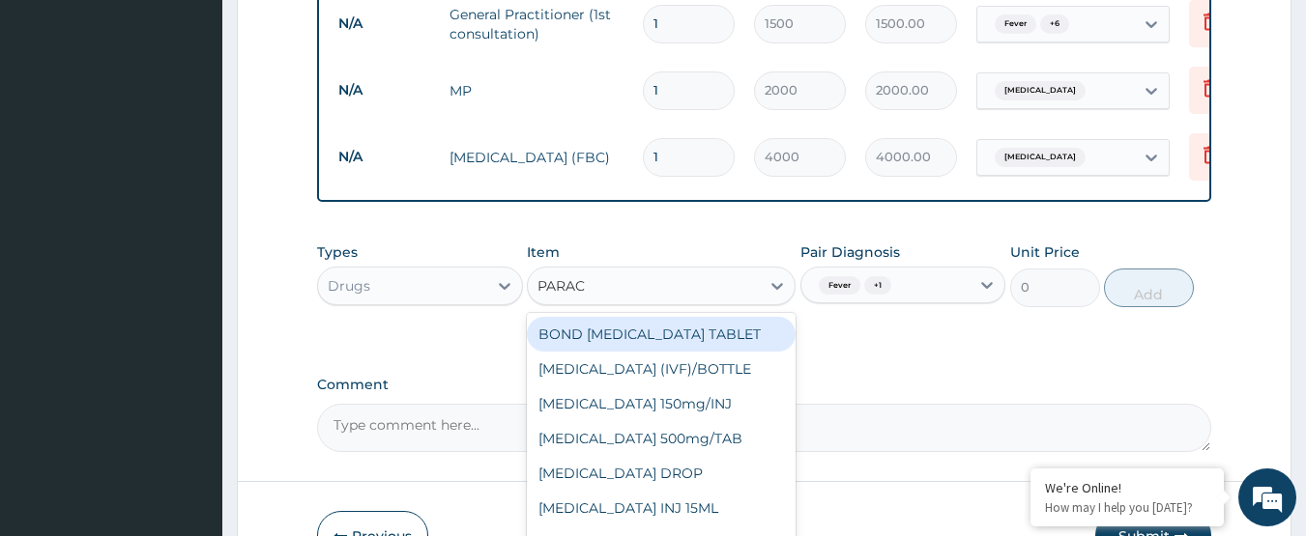
type input "PARACE"
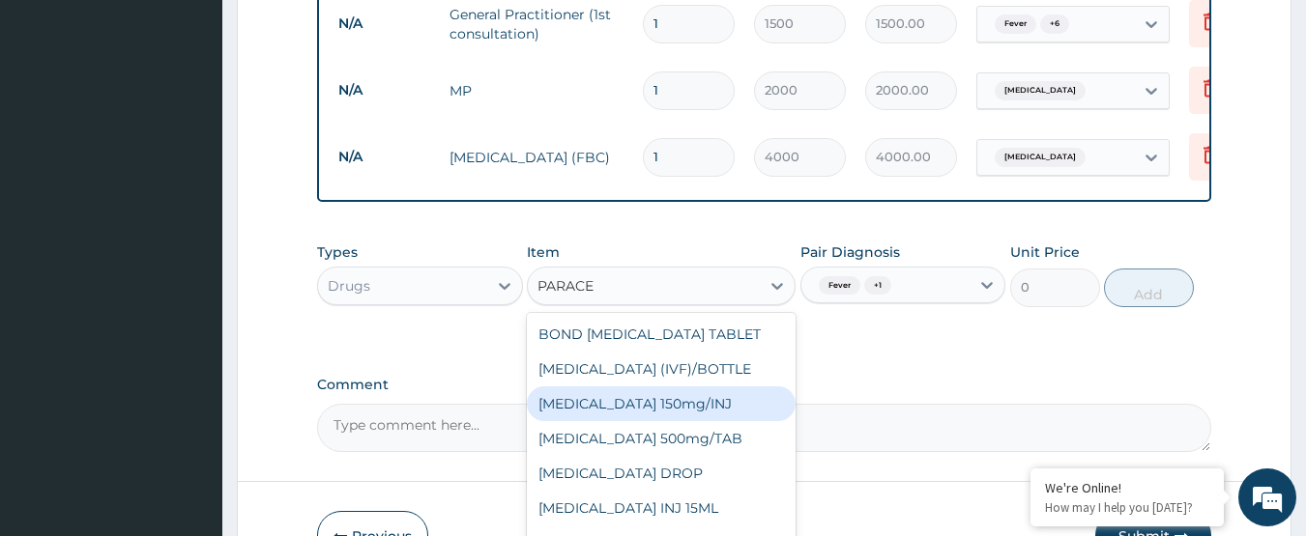
click at [707, 408] on div "Paracetamol 150mg/INJ" at bounding box center [661, 404] width 269 height 35
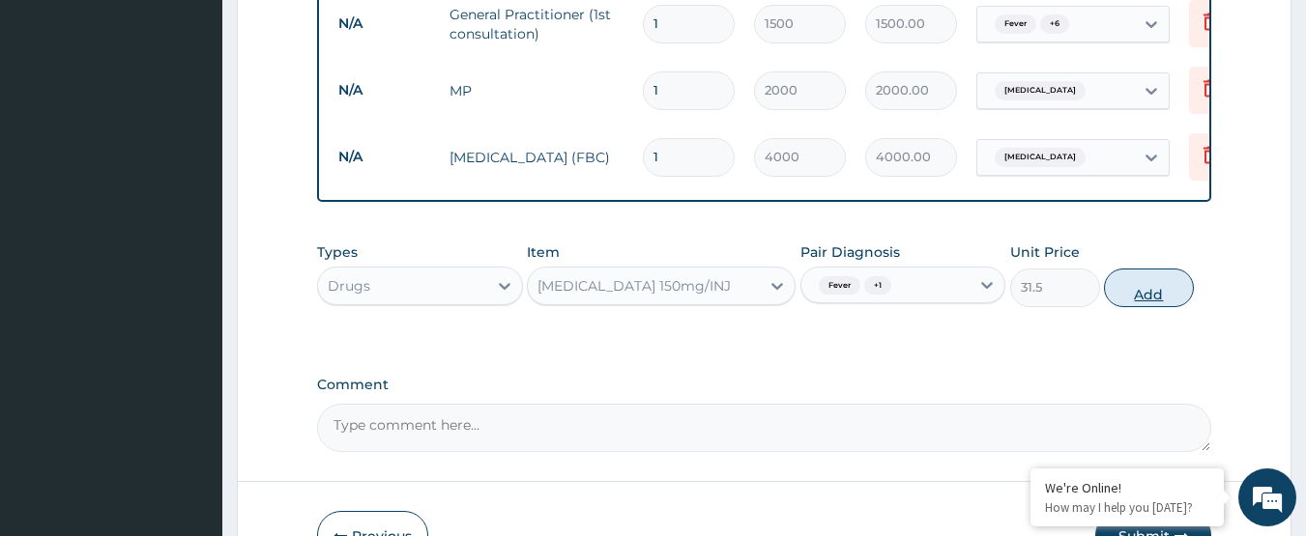
click at [1128, 299] on button "Add" at bounding box center [1149, 288] width 90 height 39
type input "0"
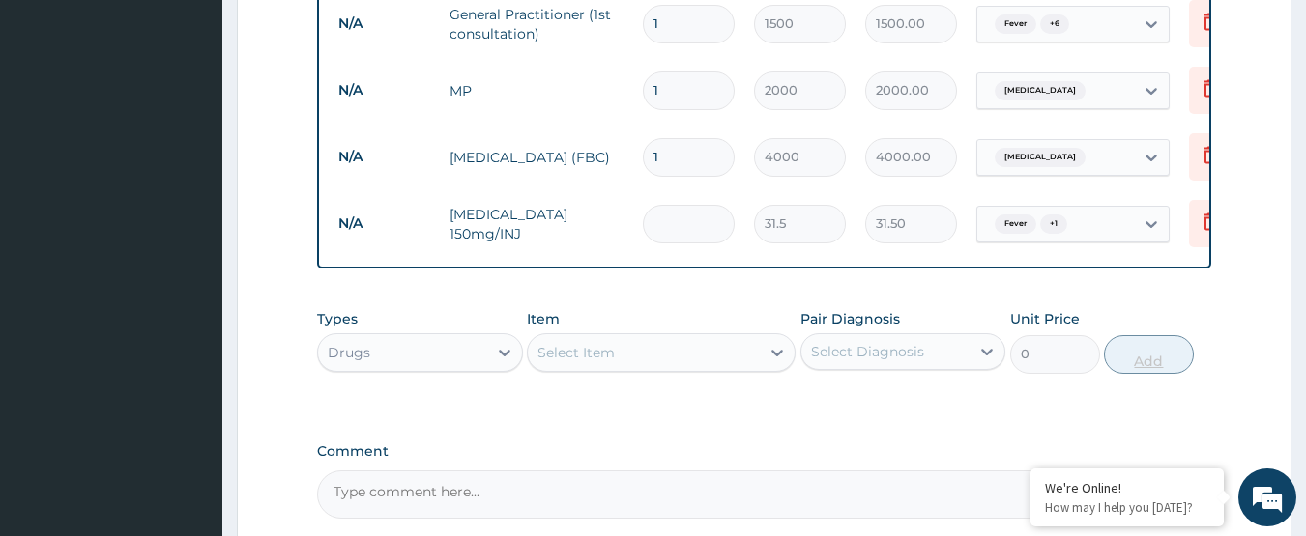
type input "0.00"
type input "6"
type input "189.00"
type input "6"
click at [923, 354] on div "Select Diagnosis" at bounding box center [885, 351] width 169 height 31
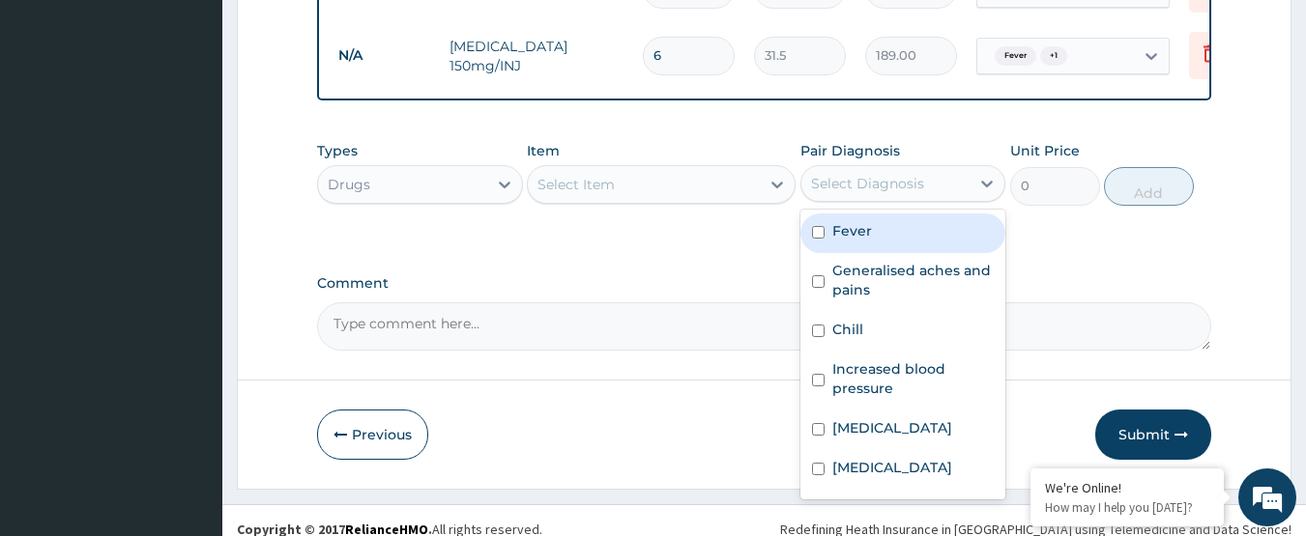
scroll to position [1017, 0]
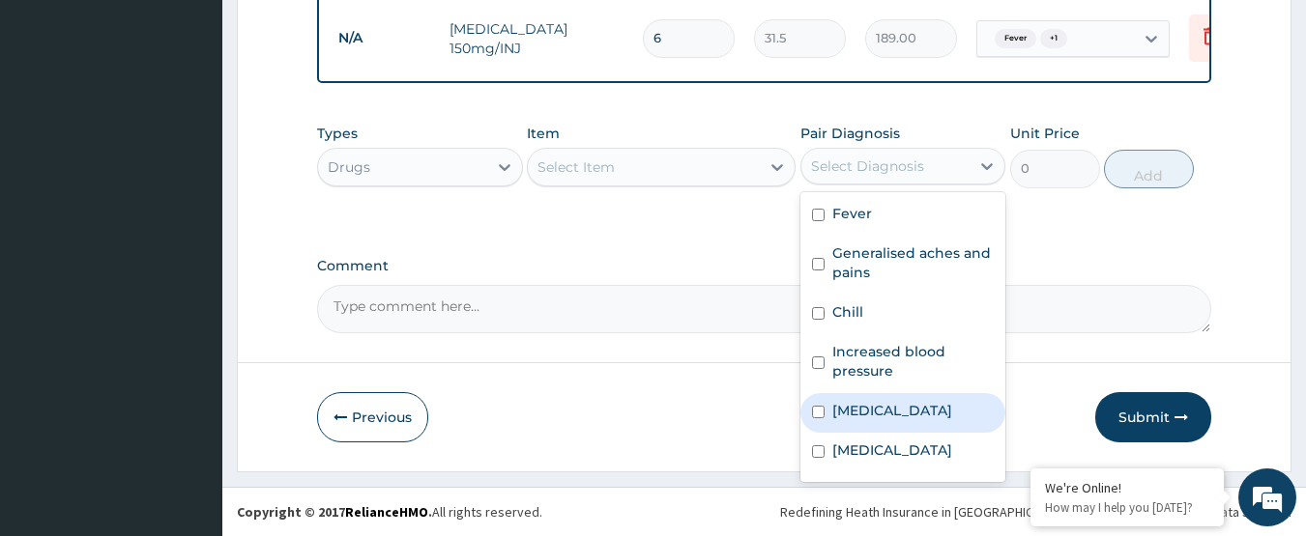
click at [878, 410] on label "Malaria" at bounding box center [892, 410] width 120 height 19
checkbox input "true"
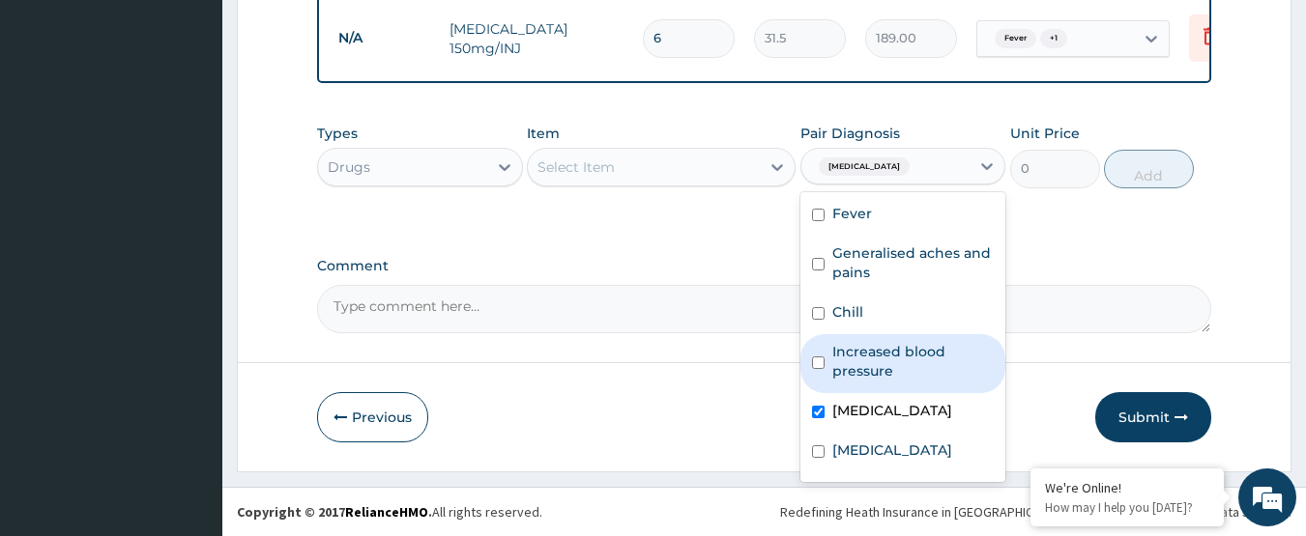
click at [571, 166] on div "Select Item" at bounding box center [575, 167] width 77 height 19
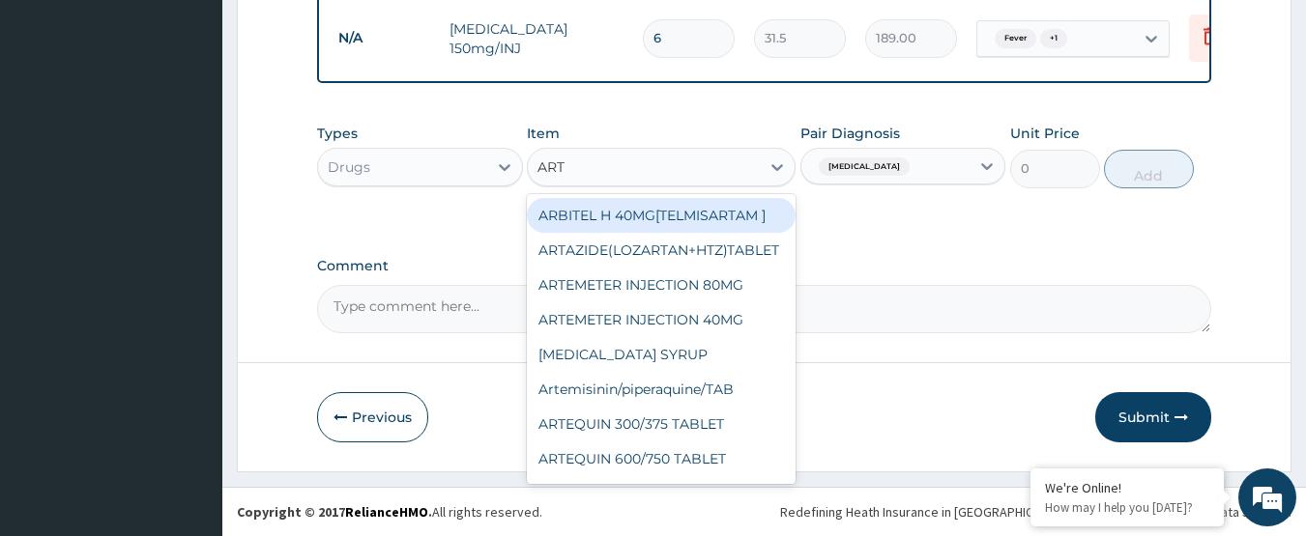
type input "ARTH"
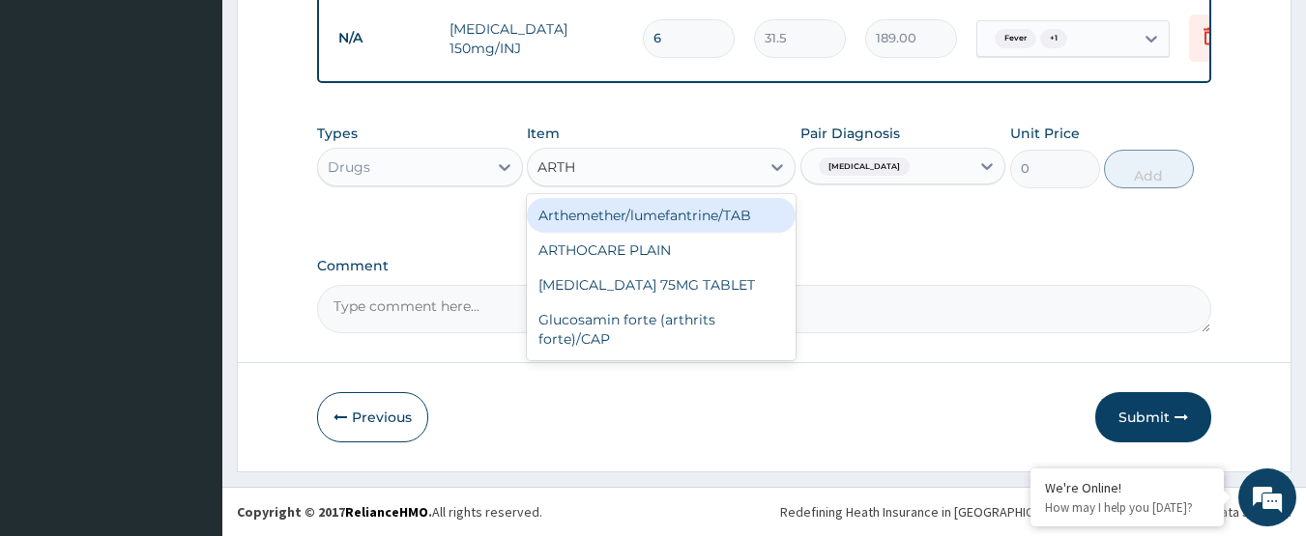
drag, startPoint x: 586, startPoint y: 216, endPoint x: 1011, endPoint y: 235, distance: 425.7
click at [612, 216] on div "Arthemether/lumefantrine/TAB" at bounding box center [661, 215] width 269 height 35
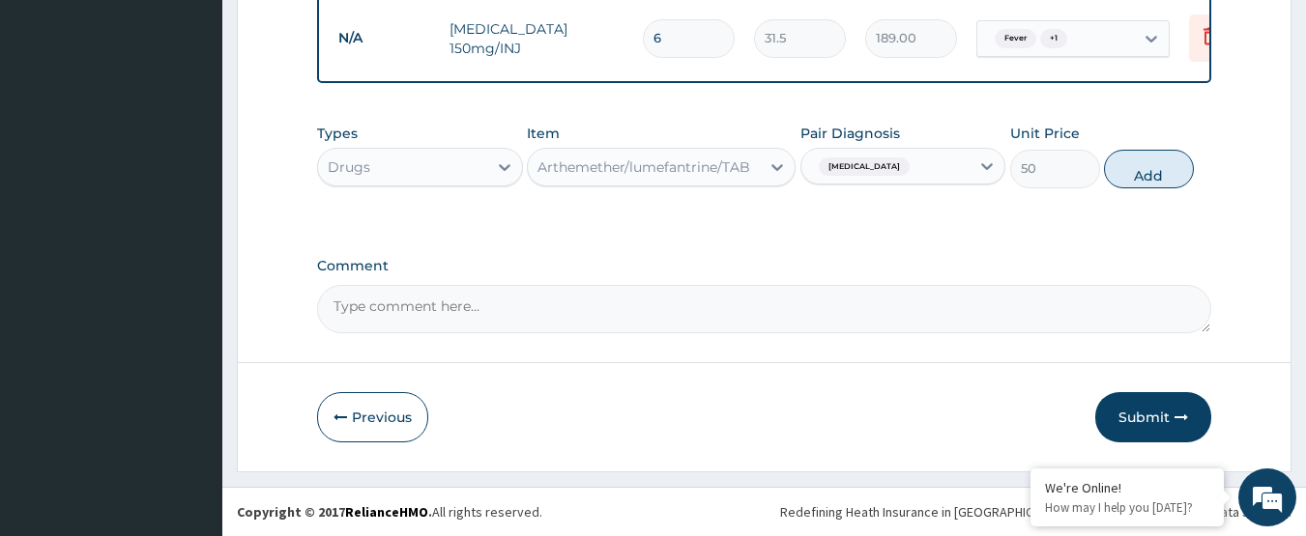
click at [1154, 189] on div "Types Drugs Item Arthemether/lumefantrine/TAB Pair Diagnosis Malaria Unit Price…" at bounding box center [764, 155] width 895 height 83
click at [1154, 178] on button "Add" at bounding box center [1149, 169] width 90 height 39
type input "0"
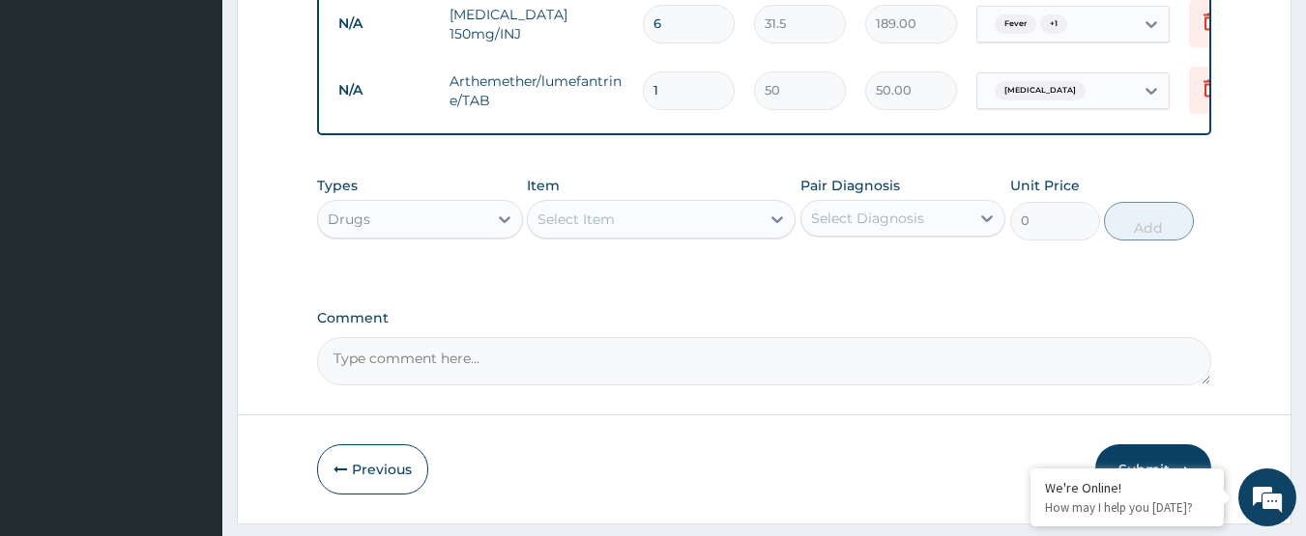
type input "0.00"
type input "2"
type input "100.00"
type input "24"
type input "1200.00"
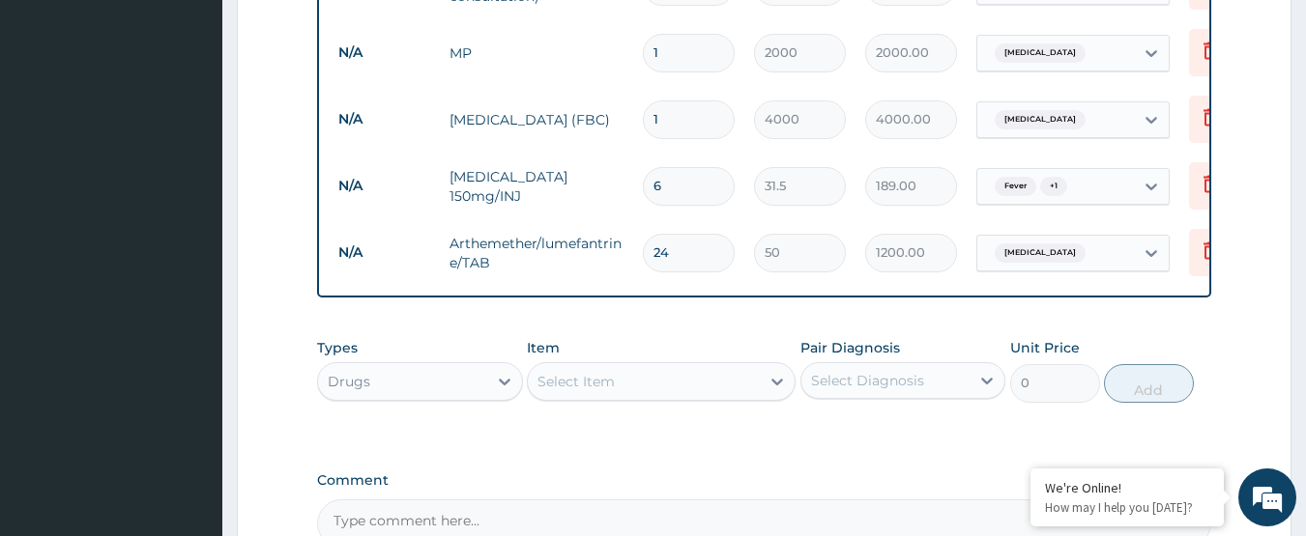
scroll to position [823, 0]
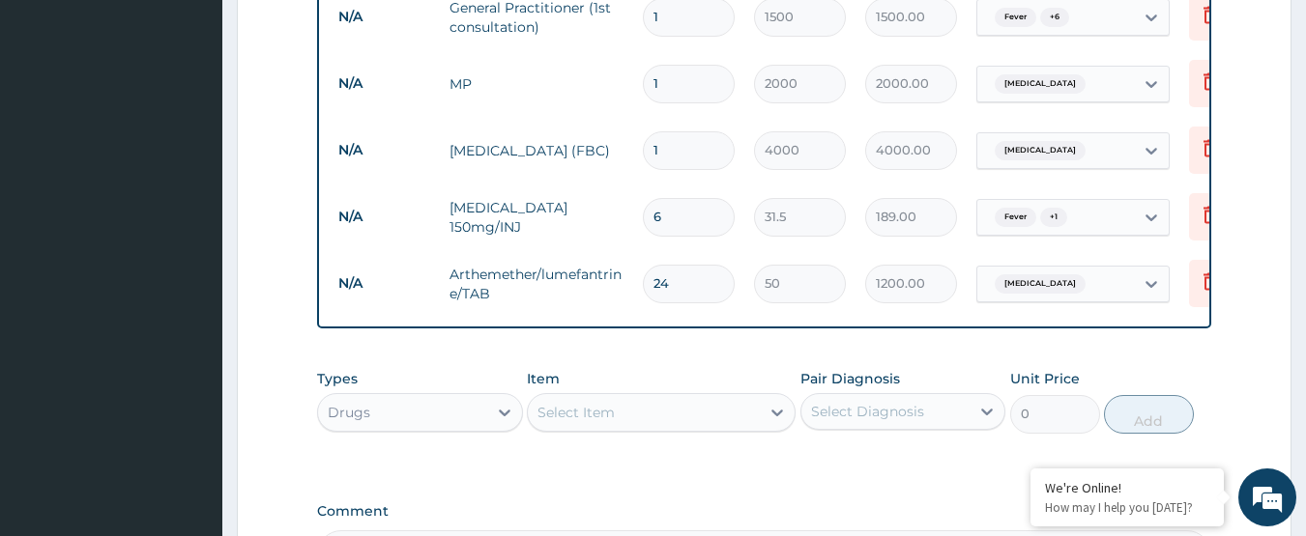
type input "24"
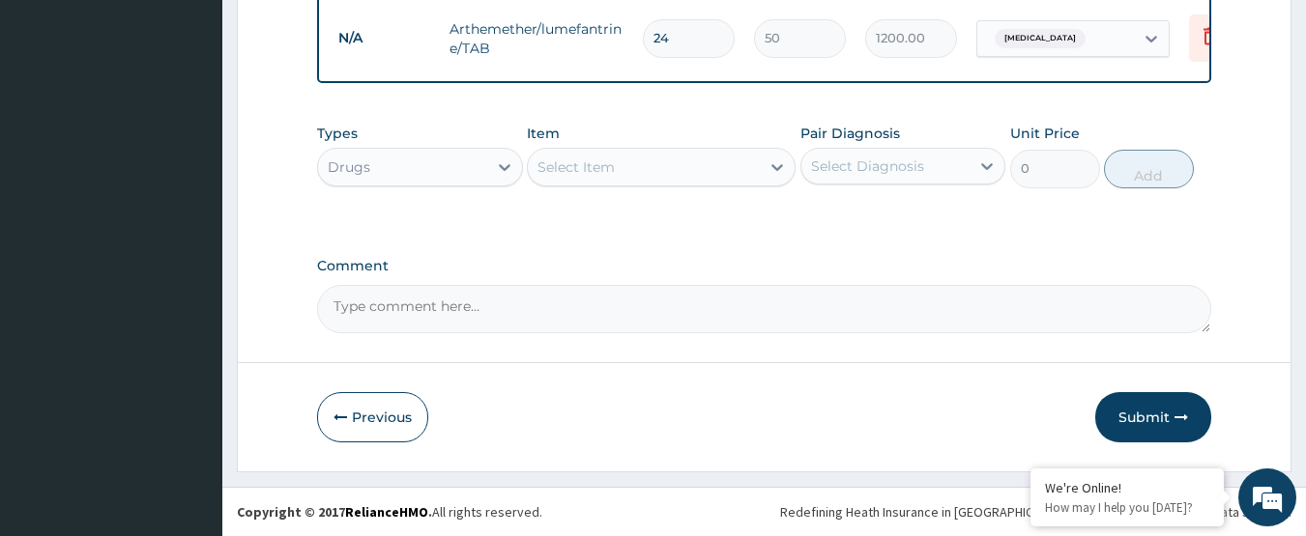
scroll to position [1083, 0]
click at [866, 171] on div "Select Diagnosis" at bounding box center [867, 166] width 113 height 19
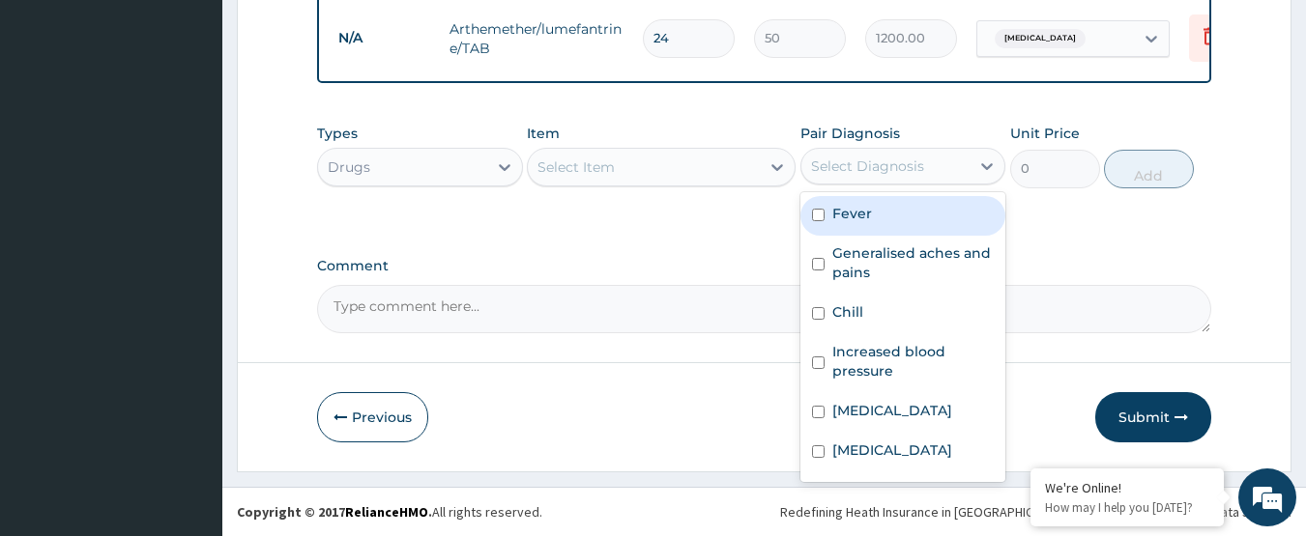
click at [863, 221] on label "Fever" at bounding box center [852, 213] width 40 height 19
checkbox input "true"
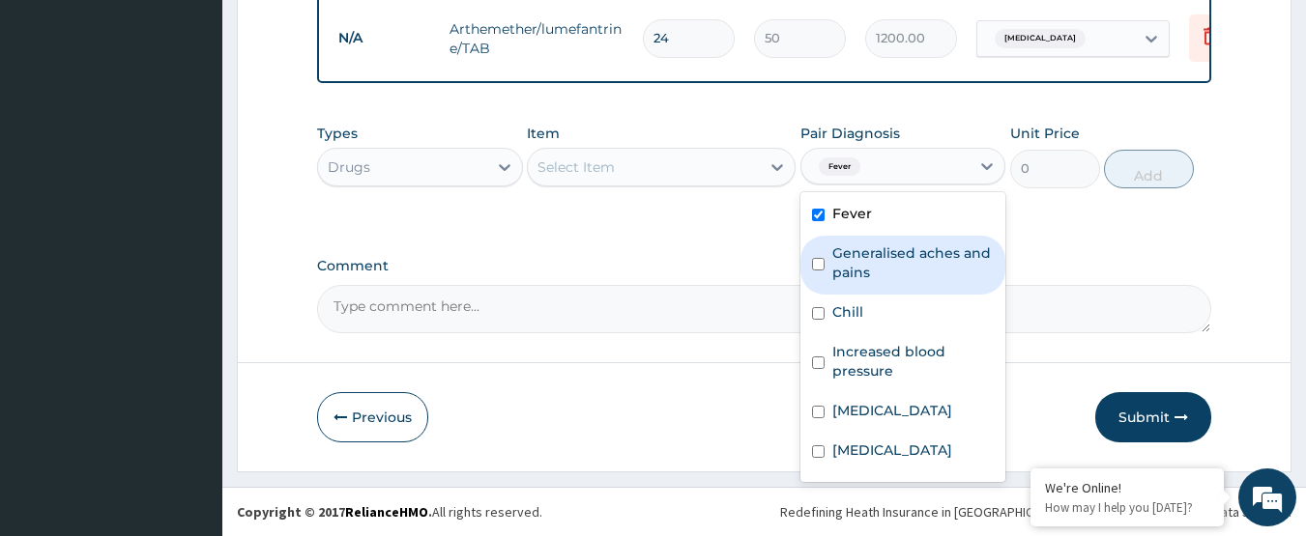
click at [874, 255] on label "Generalised aches and pains" at bounding box center [913, 263] width 162 height 39
checkbox input "true"
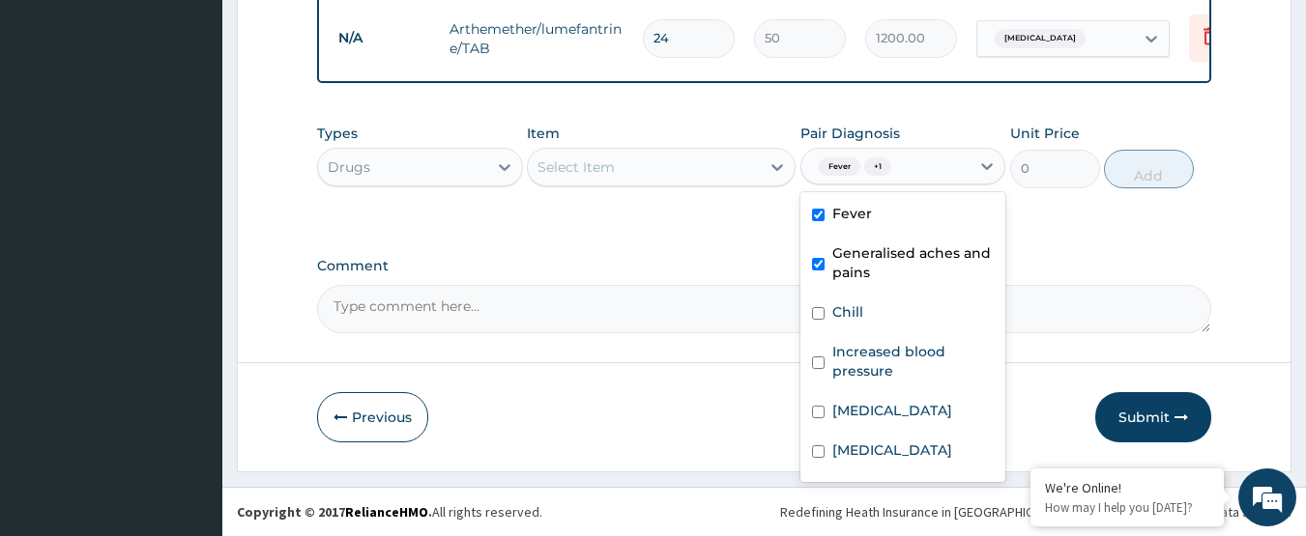
click at [657, 173] on div "Select Item" at bounding box center [644, 167] width 232 height 31
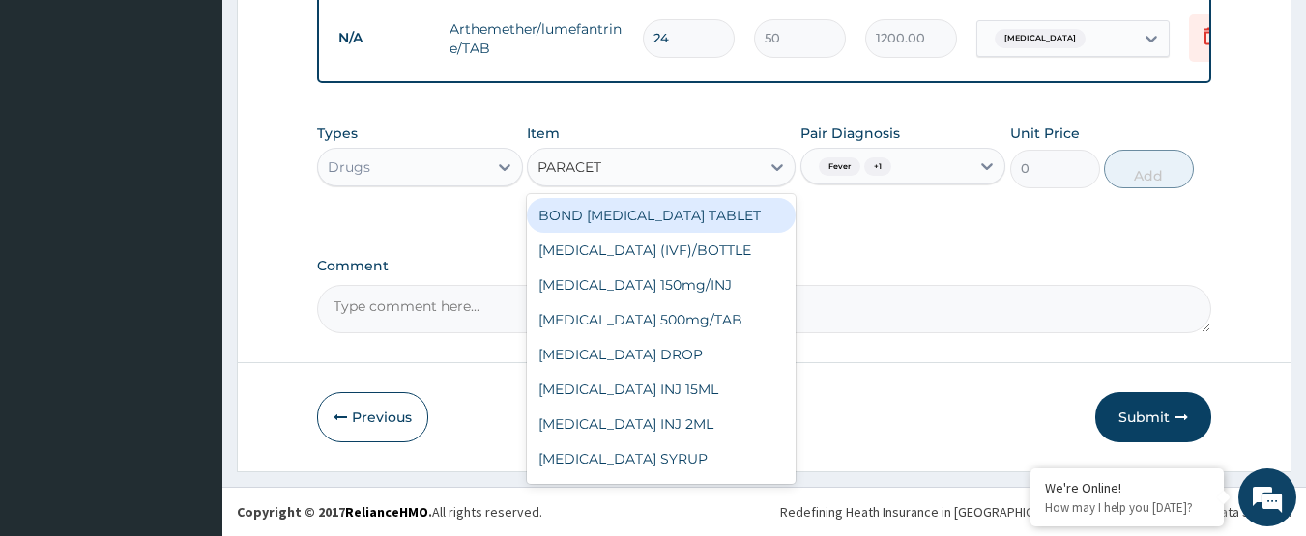
type input "PARACETA"
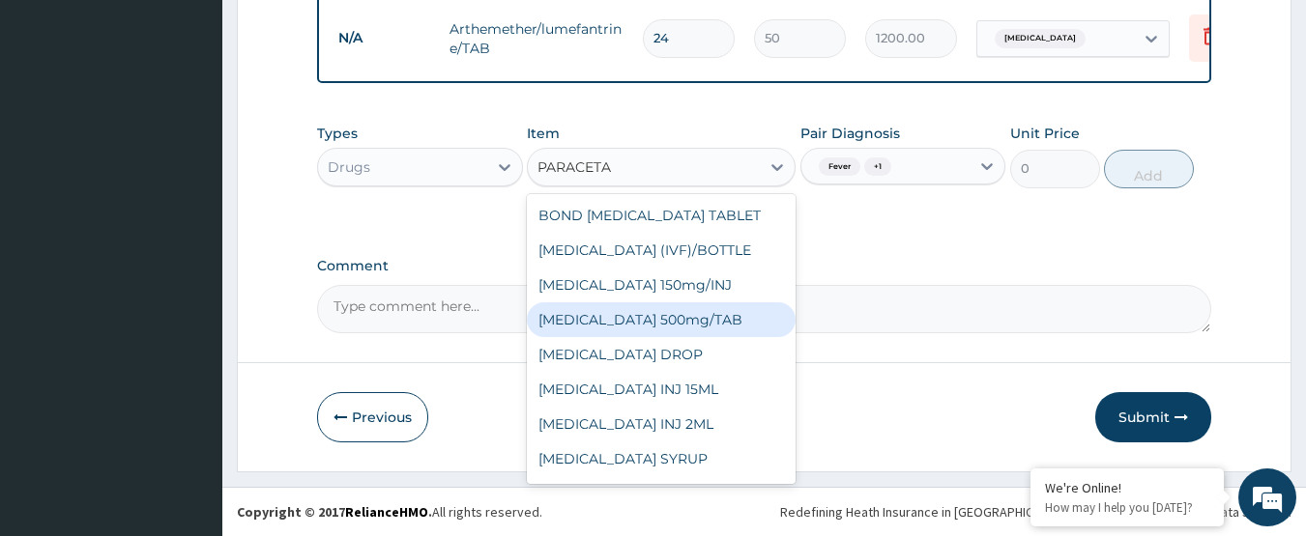
click at [679, 319] on div "PARACETAMOL 500mg/TAB" at bounding box center [661, 320] width 269 height 35
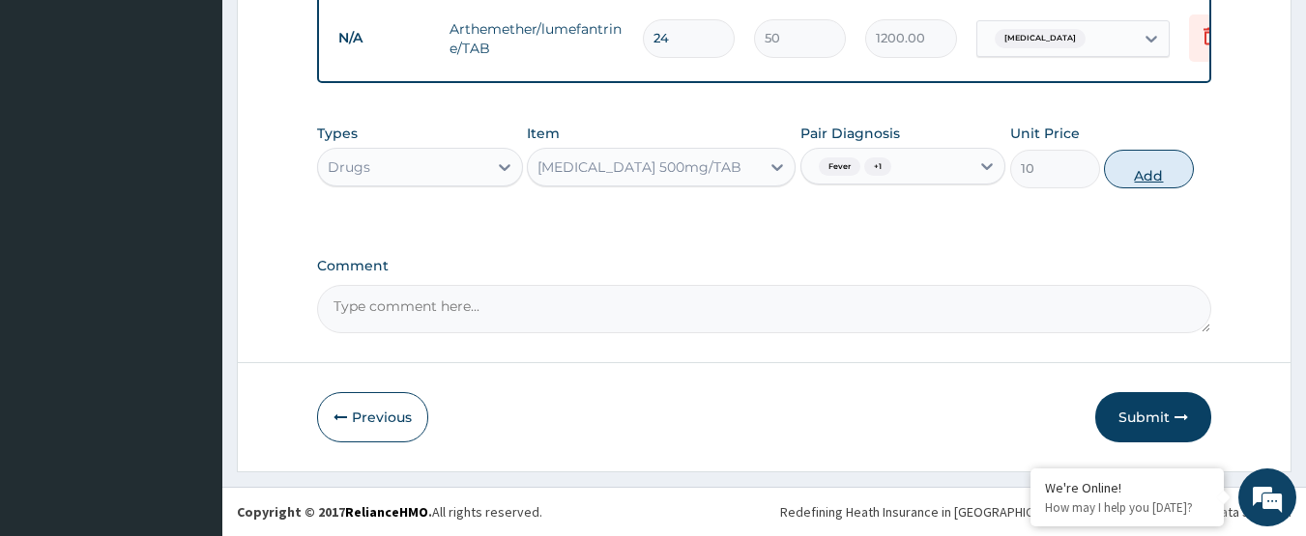
click at [1128, 164] on button "Add" at bounding box center [1149, 169] width 90 height 39
type input "0"
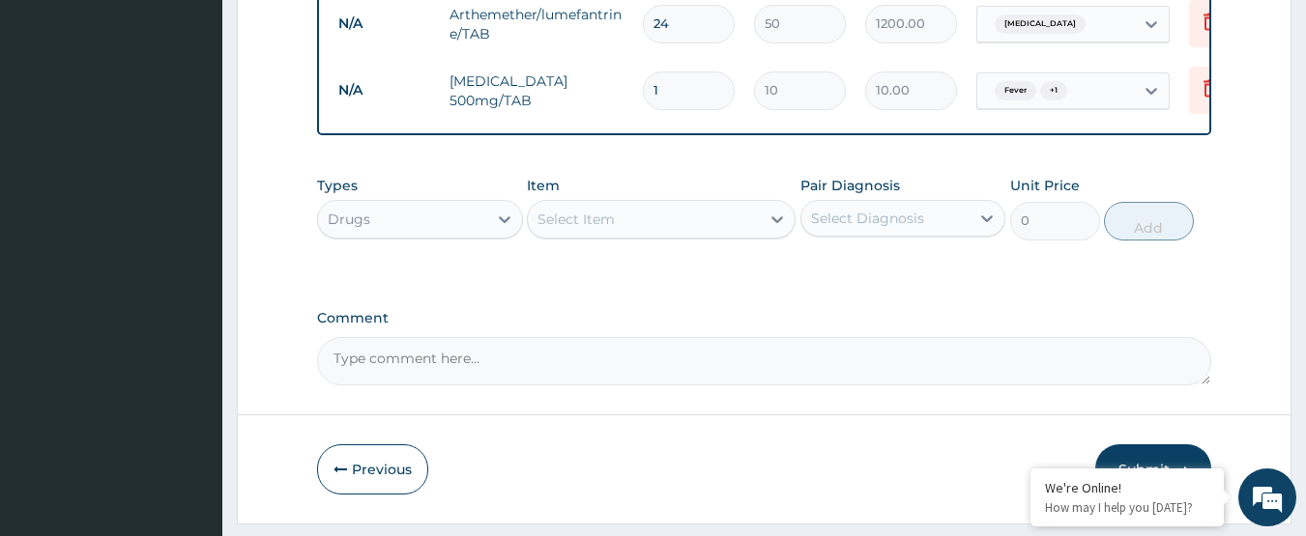
type input "18"
type input "180.00"
type input "18"
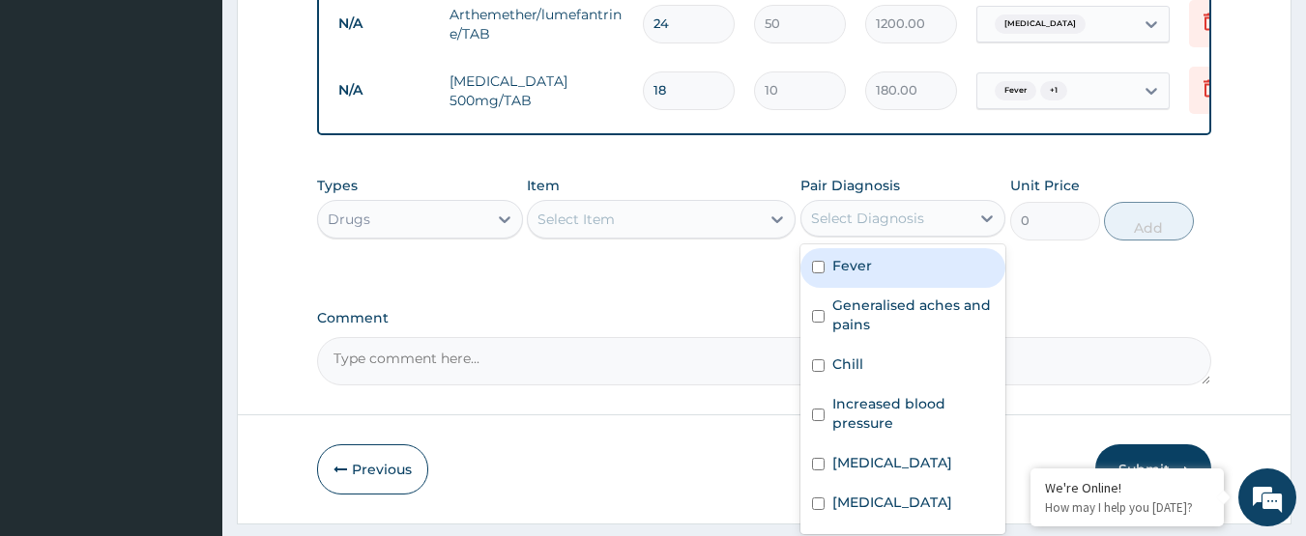
click at [829, 228] on div "Select Diagnosis" at bounding box center [867, 218] width 113 height 19
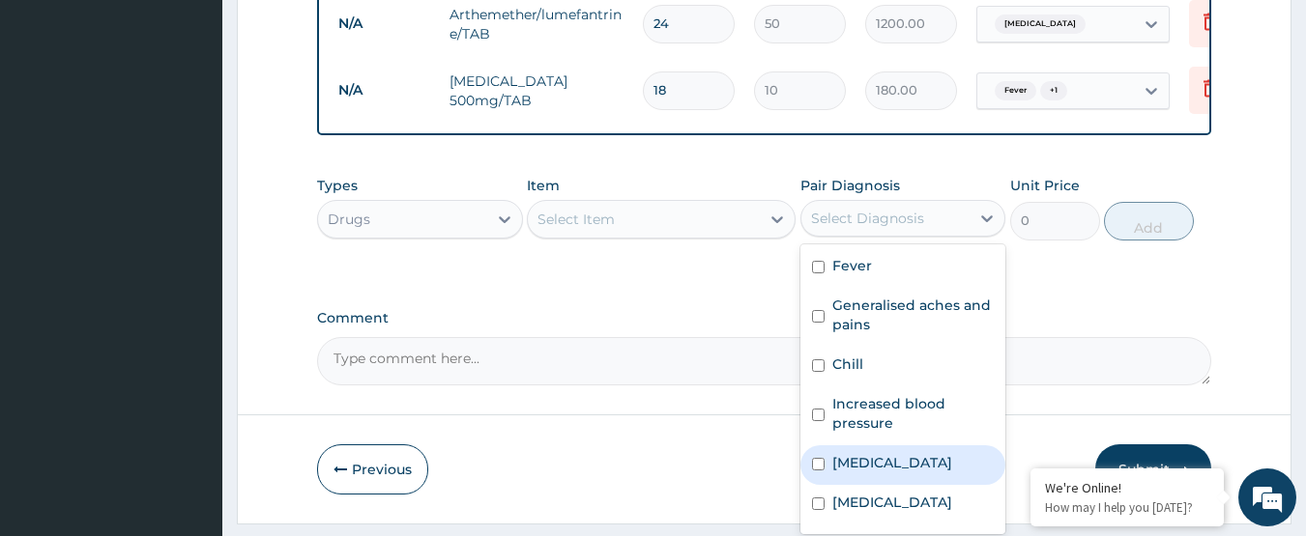
scroll to position [34, 0]
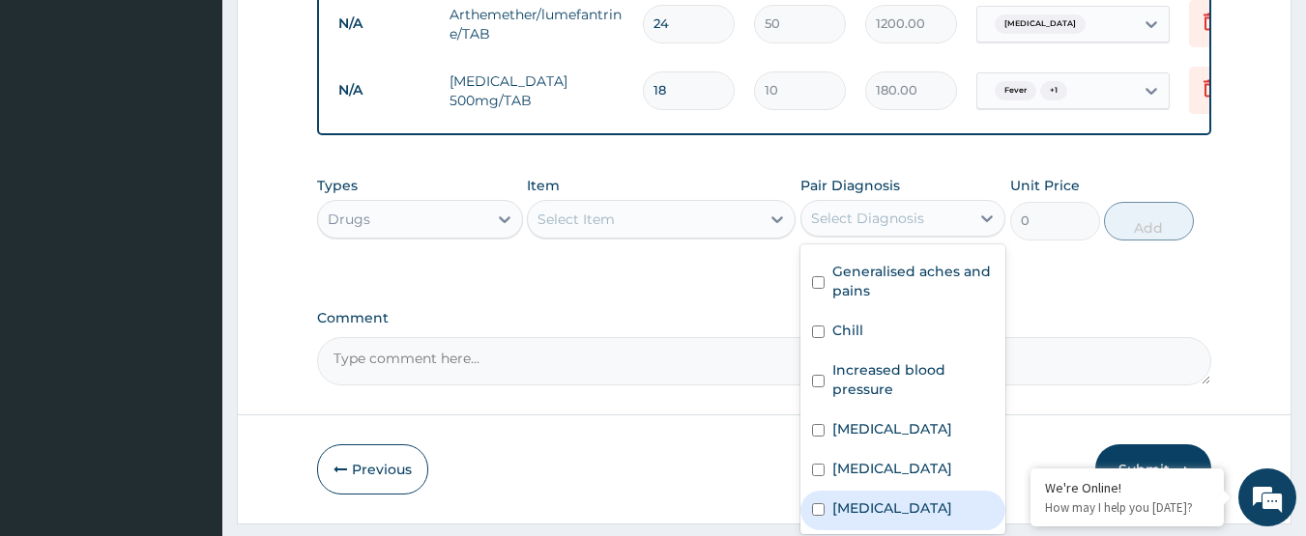
click at [906, 518] on label "Pneumonia" at bounding box center [892, 508] width 120 height 19
checkbox input "true"
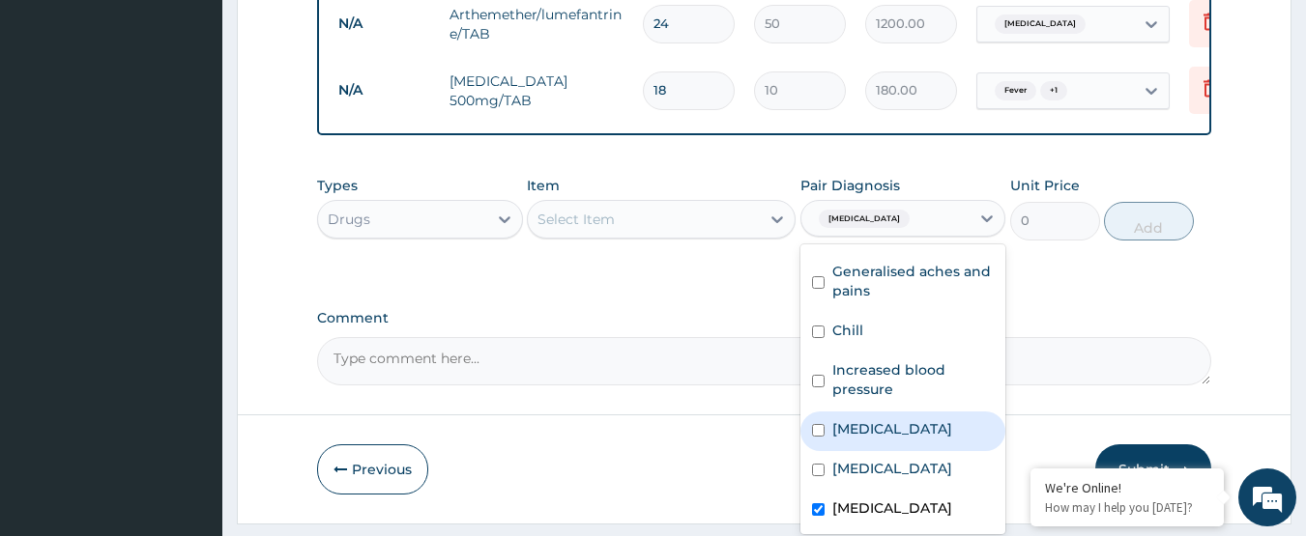
click at [640, 235] on div "Select Item" at bounding box center [644, 219] width 232 height 31
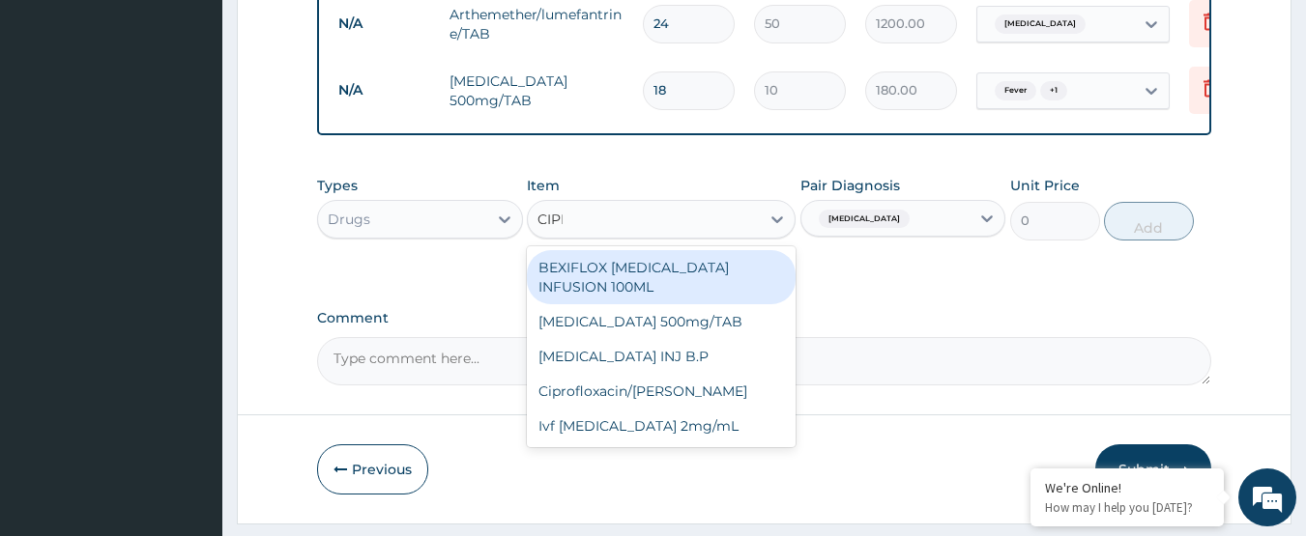
type input "CIPRO"
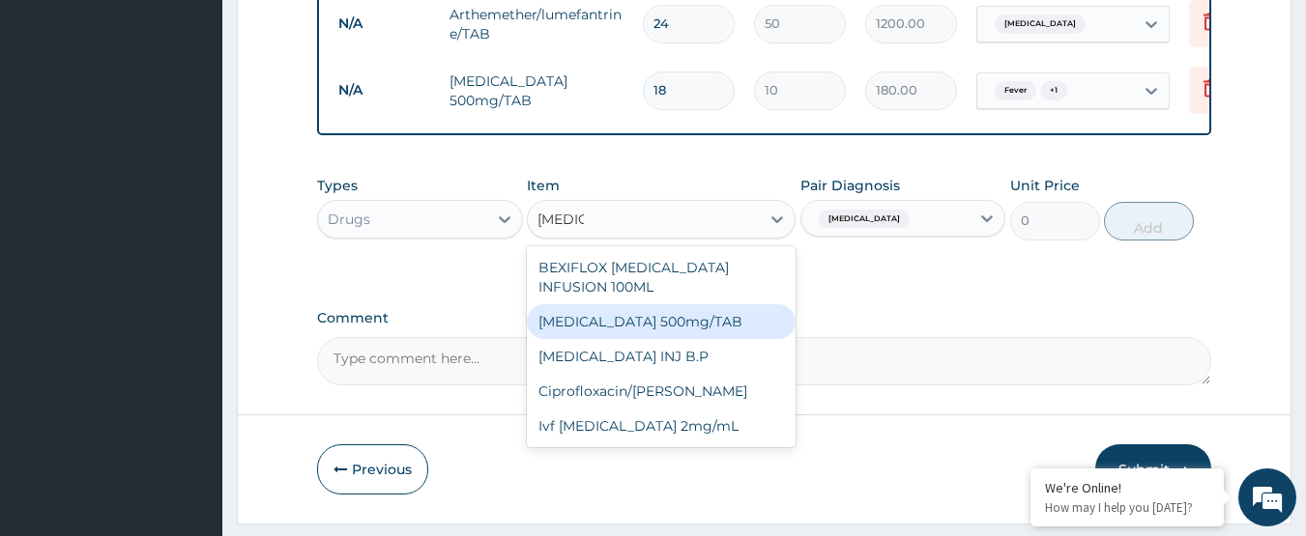
click at [676, 328] on div "Ciprofloxacin 500mg/TAB" at bounding box center [661, 321] width 269 height 35
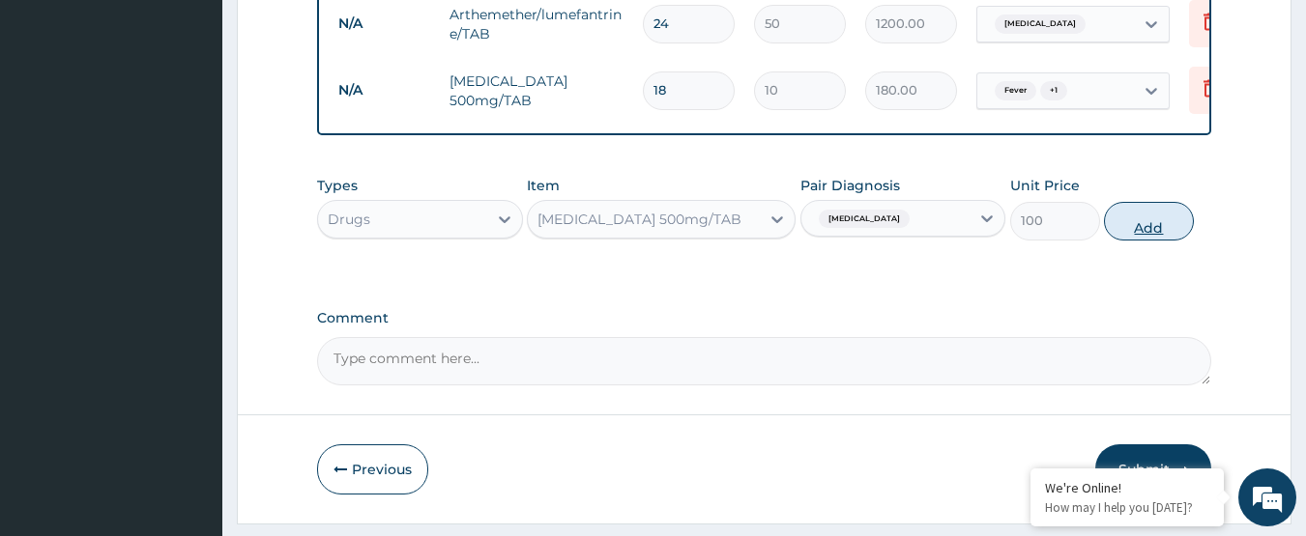
click at [1164, 233] on button "Add" at bounding box center [1149, 221] width 90 height 39
type input "0"
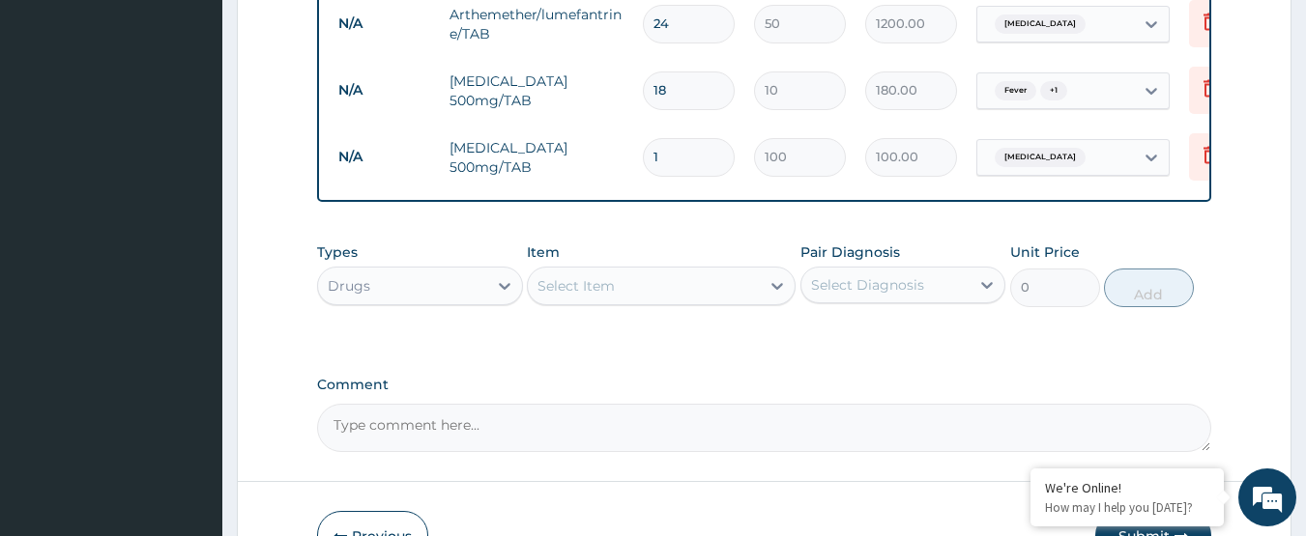
type input "10"
type input "1000.00"
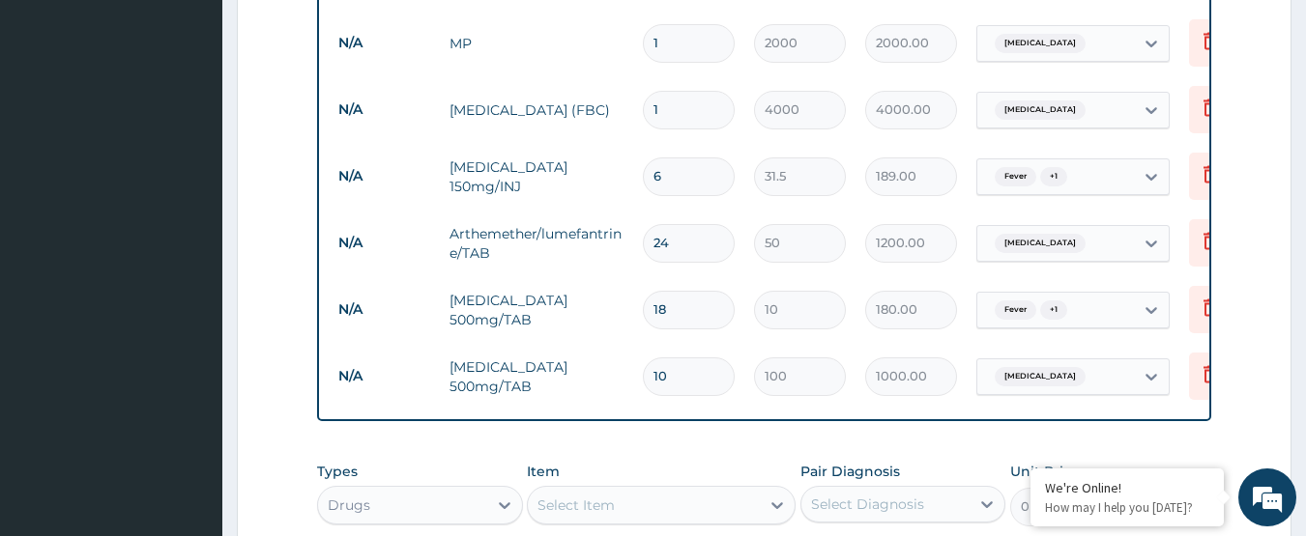
scroll to position [890, 0]
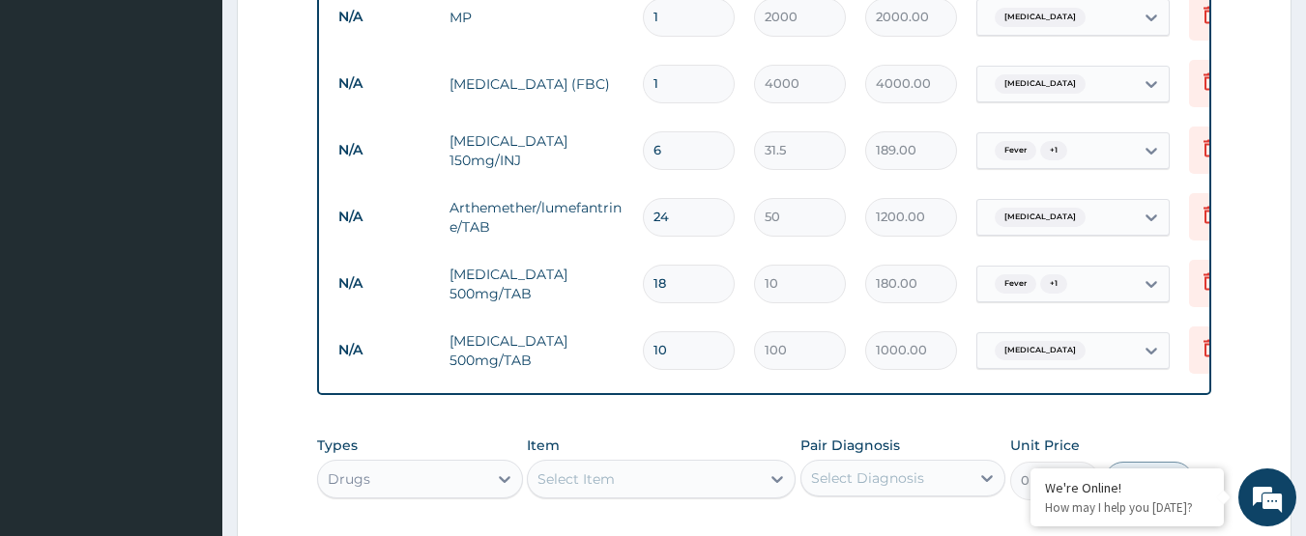
type input "10"
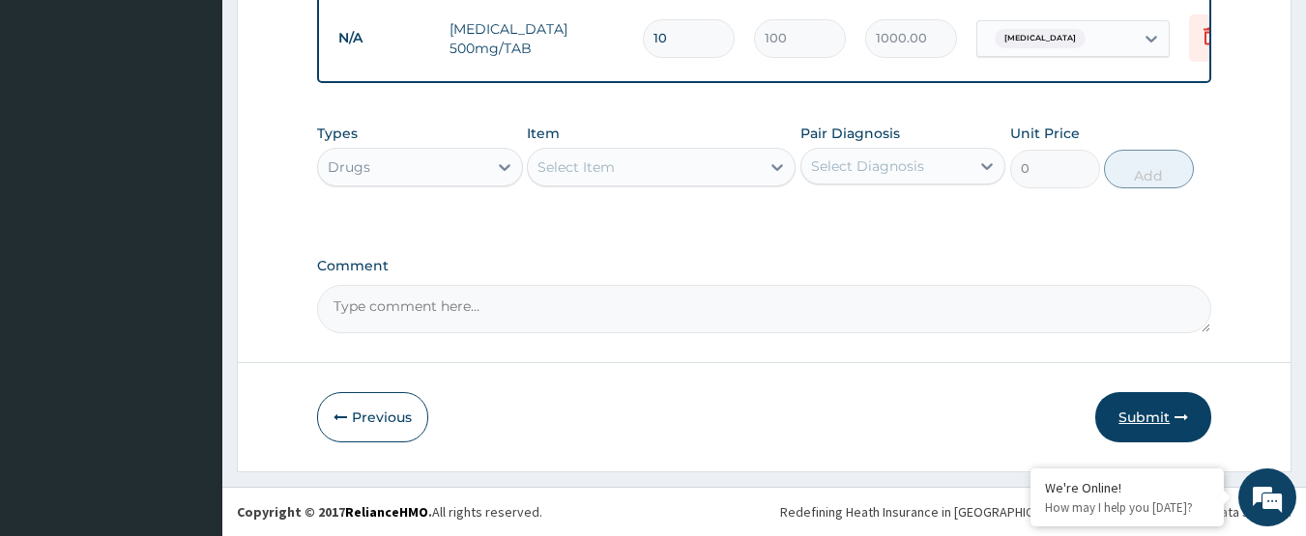
click at [1115, 421] on button "Submit" at bounding box center [1153, 417] width 116 height 50
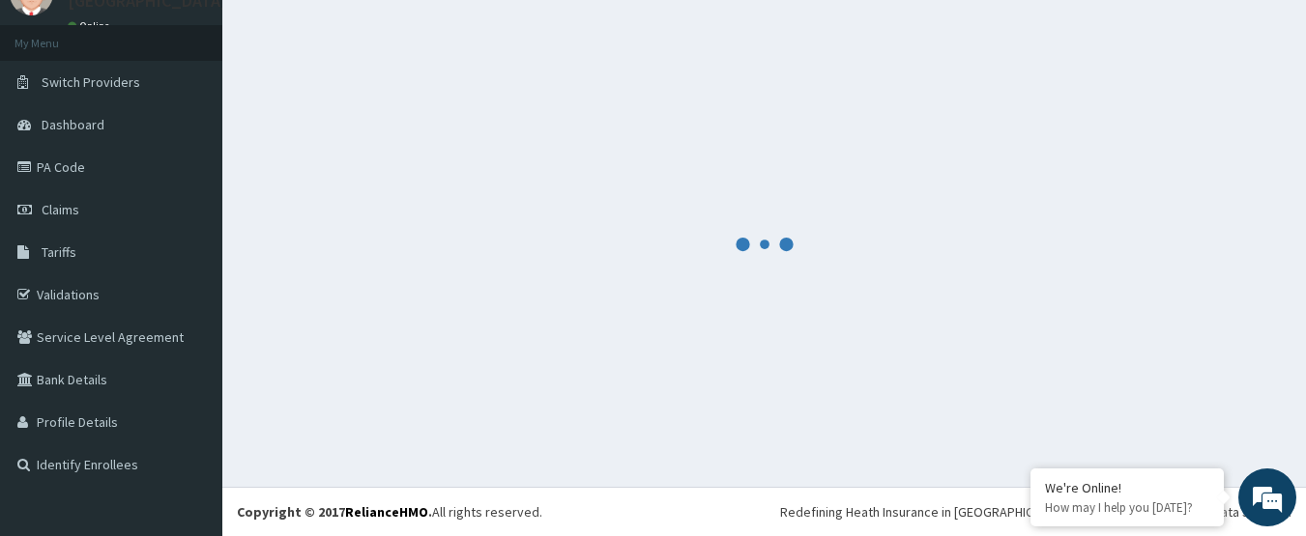
scroll to position [1217, 0]
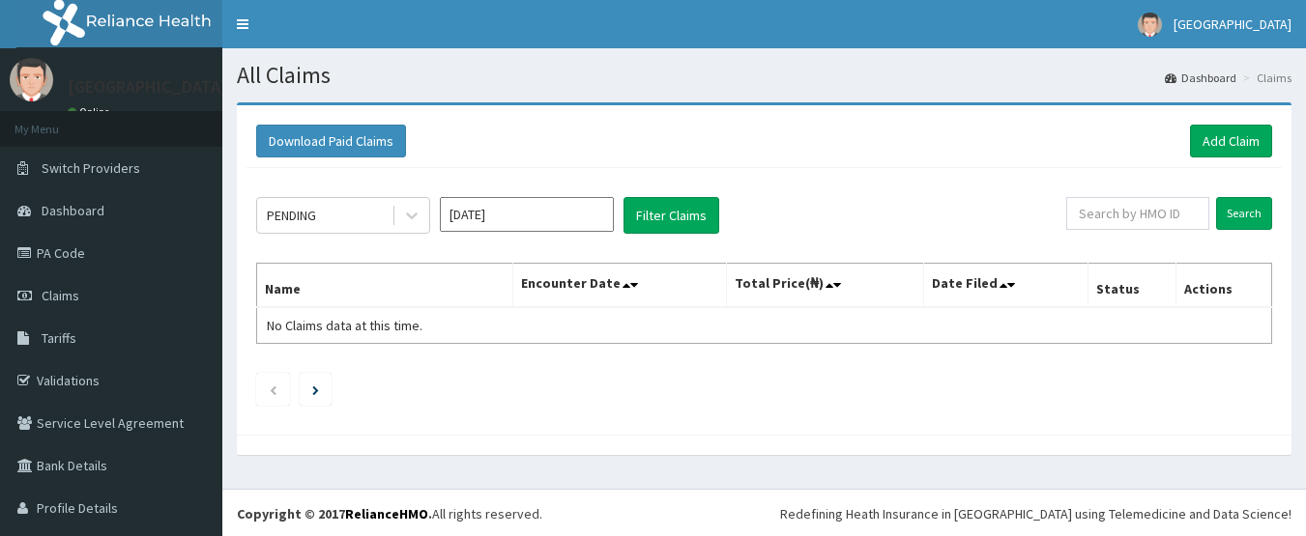
click at [516, 217] on input "[DATE]" at bounding box center [527, 214] width 174 height 35
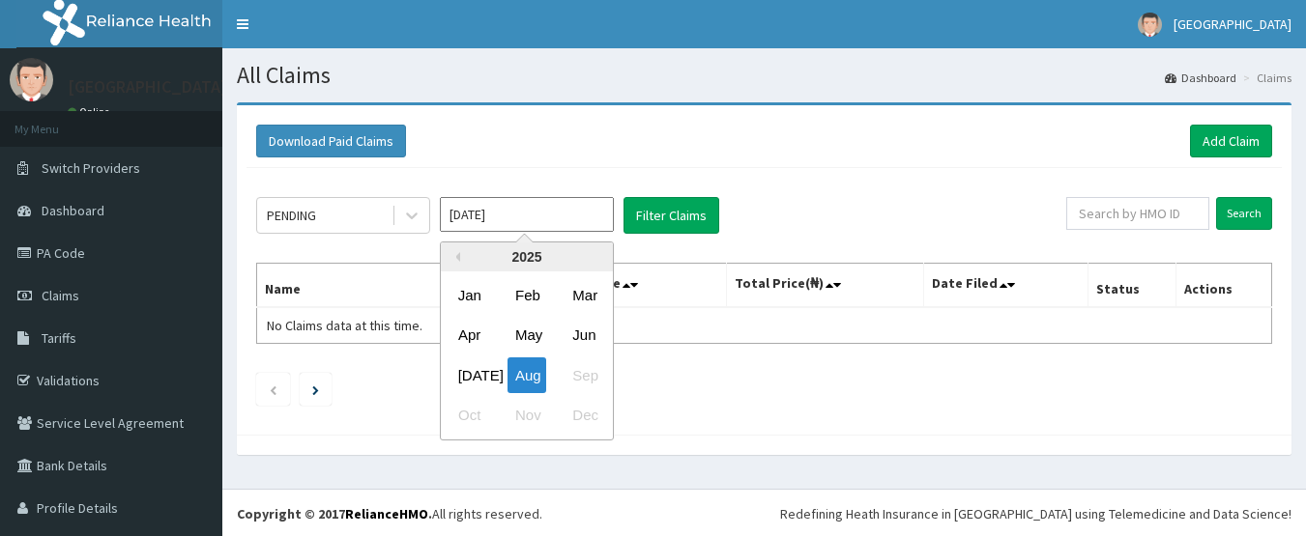
click at [477, 370] on div "[DATE]" at bounding box center [469, 376] width 39 height 36
type input "[DATE]"
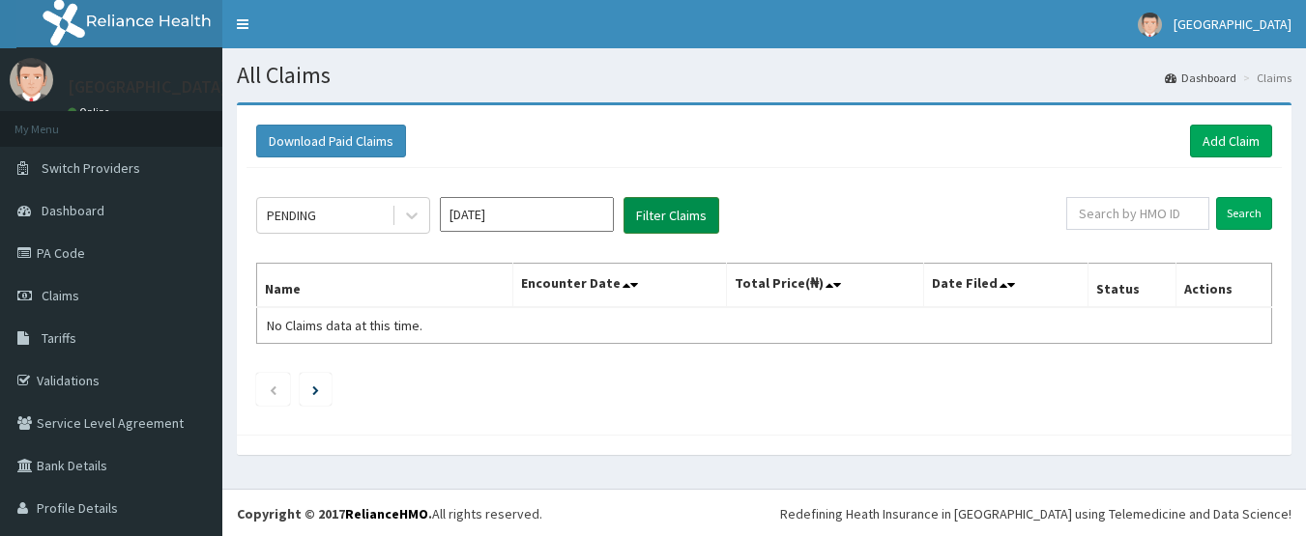
click at [679, 212] on button "Filter Claims" at bounding box center [671, 215] width 96 height 37
click at [358, 217] on div "PENDING" at bounding box center [324, 215] width 134 height 31
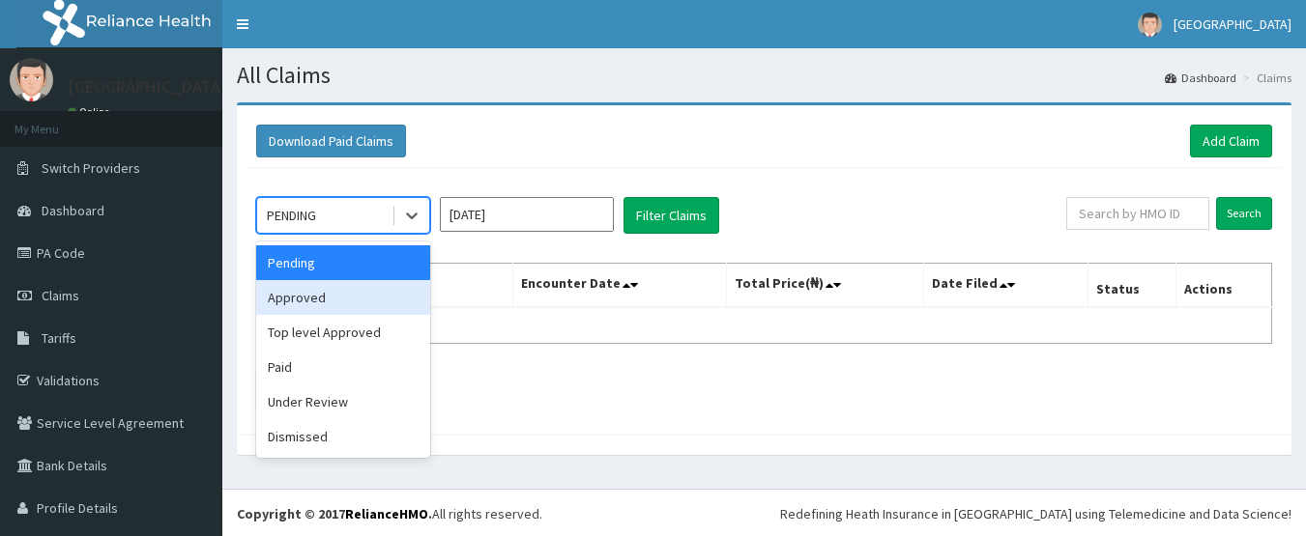
click at [335, 296] on div "Approved" at bounding box center [343, 297] width 174 height 35
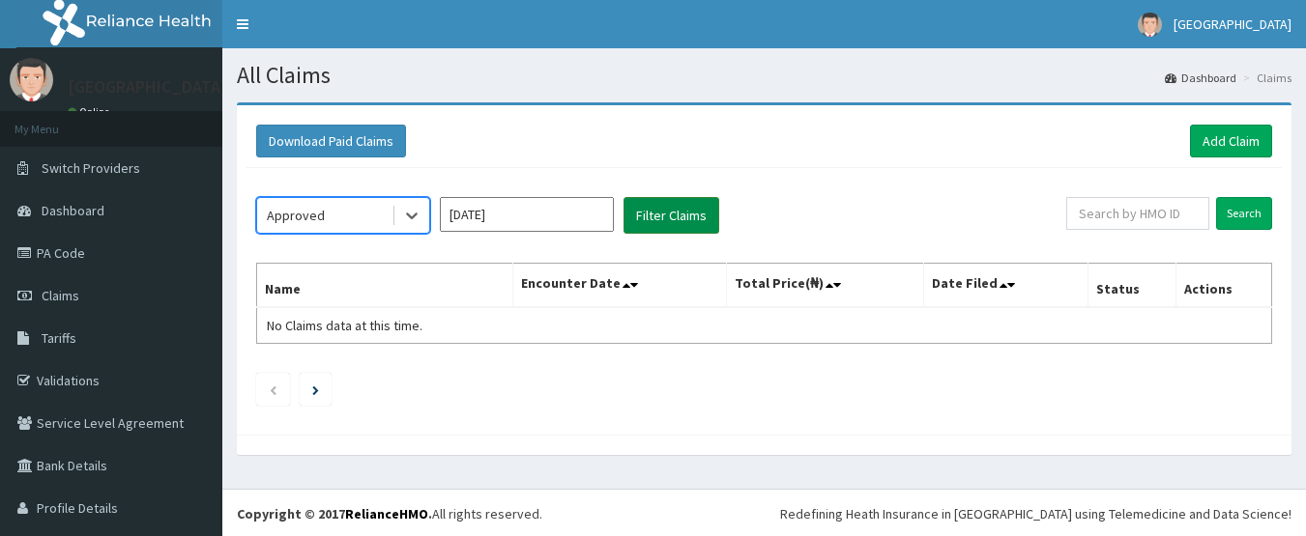
click at [655, 206] on button "Filter Claims" at bounding box center [671, 215] width 96 height 37
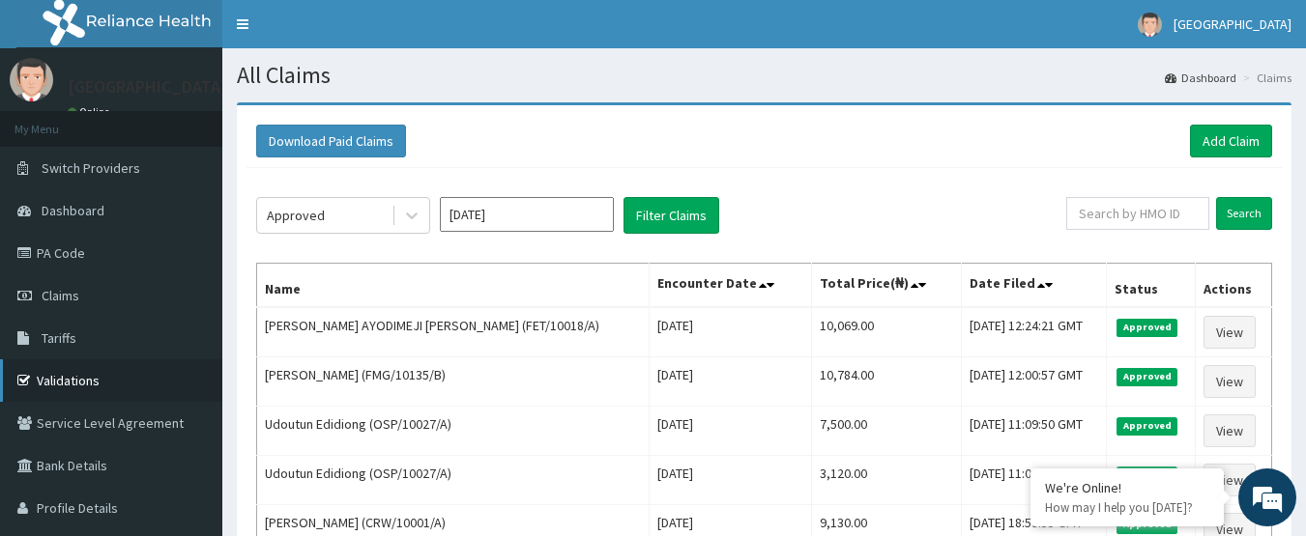
click at [97, 376] on link "Validations" at bounding box center [111, 381] width 222 height 43
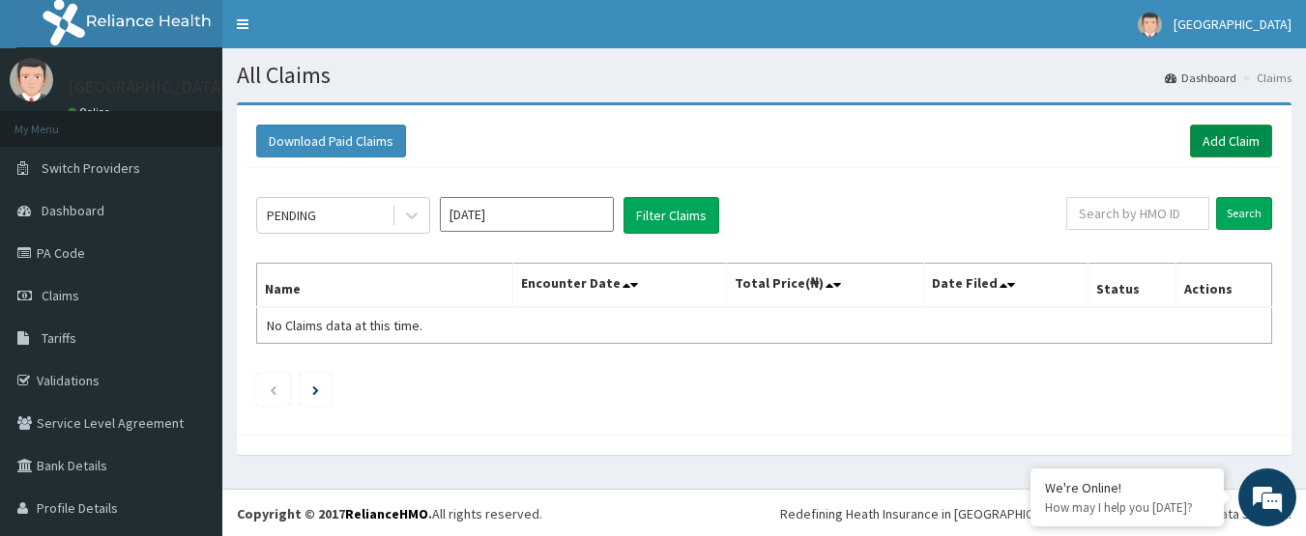
click at [1197, 142] on link "Add Claim" at bounding box center [1231, 141] width 82 height 33
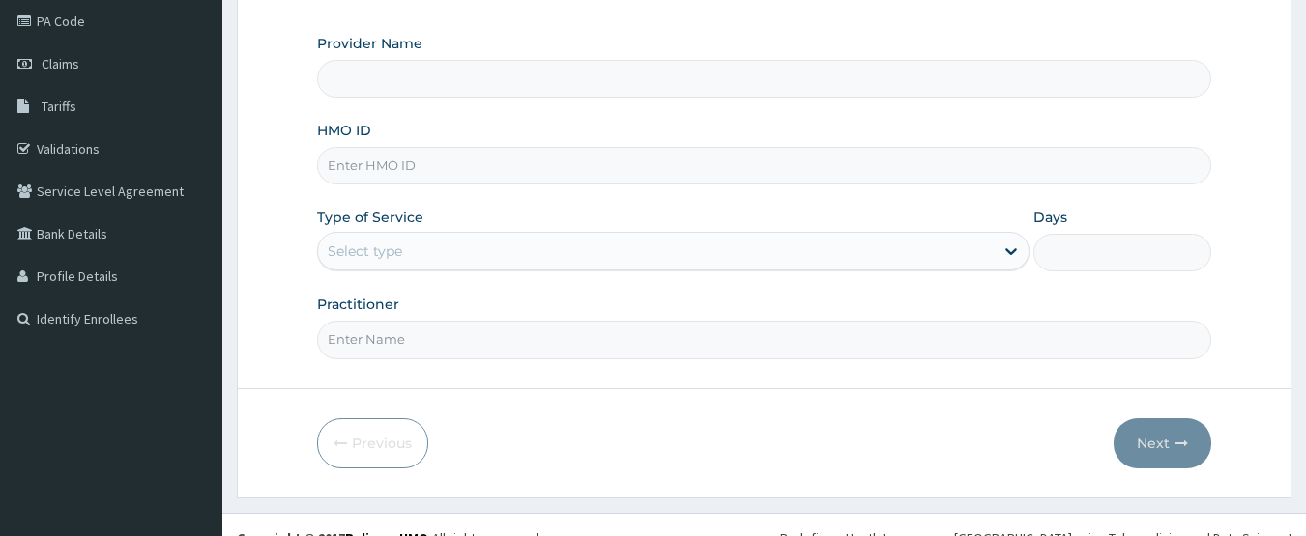
scroll to position [258, 0]
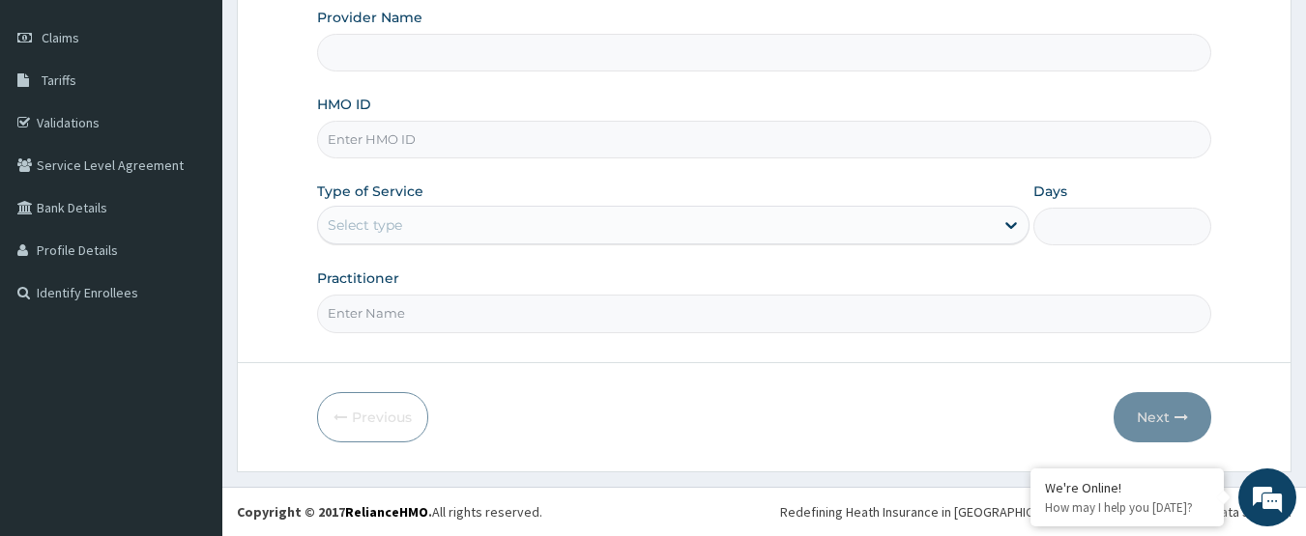
type input "[GEOGRAPHIC_DATA]"
paste input "NBL/10297/A"
type input "NBL/10297/A"
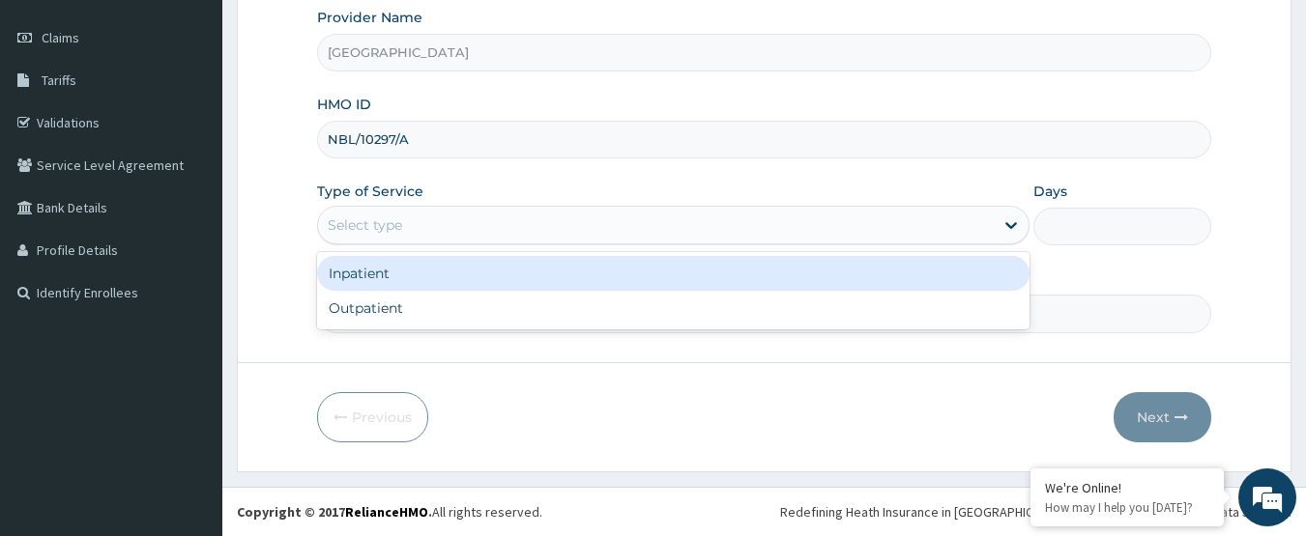
click at [533, 220] on div "Select type" at bounding box center [656, 225] width 676 height 31
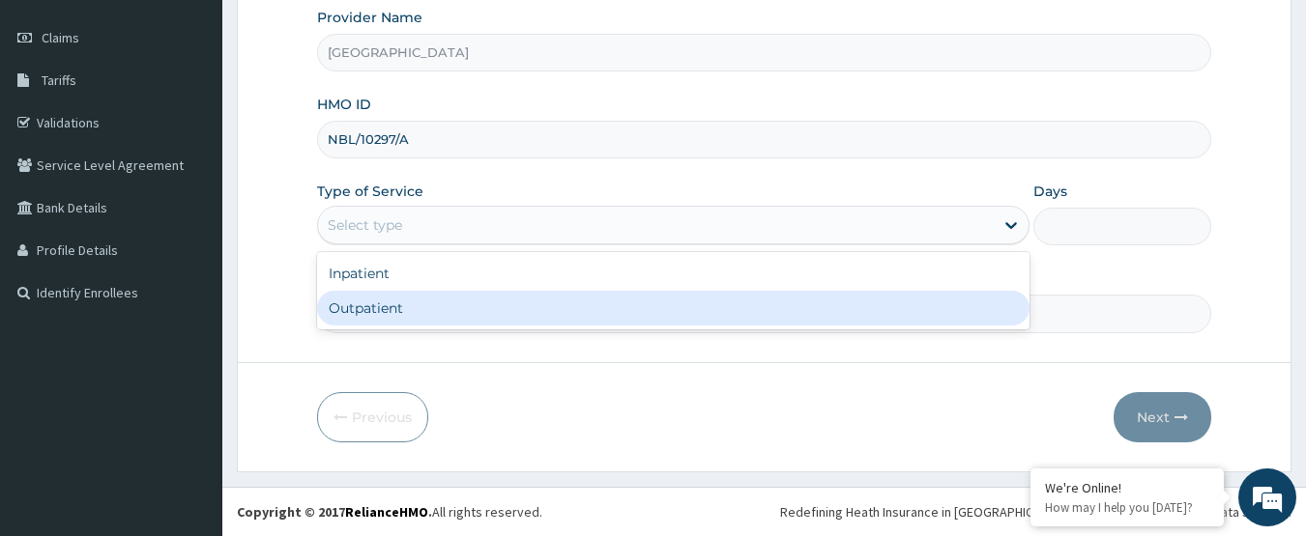
click at [497, 299] on div "Outpatient" at bounding box center [673, 308] width 712 height 35
type input "1"
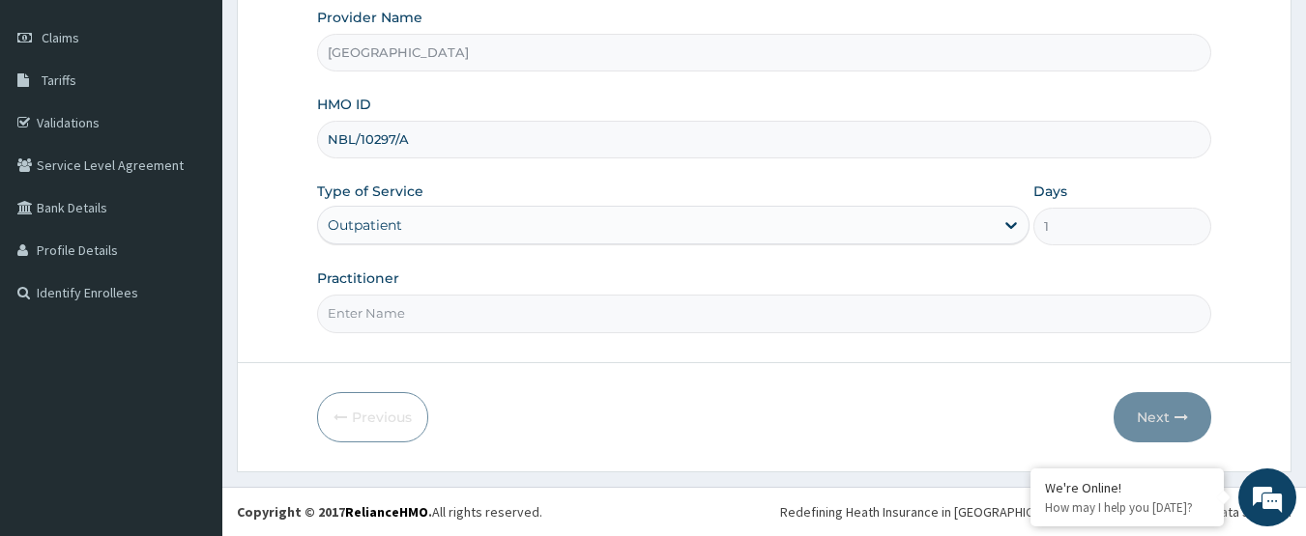
click at [497, 299] on input "Practitioner" at bounding box center [764, 314] width 895 height 38
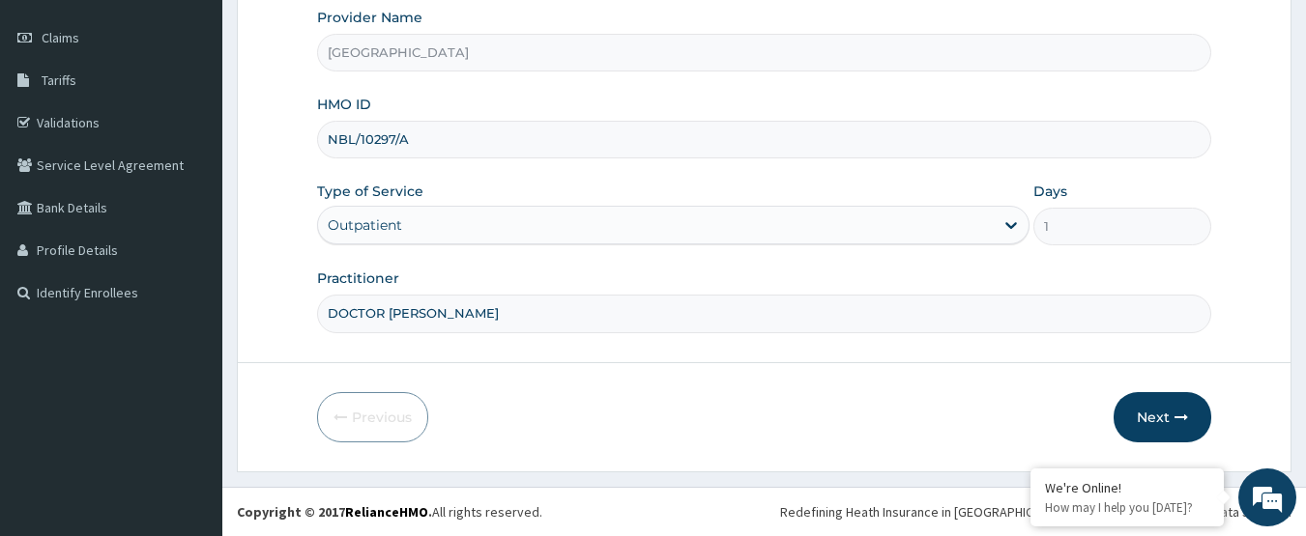
scroll to position [0, 0]
type input "DOCTOR AHMED"
click at [1145, 415] on button "Next" at bounding box center [1162, 417] width 98 height 50
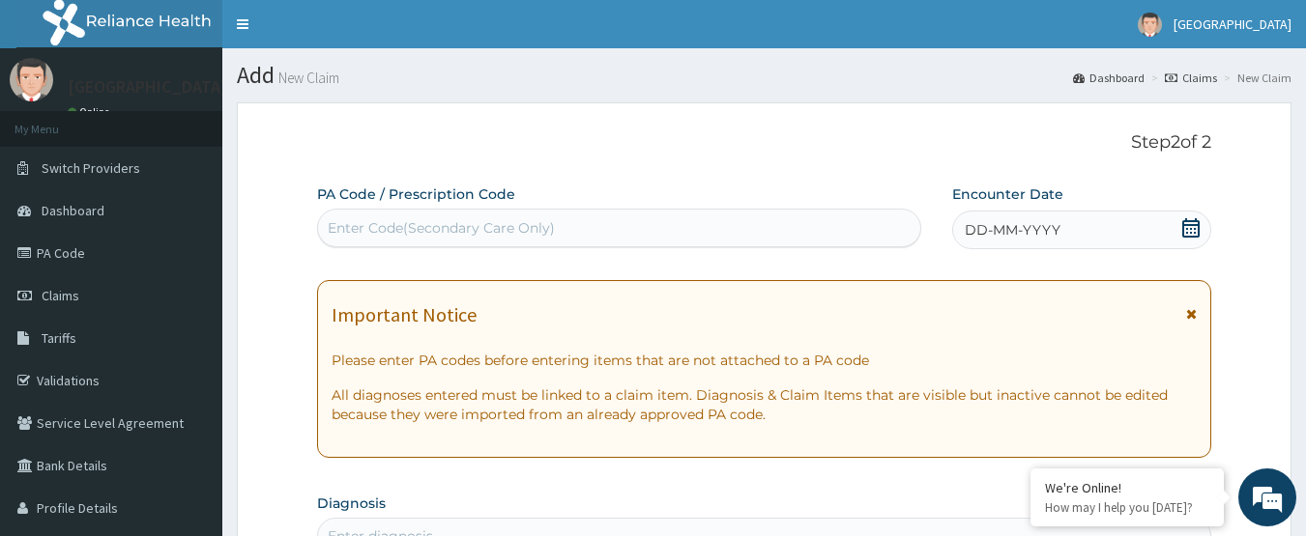
click at [686, 216] on div "Enter Code(Secondary Care Only)" at bounding box center [619, 228] width 603 height 31
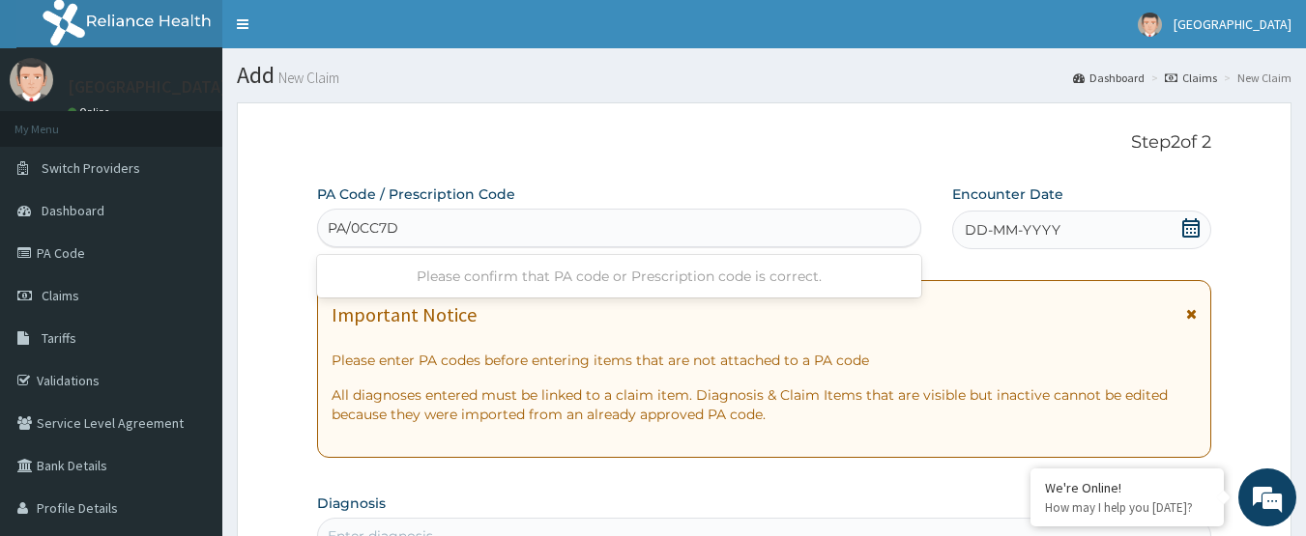
type input "PA/0CC7D8"
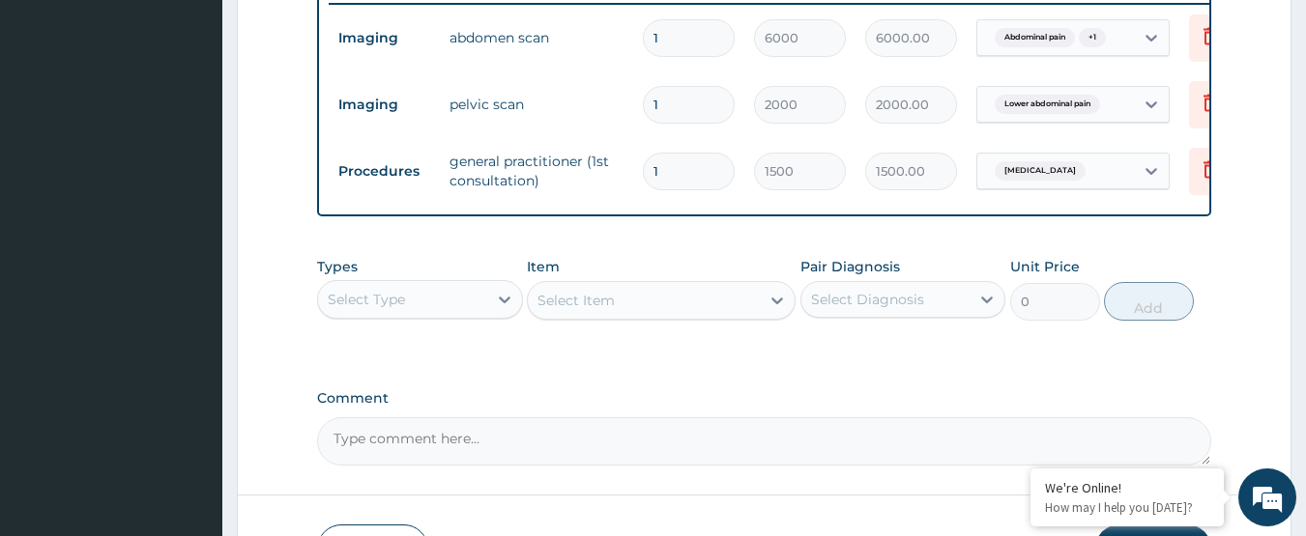
scroll to position [863, 0]
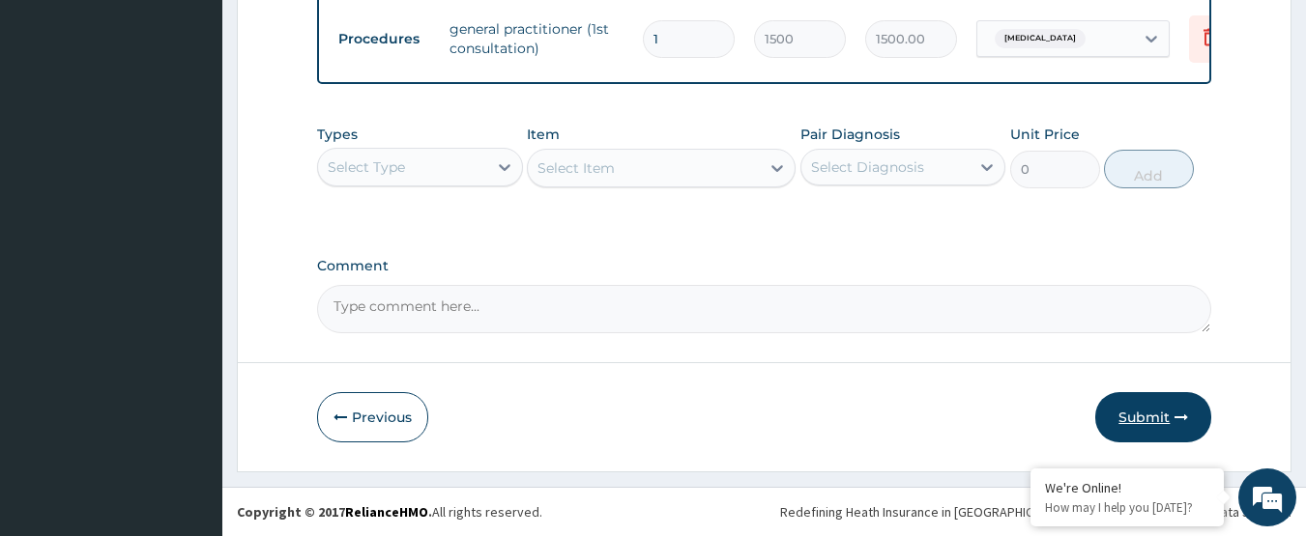
click at [1135, 423] on button "Submit" at bounding box center [1153, 417] width 116 height 50
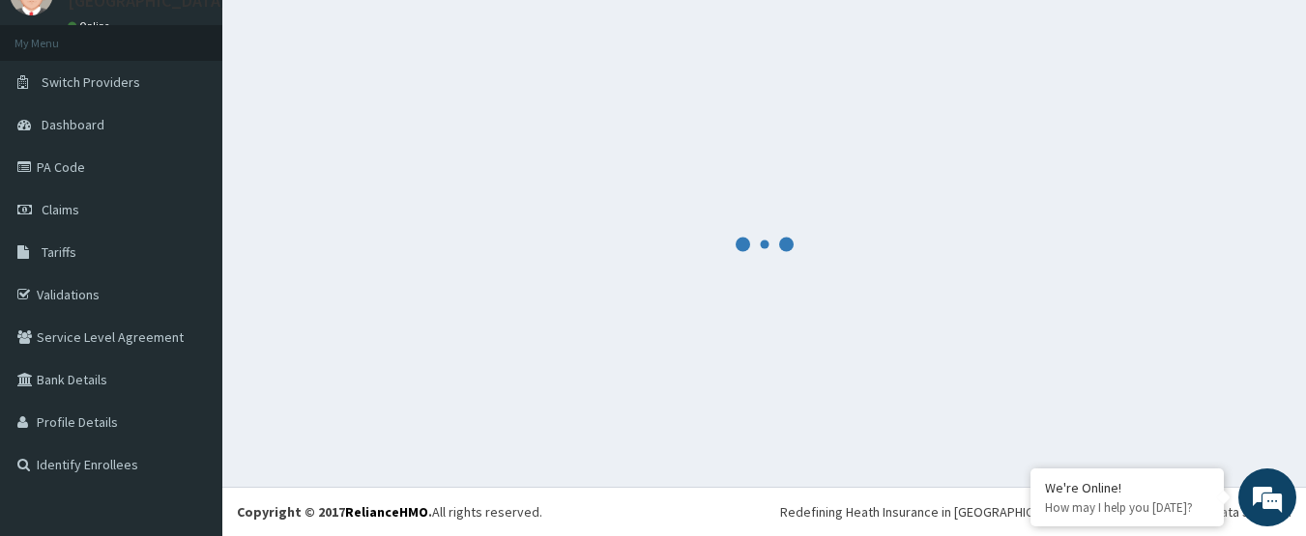
scroll to position [913, 0]
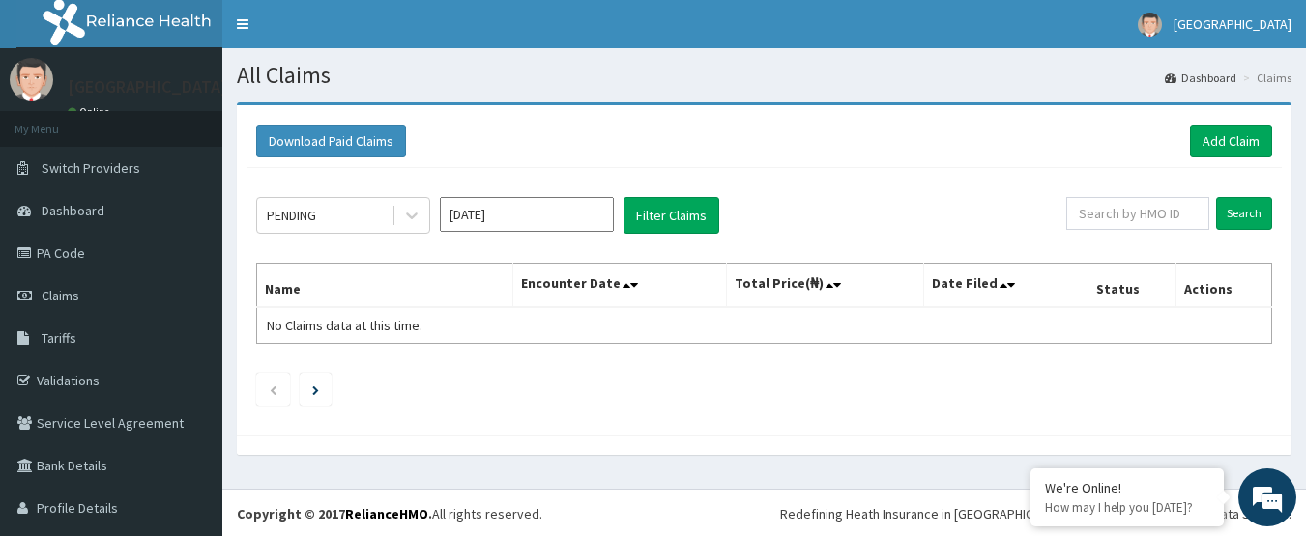
click at [471, 218] on input "[DATE]" at bounding box center [527, 214] width 174 height 35
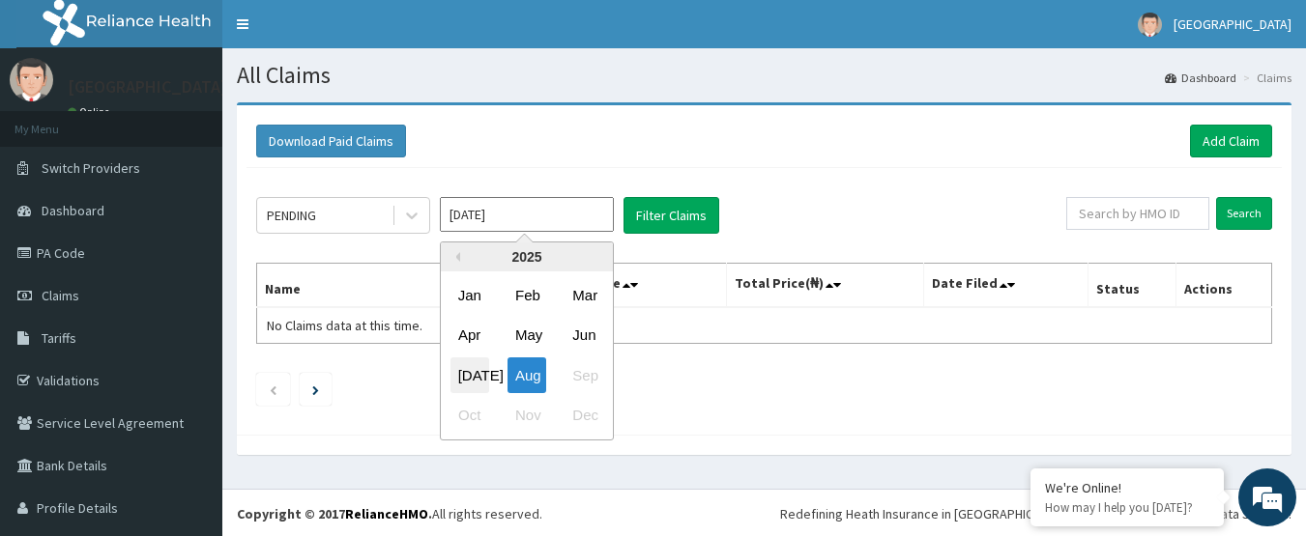
click at [476, 371] on div "Jul" at bounding box center [469, 376] width 39 height 36
type input "Jul 2025"
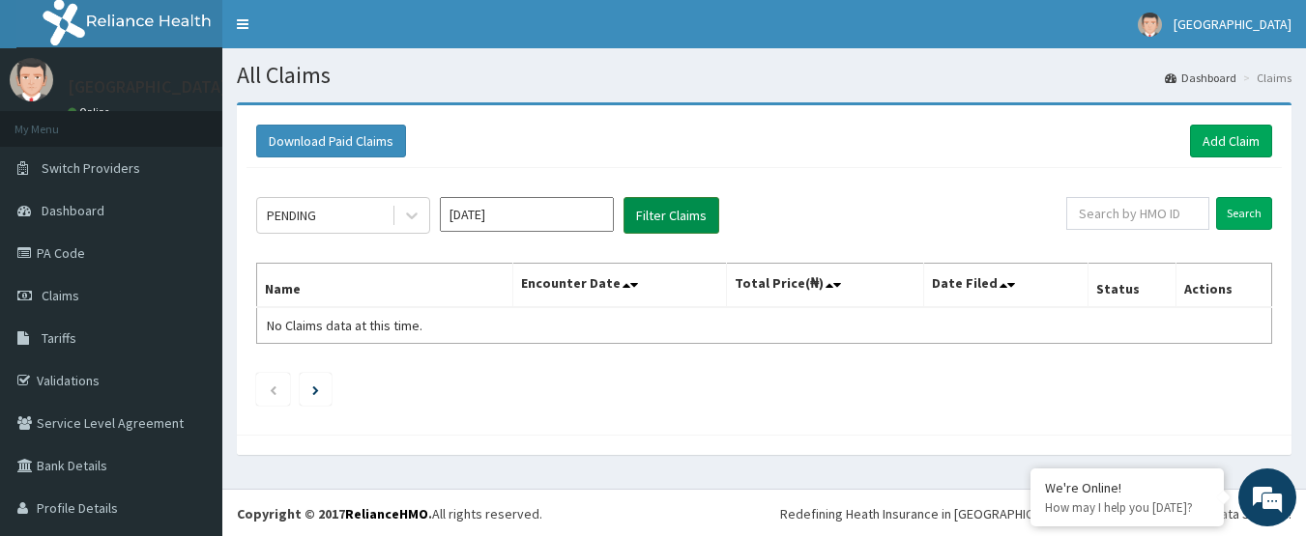
click at [639, 217] on button "Filter Claims" at bounding box center [671, 215] width 96 height 37
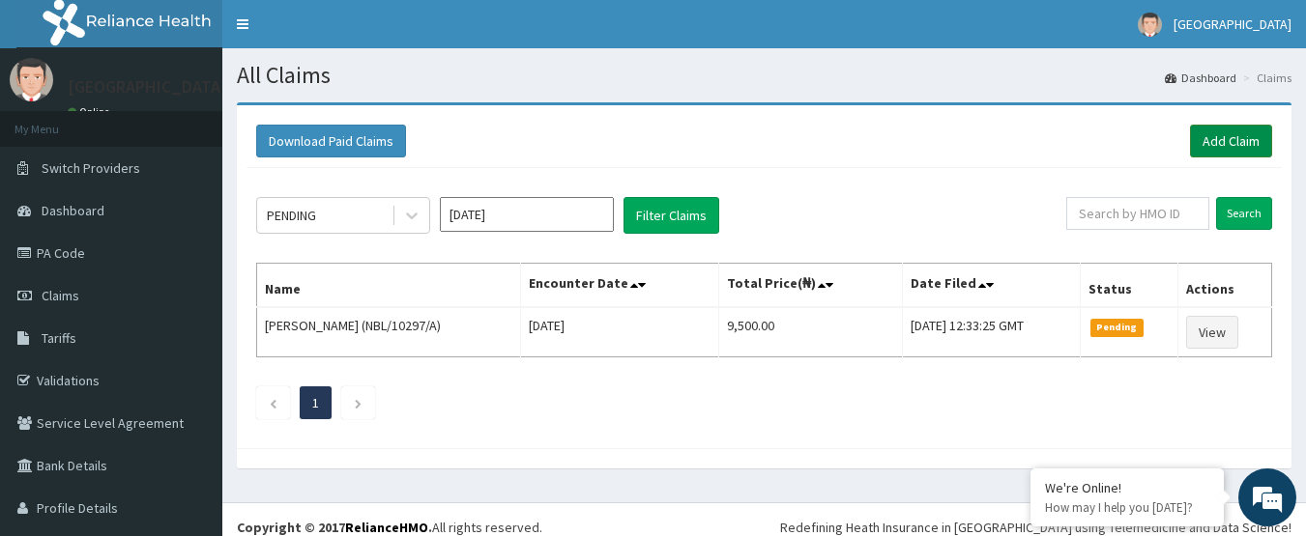
click at [1190, 133] on link "Add Claim" at bounding box center [1231, 141] width 82 height 33
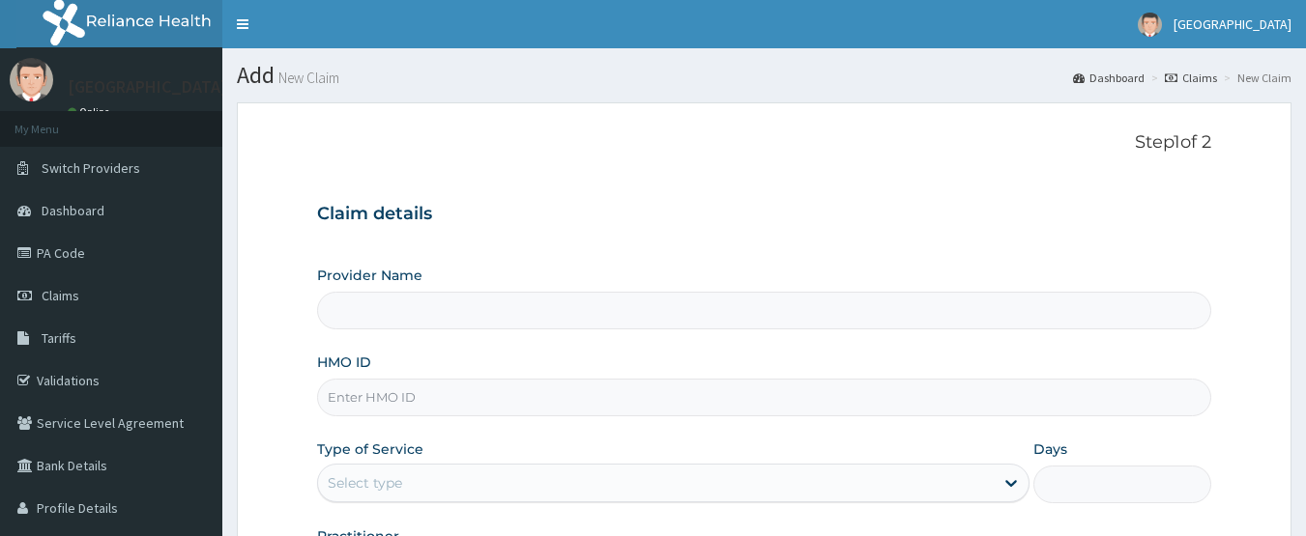
type input "[GEOGRAPHIC_DATA]"
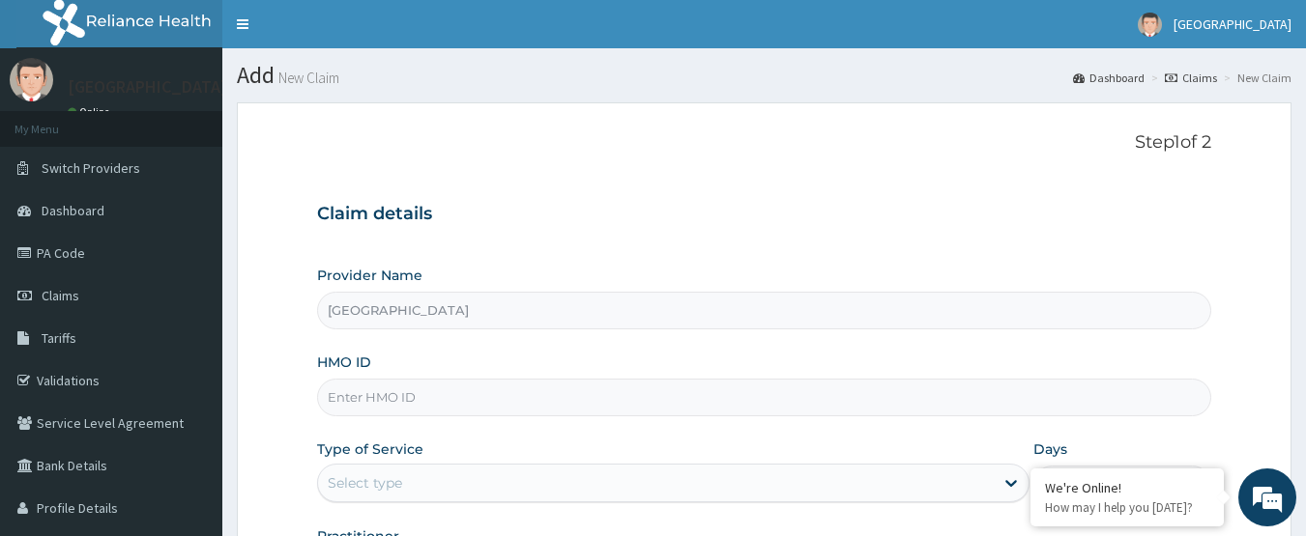
paste input "PPY/10505/A"
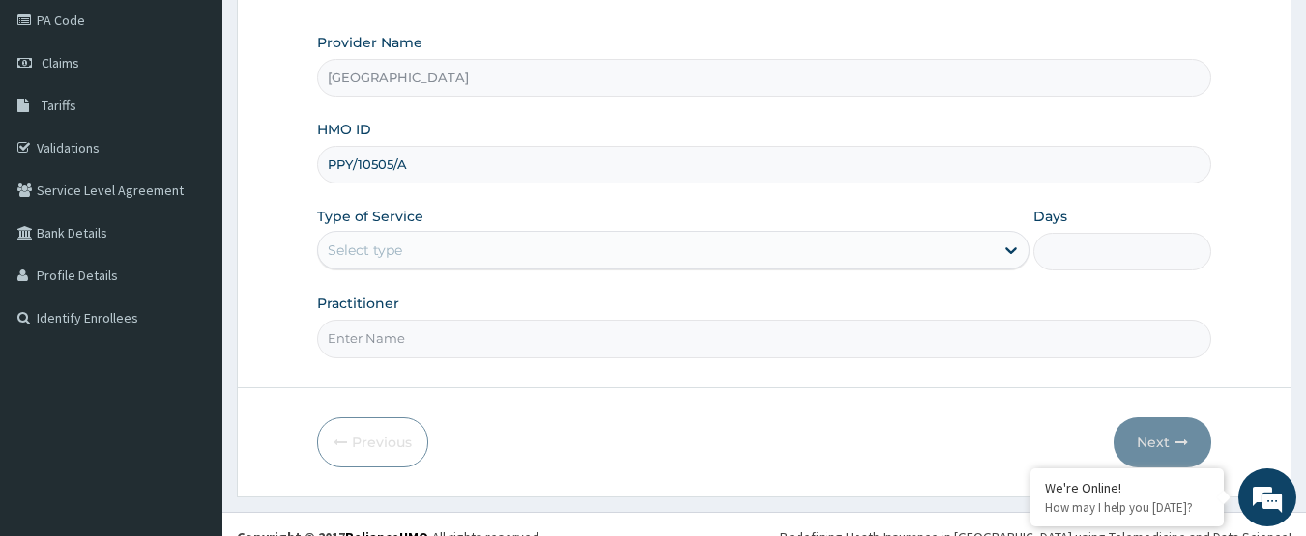
scroll to position [258, 0]
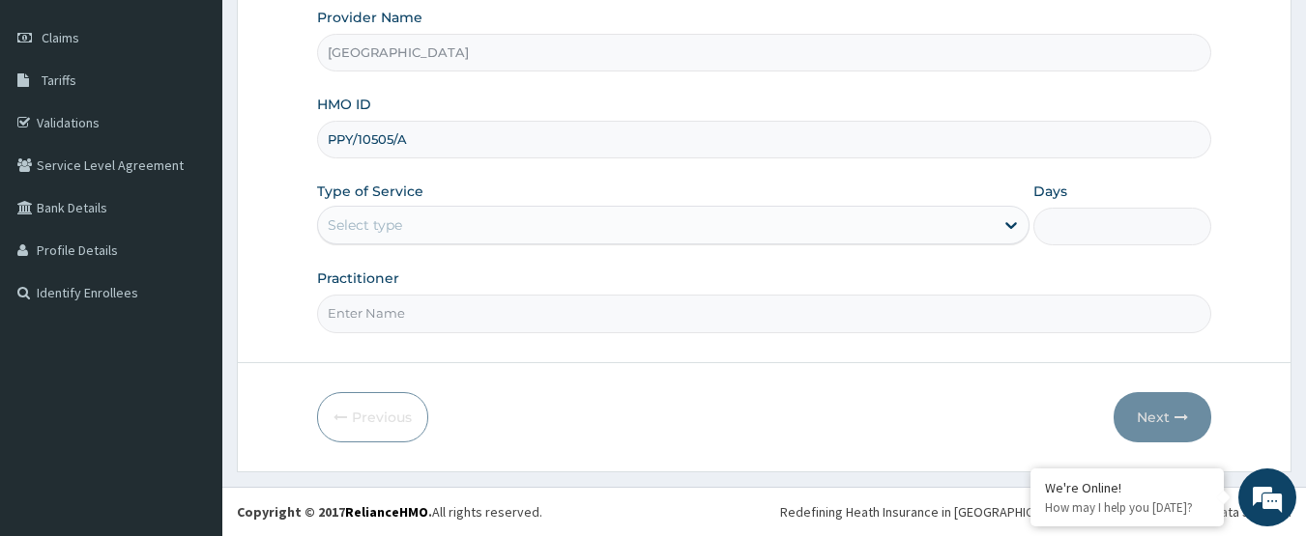
type input "PPY/10505/A"
click at [511, 233] on div "Select type" at bounding box center [656, 225] width 676 height 31
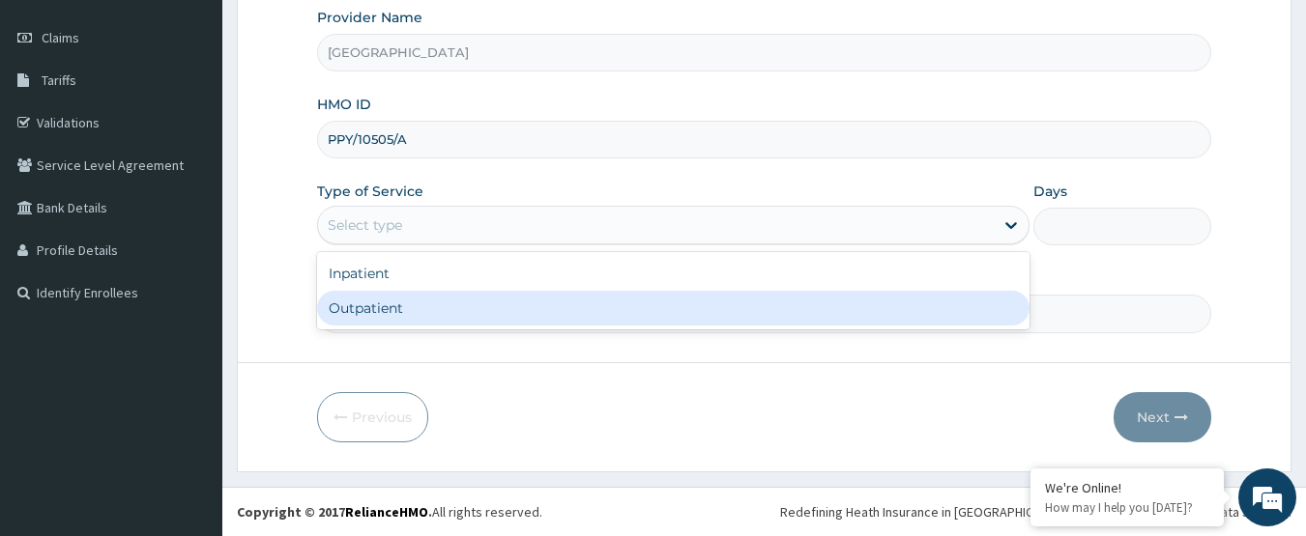
click at [489, 309] on div "Outpatient" at bounding box center [673, 308] width 712 height 35
type input "1"
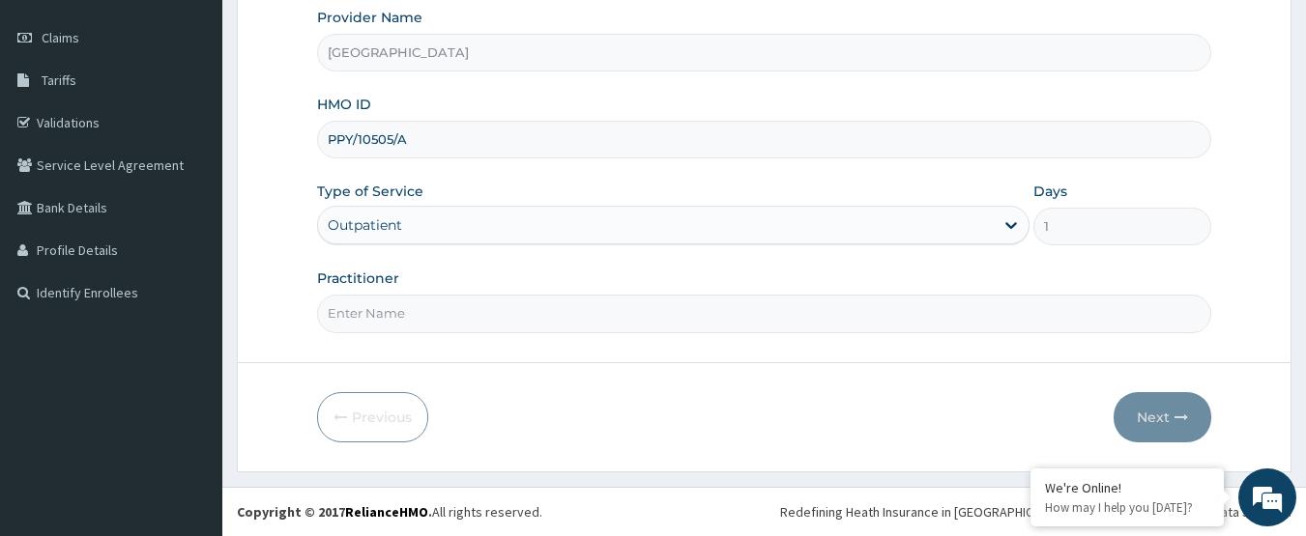
click at [489, 317] on input "Practitioner" at bounding box center [764, 314] width 895 height 38
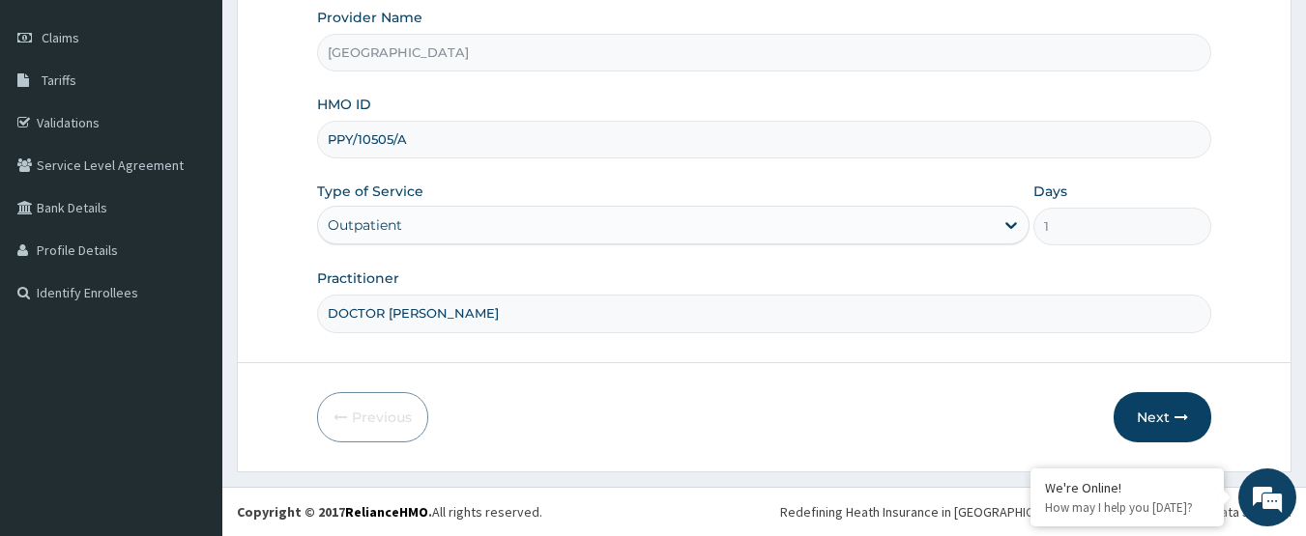
scroll to position [0, 0]
type input "DOCTOR [PERSON_NAME]"
click at [1137, 413] on button "Next" at bounding box center [1162, 417] width 98 height 50
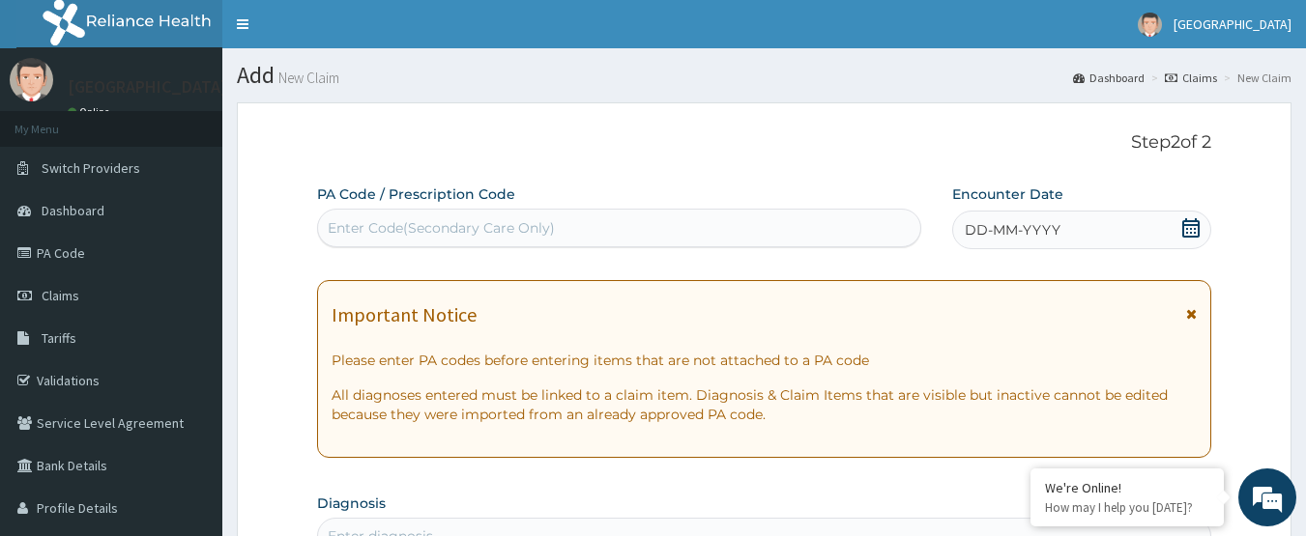
click at [1199, 228] on div "DD-MM-YYYY" at bounding box center [1081, 230] width 259 height 39
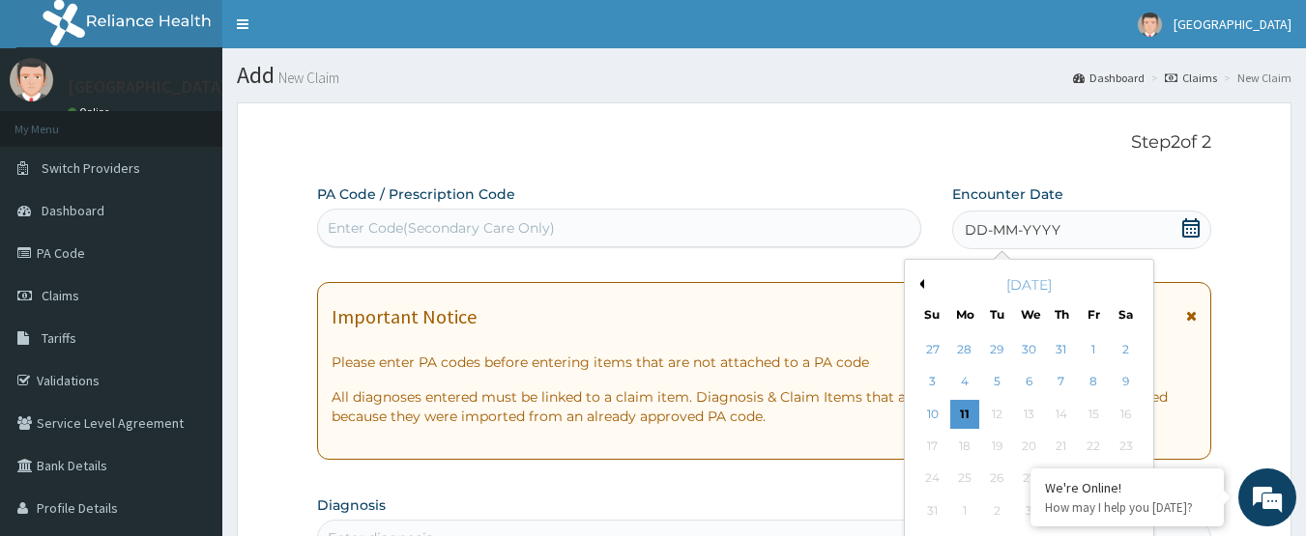
scroll to position [193, 0]
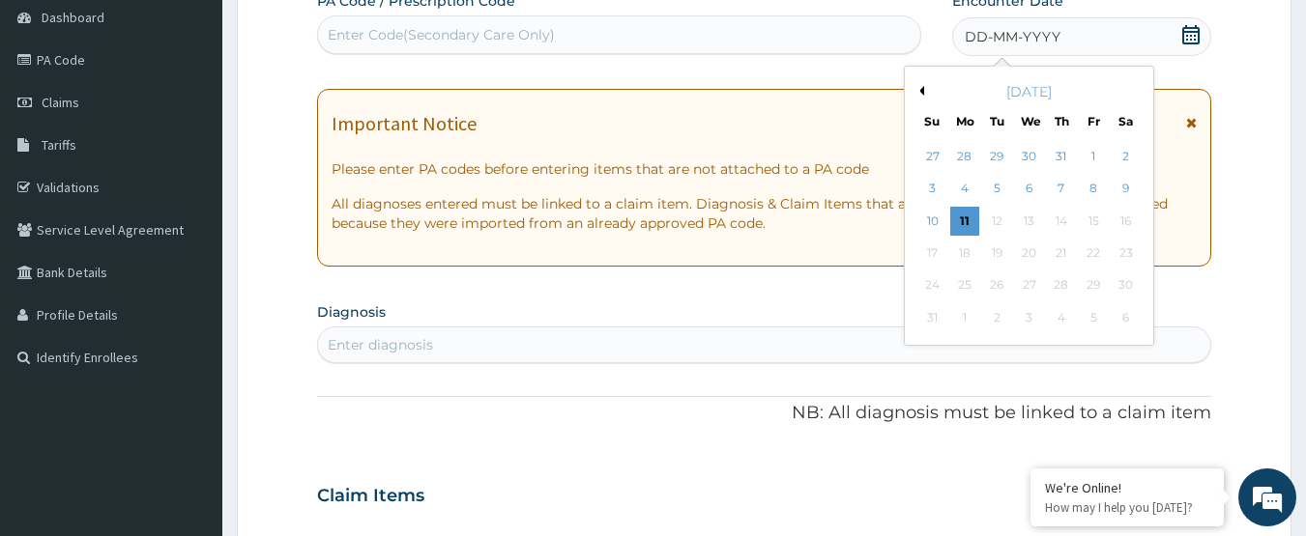
click at [919, 96] on div "[DATE]" at bounding box center [1028, 91] width 233 height 19
click at [969, 205] on div "10 11 12 13 14 15 16" at bounding box center [1028, 221] width 225 height 32
click at [919, 94] on button "Previous Month" at bounding box center [919, 91] width 10 height 10
click at [1097, 196] on div "11" at bounding box center [1093, 189] width 29 height 29
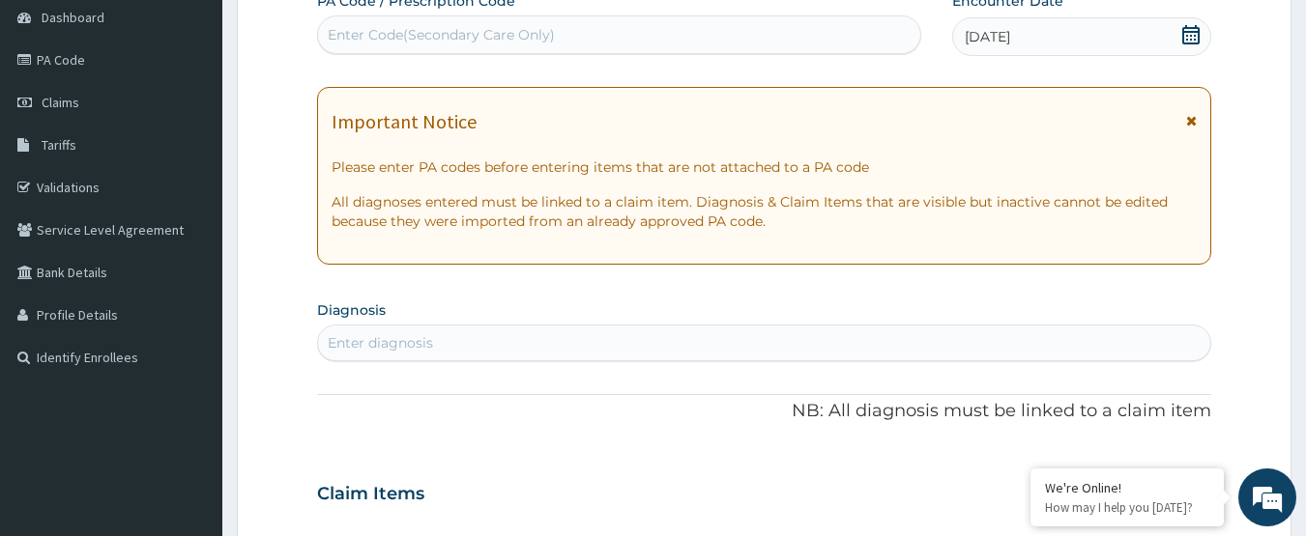
click at [459, 353] on div "Enter diagnosis" at bounding box center [764, 343] width 893 height 31
type input "HEADACHE"
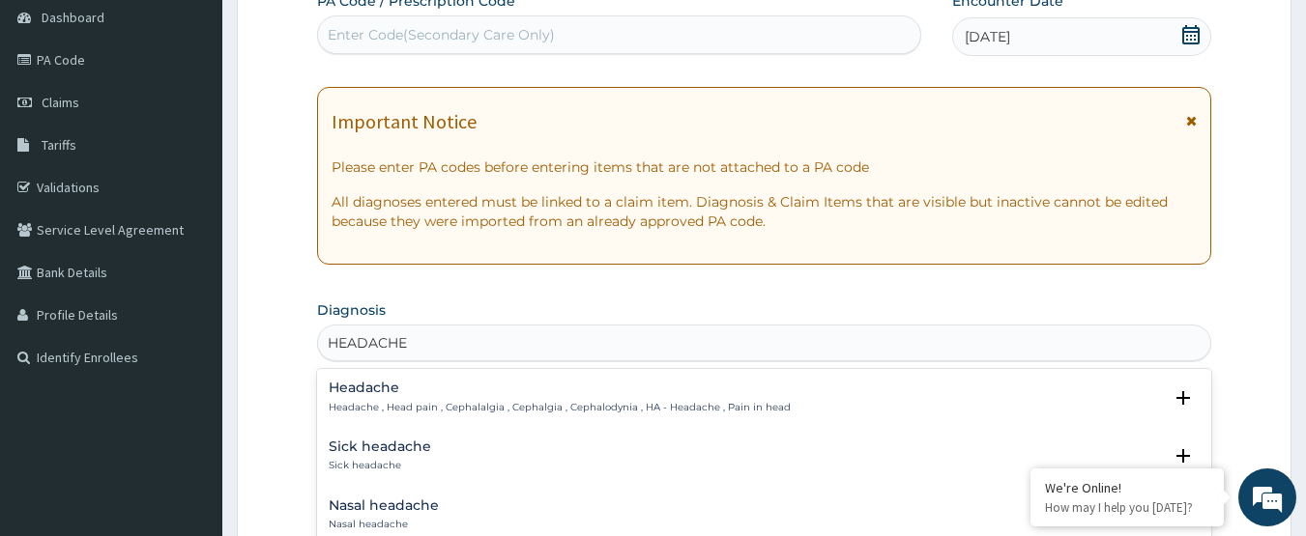
click at [458, 399] on div "Headache Headache , Head pain , Cephalalgia , Cephalgia , Cephalodynia , HA - H…" at bounding box center [560, 398] width 462 height 34
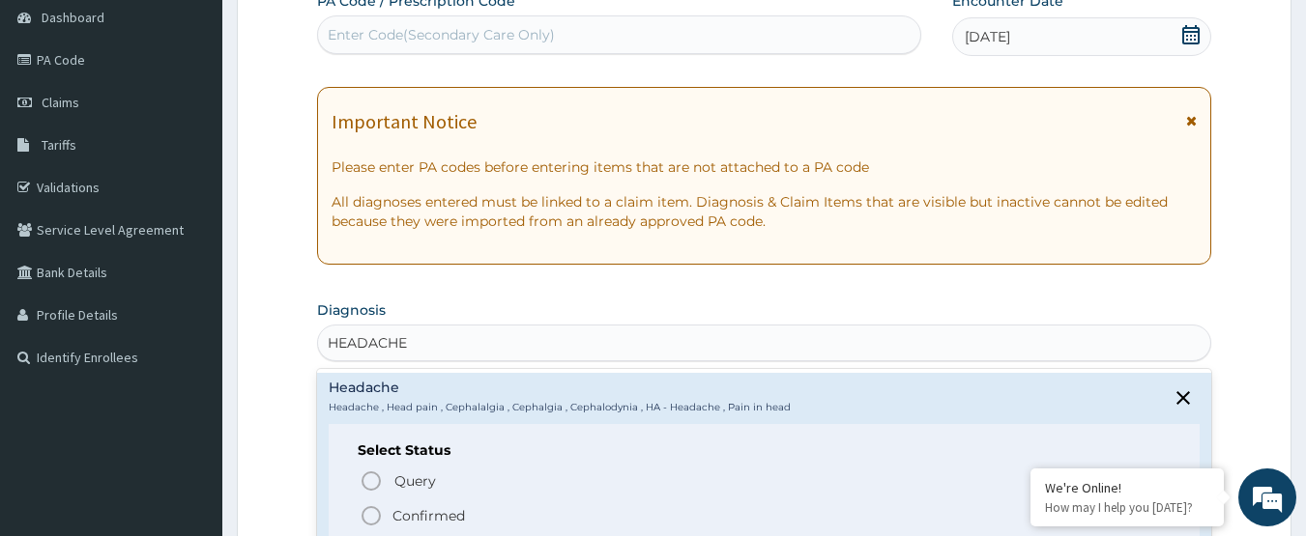
click at [448, 520] on p "Confirmed" at bounding box center [428, 515] width 72 height 19
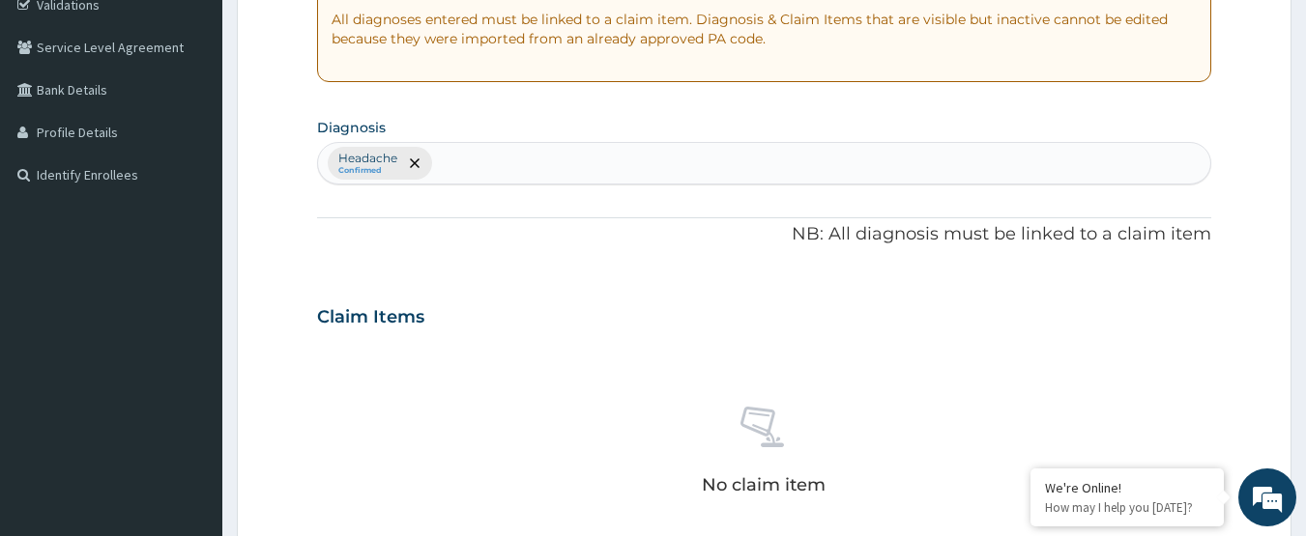
scroll to position [387, 0]
